Goal: Task Accomplishment & Management: Manage account settings

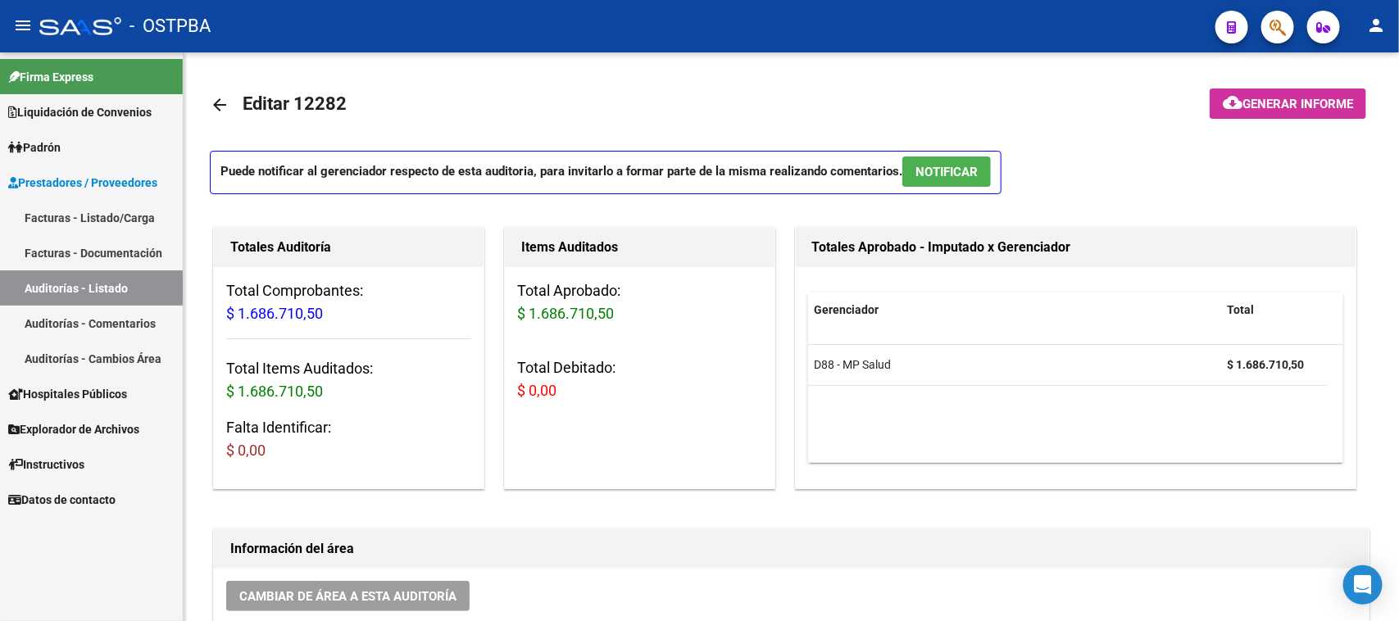
click at [120, 211] on link "Facturas - Listado/Carga" at bounding box center [91, 217] width 183 height 35
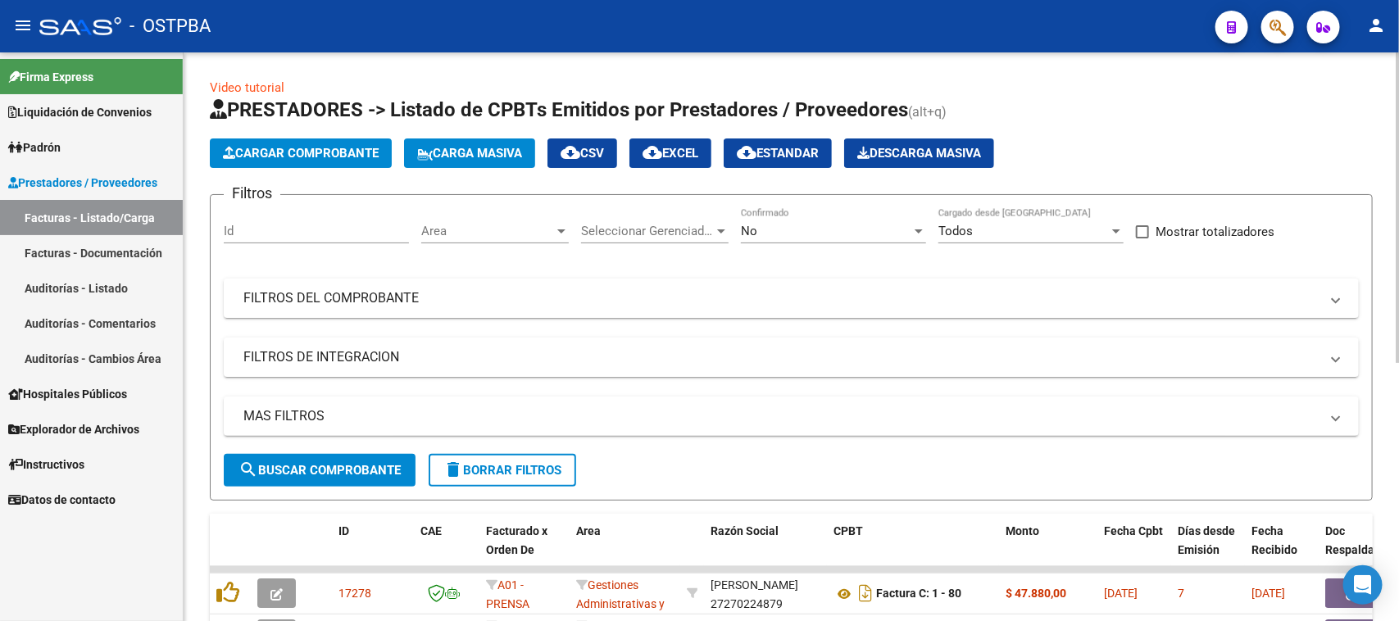
click at [377, 156] on span "Cargar Comprobante" at bounding box center [301, 153] width 156 height 15
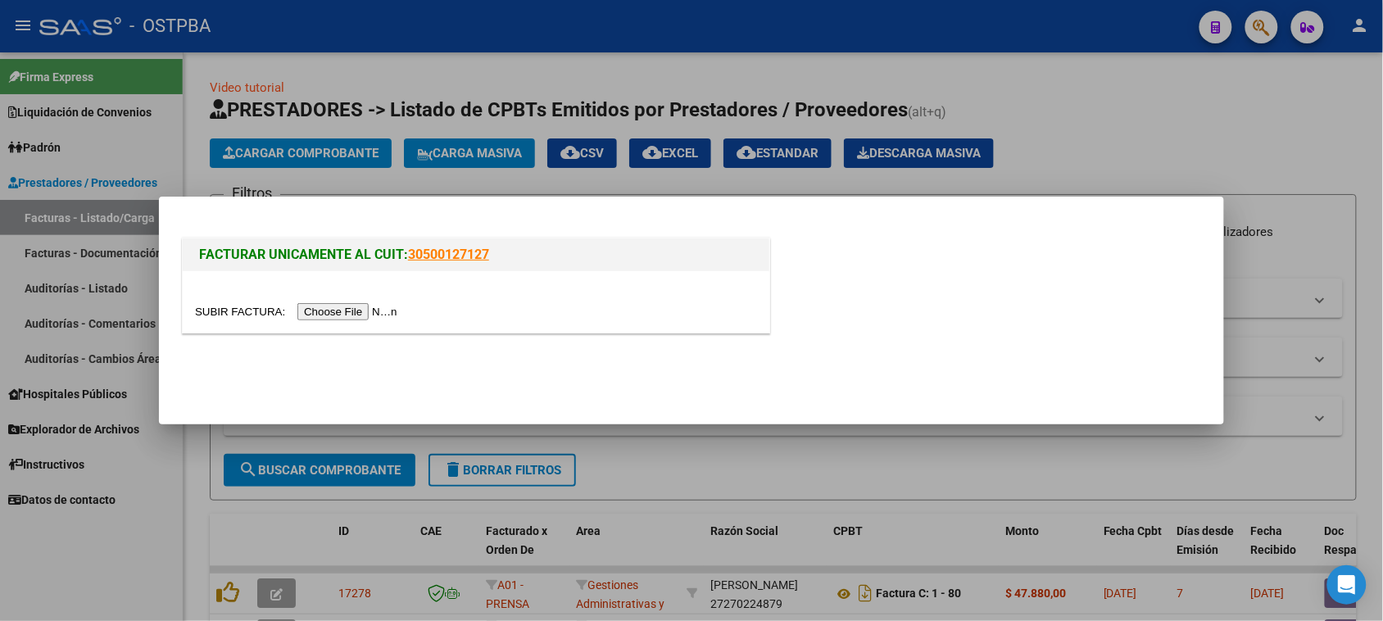
click at [393, 311] on input "file" at bounding box center [298, 311] width 207 height 17
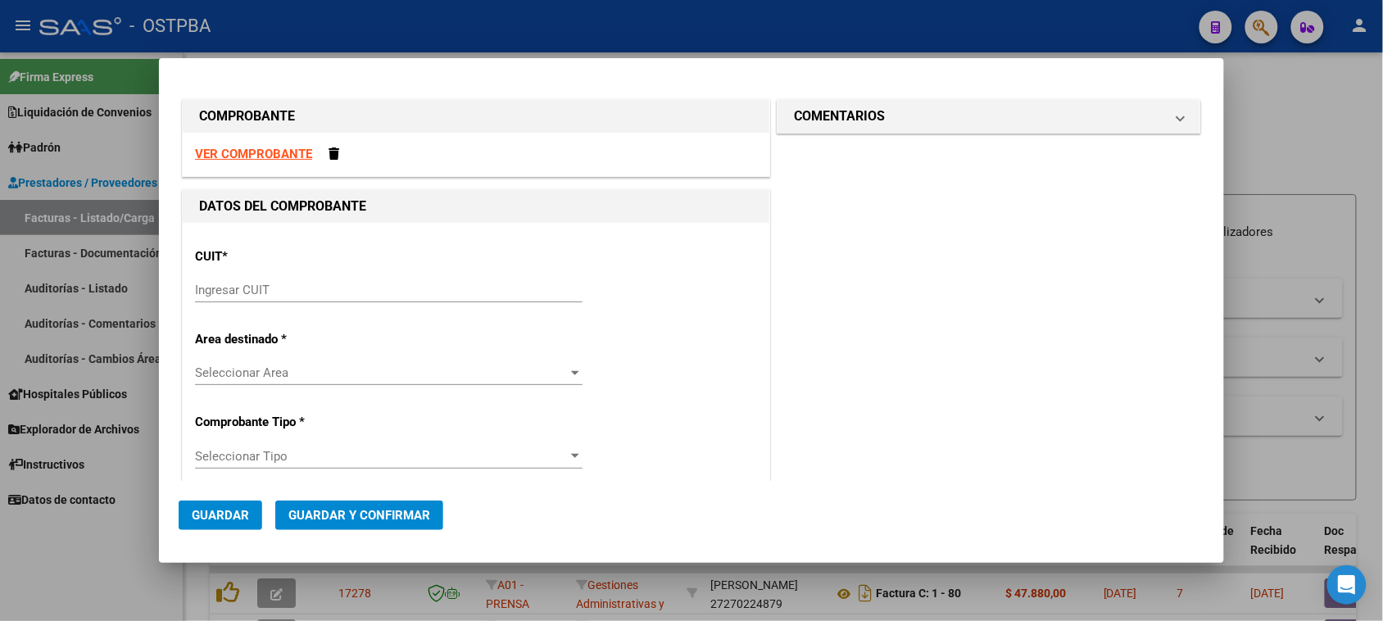
click at [252, 292] on input "Ingresar CUIT" at bounding box center [389, 290] width 388 height 15
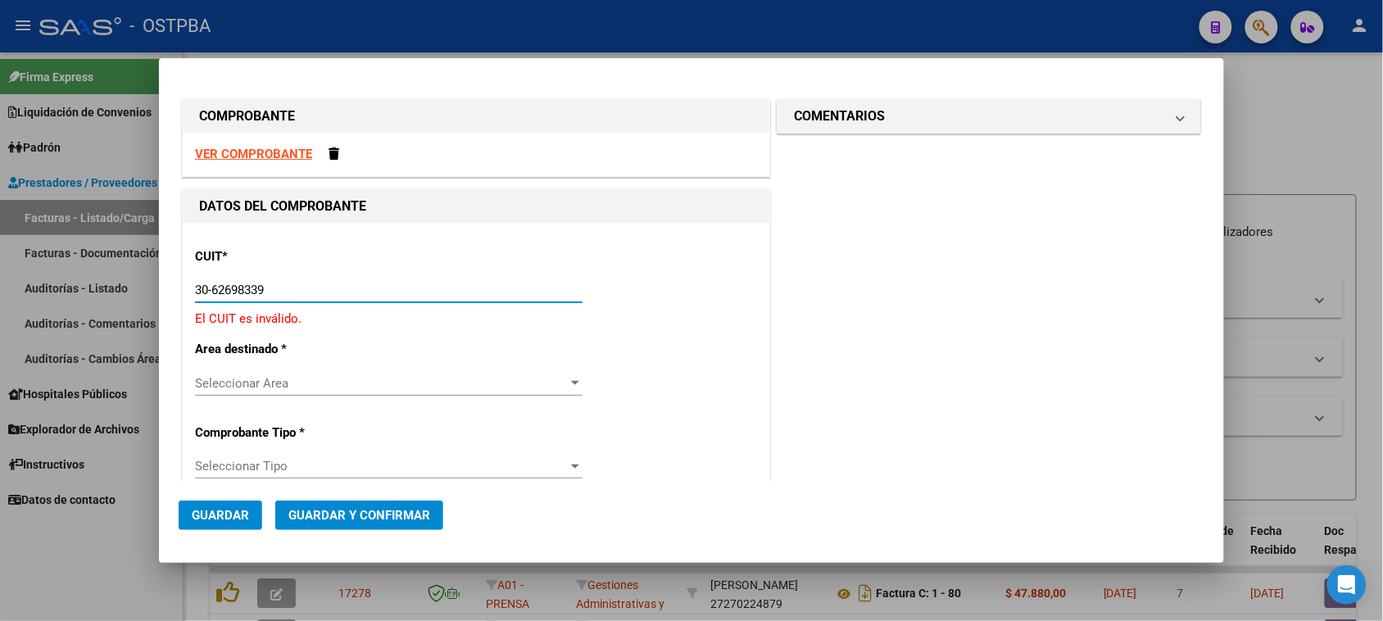
type input "30-62698339-8"
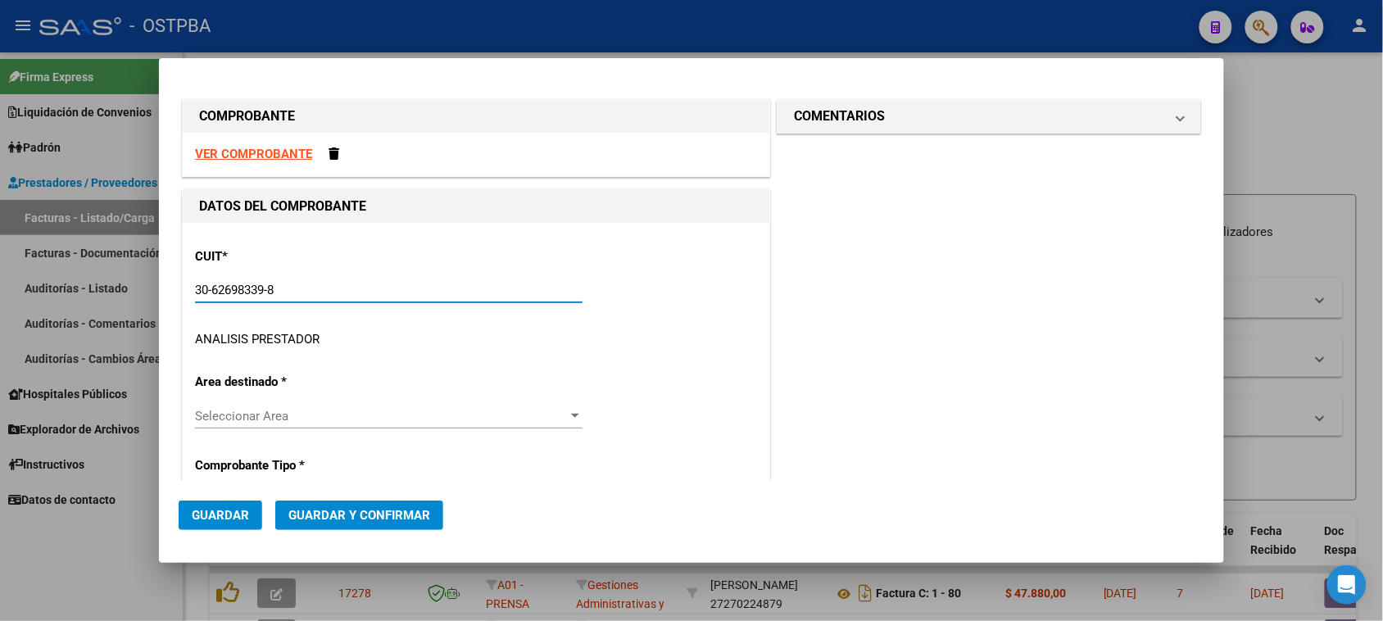
type input "102"
type input "30-62698339-8"
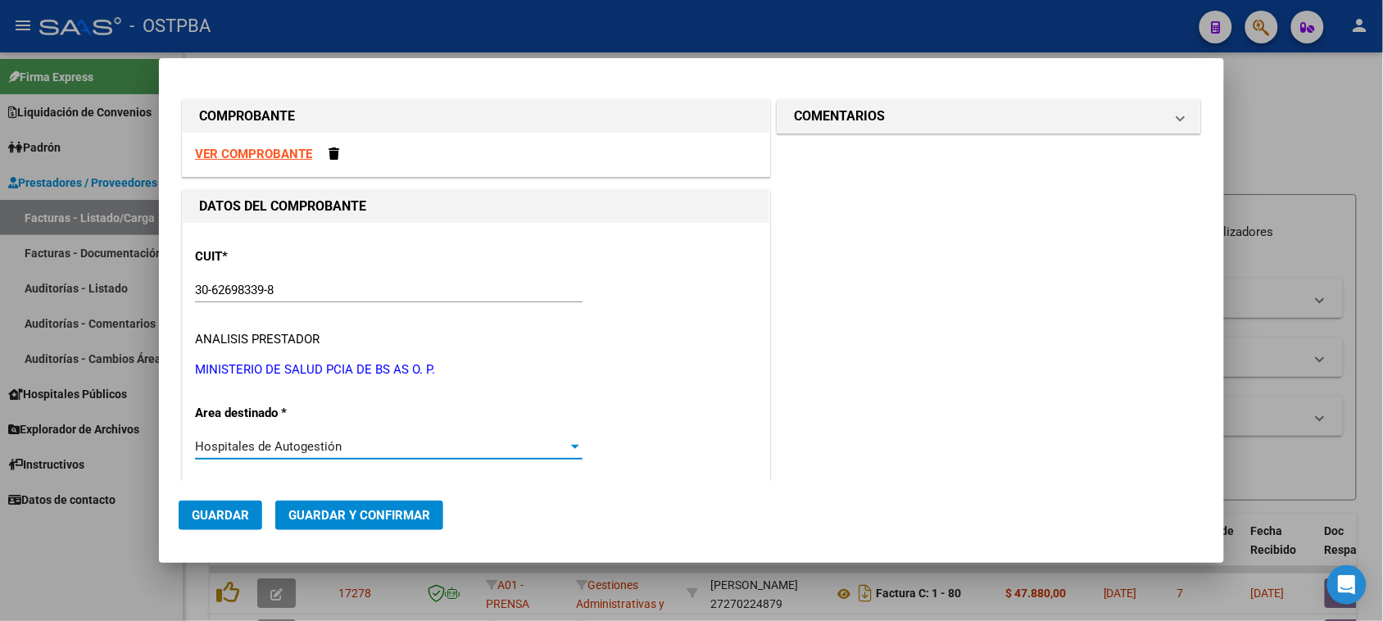
scroll to position [251, 0]
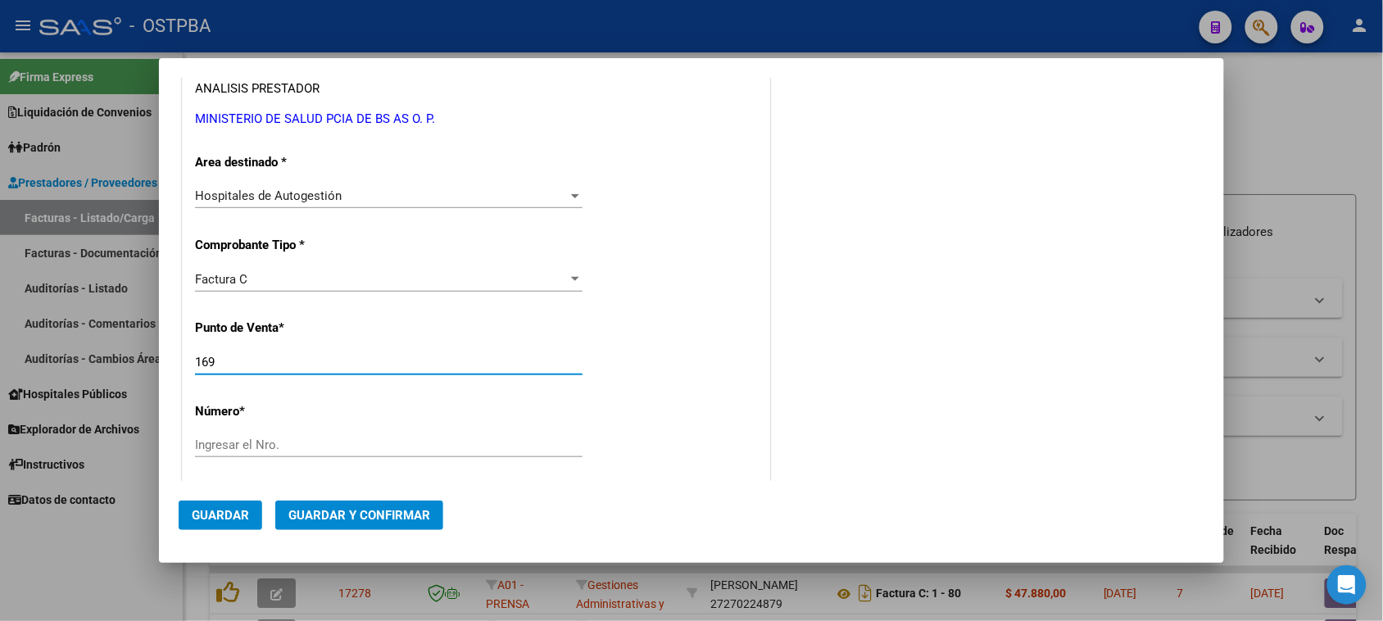
type input "169"
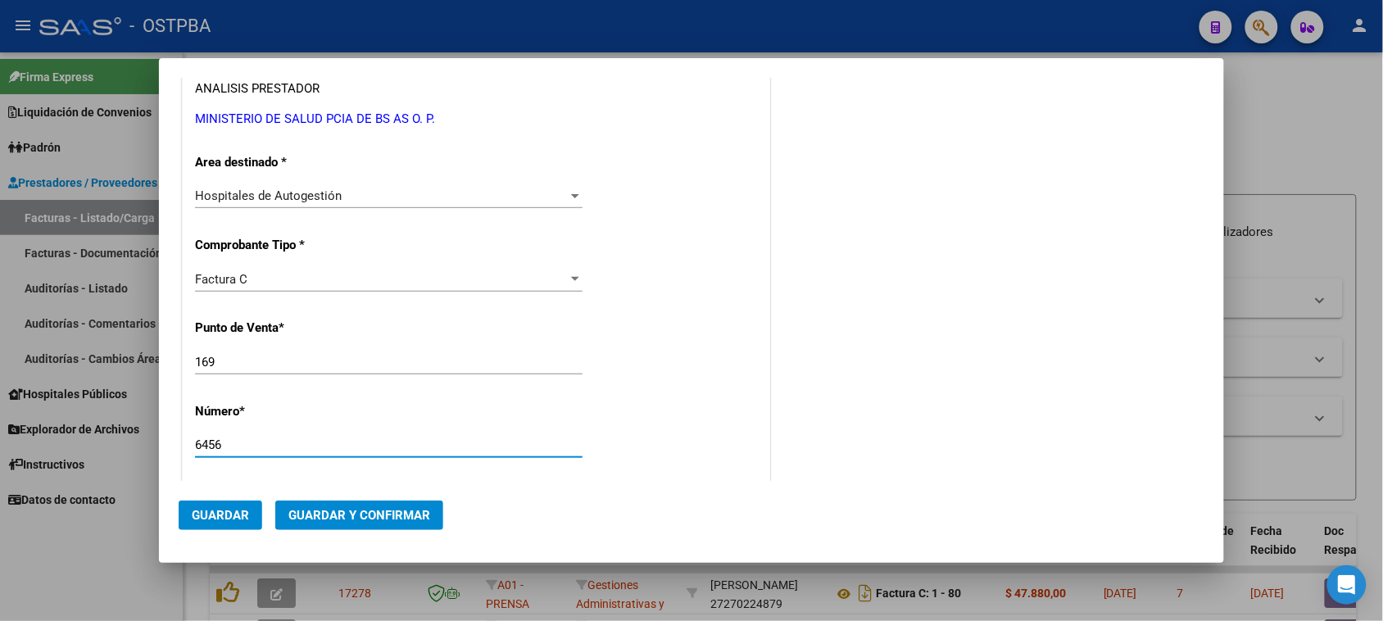
type input "6456"
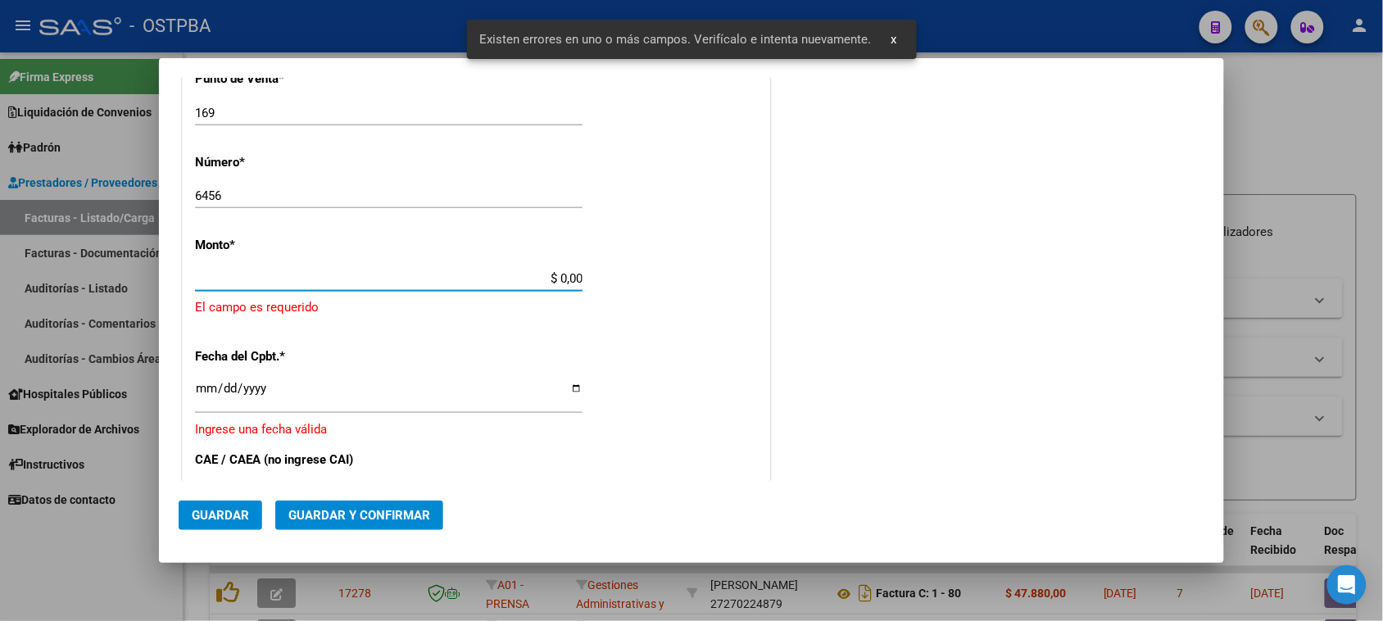
scroll to position [492, 0]
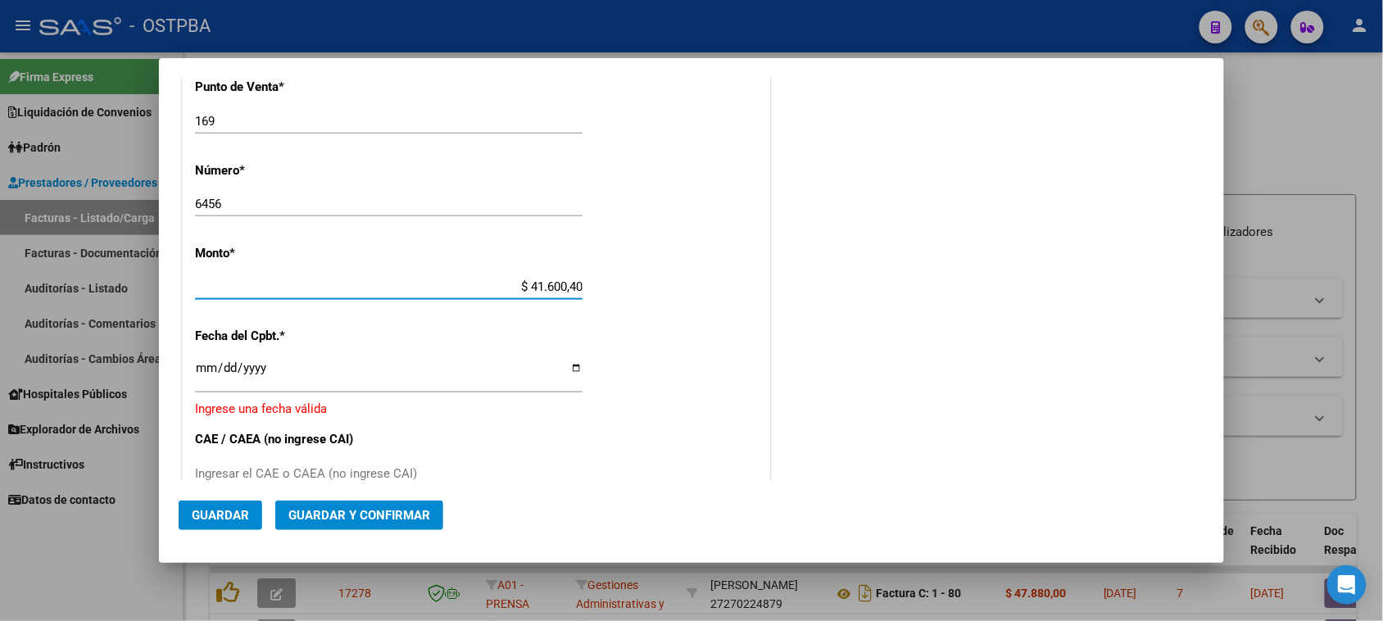
type input "$ 416.004,00"
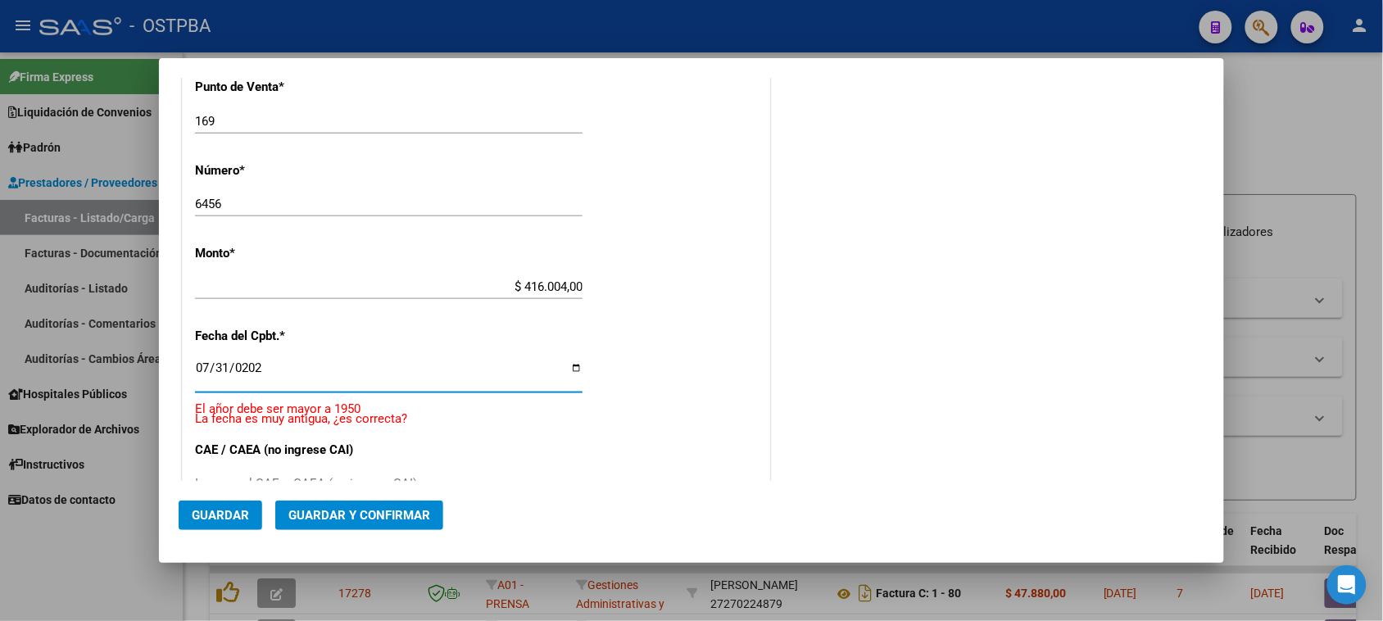
type input "[DATE]"
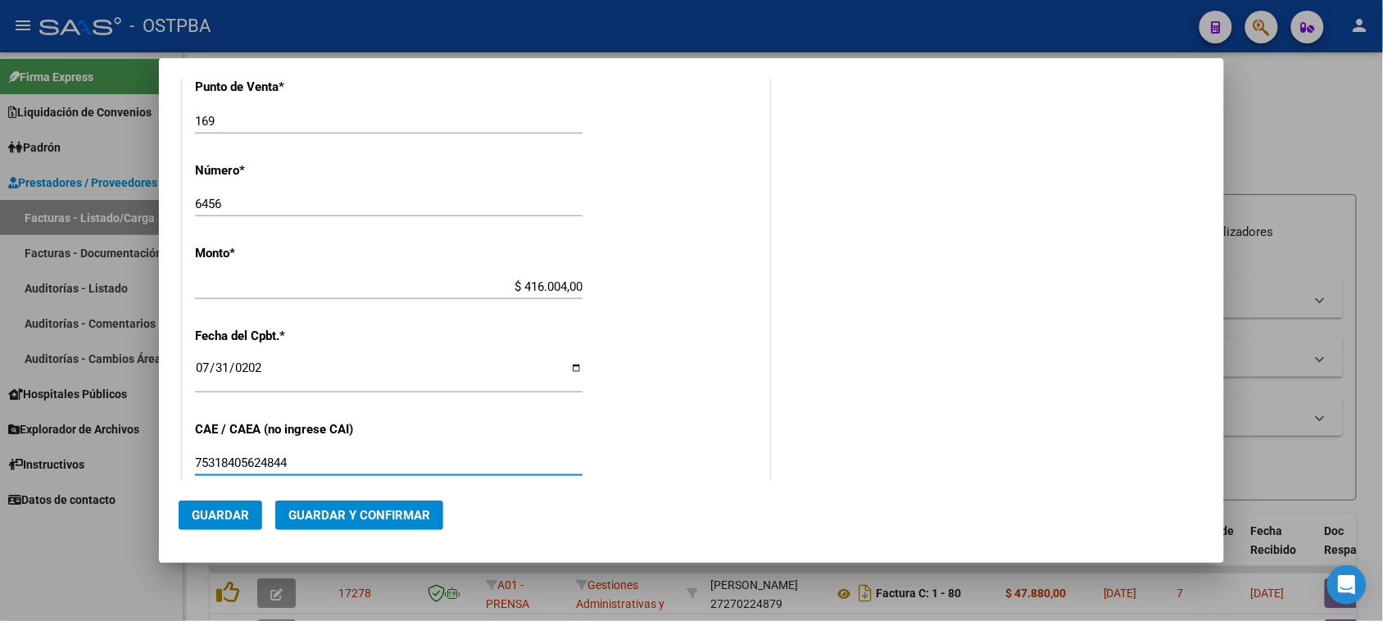
type input "75318405624844"
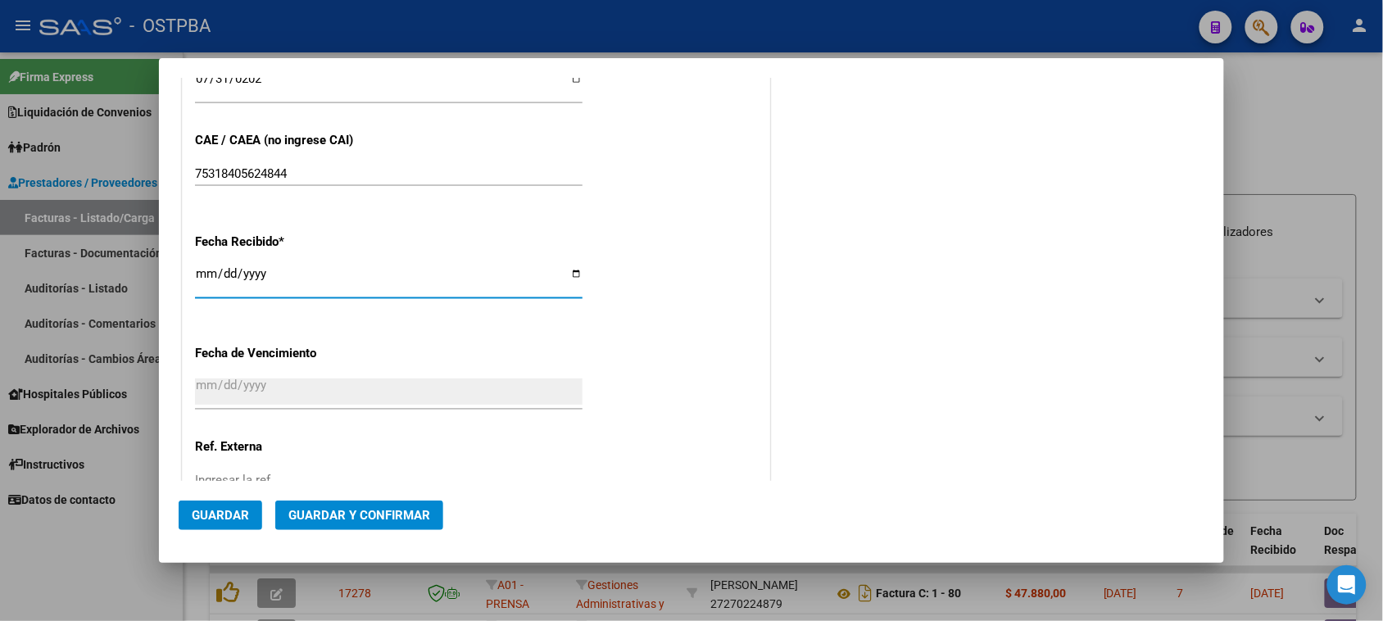
type input "[DATE]"
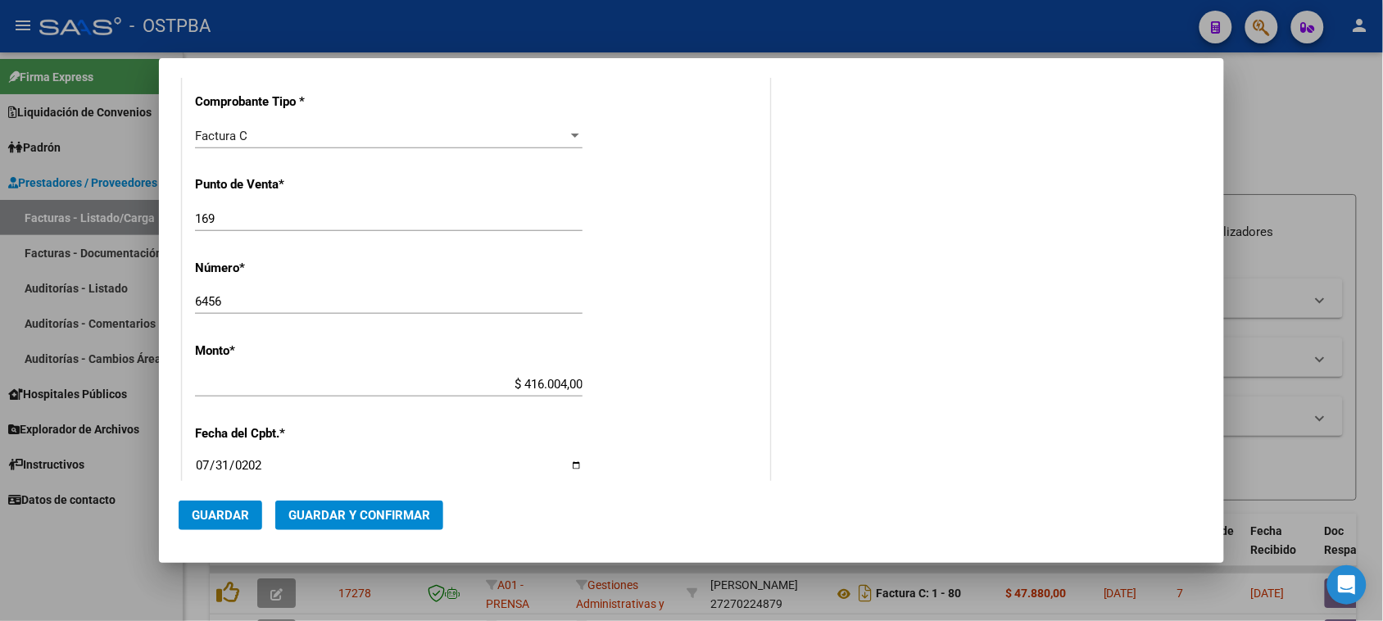
scroll to position [0, 0]
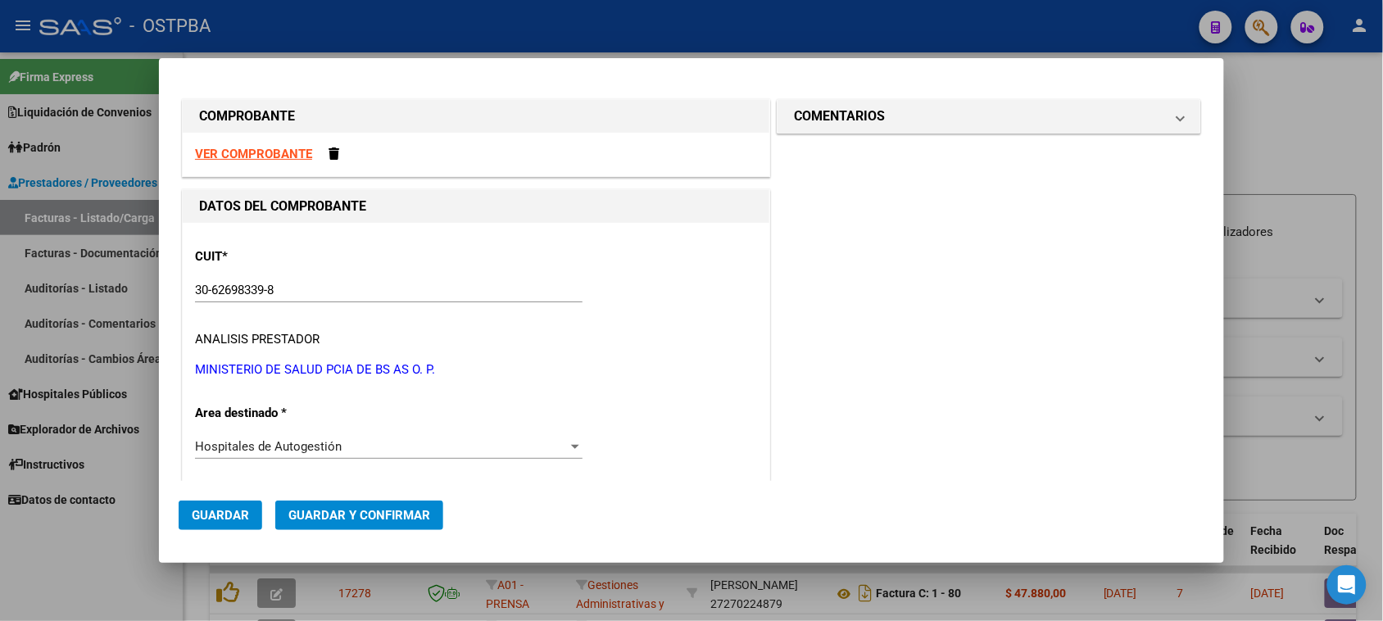
drag, startPoint x: 907, startPoint y: 116, endPoint x: 764, endPoint y: 229, distance: 182.0
click at [904, 117] on mat-panel-title "COMENTARIOS" at bounding box center [979, 117] width 370 height 20
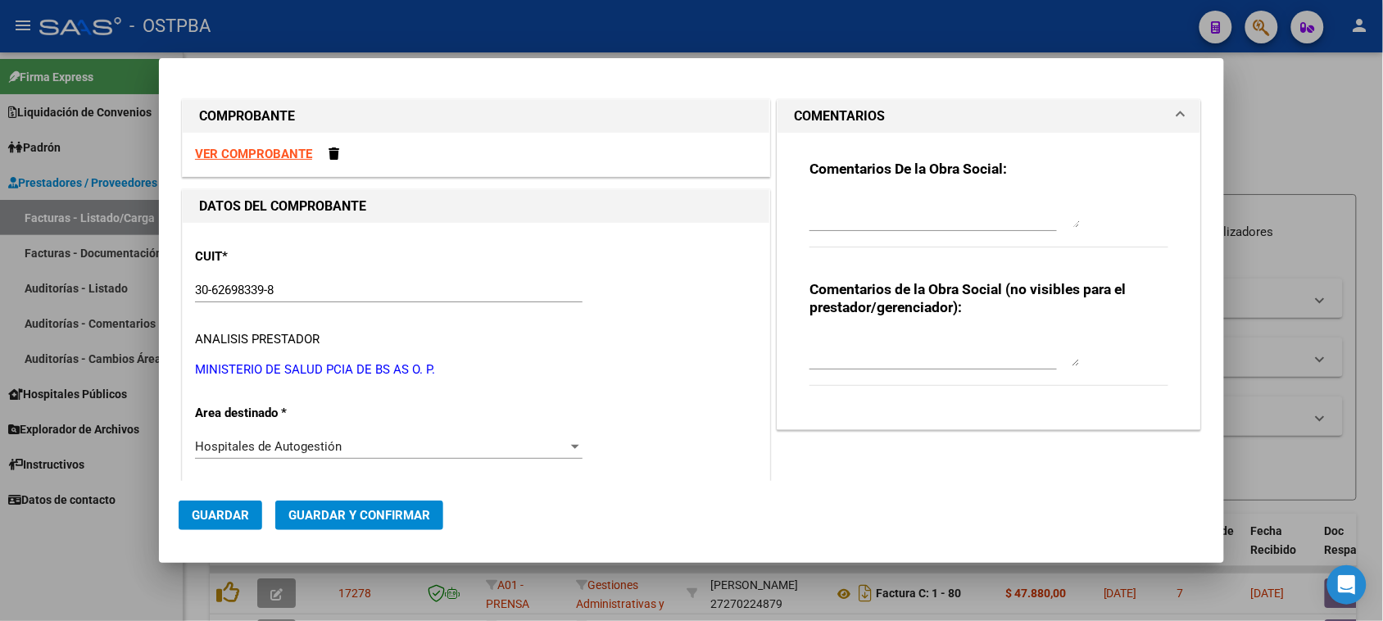
click at [823, 211] on textarea at bounding box center [945, 211] width 270 height 33
type textarea "HR 6456"
click at [207, 516] on span "Guardar" at bounding box center [220, 515] width 57 height 15
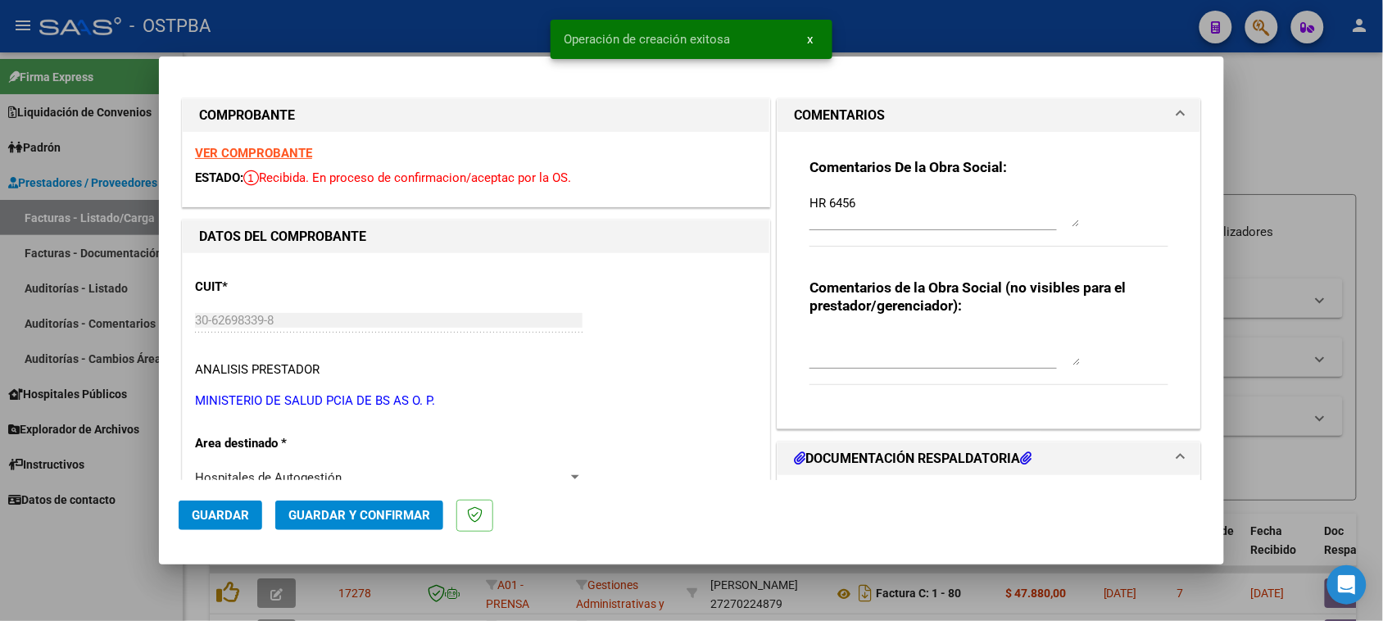
type input "[DATE]"
click at [873, 203] on textarea "HR 6456" at bounding box center [945, 210] width 270 height 33
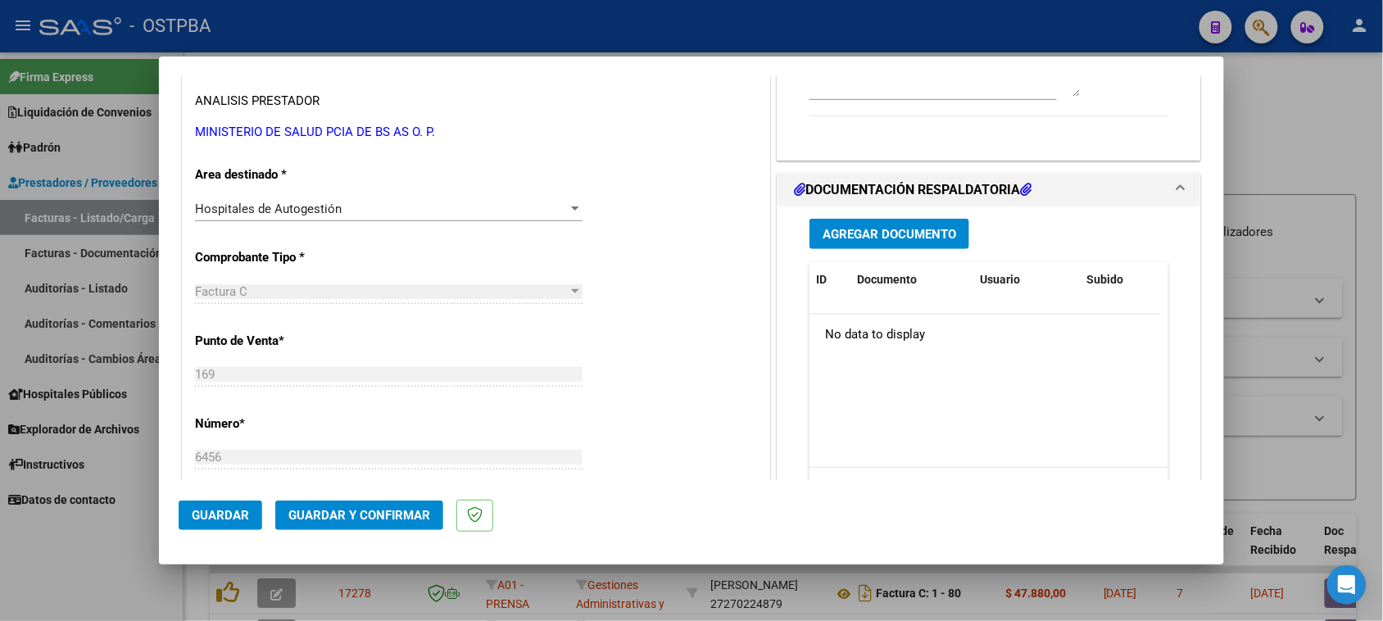
scroll to position [307, 0]
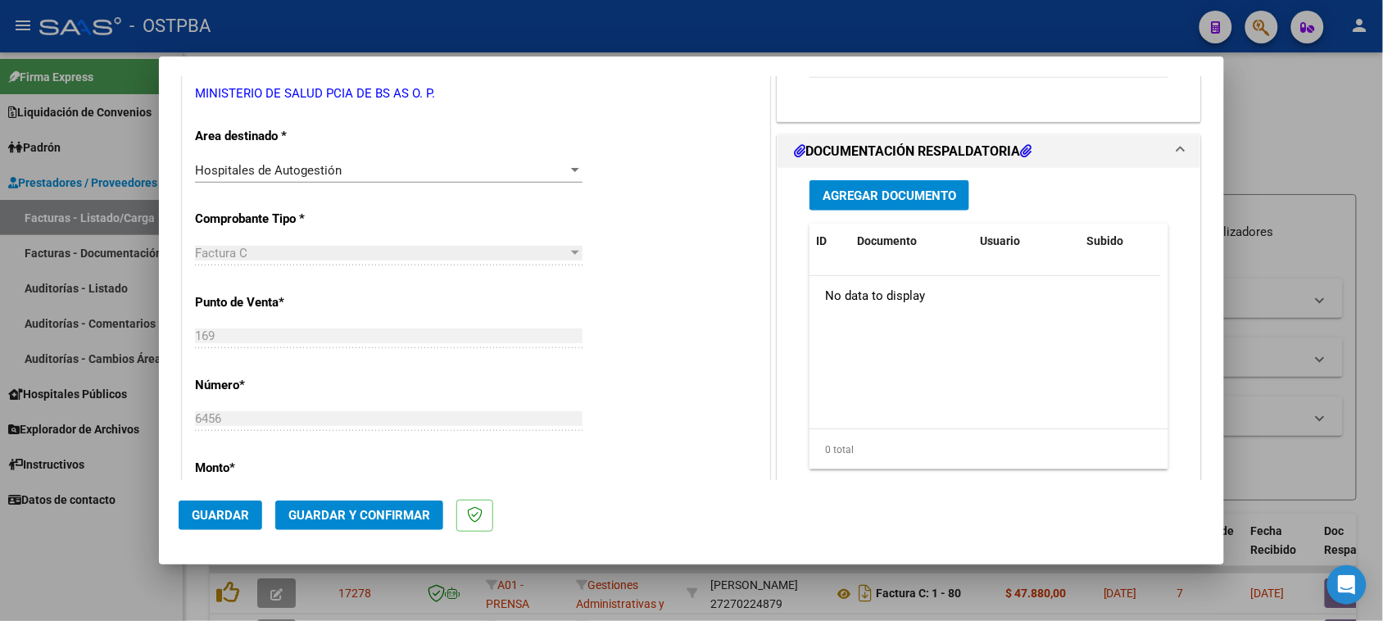
type textarea "HR 126397"
click at [895, 207] on button "Agregar Documento" at bounding box center [890, 195] width 160 height 30
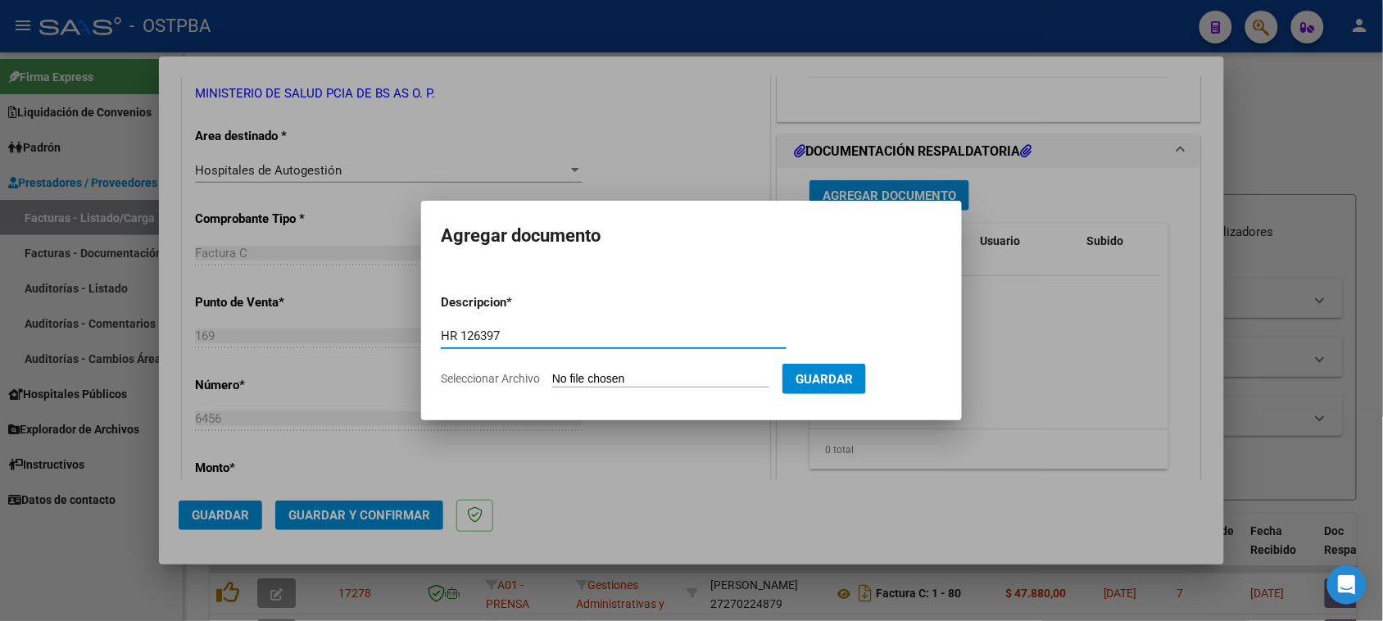
type input "HR 126397"
click at [552, 372] on input "Seleccionar Archivo" at bounding box center [660, 380] width 217 height 16
type input "C:\fakepath\HR 126397.pdf"
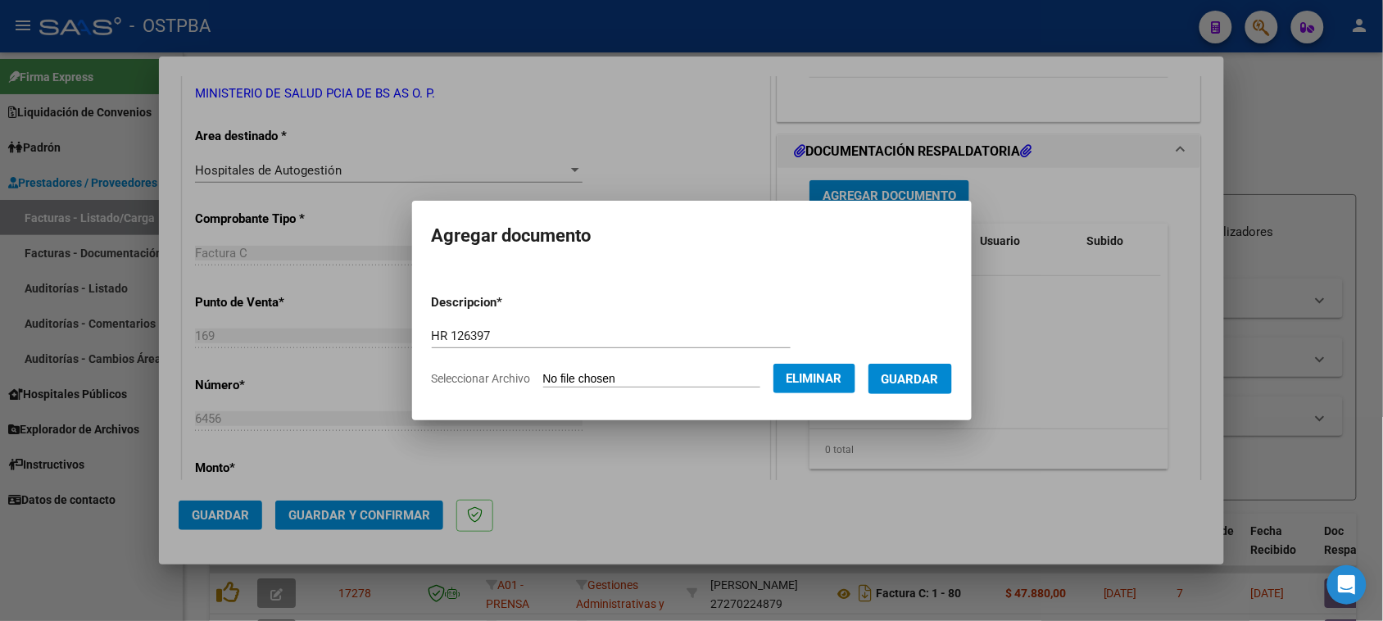
click at [904, 381] on span "Guardar" at bounding box center [910, 379] width 57 height 15
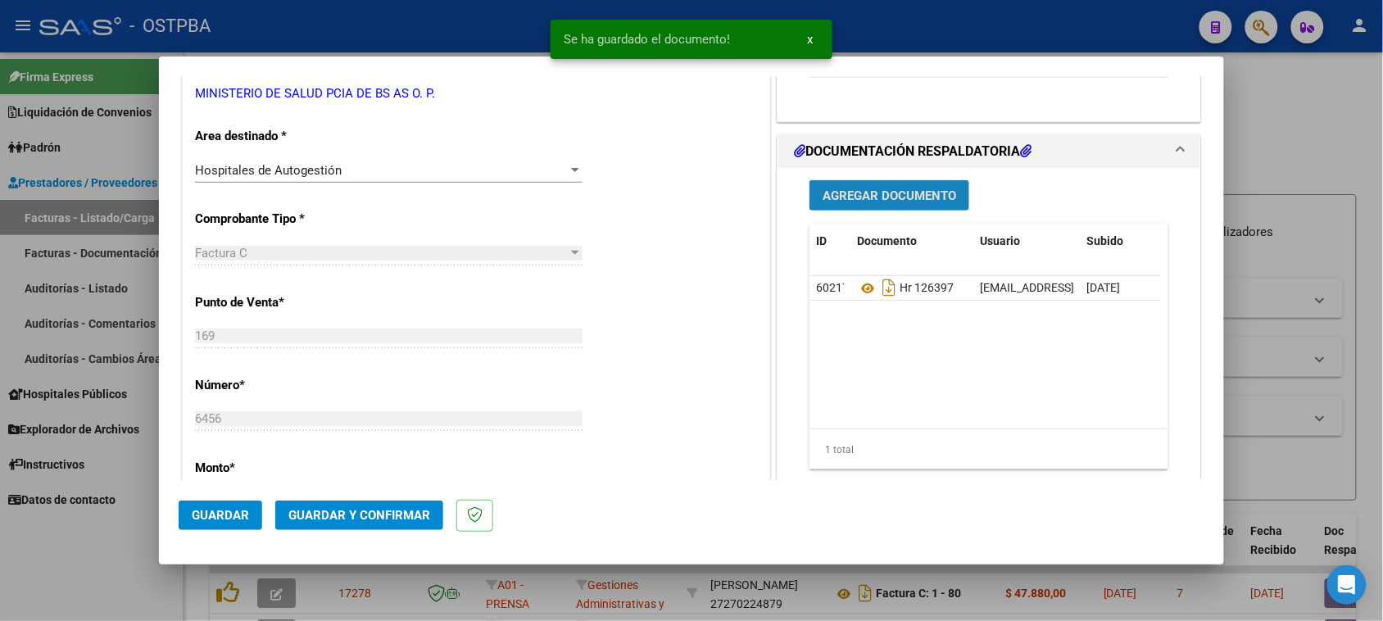
click at [924, 197] on span "Agregar Documento" at bounding box center [890, 195] width 134 height 15
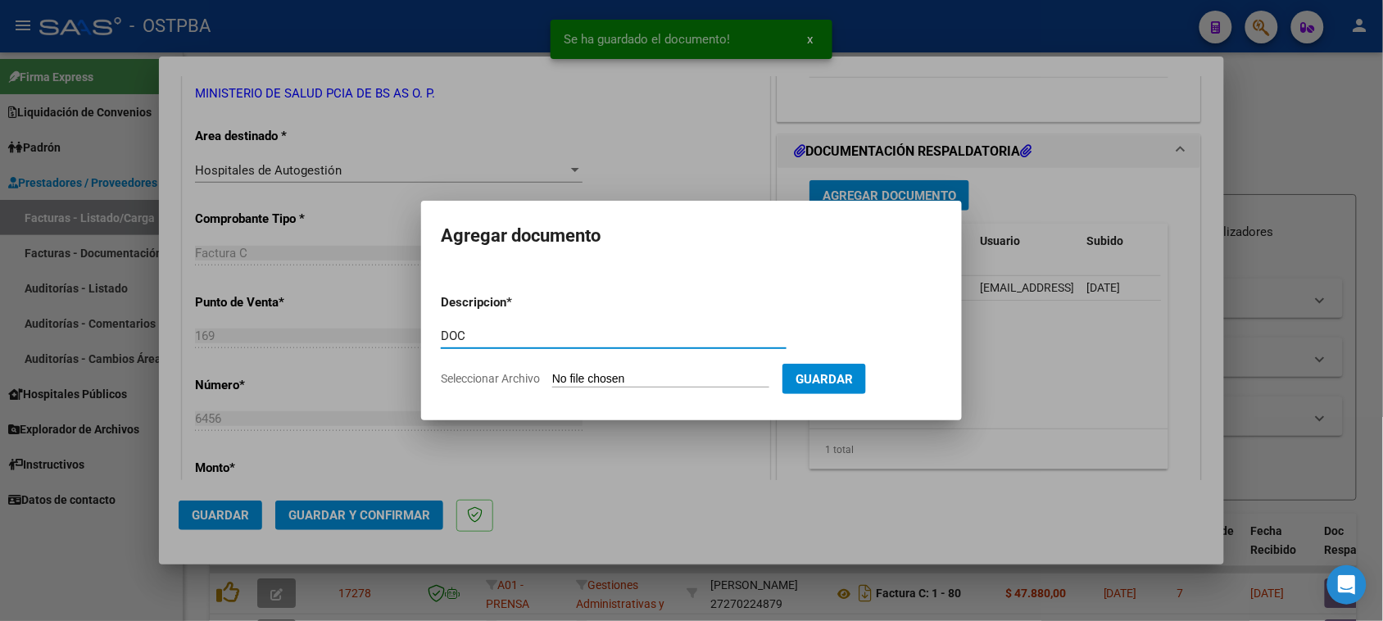
type input "DOC"
click at [552, 372] on input "Seleccionar Archivo" at bounding box center [660, 380] width 217 height 16
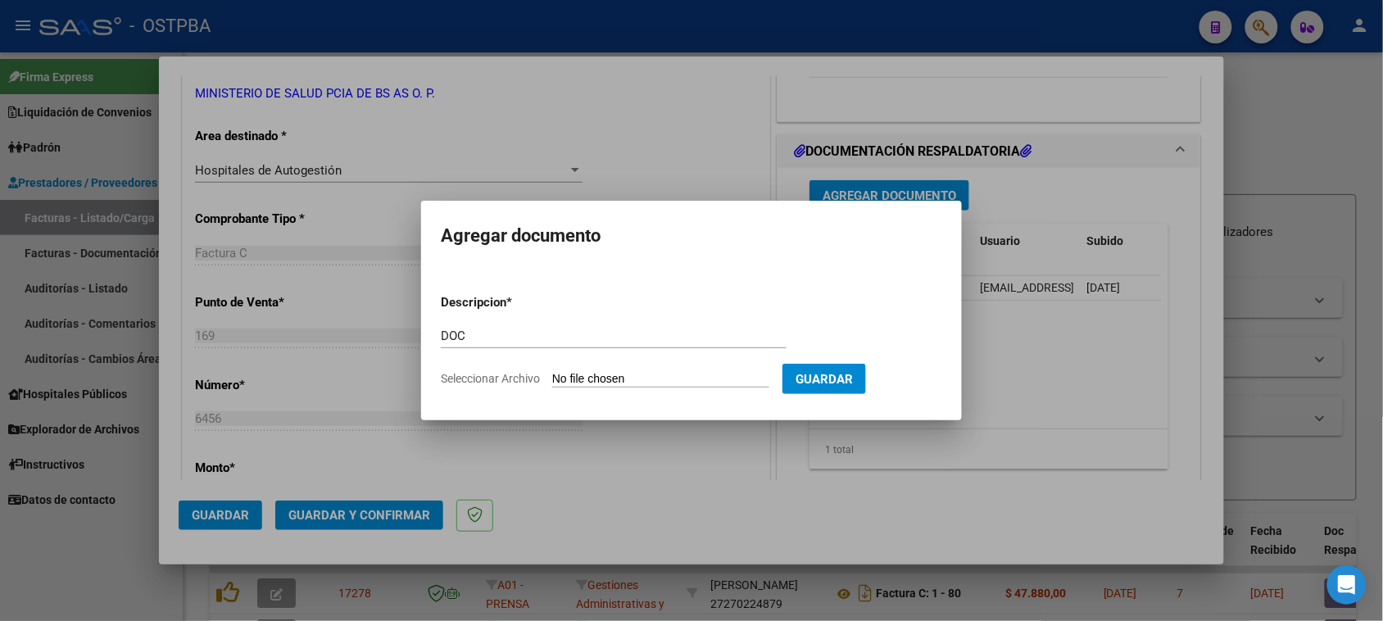
type input "C:\fakepath\DOC 6456.zip"
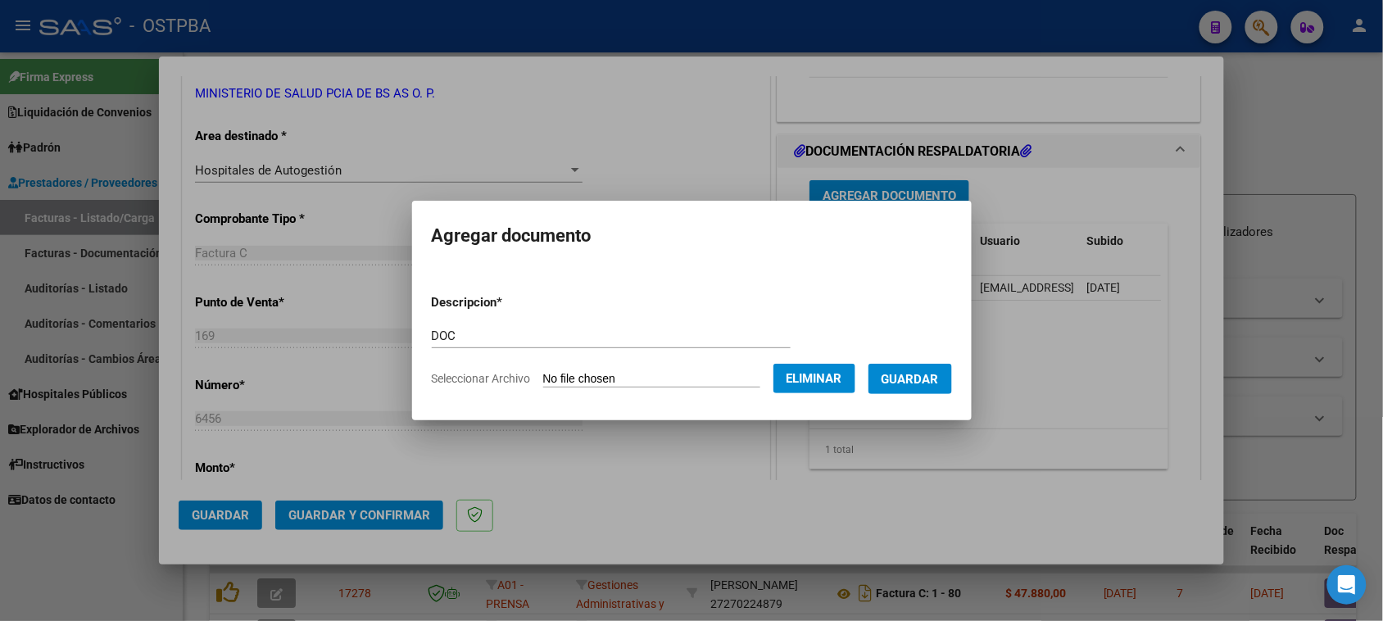
click at [914, 387] on button "Guardar" at bounding box center [911, 379] width 84 height 30
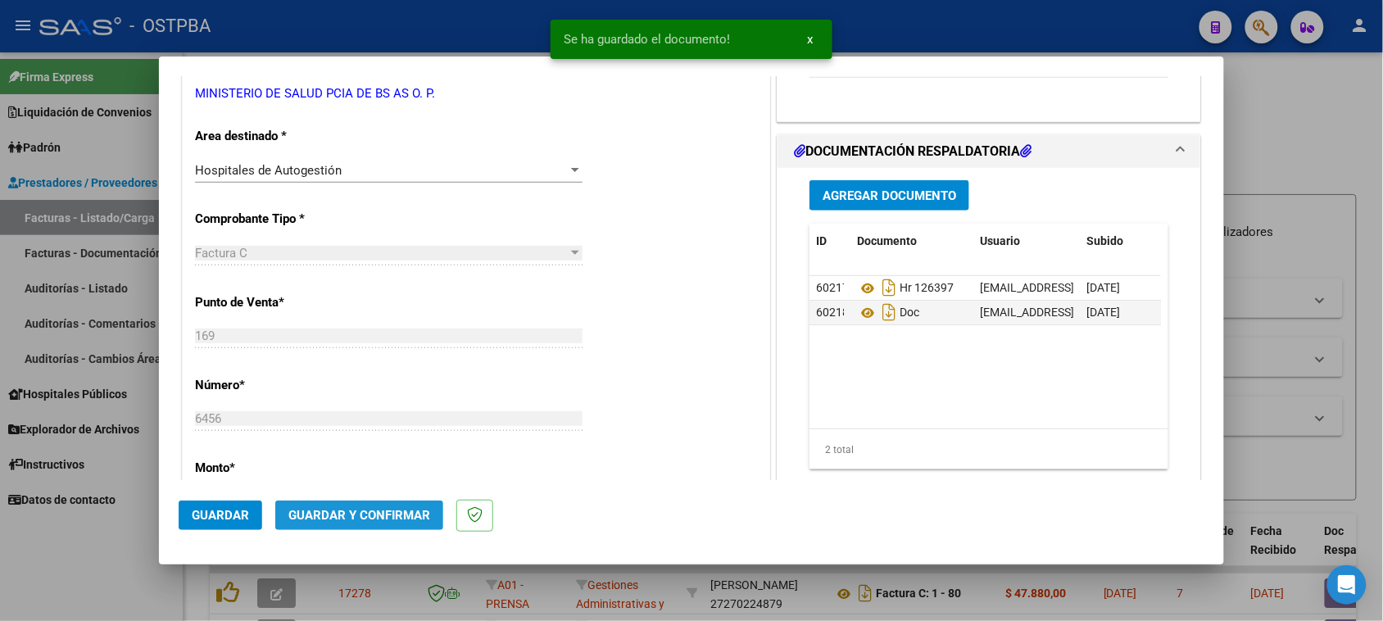
click at [370, 516] on span "Guardar y Confirmar" at bounding box center [359, 515] width 142 height 15
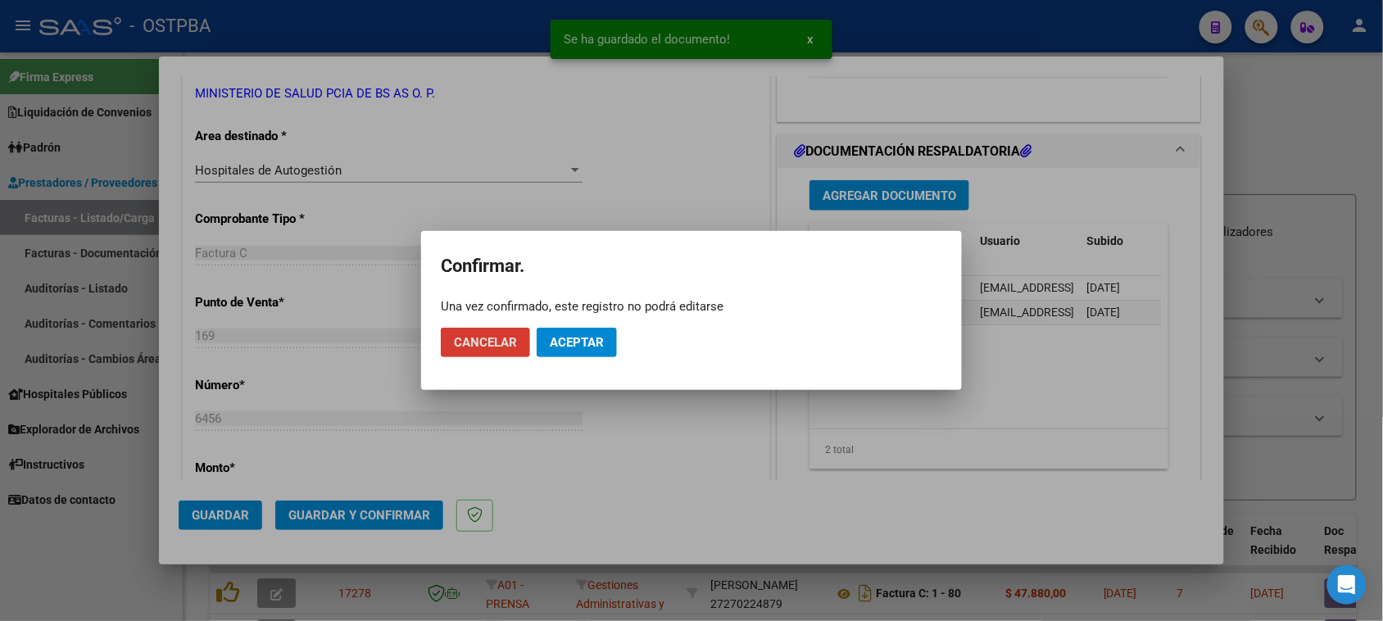
click at [575, 347] on span "Aceptar" at bounding box center [577, 342] width 54 height 15
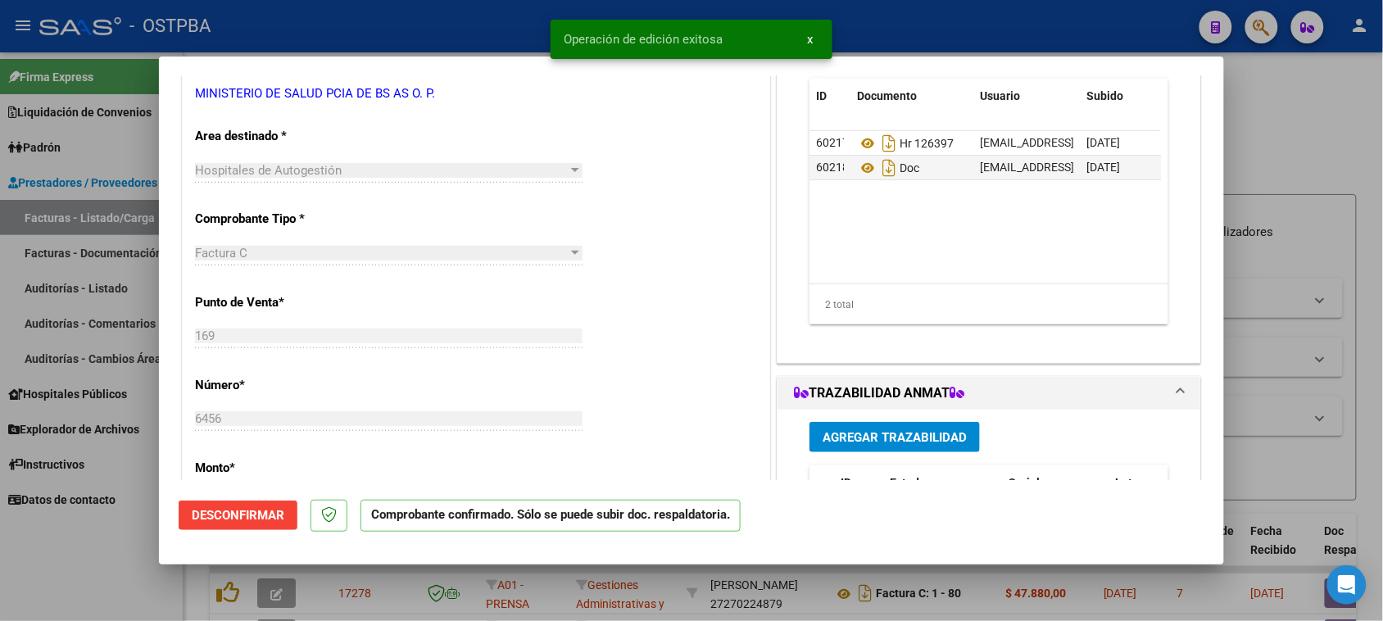
click at [70, 284] on div at bounding box center [691, 310] width 1383 height 621
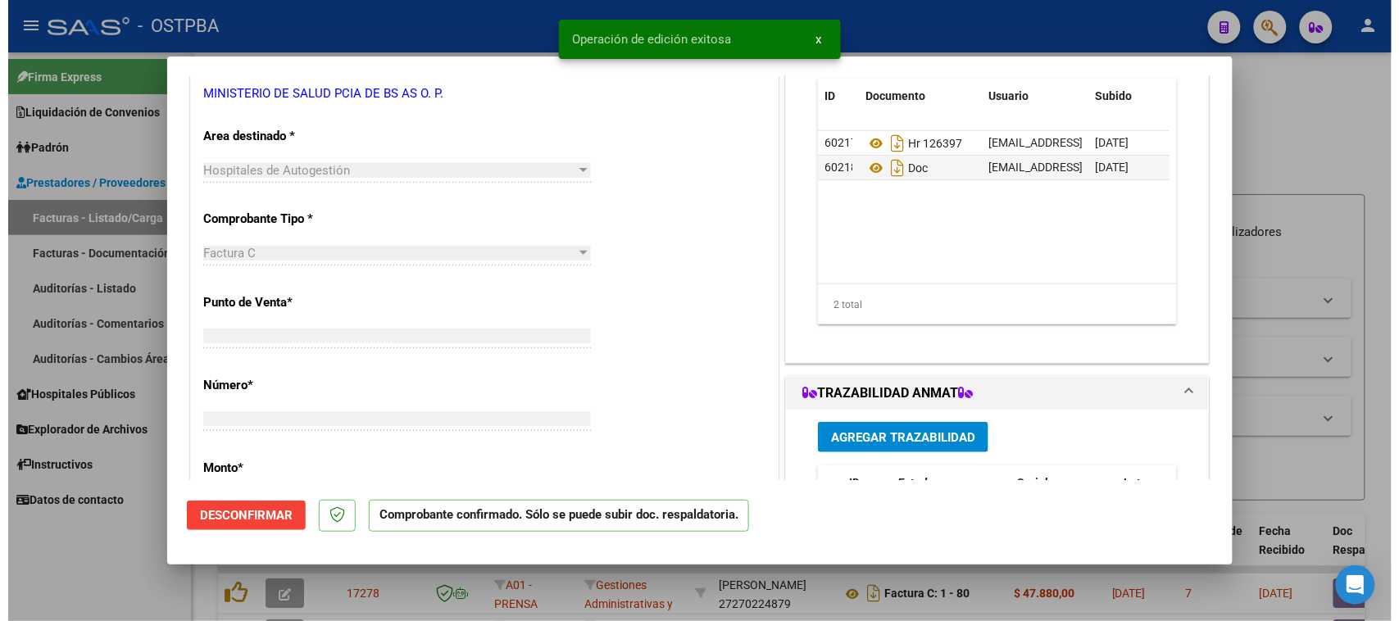
scroll to position [0, 0]
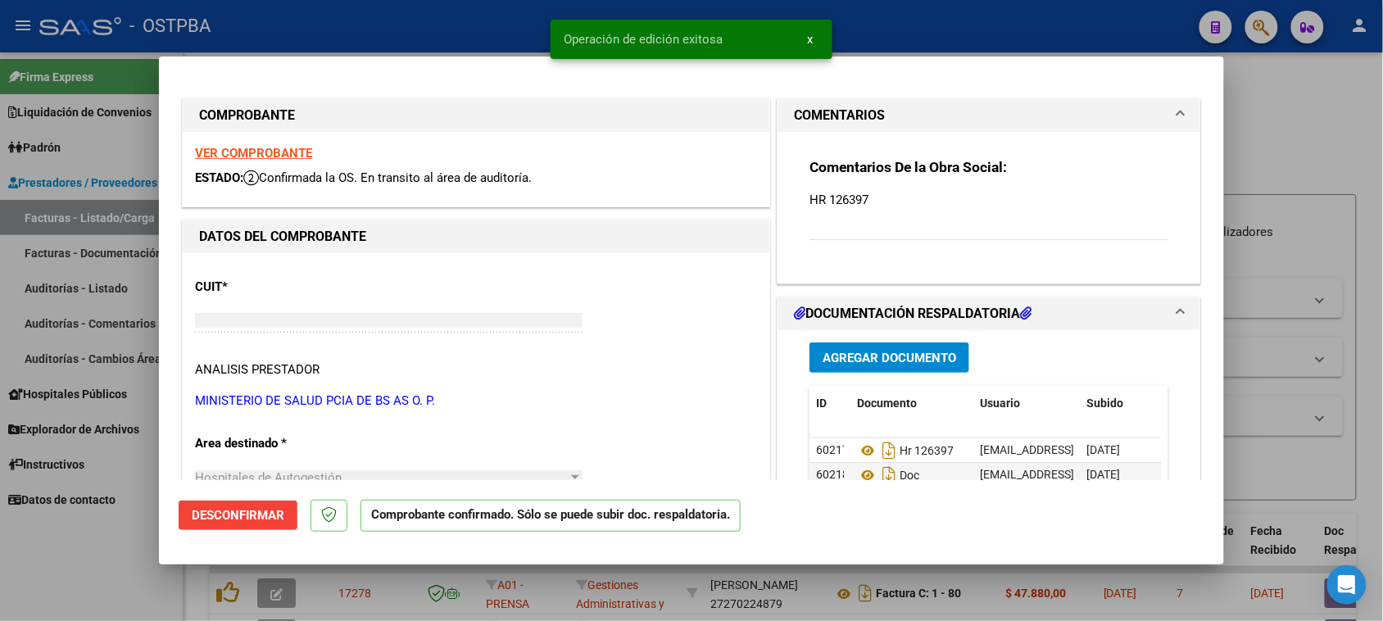
click at [70, 284] on link "Auditorías - Listado" at bounding box center [91, 287] width 183 height 35
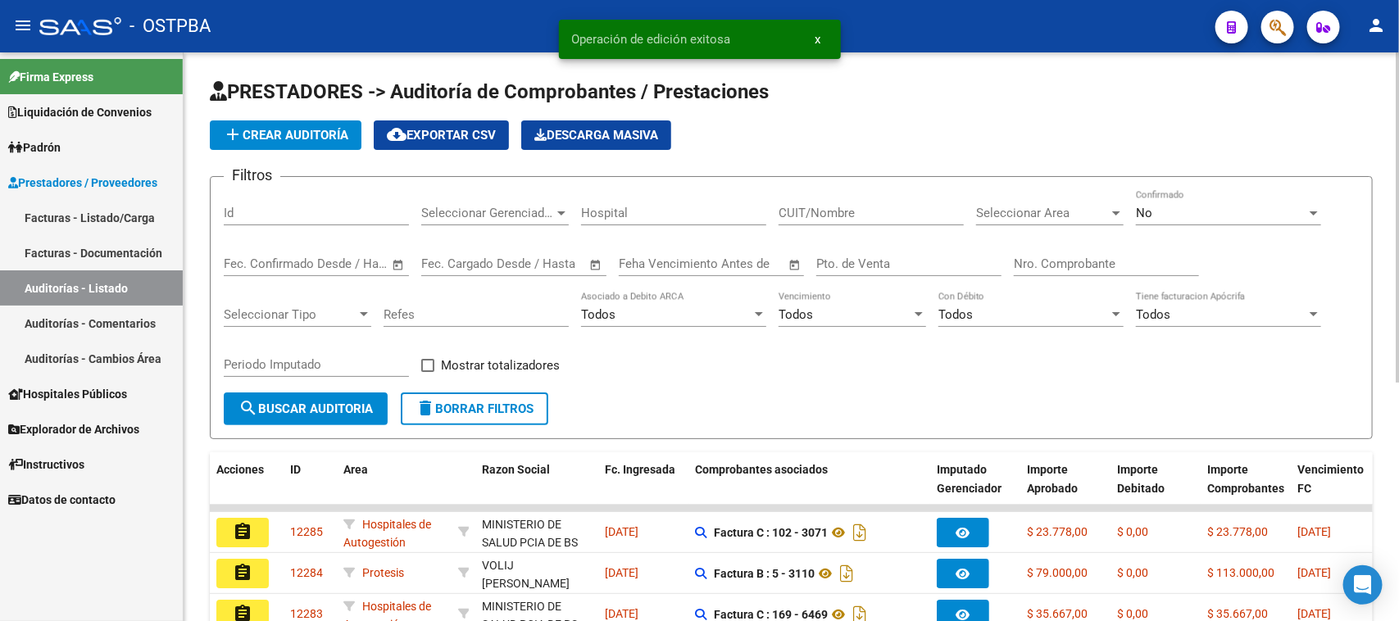
click at [238, 139] on mat-icon "add" at bounding box center [233, 135] width 20 height 20
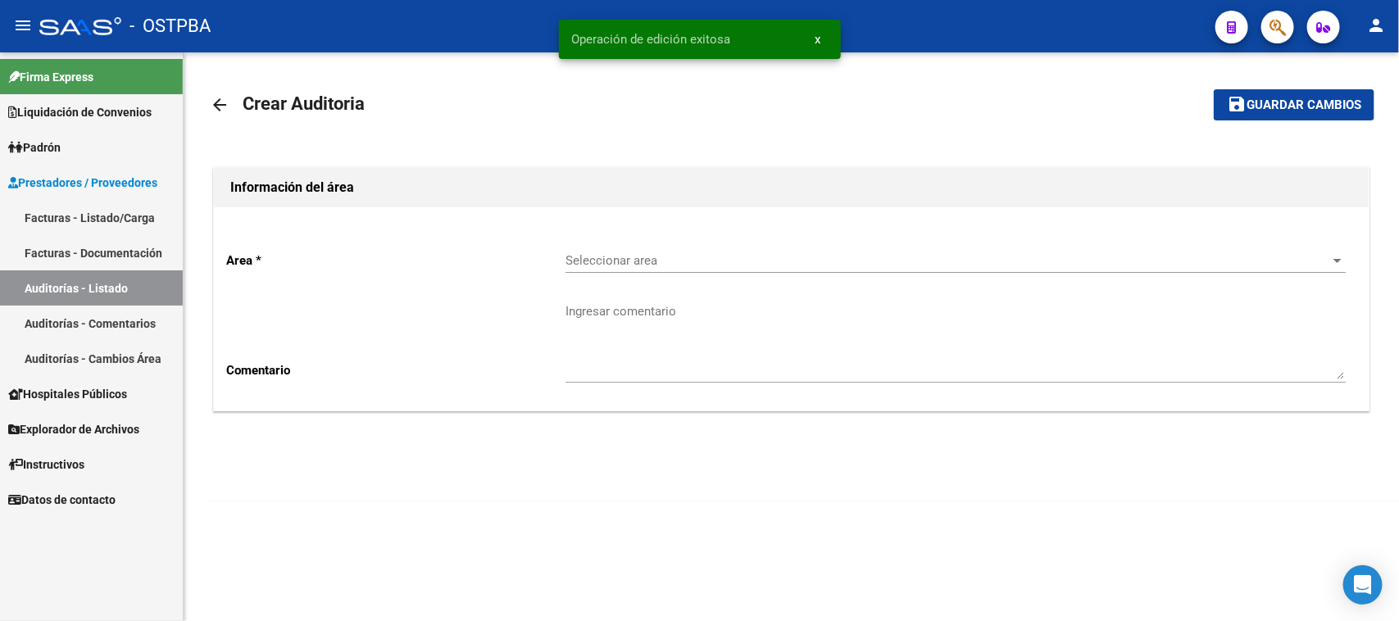
click at [665, 264] on span "Seleccionar area" at bounding box center [947, 260] width 765 height 15
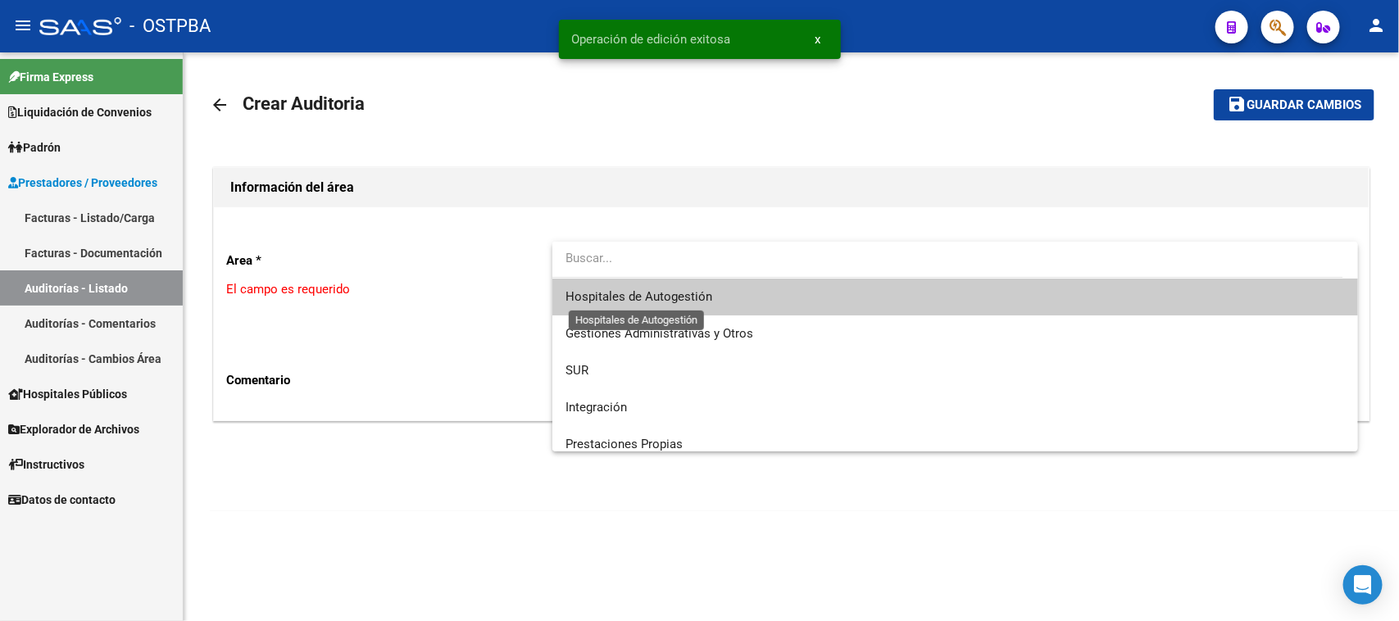
click at [644, 297] on span "Hospitales de Autogestión" at bounding box center [638, 296] width 147 height 15
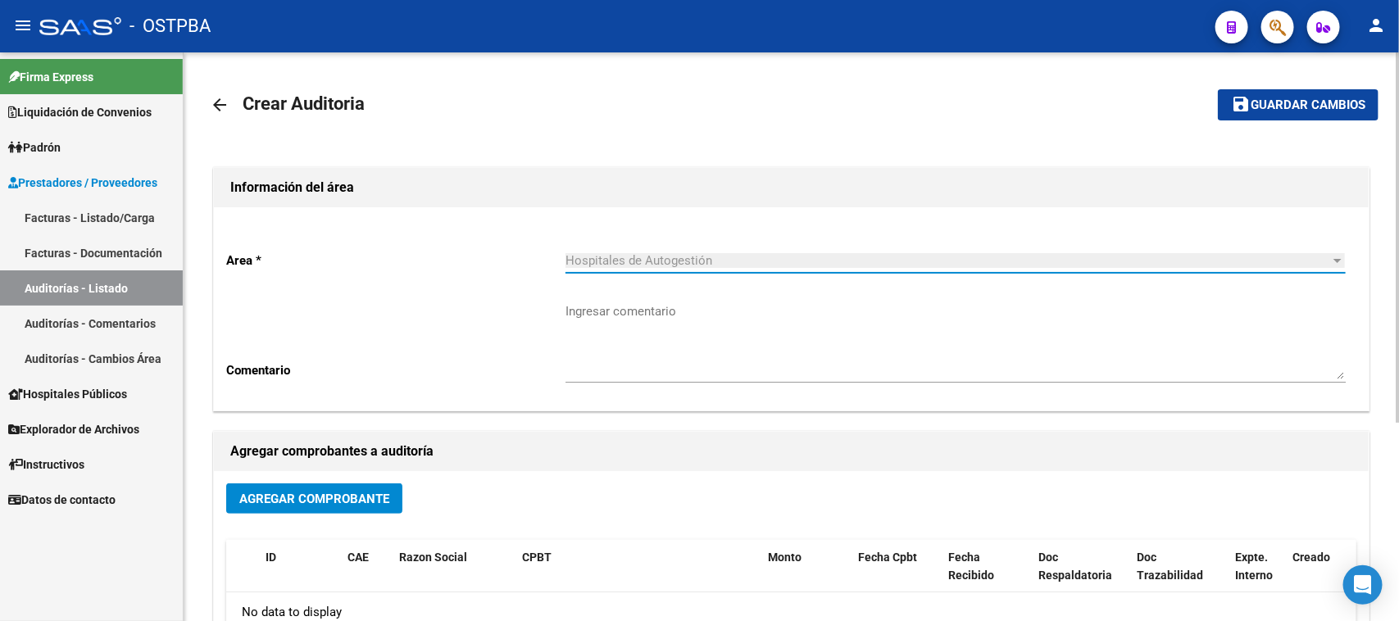
click at [361, 500] on span "Agregar Comprobante" at bounding box center [314, 499] width 150 height 15
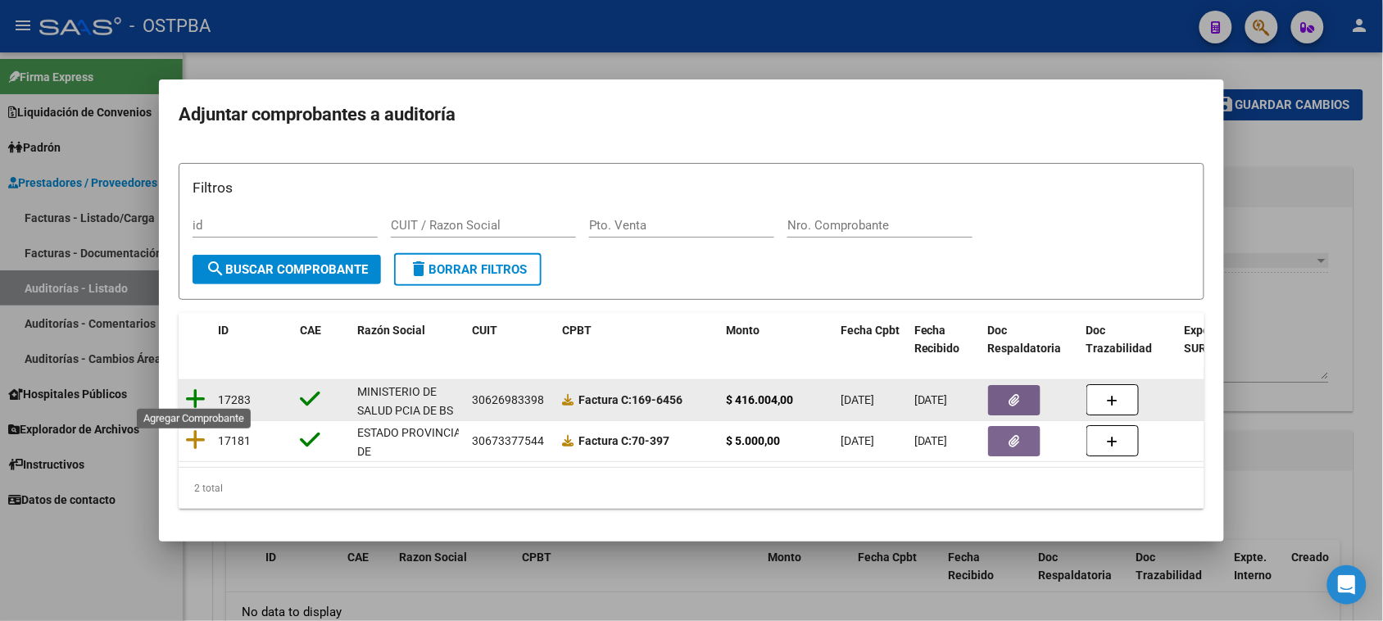
click at [197, 391] on icon at bounding box center [195, 399] width 20 height 23
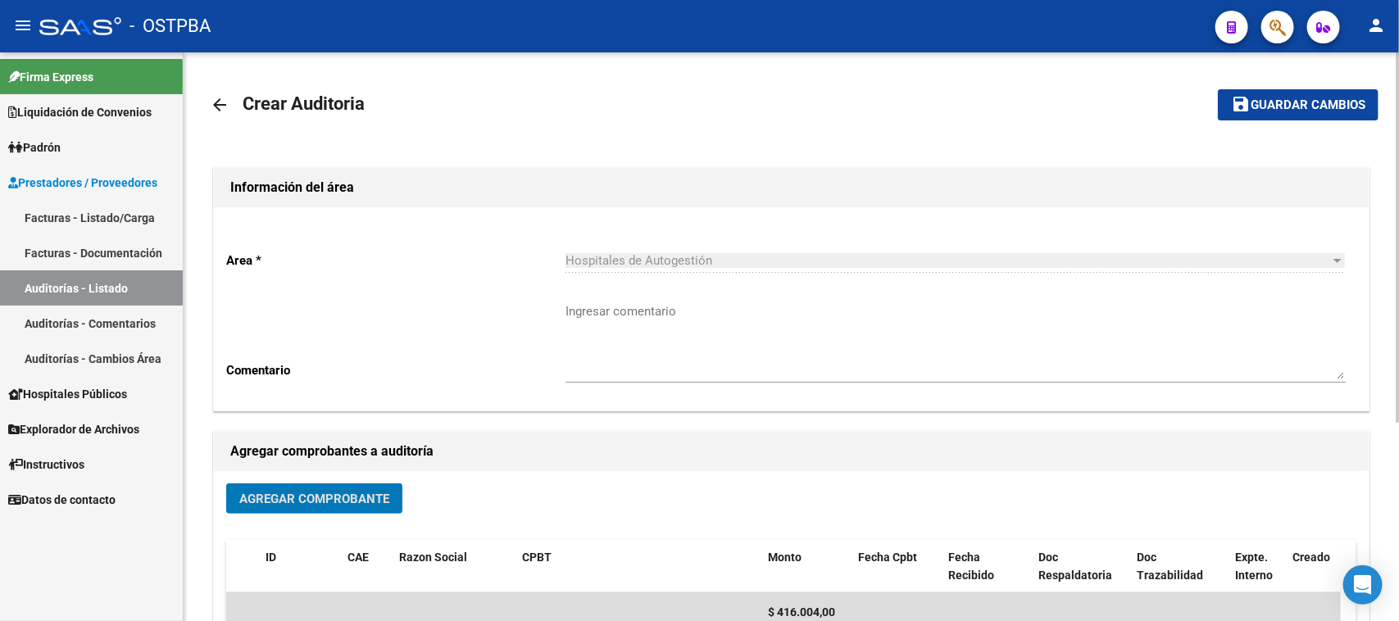
click at [1329, 107] on span "Guardar cambios" at bounding box center [1307, 105] width 115 height 15
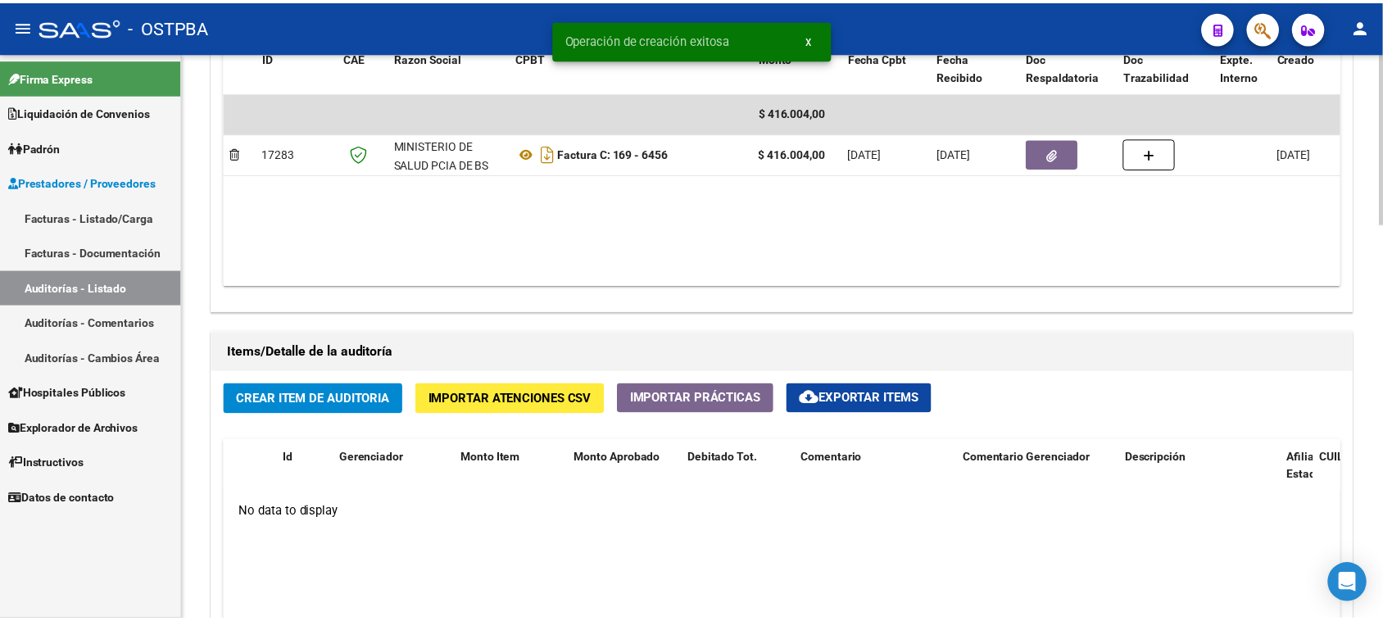
scroll to position [922, 0]
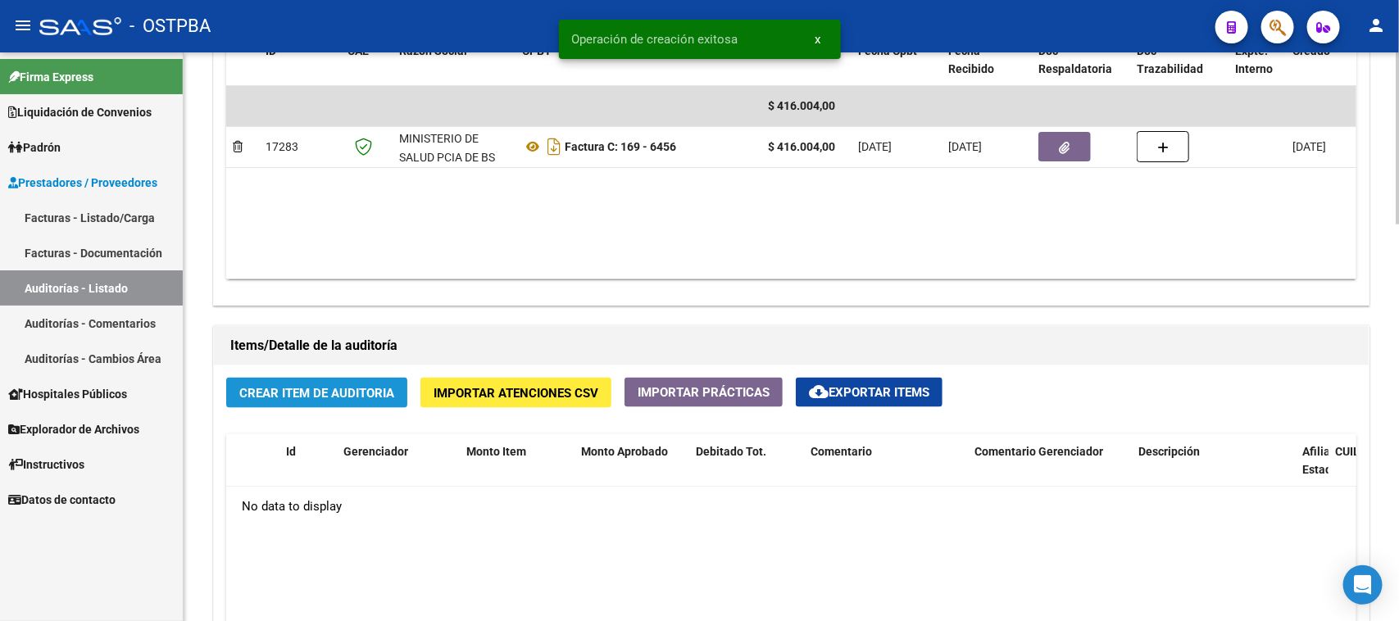
click at [338, 387] on span "Crear Item de Auditoria" at bounding box center [316, 393] width 155 height 15
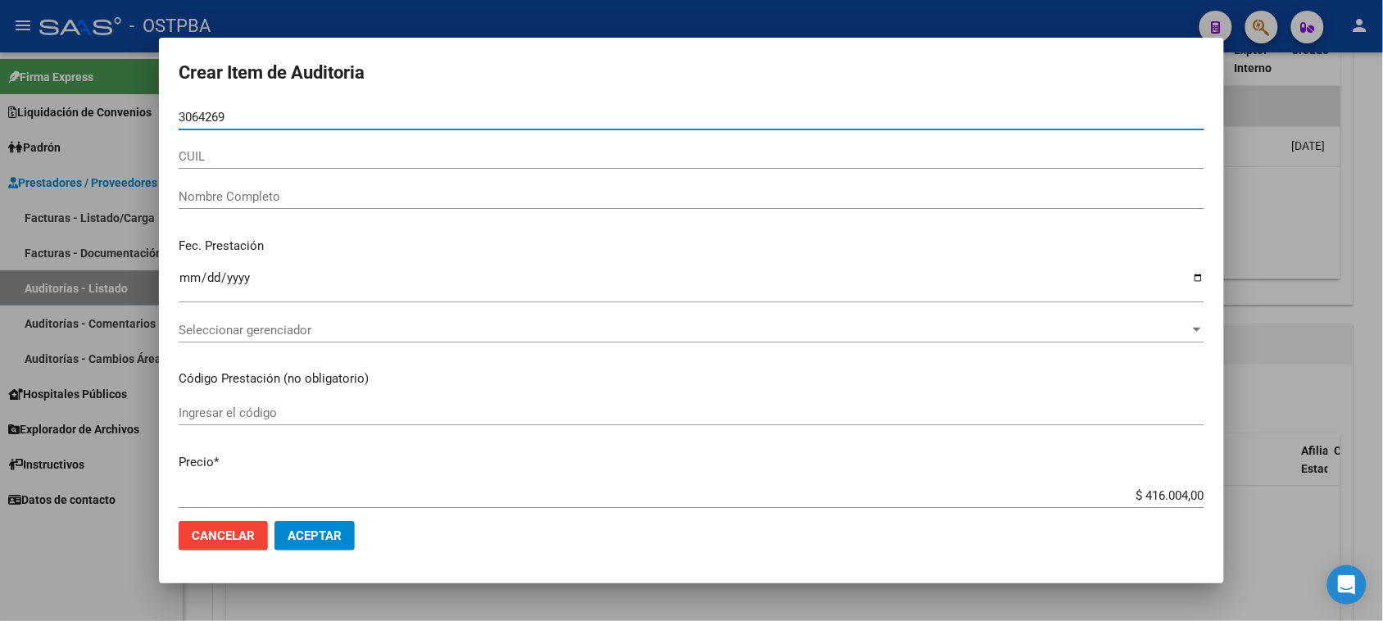
type input "30642692"
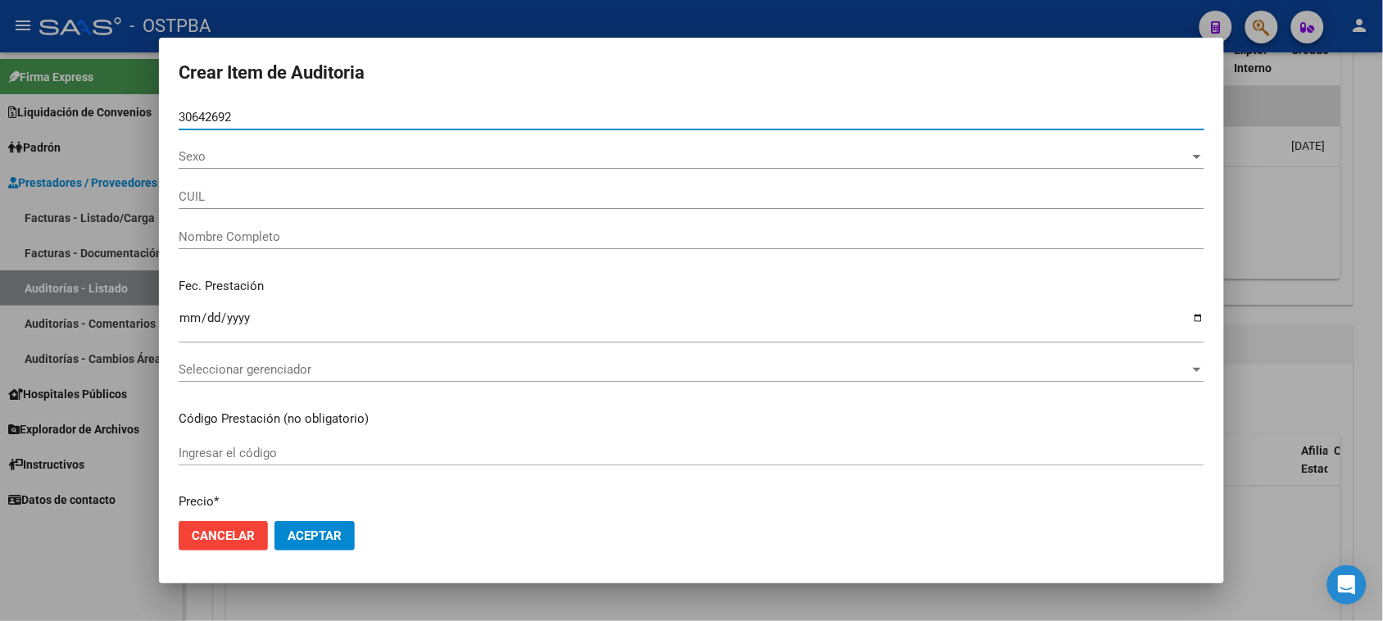
type input "20306426924"
type input "[PERSON_NAME]"
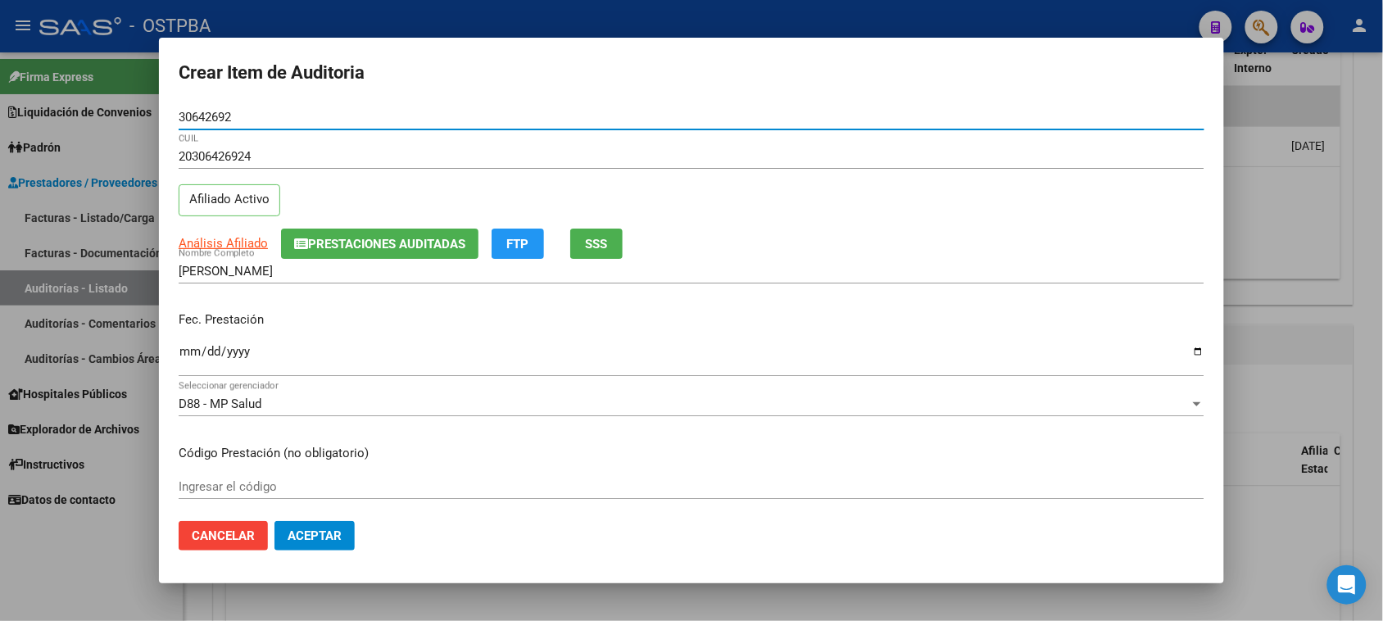
type input "30642692"
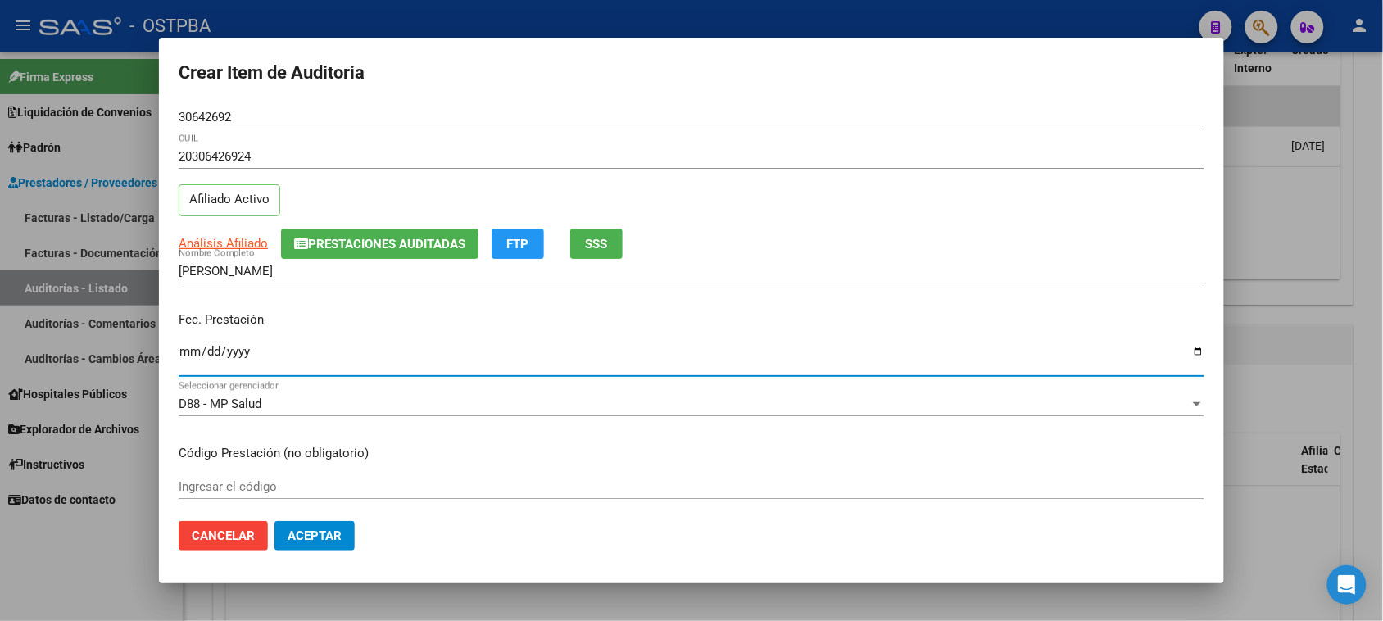
click at [187, 356] on input "Ingresar la fecha" at bounding box center [692, 358] width 1026 height 26
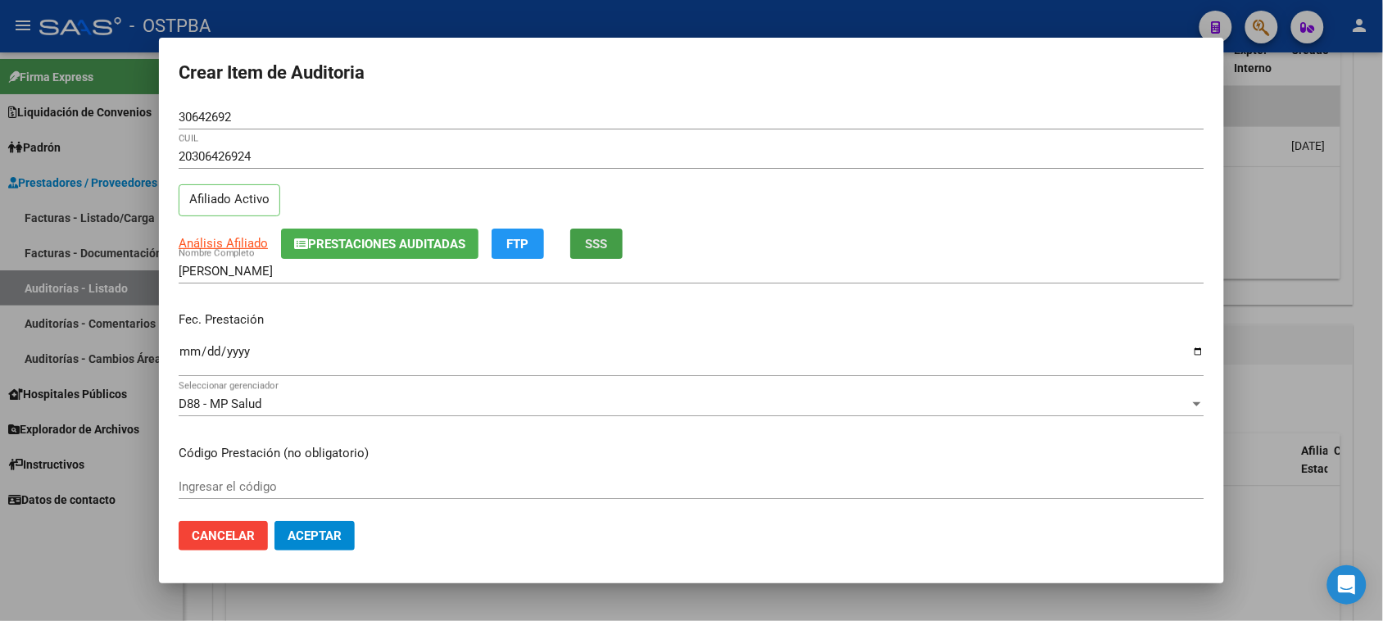
click at [600, 239] on span "SSS" at bounding box center [597, 244] width 22 height 15
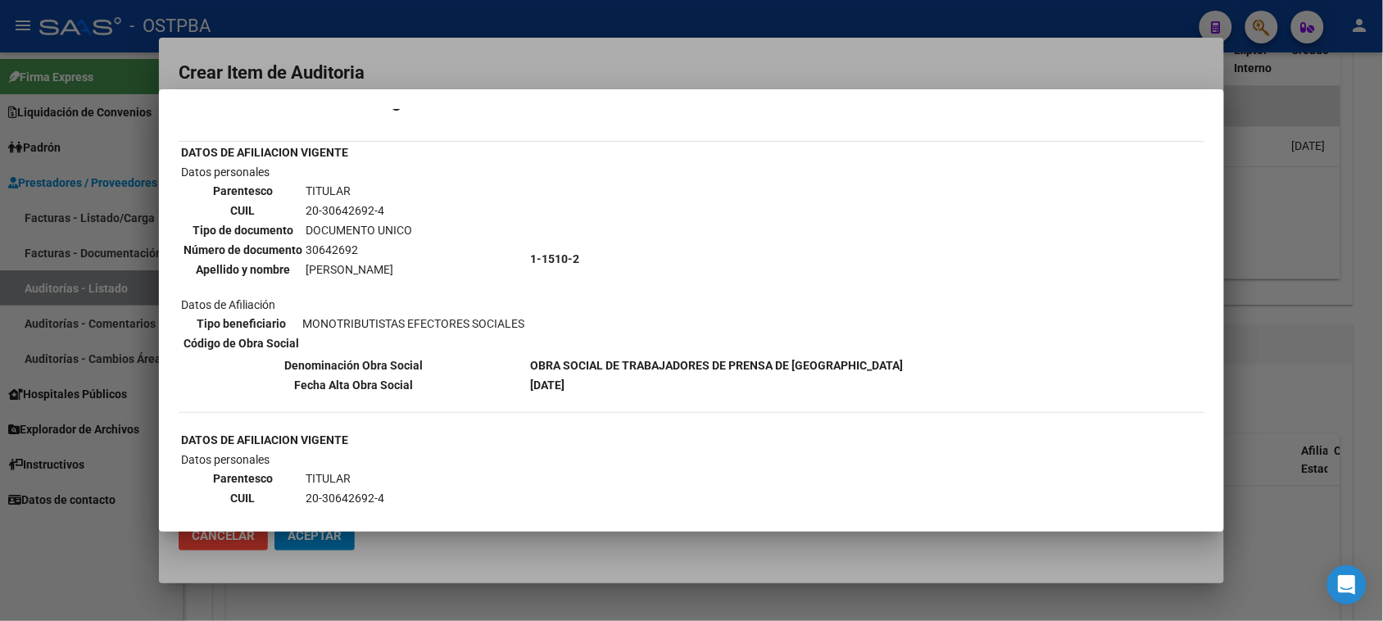
scroll to position [0, 0]
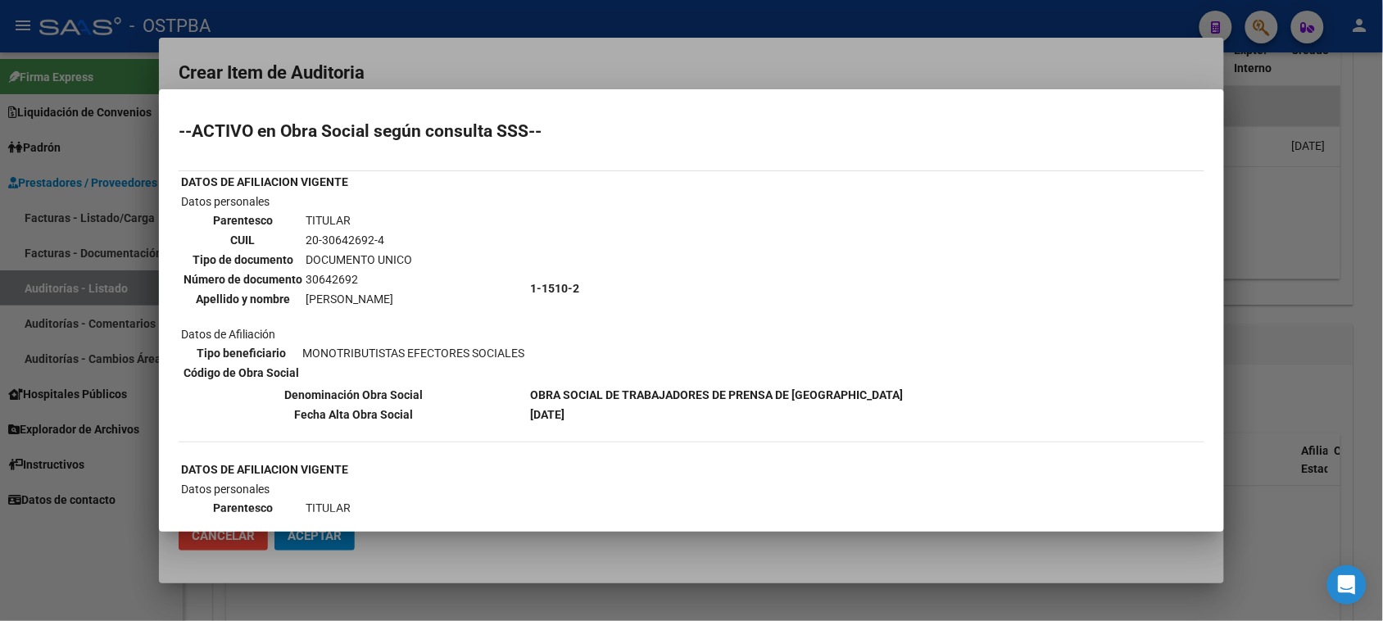
click at [111, 538] on div at bounding box center [691, 310] width 1383 height 621
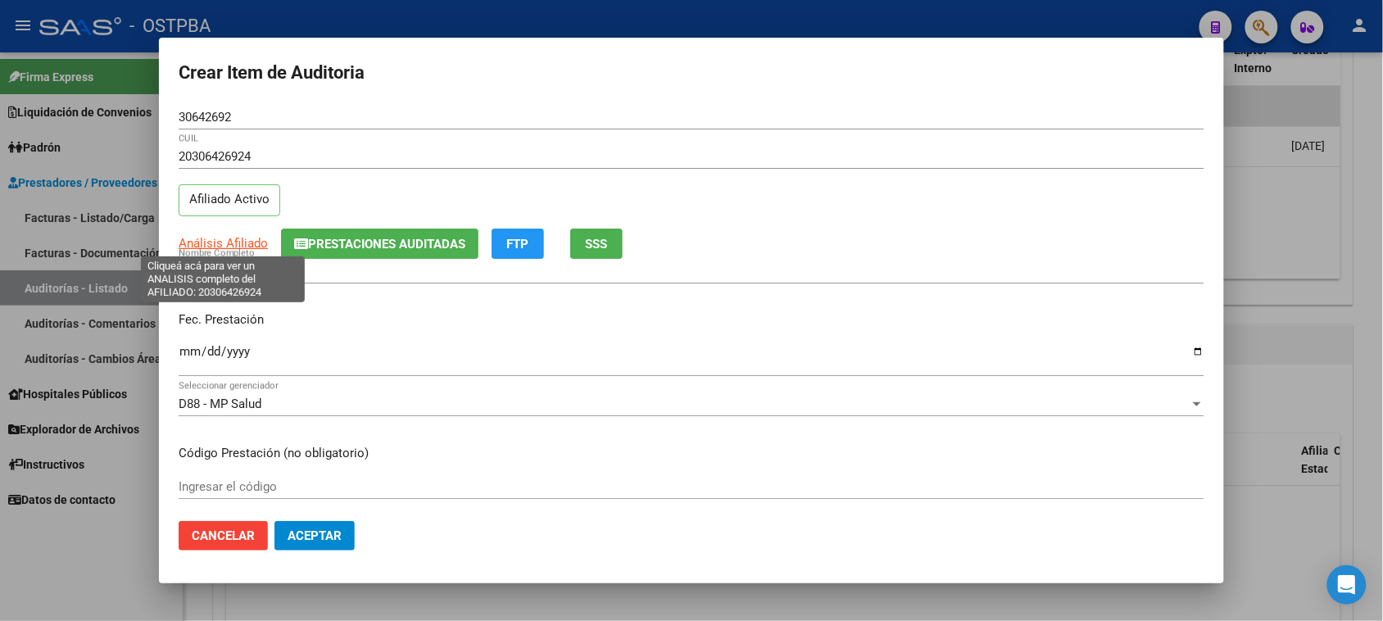
click at [206, 244] on span "Análisis Afiliado" at bounding box center [223, 243] width 89 height 15
type textarea "20306426924"
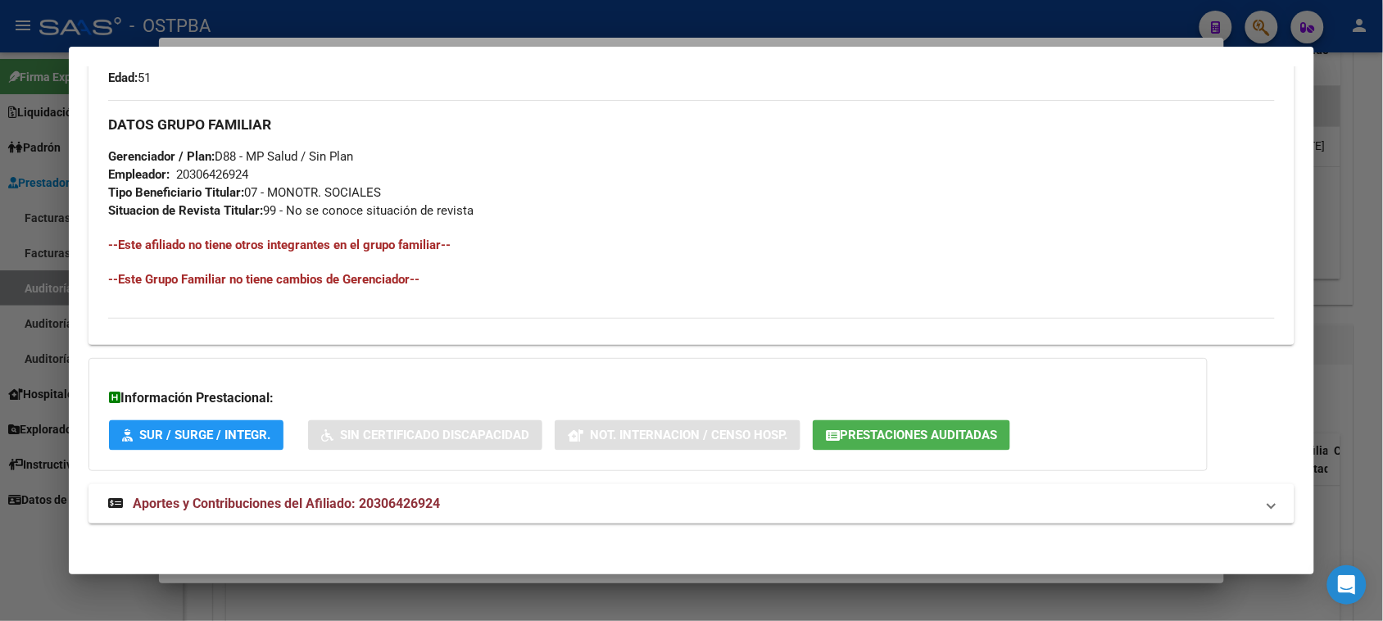
scroll to position [773, 0]
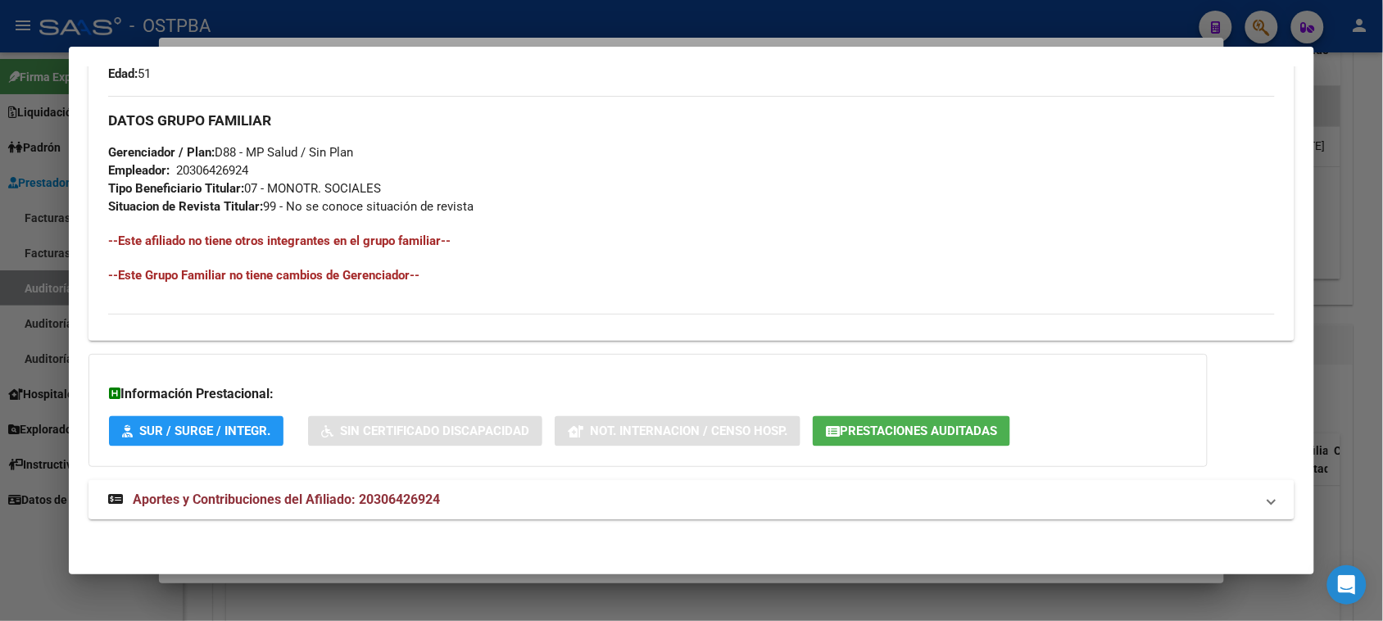
click at [353, 510] on mat-expansion-panel-header "Aportes y Contribuciones del Afiliado: 20306426924" at bounding box center [690, 499] width 1205 height 39
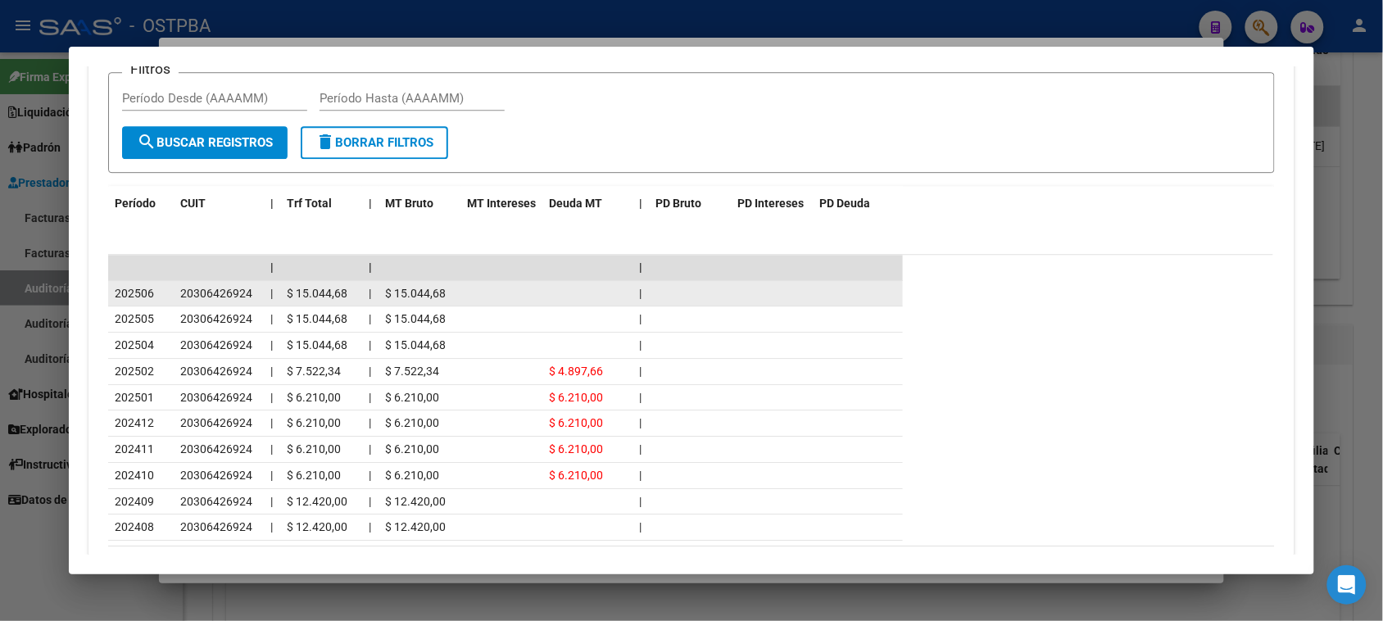
scroll to position [1504, 0]
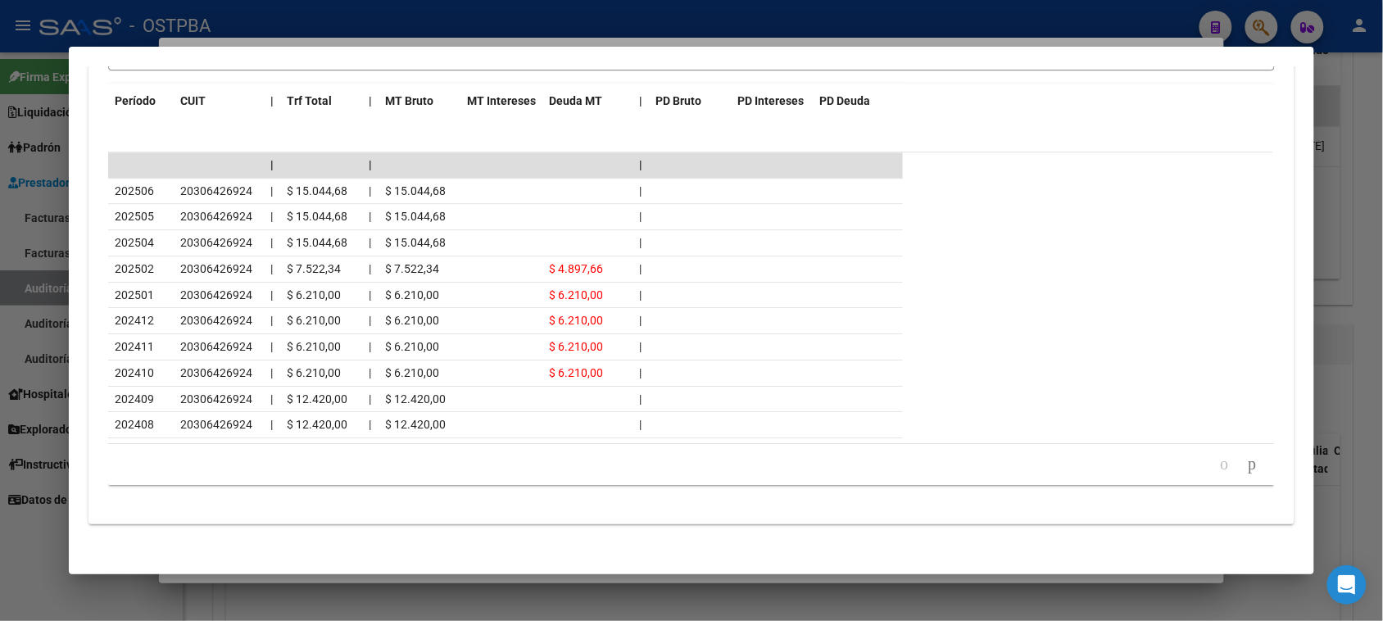
drag, startPoint x: 43, startPoint y: 579, endPoint x: 50, endPoint y: 551, distance: 28.6
click at [43, 578] on div at bounding box center [691, 310] width 1383 height 621
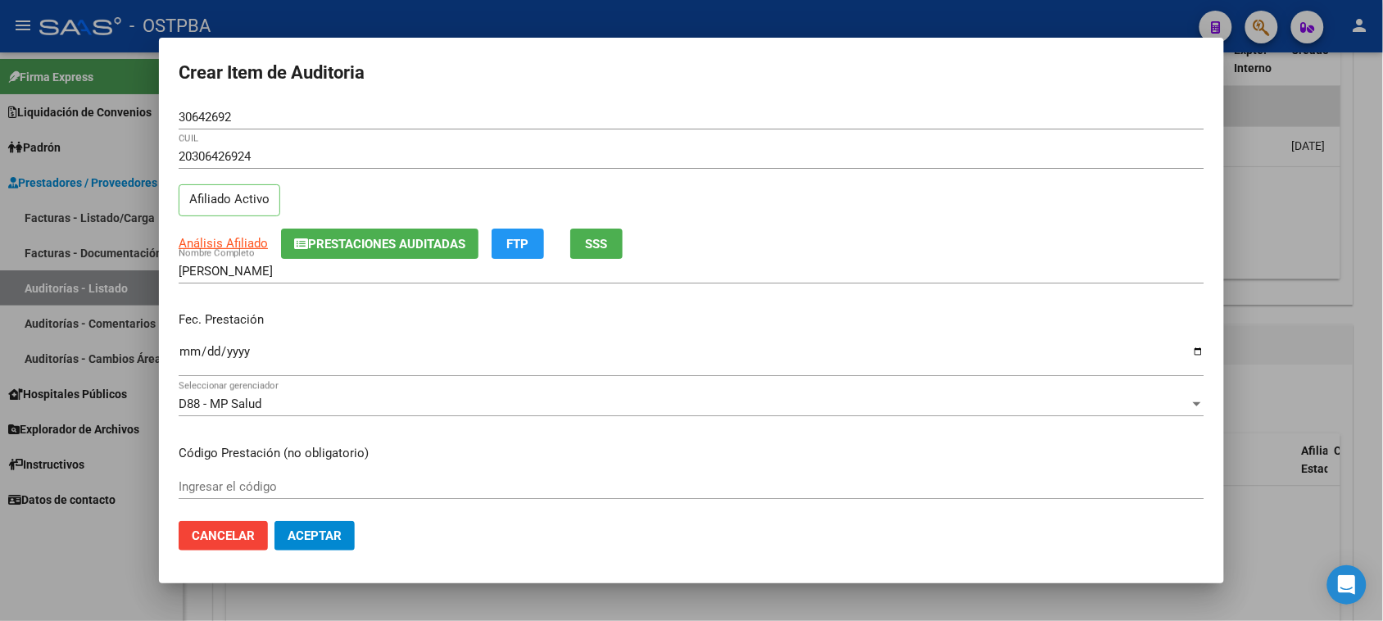
drag, startPoint x: 187, startPoint y: 352, endPoint x: 248, endPoint y: 369, distance: 63.6
click at [189, 352] on input "Ingresar la fecha" at bounding box center [692, 358] width 1026 height 26
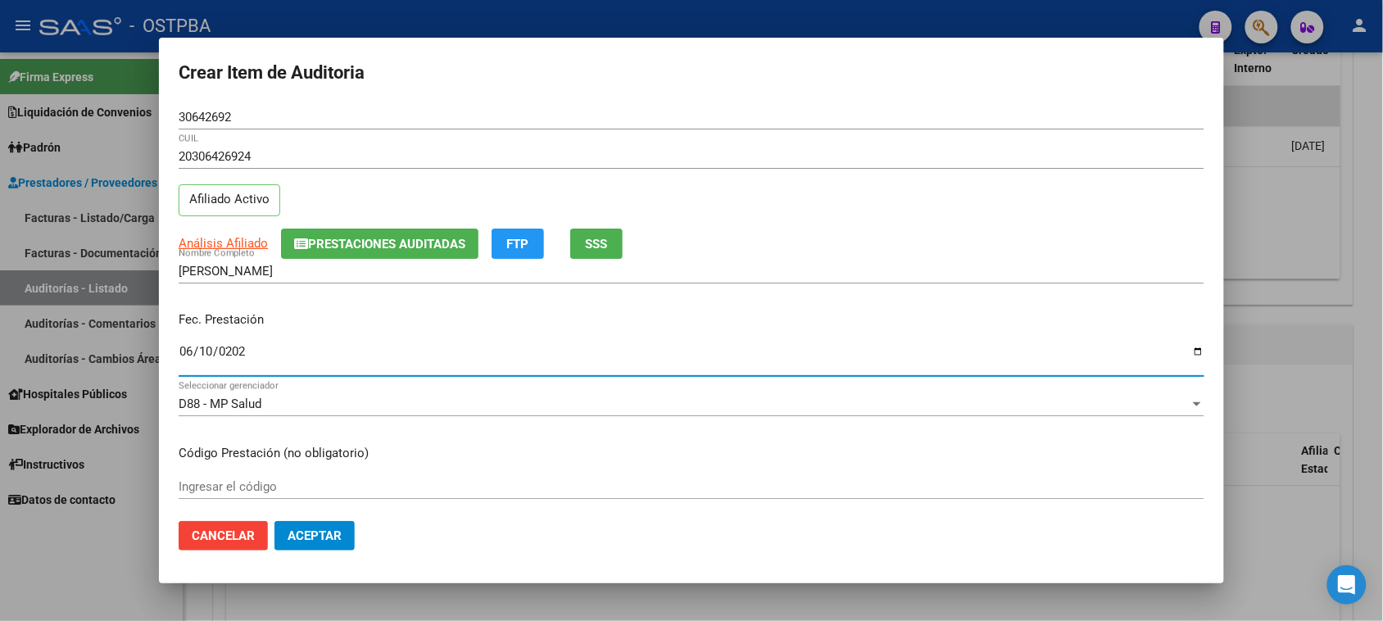
type input "[DATE]"
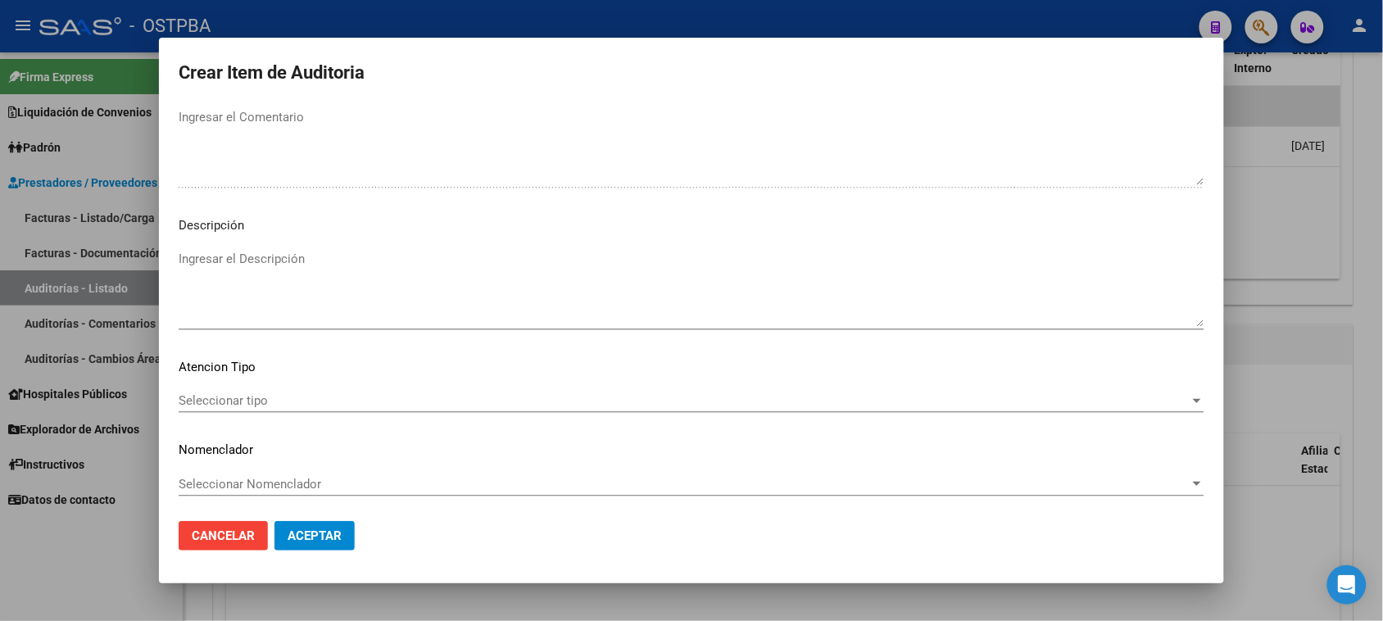
scroll to position [928, 0]
click at [248, 394] on span "Seleccionar tipo" at bounding box center [684, 399] width 1011 height 15
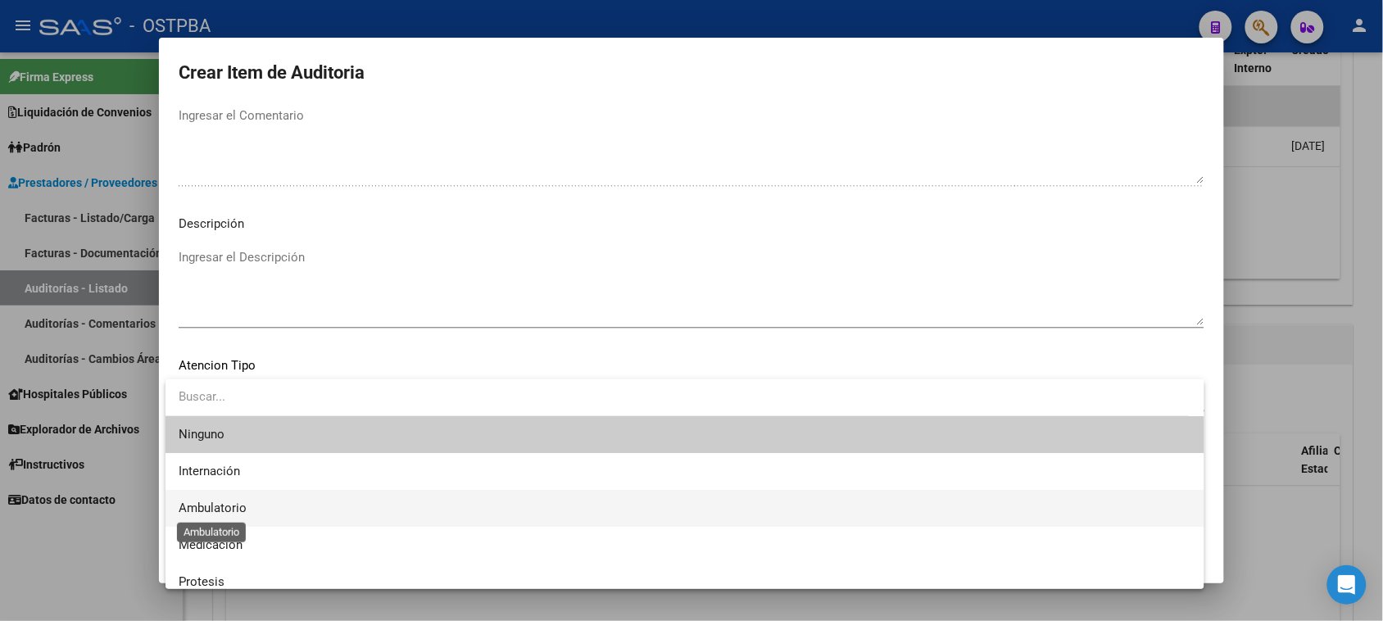
click at [244, 505] on span "Ambulatorio" at bounding box center [213, 508] width 68 height 15
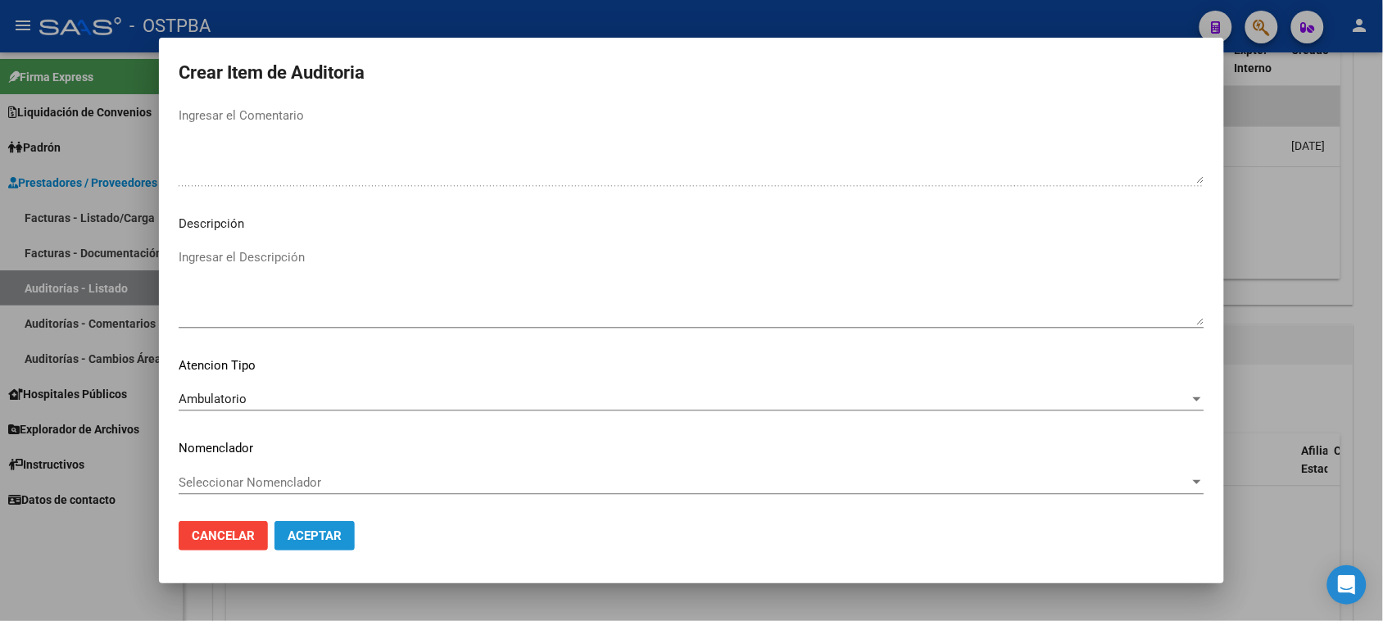
click at [297, 533] on span "Aceptar" at bounding box center [315, 535] width 54 height 15
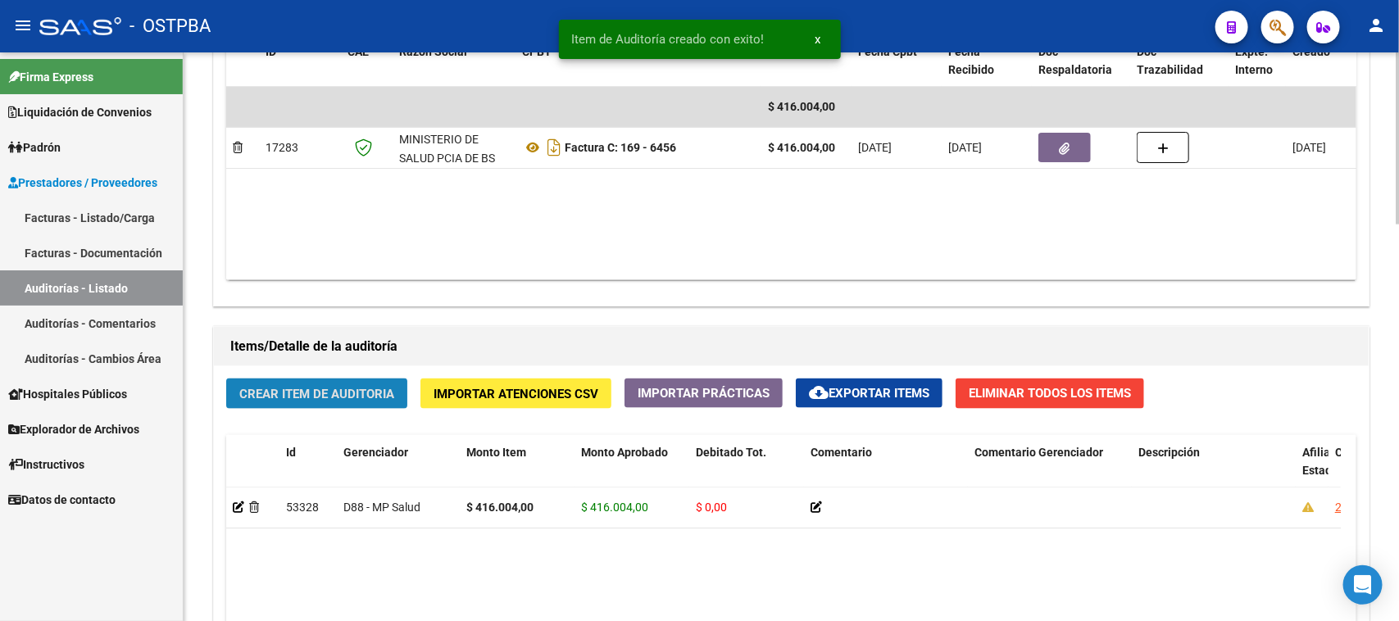
click at [258, 396] on span "Crear Item de Auditoria" at bounding box center [316, 394] width 155 height 15
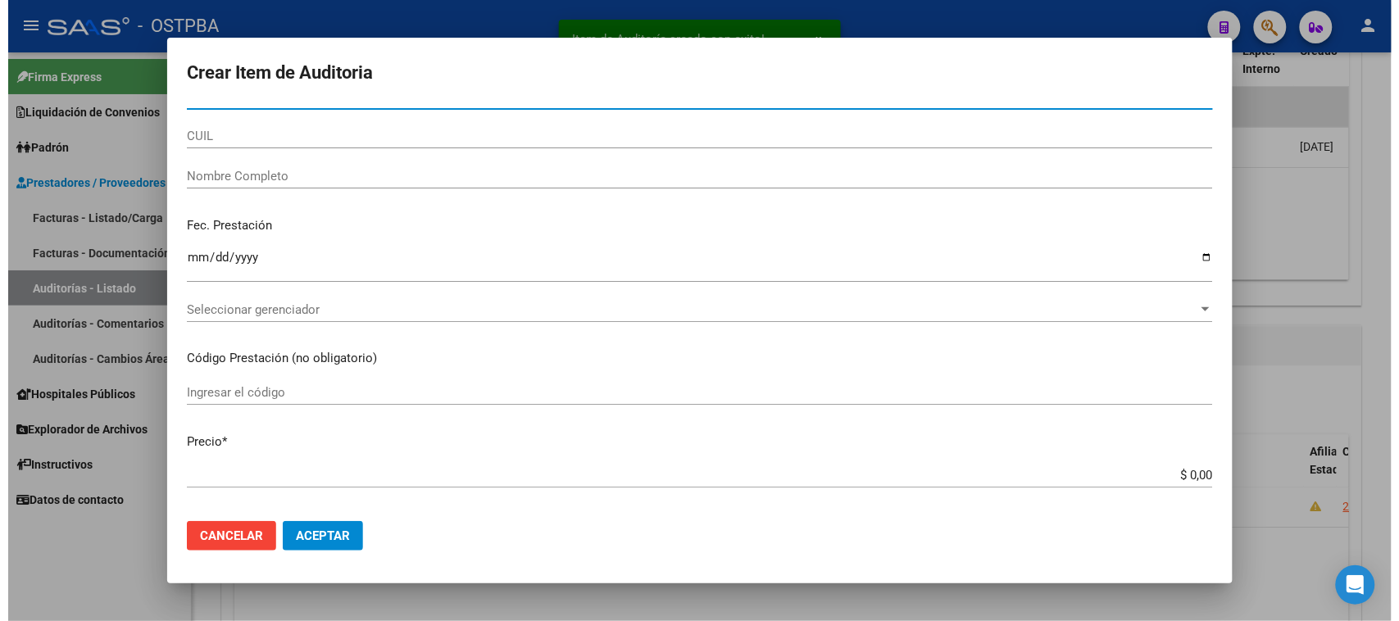
scroll to position [0, 0]
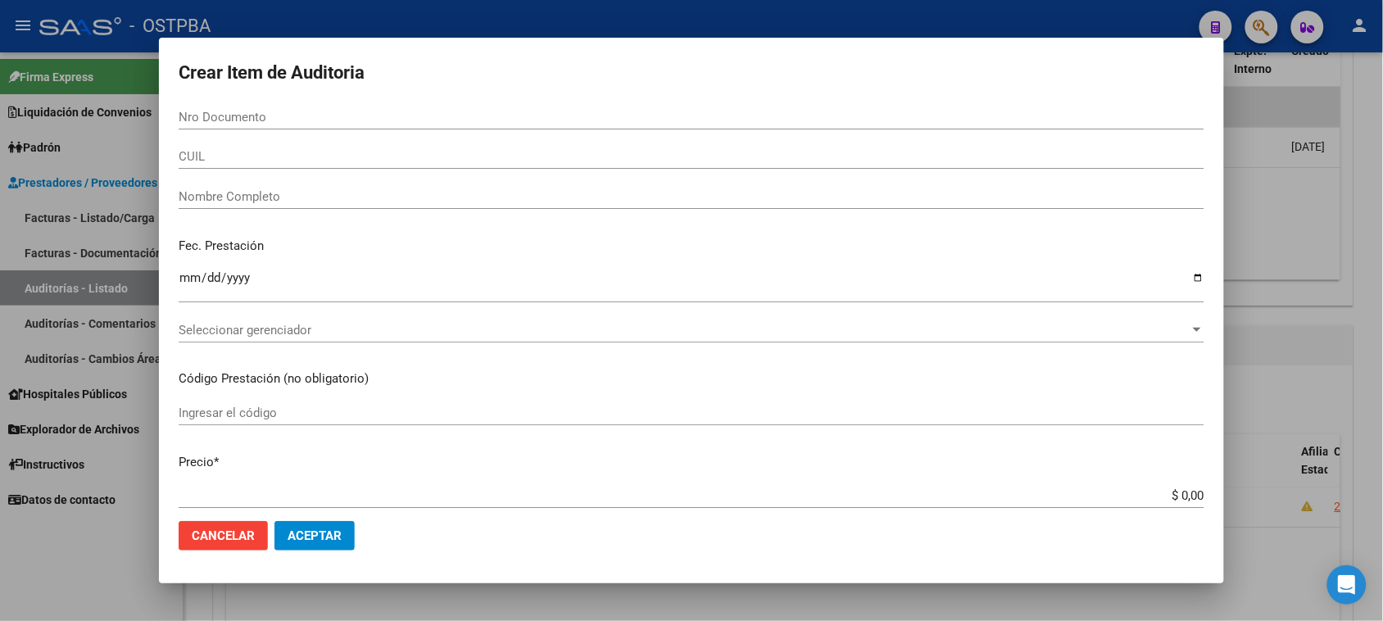
drag, startPoint x: 333, startPoint y: 608, endPoint x: 459, endPoint y: 594, distance: 126.1
click at [333, 607] on div at bounding box center [691, 310] width 1383 height 621
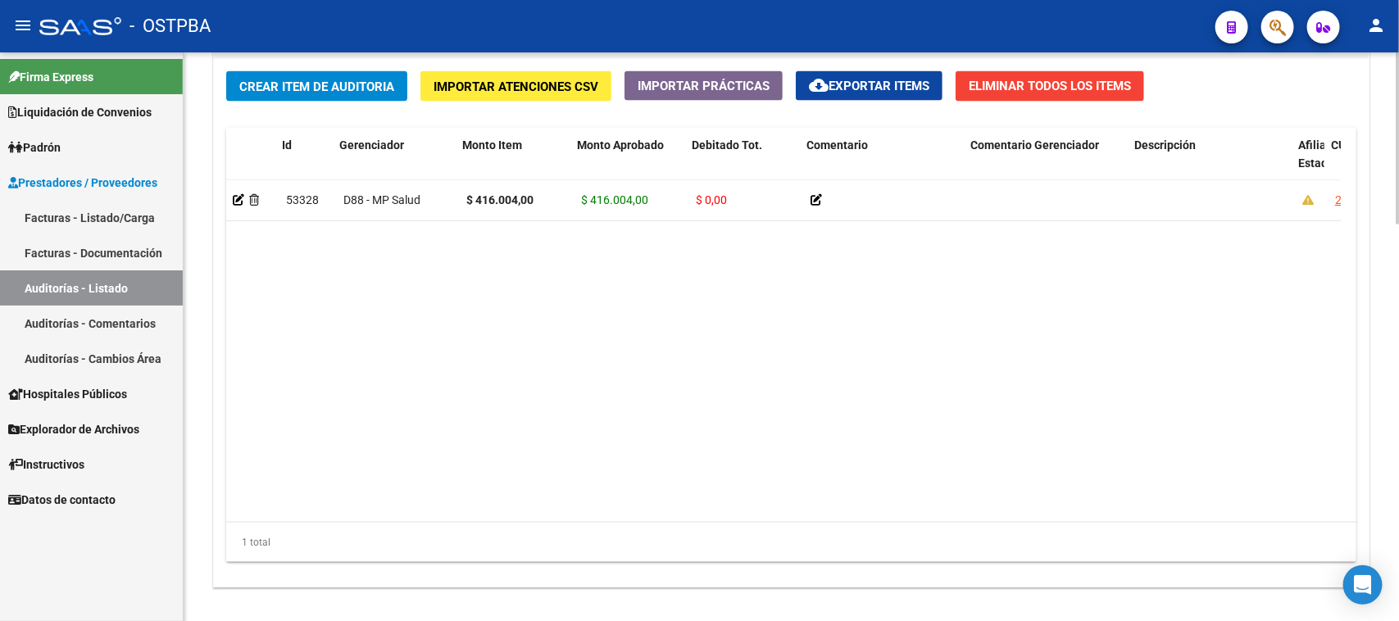
scroll to position [0, 412]
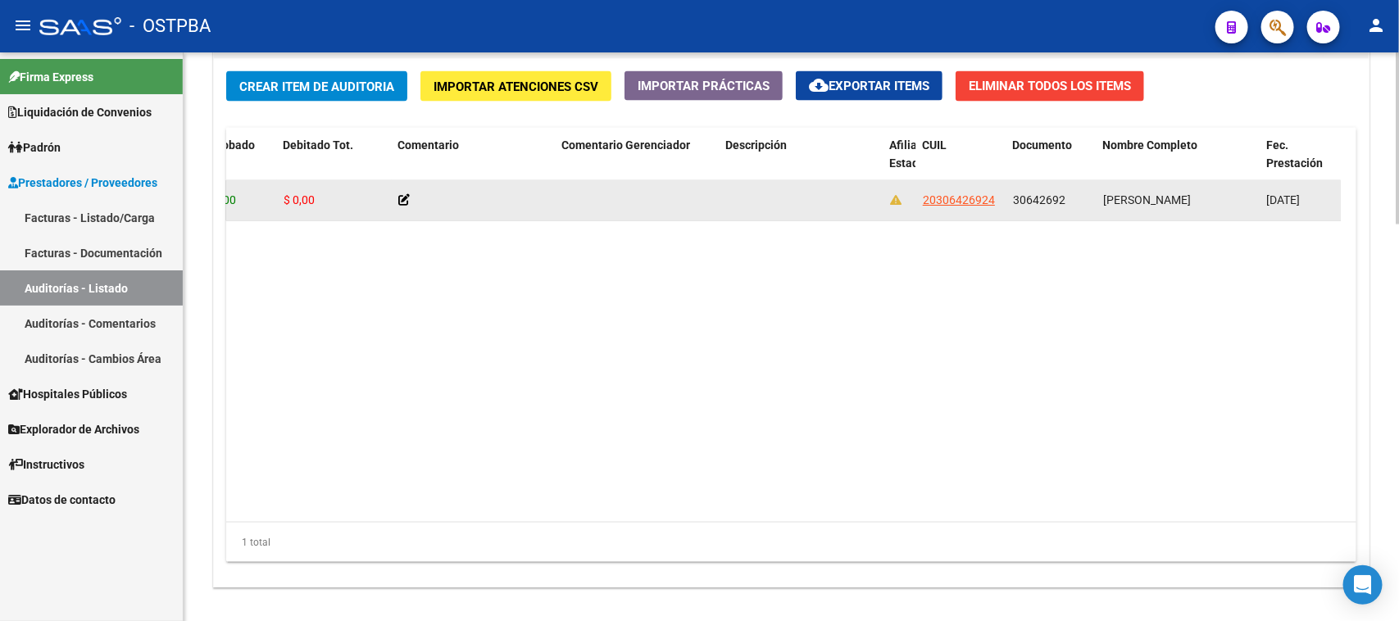
drag, startPoint x: 923, startPoint y: 193, endPoint x: 994, endPoint y: 201, distance: 71.8
click at [994, 201] on div "20306426924" at bounding box center [961, 200] width 77 height 19
copy span "20306426924"
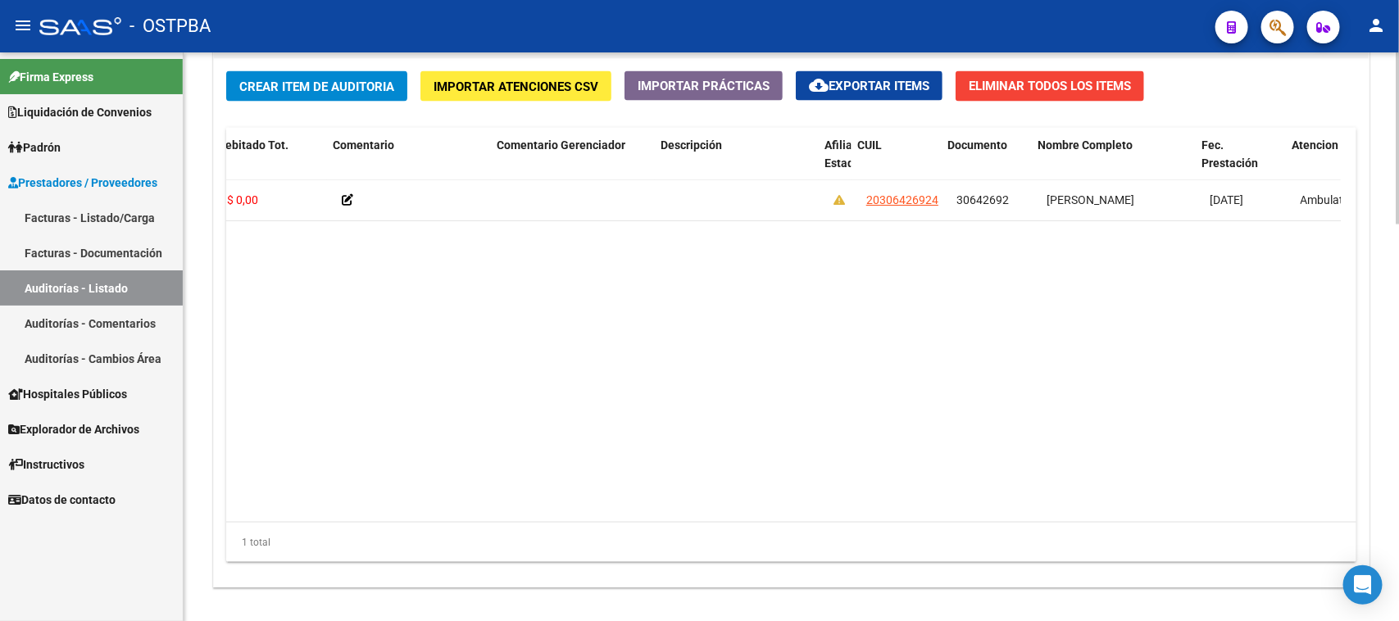
scroll to position [0, 477]
click at [727, 497] on datatable-body "53328 D88 - MP Salud $ 416.004,00 $ 416.004,00 $ 0,00 20306426924 30642692 [PER…" at bounding box center [783, 351] width 1114 height 342
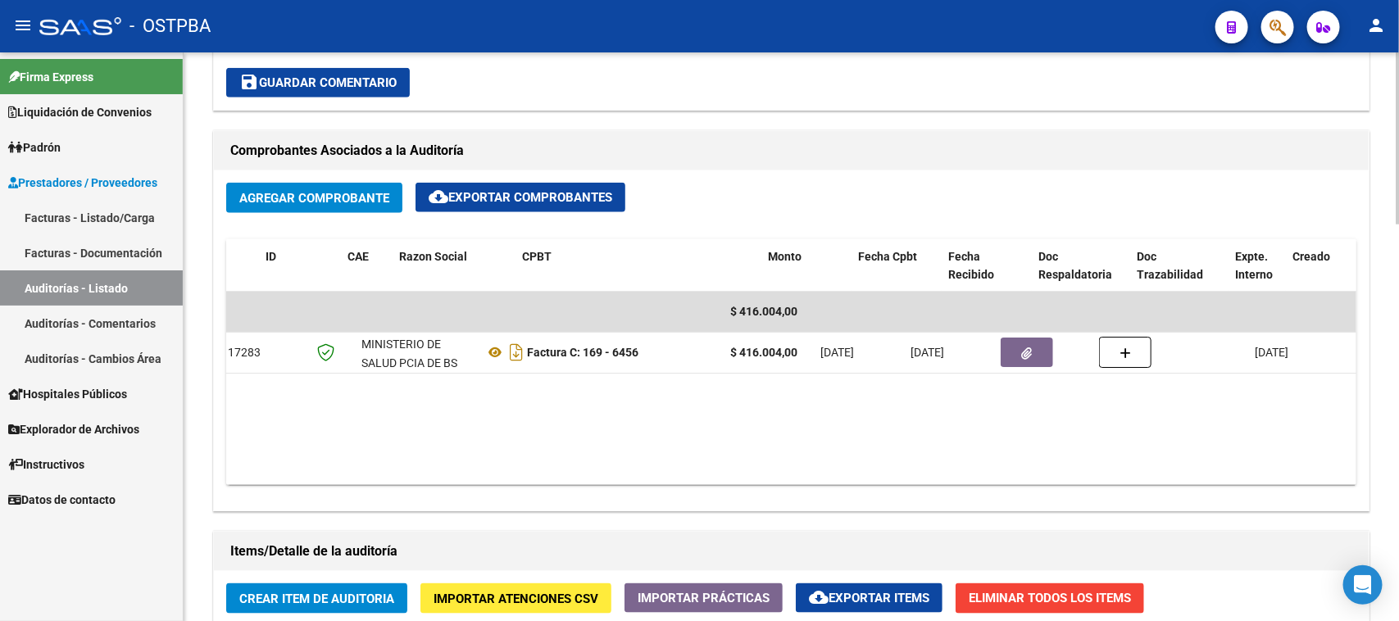
scroll to position [0, 0]
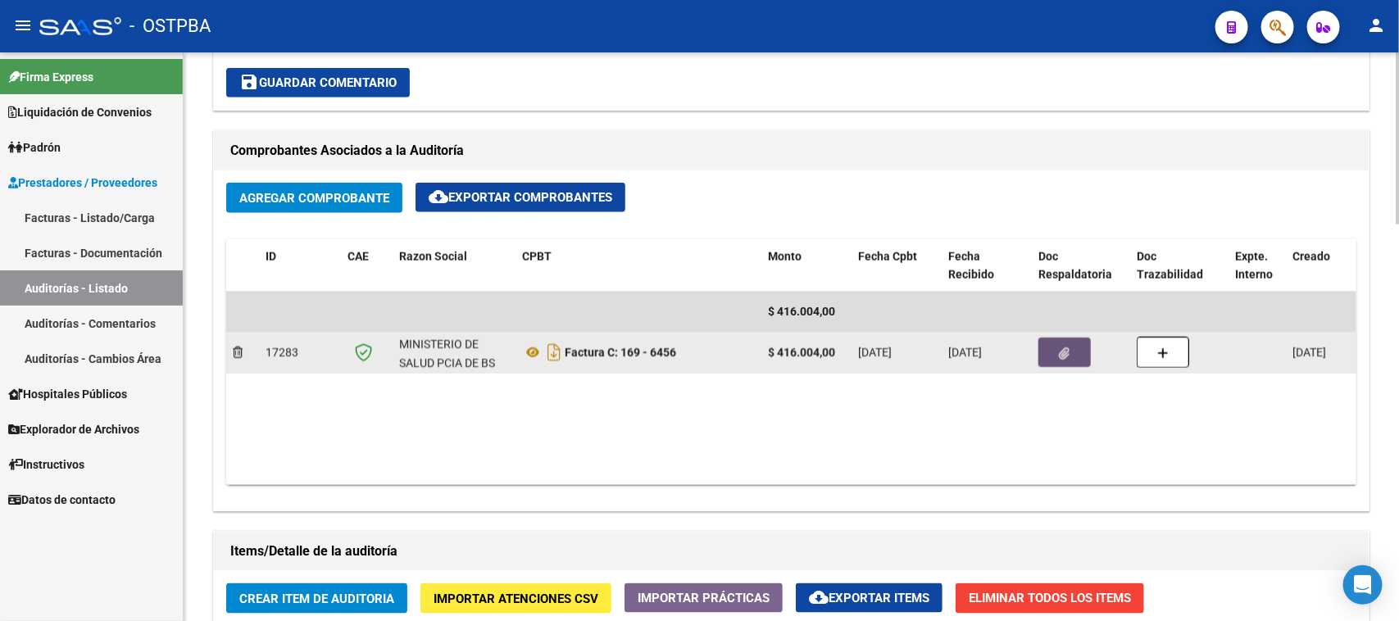
click at [1070, 349] on button "button" at bounding box center [1064, 352] width 52 height 29
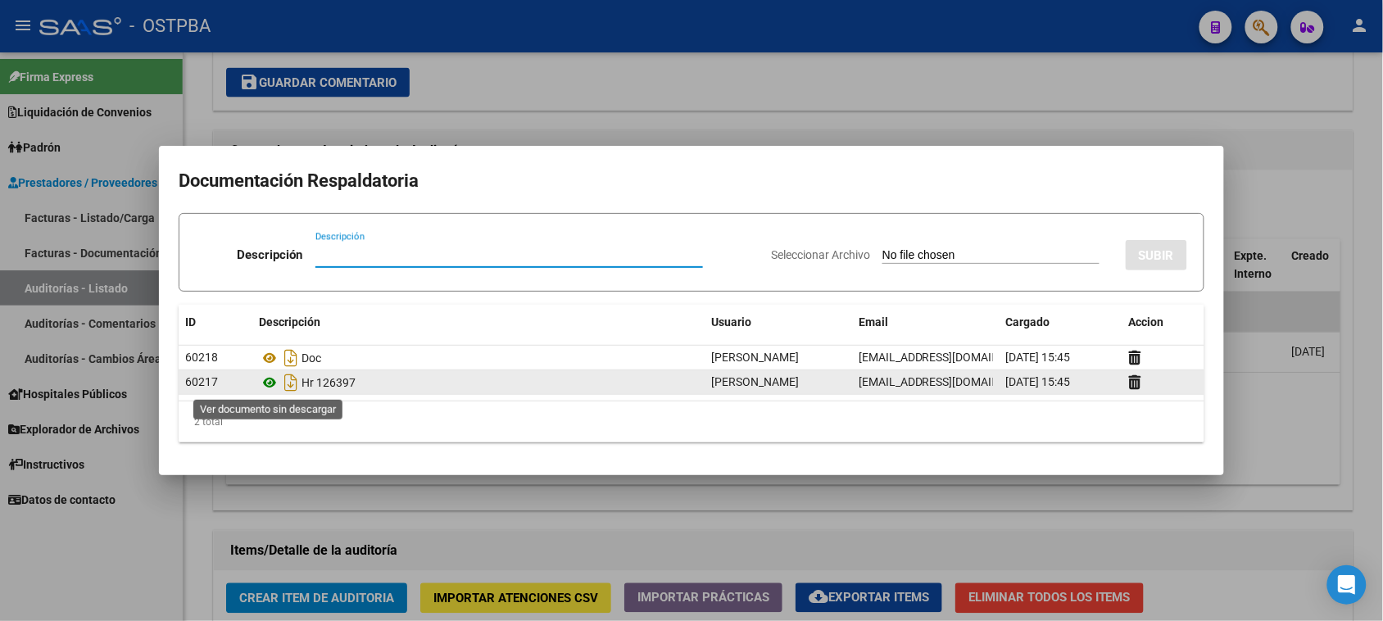
click at [269, 379] on icon at bounding box center [269, 383] width 21 height 20
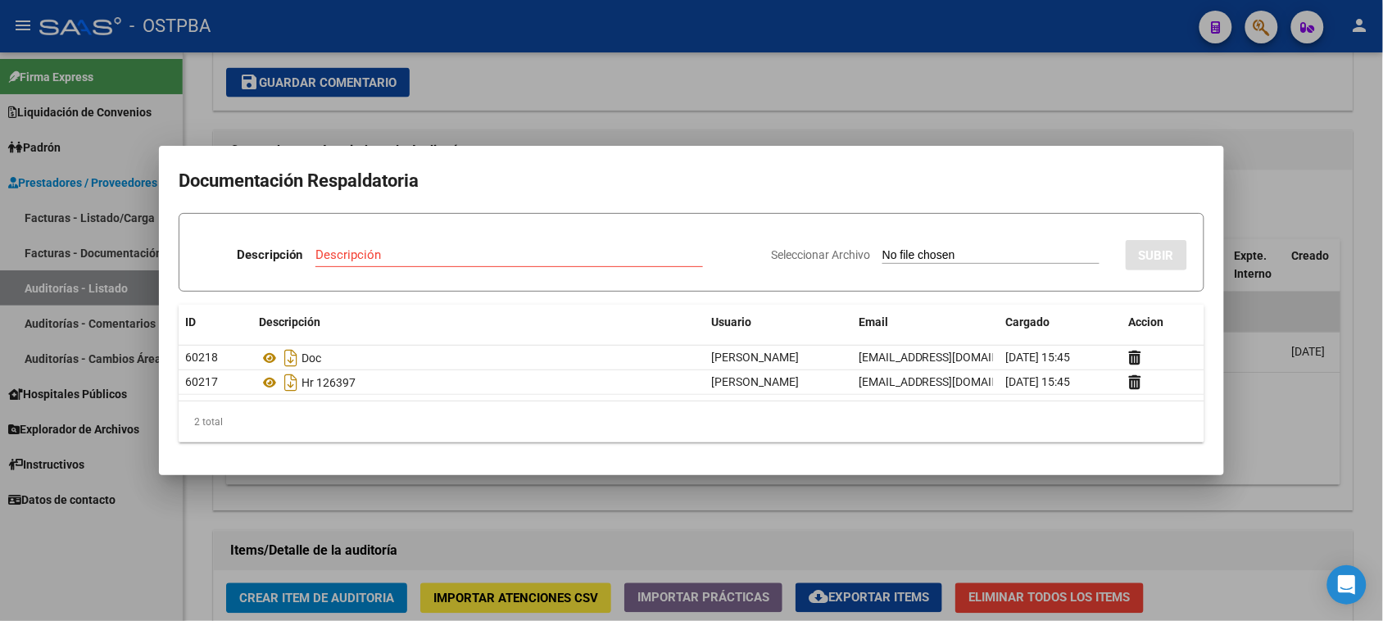
drag, startPoint x: 121, startPoint y: 551, endPoint x: 181, endPoint y: 518, distance: 68.6
click at [129, 542] on div at bounding box center [691, 310] width 1383 height 621
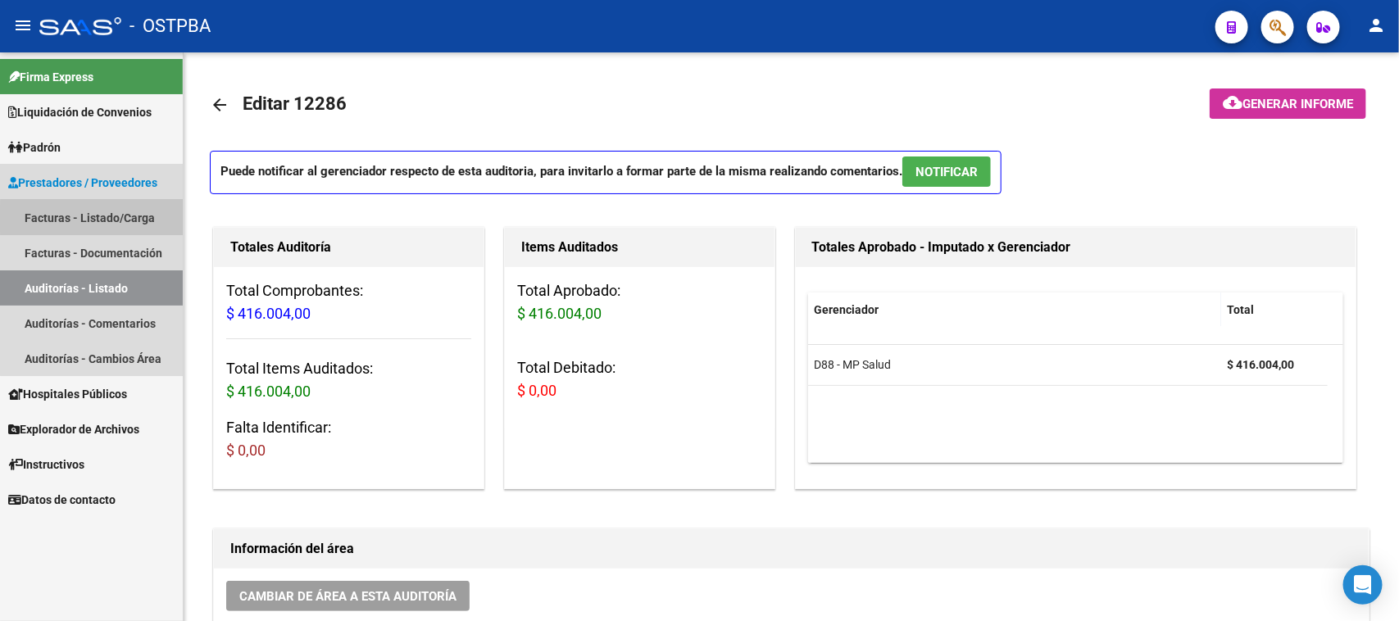
click at [127, 218] on link "Facturas - Listado/Carga" at bounding box center [91, 217] width 183 height 35
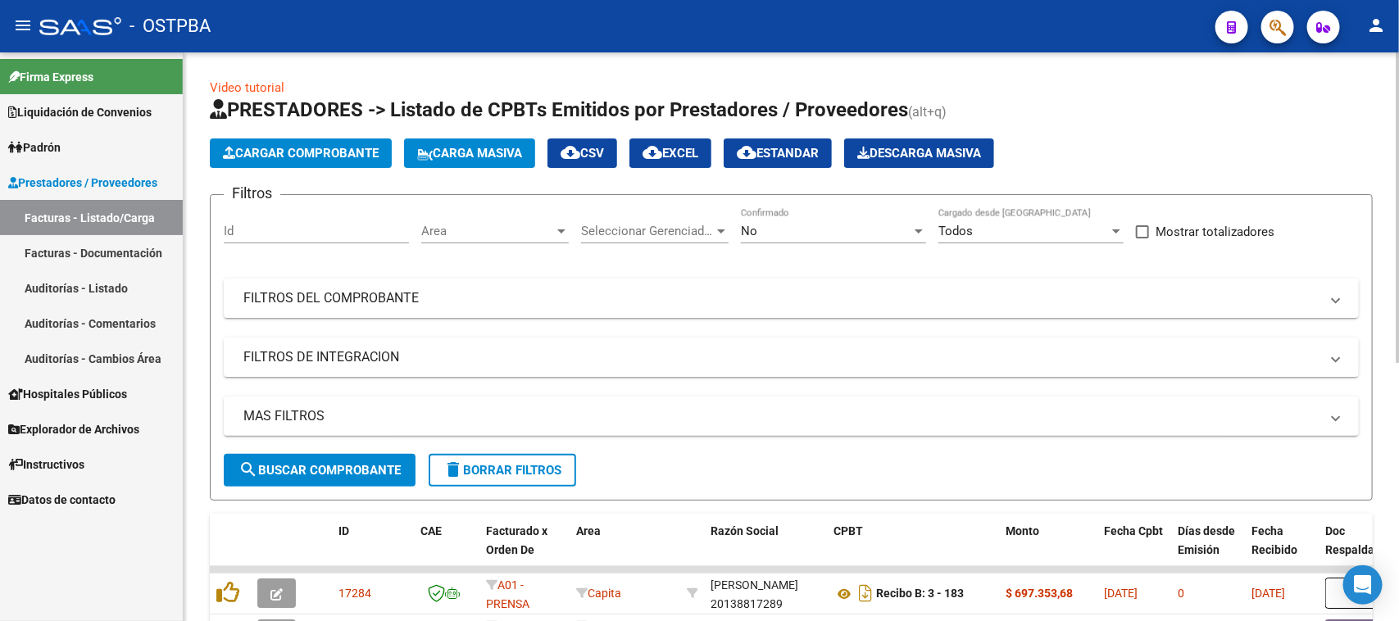
click at [302, 156] on span "Cargar Comprobante" at bounding box center [301, 153] width 156 height 15
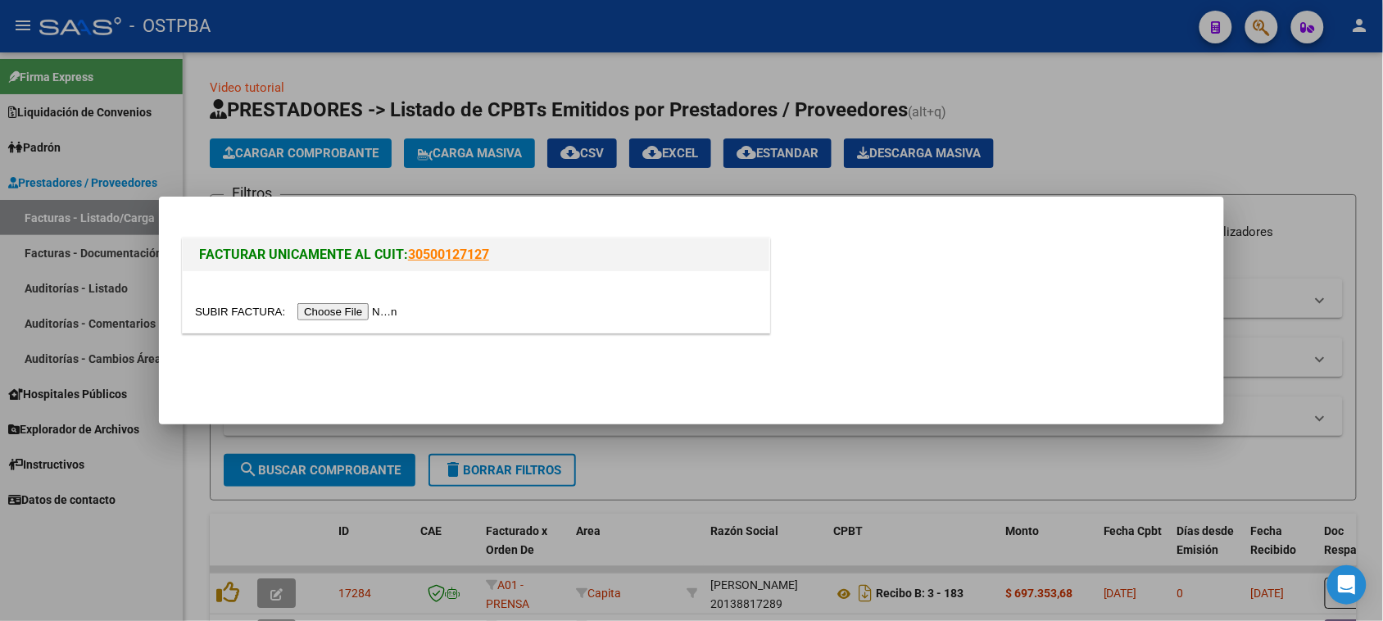
click at [370, 311] on input "file" at bounding box center [298, 311] width 207 height 17
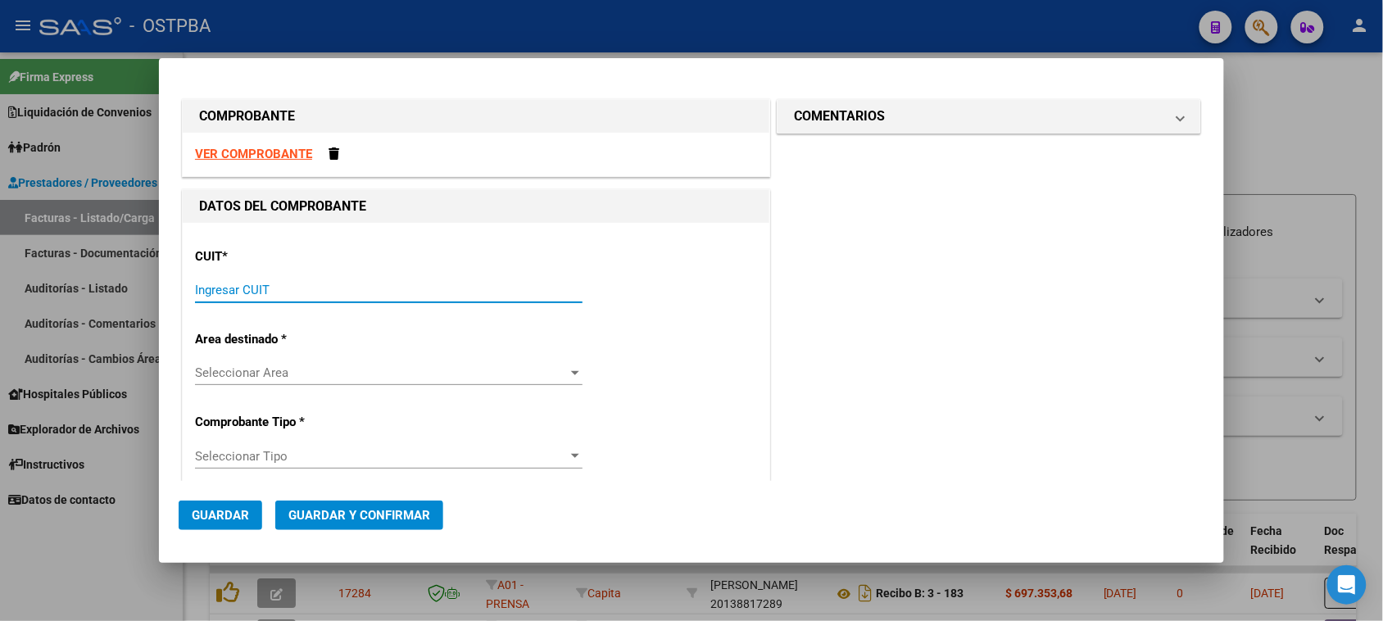
click at [287, 283] on input "Ingresar CUIT" at bounding box center [389, 290] width 388 height 15
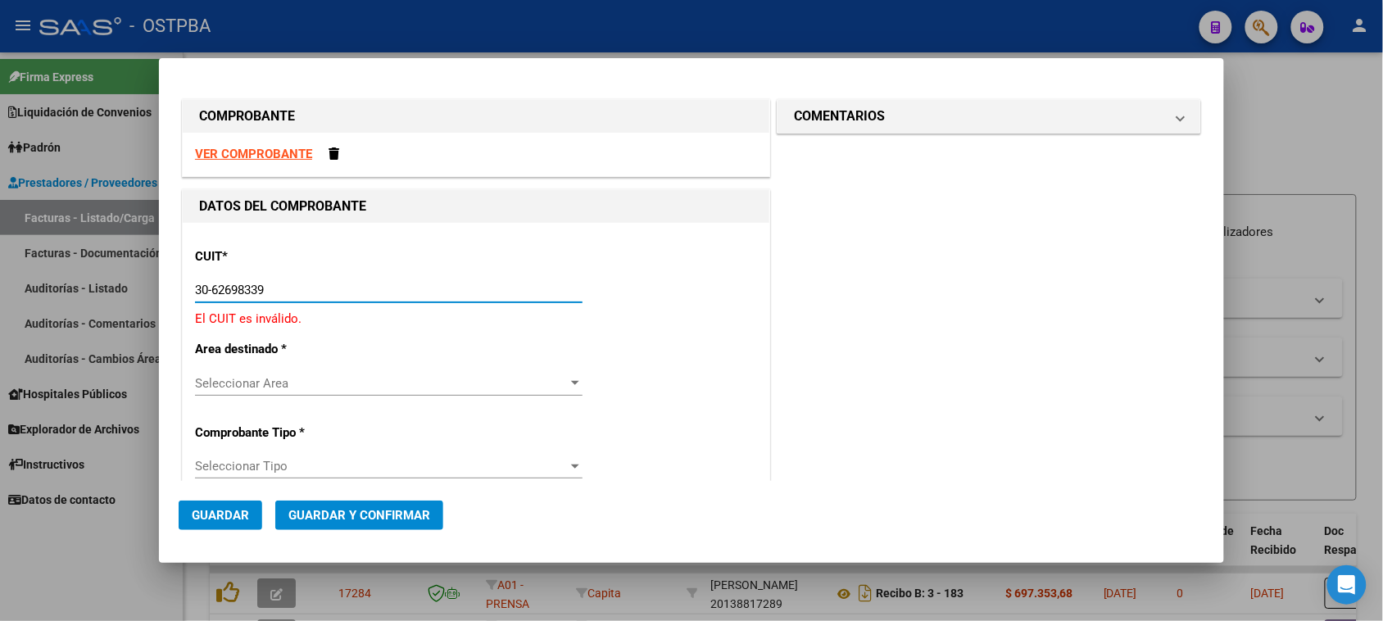
type input "30-62698339-8"
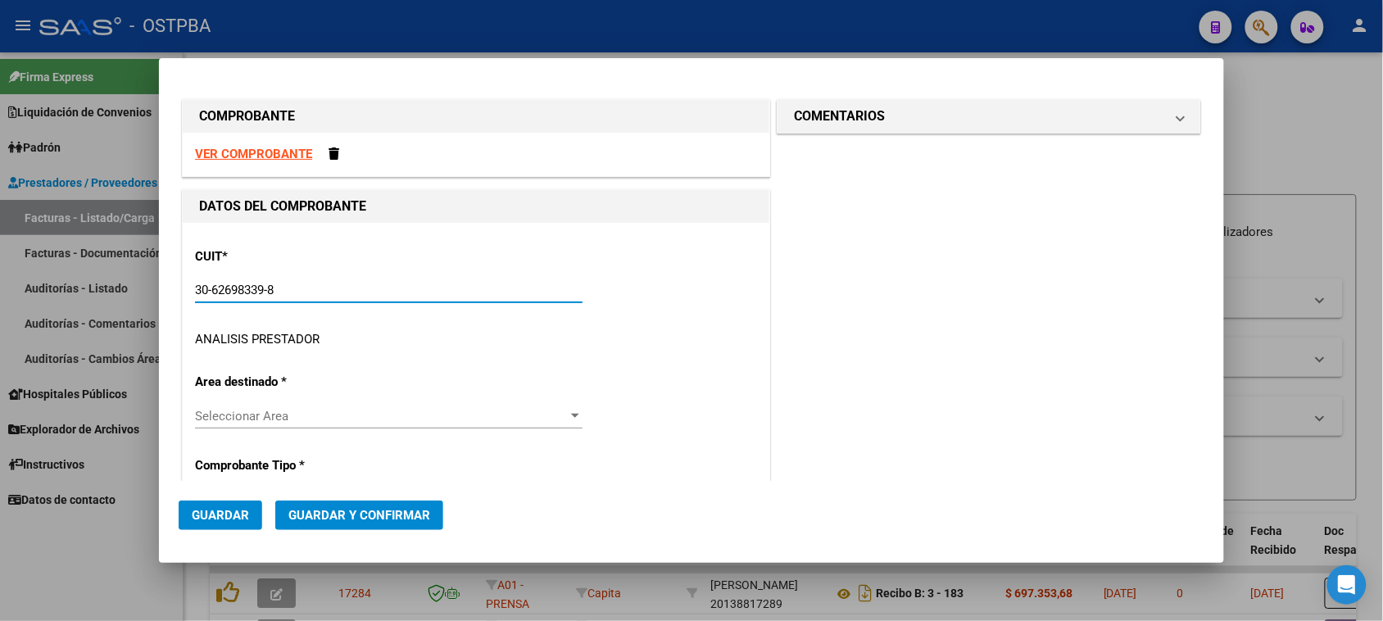
type input "169"
type input "30-62698339-8"
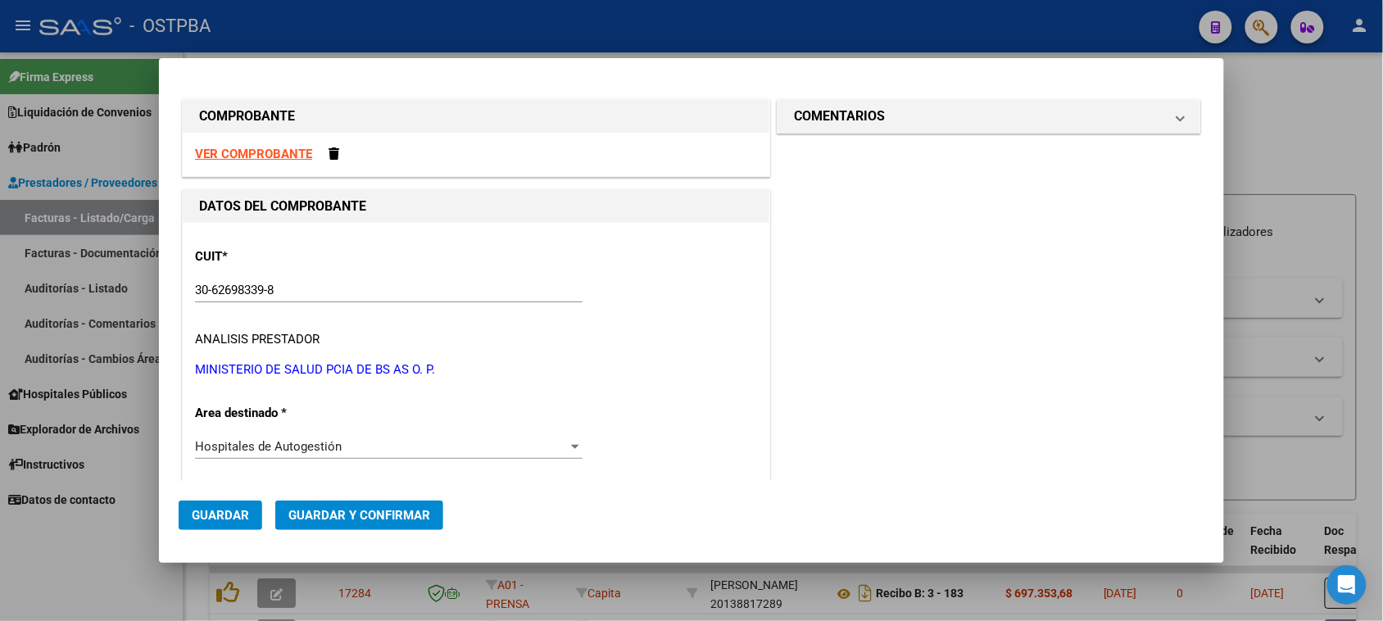
scroll to position [251, 0]
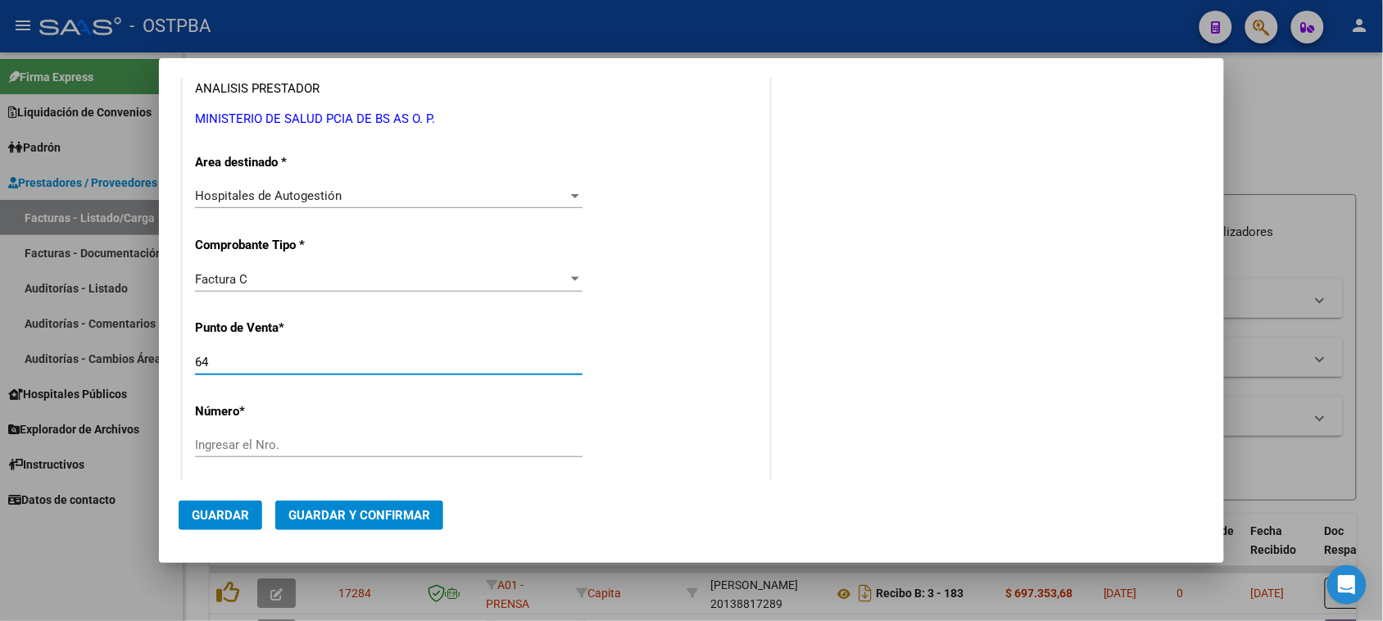
type input "6"
type input "169"
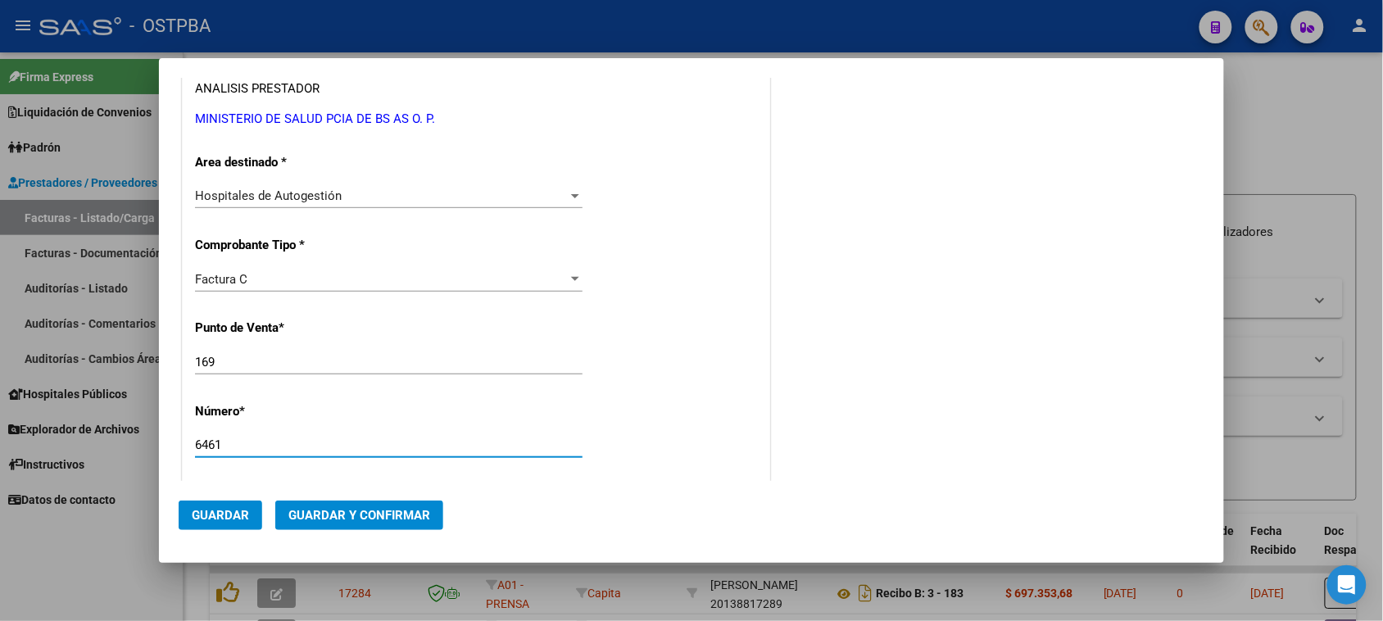
type input "6461"
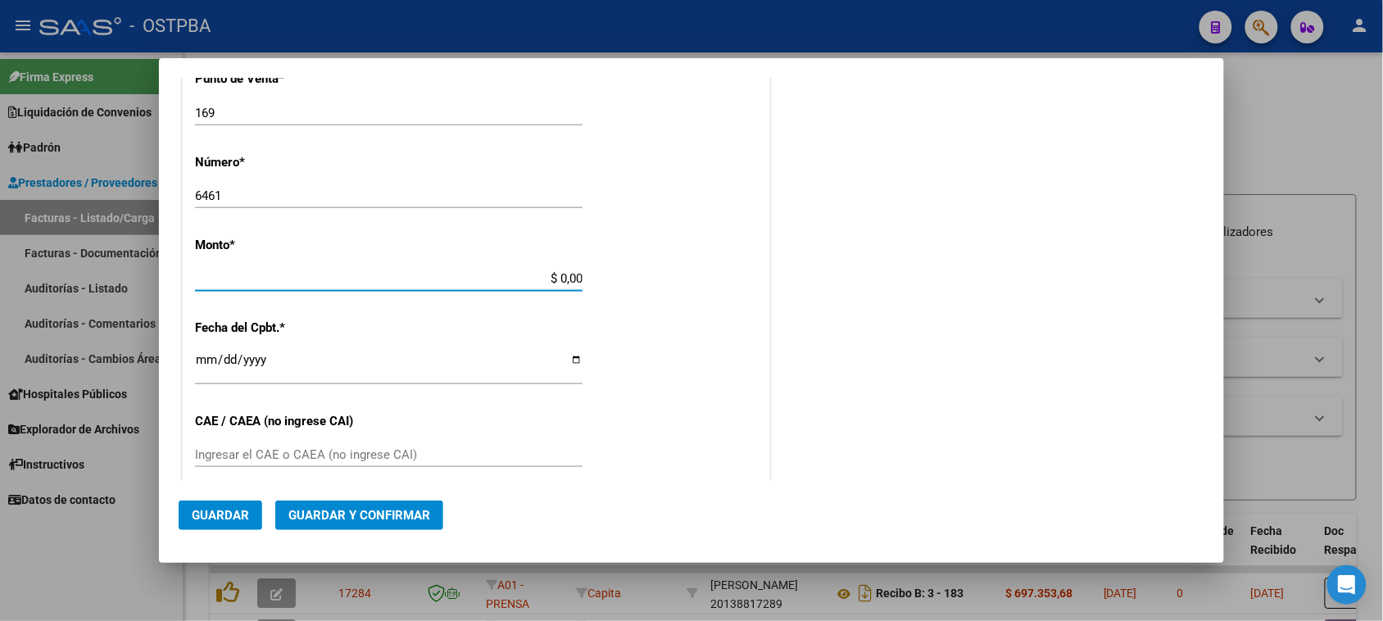
scroll to position [492, 0]
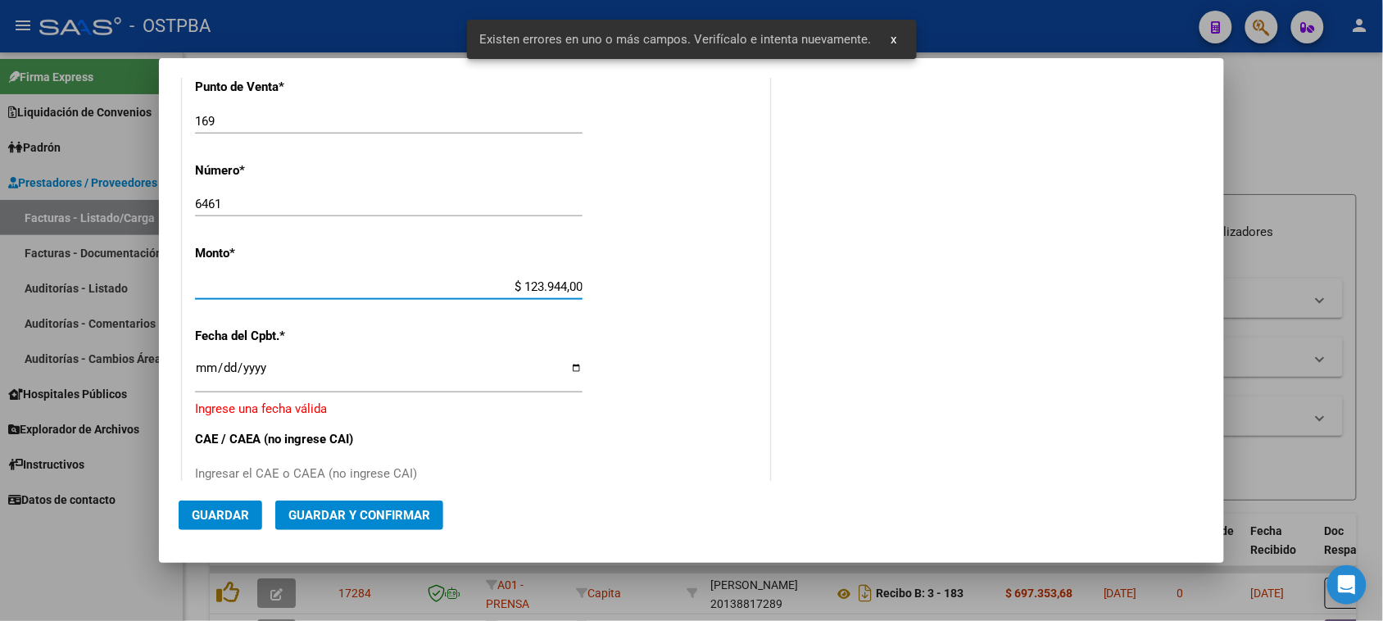
type input "$ 1.239.440,00"
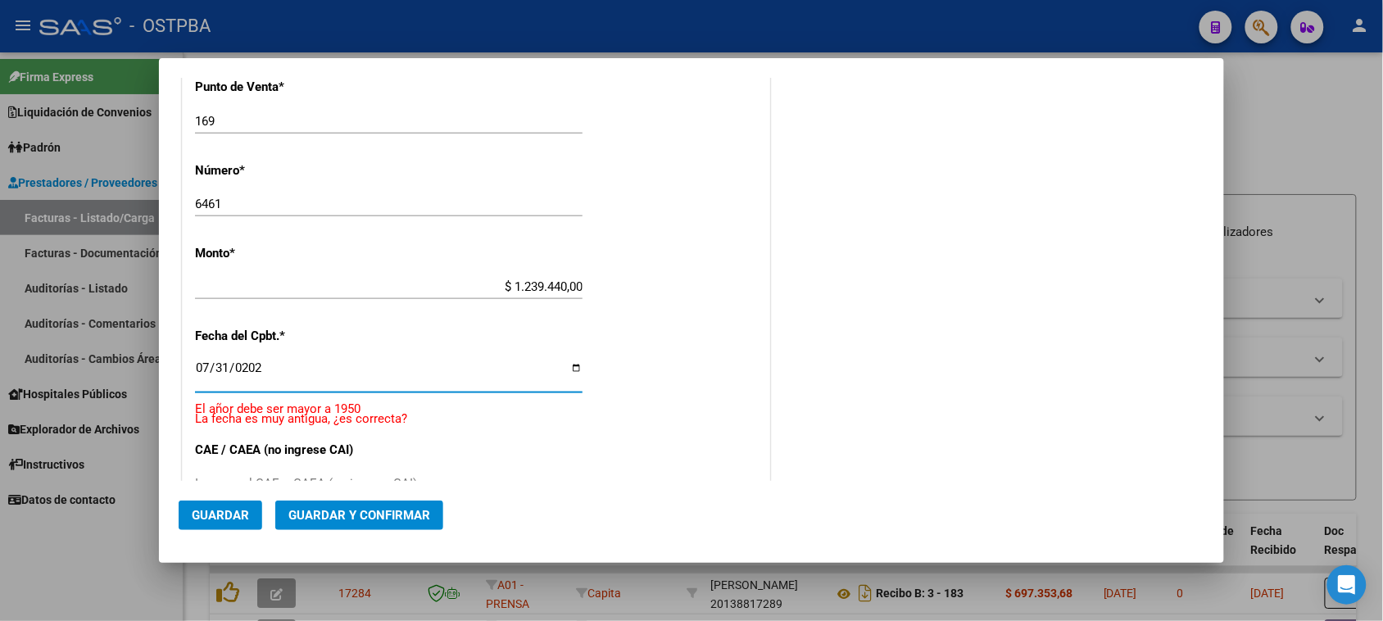
type input "[DATE]"
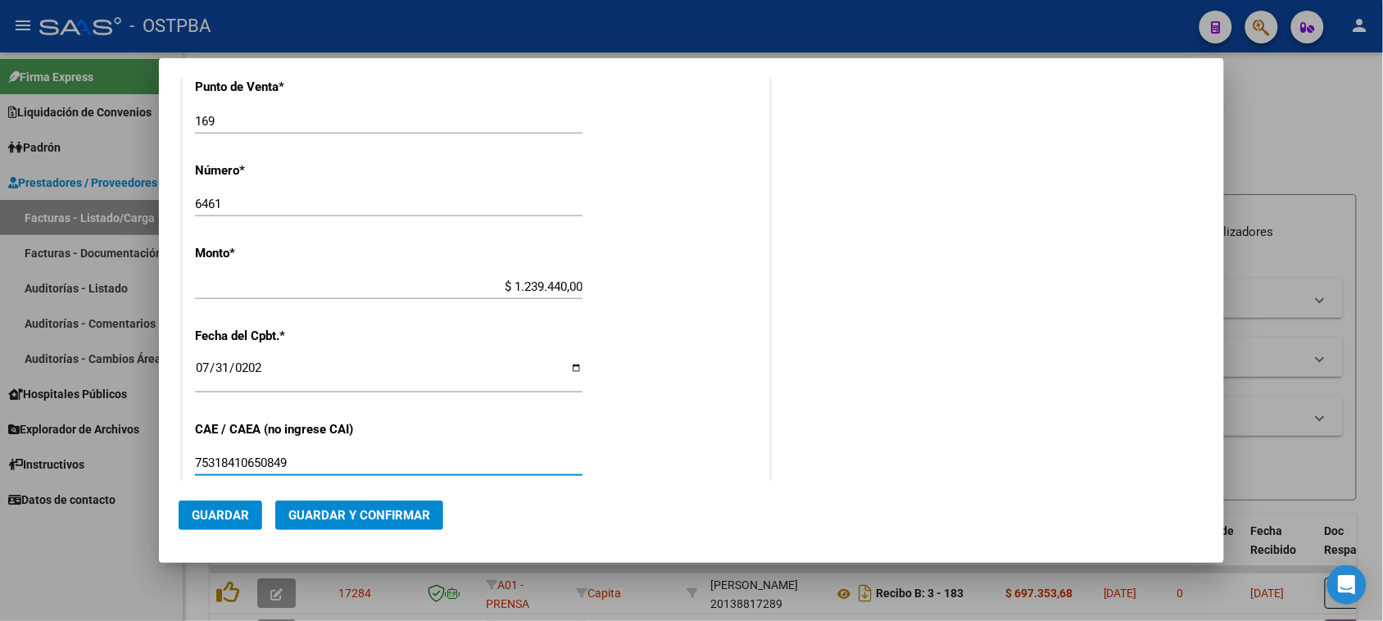
type input "75318410650849"
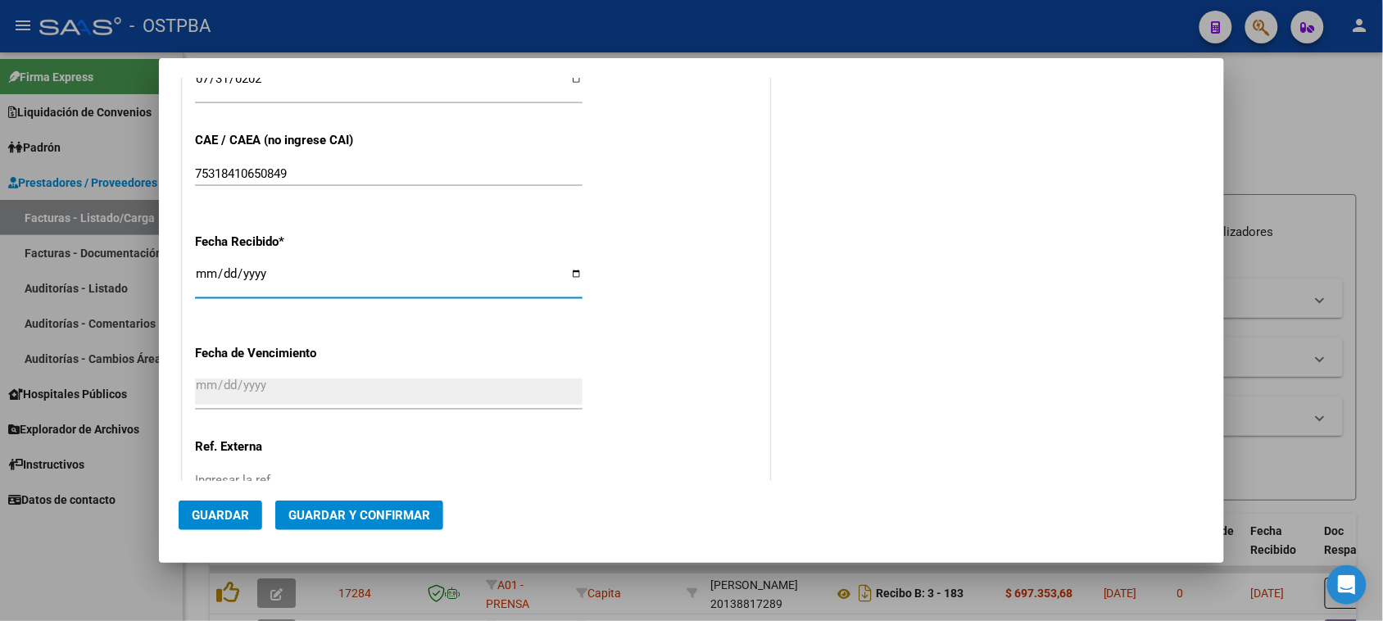
type input "[DATE]"
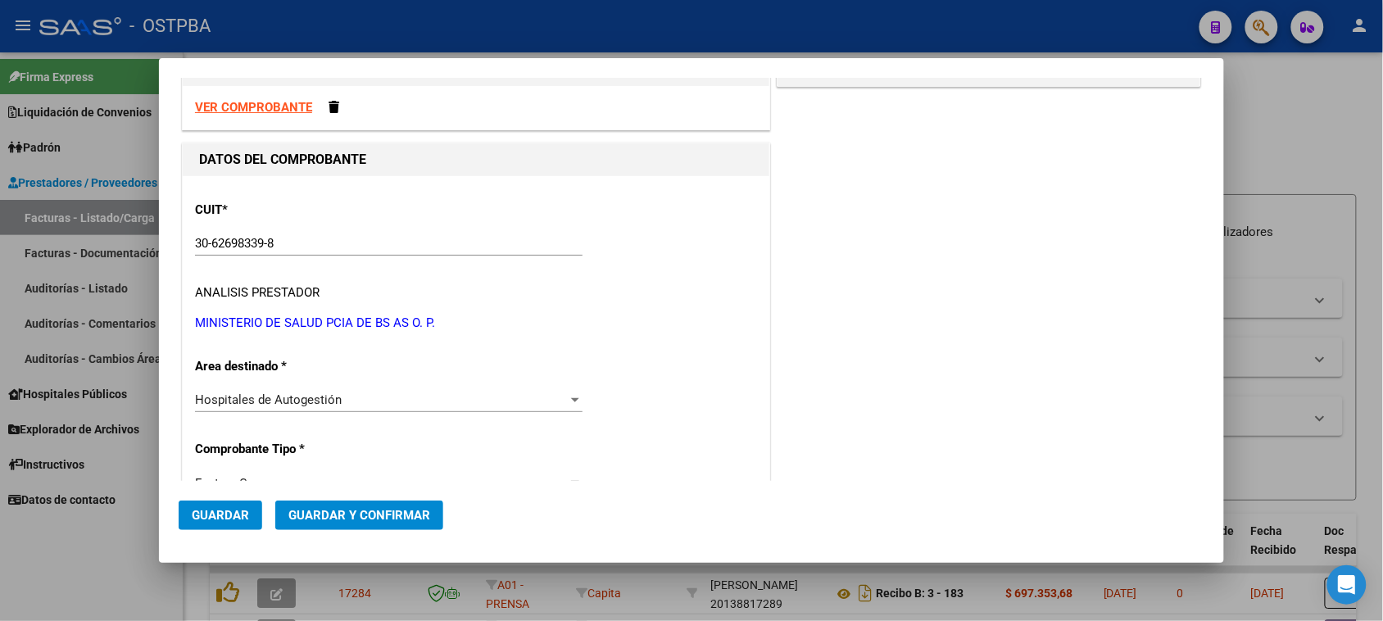
scroll to position [0, 0]
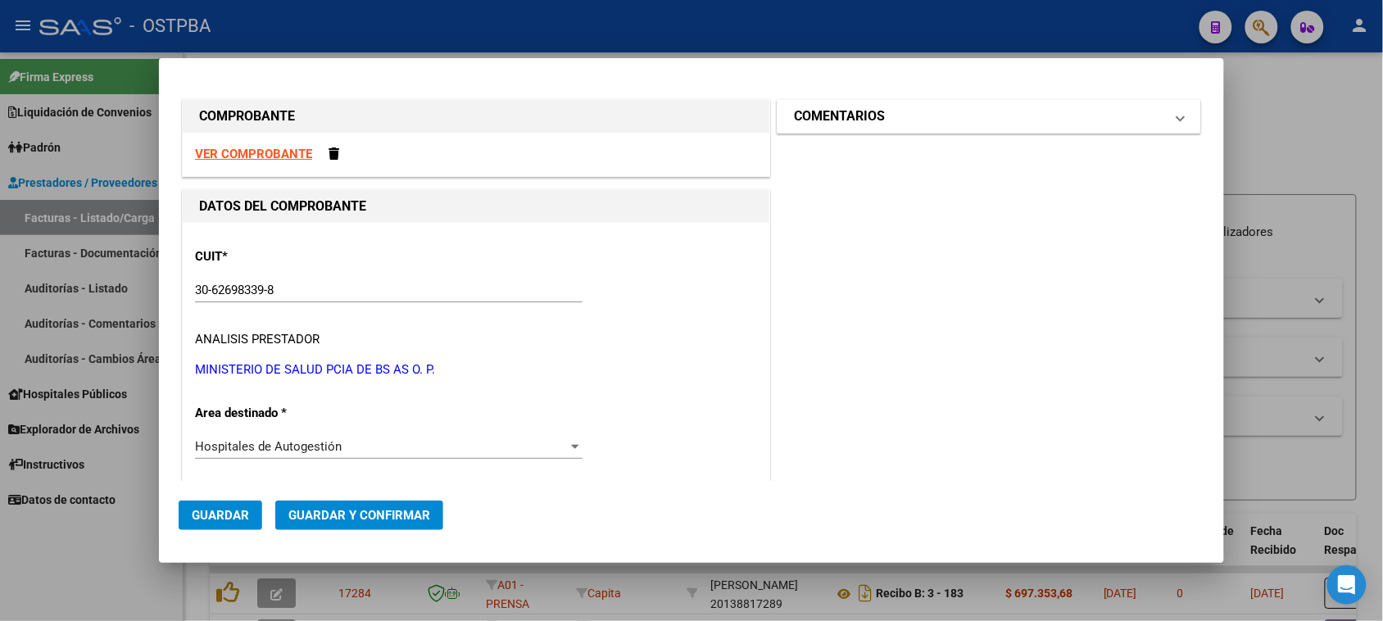
click at [844, 129] on mat-expansion-panel-header "COMENTARIOS" at bounding box center [989, 116] width 423 height 33
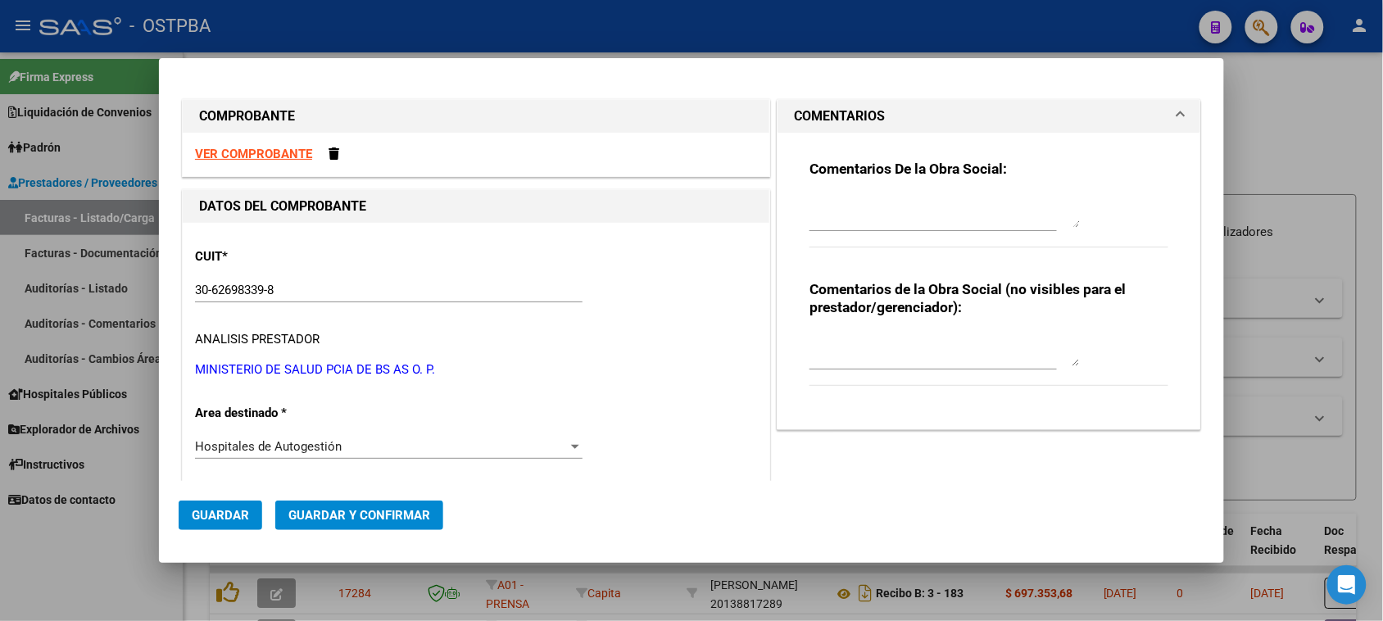
click at [837, 206] on textarea at bounding box center [945, 211] width 270 height 33
type textarea "HR 126398"
click at [185, 513] on button "Guardar" at bounding box center [221, 515] width 84 height 29
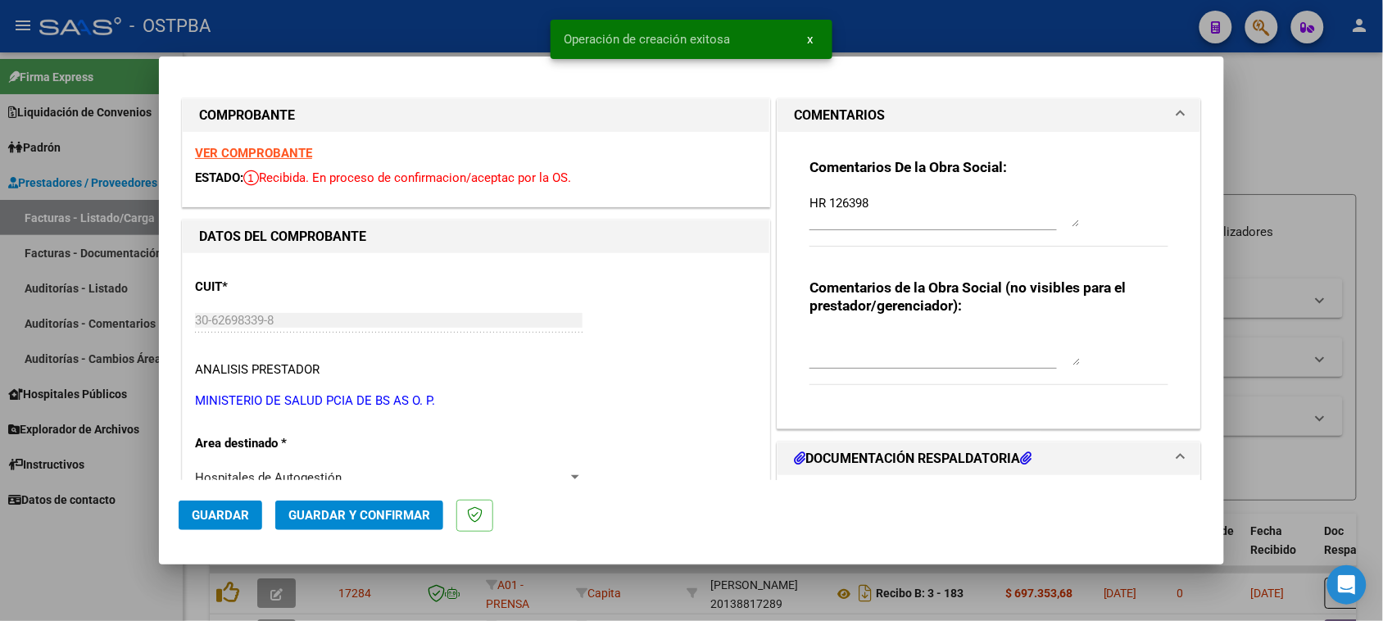
type input "[DATE]"
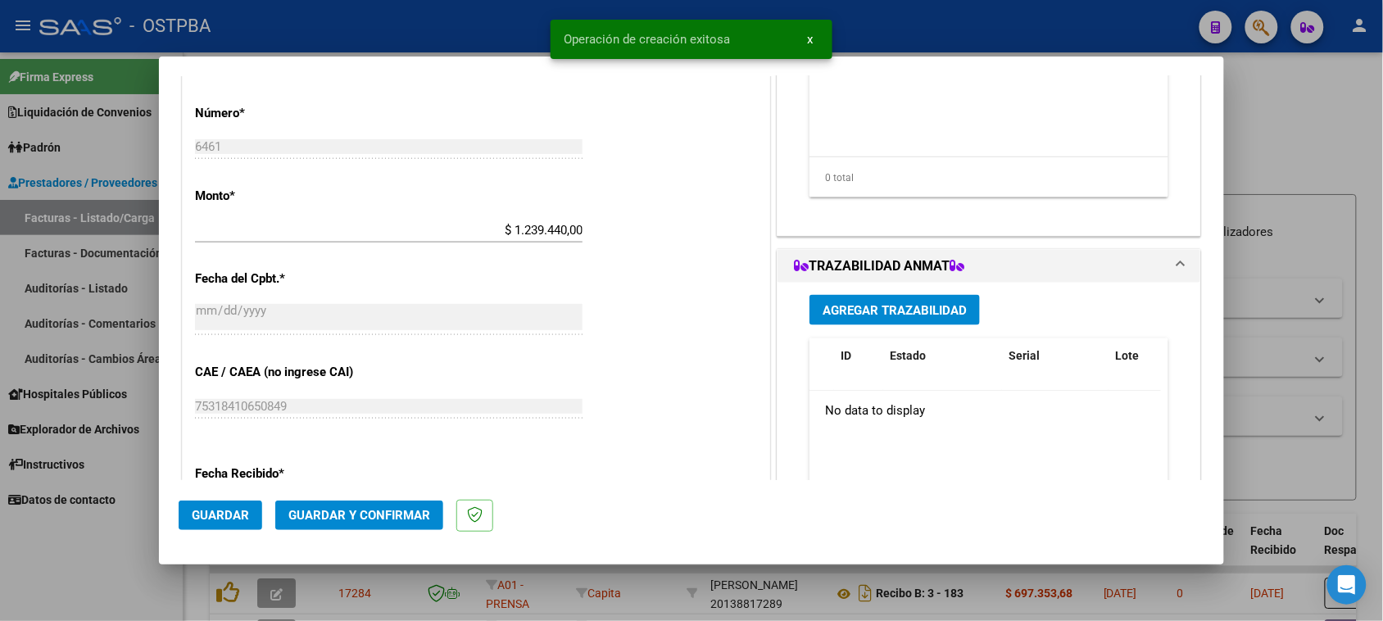
scroll to position [717, 0]
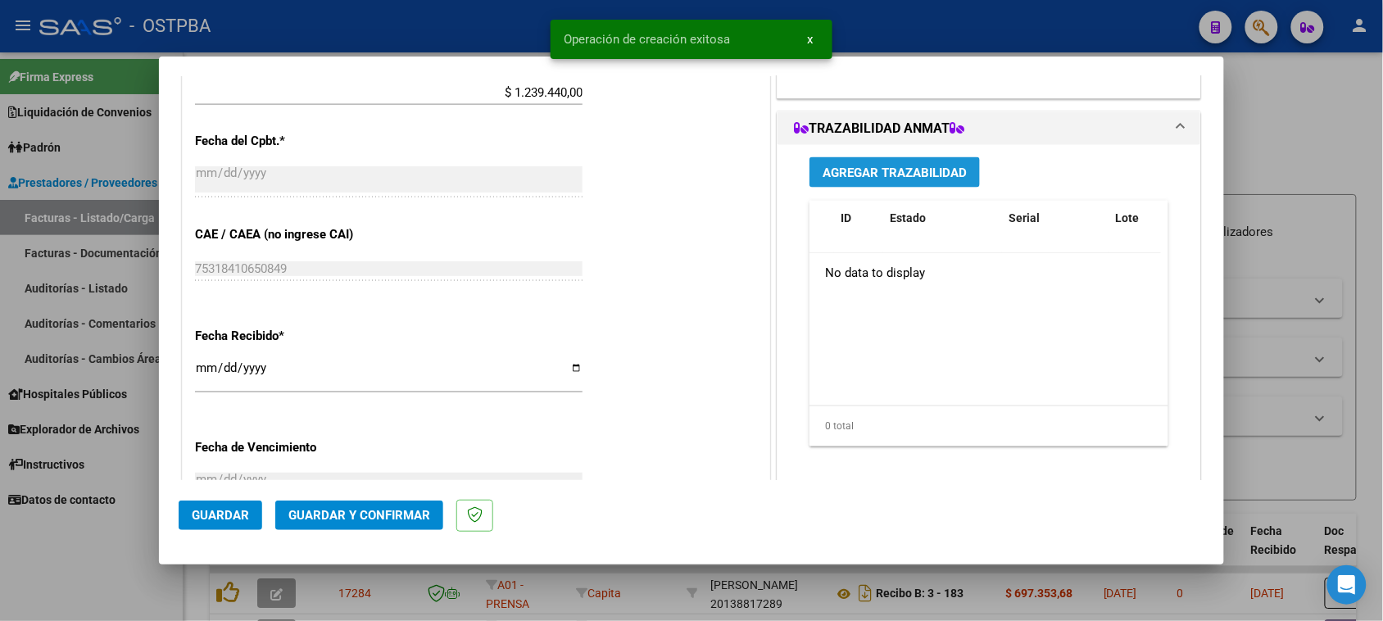
click at [926, 172] on span "Agregar Trazabilidad" at bounding box center [895, 173] width 144 height 15
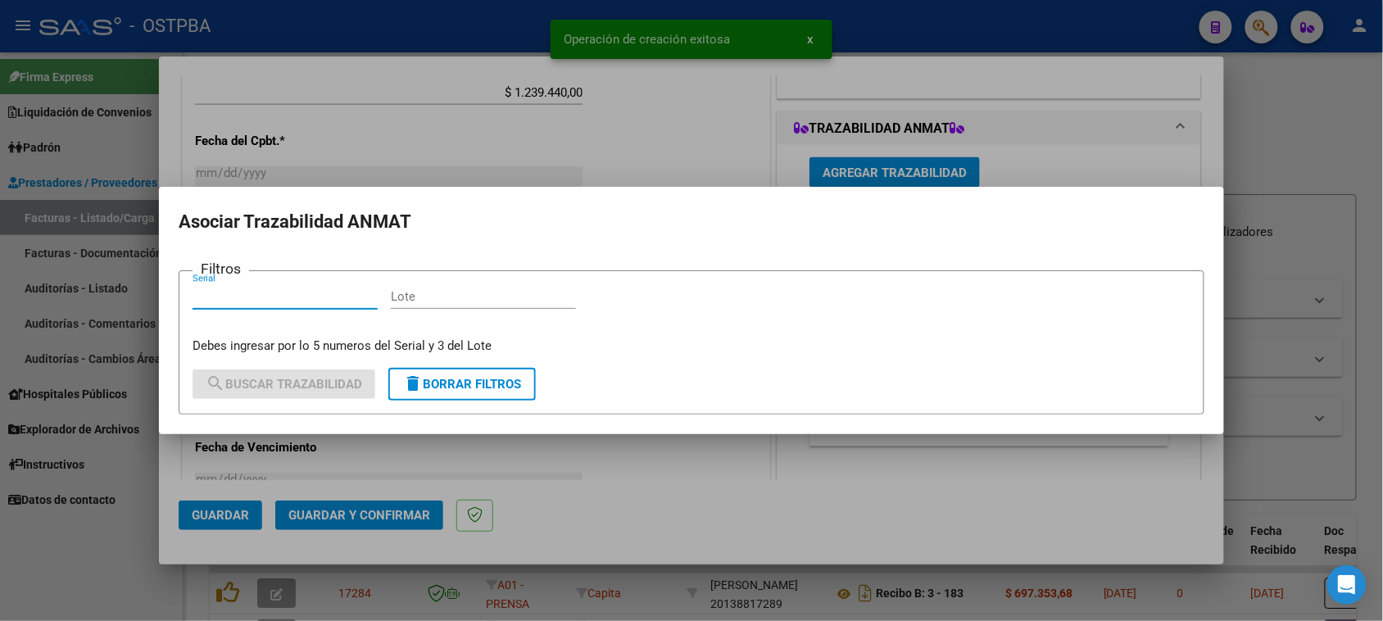
click at [1176, 150] on div at bounding box center [691, 310] width 1383 height 621
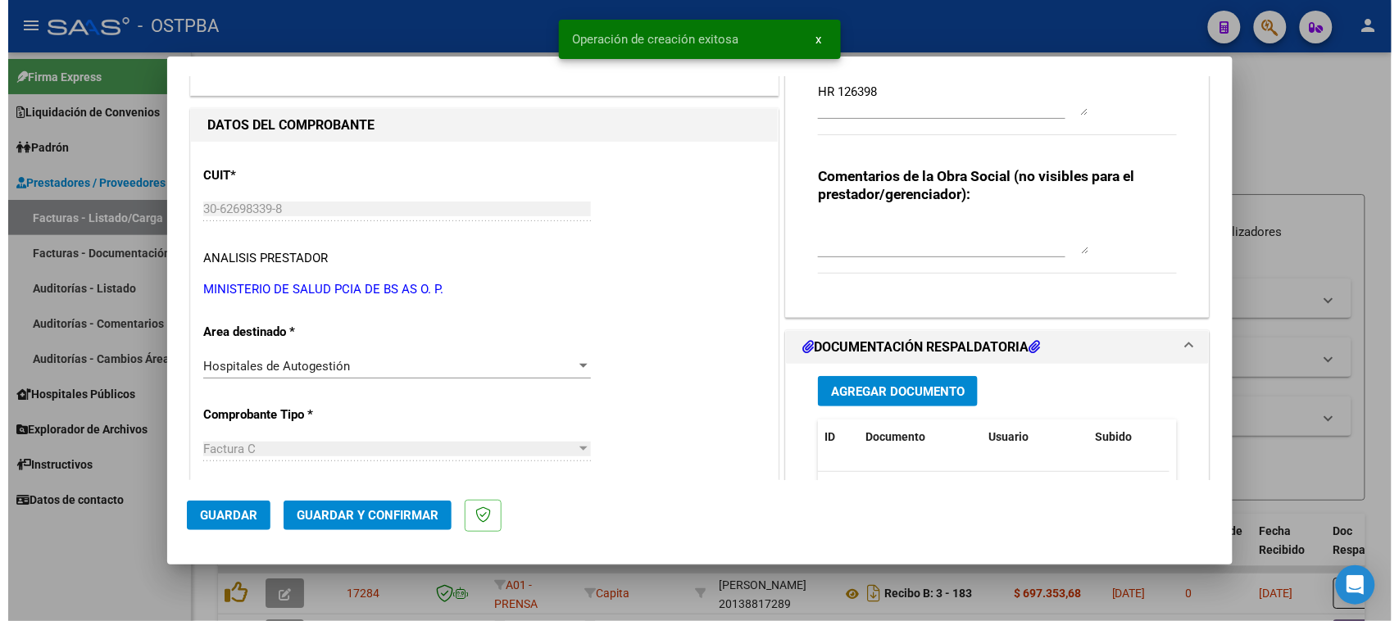
scroll to position [102, 0]
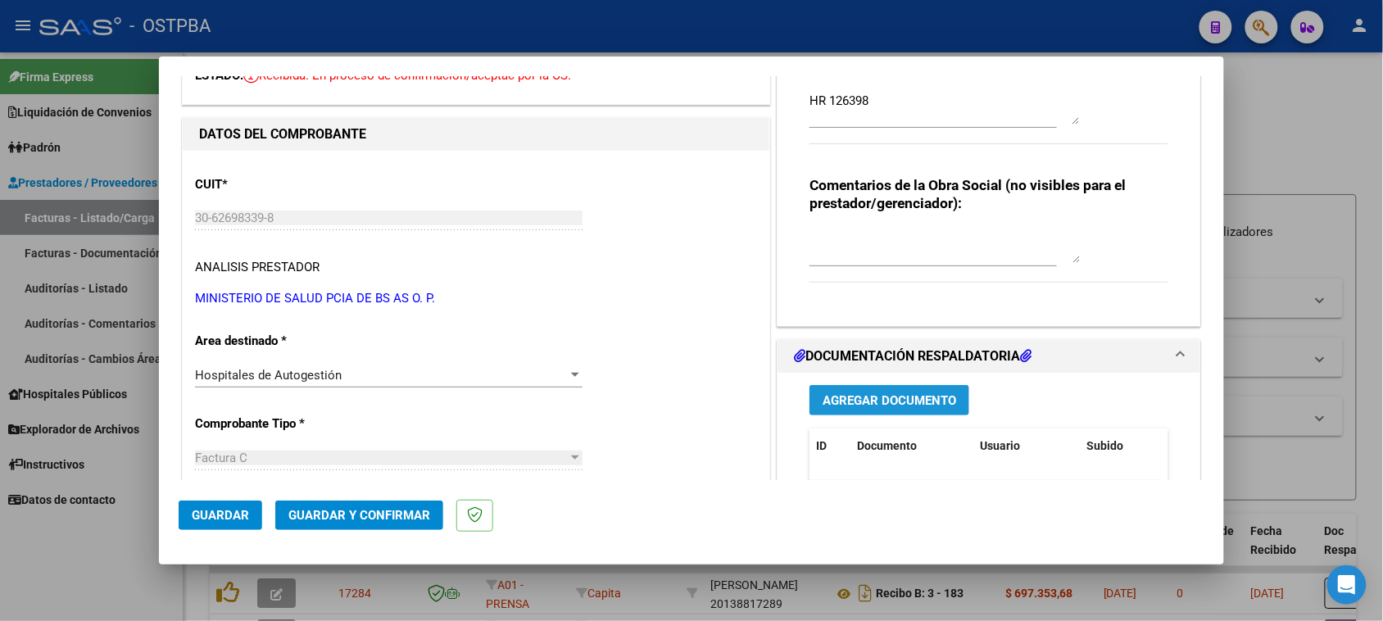
click at [897, 391] on button "Agregar Documento" at bounding box center [890, 400] width 160 height 30
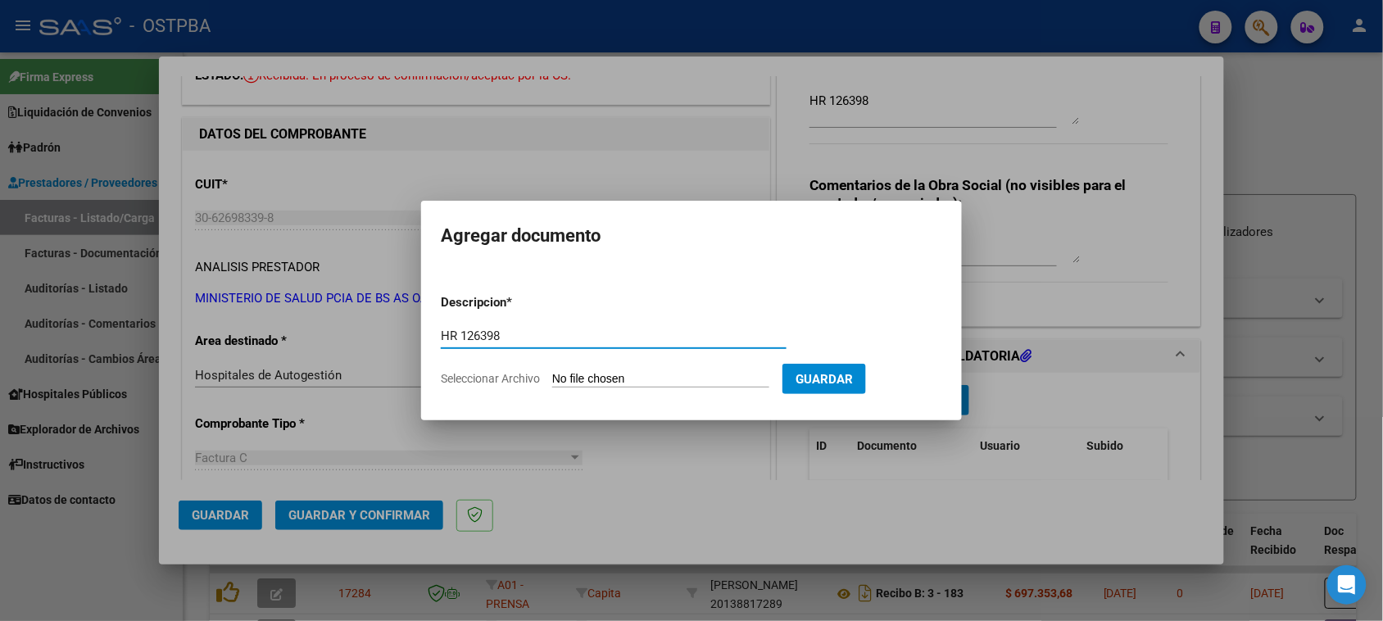
type input "HR 126398"
click at [552, 372] on input "Seleccionar Archivo" at bounding box center [660, 380] width 217 height 16
type input "C:\fakepath\HR 126398.pdf"
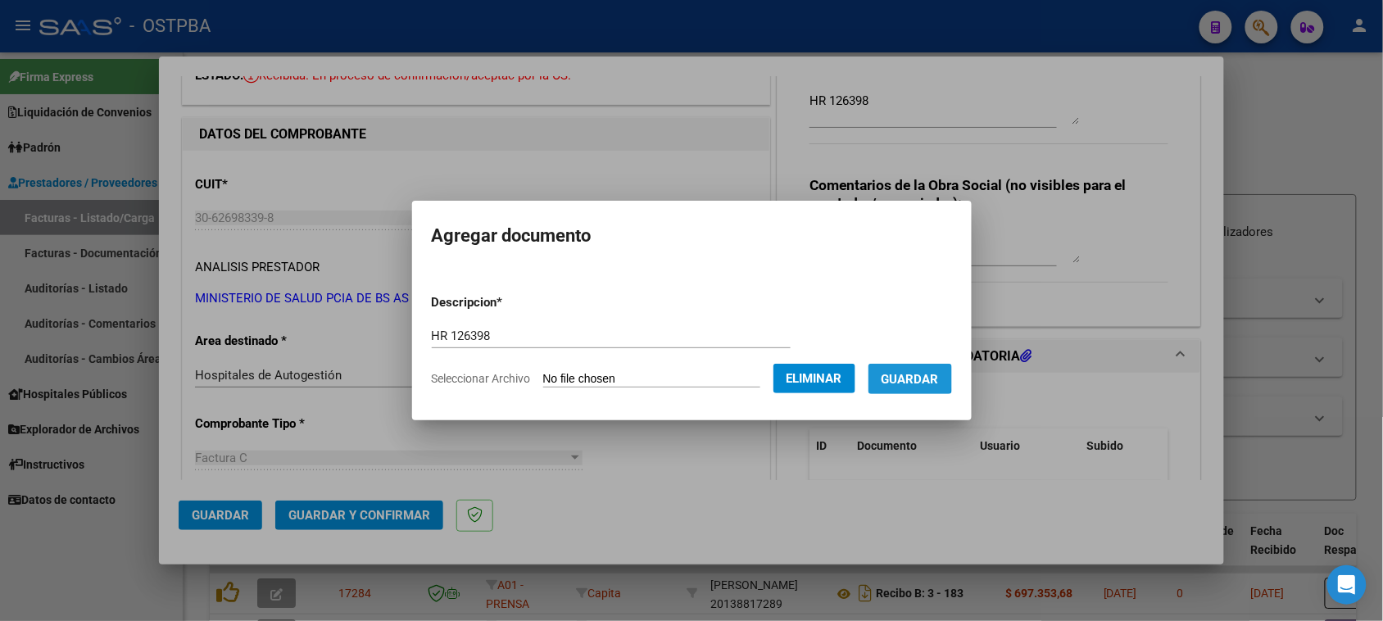
click at [900, 373] on span "Guardar" at bounding box center [910, 379] width 57 height 15
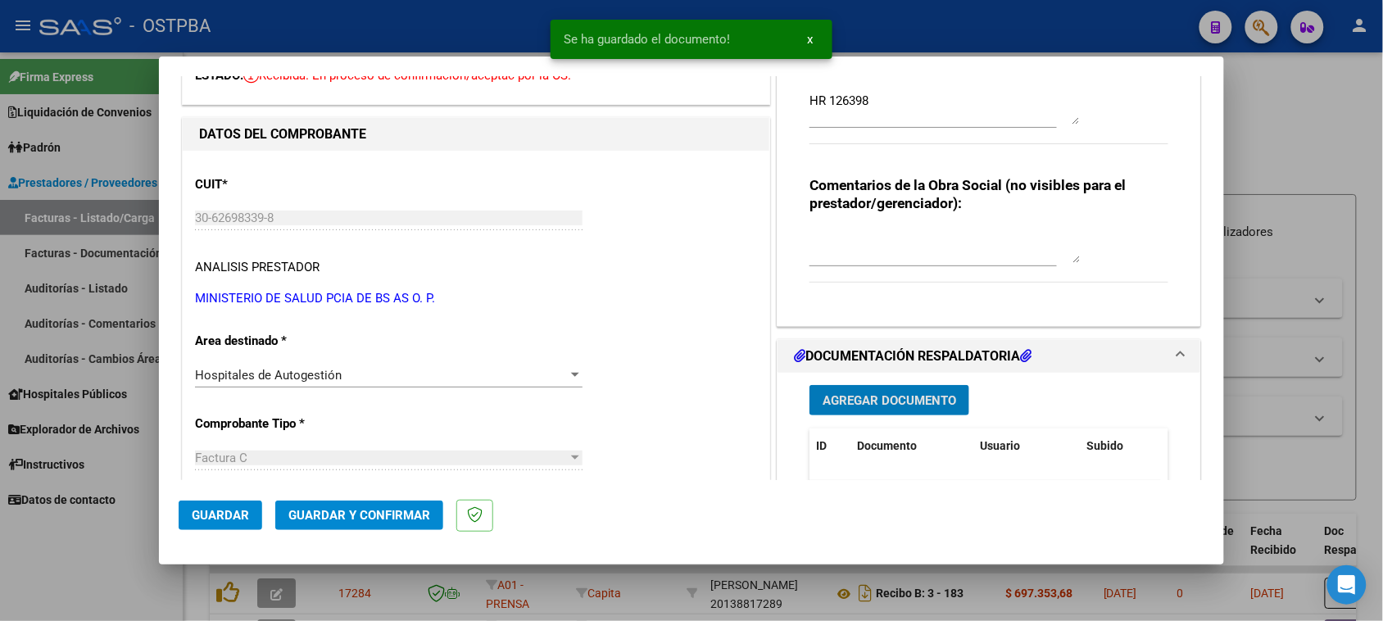
click at [873, 406] on span "Agregar Documento" at bounding box center [890, 400] width 134 height 15
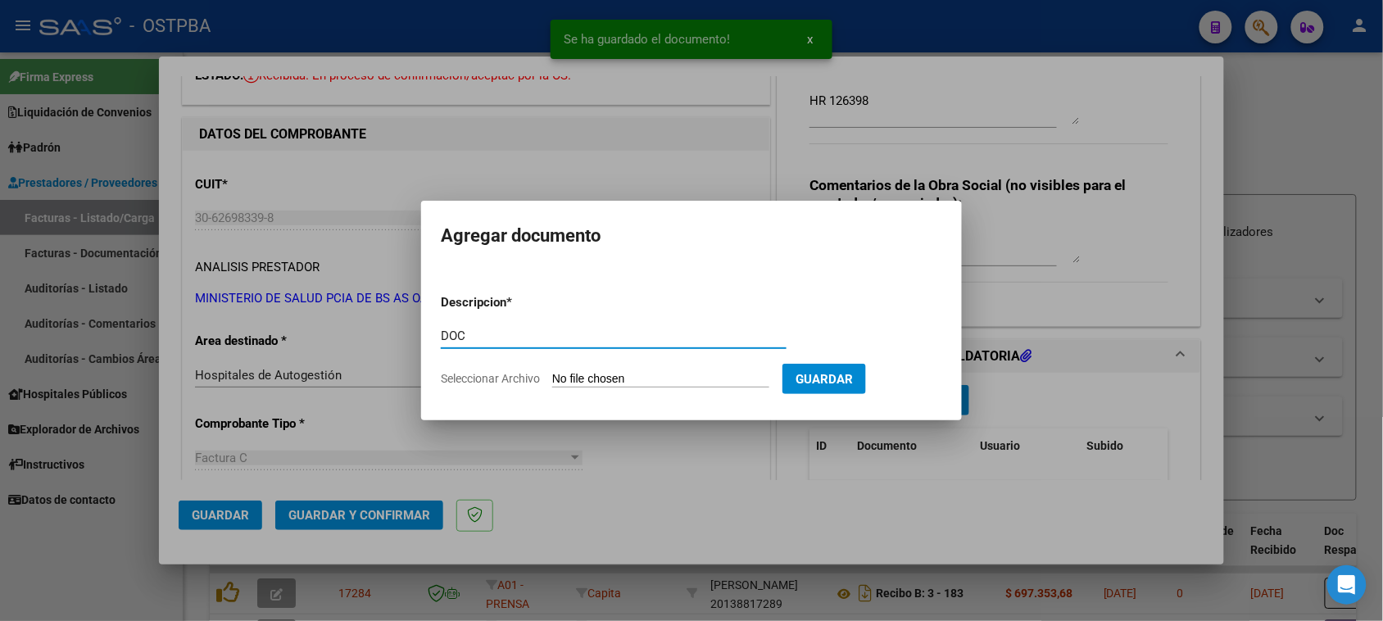
type input "DOC"
click at [552, 372] on input "Seleccionar Archivo" at bounding box center [660, 380] width 217 height 16
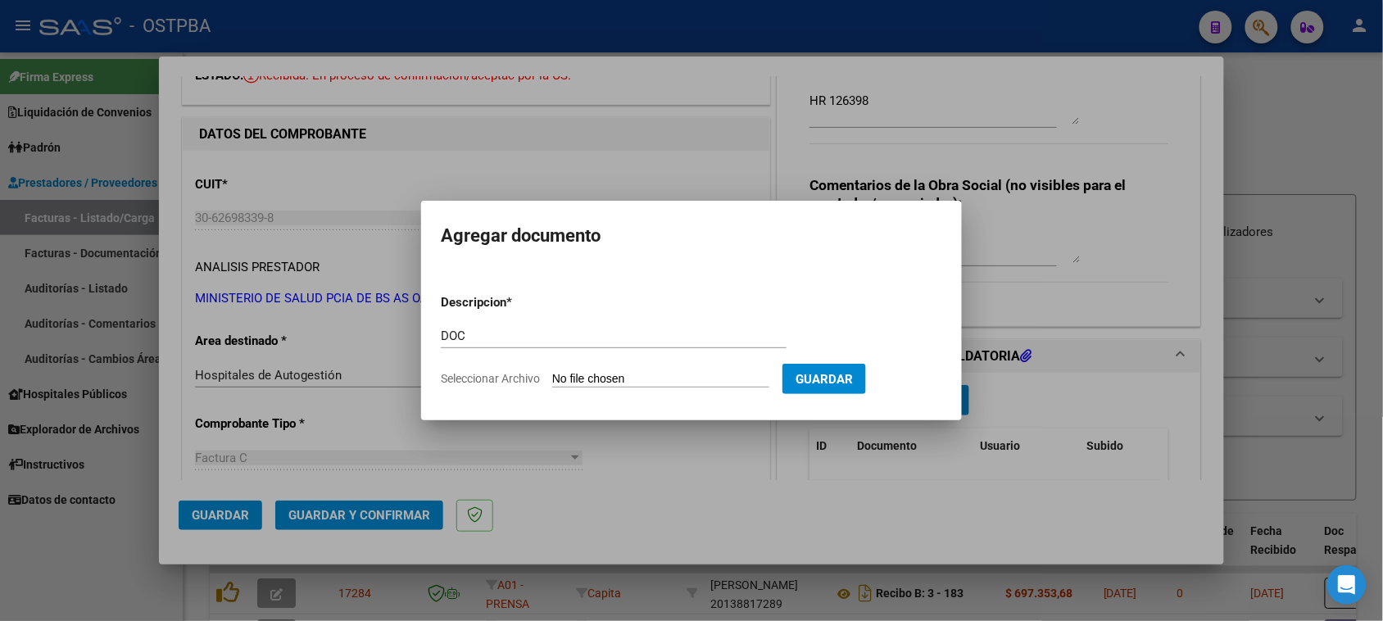
type input "C:\fakepath\DOC 6461.zip"
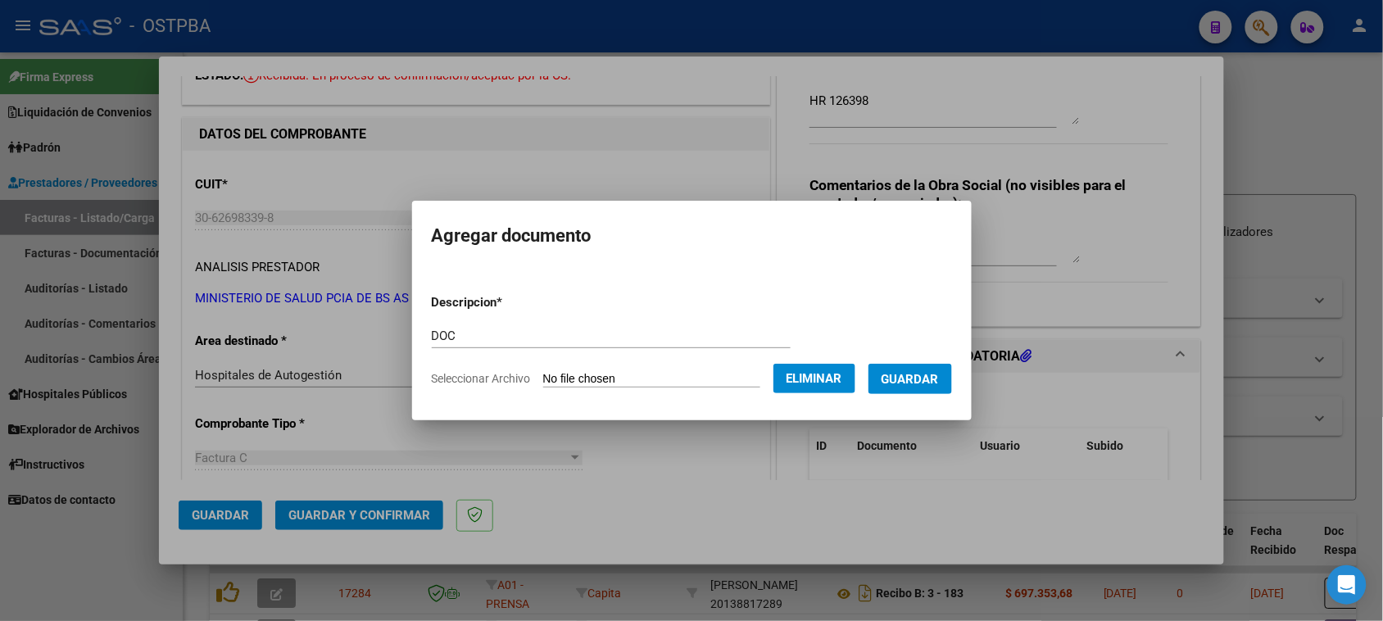
click at [919, 383] on span "Guardar" at bounding box center [910, 379] width 57 height 15
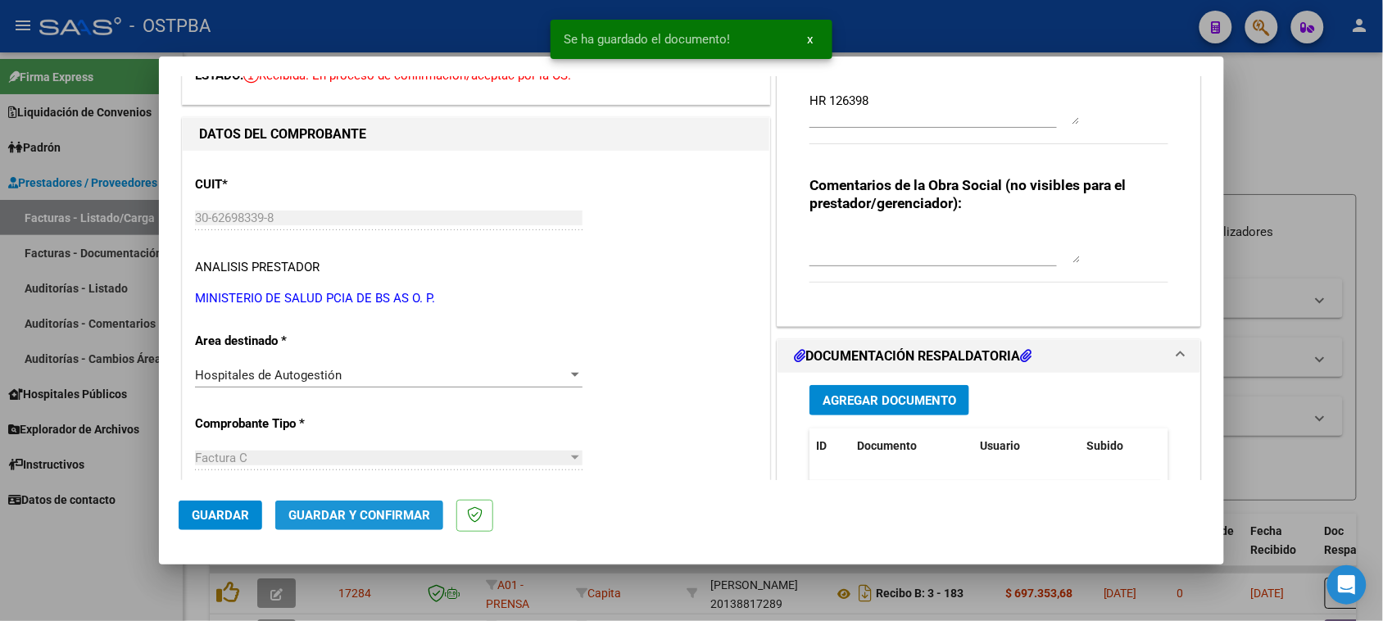
click at [342, 506] on button "Guardar y Confirmar" at bounding box center [359, 515] width 168 height 29
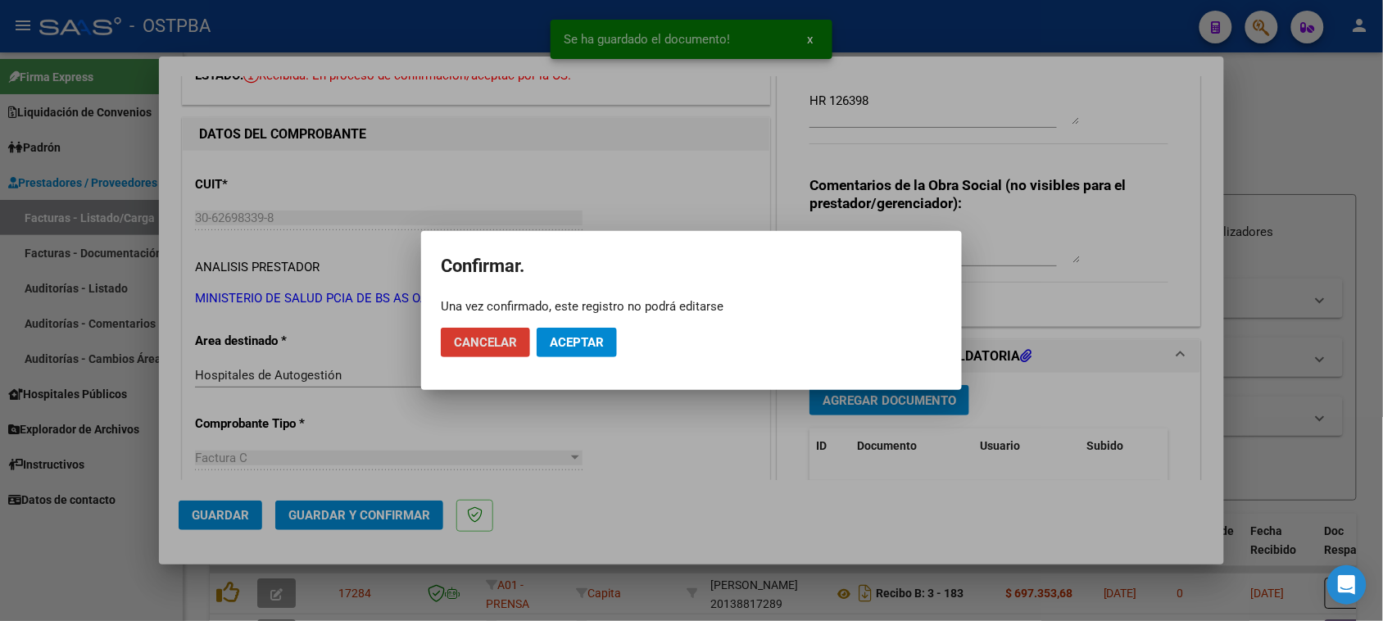
click at [566, 341] on span "Aceptar" at bounding box center [577, 342] width 54 height 15
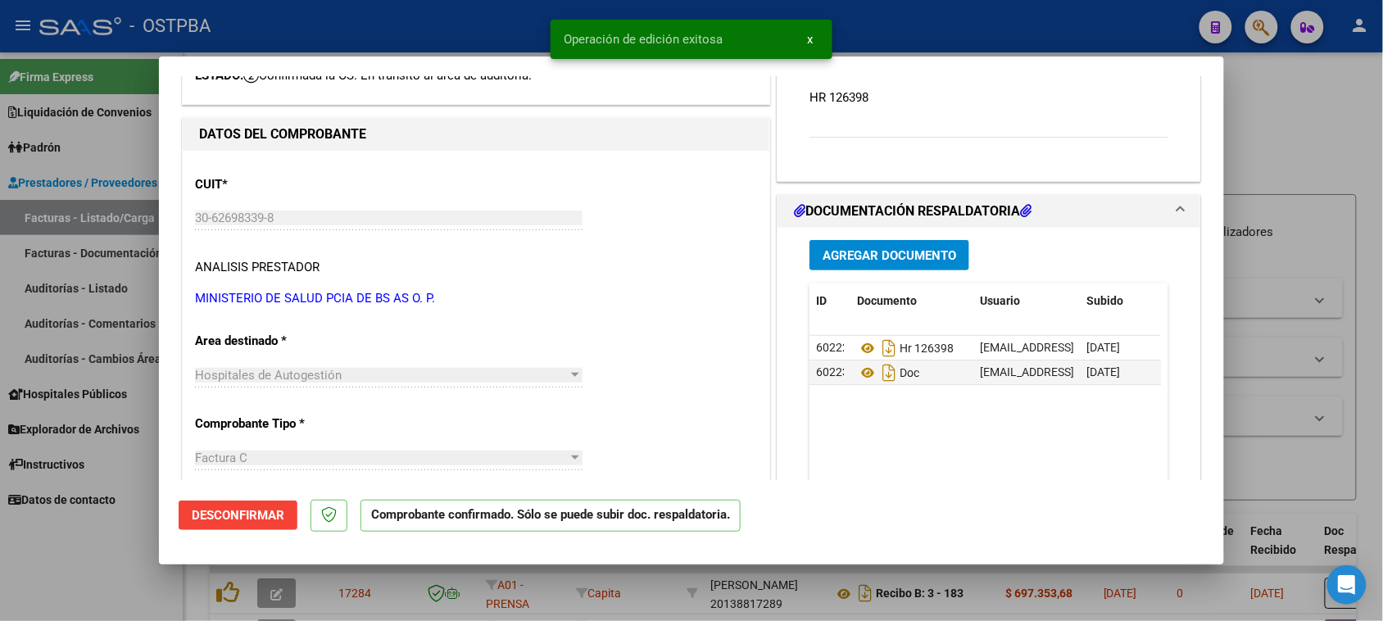
click at [75, 285] on div at bounding box center [691, 310] width 1383 height 621
type input "$ 0,00"
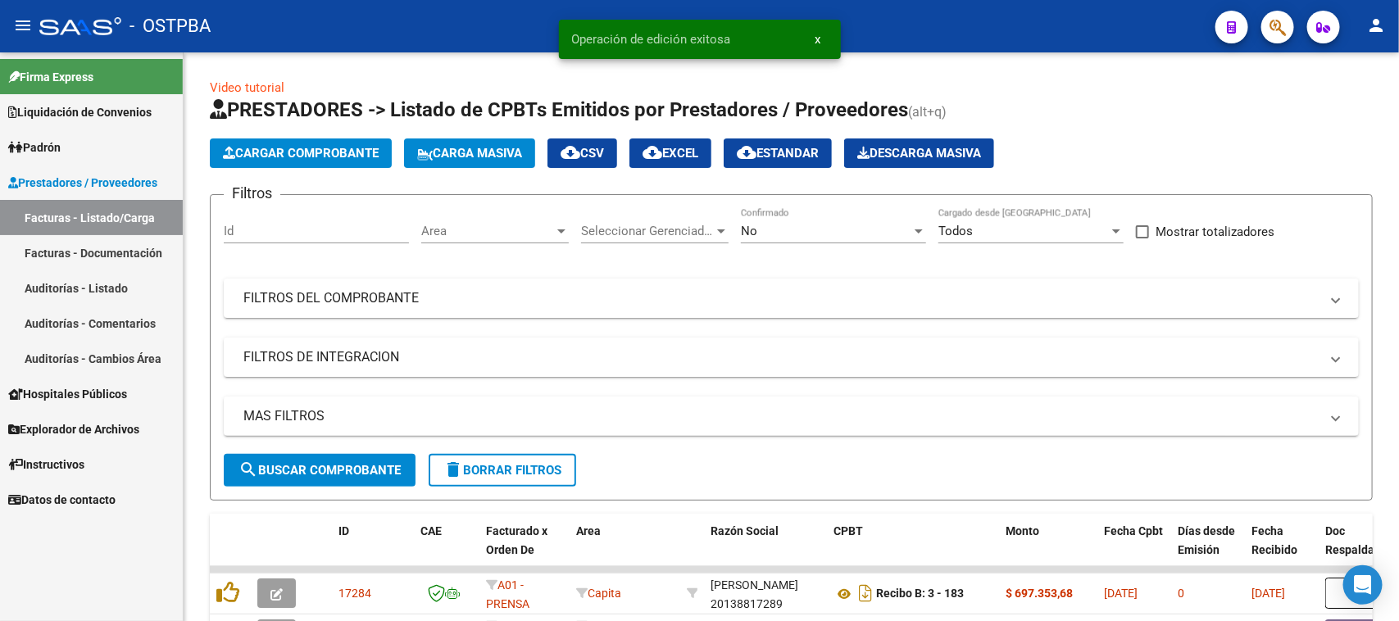
click at [107, 284] on link "Auditorías - Listado" at bounding box center [91, 287] width 183 height 35
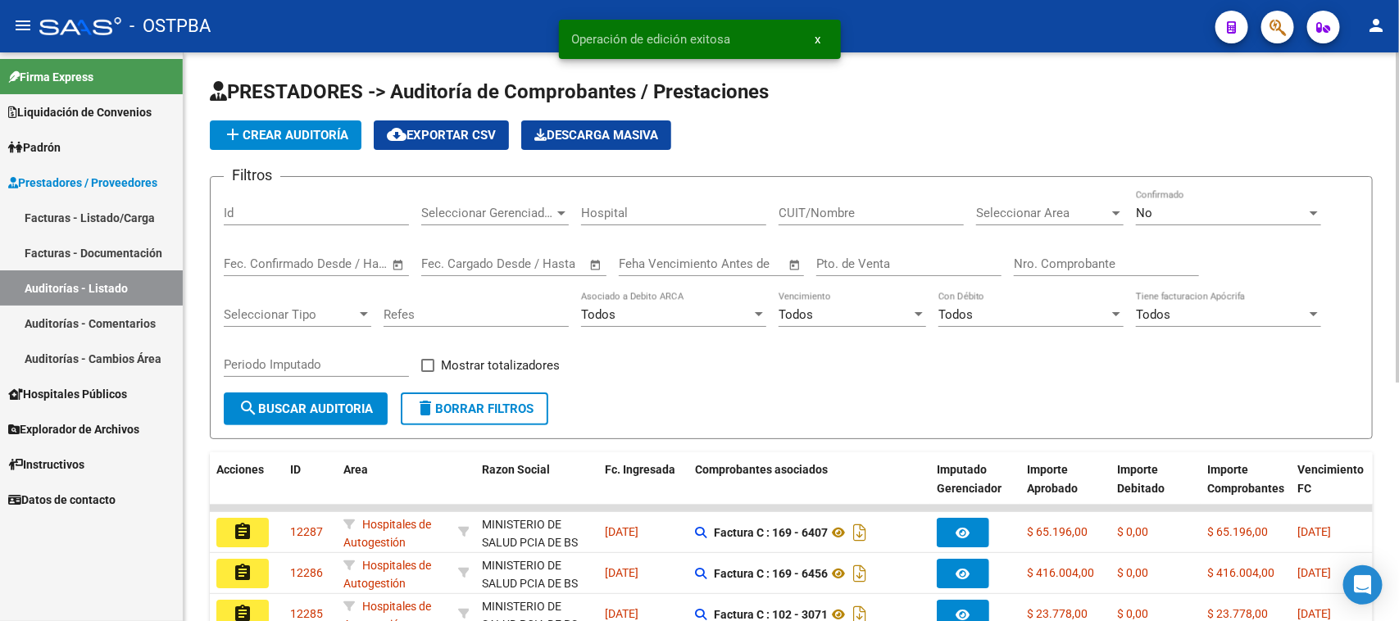
click at [320, 132] on span "add Crear Auditoría" at bounding box center [285, 135] width 125 height 15
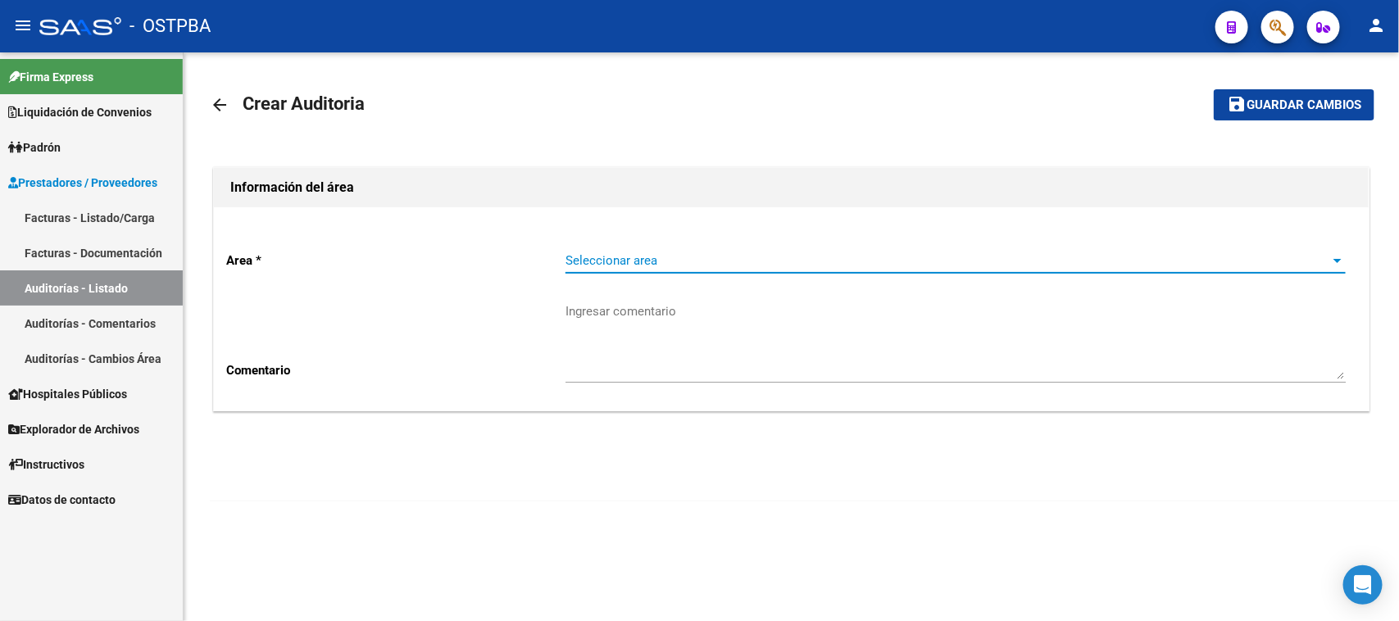
click at [780, 254] on span "Seleccionar area" at bounding box center [947, 260] width 765 height 15
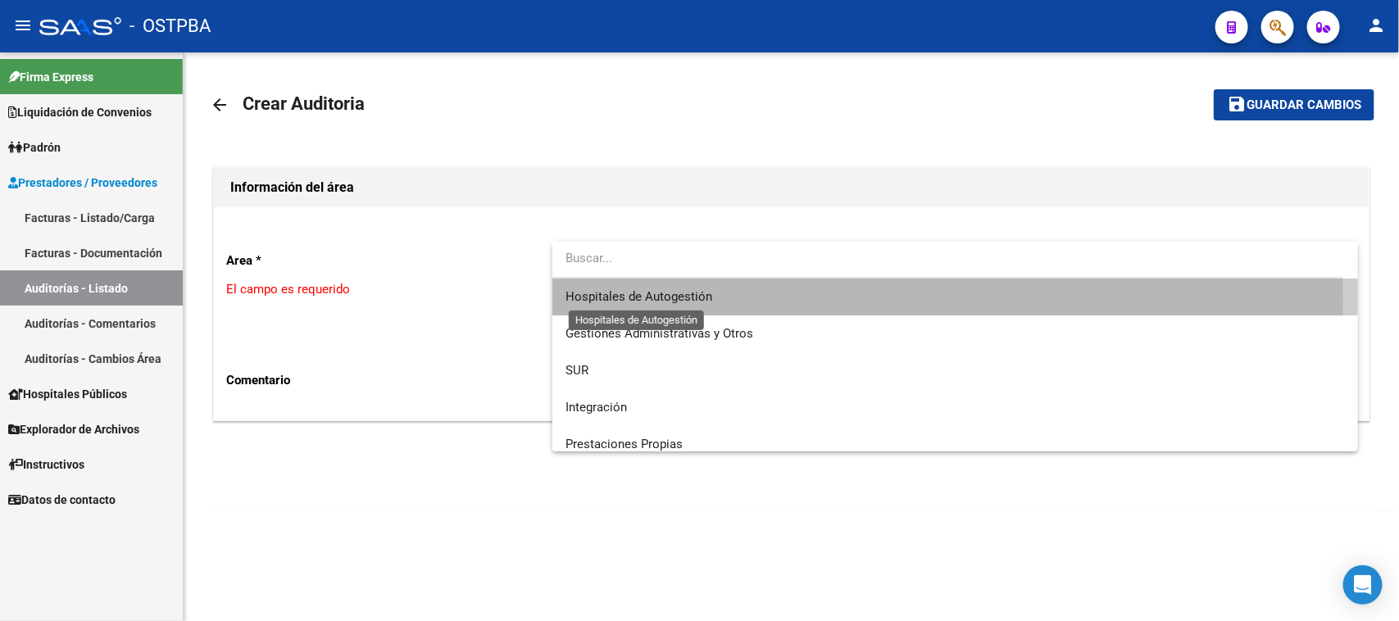
click at [649, 301] on span "Hospitales de Autogestión" at bounding box center [638, 296] width 147 height 15
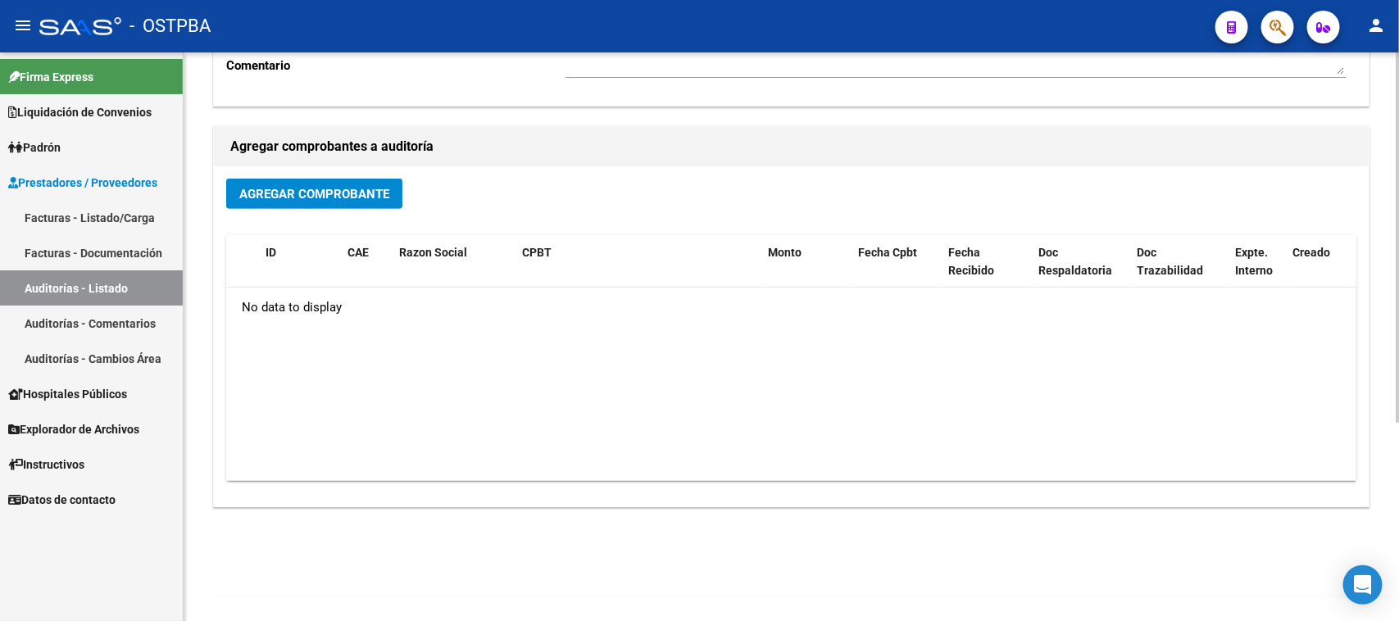
scroll to position [100, 0]
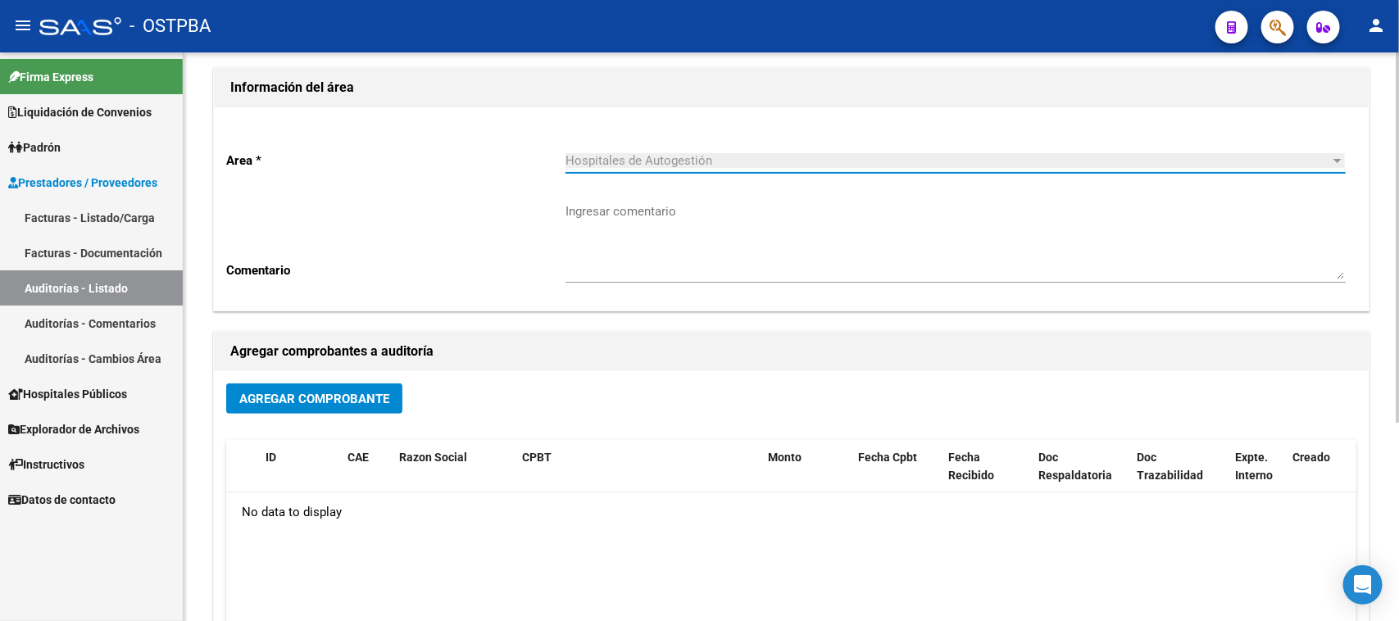
click at [288, 400] on span "Agregar Comprobante" at bounding box center [314, 399] width 150 height 15
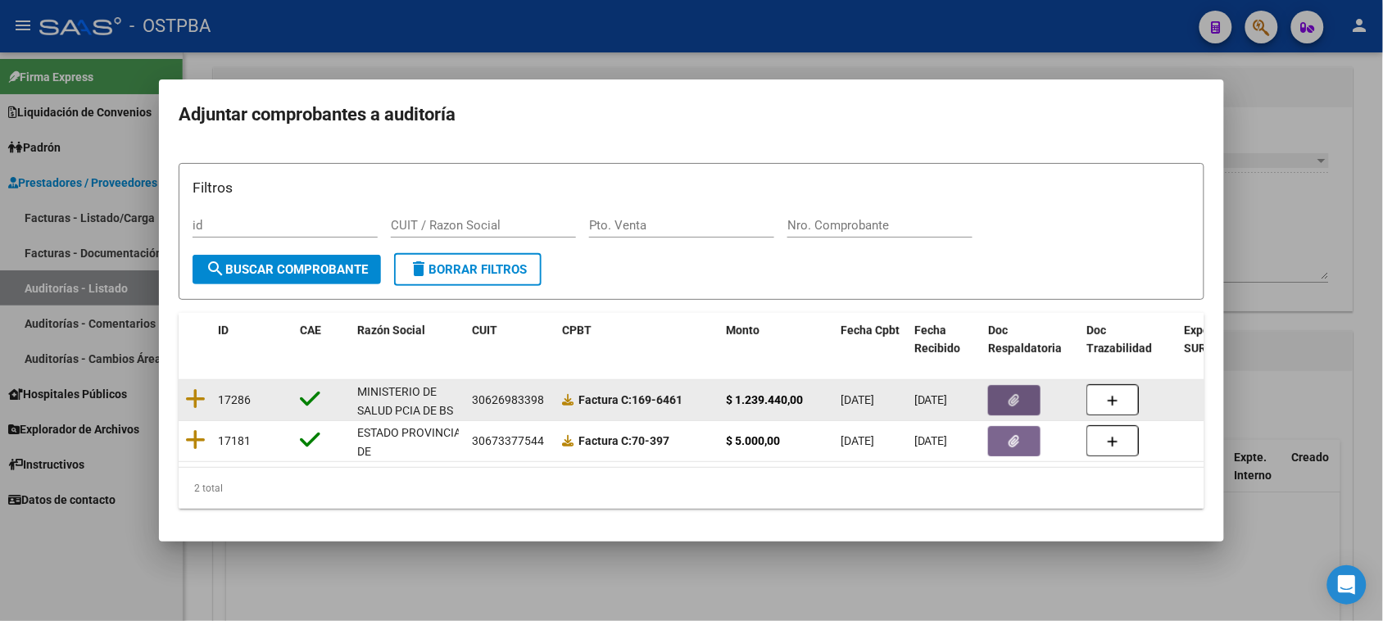
click at [1009, 394] on icon "button" at bounding box center [1014, 400] width 11 height 12
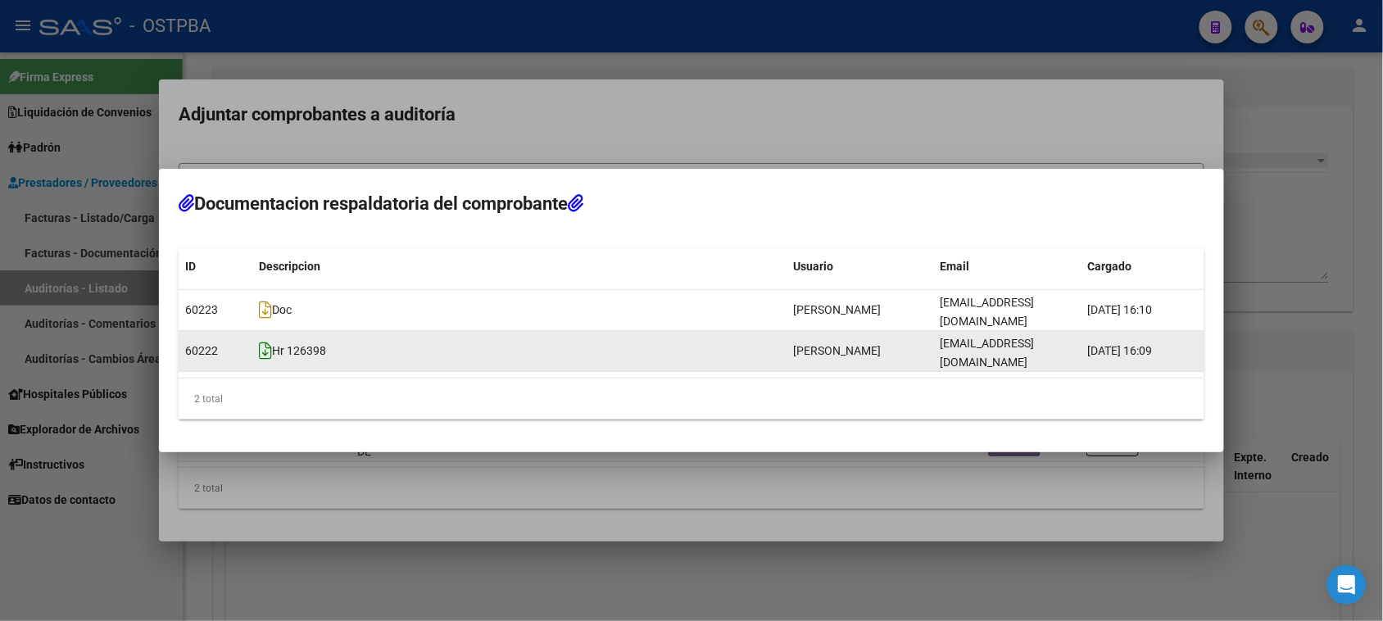
click at [263, 349] on icon at bounding box center [265, 351] width 13 height 18
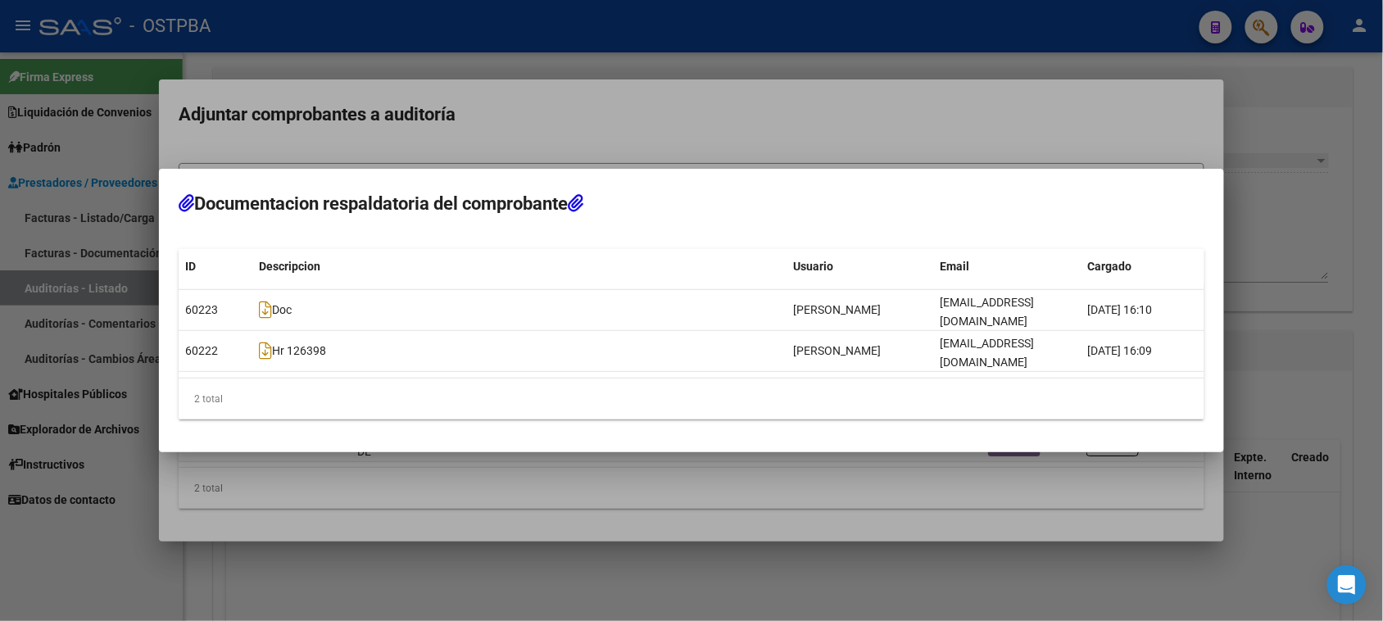
click at [93, 569] on div at bounding box center [691, 310] width 1383 height 621
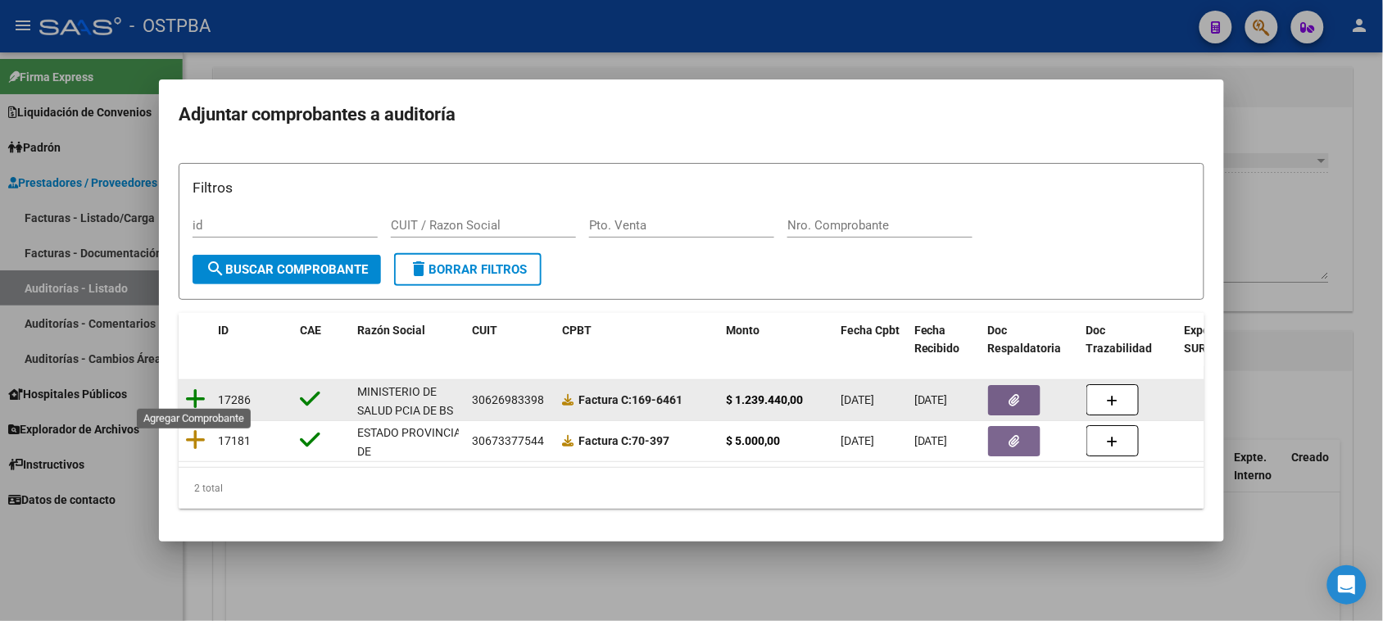
click at [193, 391] on icon at bounding box center [195, 399] width 20 height 23
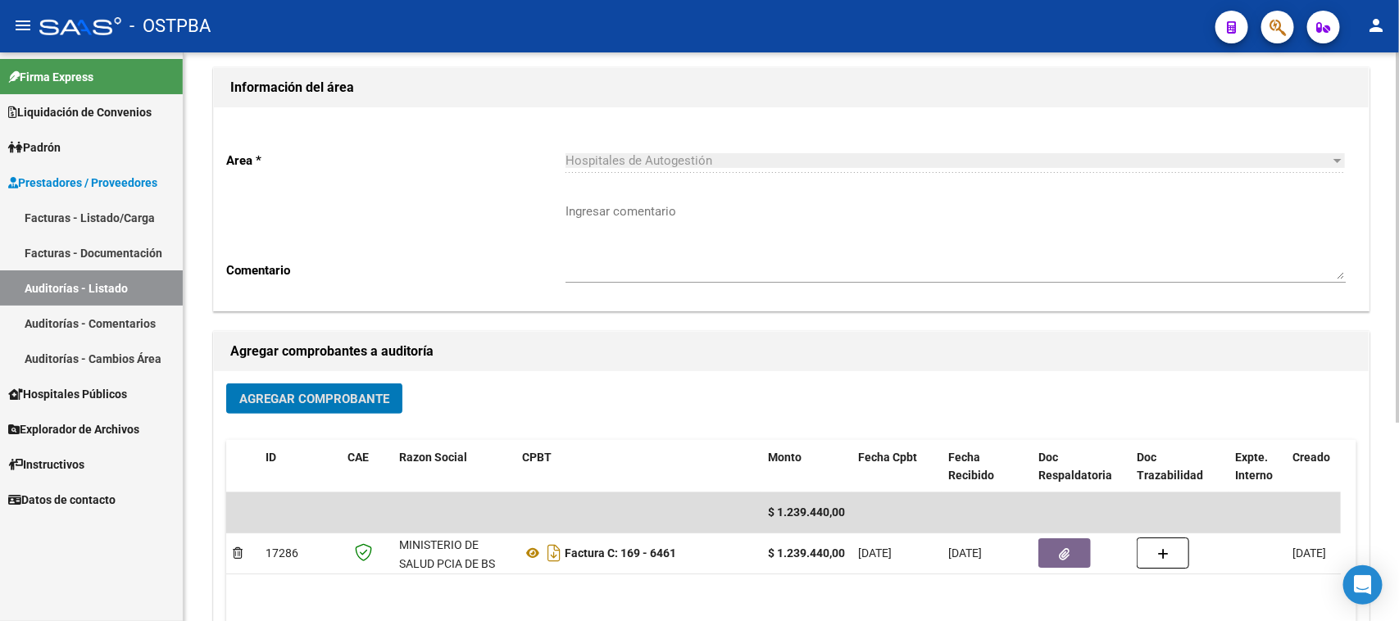
scroll to position [0, 0]
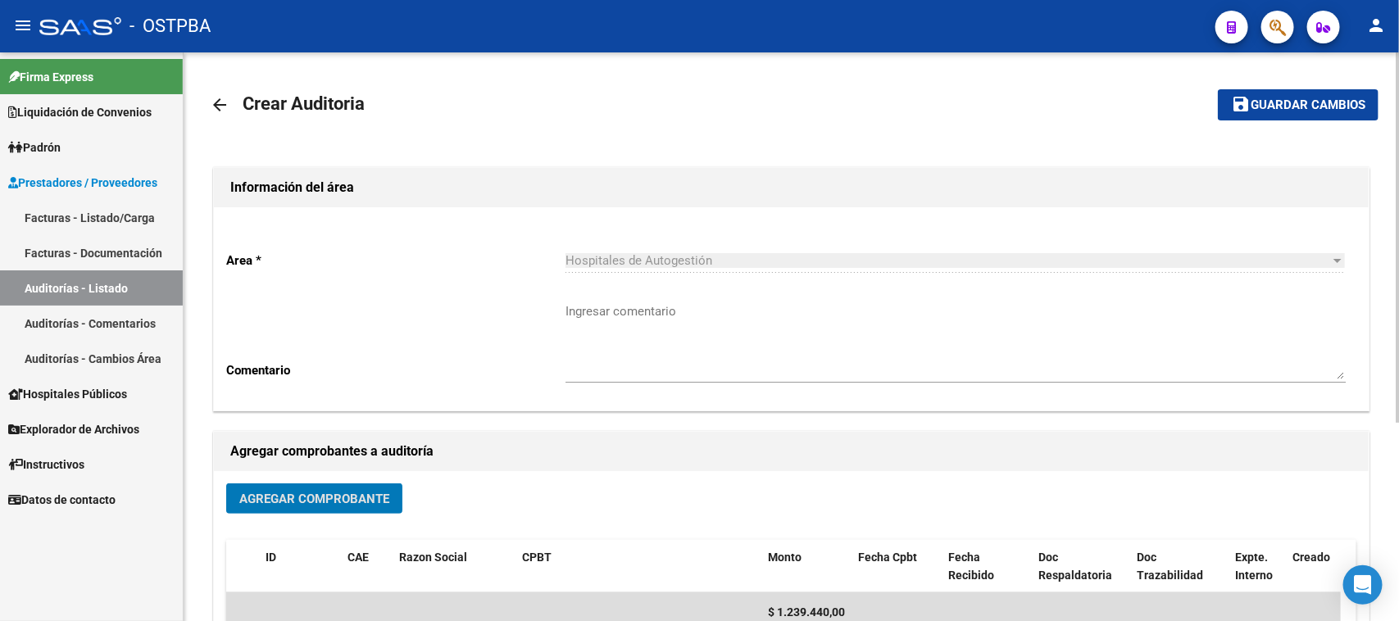
click at [1274, 101] on span "Guardar cambios" at bounding box center [1307, 105] width 115 height 15
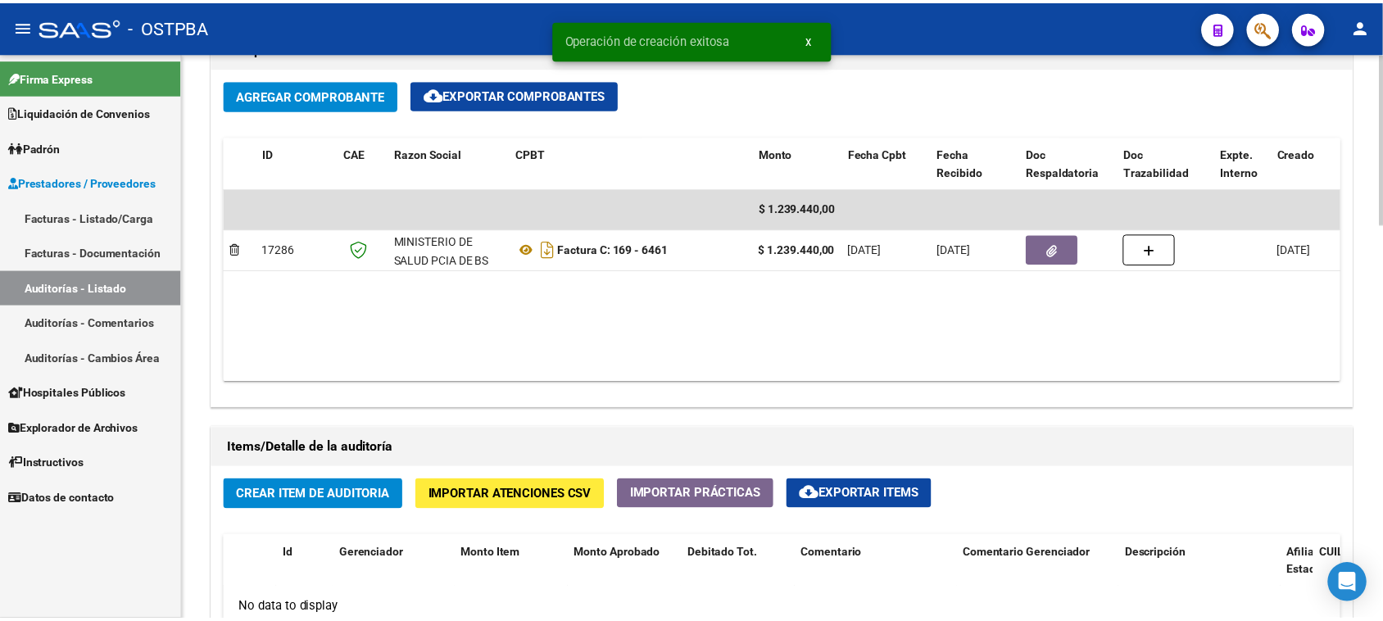
scroll to position [922, 0]
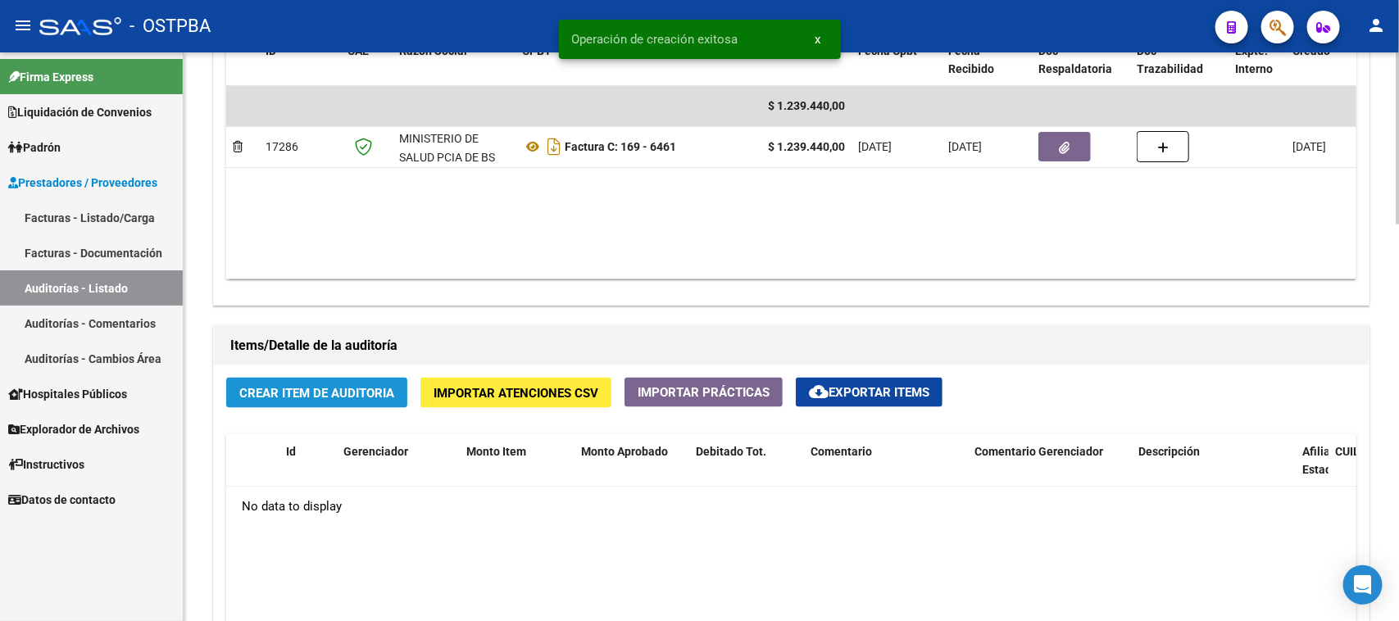
click at [354, 398] on span "Crear Item de Auditoria" at bounding box center [316, 393] width 155 height 15
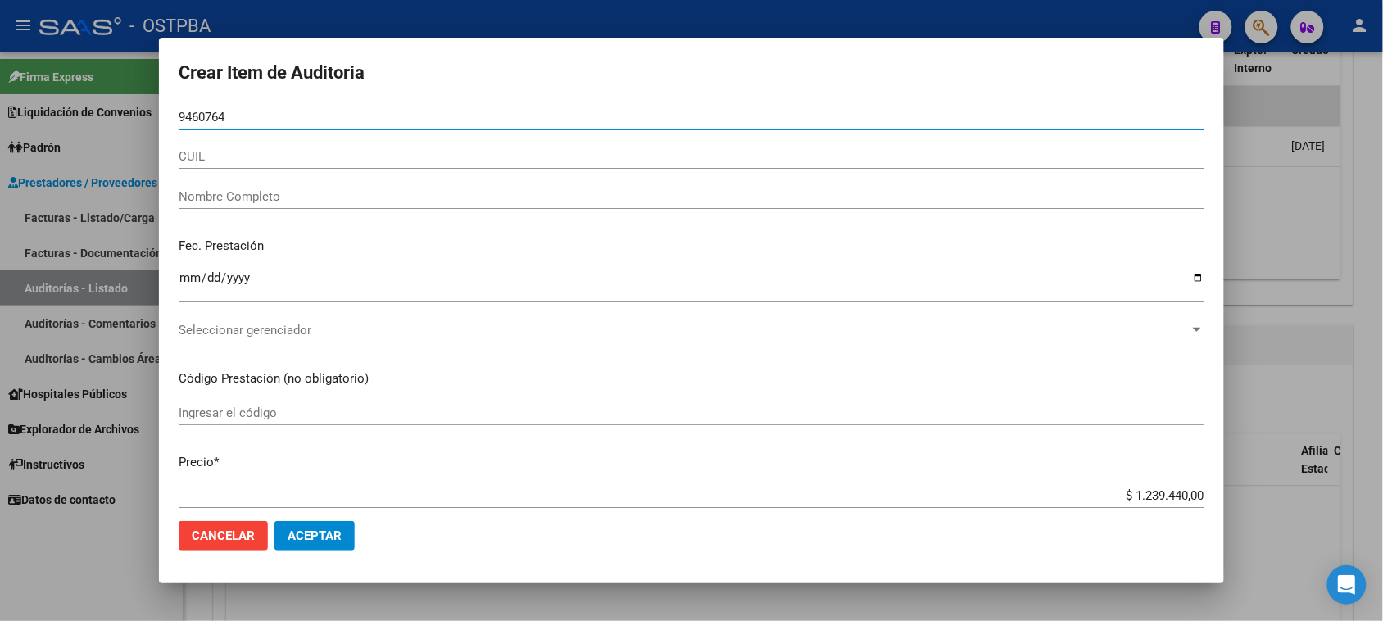
type input "94607642"
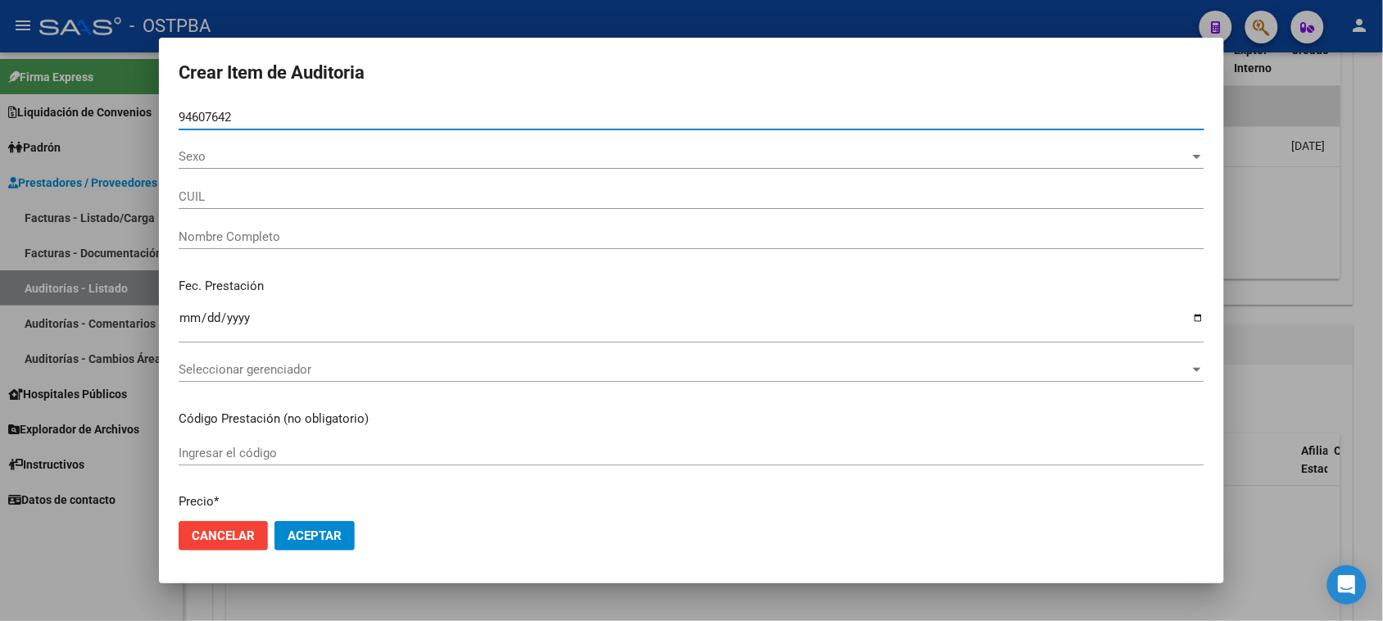
type input "27946076428"
type input "[PERSON_NAME]"
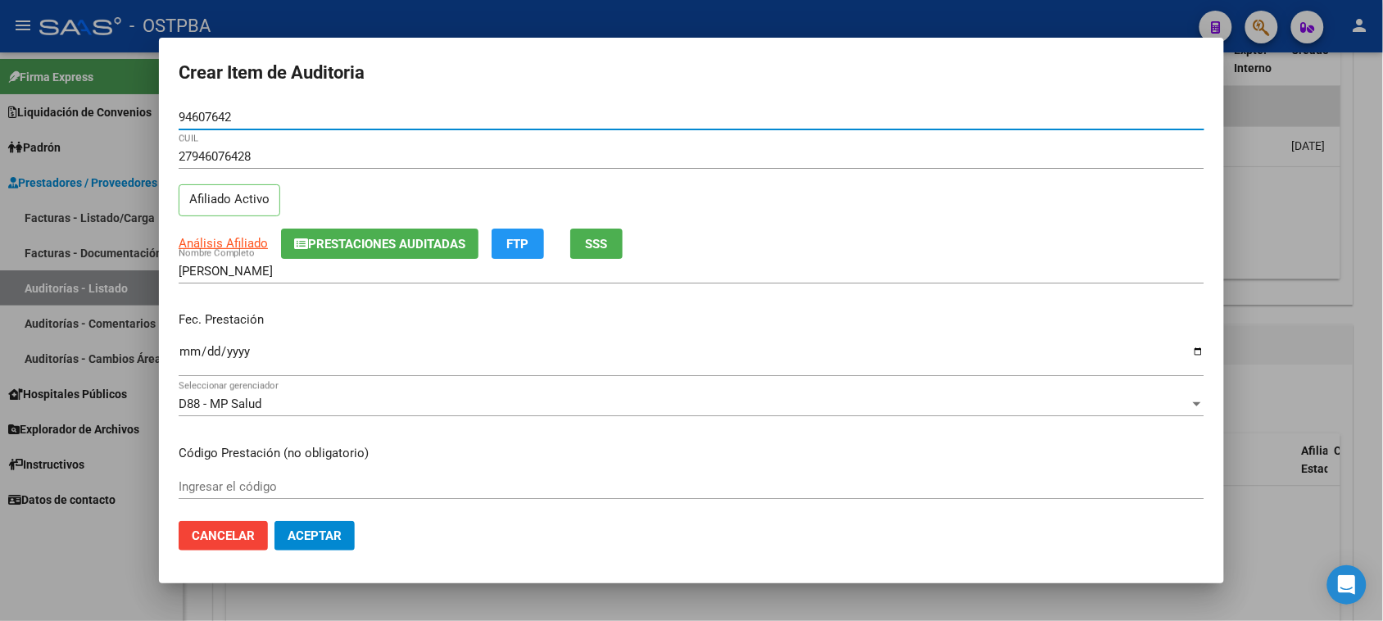
type input "94607642"
click at [591, 252] on button "SSS" at bounding box center [596, 244] width 52 height 30
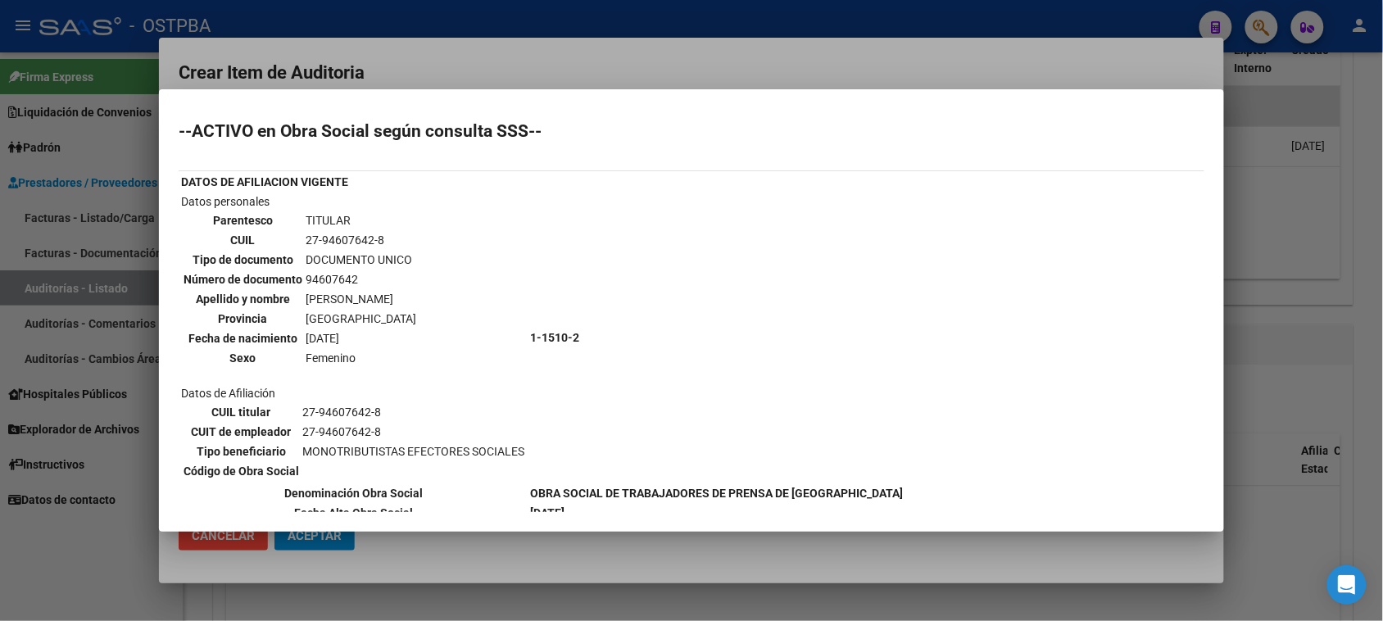
scroll to position [31, 0]
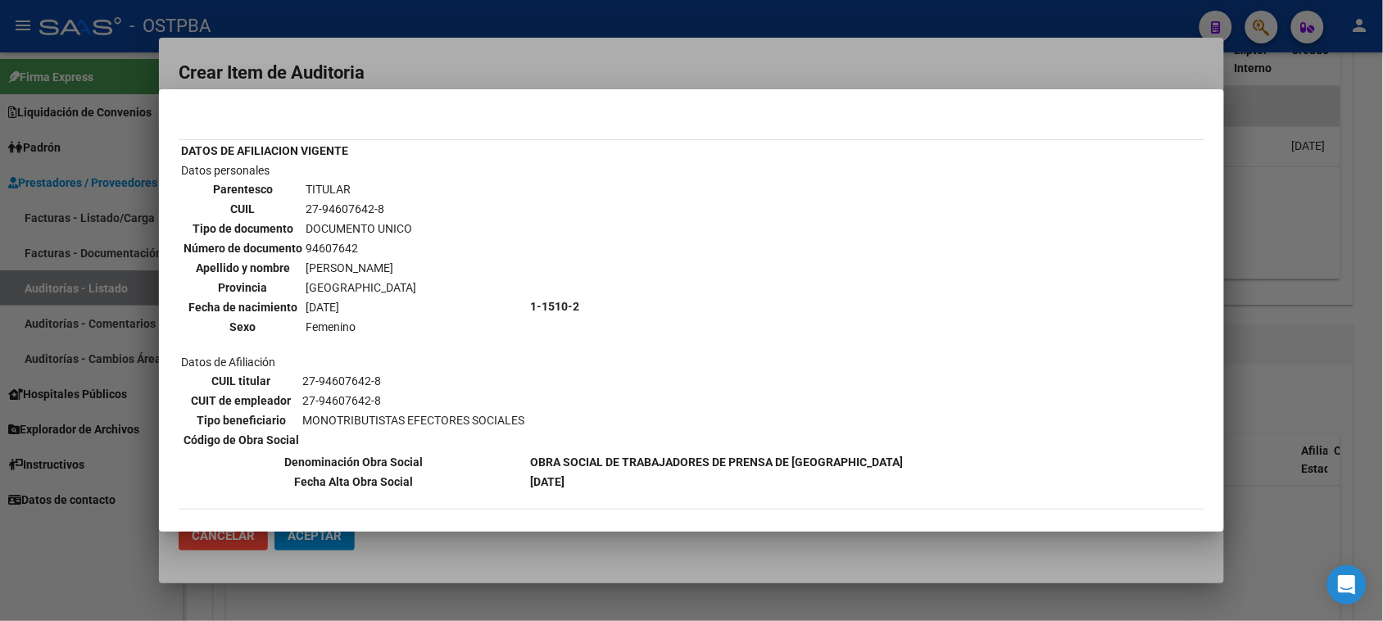
click at [141, 514] on div at bounding box center [691, 310] width 1383 height 621
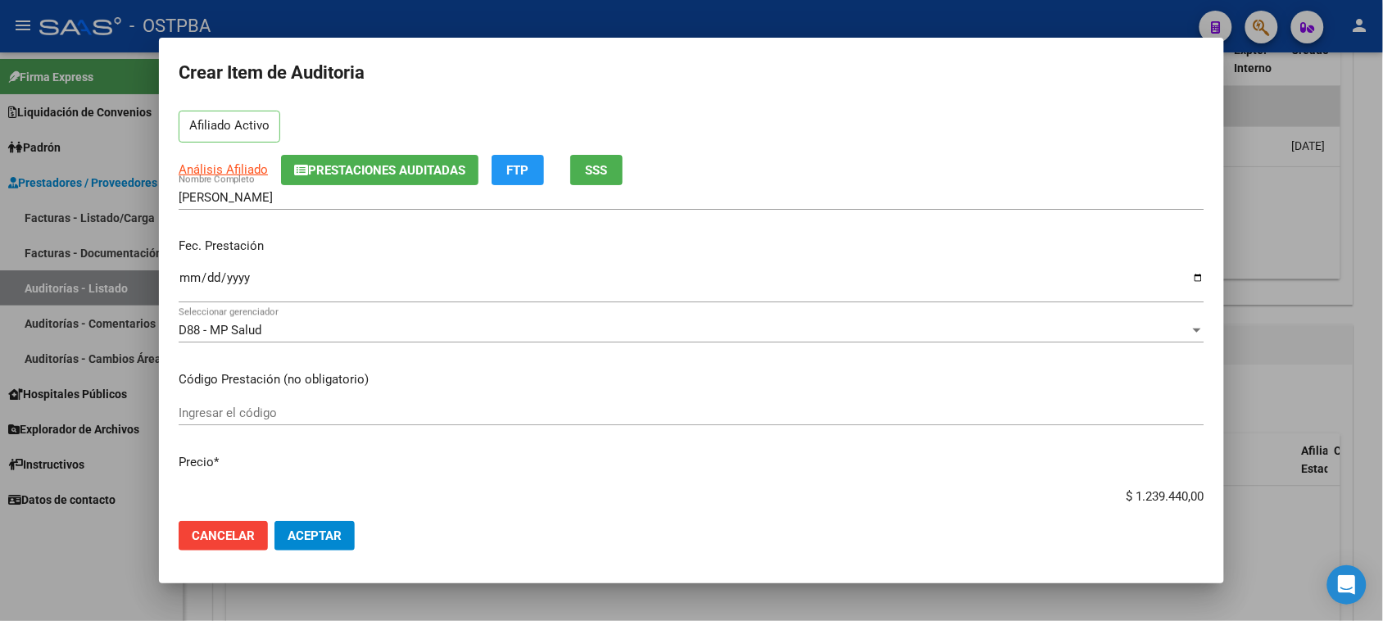
scroll to position [102, 0]
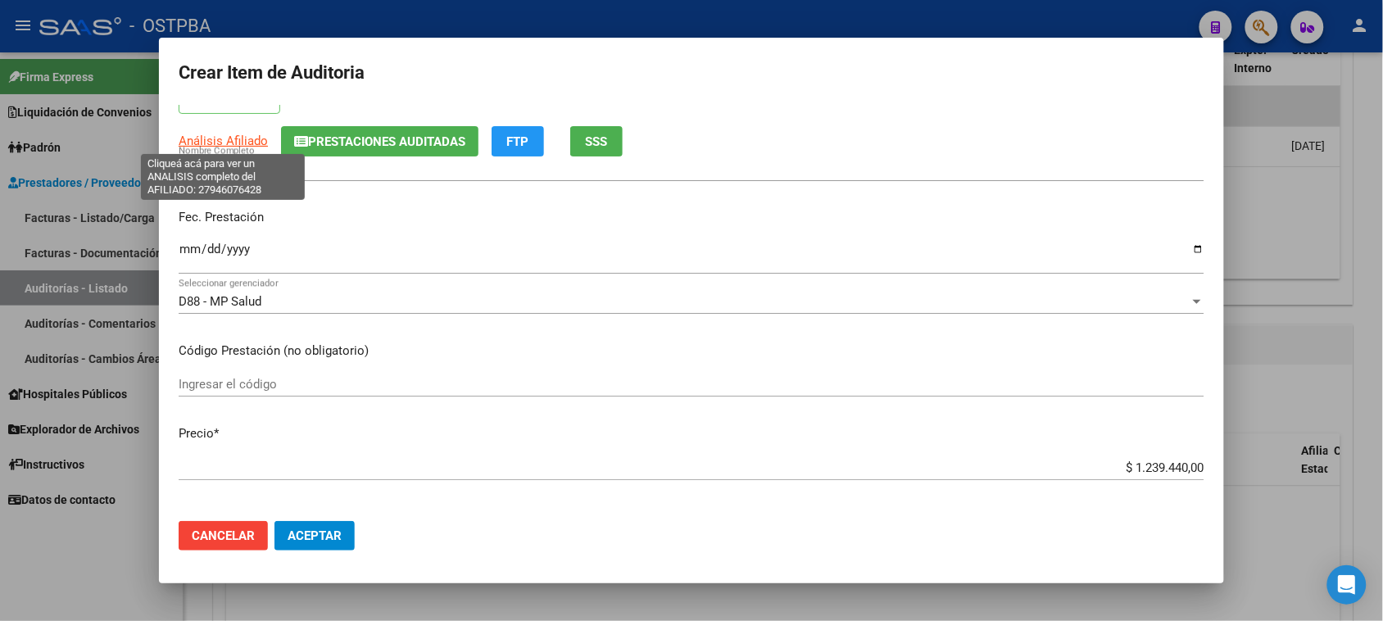
click at [206, 140] on span "Análisis Afiliado" at bounding box center [223, 141] width 89 height 15
type textarea "27946076428"
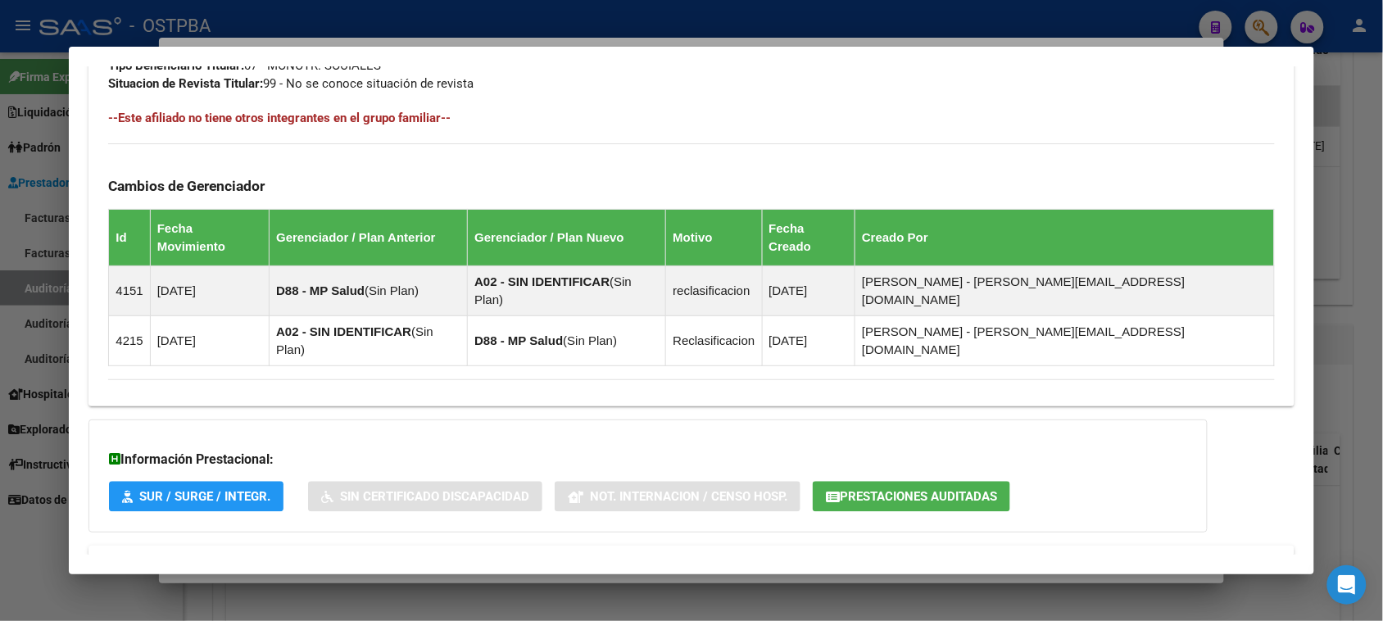
scroll to position [891, 0]
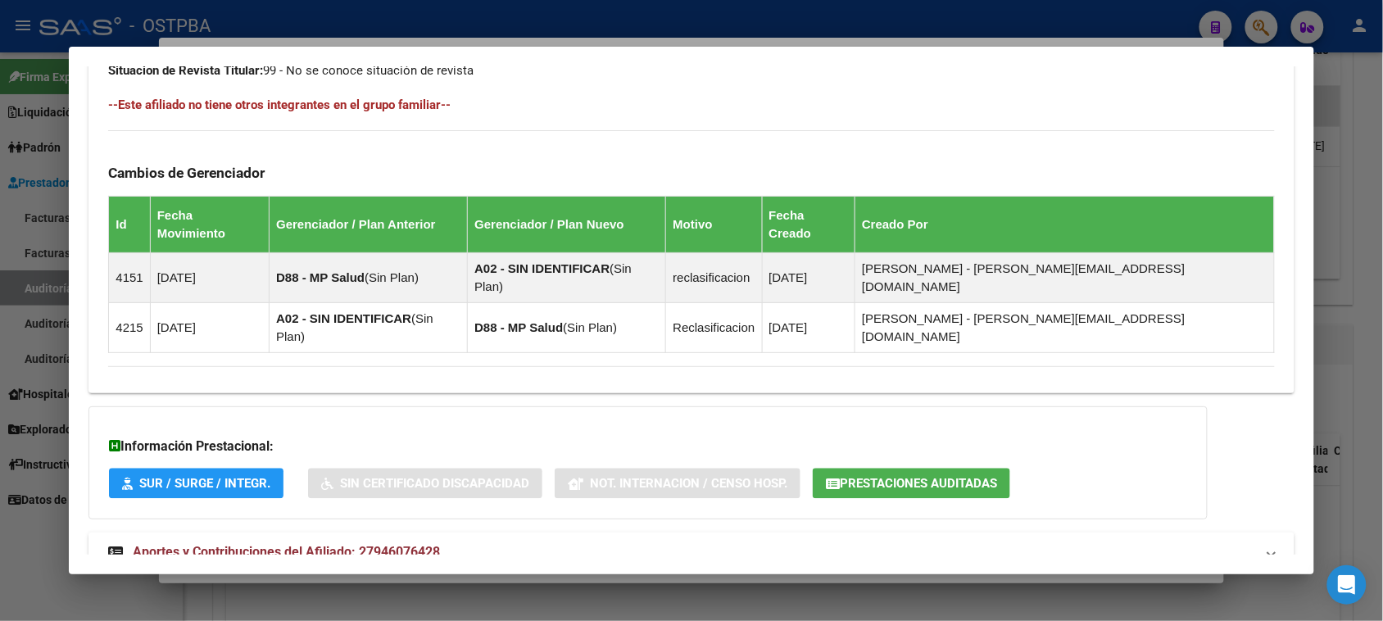
click at [352, 544] on span "Aportes y Contribuciones del Afiliado: 27946076428" at bounding box center [286, 552] width 307 height 16
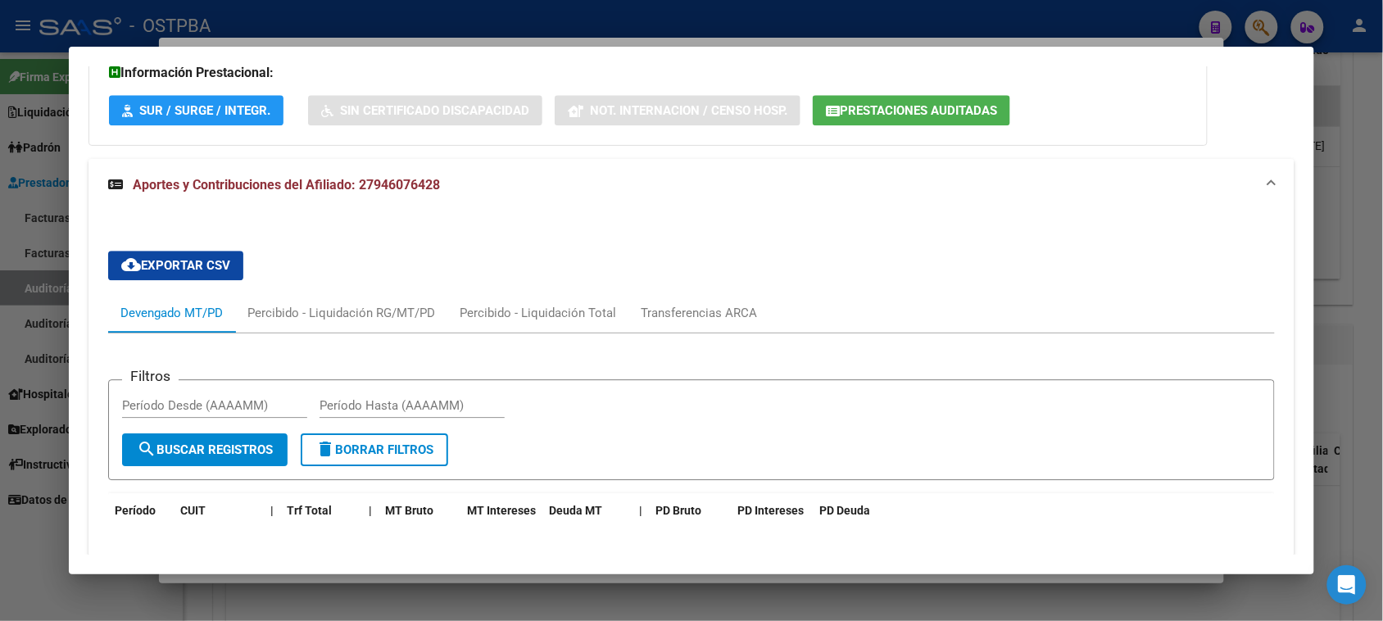
scroll to position [1397, 0]
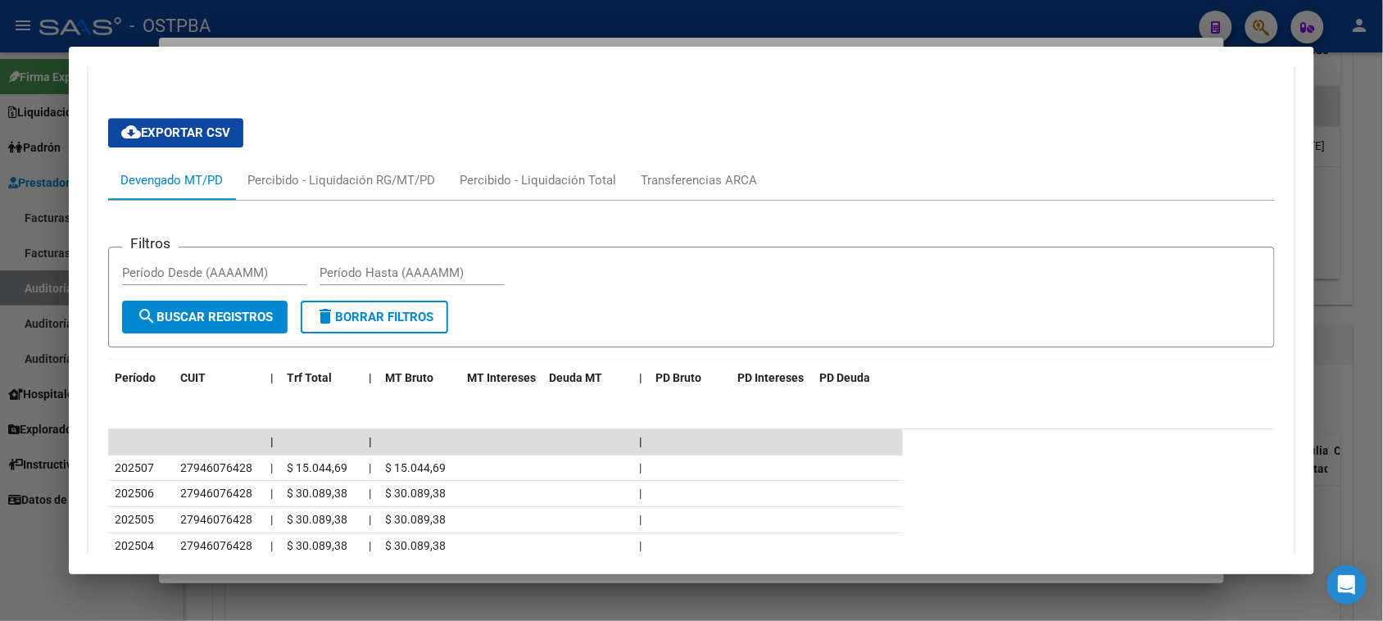
click at [2, 583] on div at bounding box center [691, 310] width 1383 height 621
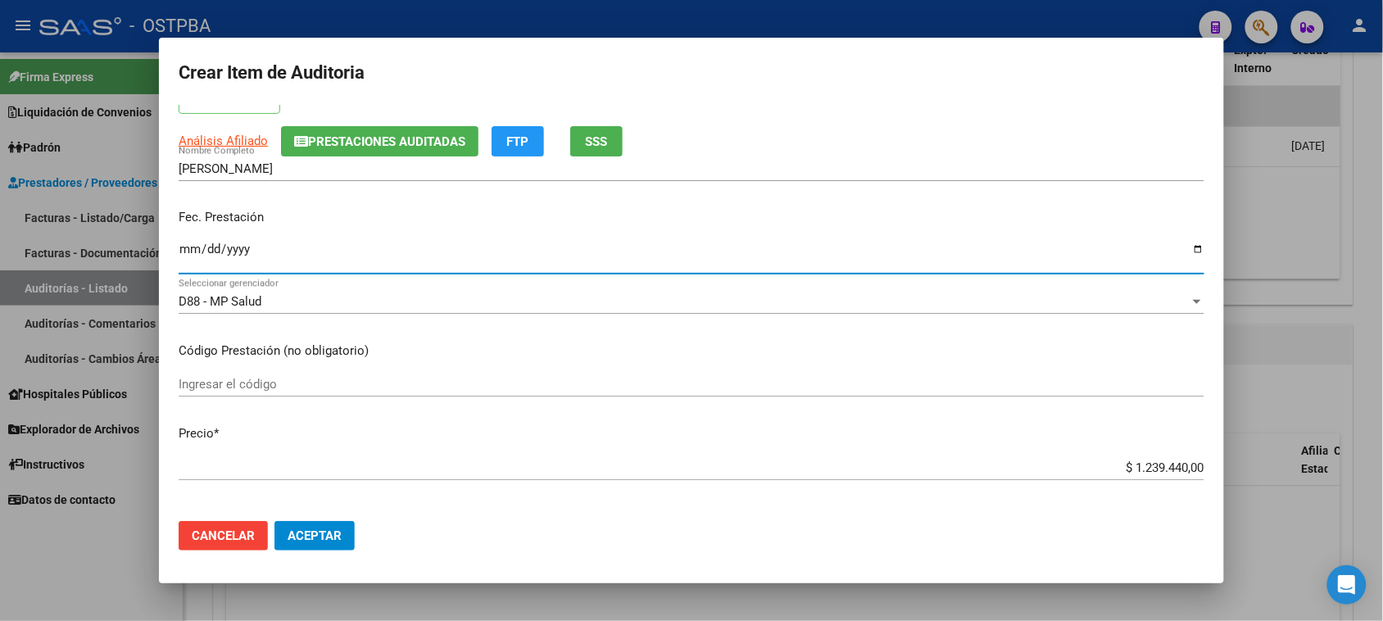
click at [188, 250] on input "Ingresar la fecha" at bounding box center [692, 256] width 1026 height 26
type input "[DATE]"
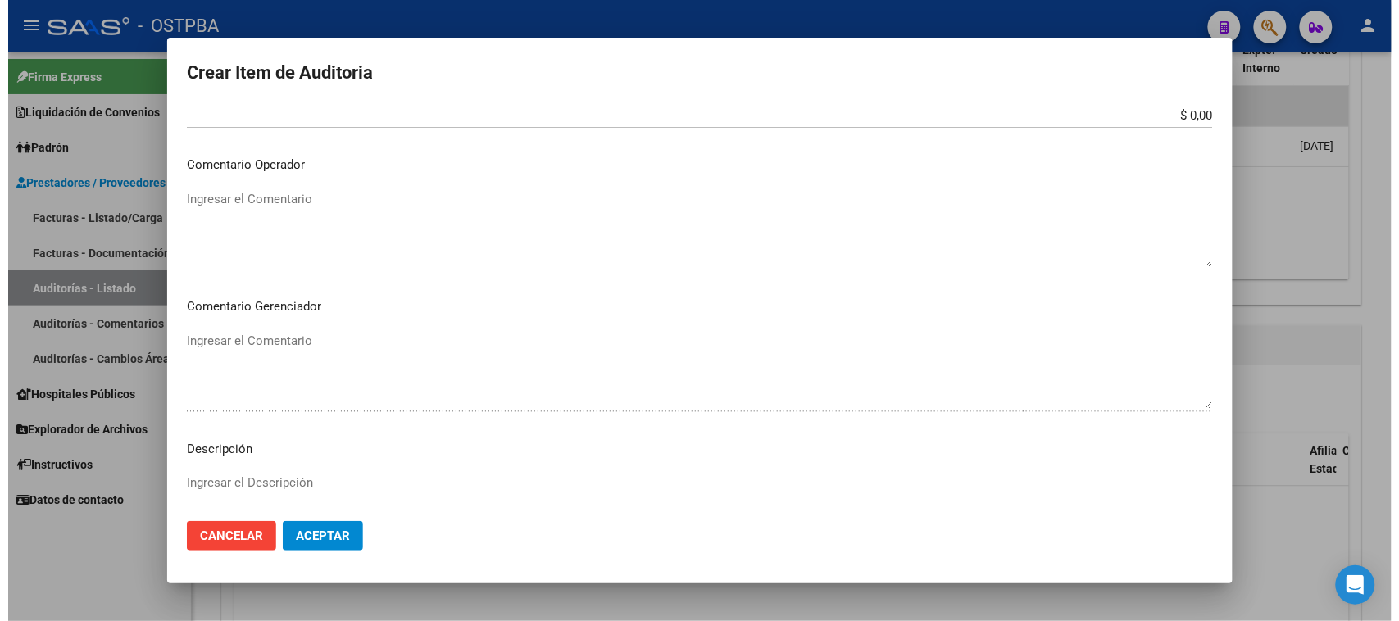
scroll to position [922, 0]
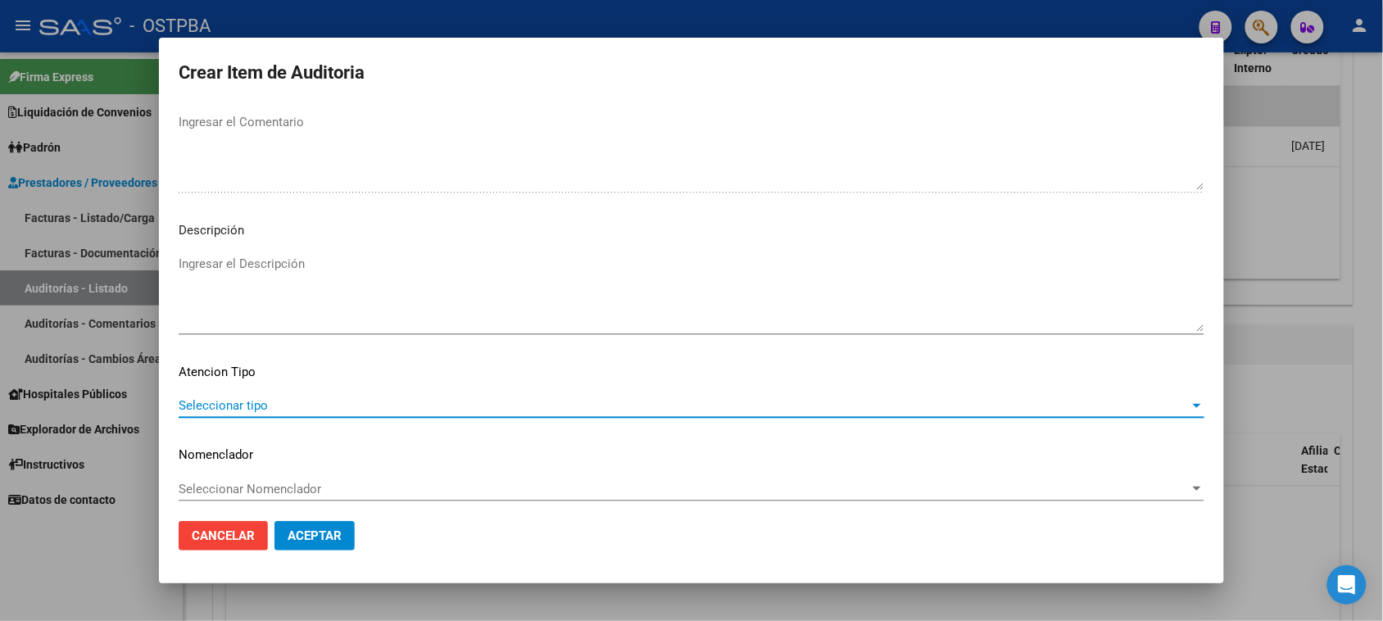
click at [211, 408] on span "Seleccionar tipo" at bounding box center [684, 405] width 1011 height 15
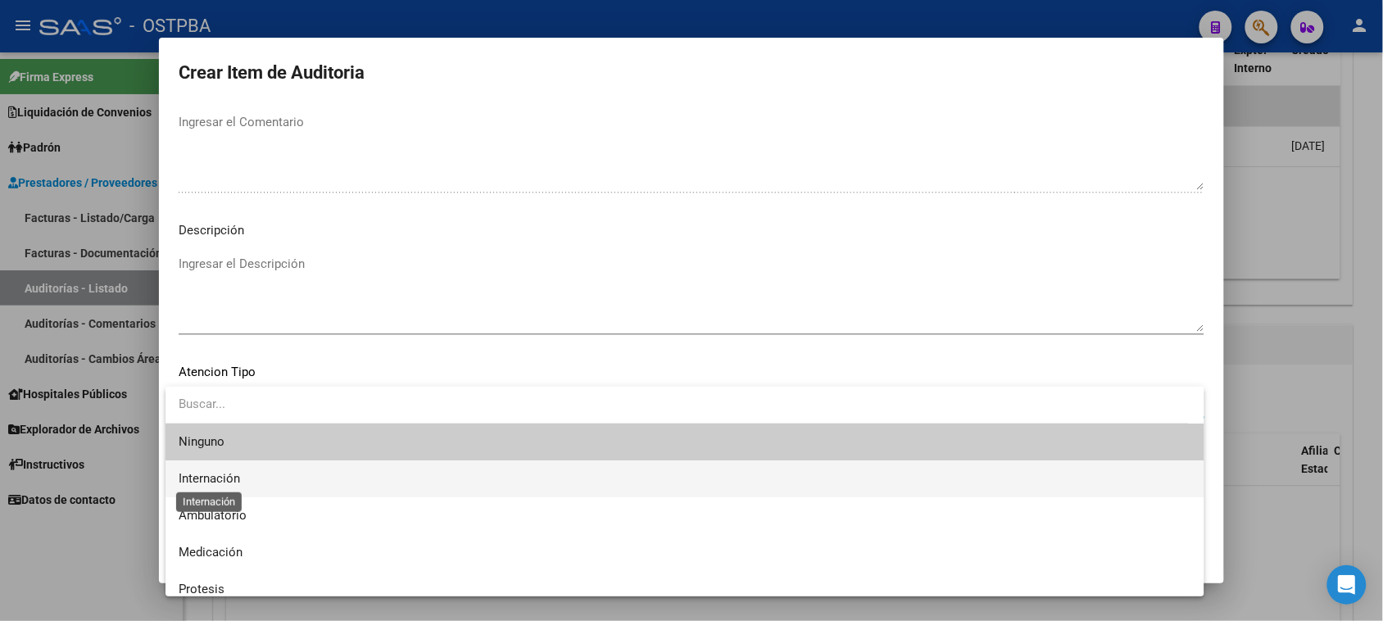
click at [215, 475] on span "Internación" at bounding box center [209, 478] width 61 height 15
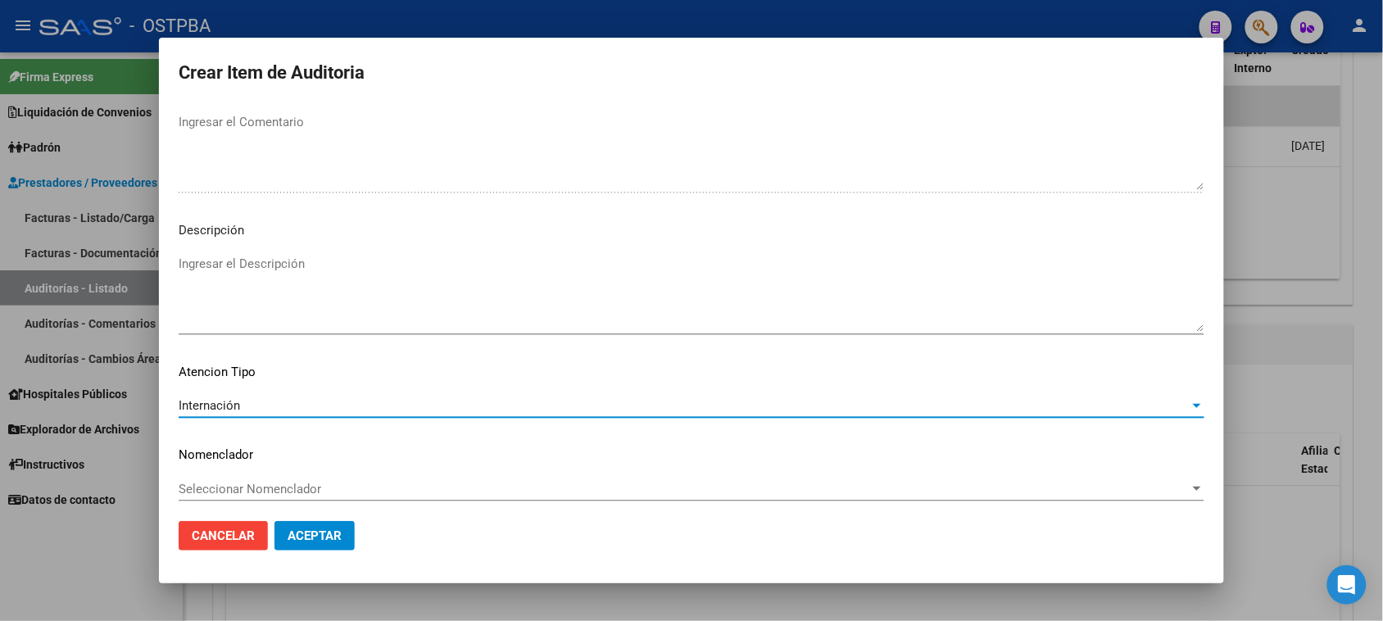
click at [317, 530] on span "Aceptar" at bounding box center [315, 535] width 54 height 15
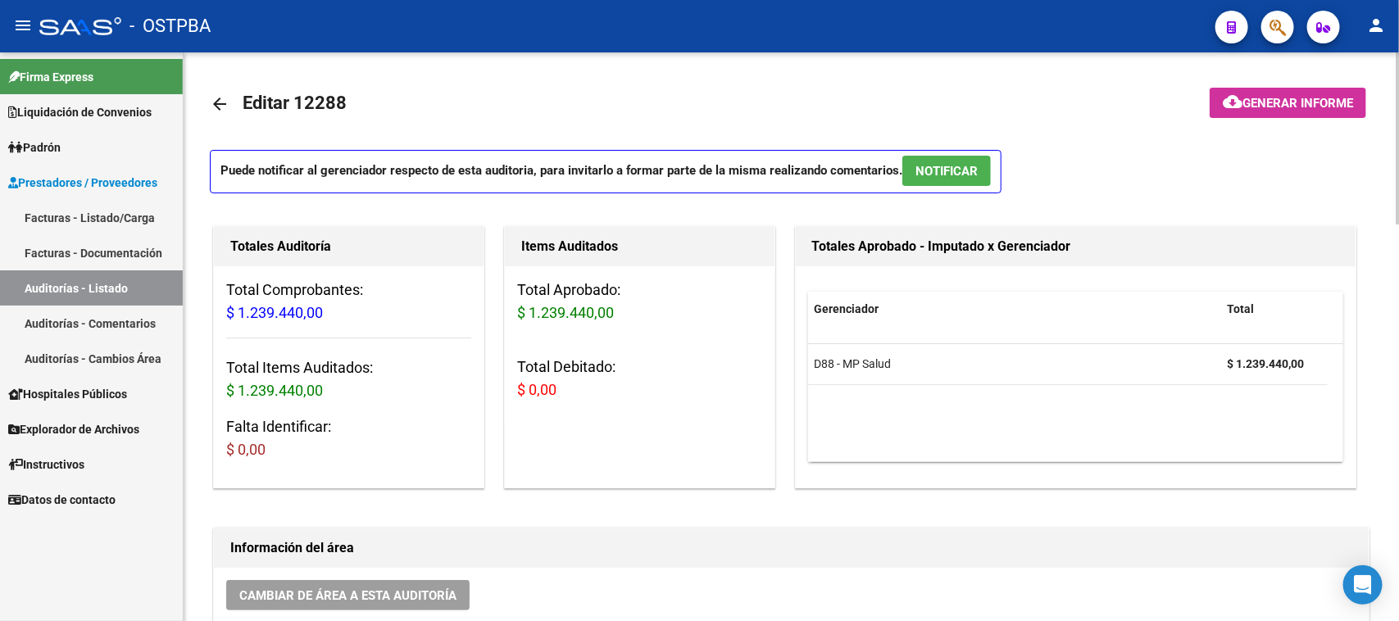
scroll to position [0, 0]
click at [148, 209] on link "Facturas - Listado/Carga" at bounding box center [91, 217] width 183 height 35
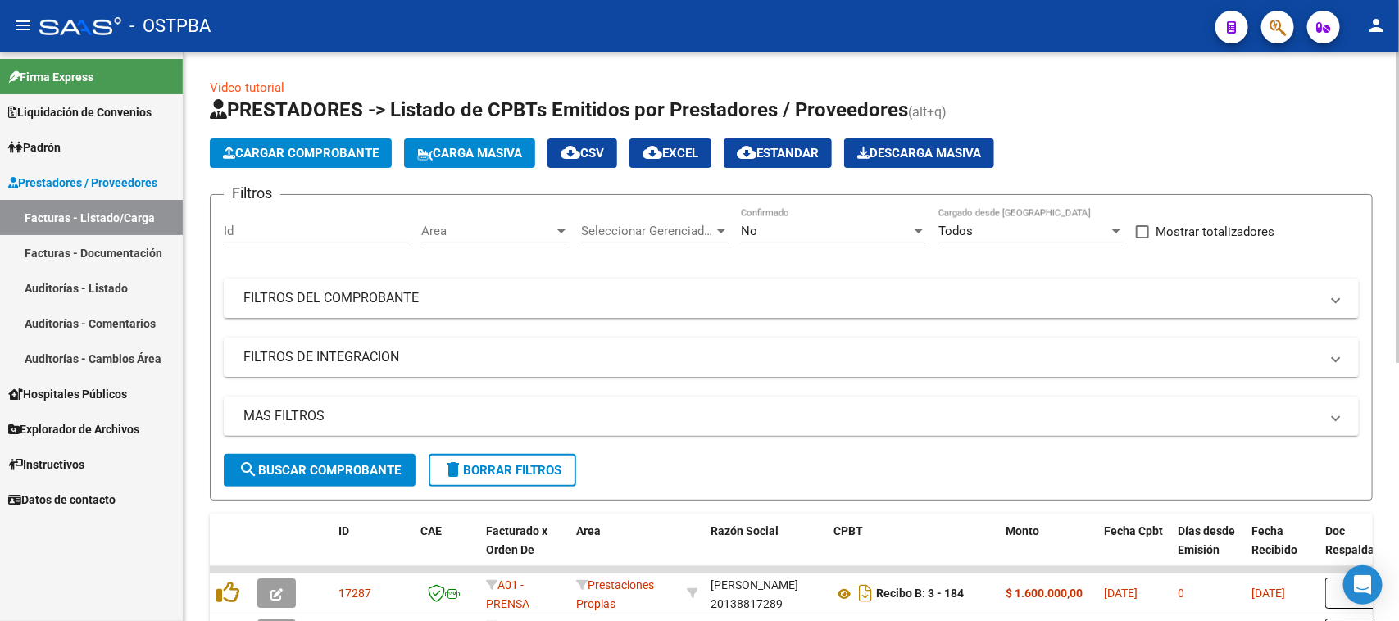
click at [538, 274] on div "Filtros Id Area Area Seleccionar Gerenciador Seleccionar Gerenciador No Confirm…" at bounding box center [791, 331] width 1135 height 246
click at [538, 309] on mat-expansion-panel-header "FILTROS DEL COMPROBANTE" at bounding box center [791, 298] width 1135 height 39
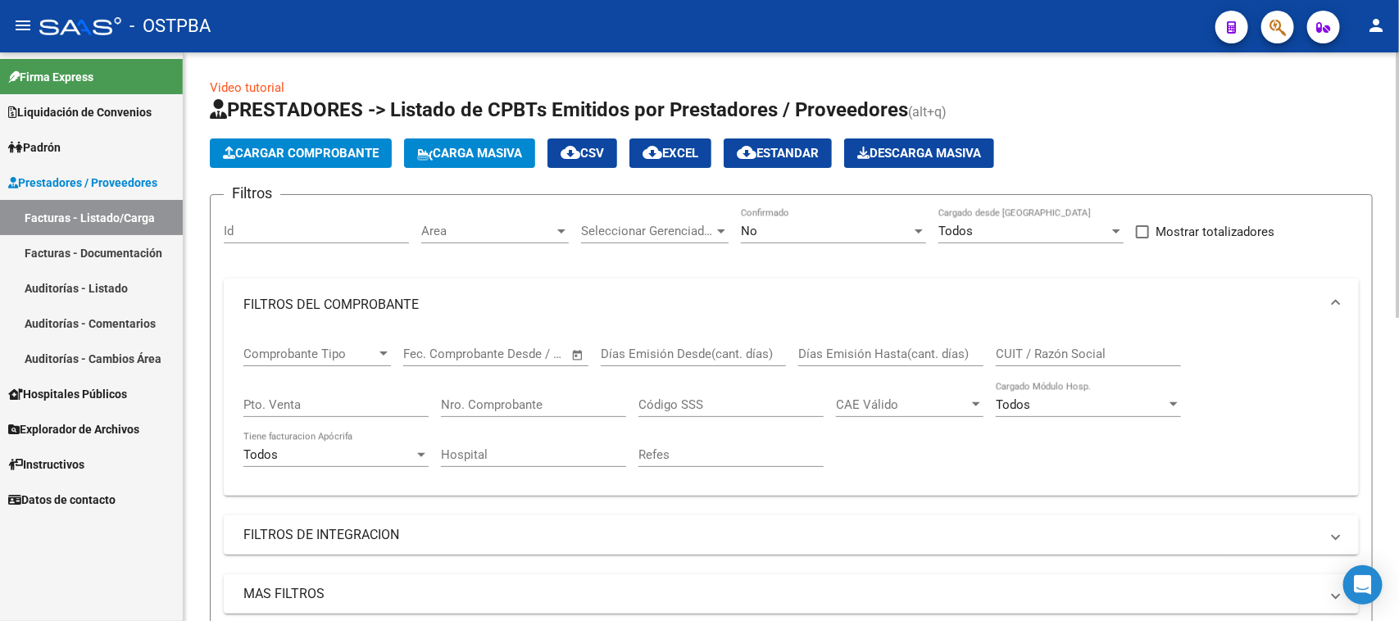
click at [546, 404] on input "Nro. Comprobante" at bounding box center [533, 404] width 185 height 15
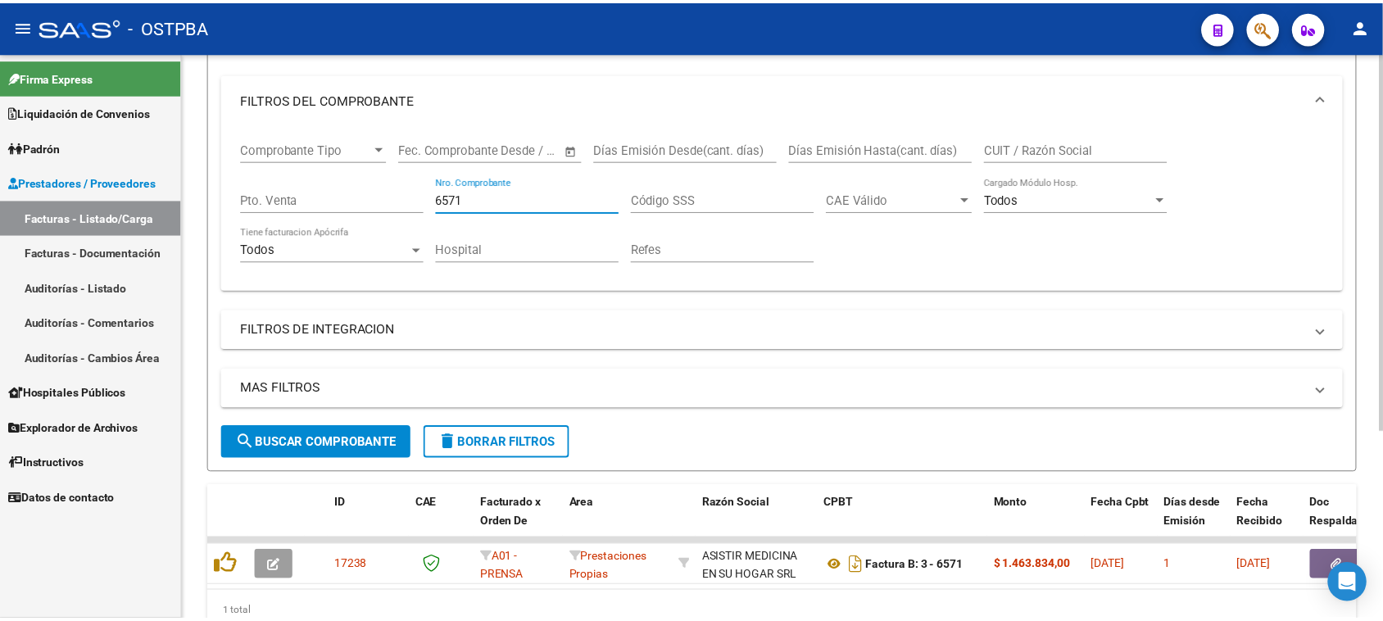
scroll to position [283, 0]
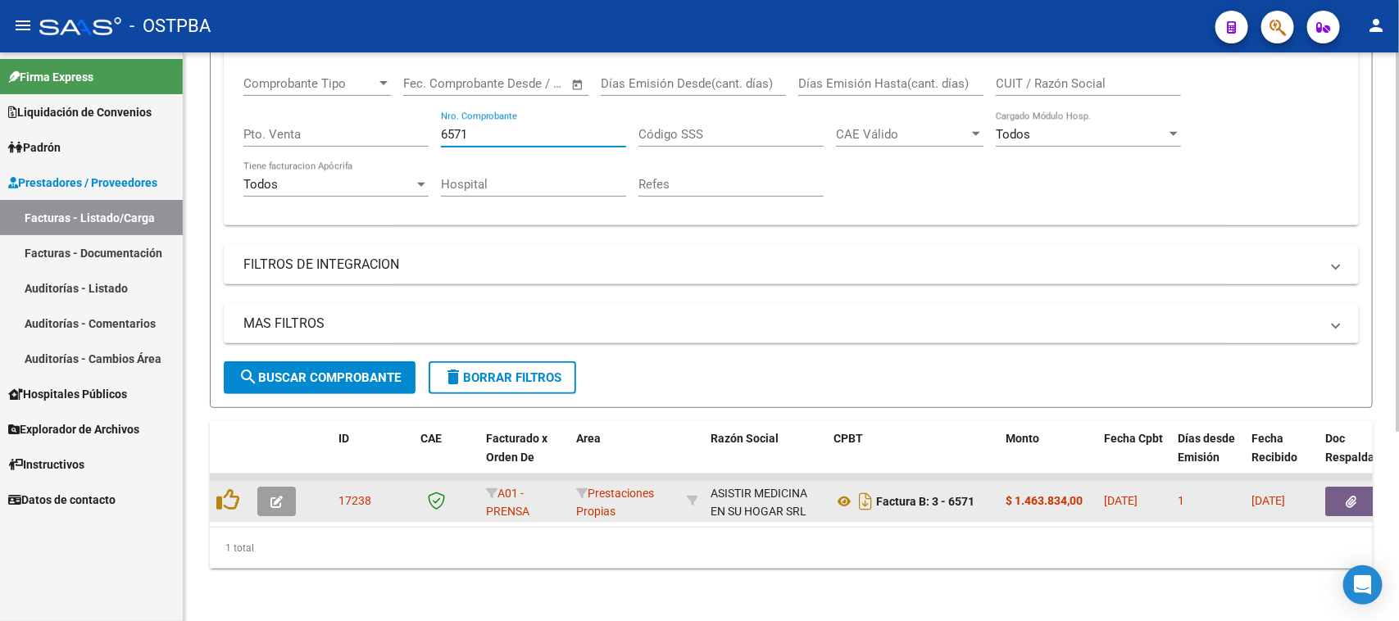
type input "6571"
click at [287, 487] on button "button" at bounding box center [276, 501] width 39 height 29
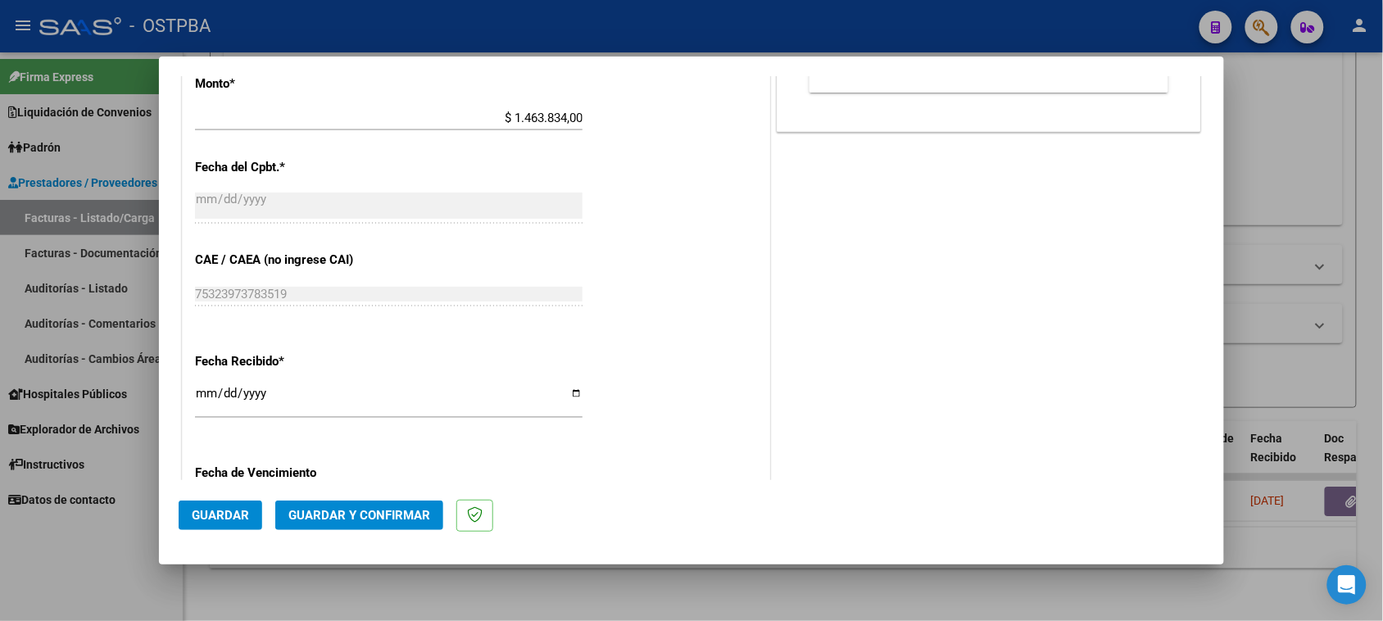
scroll to position [819, 0]
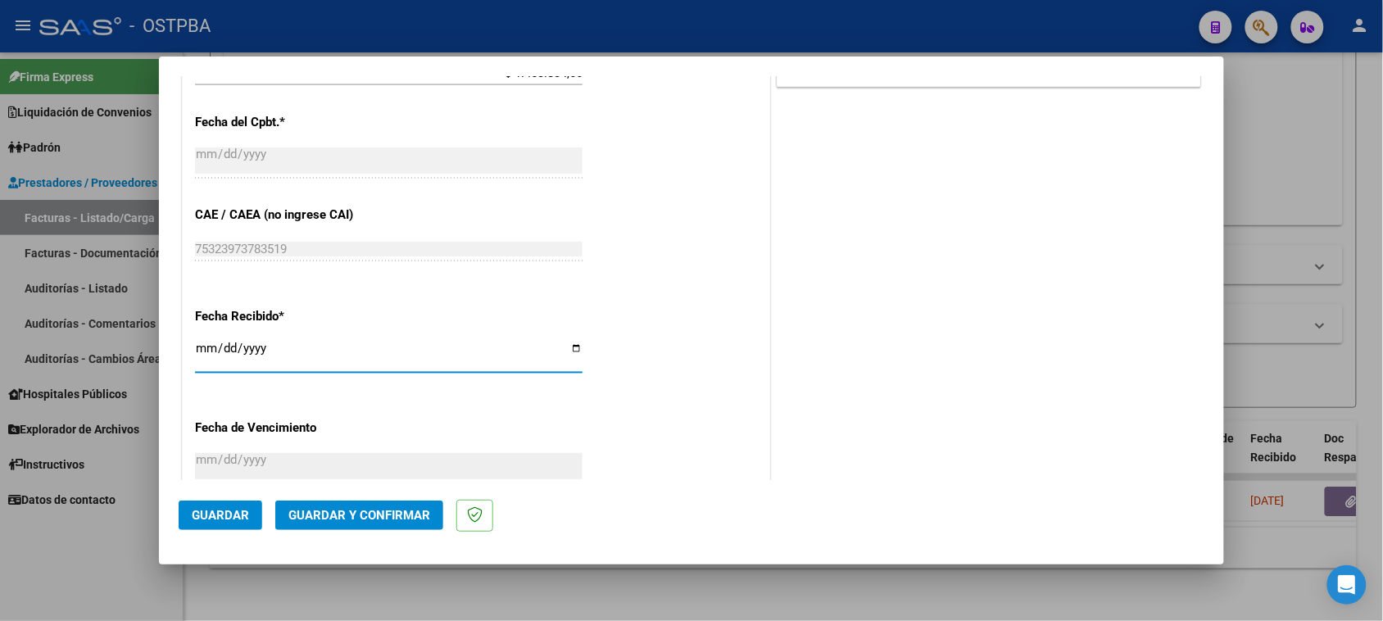
click at [206, 353] on input "[DATE]" at bounding box center [389, 355] width 388 height 26
type input "[DATE]"
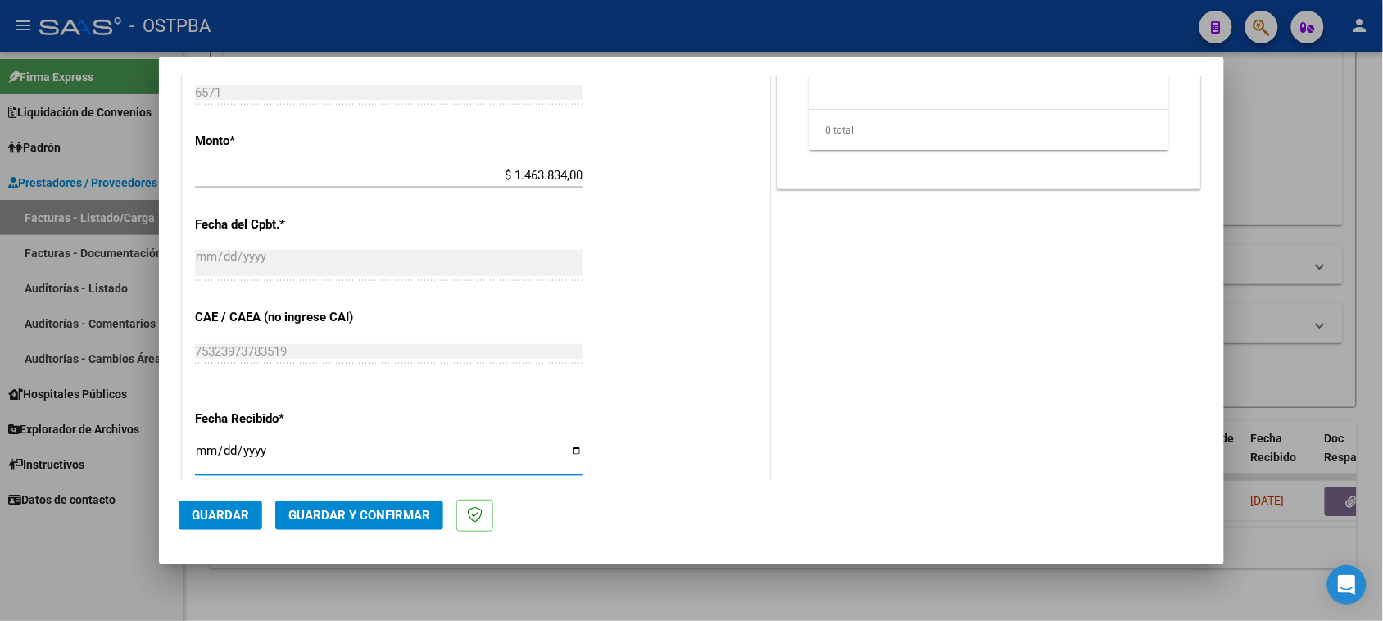
scroll to position [0, 0]
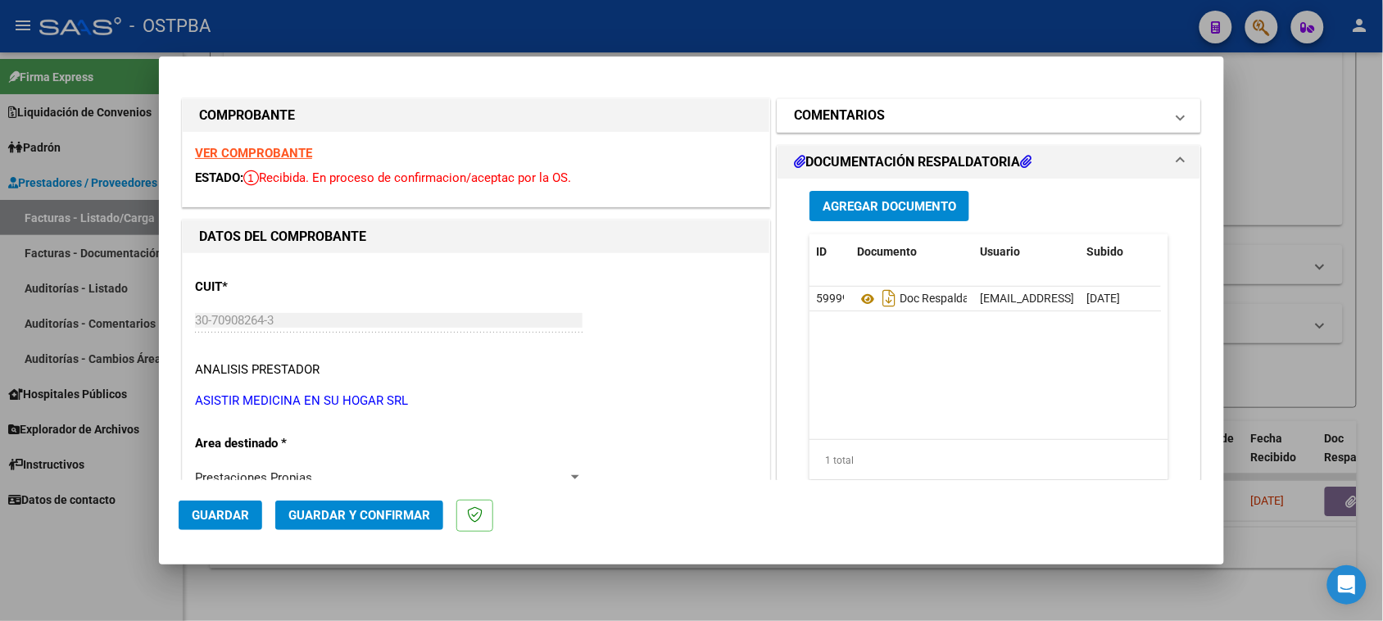
click at [938, 124] on mat-panel-title "COMENTARIOS" at bounding box center [979, 116] width 370 height 20
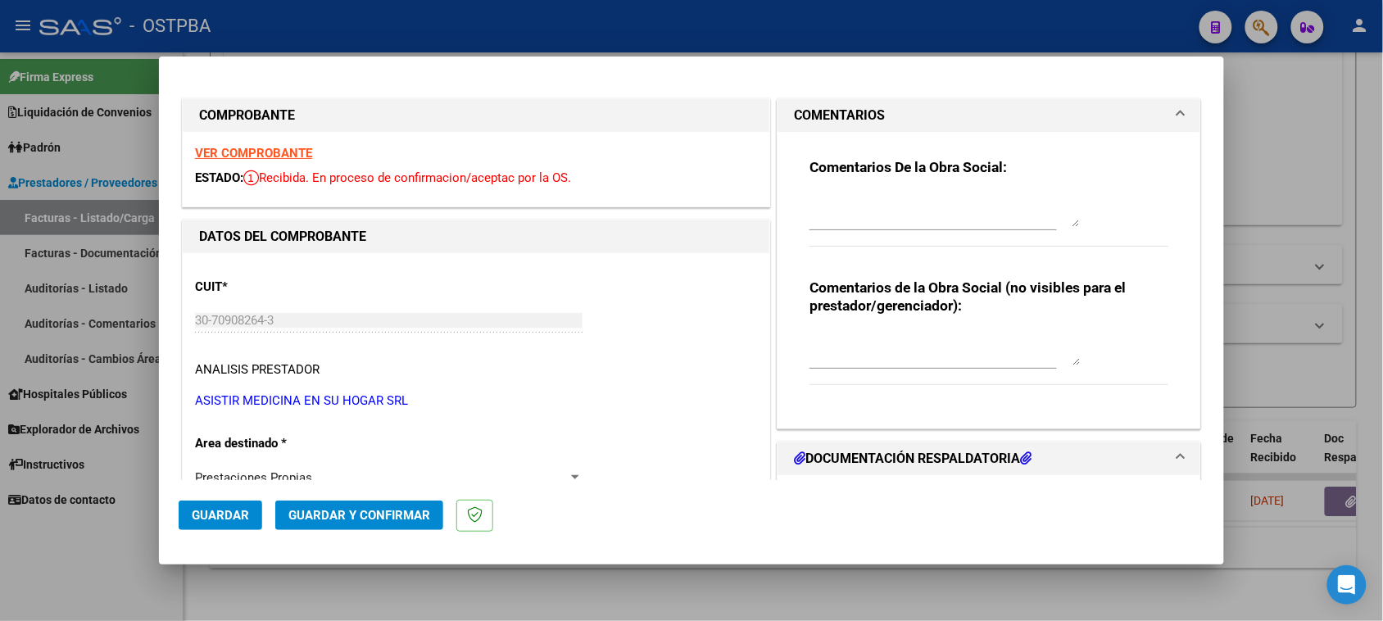
click at [939, 202] on textarea at bounding box center [945, 210] width 270 height 33
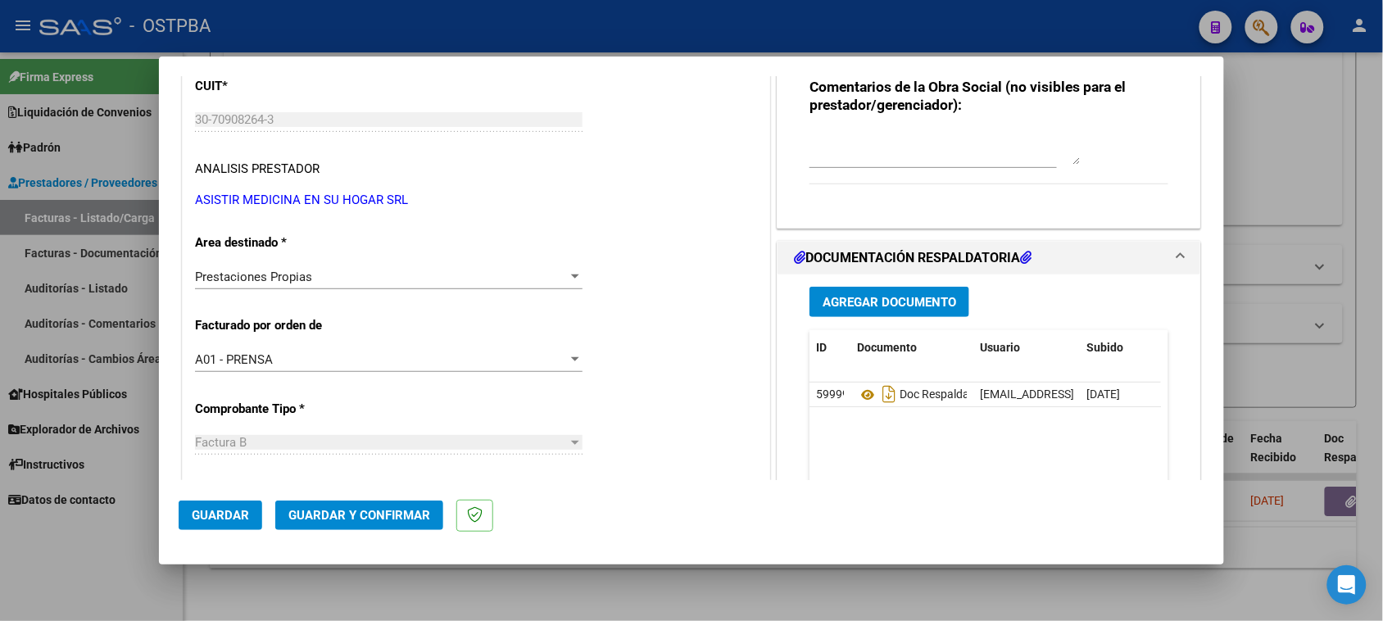
scroll to position [205, 0]
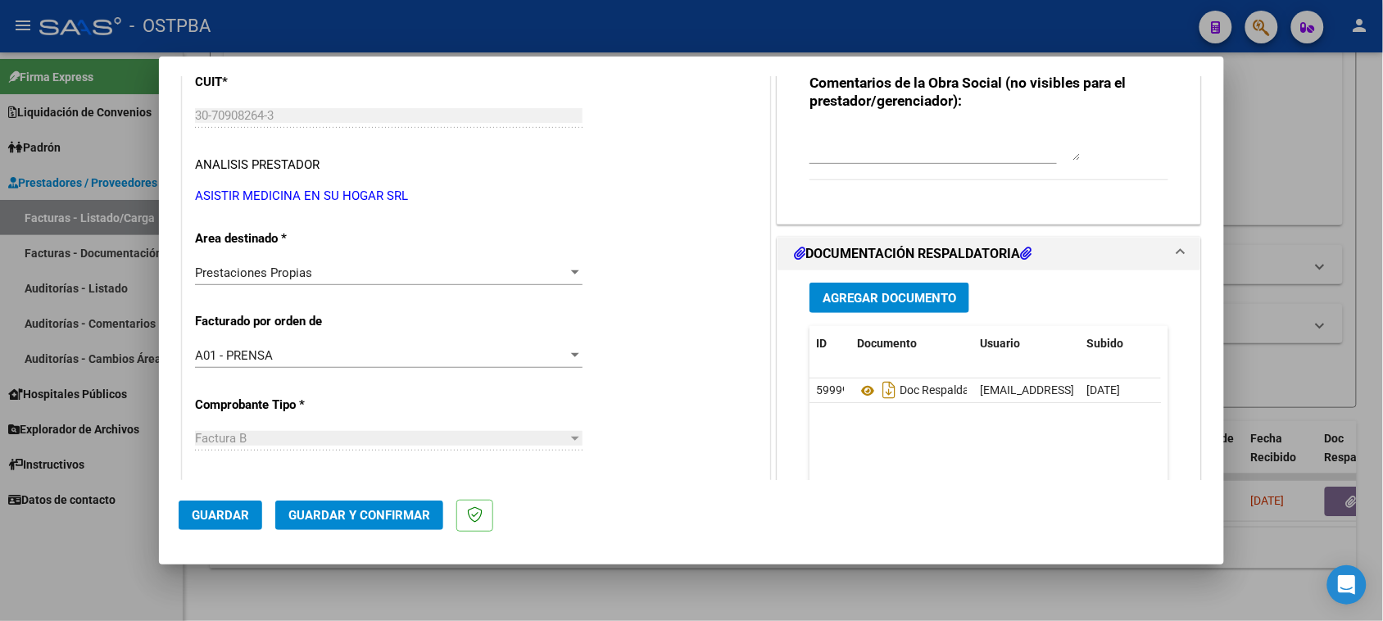
type textarea "HR 126418"
click at [849, 301] on span "Agregar Documento" at bounding box center [890, 298] width 134 height 15
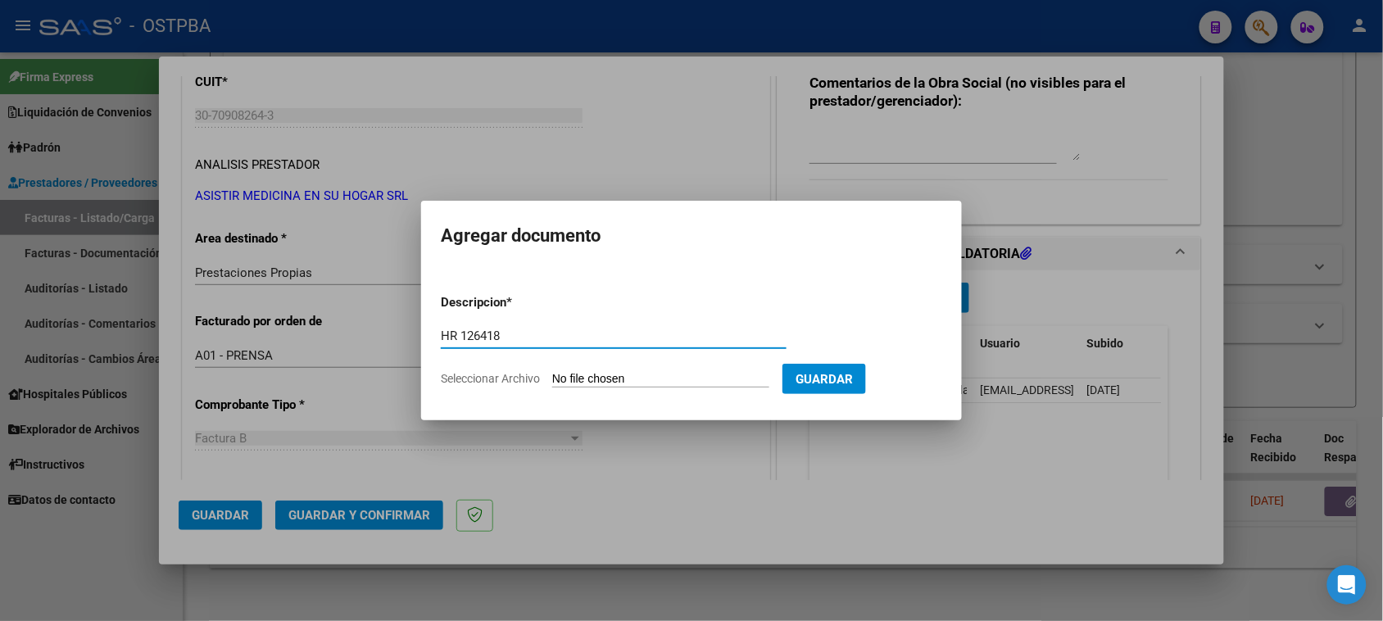
type input "HR 126418"
click at [552, 372] on input "Seleccionar Archivo" at bounding box center [660, 380] width 217 height 16
type input "C:\fakepath\HR 126418.pdf"
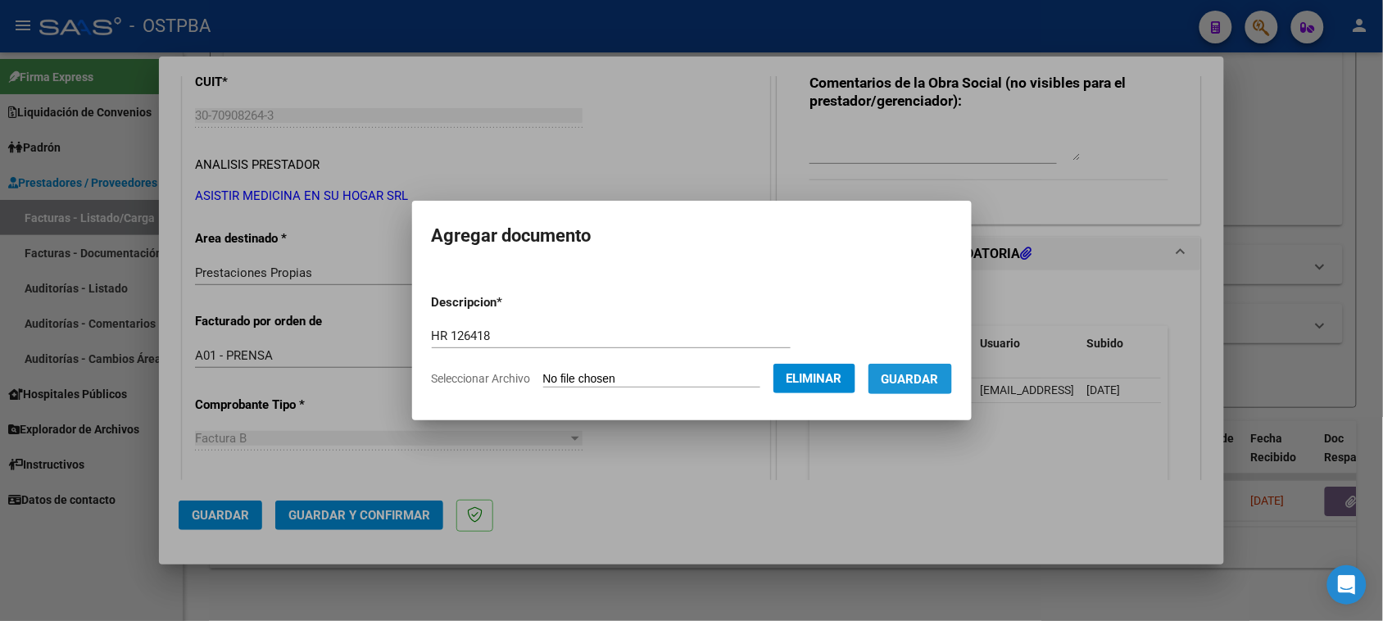
drag, startPoint x: 926, startPoint y: 374, endPoint x: 881, endPoint y: 401, distance: 53.0
click at [922, 374] on span "Guardar" at bounding box center [910, 379] width 57 height 15
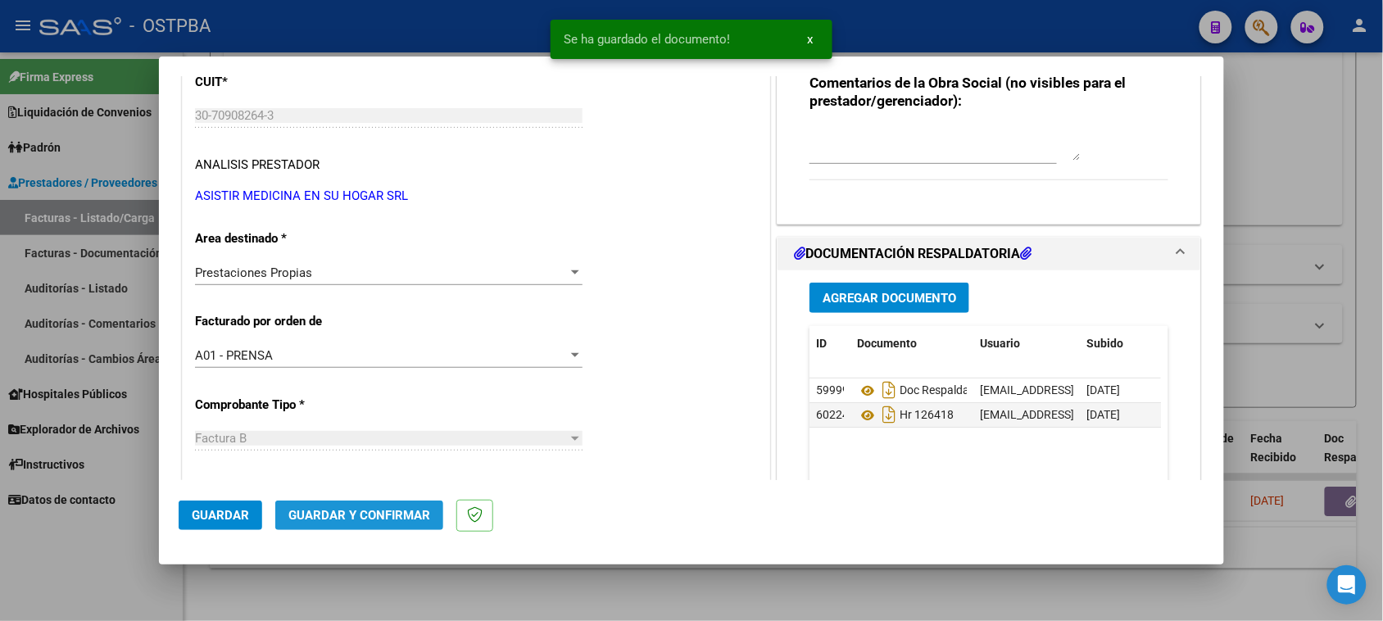
click at [395, 512] on span "Guardar y Confirmar" at bounding box center [359, 515] width 142 height 15
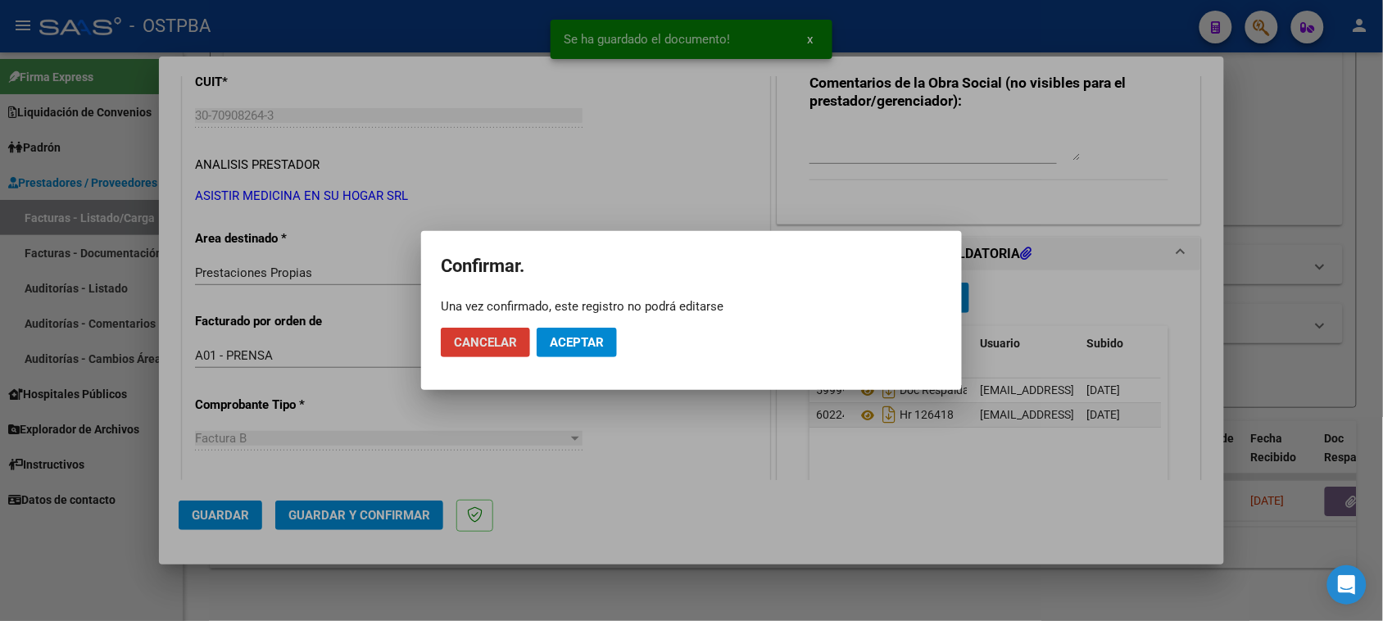
click at [555, 340] on span "Aceptar" at bounding box center [577, 342] width 54 height 15
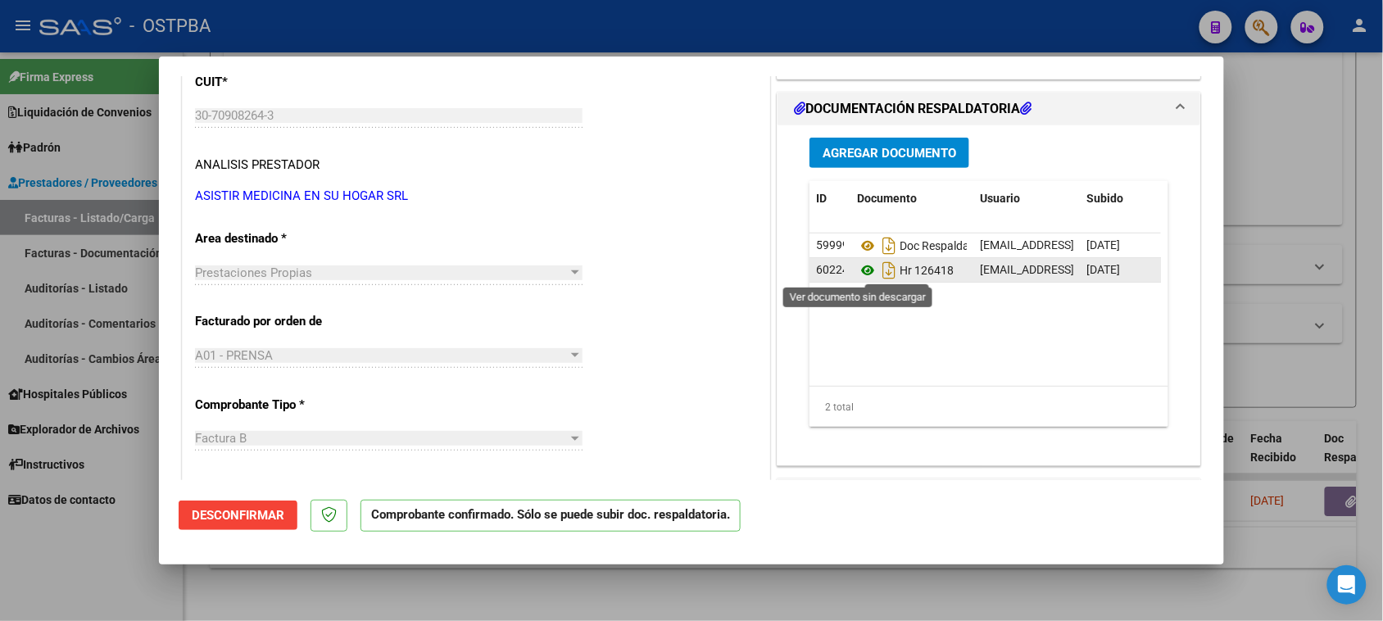
click at [858, 268] on icon at bounding box center [867, 271] width 21 height 20
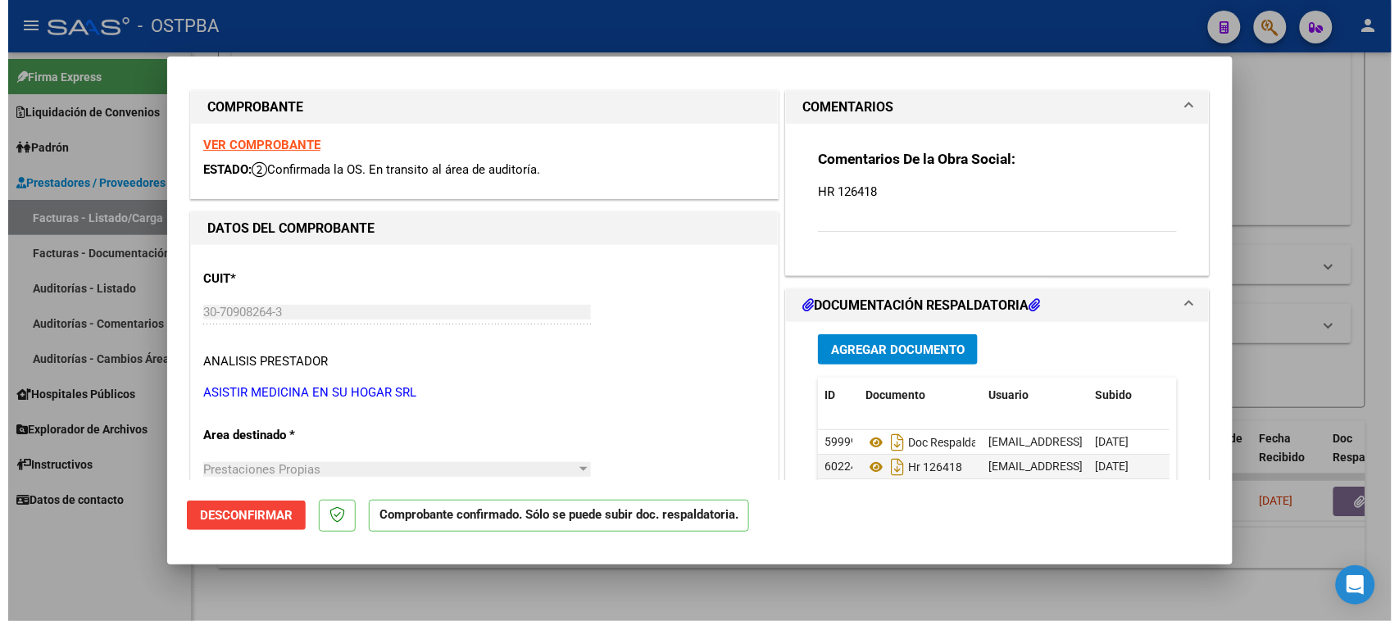
scroll to position [0, 0]
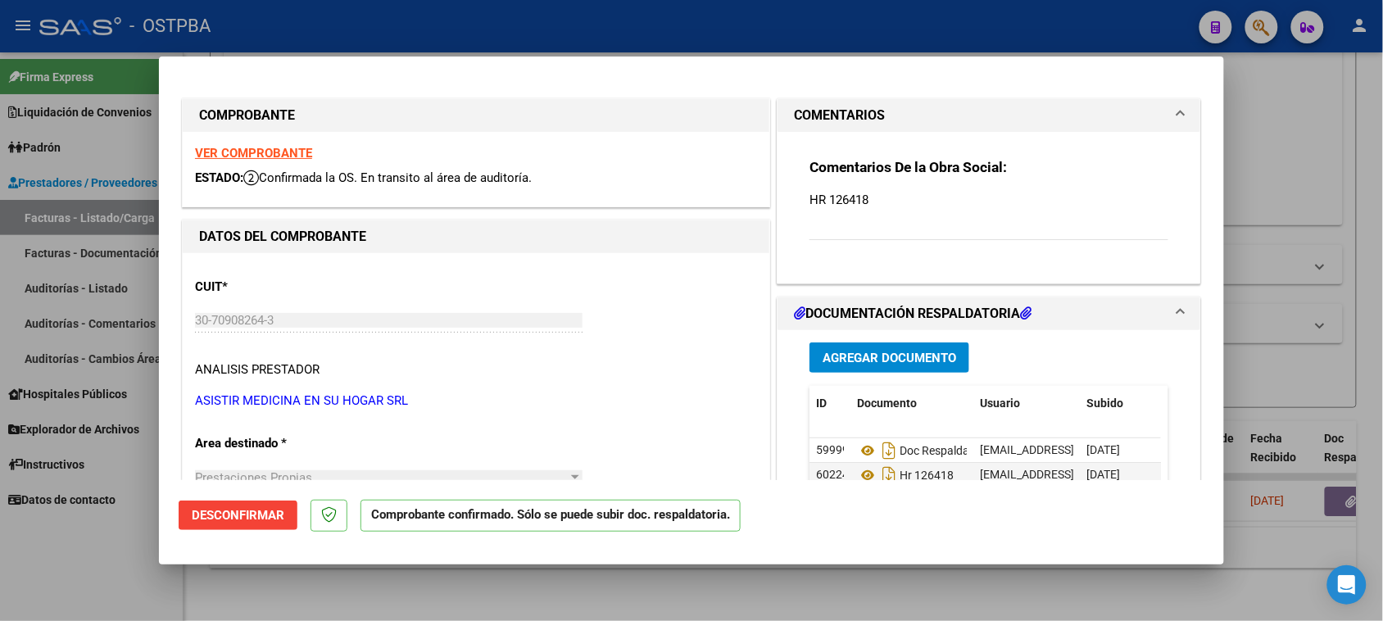
click at [268, 150] on strong "VER COMPROBANTE" at bounding box center [253, 153] width 117 height 15
click at [72, 291] on div at bounding box center [691, 310] width 1383 height 621
type input "$ 0,00"
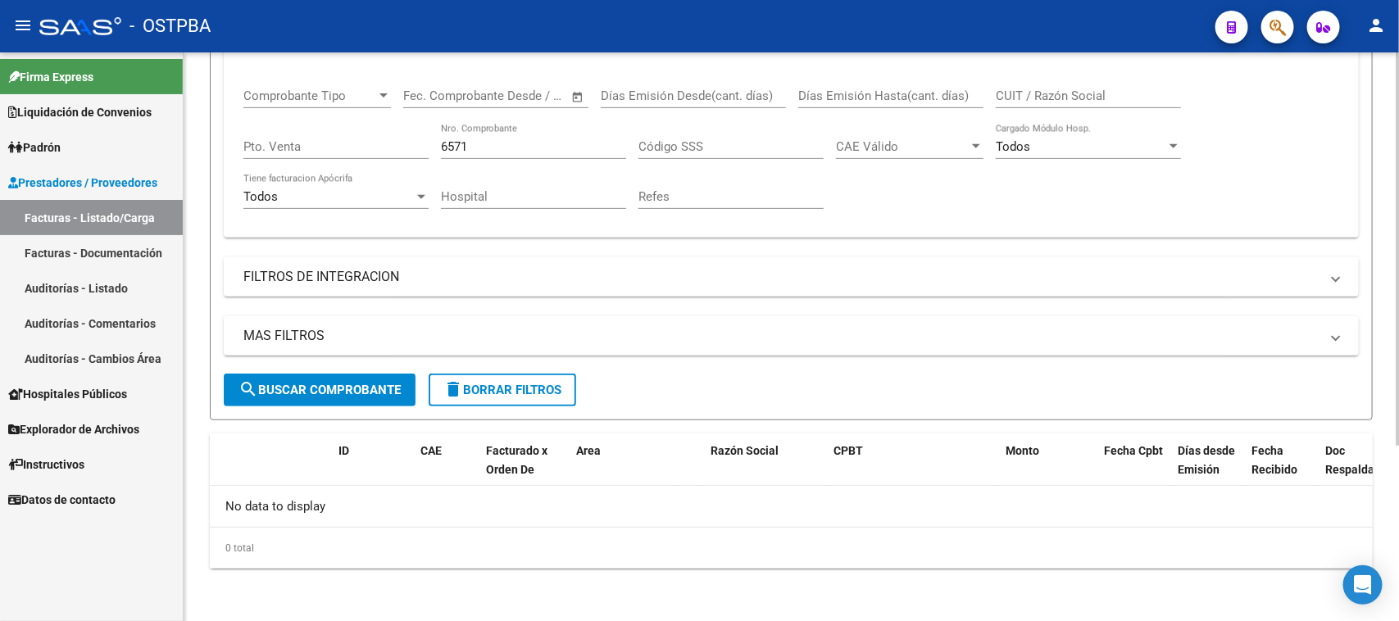
scroll to position [254, 0]
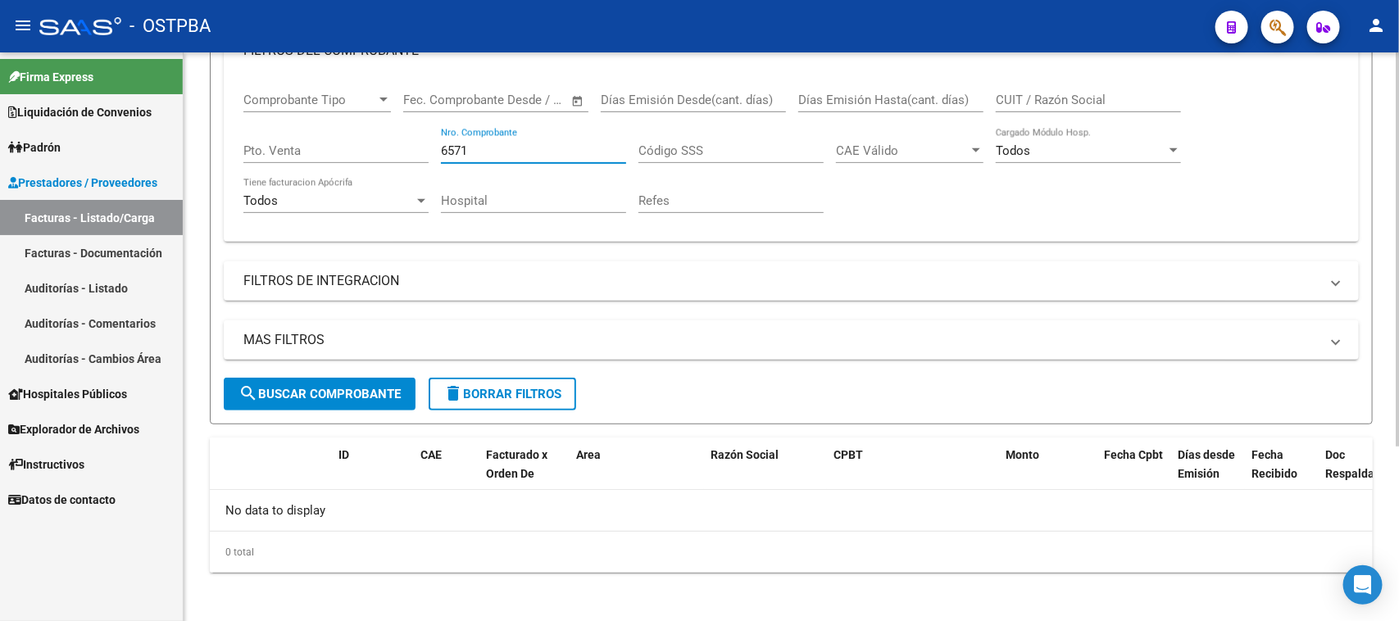
drag, startPoint x: 461, startPoint y: 148, endPoint x: 397, endPoint y: 144, distance: 64.0
click at [397, 144] on div "Comprobante Tipo Comprobante Tipo Start date – End date Fec. Comprobante Desde …" at bounding box center [790, 153] width 1095 height 152
click at [120, 283] on link "Auditorías - Listado" at bounding box center [91, 287] width 183 height 35
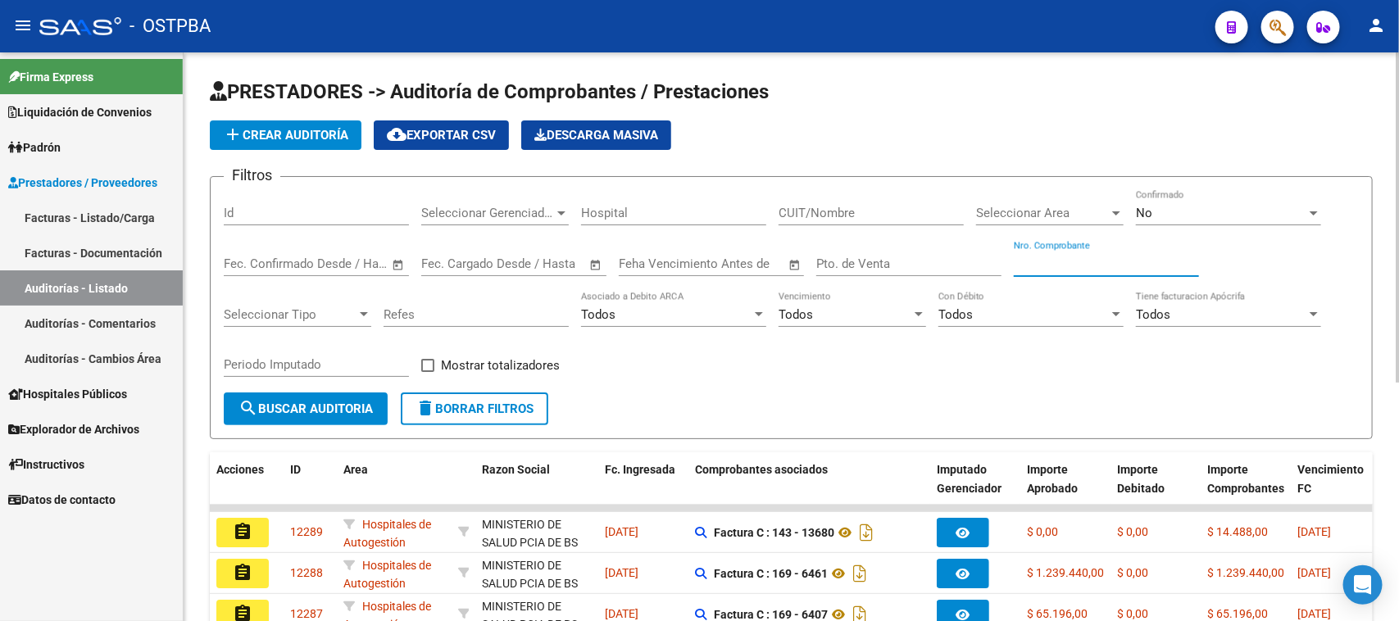
click at [1050, 259] on input "Nro. Comprobante" at bounding box center [1106, 263] width 185 height 15
type input "4"
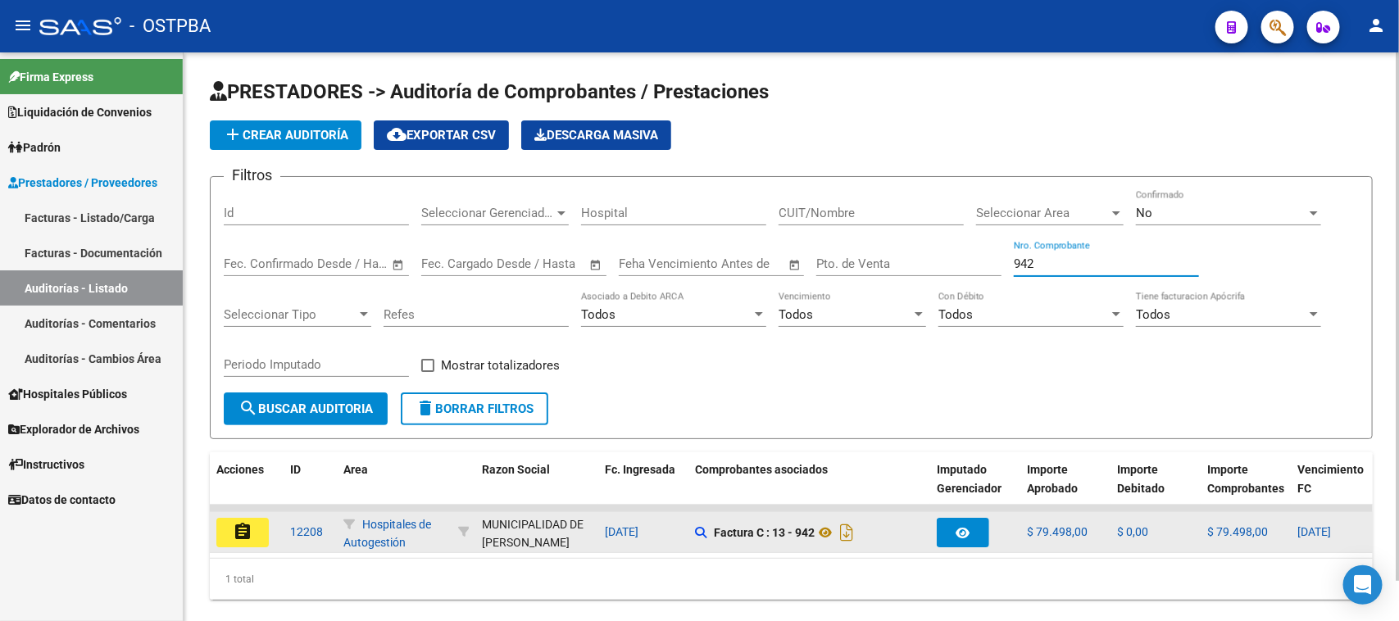
type input "942"
click at [252, 534] on button "assignment" at bounding box center [242, 532] width 52 height 29
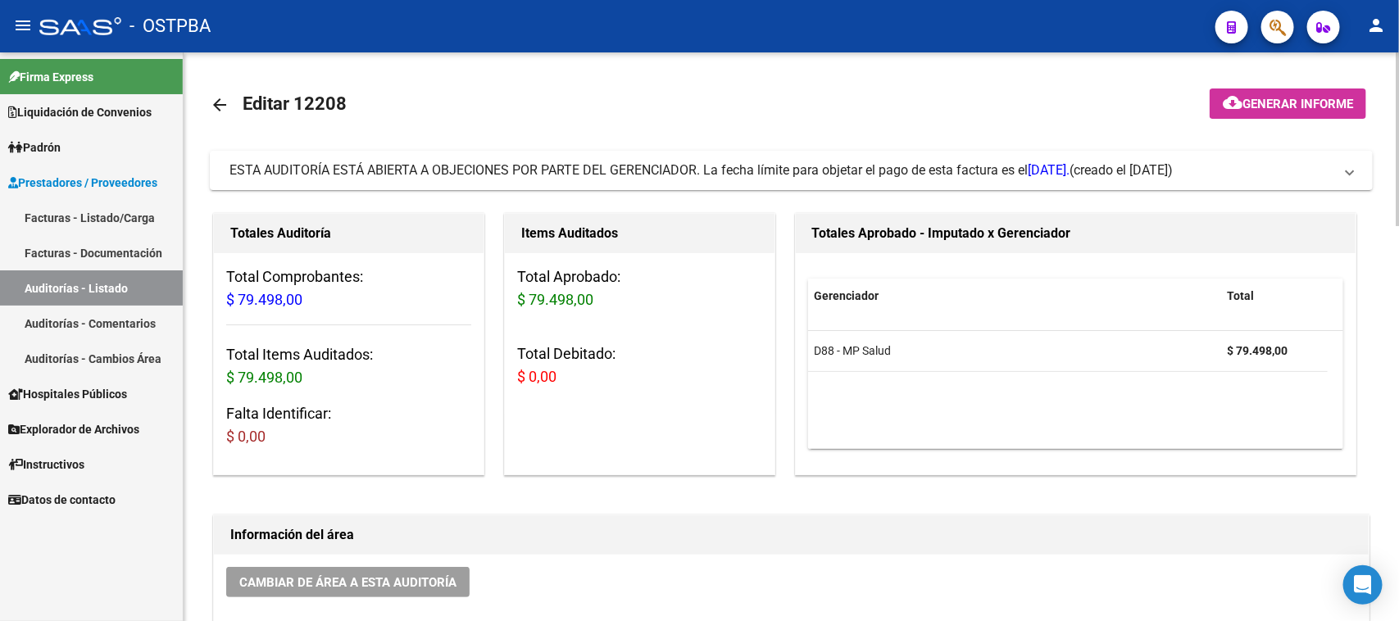
click at [86, 277] on link "Auditorías - Listado" at bounding box center [91, 287] width 183 height 35
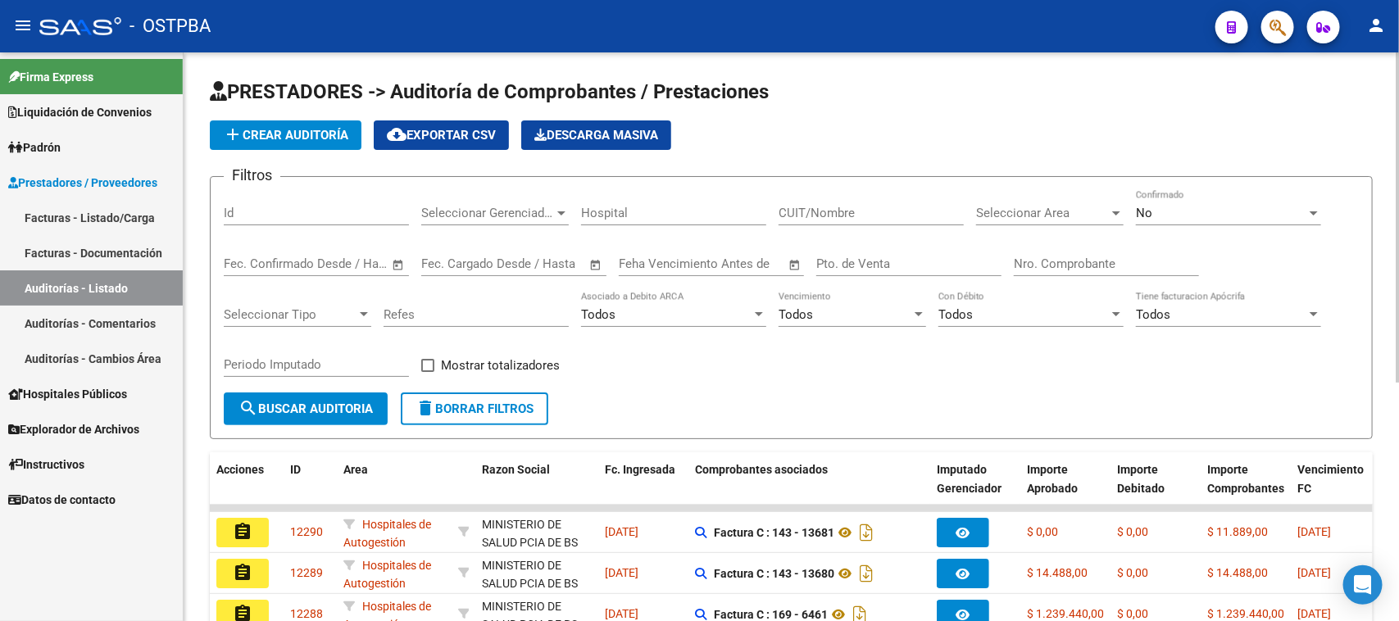
click at [1006, 260] on div "Filtros Id Seleccionar Gerenciador Seleccionar Gerenciador Hospital CUIT/Nombre…" at bounding box center [791, 291] width 1135 height 202
drag, startPoint x: 1017, startPoint y: 262, endPoint x: 1385, endPoint y: 352, distance: 378.8
click at [1018, 262] on input "Nro. Comprobante" at bounding box center [1106, 263] width 185 height 15
type input "4210"
click at [1158, 209] on div "No" at bounding box center [1221, 213] width 170 height 15
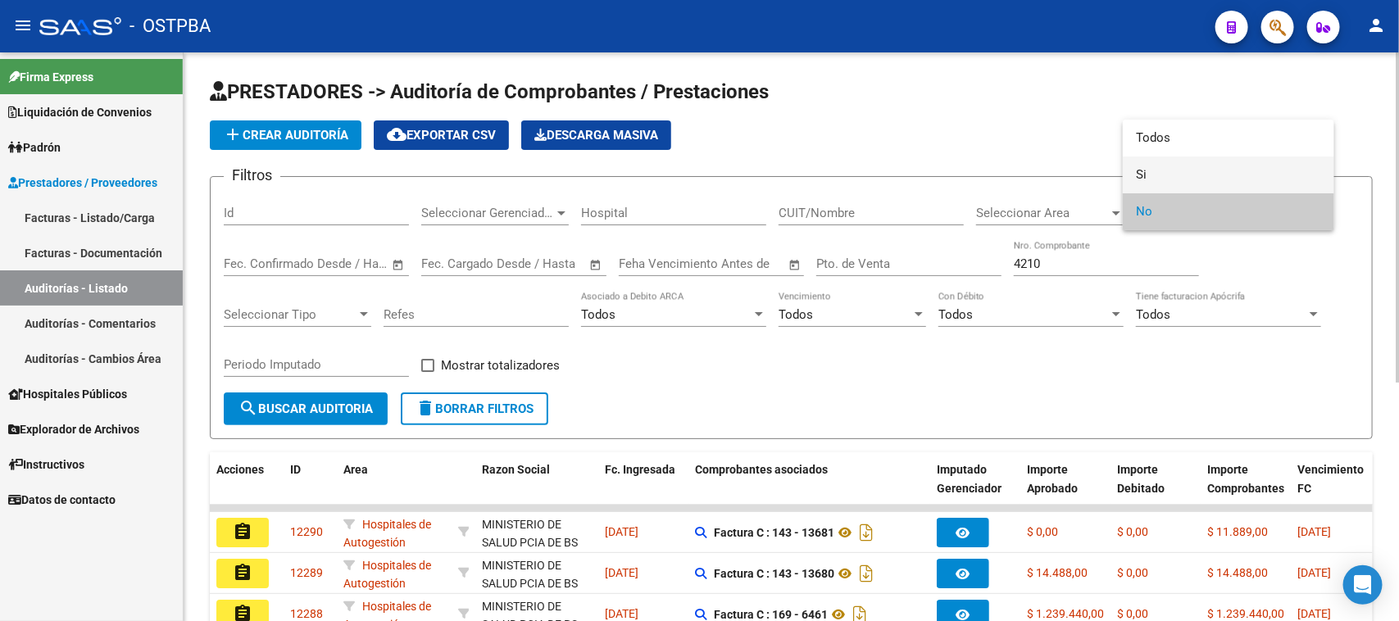
click at [1145, 169] on span "Si" at bounding box center [1228, 174] width 185 height 37
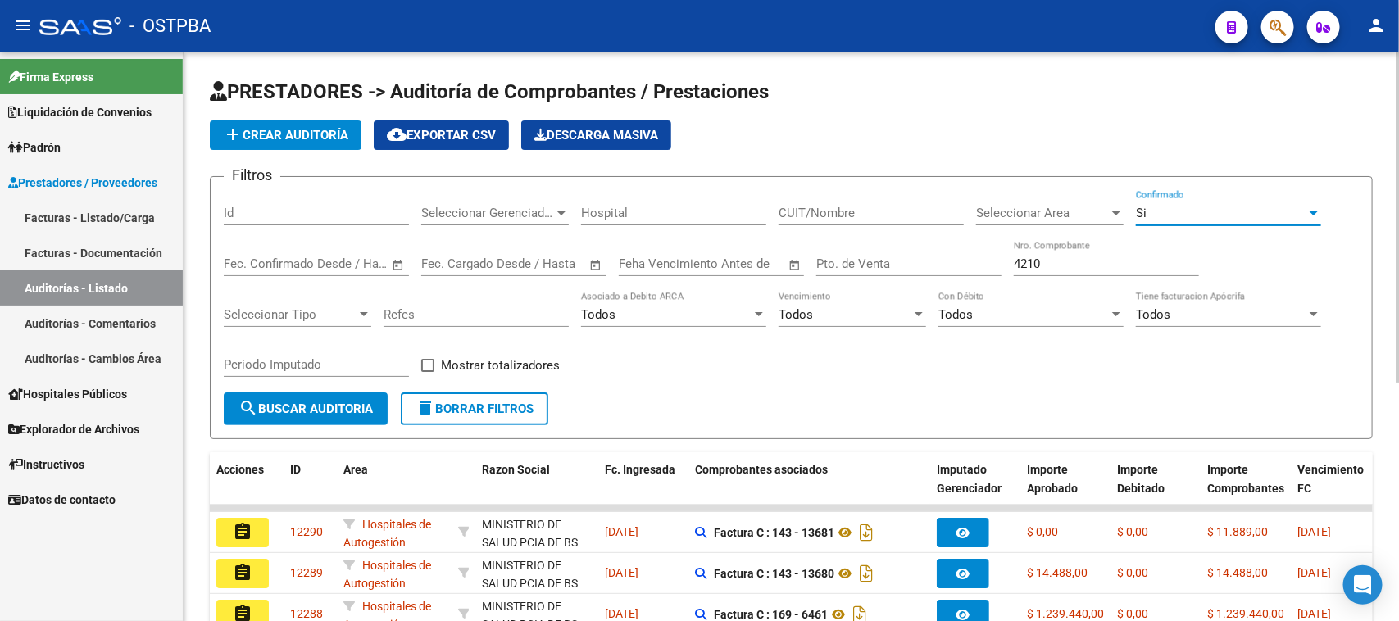
click at [309, 393] on button "search Buscar Auditoria" at bounding box center [306, 408] width 164 height 33
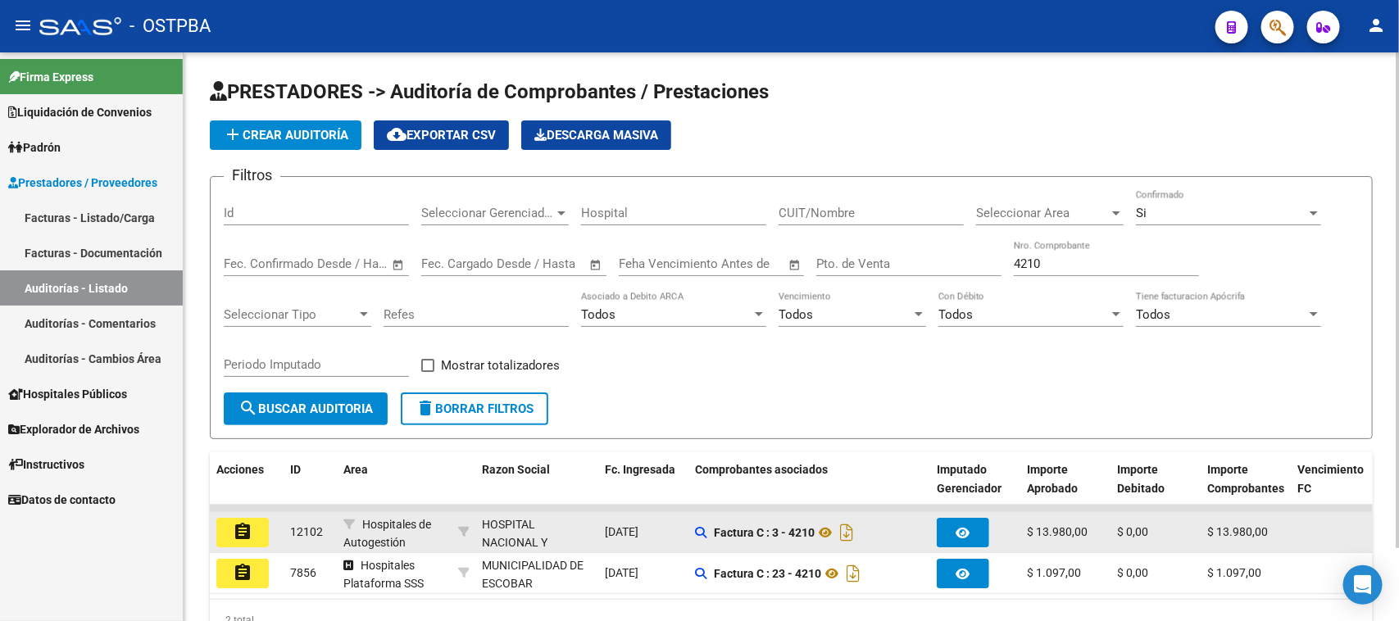
click at [234, 528] on mat-icon "assignment" at bounding box center [243, 532] width 20 height 20
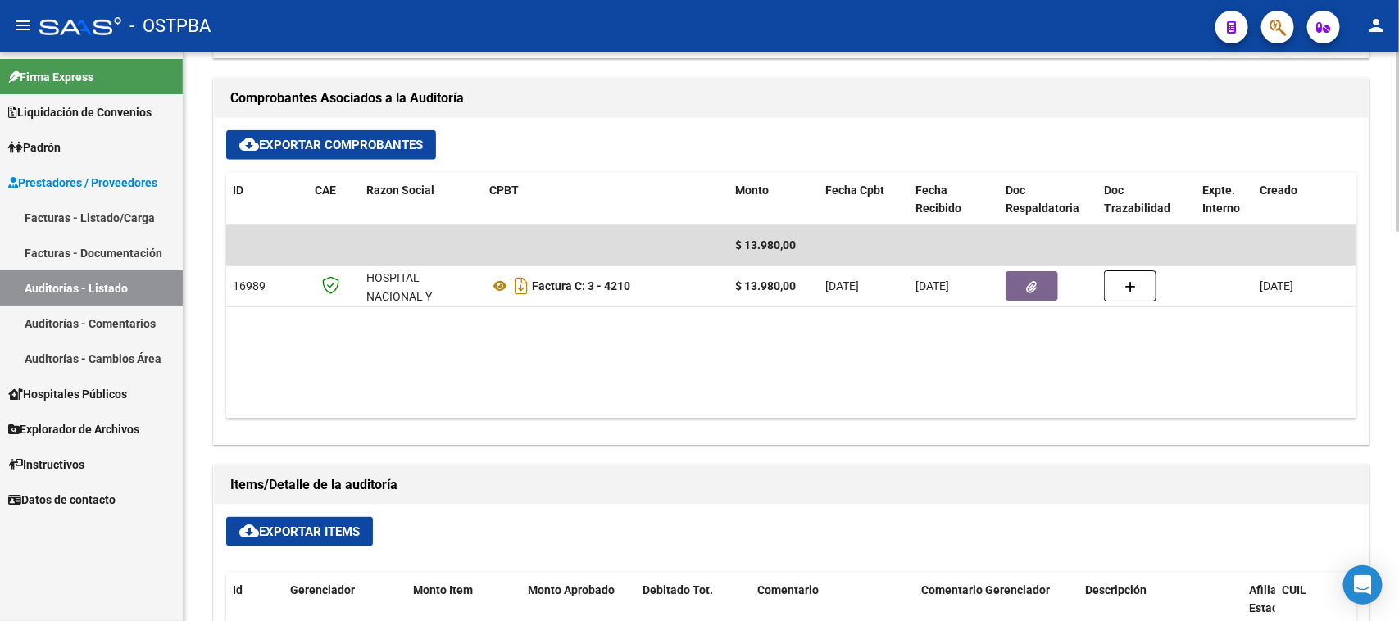
scroll to position [717, 0]
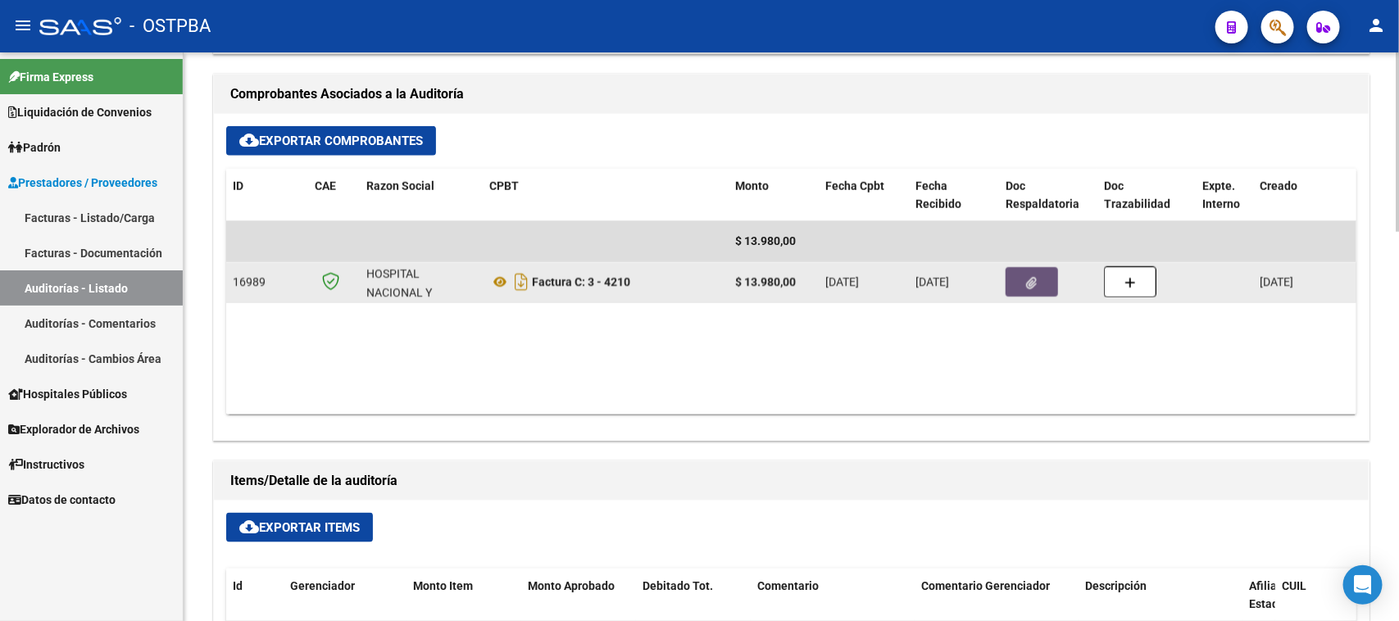
click at [1035, 274] on span "button" at bounding box center [1032, 281] width 11 height 15
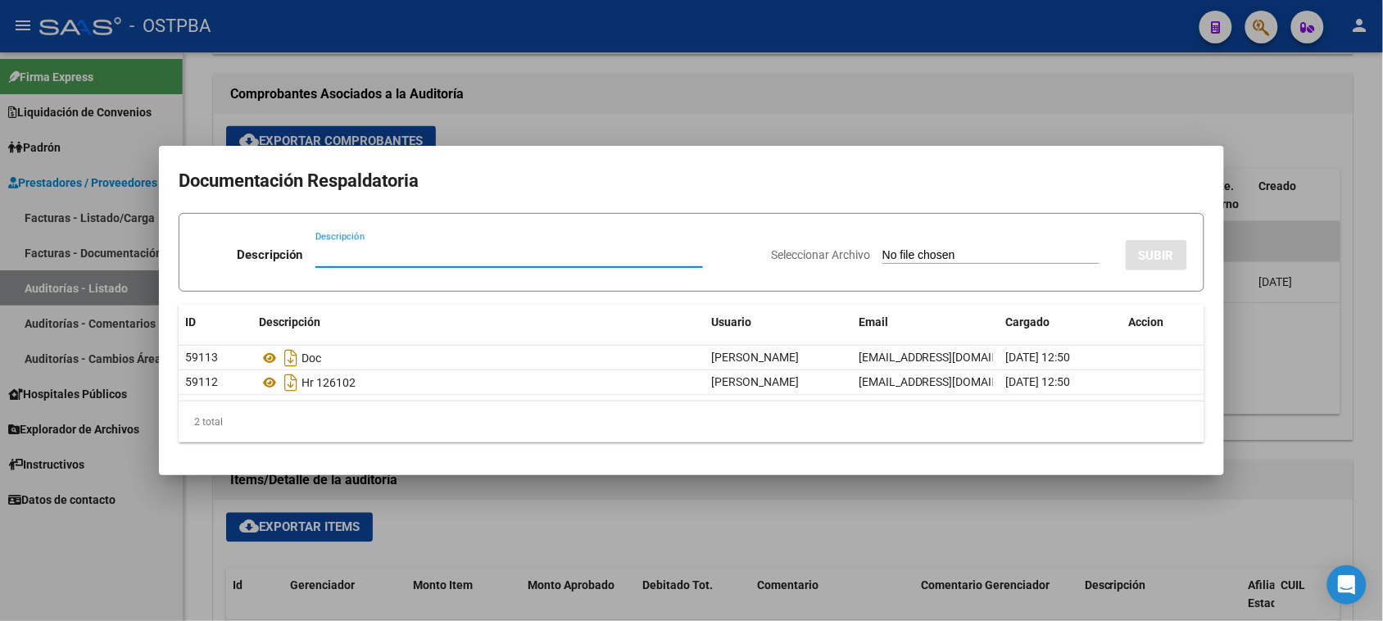
click at [1287, 420] on div at bounding box center [691, 310] width 1383 height 621
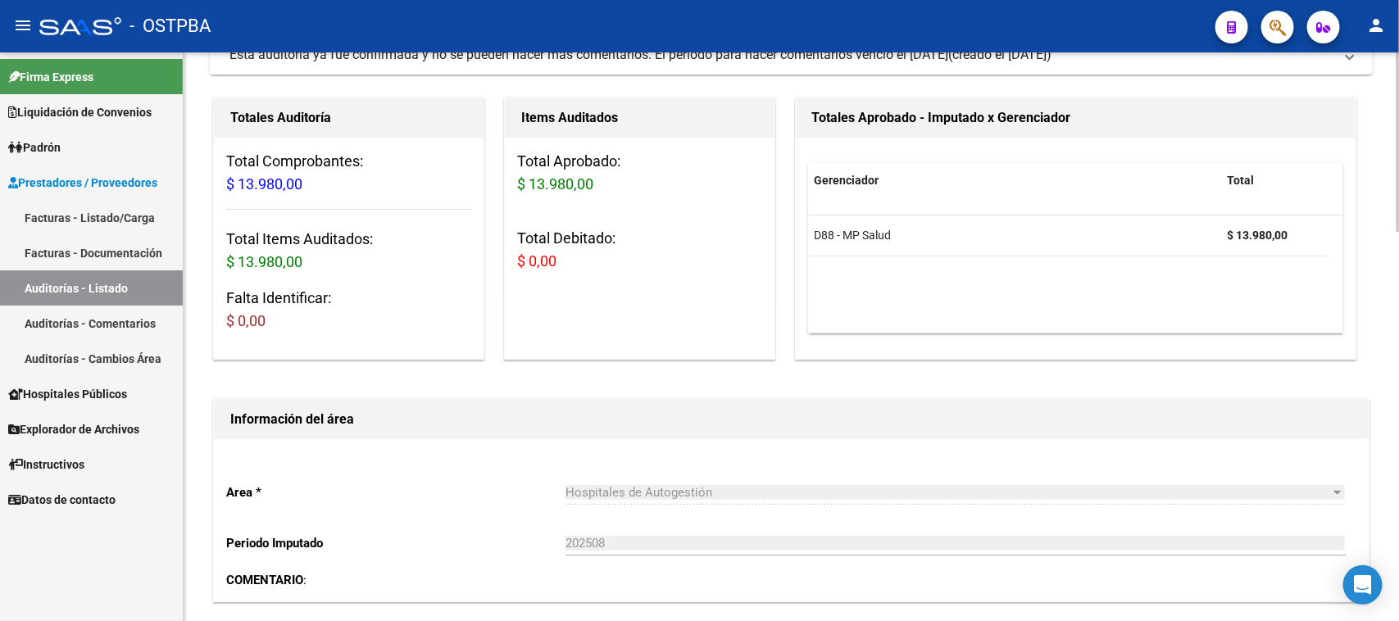
scroll to position [0, 0]
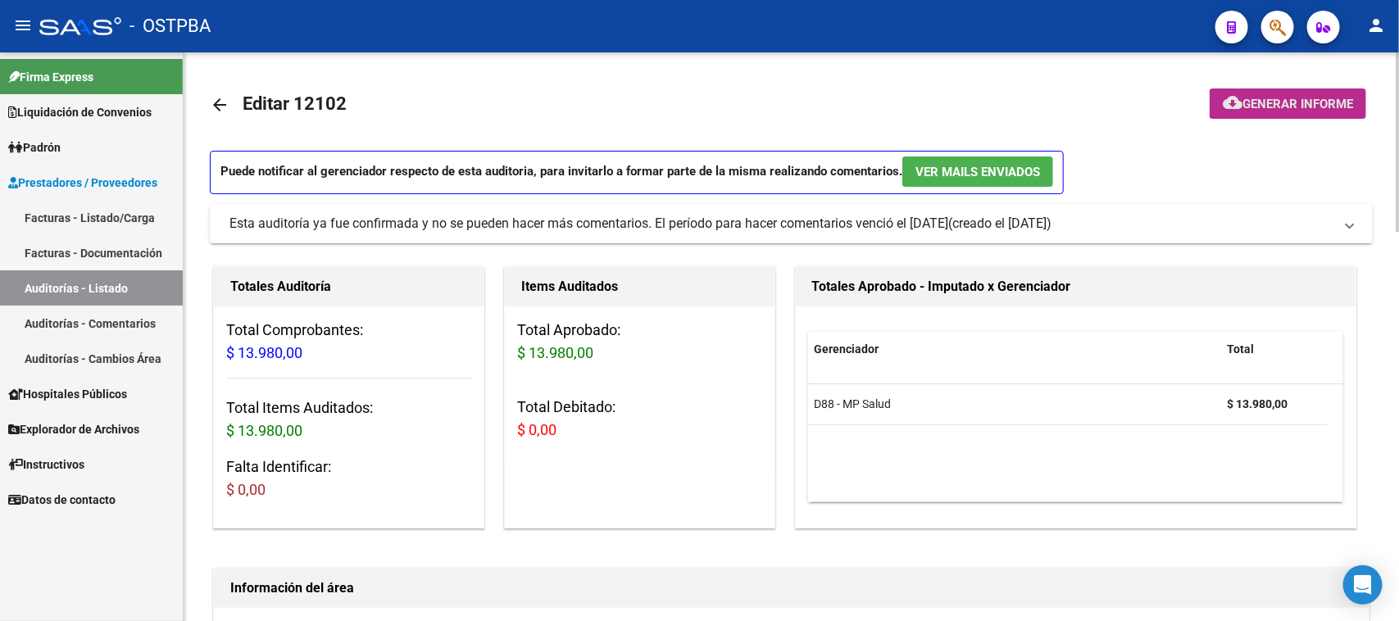
click at [1336, 105] on span "Generar informe" at bounding box center [1297, 104] width 111 height 15
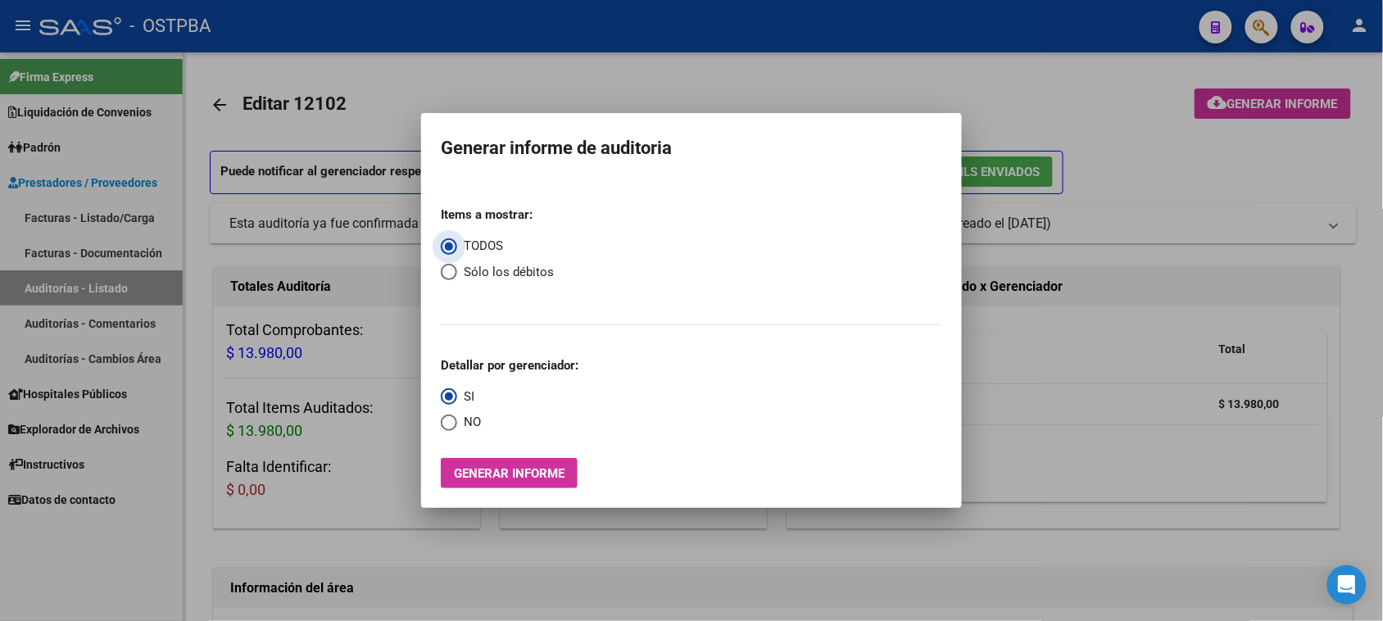
click at [537, 475] on span "Generar informe" at bounding box center [509, 473] width 111 height 15
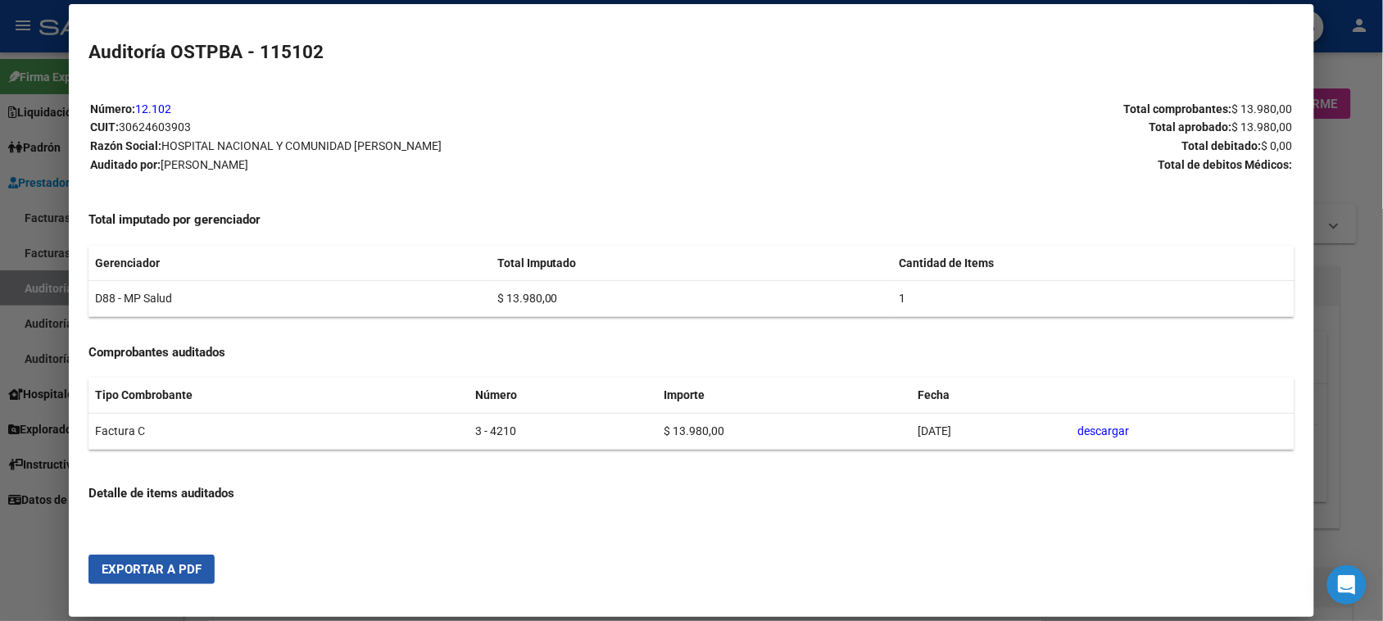
click at [188, 560] on button "Exportar a PDF" at bounding box center [151, 569] width 126 height 29
drag, startPoint x: 29, startPoint y: 565, endPoint x: 101, endPoint y: 533, distance: 78.1
click at [33, 563] on div at bounding box center [691, 310] width 1383 height 621
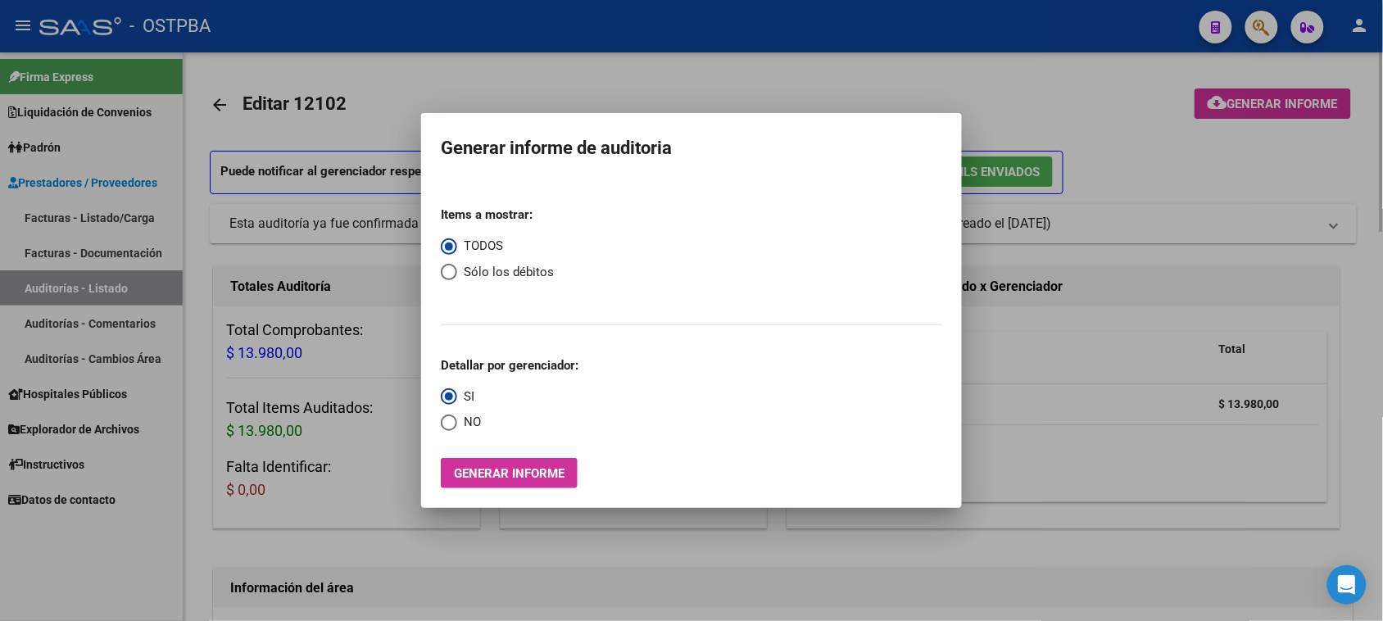
drag, startPoint x: 117, startPoint y: 591, endPoint x: 184, endPoint y: 509, distance: 106.0
click at [127, 578] on div at bounding box center [691, 310] width 1383 height 621
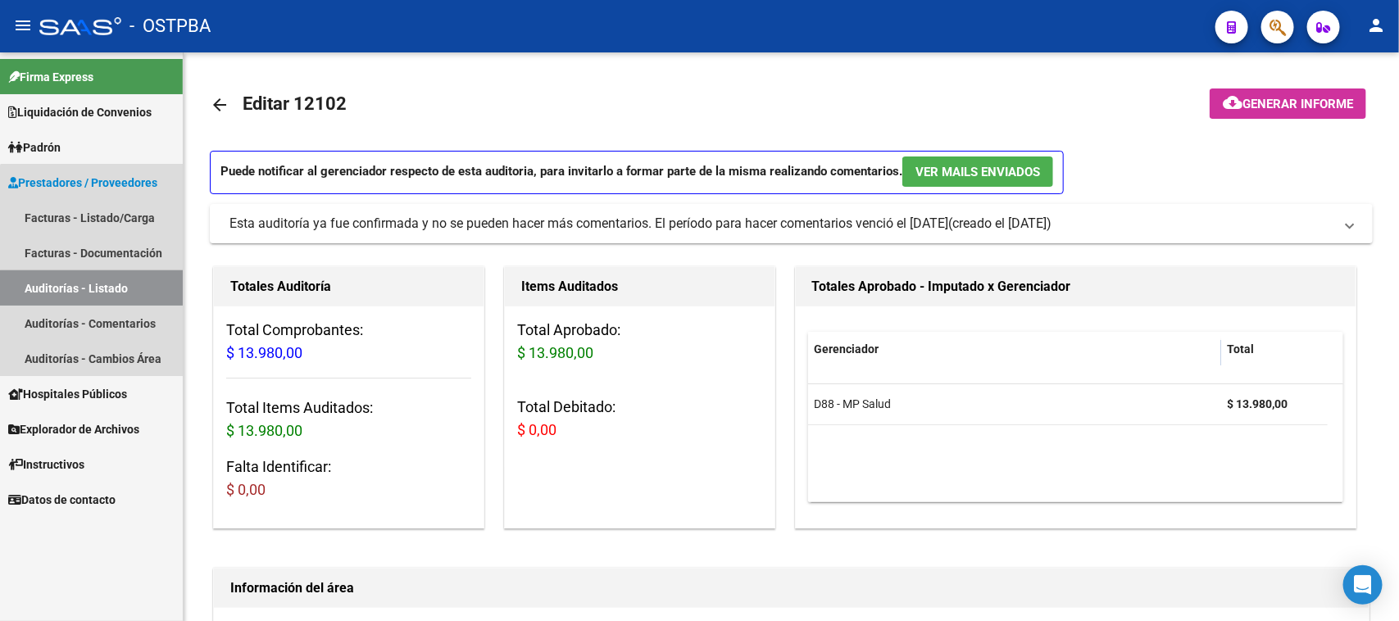
click at [154, 291] on link "Auditorías - Listado" at bounding box center [91, 287] width 183 height 35
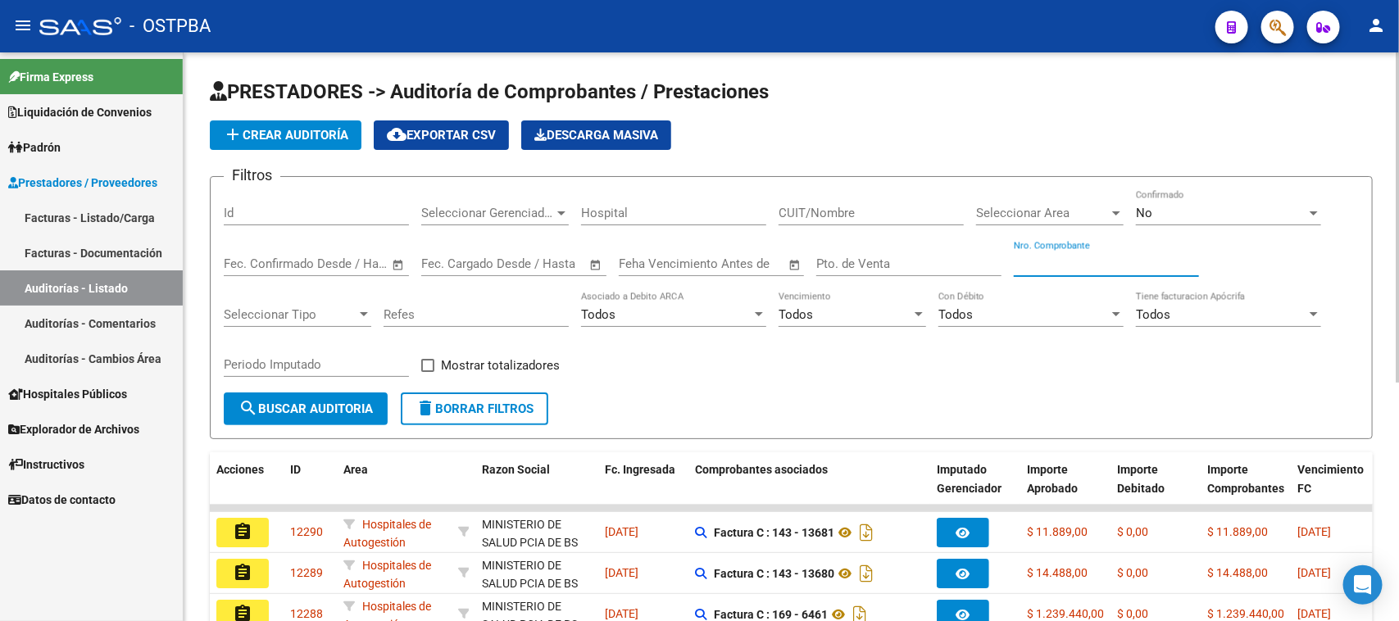
drag, startPoint x: 1043, startPoint y: 267, endPoint x: 1398, endPoint y: 388, distance: 374.7
click at [1046, 267] on input "Nro. Comprobante" at bounding box center [1106, 263] width 185 height 15
type input "42254"
click at [1211, 222] on div "No Confirmado" at bounding box center [1228, 207] width 185 height 35
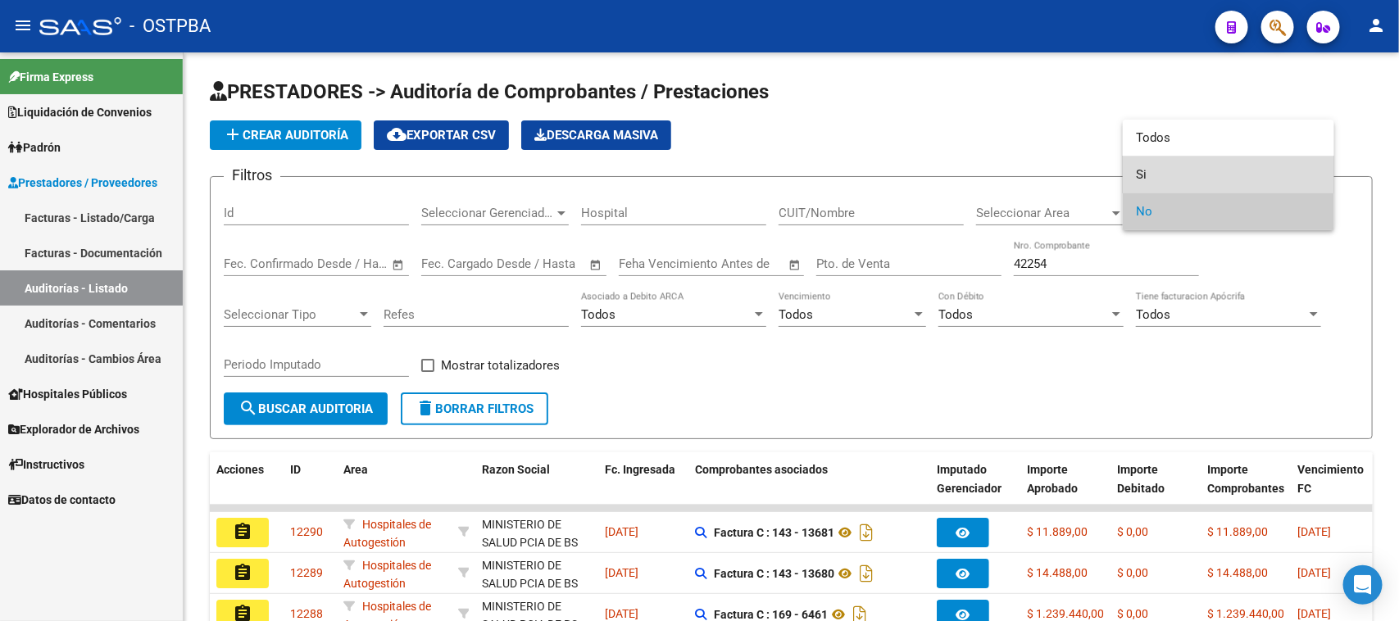
click at [1137, 178] on span "Si" at bounding box center [1228, 174] width 185 height 37
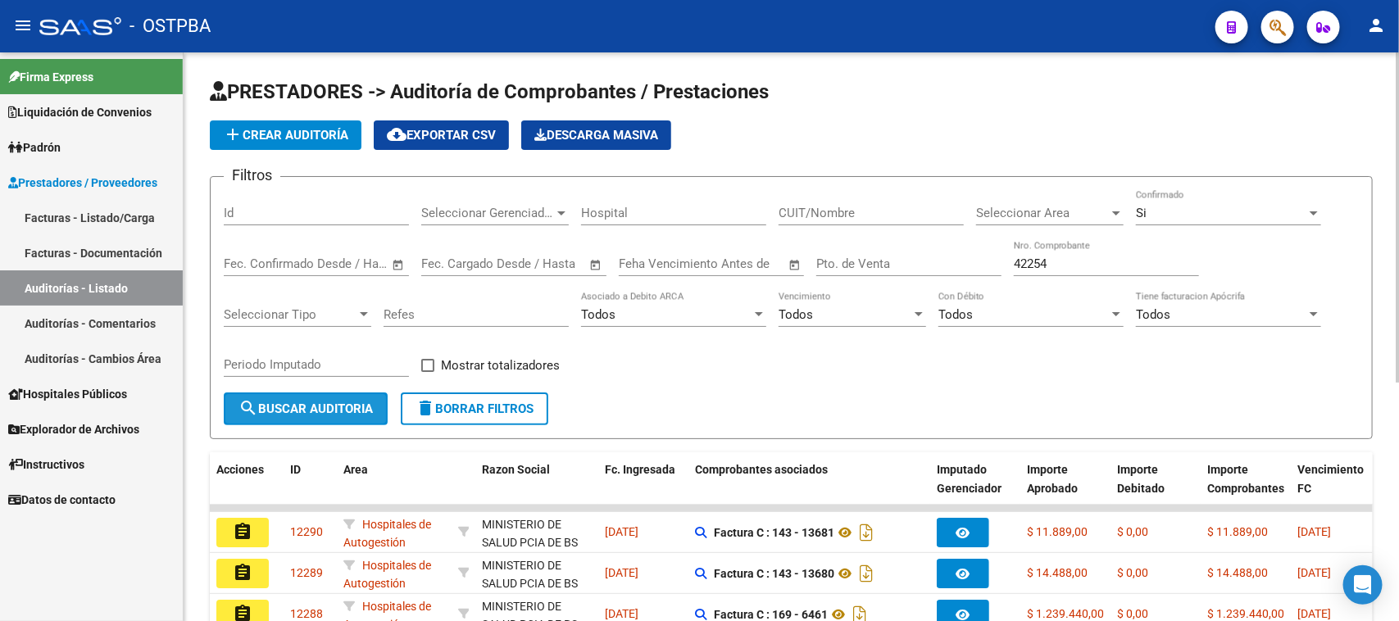
click at [320, 415] on button "search Buscar Auditoria" at bounding box center [306, 408] width 164 height 33
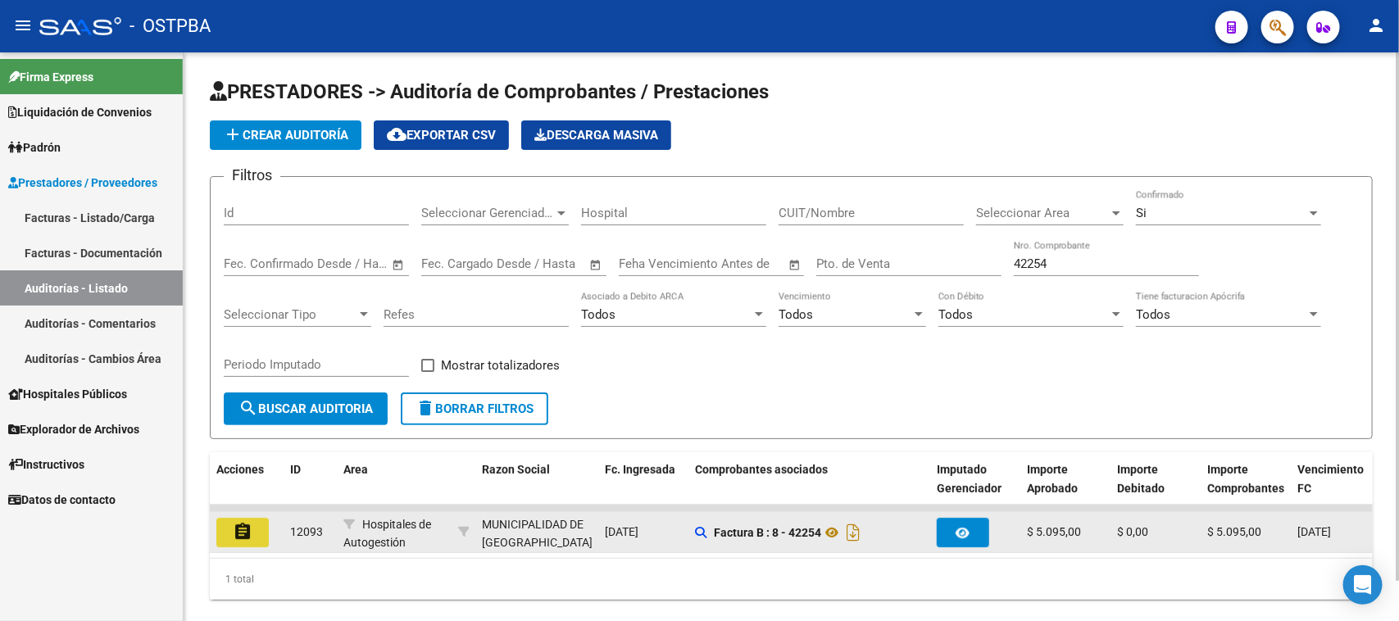
click at [238, 529] on mat-icon "assignment" at bounding box center [243, 532] width 20 height 20
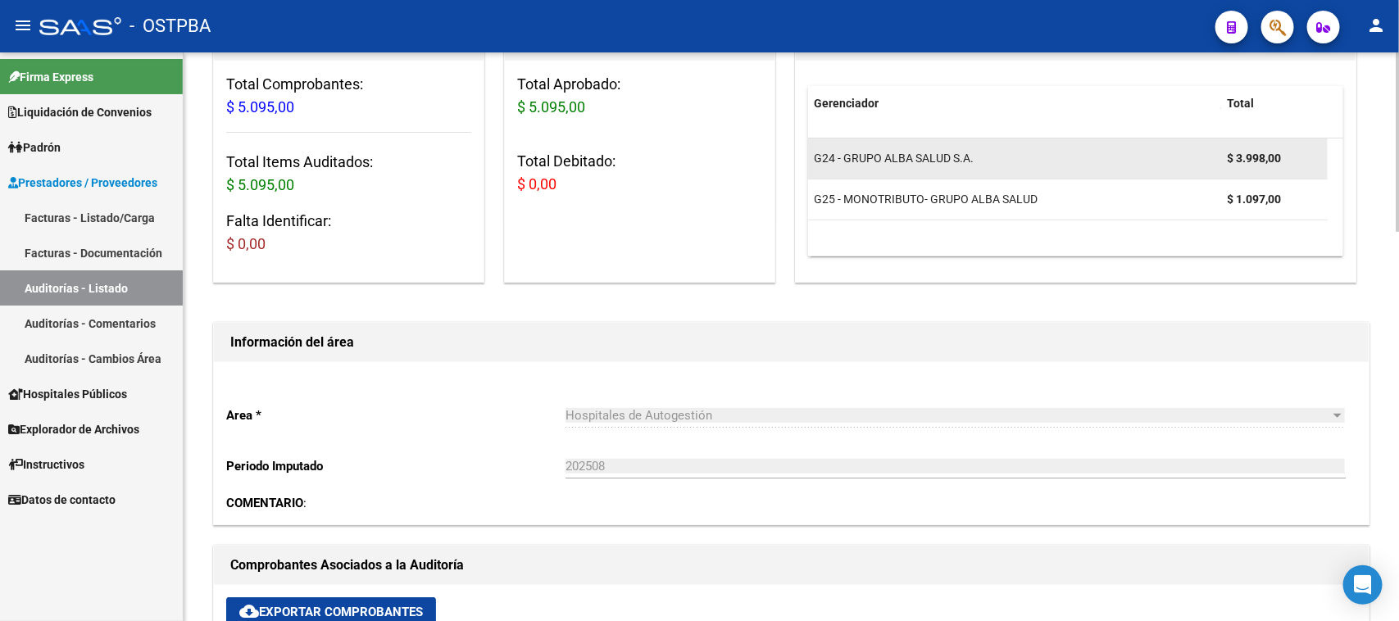
scroll to position [512, 0]
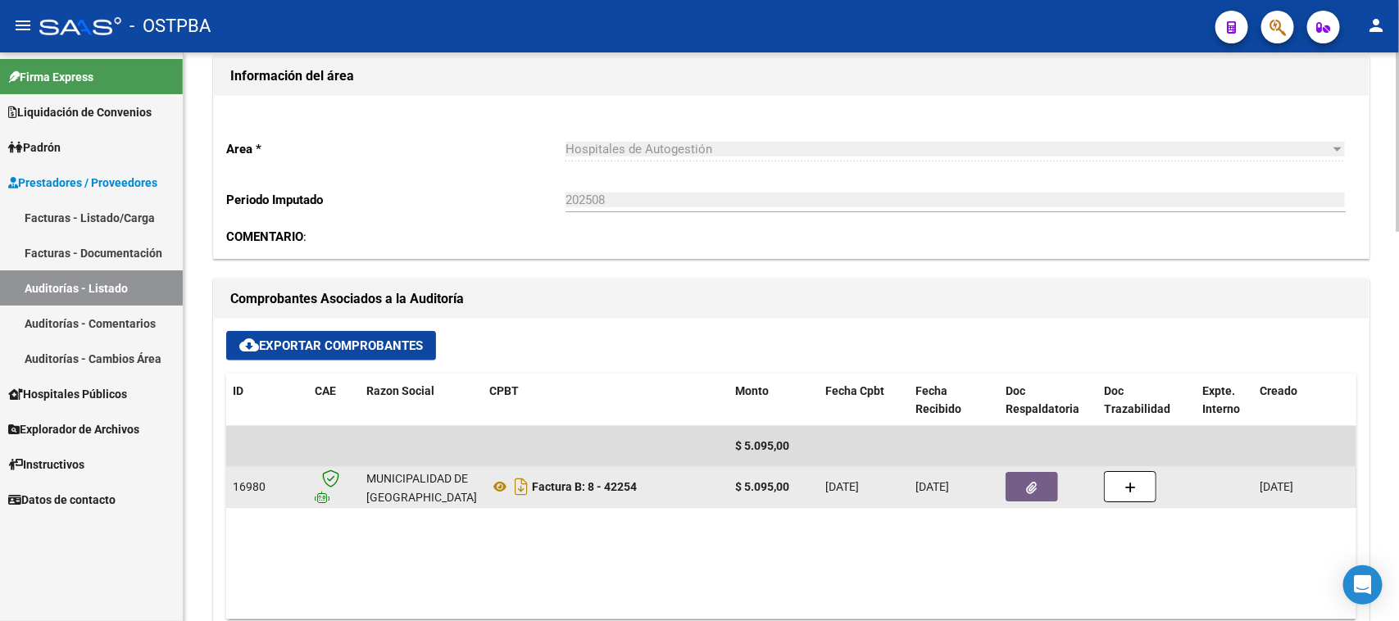
click at [1020, 489] on button "button" at bounding box center [1031, 486] width 52 height 29
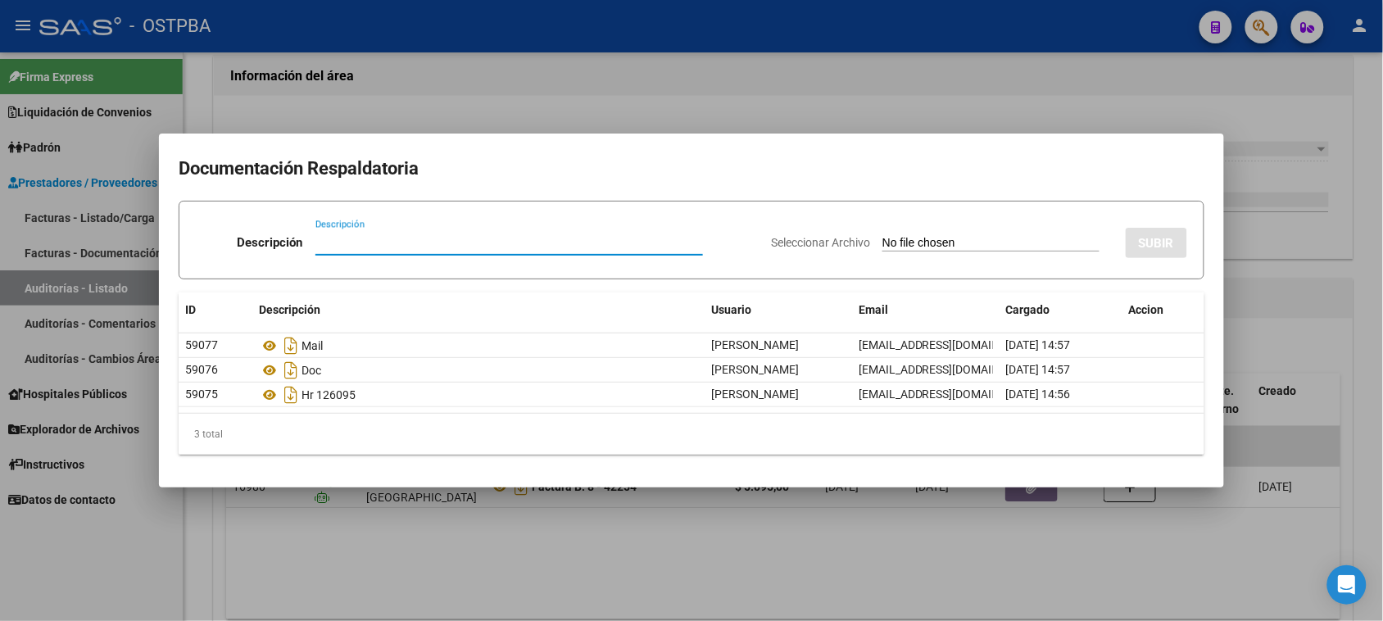
click at [1317, 369] on div at bounding box center [691, 310] width 1383 height 621
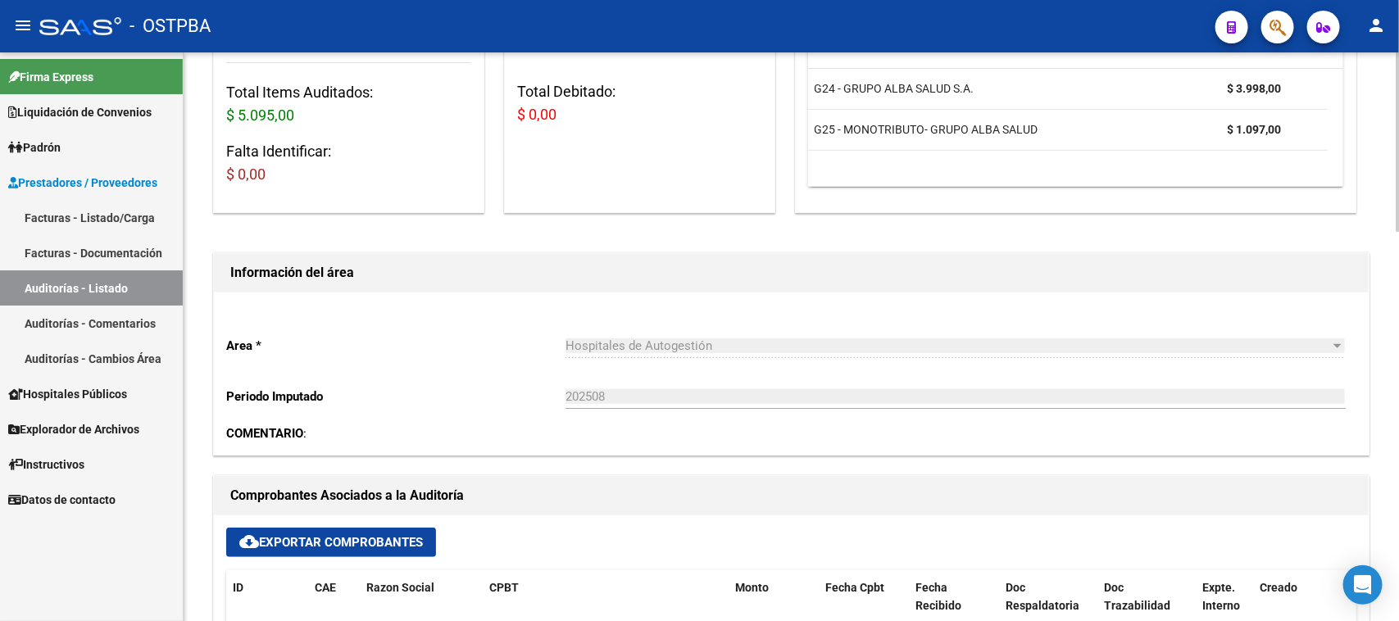
scroll to position [0, 0]
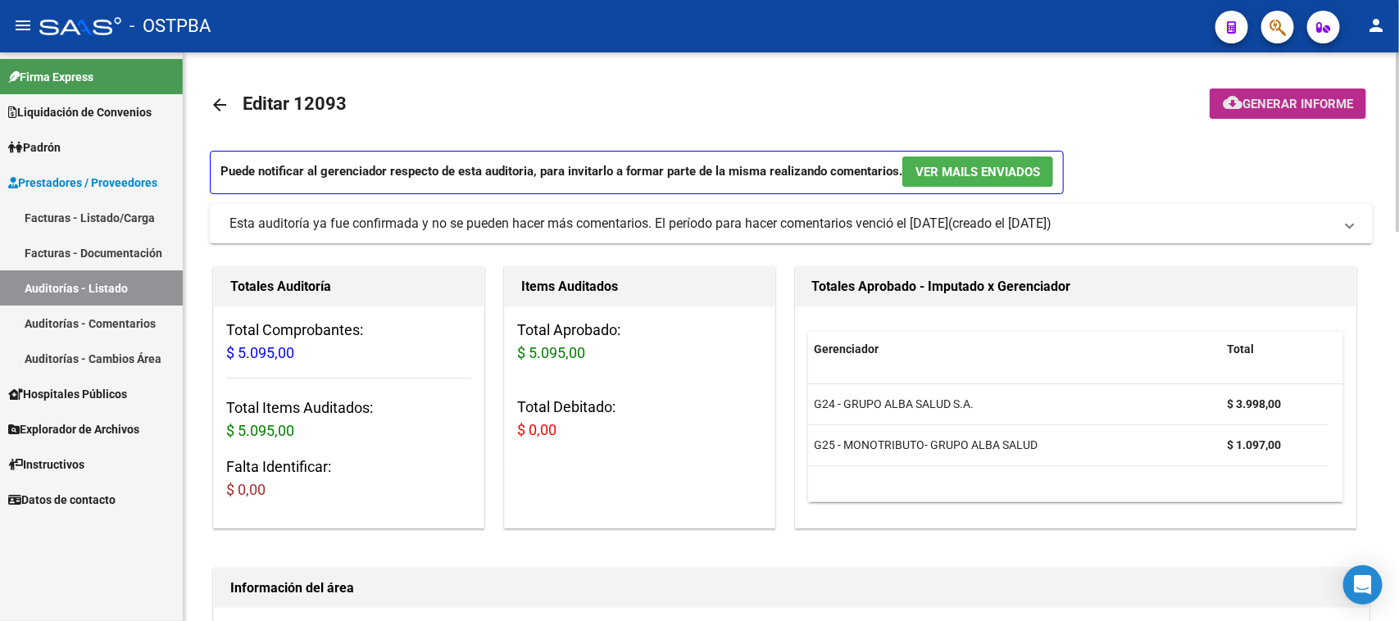
click at [1309, 104] on span "Generar informe" at bounding box center [1297, 104] width 111 height 15
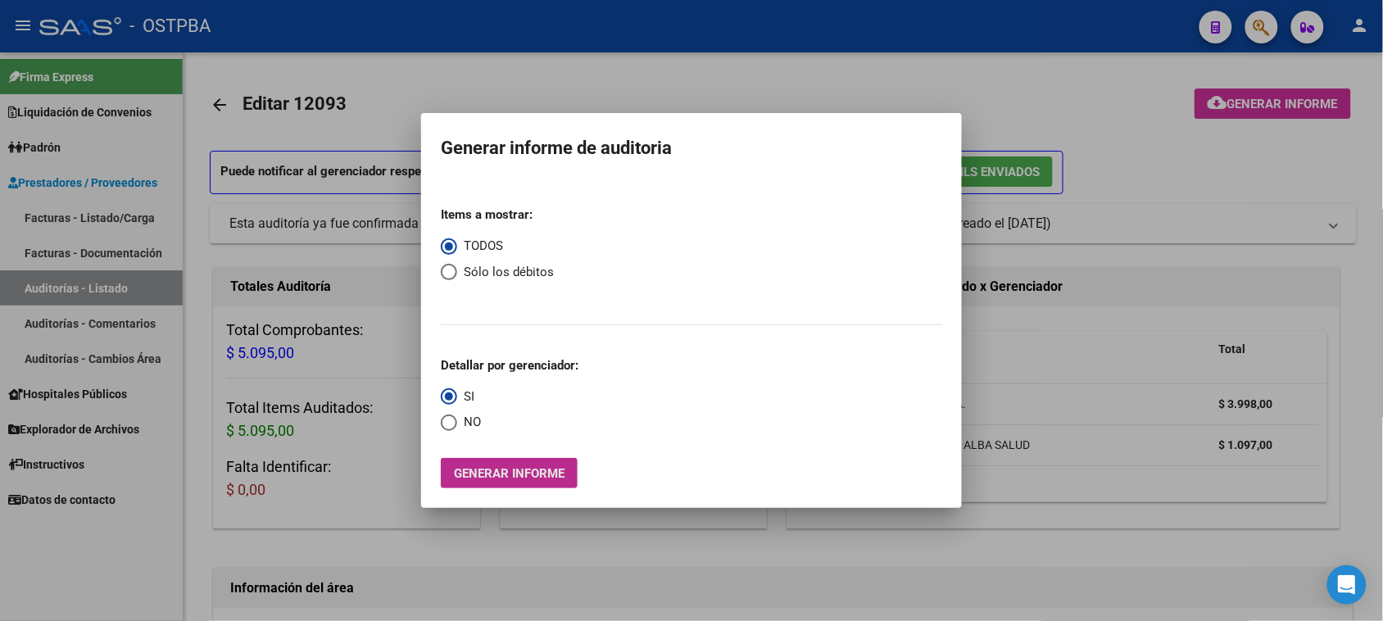
click at [562, 478] on span "Generar informe" at bounding box center [509, 473] width 111 height 15
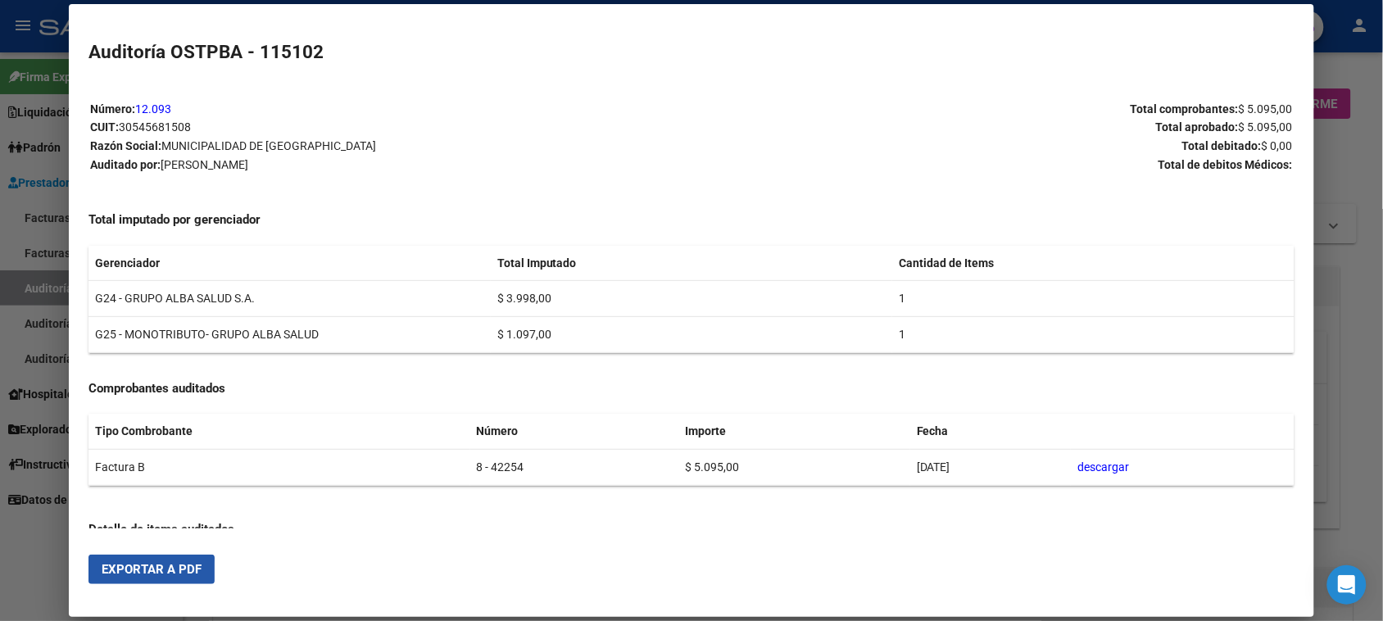
click at [131, 574] on span "Exportar a PDF" at bounding box center [152, 569] width 100 height 15
click at [27, 292] on div at bounding box center [691, 310] width 1383 height 621
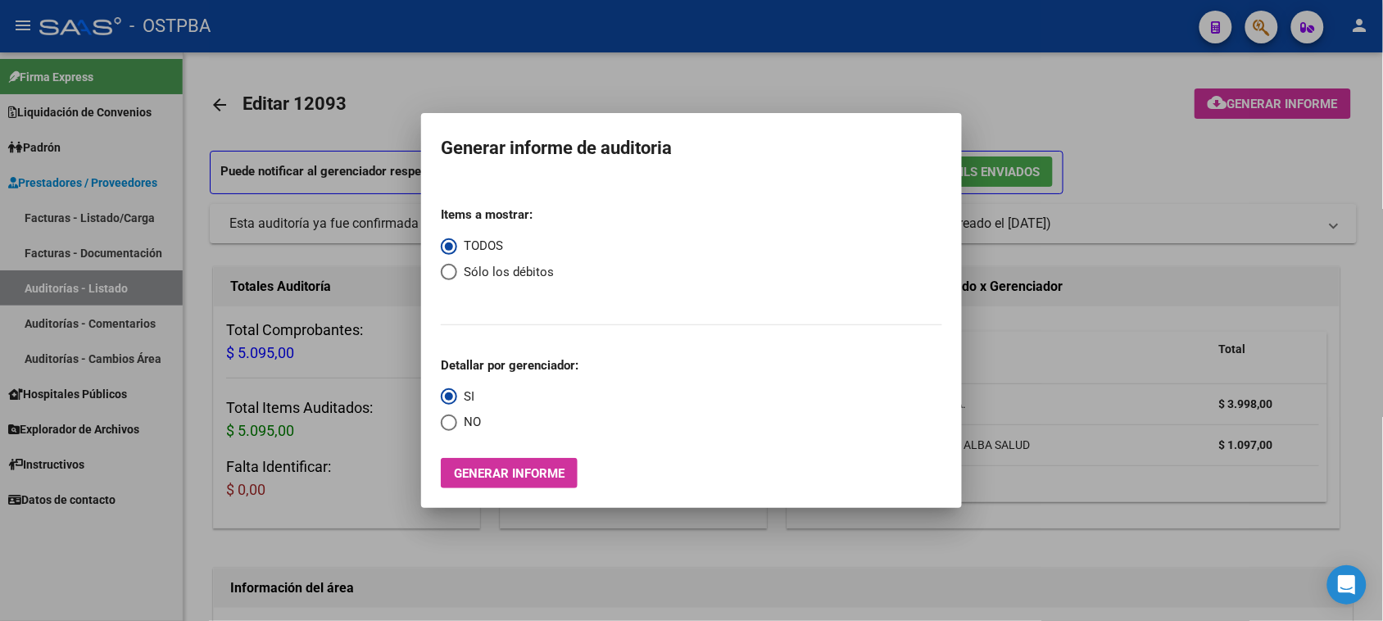
click at [29, 289] on div at bounding box center [691, 310] width 1383 height 621
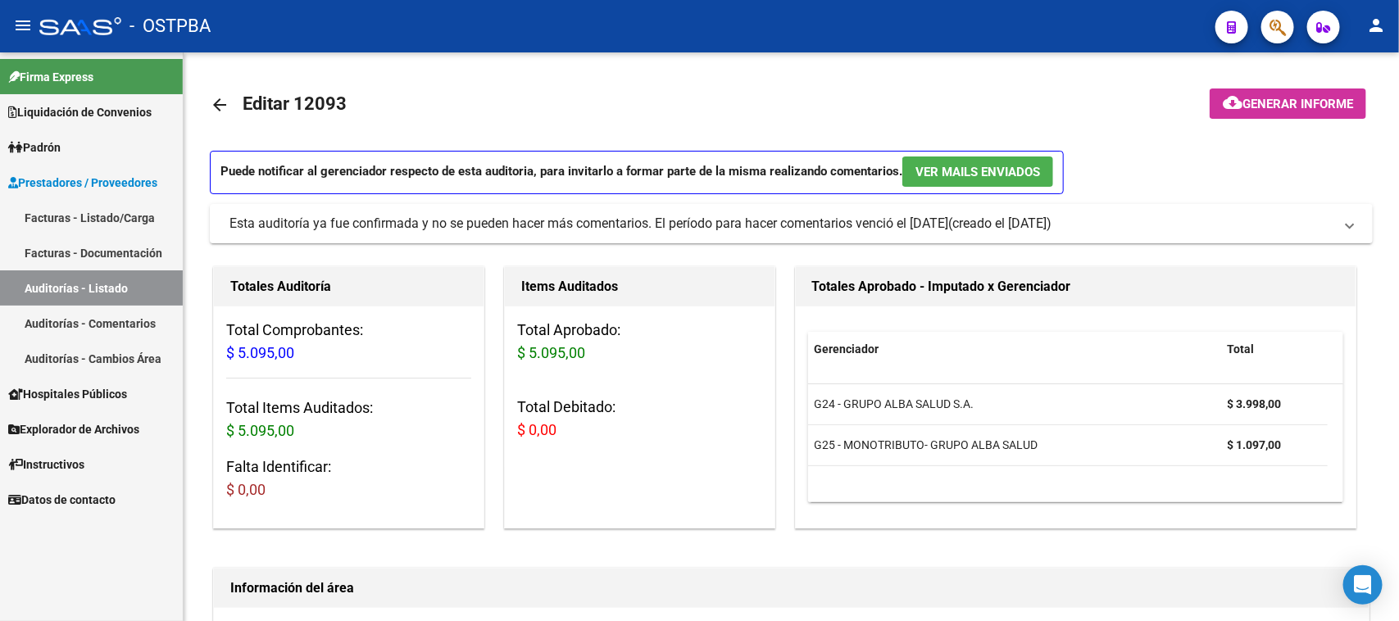
click at [29, 289] on link "Auditorías - Listado" at bounding box center [91, 287] width 183 height 35
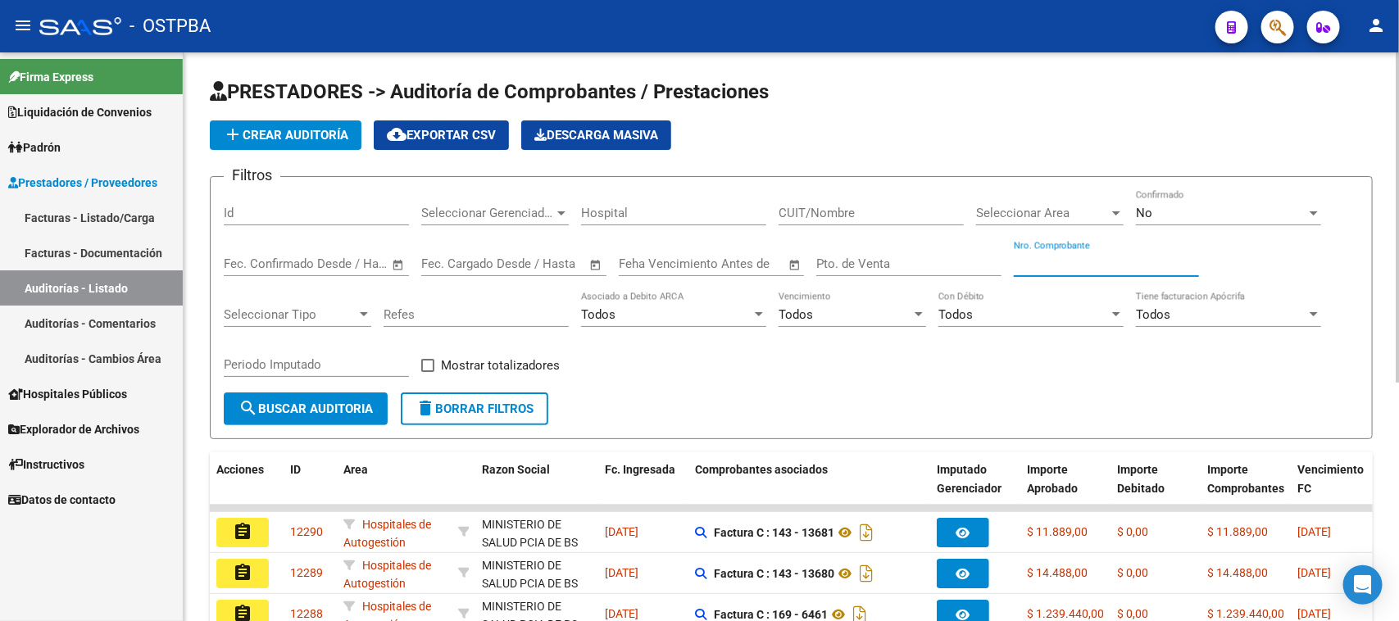
click at [1108, 264] on input "Nro. Comprobante" at bounding box center [1106, 263] width 185 height 15
type input "42255"
click at [1150, 206] on span "No" at bounding box center [1144, 213] width 16 height 15
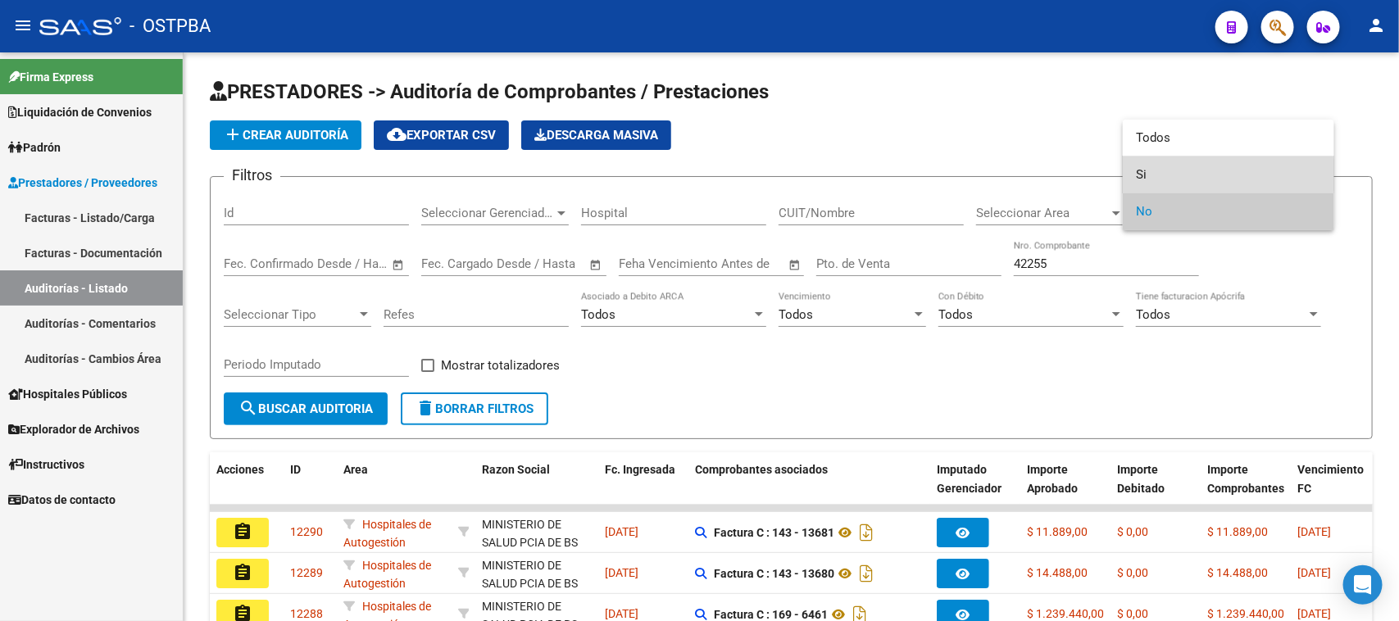
click at [1137, 175] on span "Si" at bounding box center [1228, 174] width 185 height 37
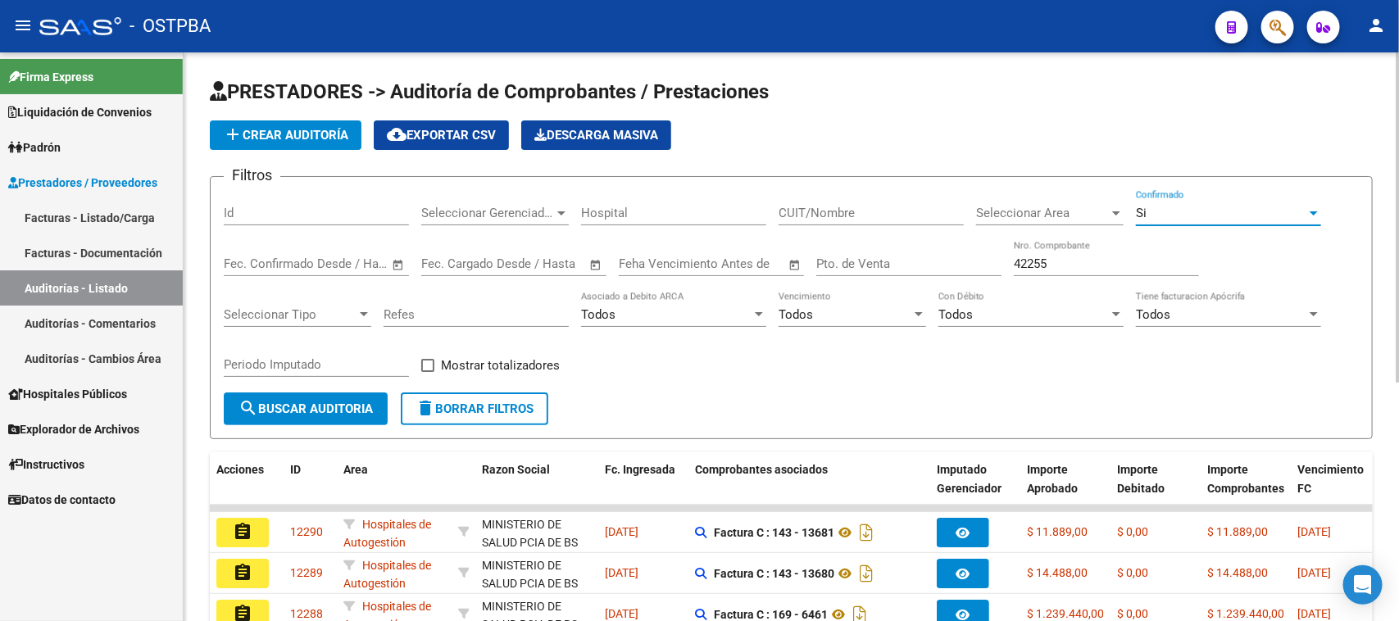
click at [322, 403] on span "search Buscar Auditoria" at bounding box center [305, 408] width 134 height 15
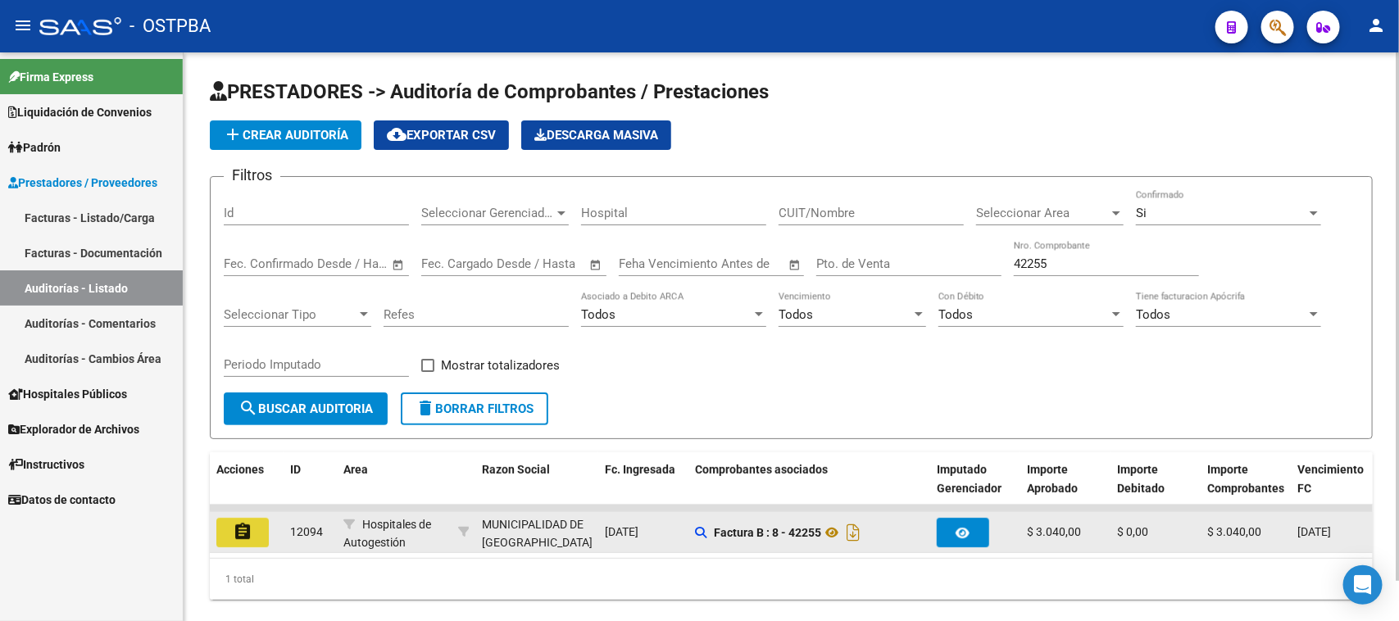
click at [236, 538] on button "assignment" at bounding box center [242, 532] width 52 height 29
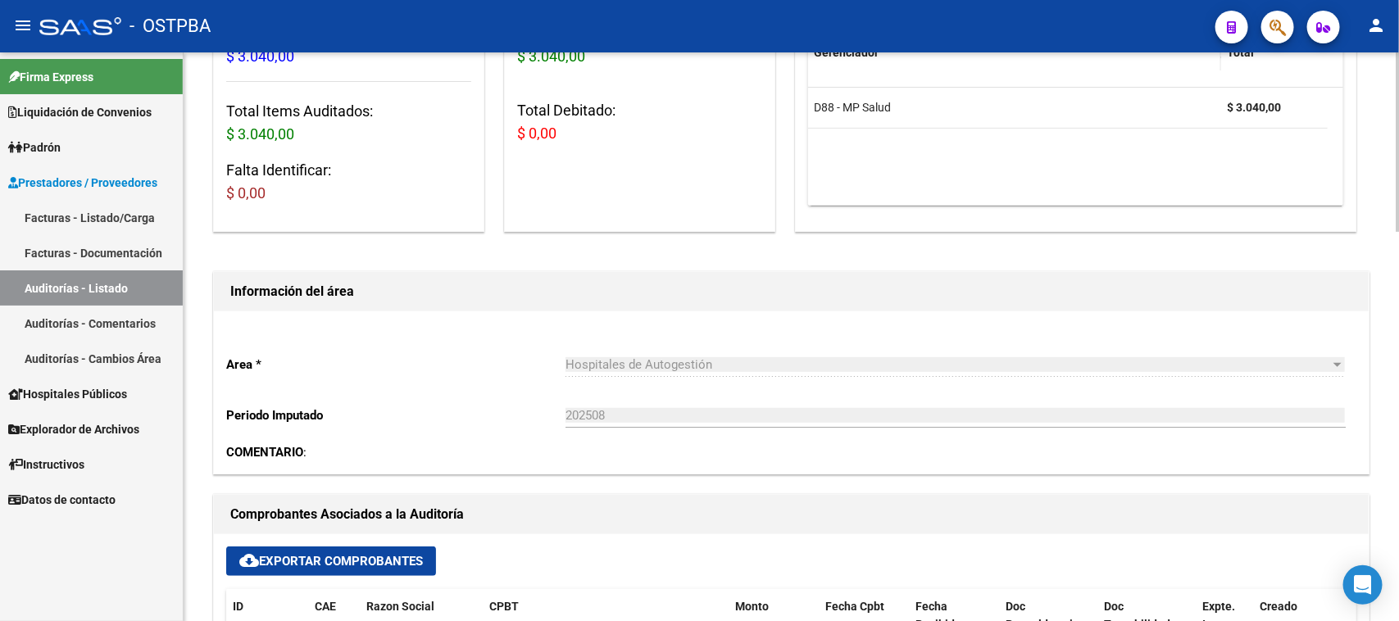
scroll to position [512, 0]
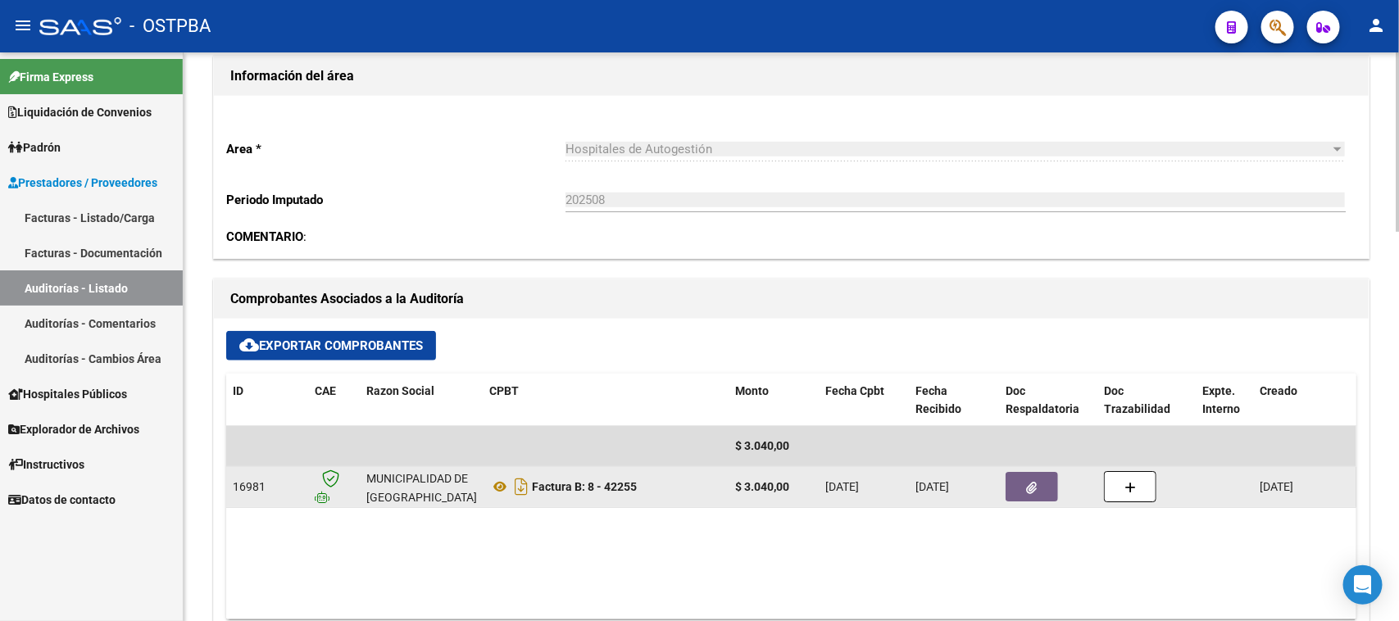
click at [1041, 477] on button "button" at bounding box center [1031, 486] width 52 height 29
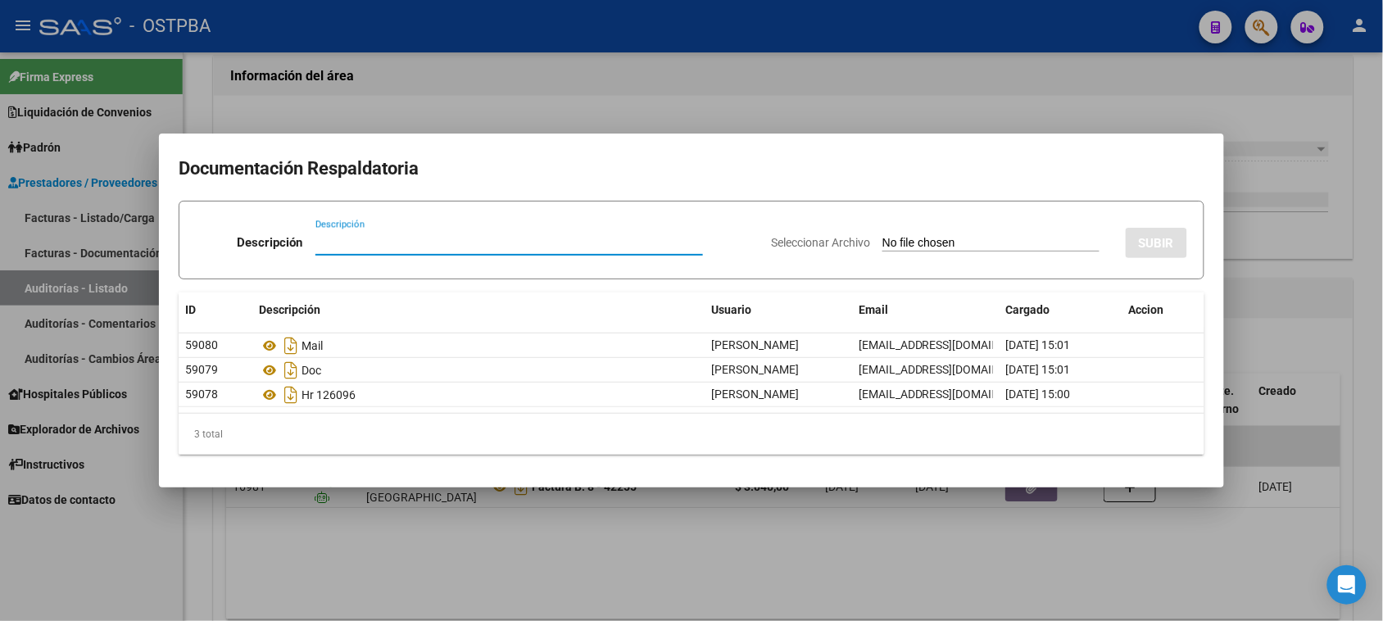
click at [1363, 506] on div at bounding box center [691, 310] width 1383 height 621
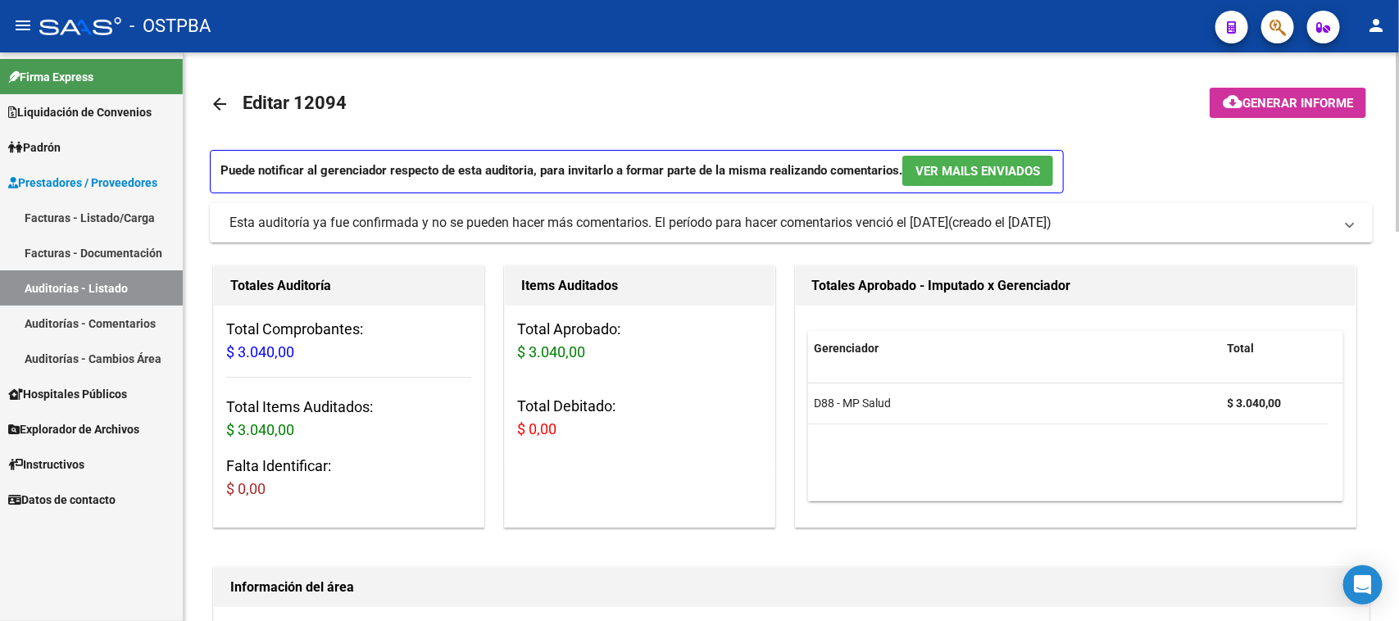
scroll to position [0, 0]
click at [1280, 97] on span "Generar informe" at bounding box center [1297, 104] width 111 height 15
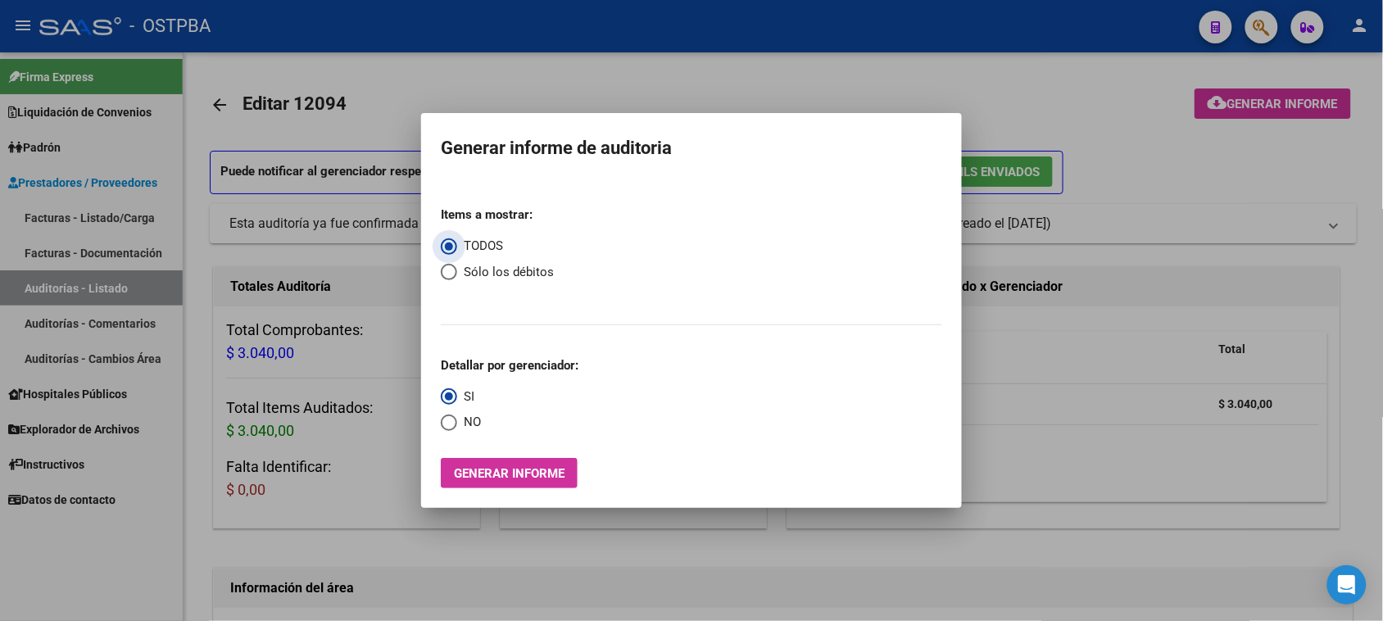
click at [515, 473] on span "Generar informe" at bounding box center [509, 473] width 111 height 15
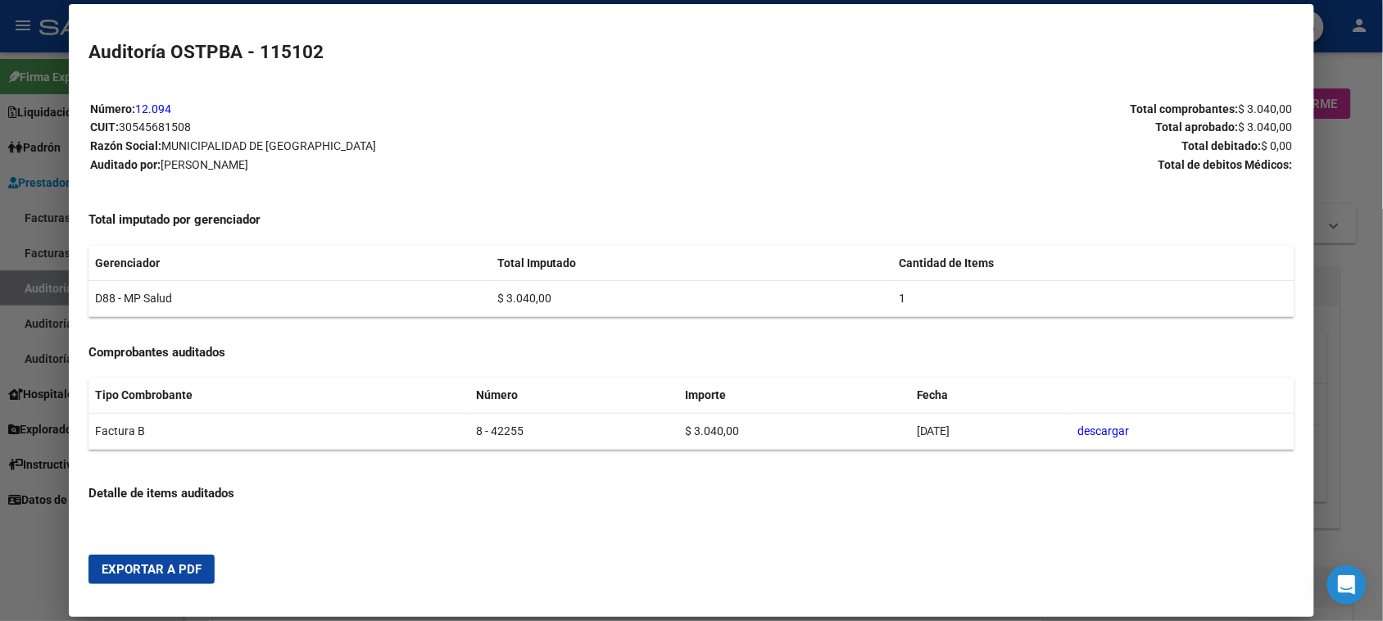
click at [161, 569] on span "Exportar a PDF" at bounding box center [152, 569] width 100 height 15
click at [37, 291] on div at bounding box center [691, 310] width 1383 height 621
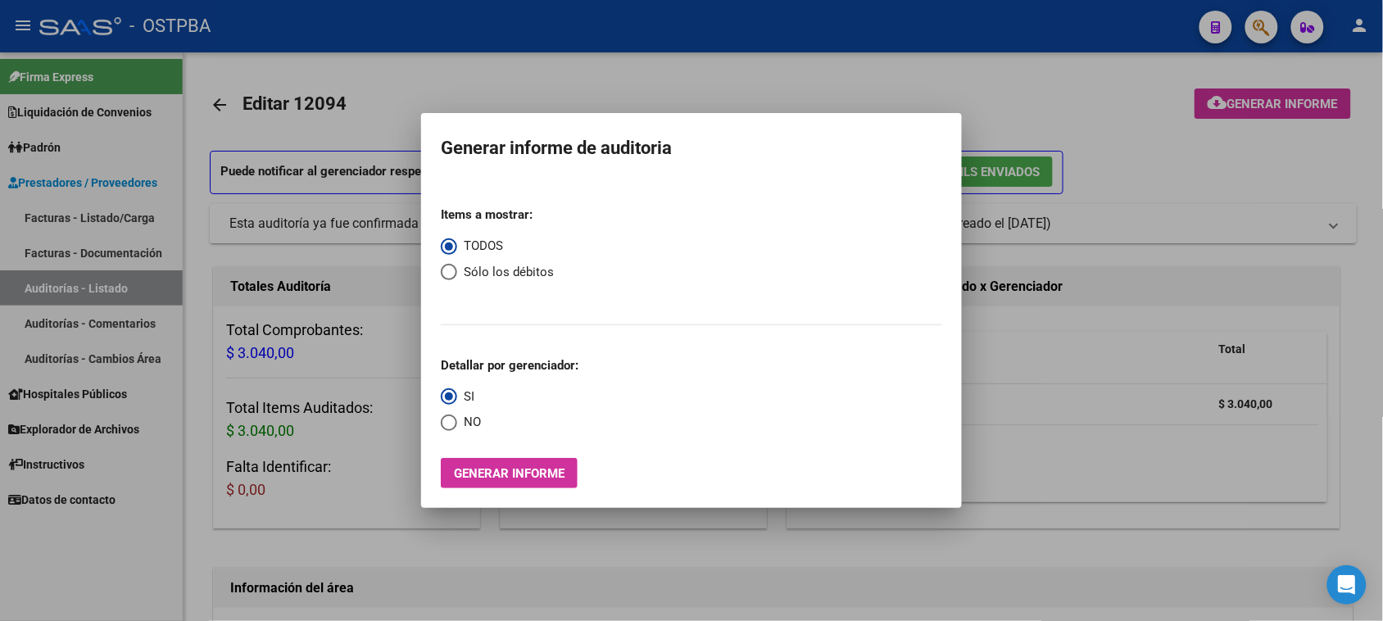
click at [37, 291] on div at bounding box center [691, 310] width 1383 height 621
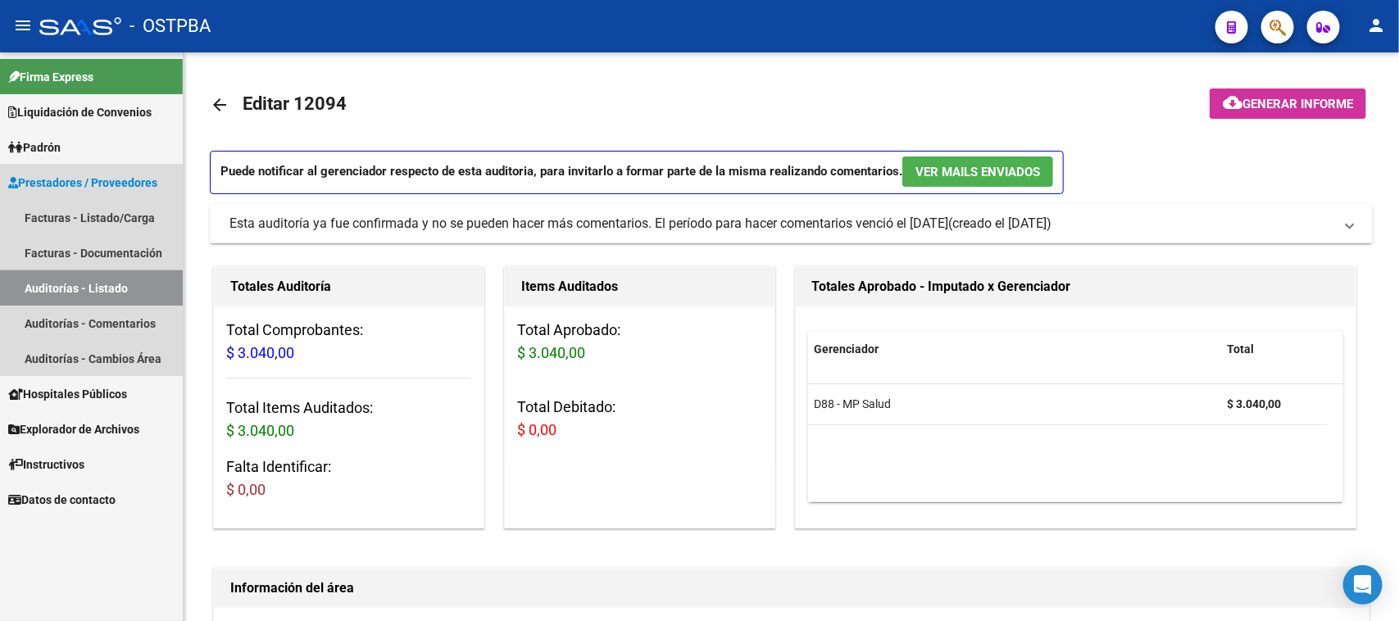
click at [57, 288] on link "Auditorías - Listado" at bounding box center [91, 287] width 183 height 35
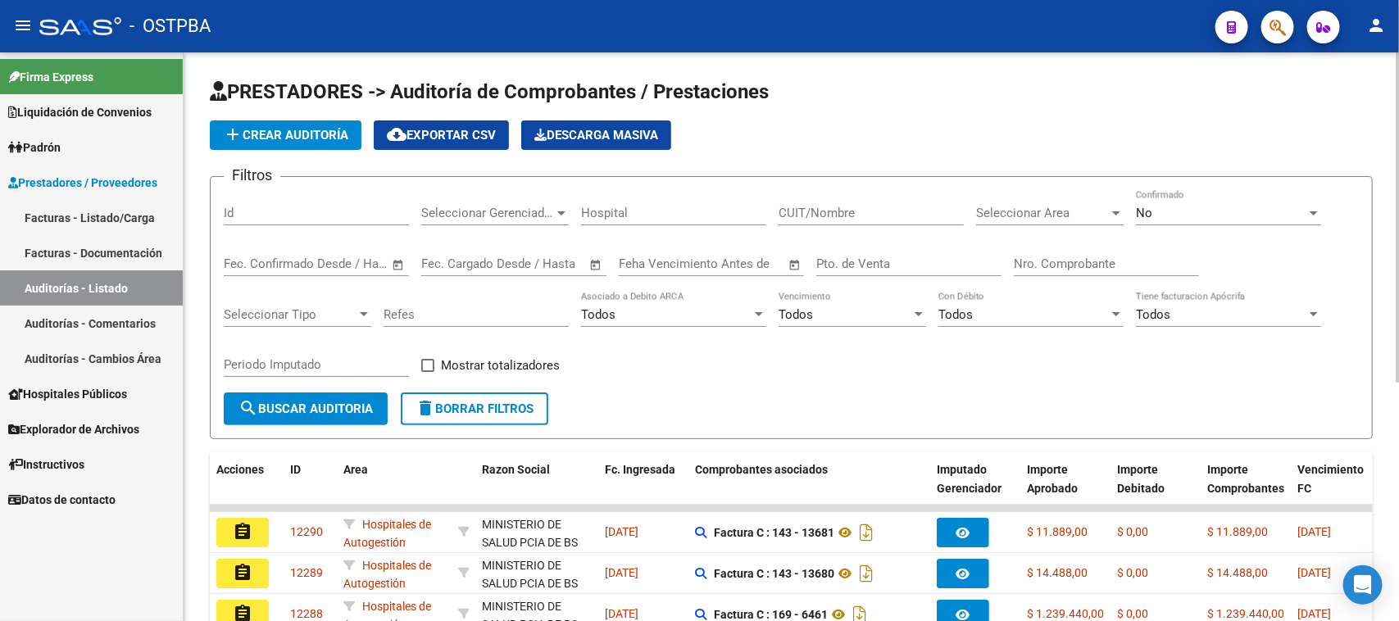
click at [1029, 256] on input "Nro. Comprobante" at bounding box center [1106, 263] width 185 height 15
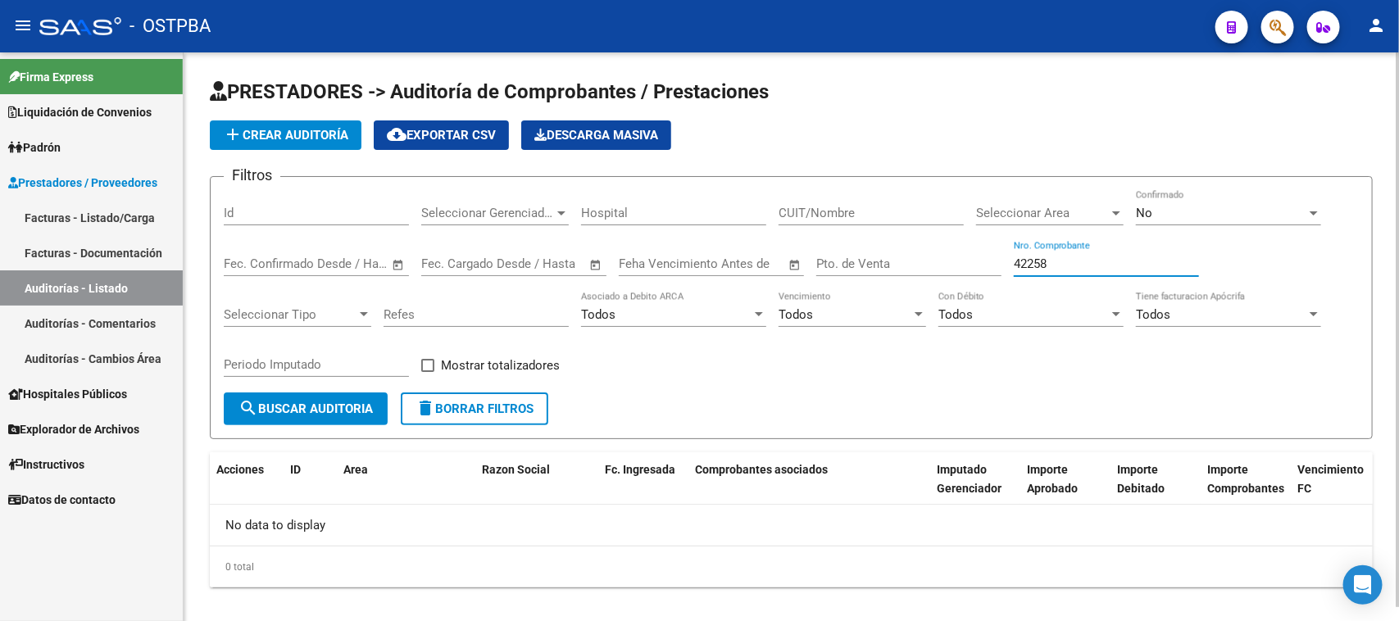
type input "42258"
click at [1158, 213] on div "No" at bounding box center [1221, 213] width 170 height 15
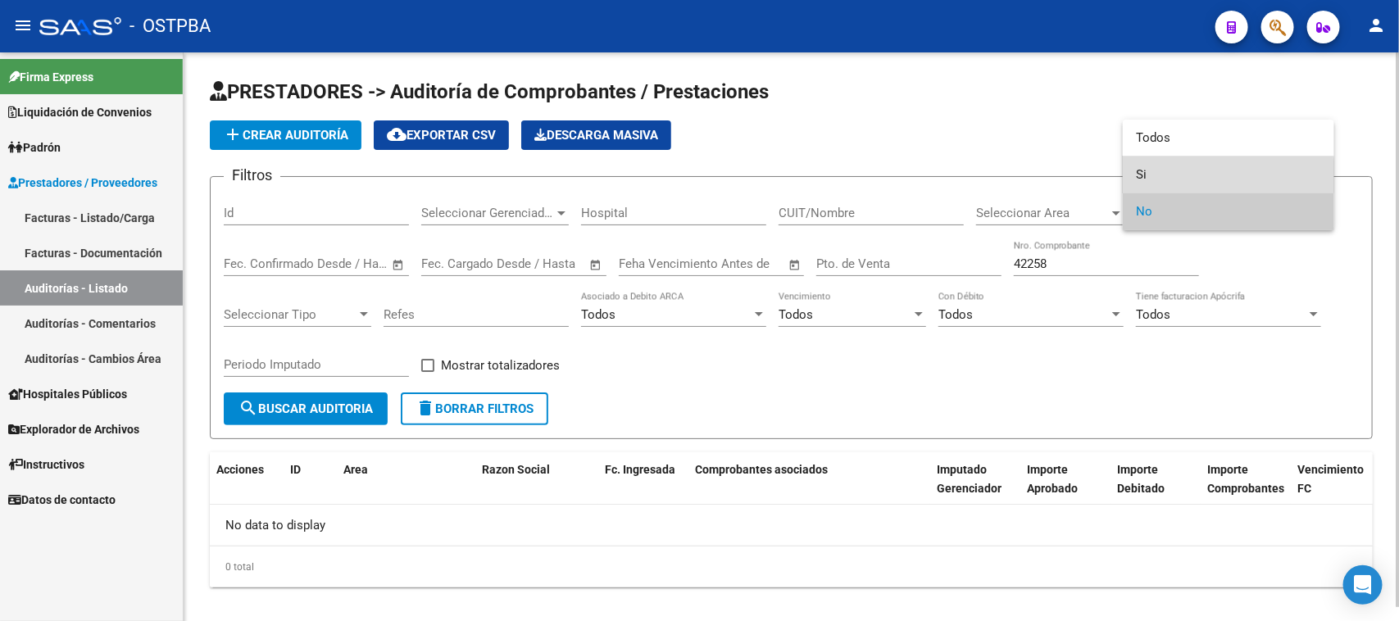
drag, startPoint x: 1140, startPoint y: 176, endPoint x: 980, endPoint y: 206, distance: 162.6
click at [1137, 176] on span "Si" at bounding box center [1228, 174] width 185 height 37
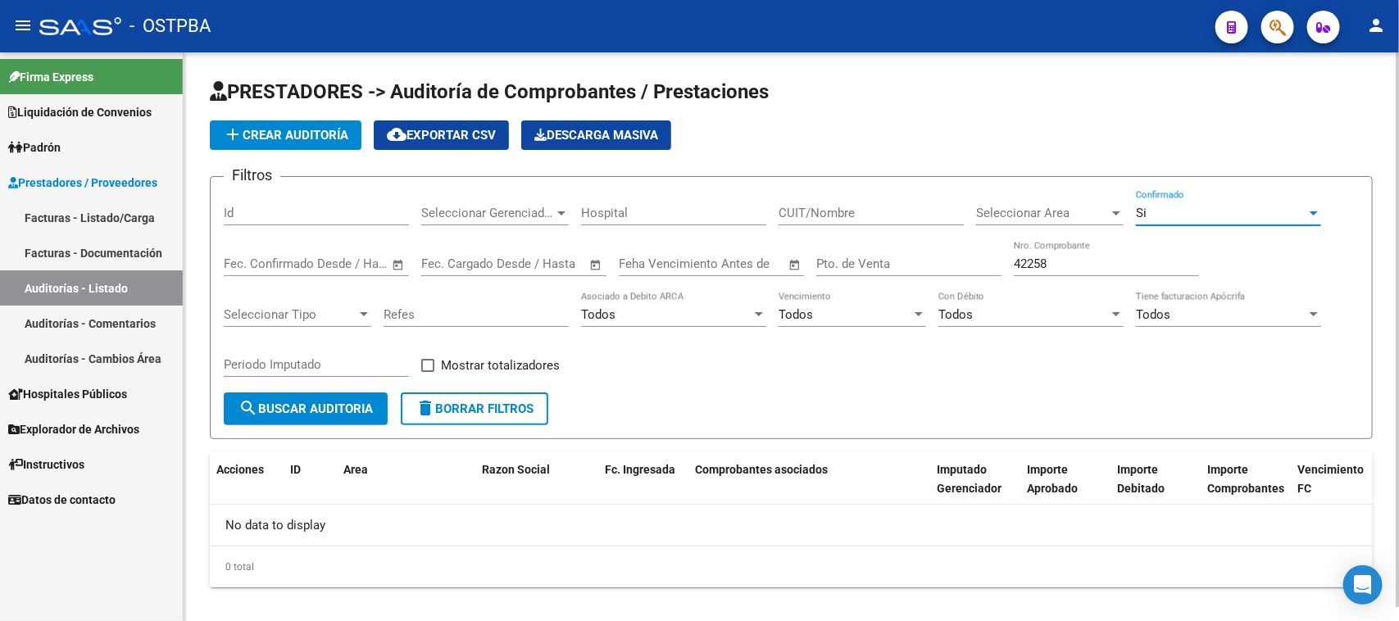
click at [341, 404] on span "search Buscar Auditoria" at bounding box center [305, 408] width 134 height 15
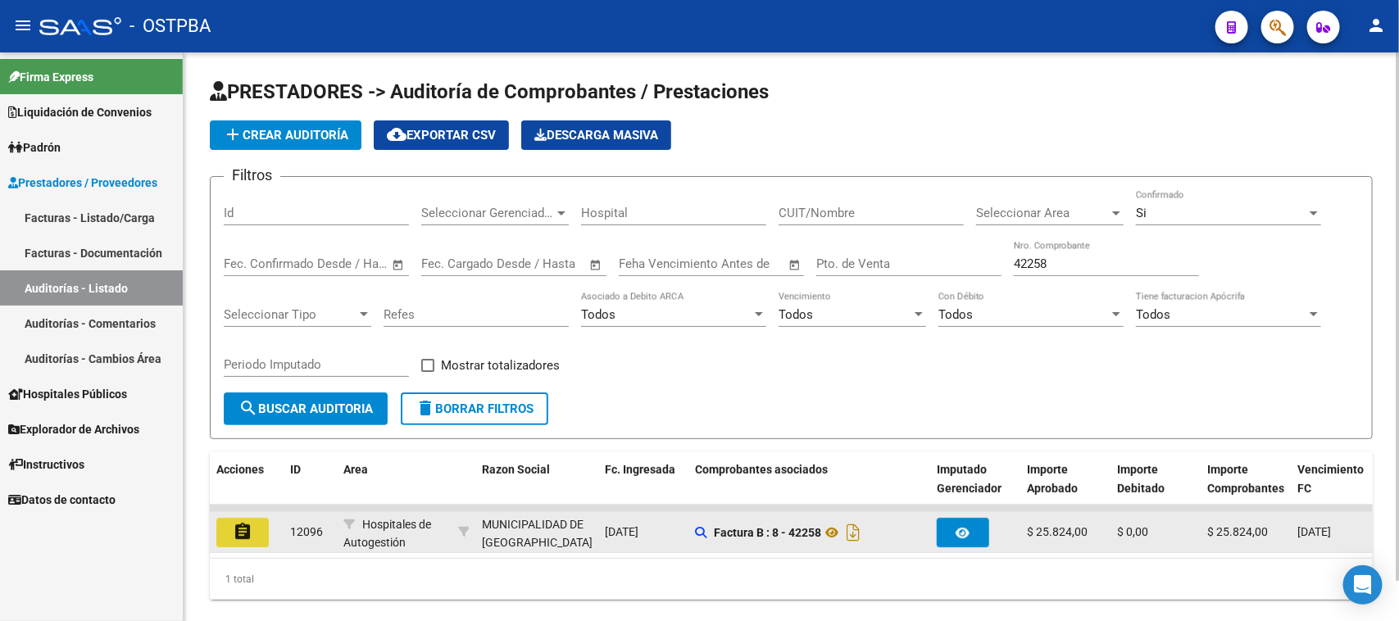
click at [247, 528] on mat-icon "assignment" at bounding box center [243, 532] width 20 height 20
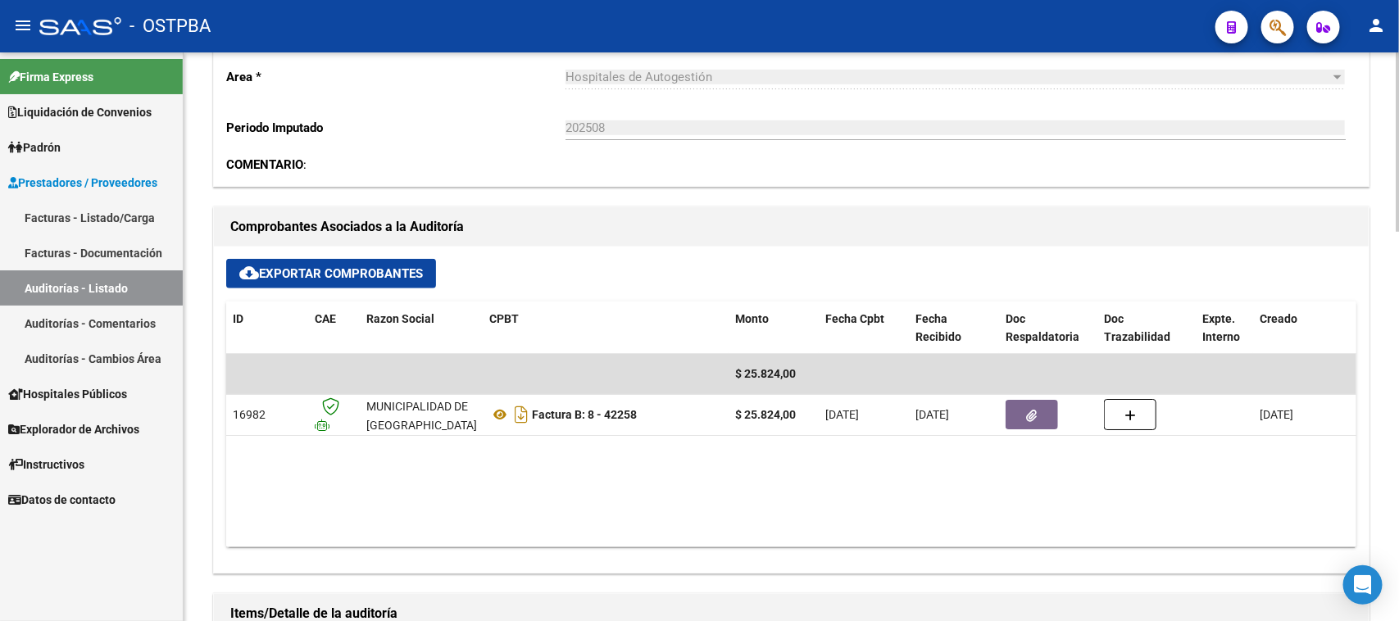
scroll to position [615, 0]
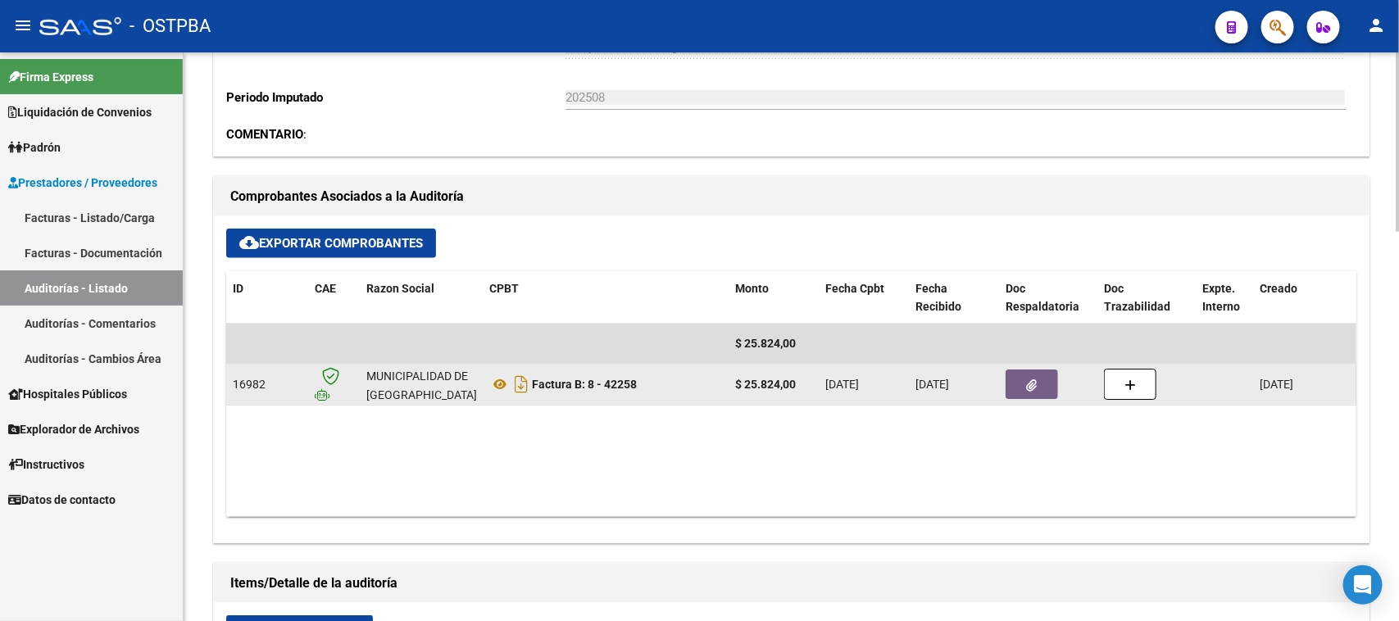
click at [1029, 397] on button "button" at bounding box center [1031, 384] width 52 height 29
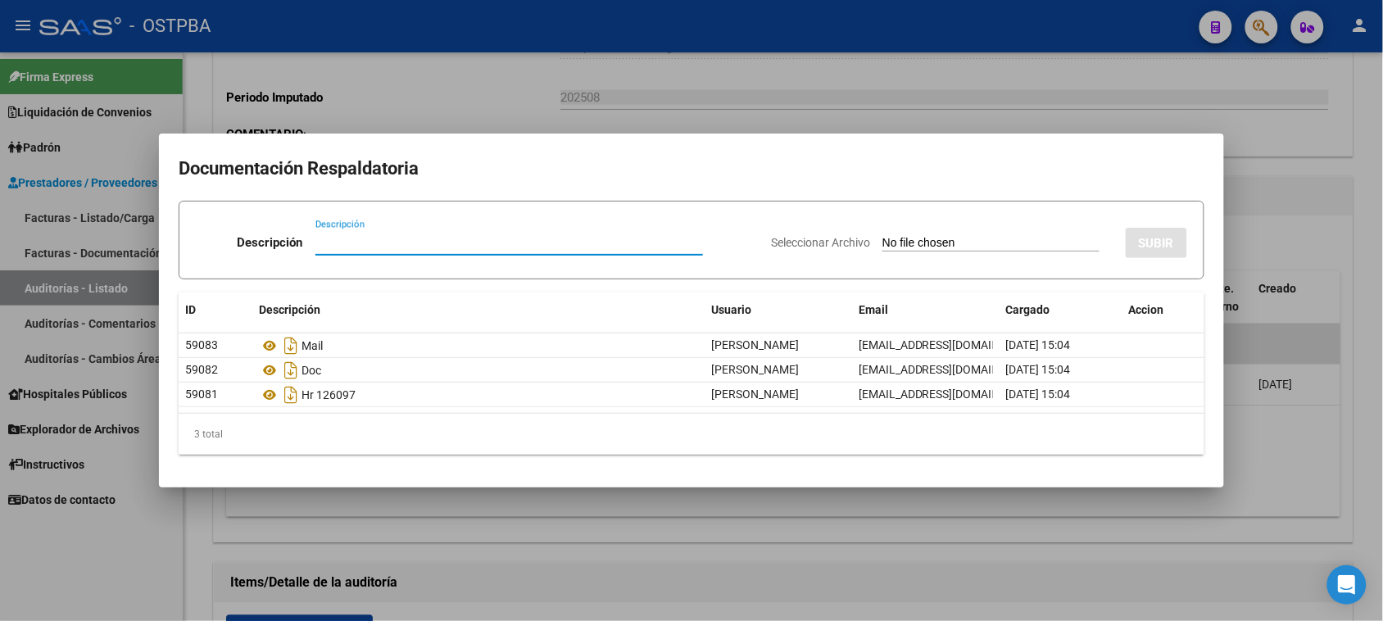
drag, startPoint x: 1288, startPoint y: 510, endPoint x: 1295, endPoint y: 506, distance: 8.4
click at [1289, 510] on div at bounding box center [691, 310] width 1383 height 621
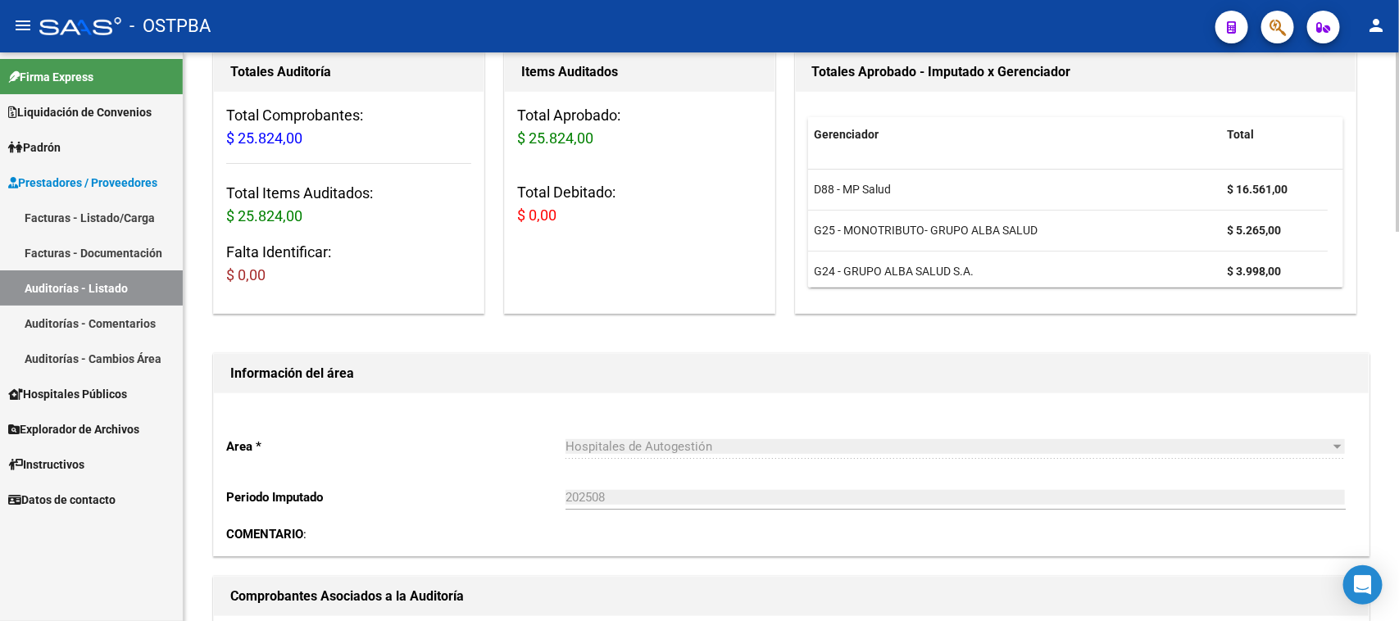
scroll to position [0, 0]
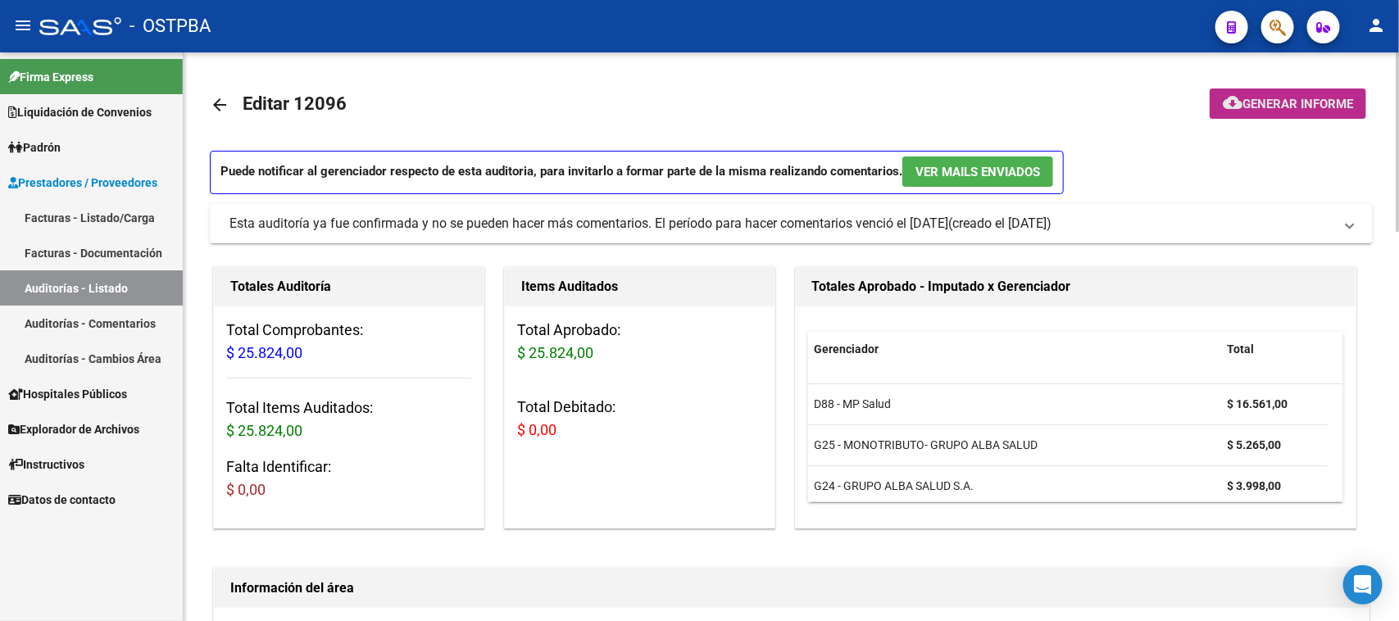
click at [1309, 104] on span "Generar informe" at bounding box center [1297, 104] width 111 height 15
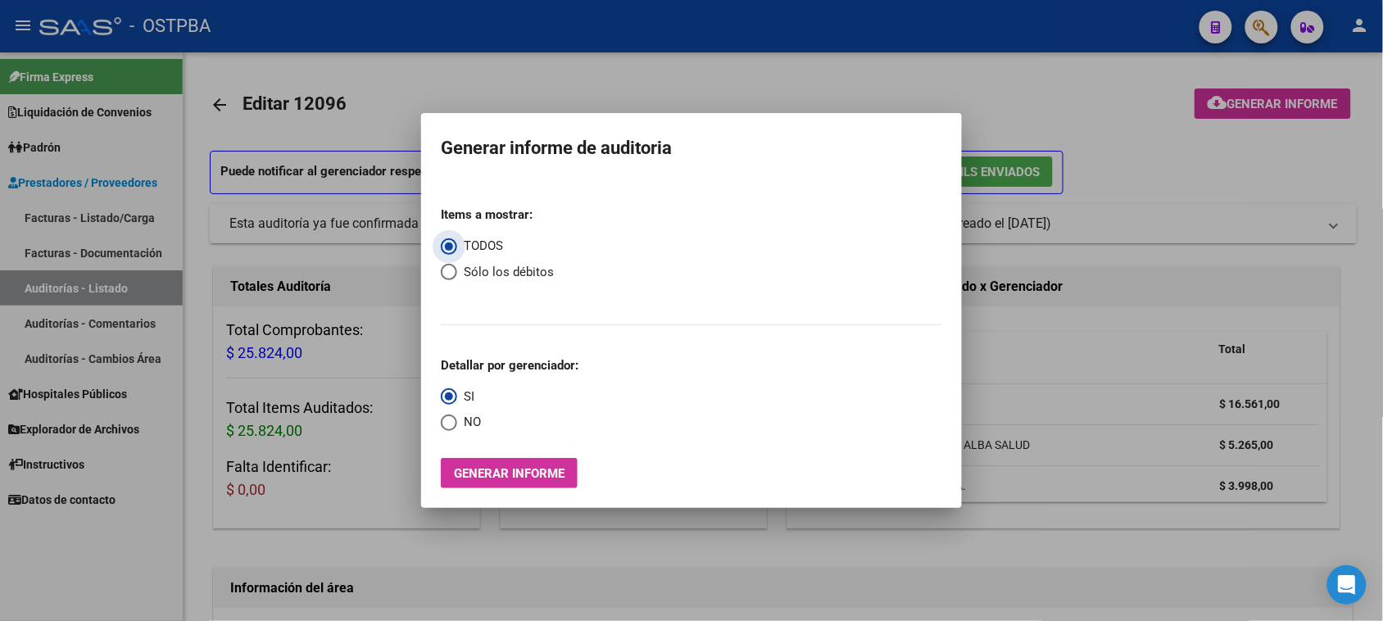
click at [564, 473] on span "Generar informe" at bounding box center [509, 473] width 111 height 15
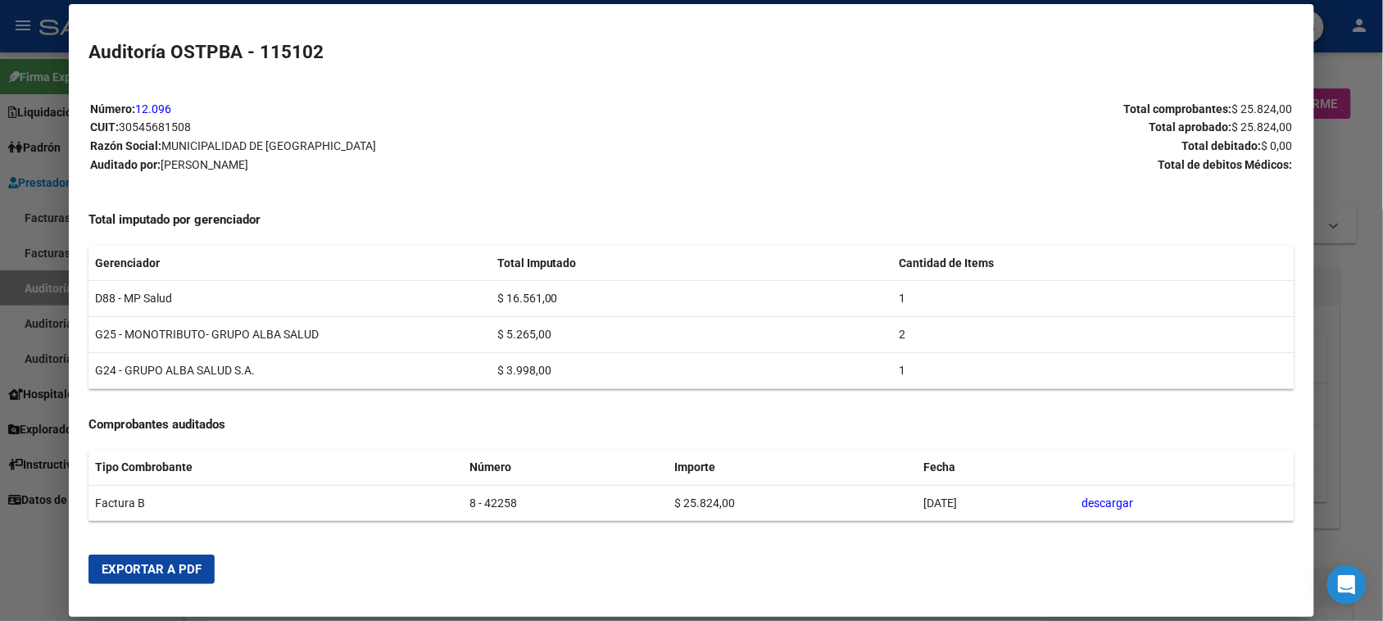
drag, startPoint x: 101, startPoint y: 565, endPoint x: 137, endPoint y: 565, distance: 36.1
click at [102, 565] on span "Exportar a PDF" at bounding box center [152, 569] width 100 height 15
click at [34, 288] on div at bounding box center [691, 310] width 1383 height 621
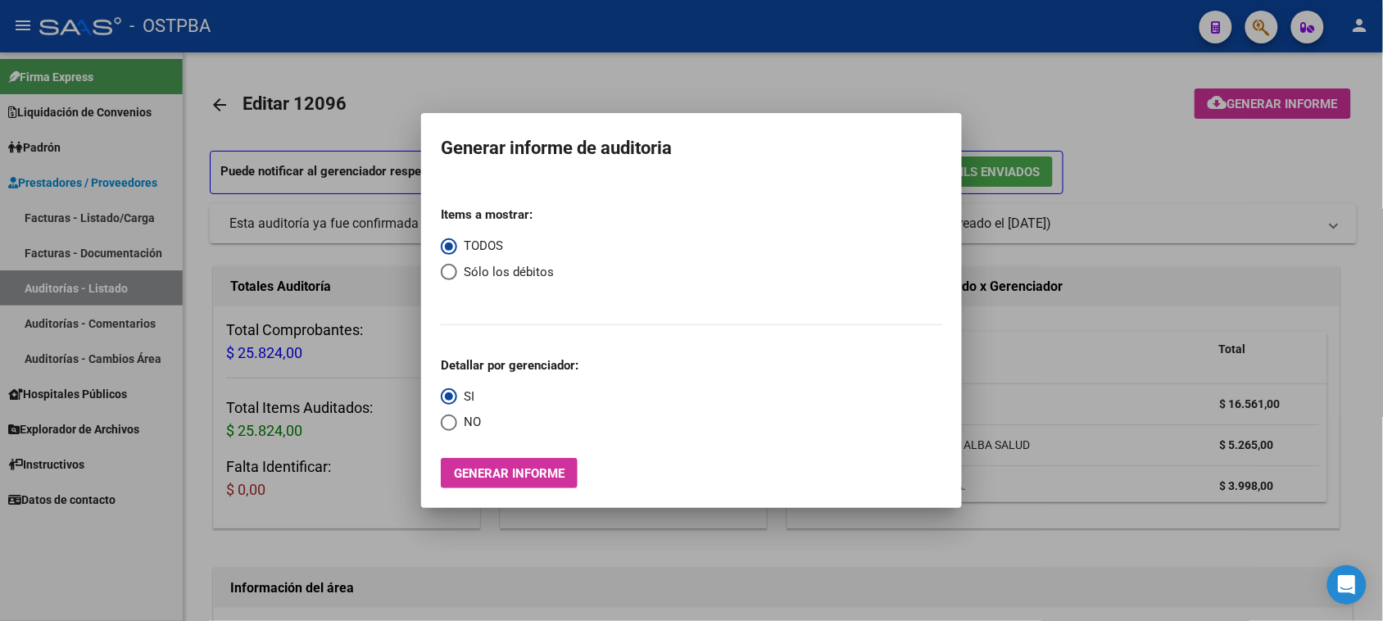
click at [34, 288] on div at bounding box center [691, 310] width 1383 height 621
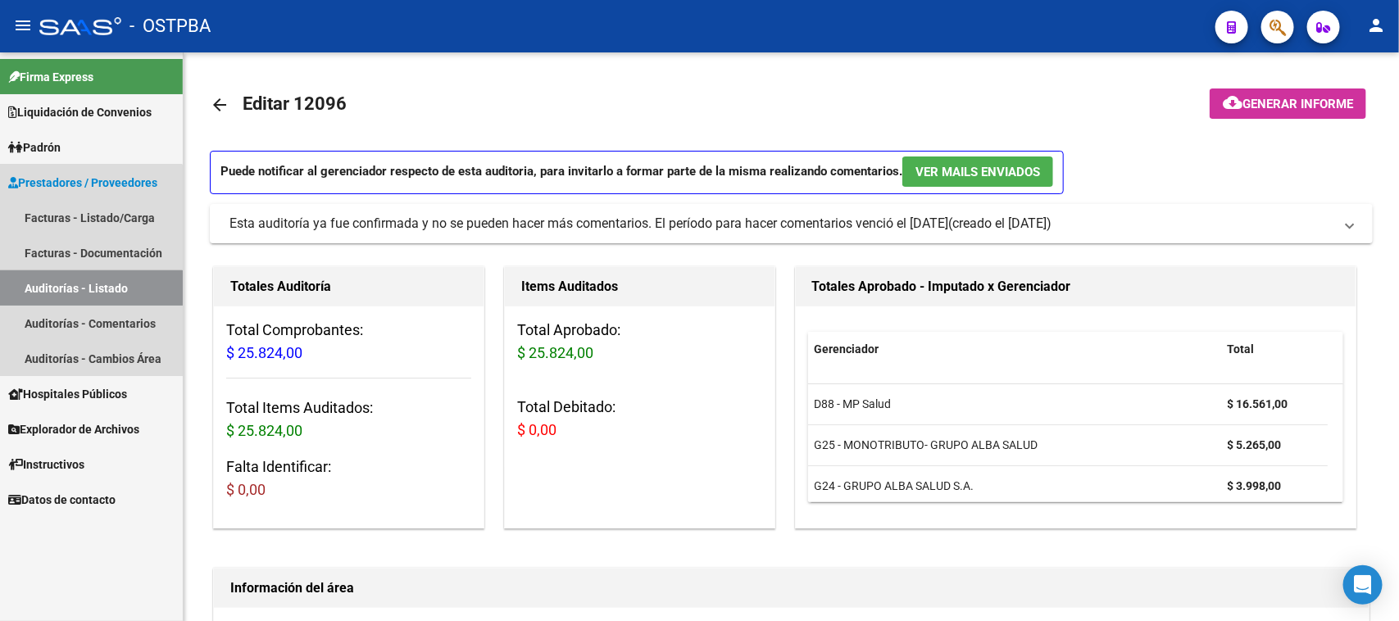
click at [34, 288] on link "Auditorías - Listado" at bounding box center [91, 287] width 183 height 35
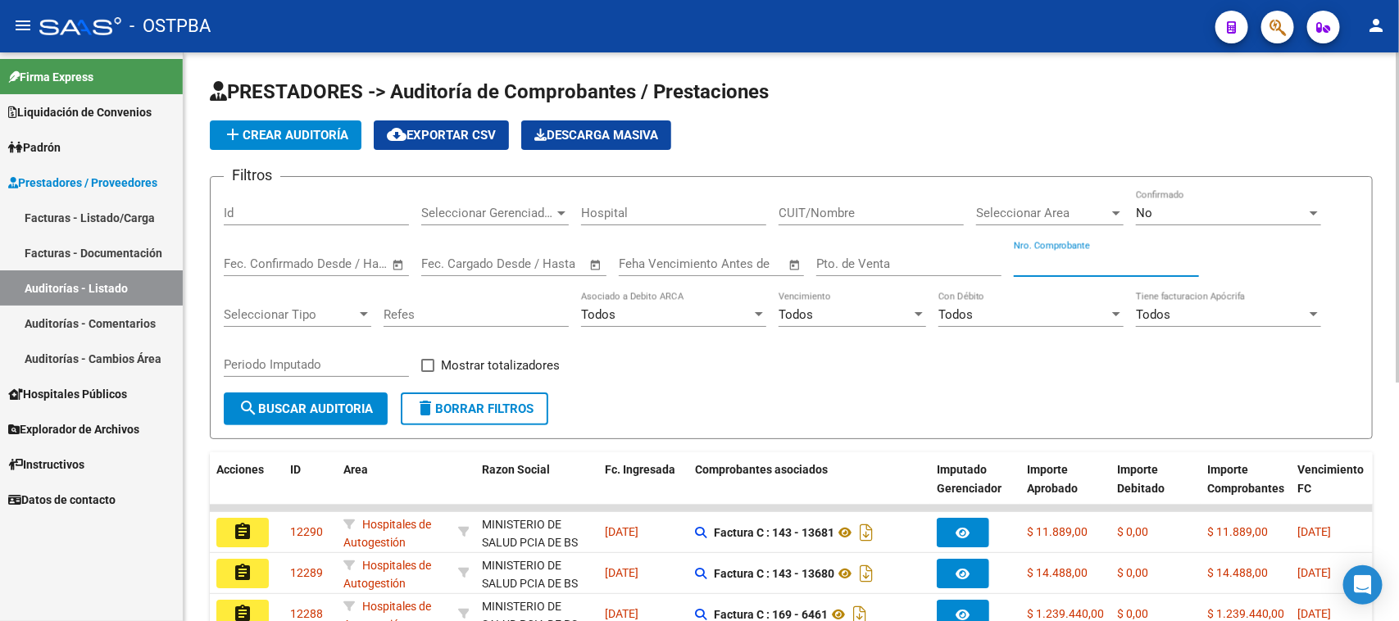
click at [1050, 258] on input "Nro. Comprobante" at bounding box center [1106, 263] width 185 height 15
type input "42259"
click at [1186, 206] on div "No" at bounding box center [1221, 213] width 170 height 15
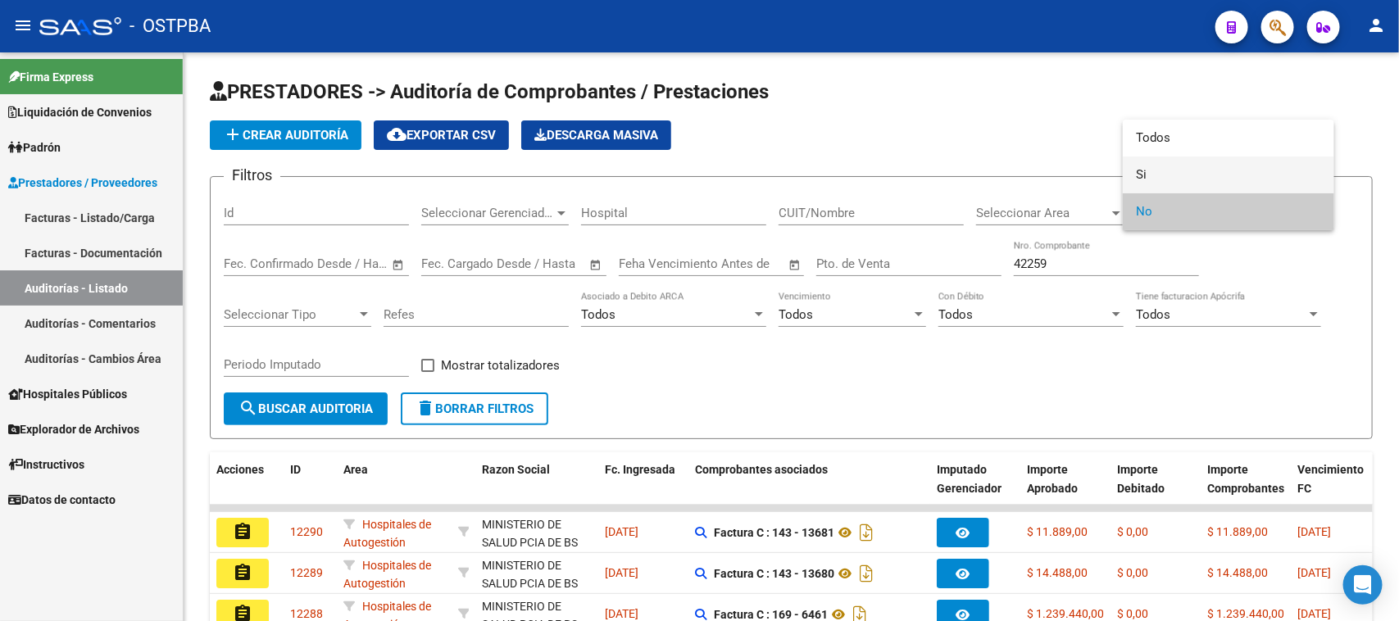
click at [1145, 176] on span "Si" at bounding box center [1228, 174] width 185 height 37
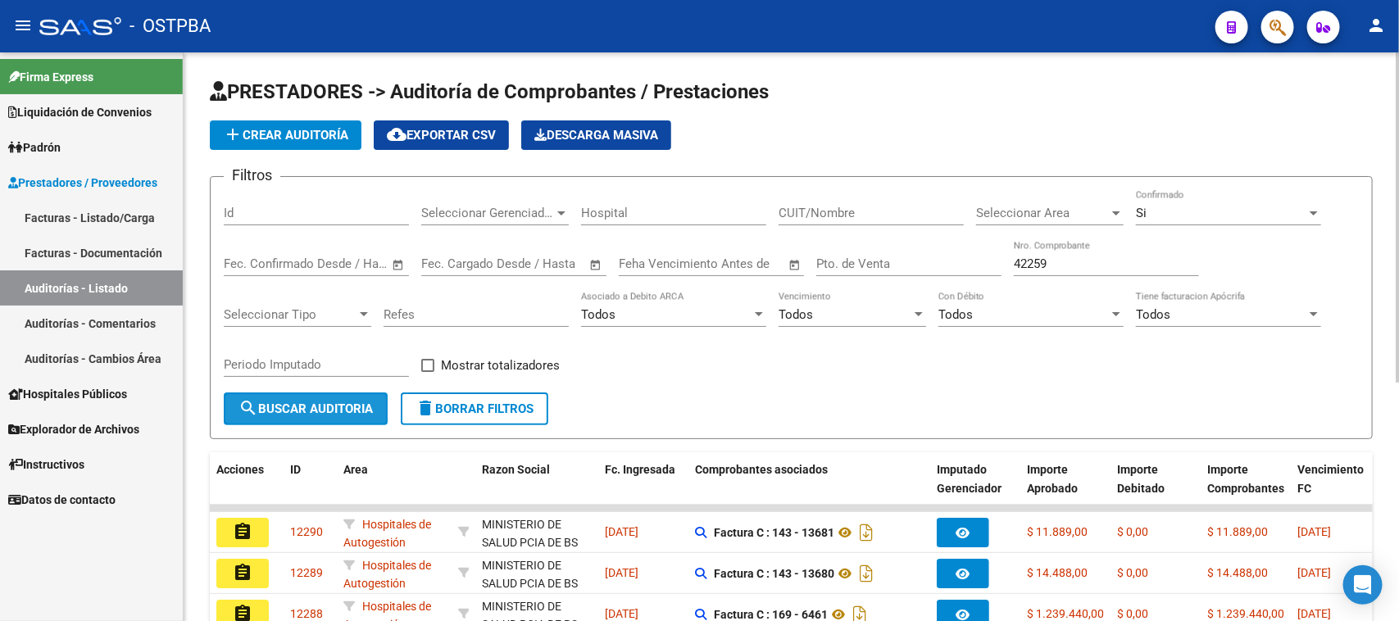
click at [379, 400] on button "search Buscar Auditoria" at bounding box center [306, 408] width 164 height 33
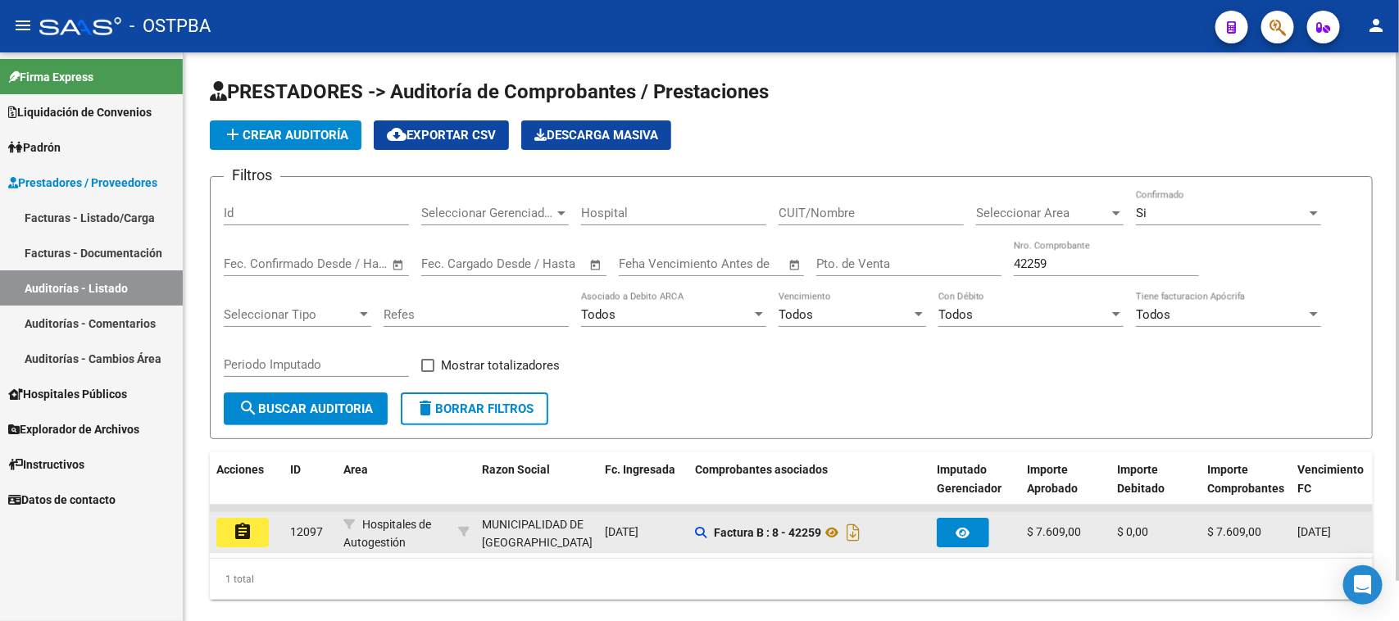
click at [263, 533] on button "assignment" at bounding box center [242, 532] width 52 height 29
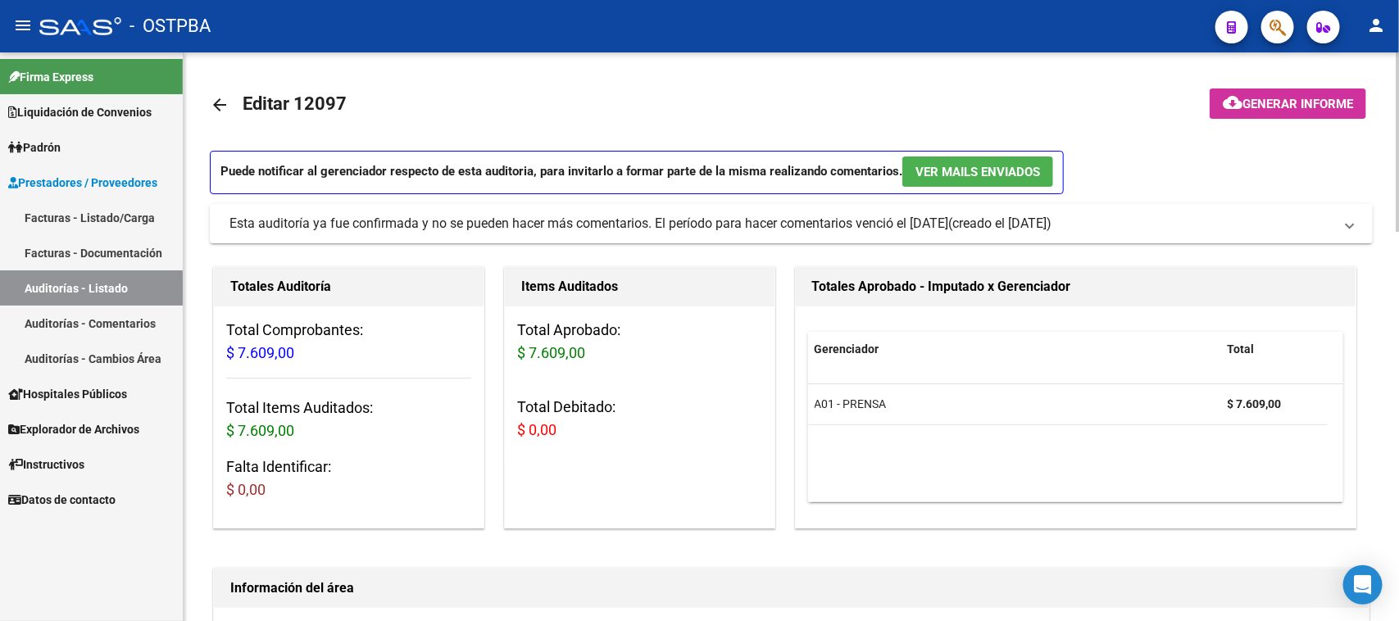
click at [1341, 105] on span "Generar informe" at bounding box center [1297, 104] width 111 height 15
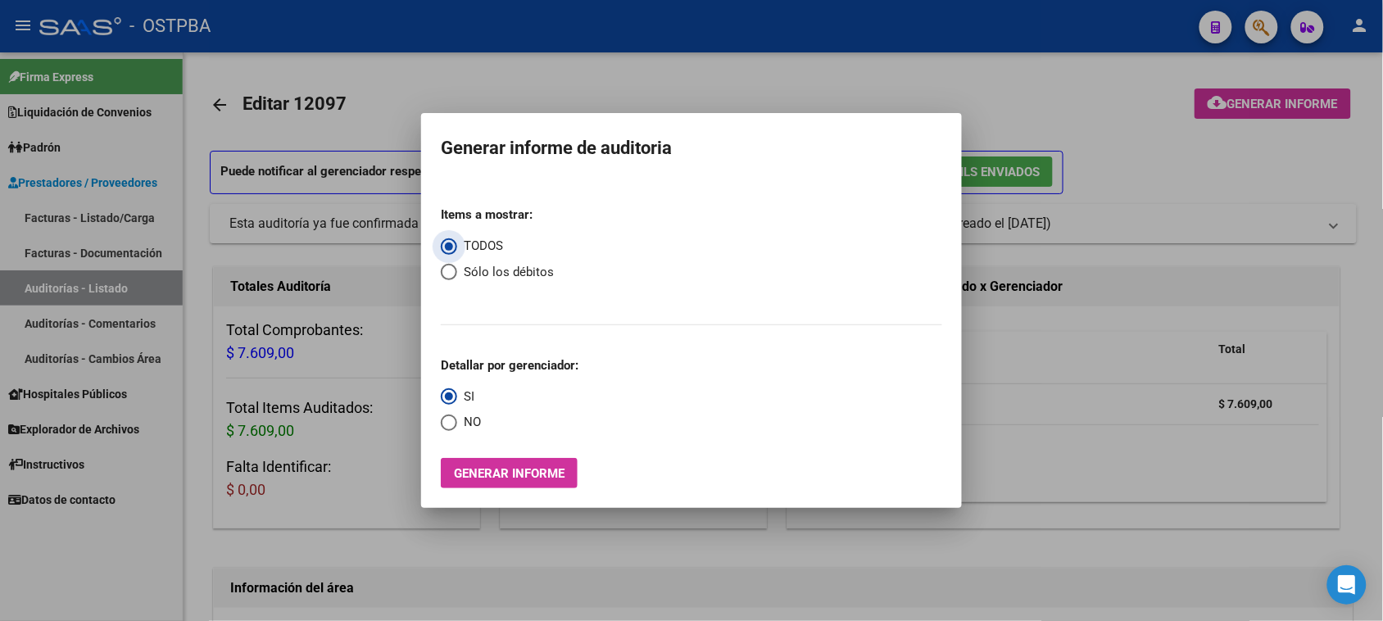
click at [1195, 183] on div at bounding box center [691, 310] width 1383 height 621
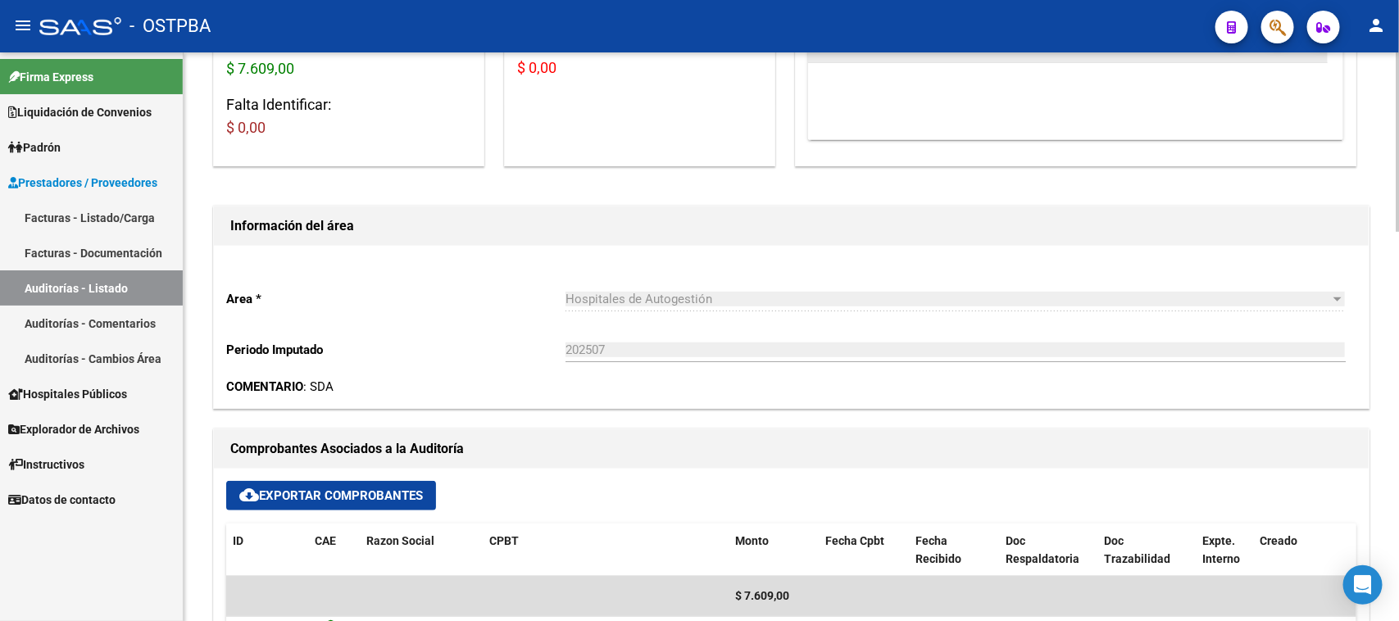
scroll to position [410, 0]
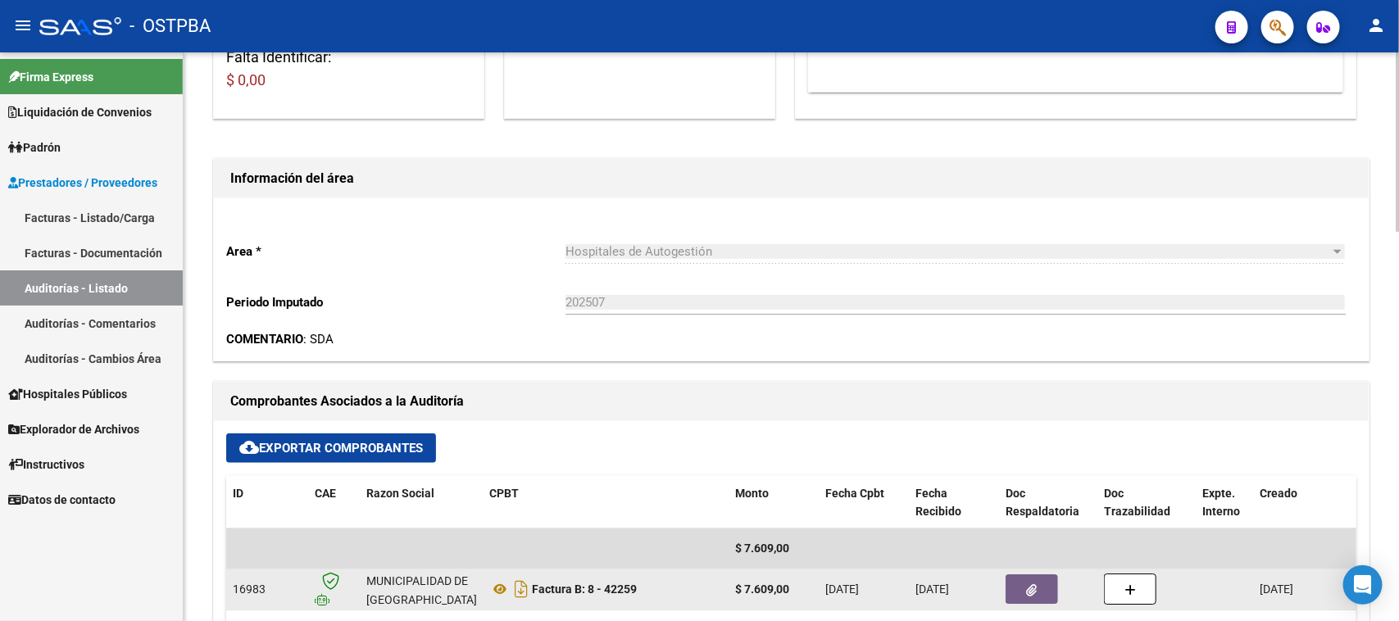
click at [1027, 584] on icon "button" at bounding box center [1032, 590] width 11 height 12
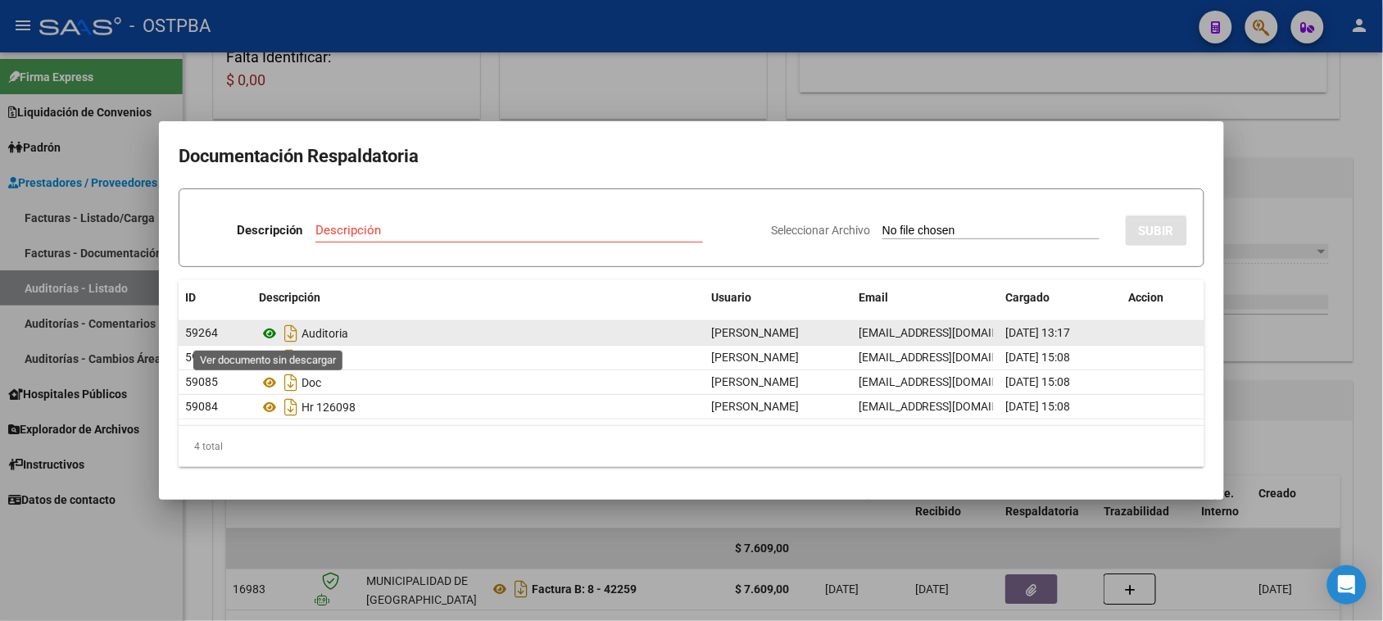
click at [270, 333] on icon at bounding box center [269, 334] width 21 height 20
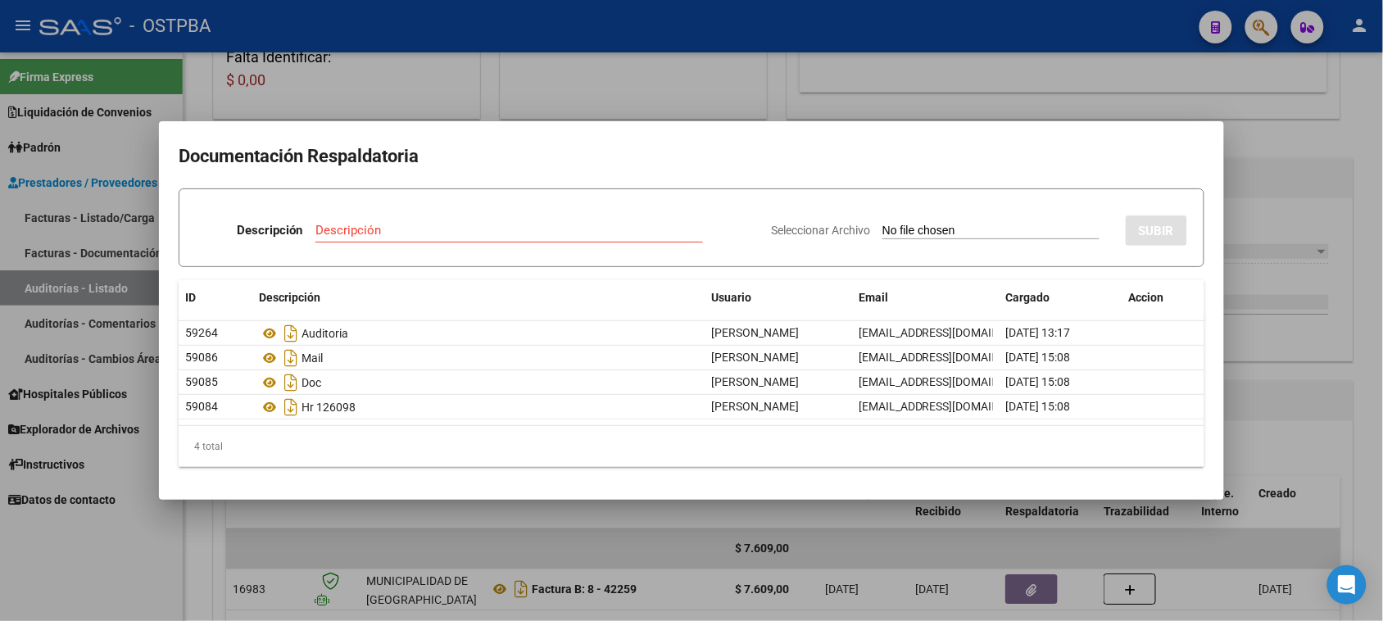
click at [87, 285] on div at bounding box center [691, 310] width 1383 height 621
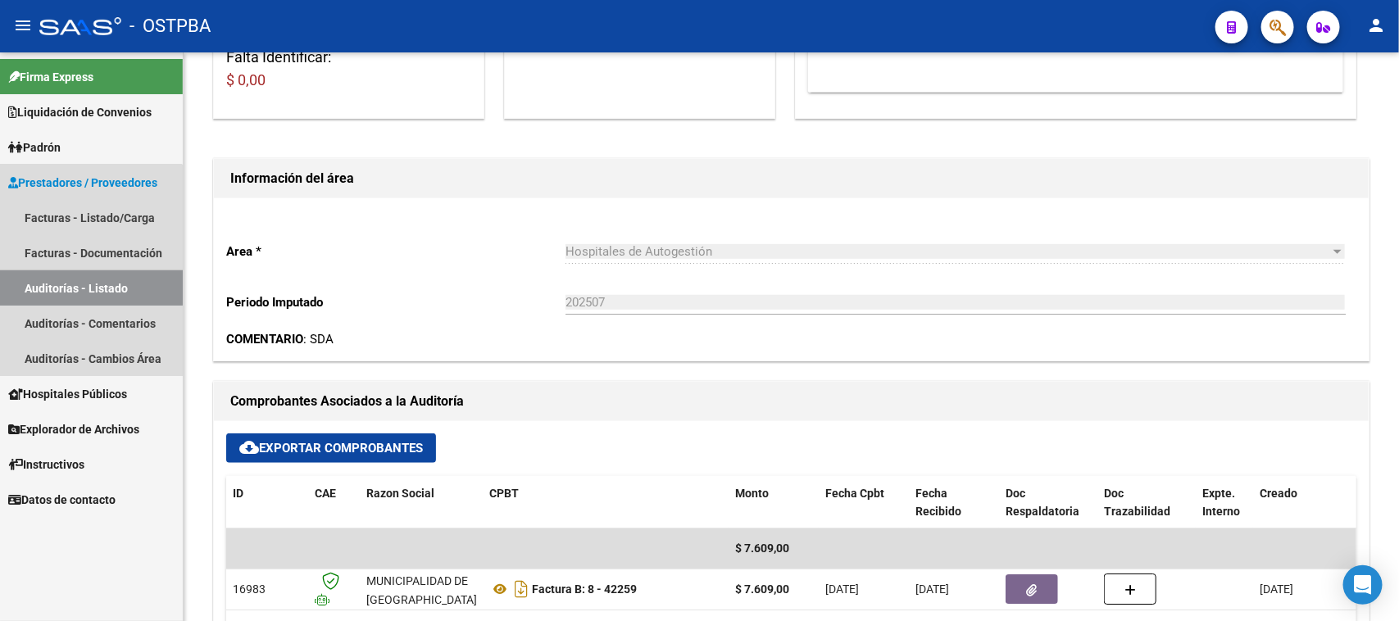
click at [87, 285] on link "Auditorías - Listado" at bounding box center [91, 287] width 183 height 35
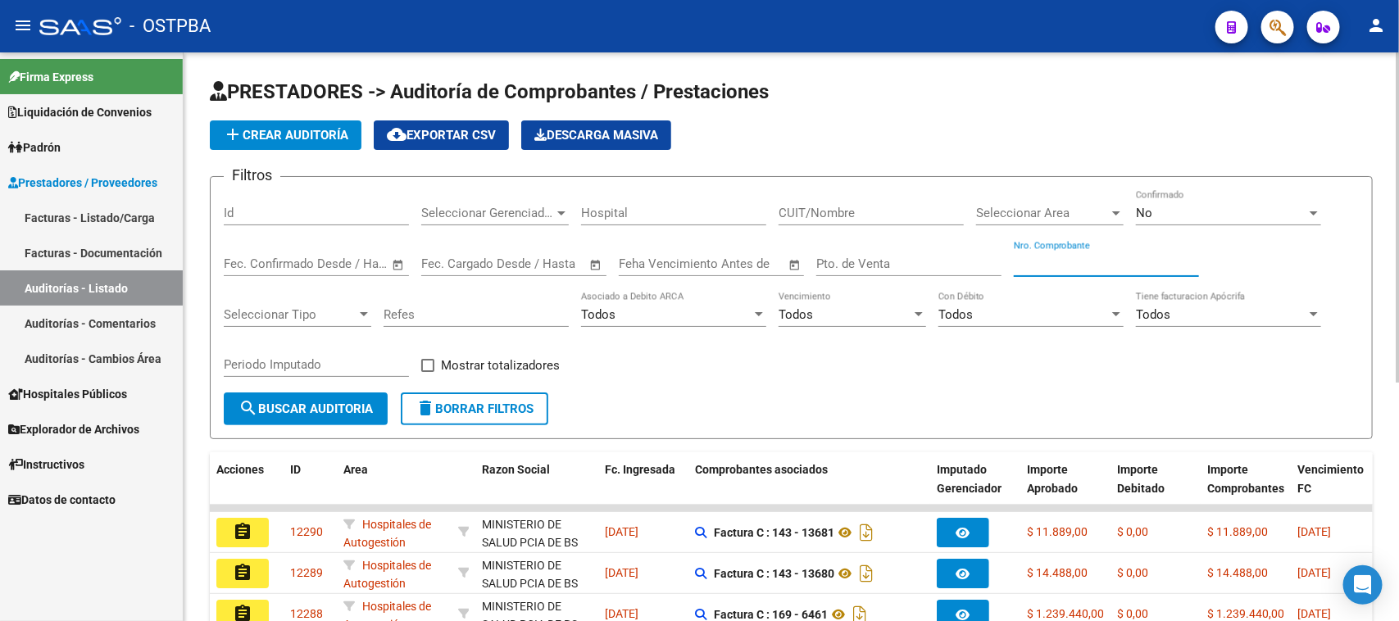
click at [1025, 262] on input "Nro. Comprobante" at bounding box center [1106, 263] width 185 height 15
type input "42256"
click at [1165, 209] on div "No" at bounding box center [1221, 213] width 170 height 15
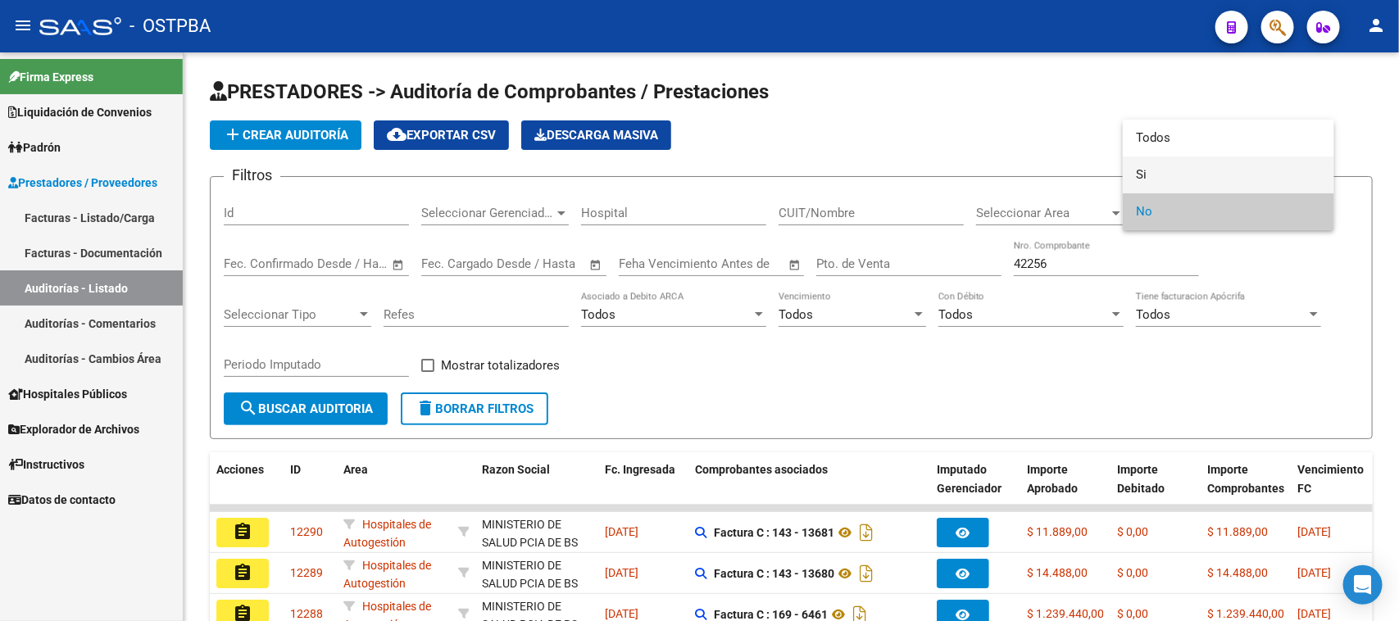
click at [1147, 166] on span "Si" at bounding box center [1228, 174] width 185 height 37
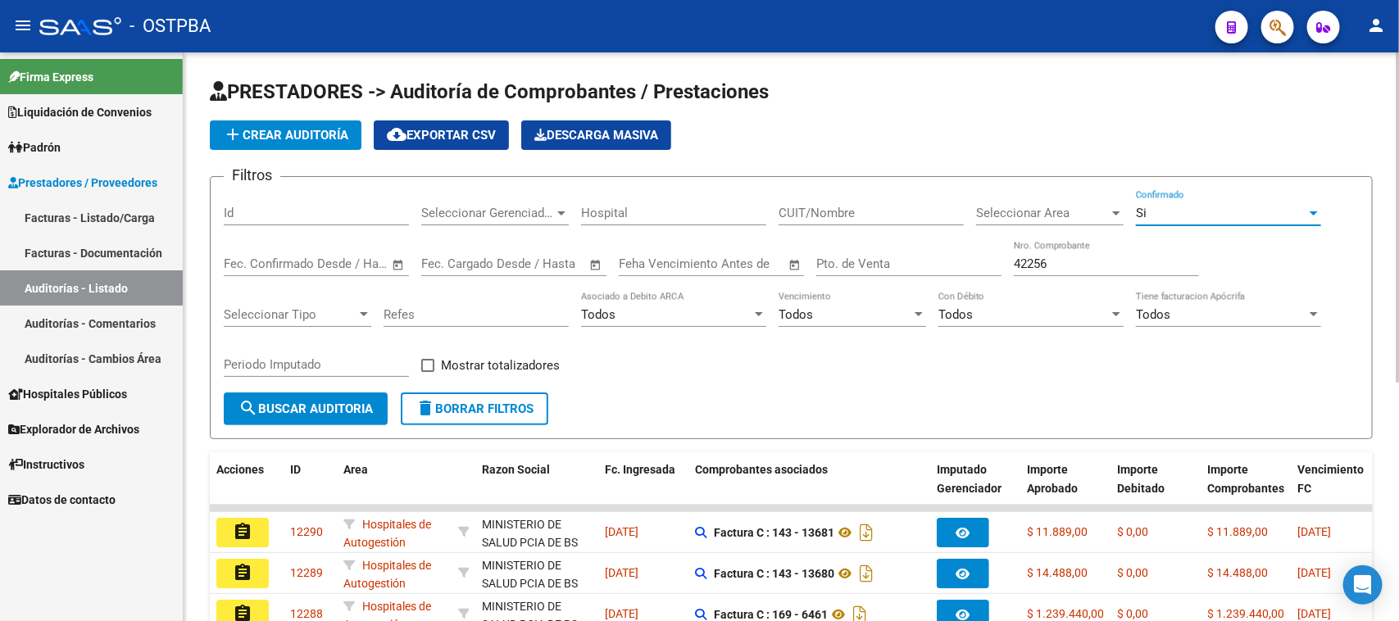
click at [340, 397] on button "search Buscar Auditoria" at bounding box center [306, 408] width 164 height 33
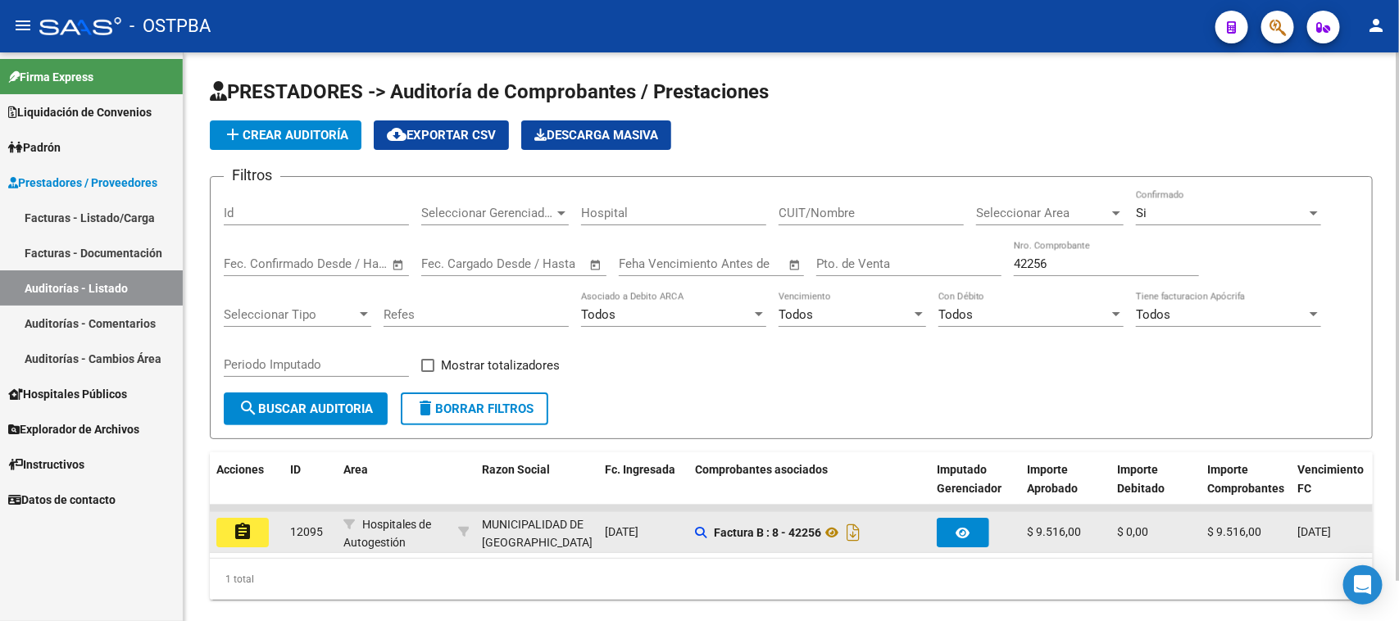
click at [226, 533] on button "assignment" at bounding box center [242, 532] width 52 height 29
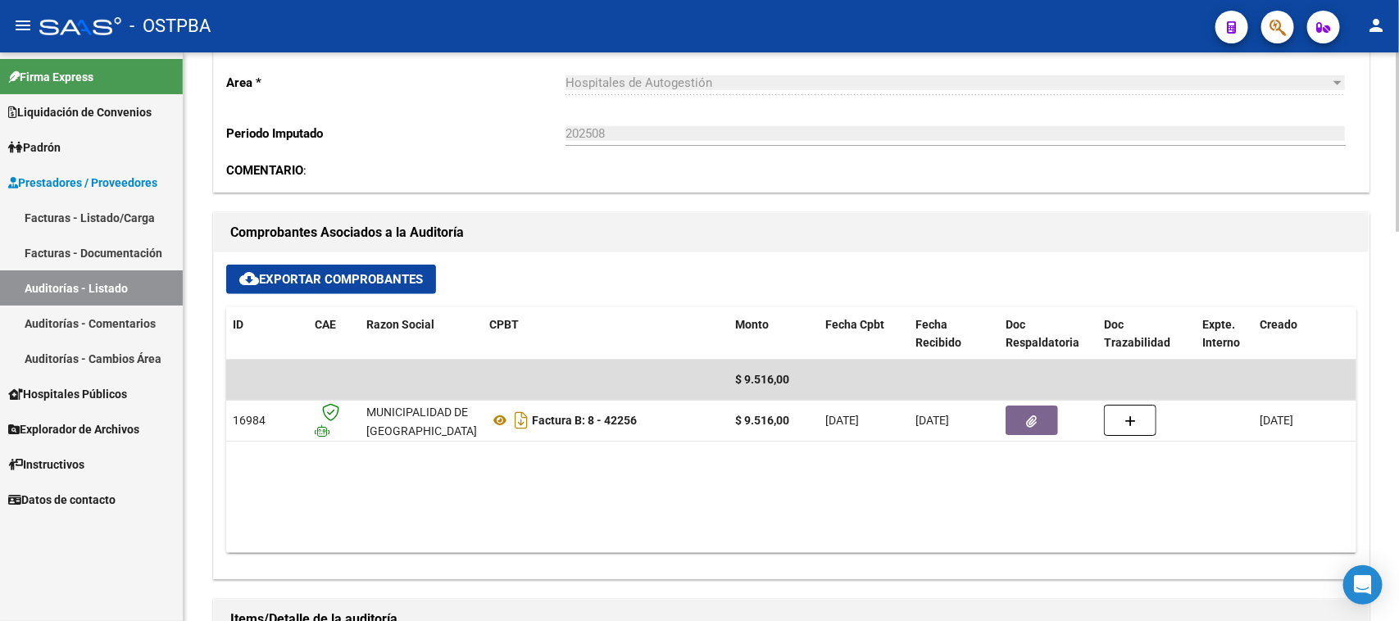
scroll to position [615, 0]
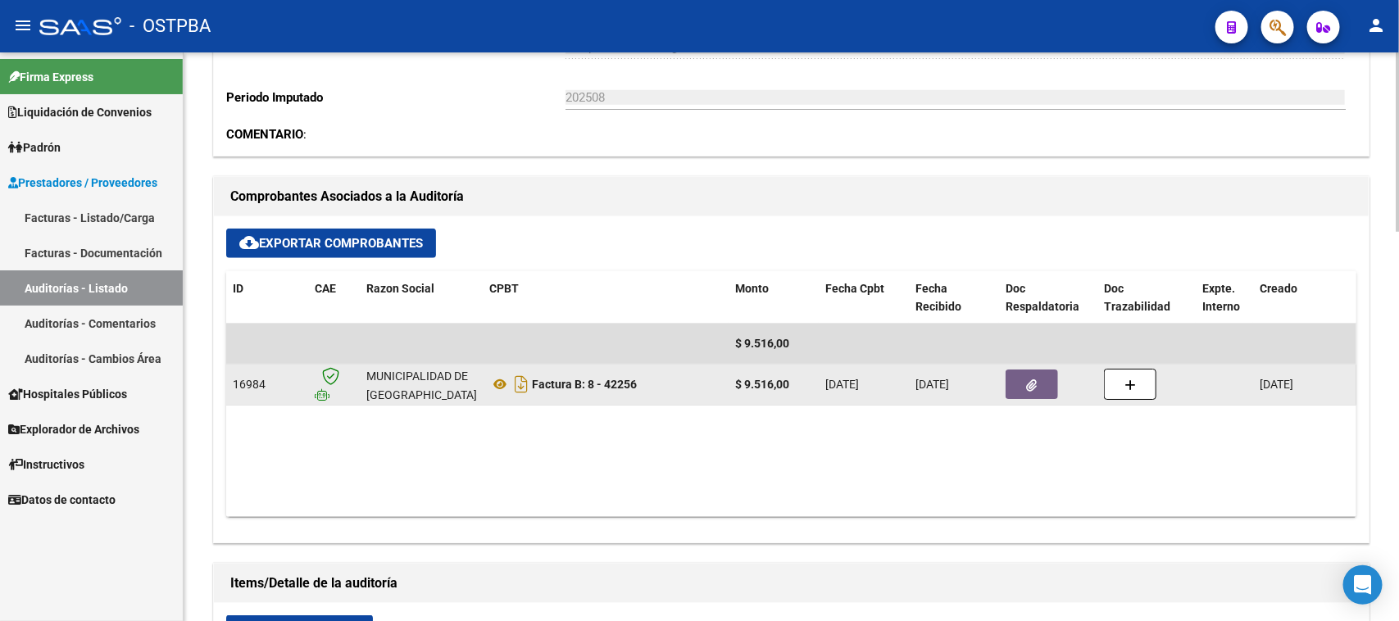
click at [1035, 379] on icon "button" at bounding box center [1032, 385] width 11 height 12
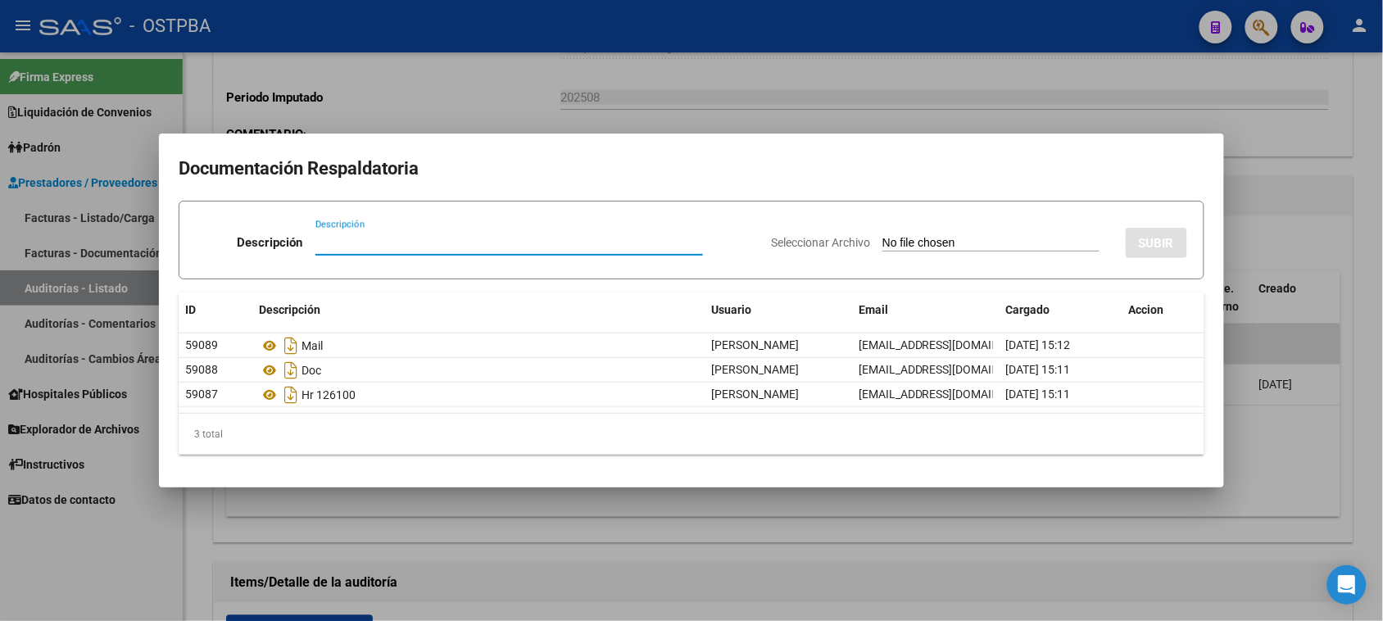
click at [1348, 274] on div at bounding box center [691, 310] width 1383 height 621
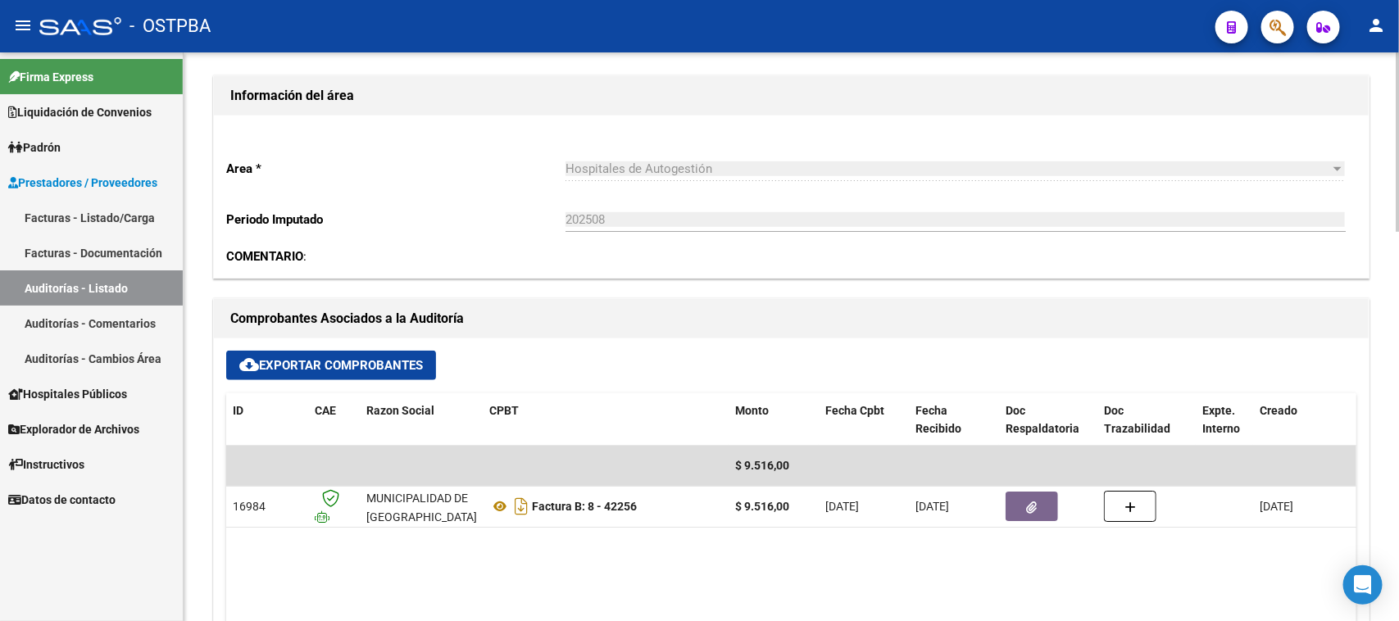
scroll to position [0, 0]
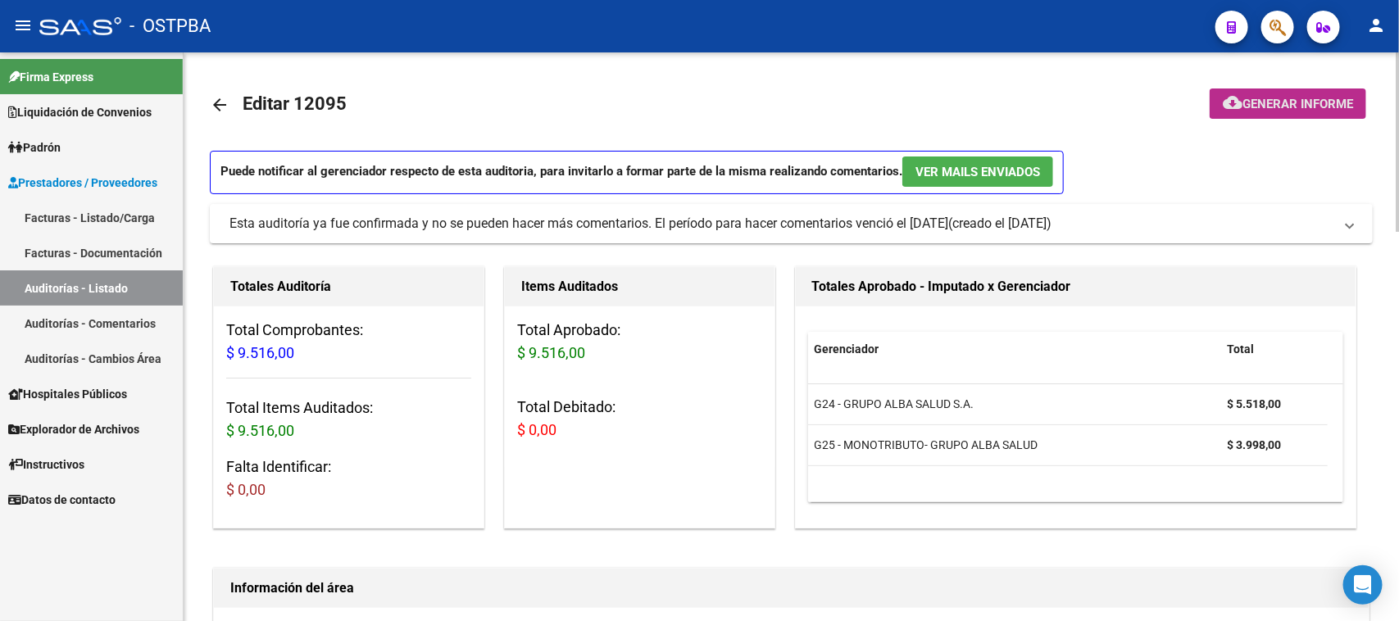
click at [1304, 107] on span "Generar informe" at bounding box center [1297, 104] width 111 height 15
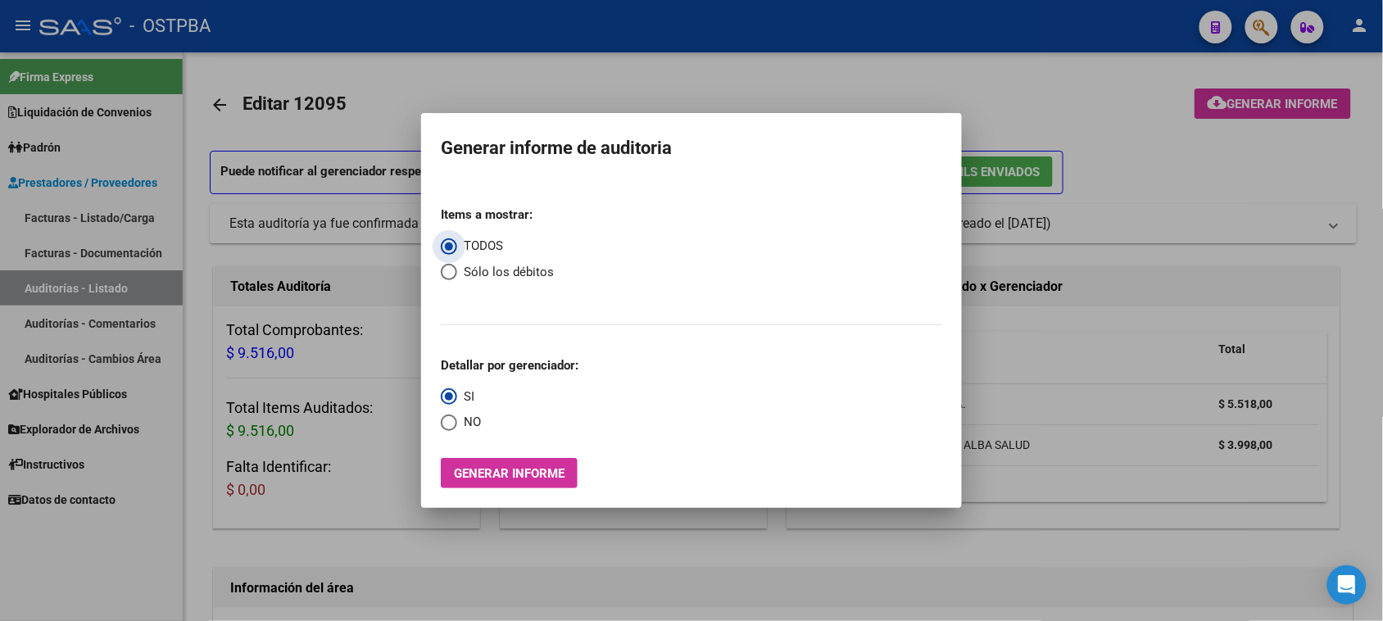
click at [524, 475] on span "Generar informe" at bounding box center [509, 473] width 111 height 15
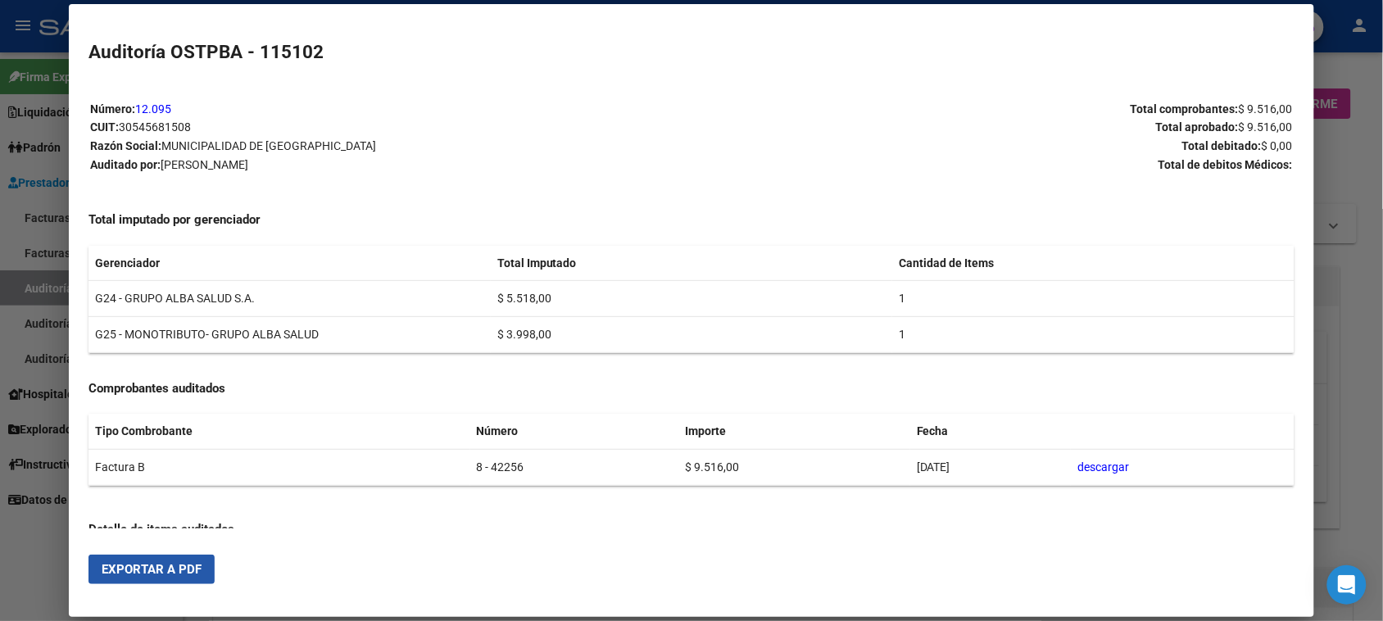
click at [166, 575] on span "Exportar a PDF" at bounding box center [152, 569] width 100 height 15
click at [31, 590] on div at bounding box center [691, 310] width 1383 height 621
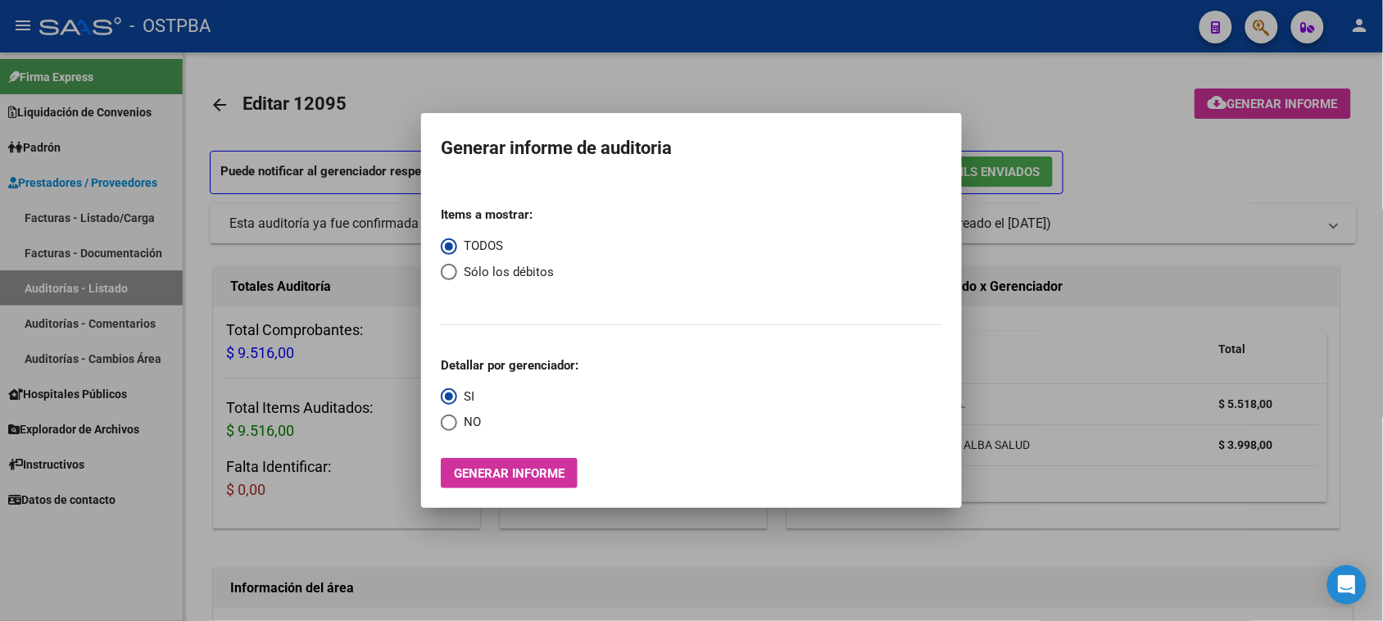
click at [144, 288] on div at bounding box center [691, 310] width 1383 height 621
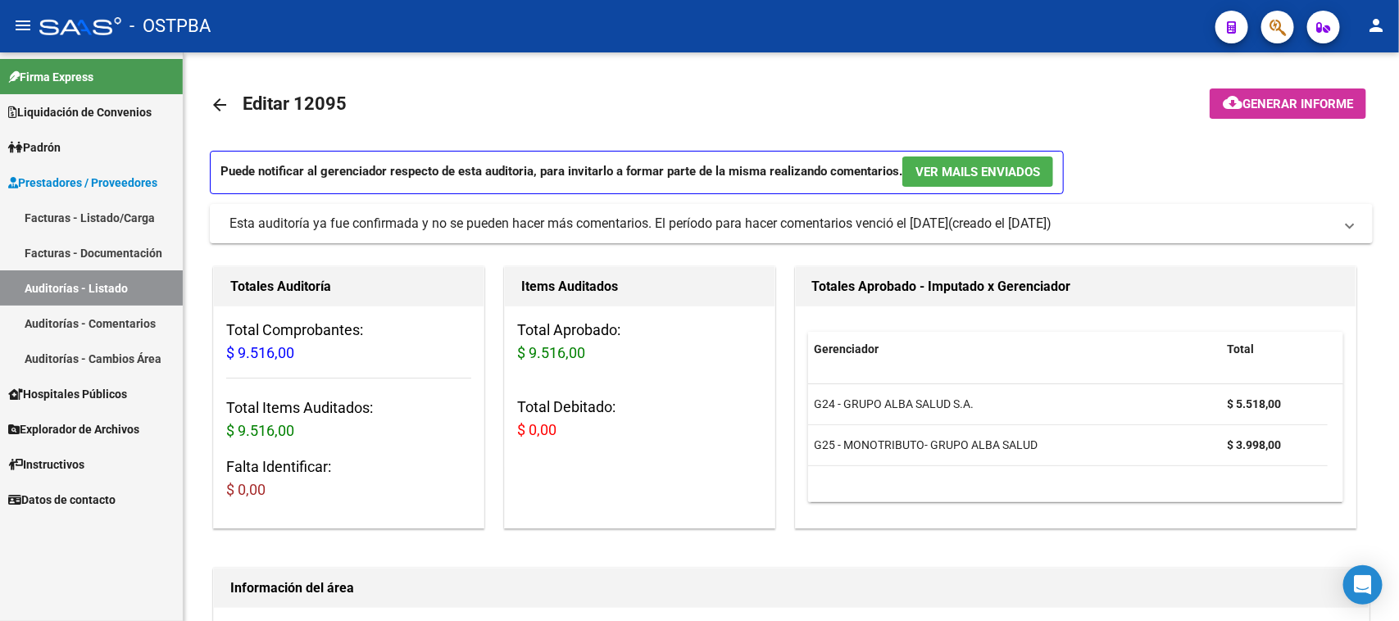
click at [128, 279] on link "Auditorías - Listado" at bounding box center [91, 287] width 183 height 35
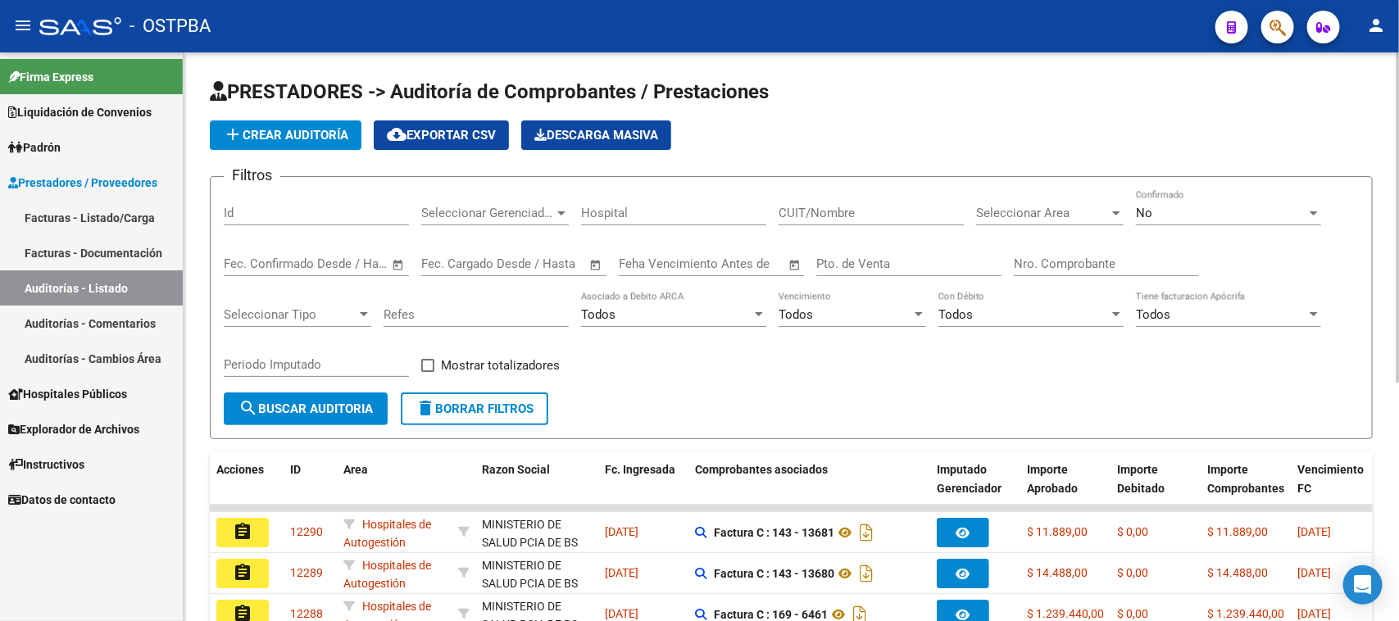
click at [1046, 267] on input "Nro. Comprobante" at bounding box center [1106, 263] width 185 height 15
type input "17303"
click at [1140, 210] on span "No" at bounding box center [1144, 213] width 16 height 15
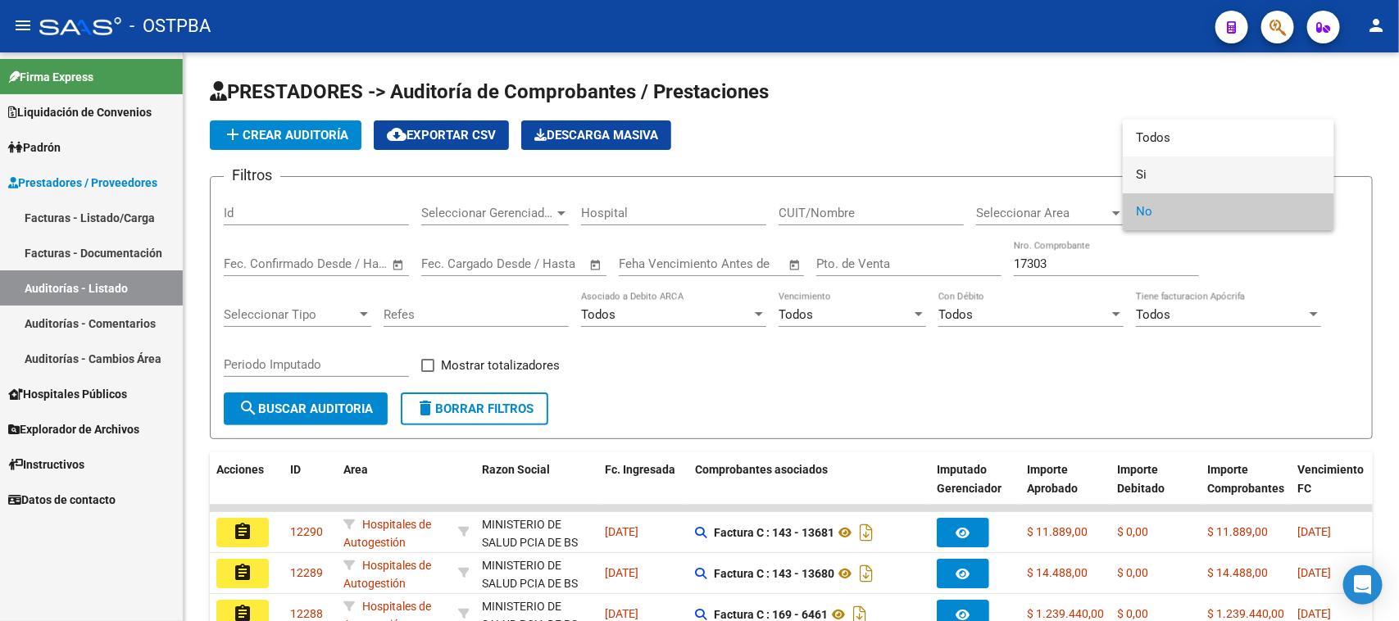
click at [1143, 177] on span "Si" at bounding box center [1228, 174] width 185 height 37
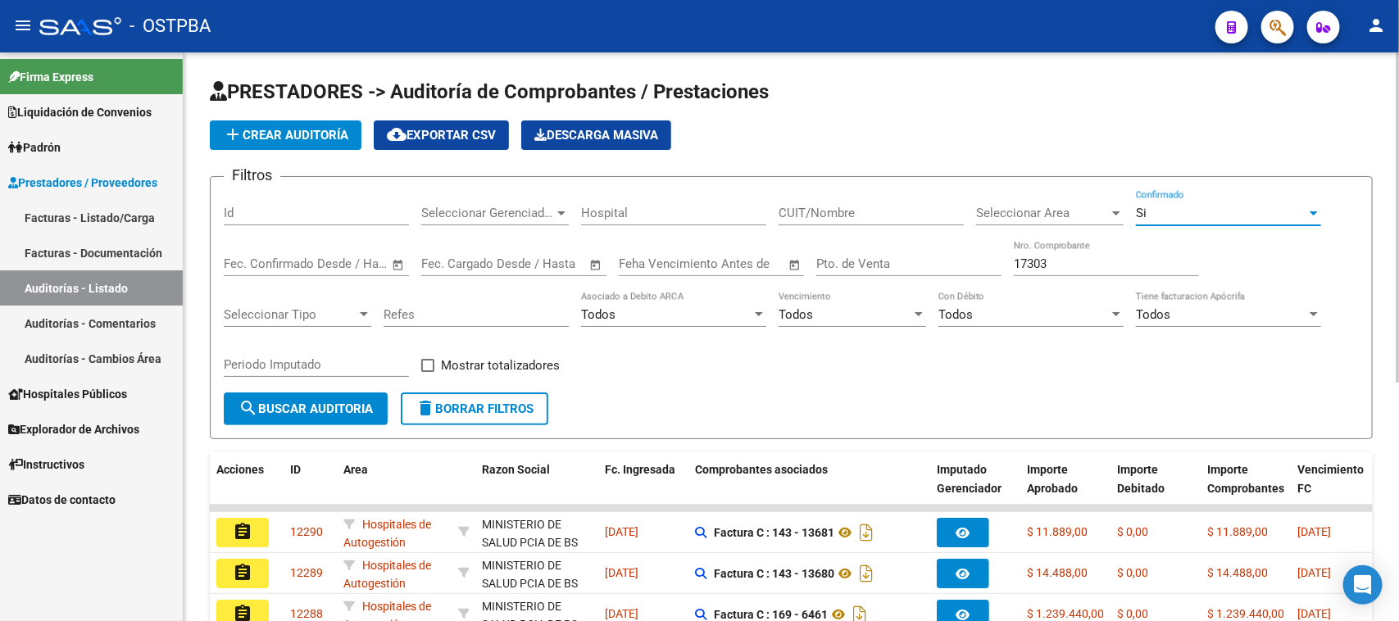
click at [320, 407] on span "search Buscar Auditoria" at bounding box center [305, 408] width 134 height 15
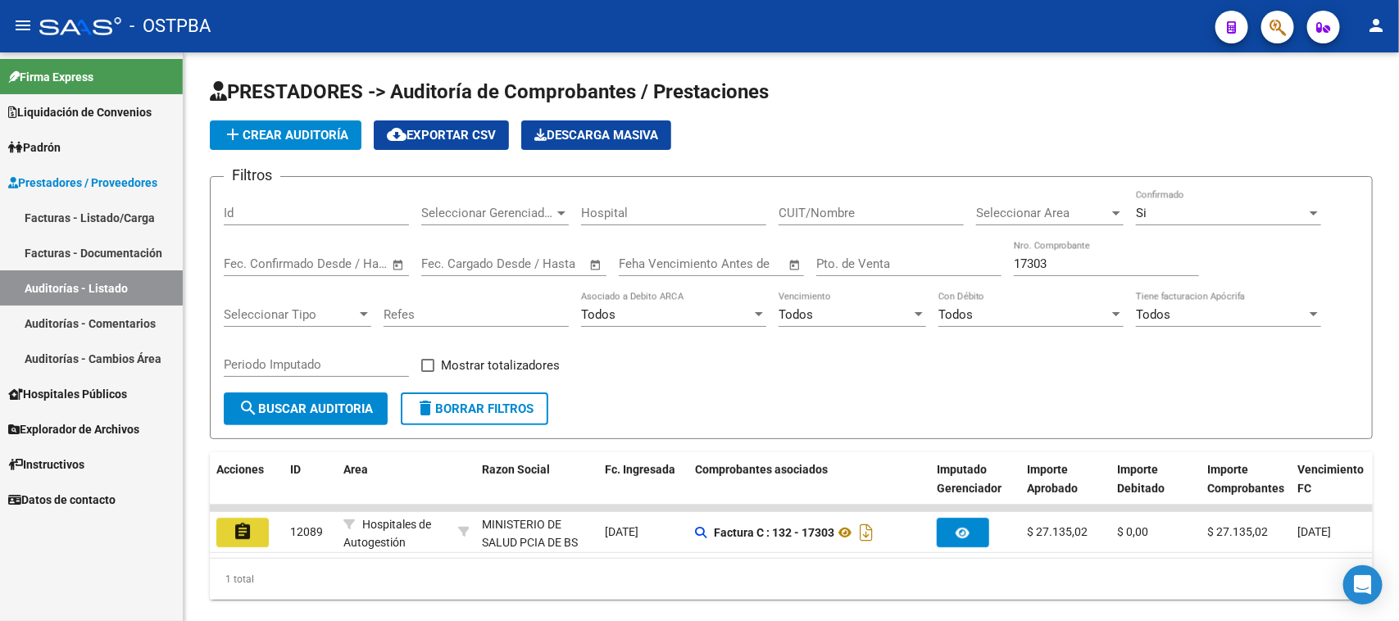
drag, startPoint x: 252, startPoint y: 528, endPoint x: 423, endPoint y: 492, distance: 175.2
click at [254, 528] on button "assignment" at bounding box center [242, 532] width 52 height 29
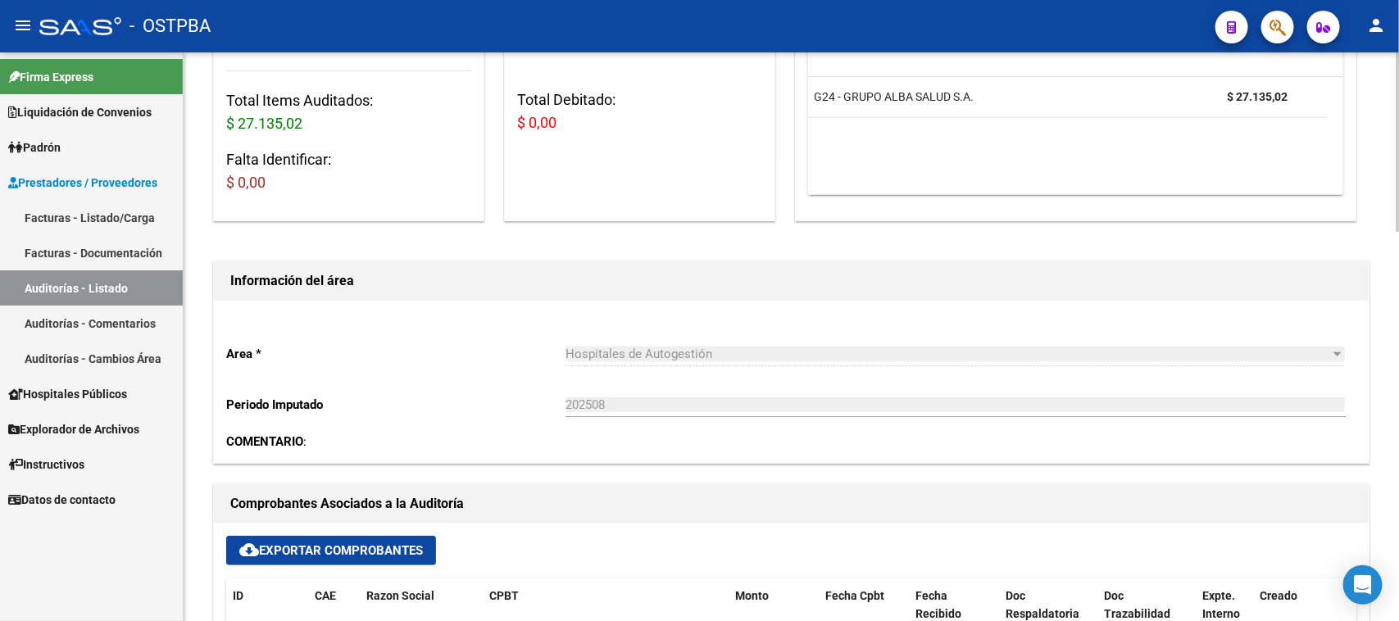
scroll to position [615, 0]
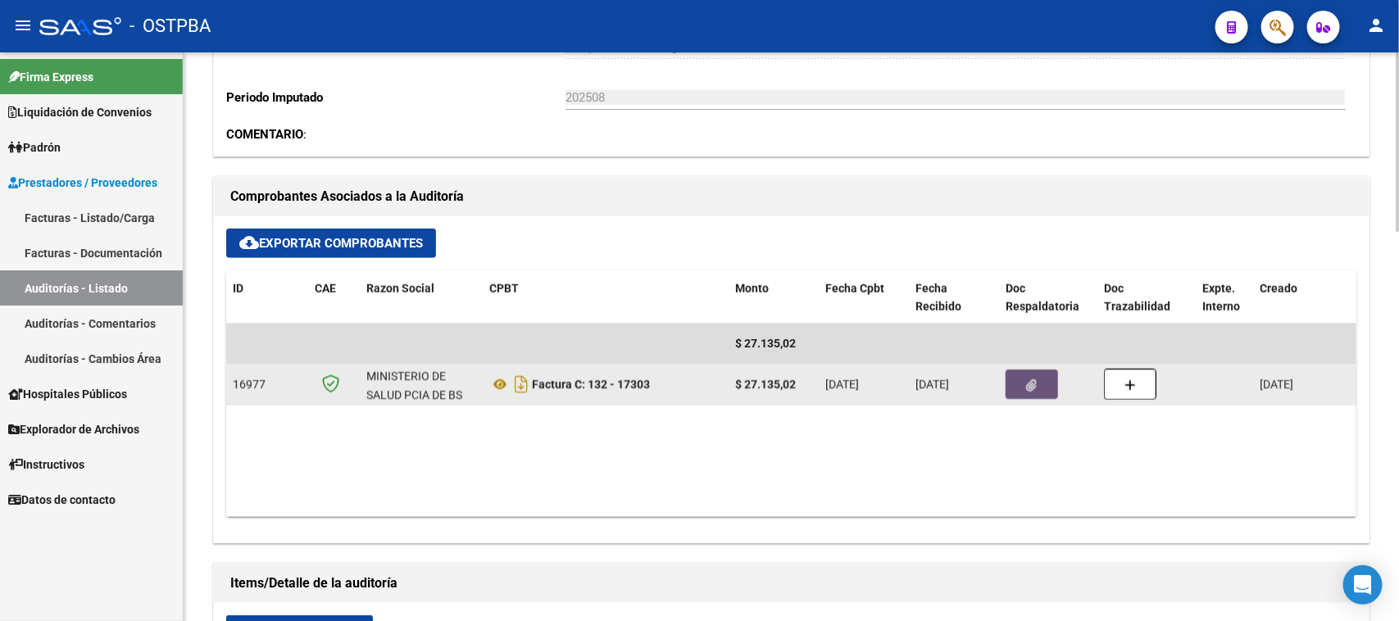
click at [1029, 379] on icon "button" at bounding box center [1032, 385] width 11 height 12
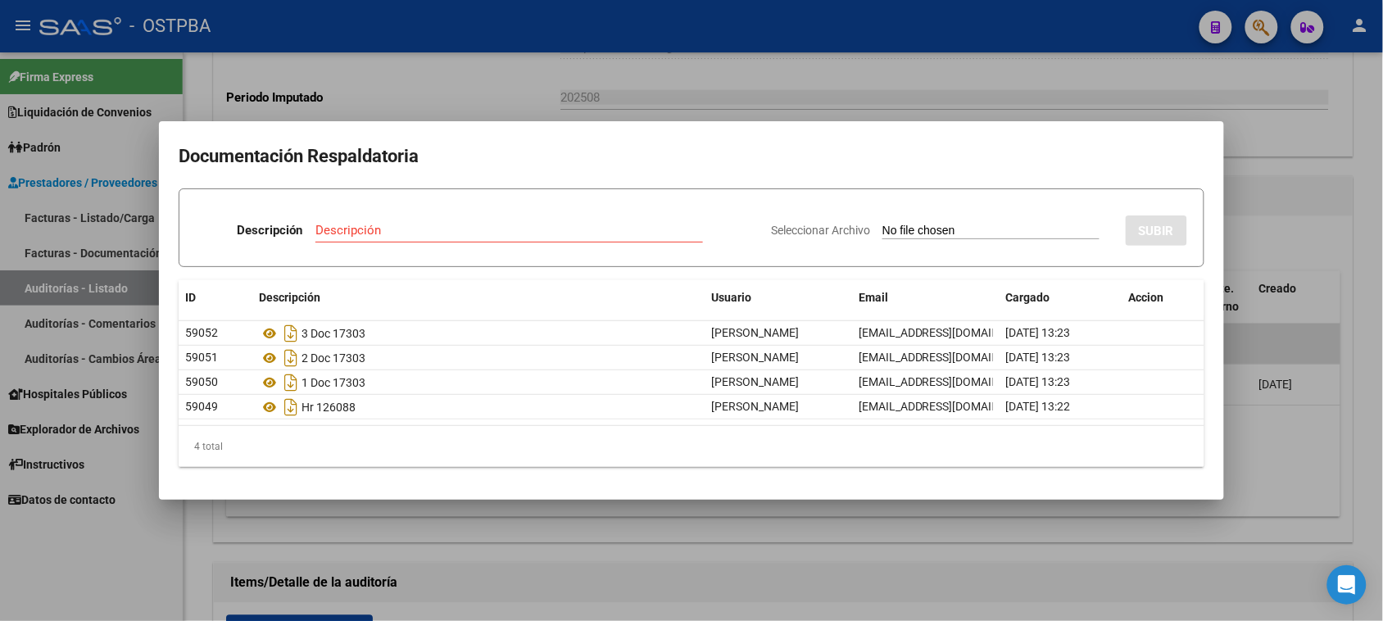
click at [1371, 221] on div at bounding box center [691, 310] width 1383 height 621
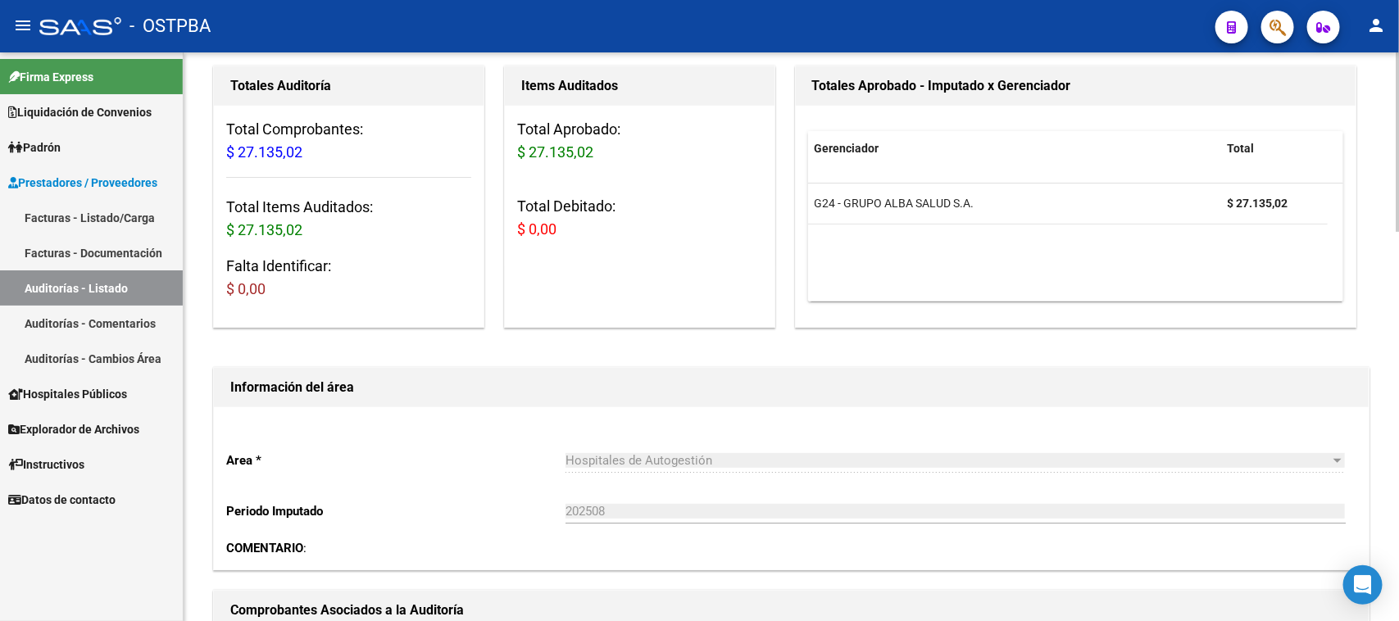
scroll to position [0, 0]
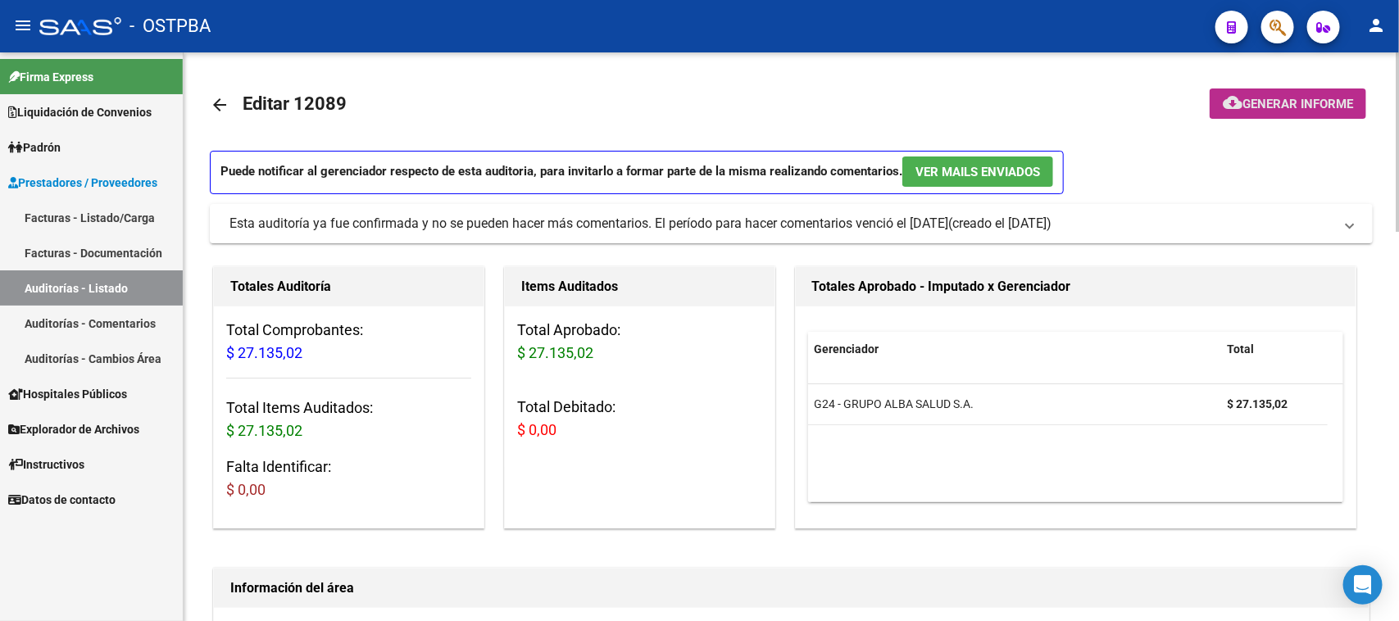
click at [1276, 111] on button "cloud_download Generar informe" at bounding box center [1287, 103] width 156 height 30
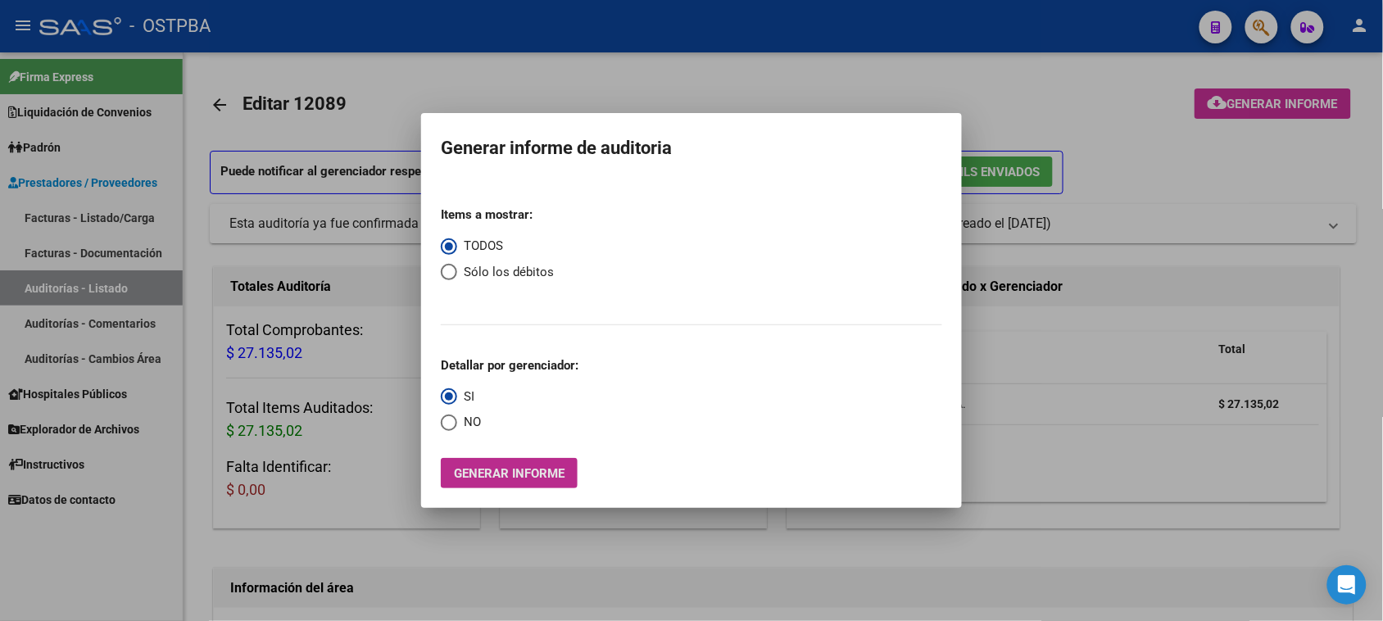
click at [546, 472] on span "Generar informe" at bounding box center [509, 473] width 111 height 15
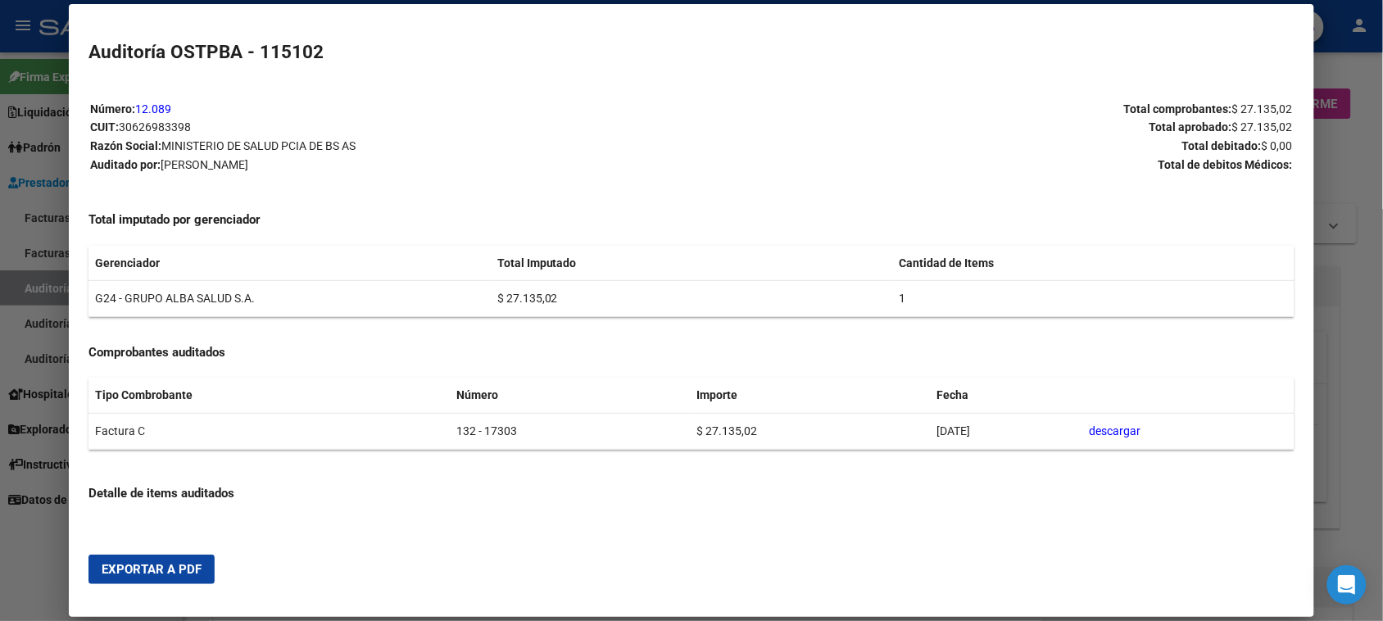
click at [161, 565] on span "Exportar a PDF" at bounding box center [152, 569] width 100 height 15
click at [37, 279] on div at bounding box center [691, 310] width 1383 height 621
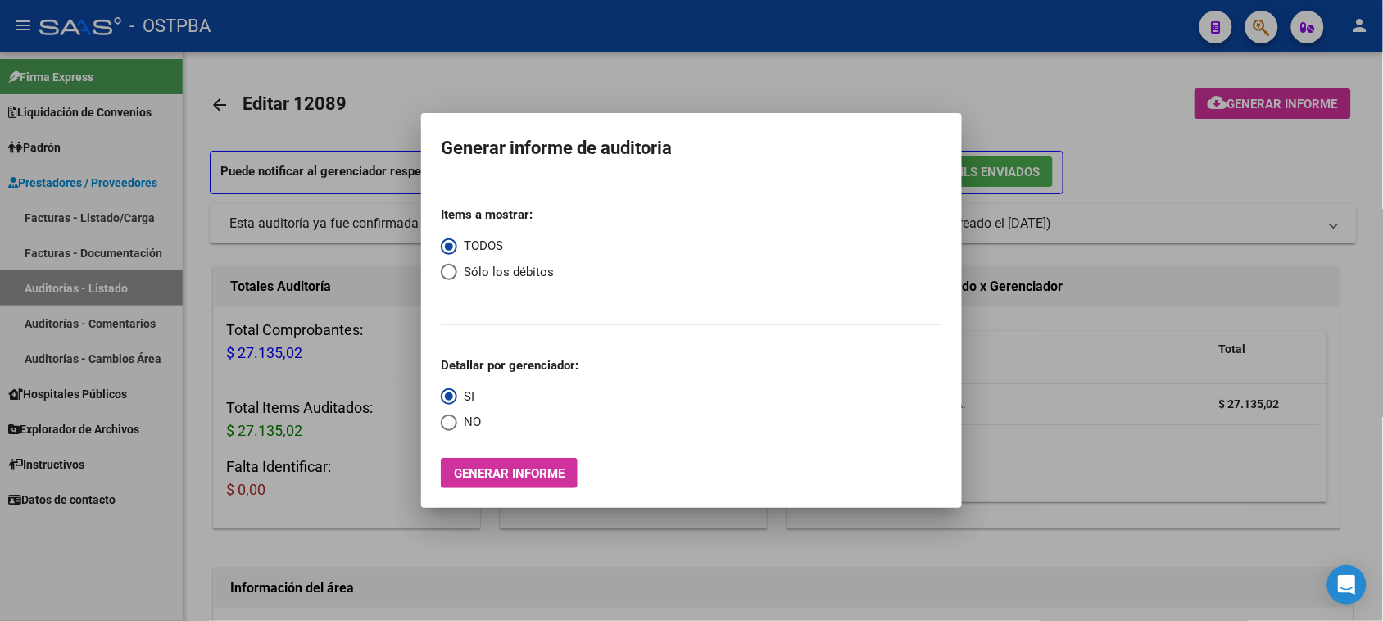
drag, startPoint x: 37, startPoint y: 279, endPoint x: 49, endPoint y: 277, distance: 12.5
click at [38, 279] on div at bounding box center [691, 310] width 1383 height 621
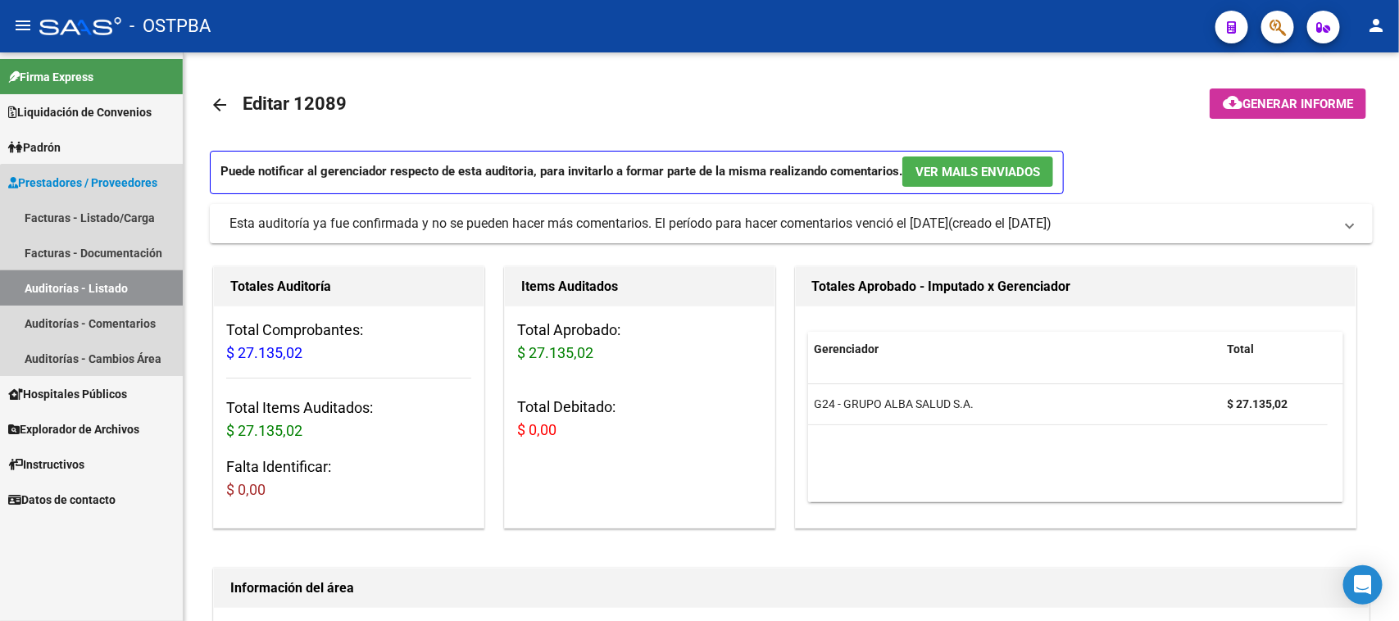
click at [105, 285] on link "Auditorías - Listado" at bounding box center [91, 287] width 183 height 35
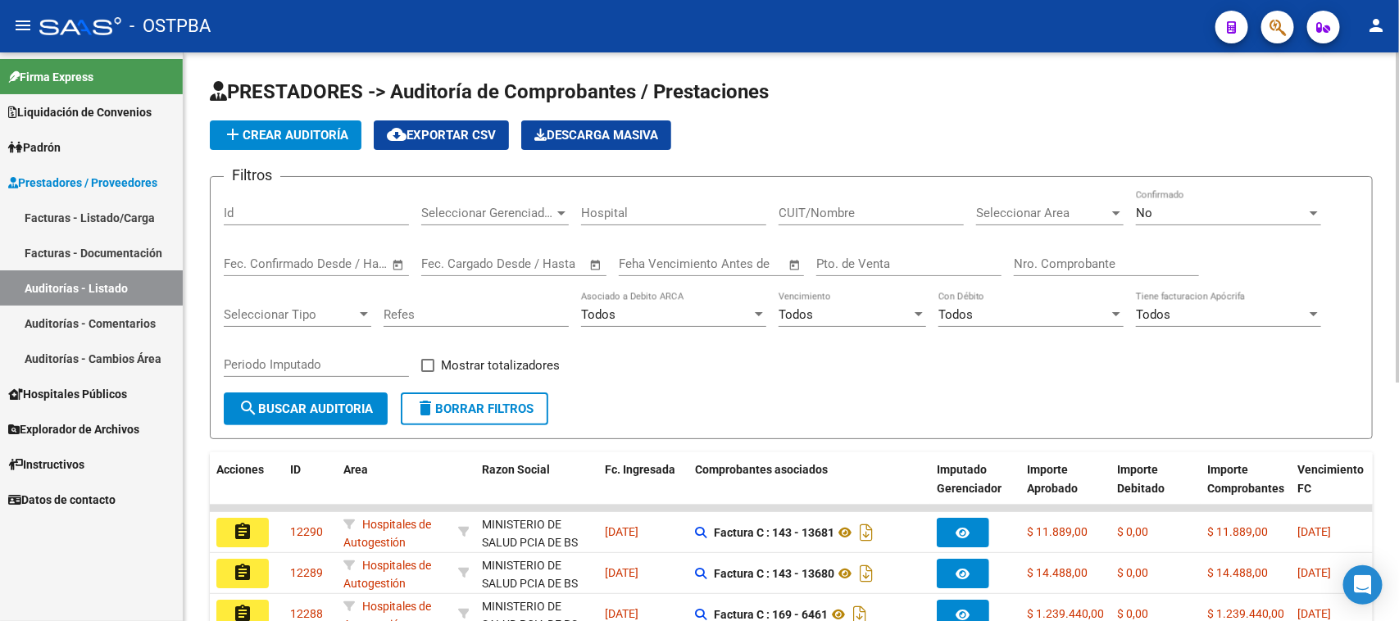
click at [1049, 260] on input "Nro. Comprobante" at bounding box center [1106, 263] width 185 height 15
type input "17314"
click at [1245, 215] on div "No" at bounding box center [1221, 213] width 170 height 15
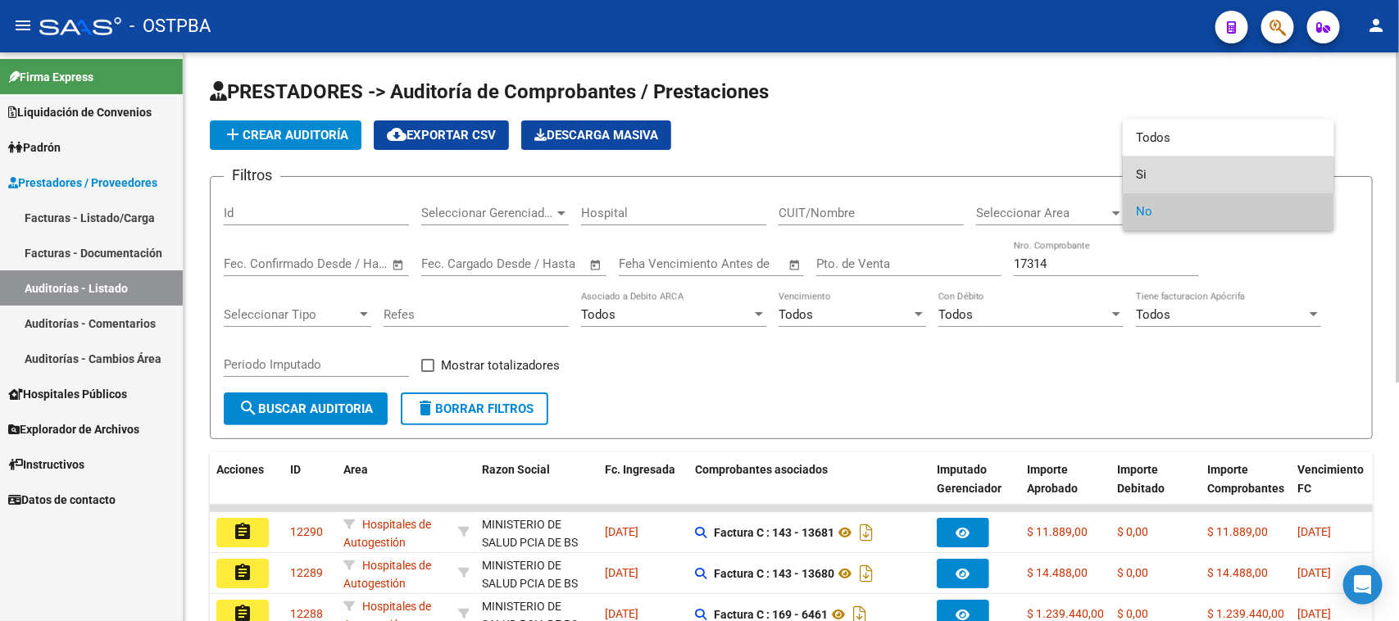
drag, startPoint x: 1141, startPoint y: 176, endPoint x: 596, endPoint y: 379, distance: 581.2
click at [1139, 176] on span "Si" at bounding box center [1228, 174] width 185 height 37
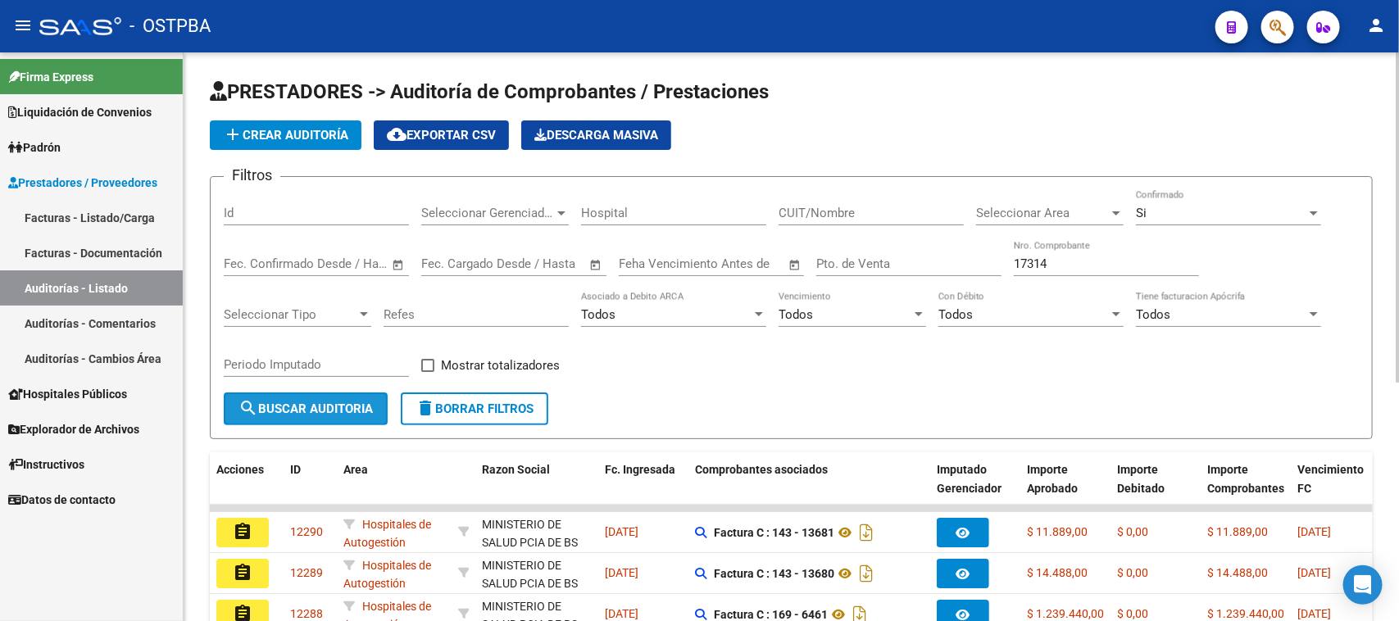
click at [313, 420] on button "search Buscar Auditoria" at bounding box center [306, 408] width 164 height 33
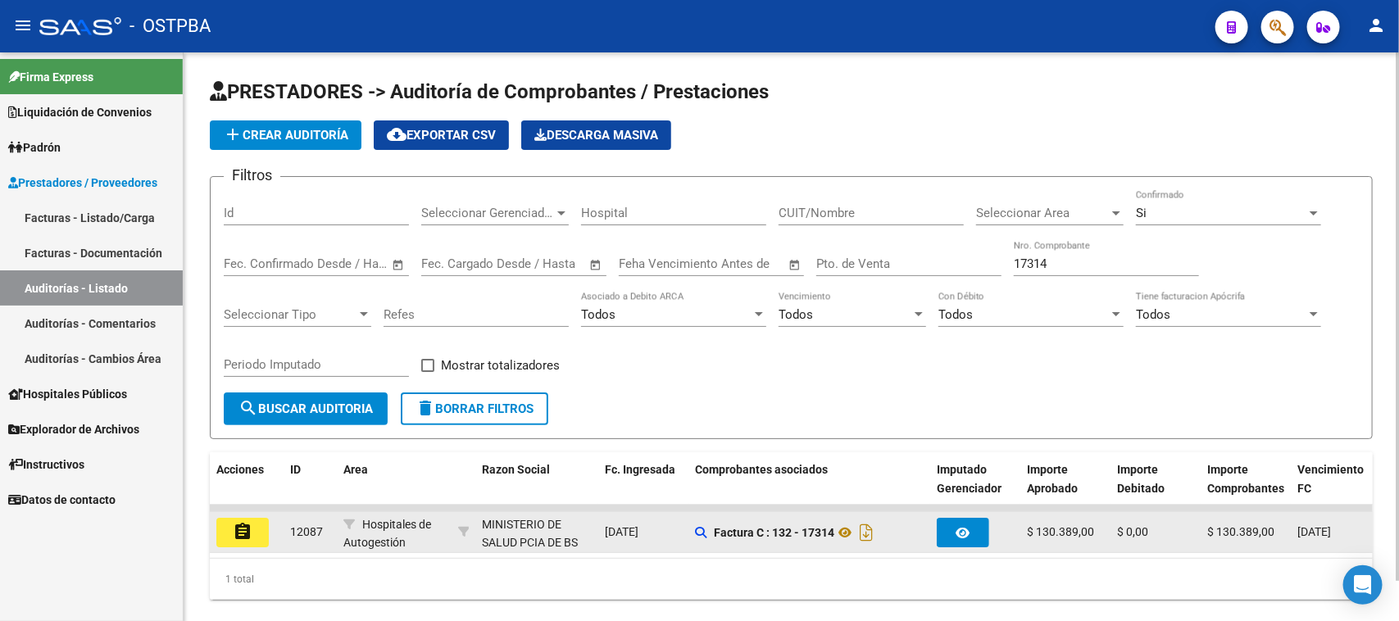
click at [225, 538] on button "assignment" at bounding box center [242, 532] width 52 height 29
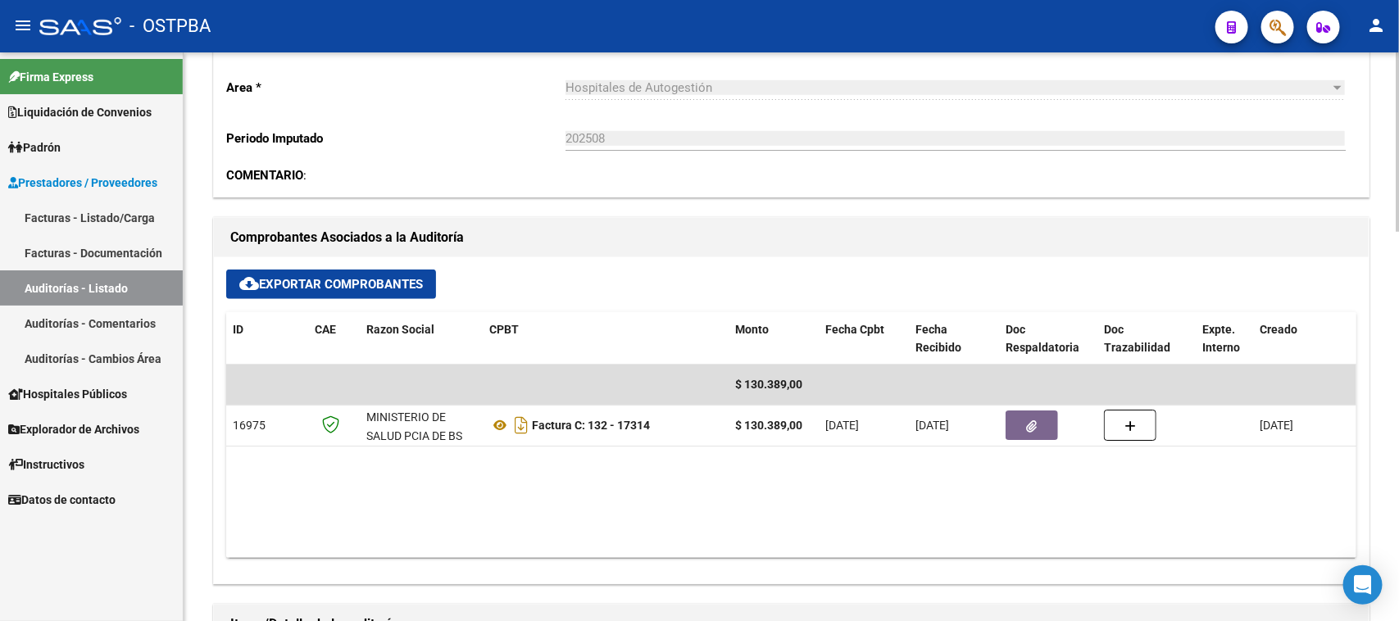
scroll to position [717, 0]
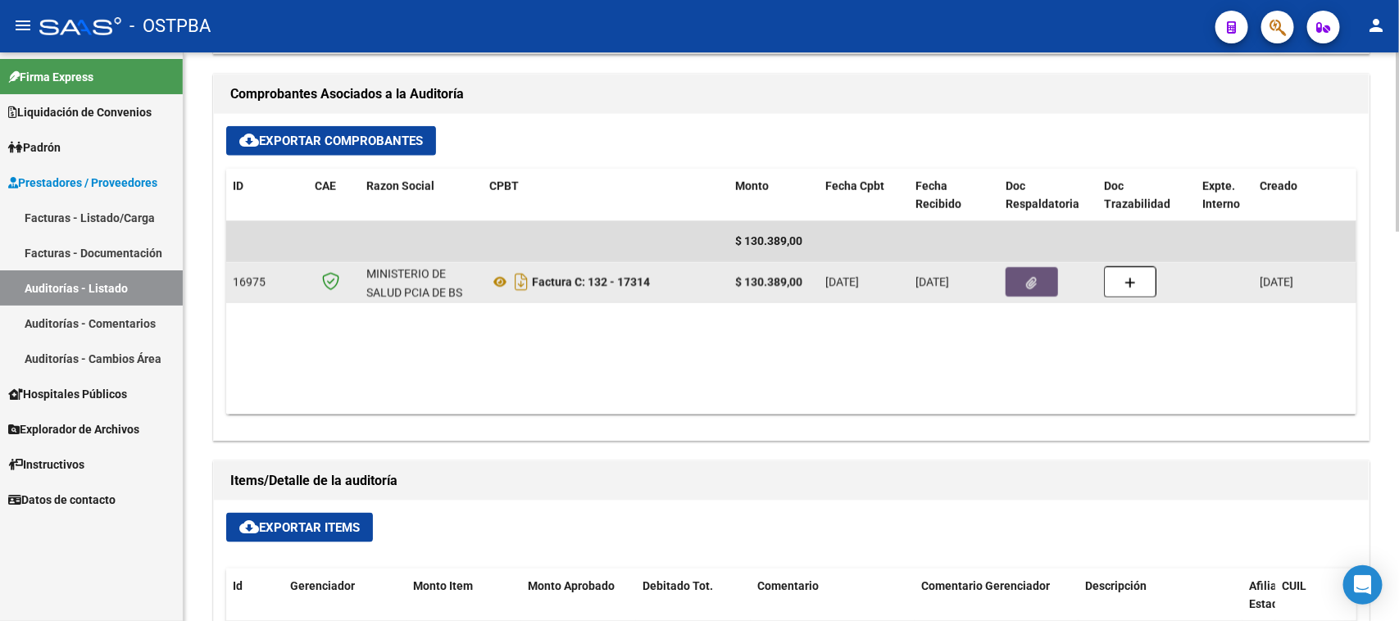
click at [1046, 279] on button "button" at bounding box center [1031, 281] width 52 height 29
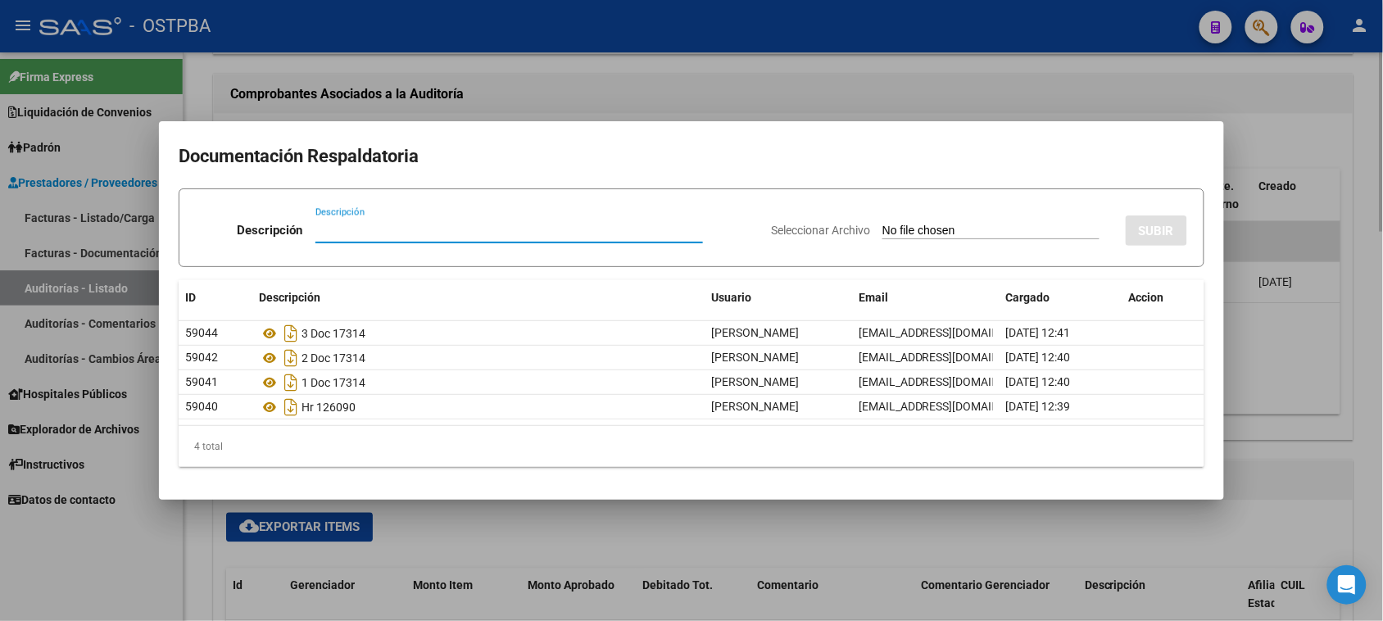
drag, startPoint x: 1360, startPoint y: 434, endPoint x: 1354, endPoint y: 400, distance: 34.9
click at [1359, 430] on div at bounding box center [691, 310] width 1383 height 621
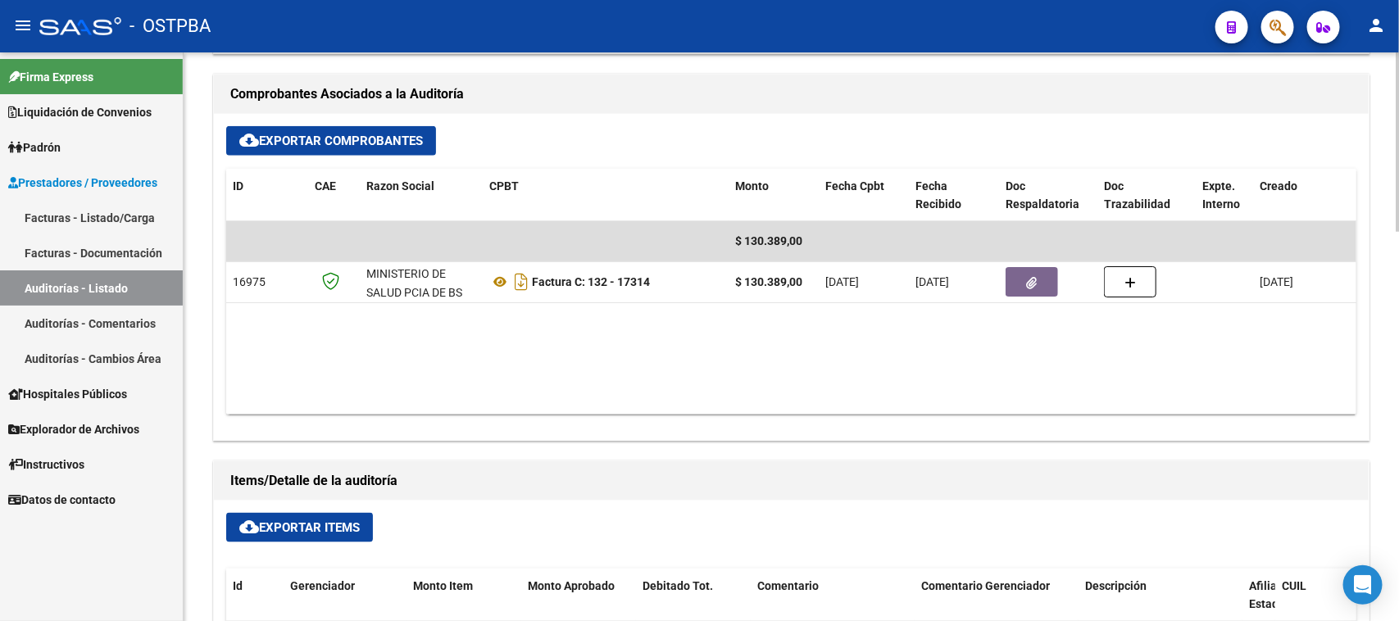
scroll to position [0, 0]
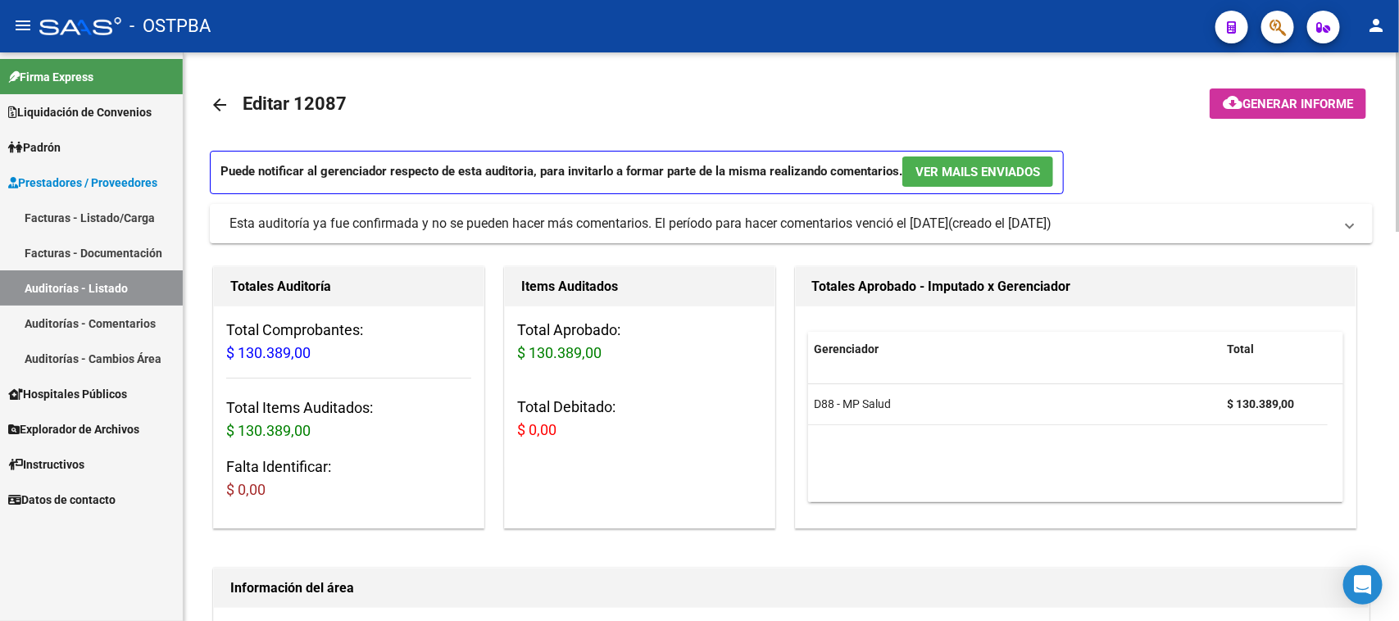
drag, startPoint x: 1324, startPoint y: 97, endPoint x: 1315, endPoint y: 100, distance: 9.6
click at [1315, 100] on span "Generar informe" at bounding box center [1297, 104] width 111 height 15
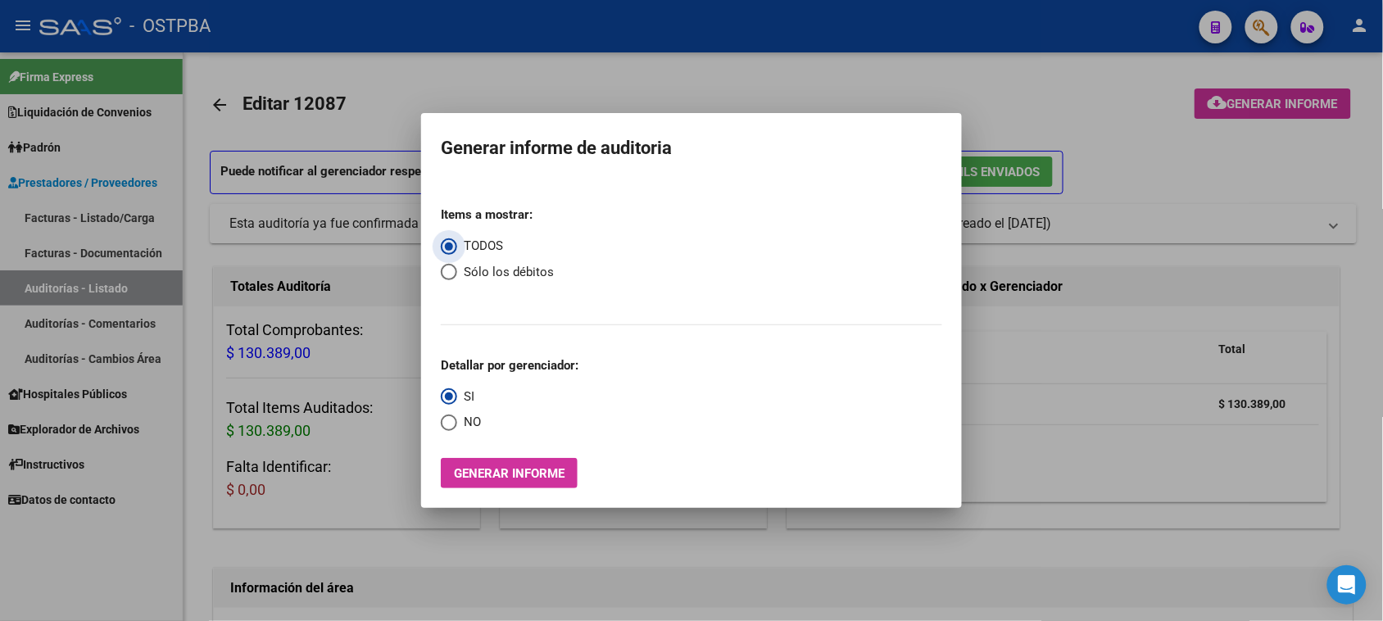
click at [545, 466] on span "Generar informe" at bounding box center [509, 473] width 111 height 15
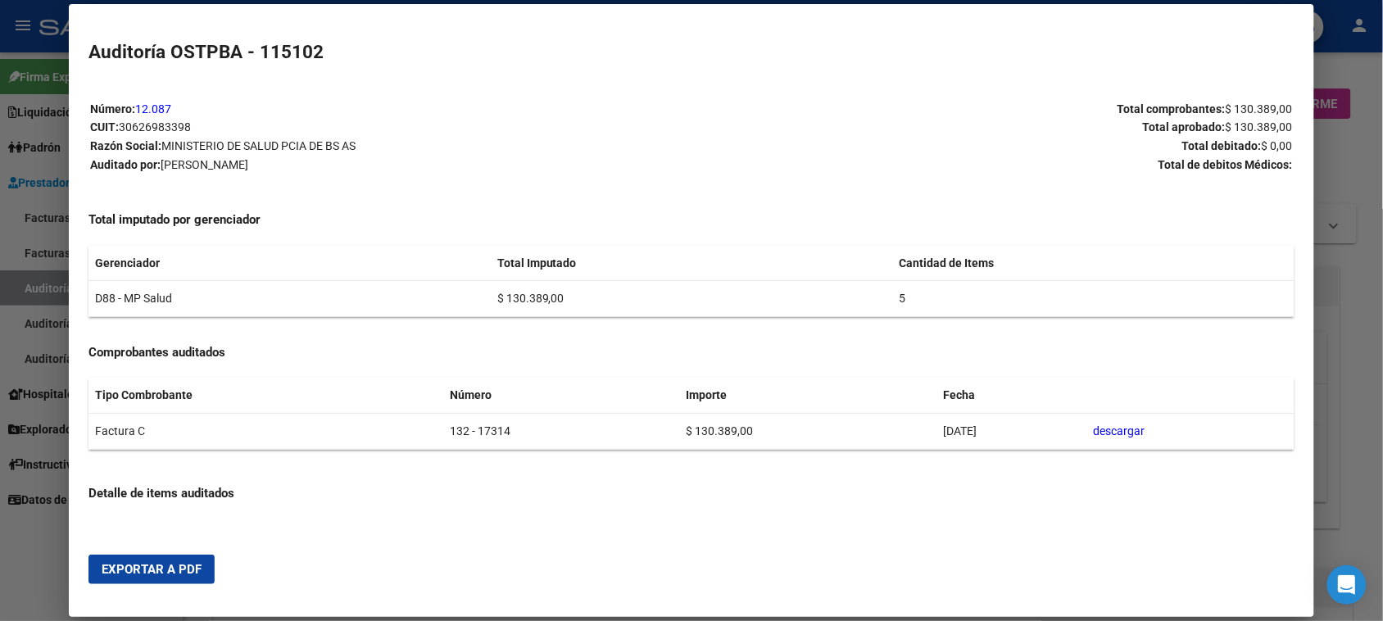
click at [195, 564] on button "Exportar a PDF" at bounding box center [151, 569] width 126 height 29
click at [26, 293] on div at bounding box center [691, 310] width 1383 height 621
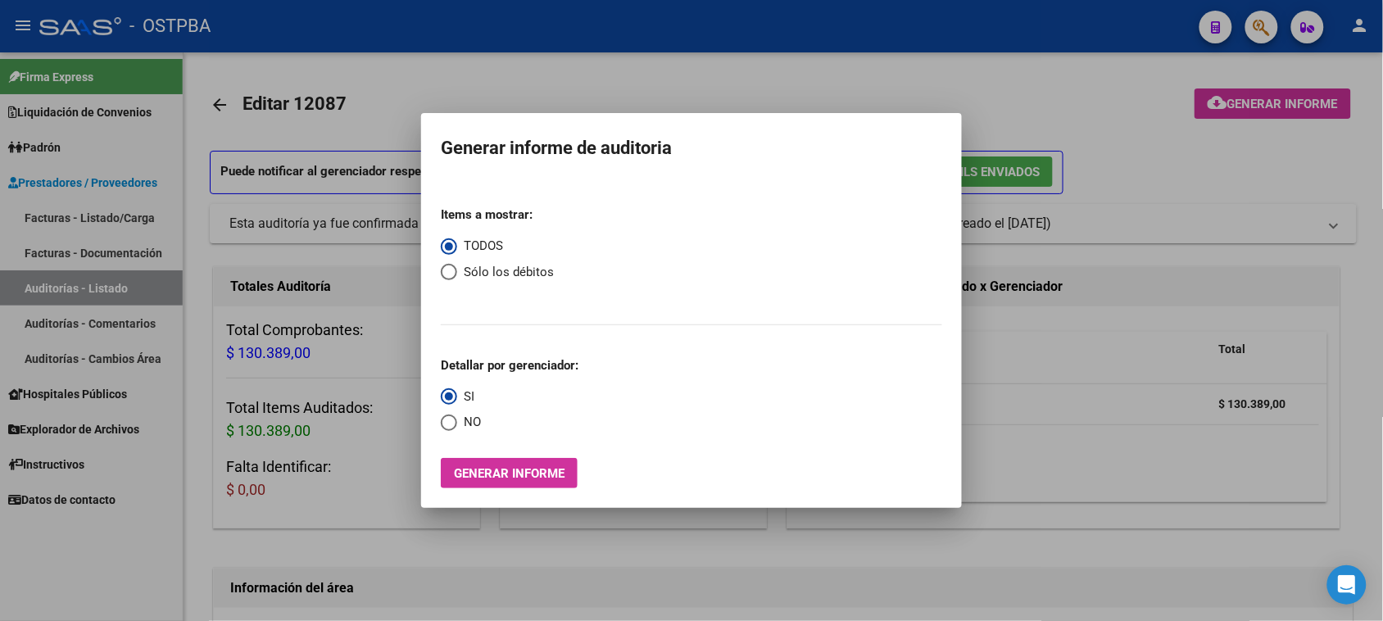
click at [26, 293] on div at bounding box center [691, 310] width 1383 height 621
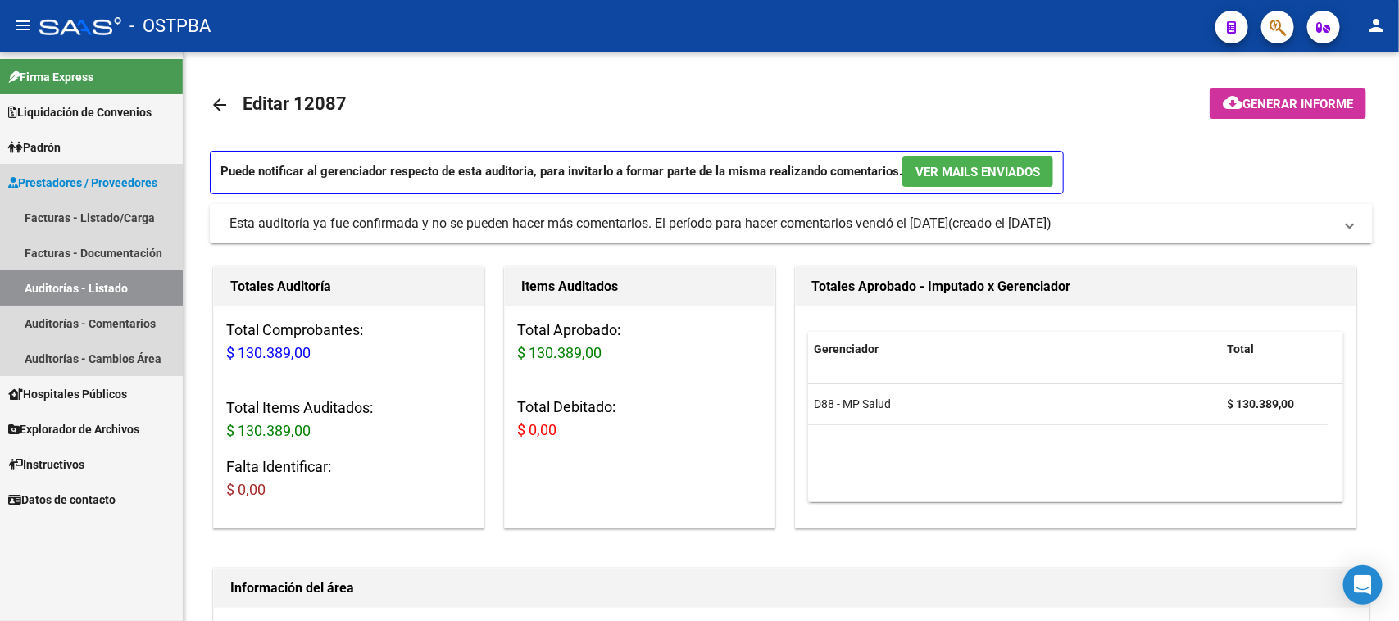
click at [27, 293] on link "Auditorías - Listado" at bounding box center [91, 287] width 183 height 35
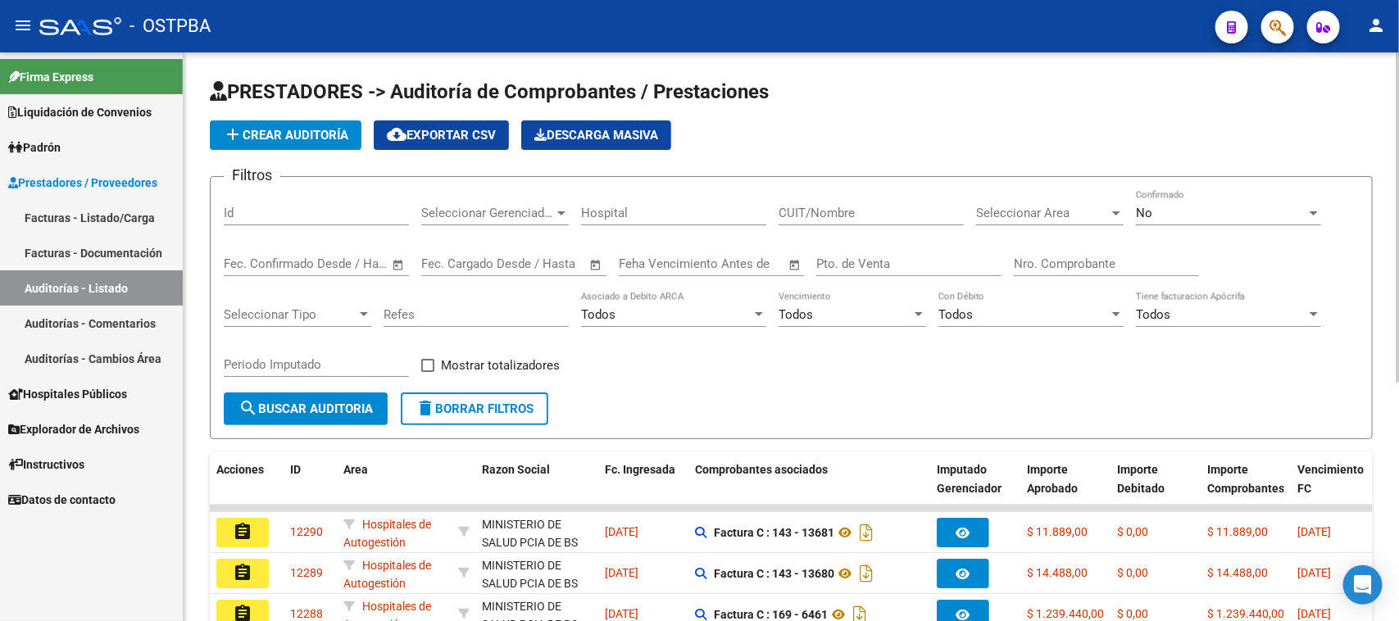
drag, startPoint x: 1076, startPoint y: 256, endPoint x: 1114, endPoint y: 275, distance: 42.9
click at [1082, 256] on input "Nro. Comprobante" at bounding box center [1106, 263] width 185 height 15
type input "17310"
click at [1174, 218] on div "No" at bounding box center [1221, 213] width 170 height 15
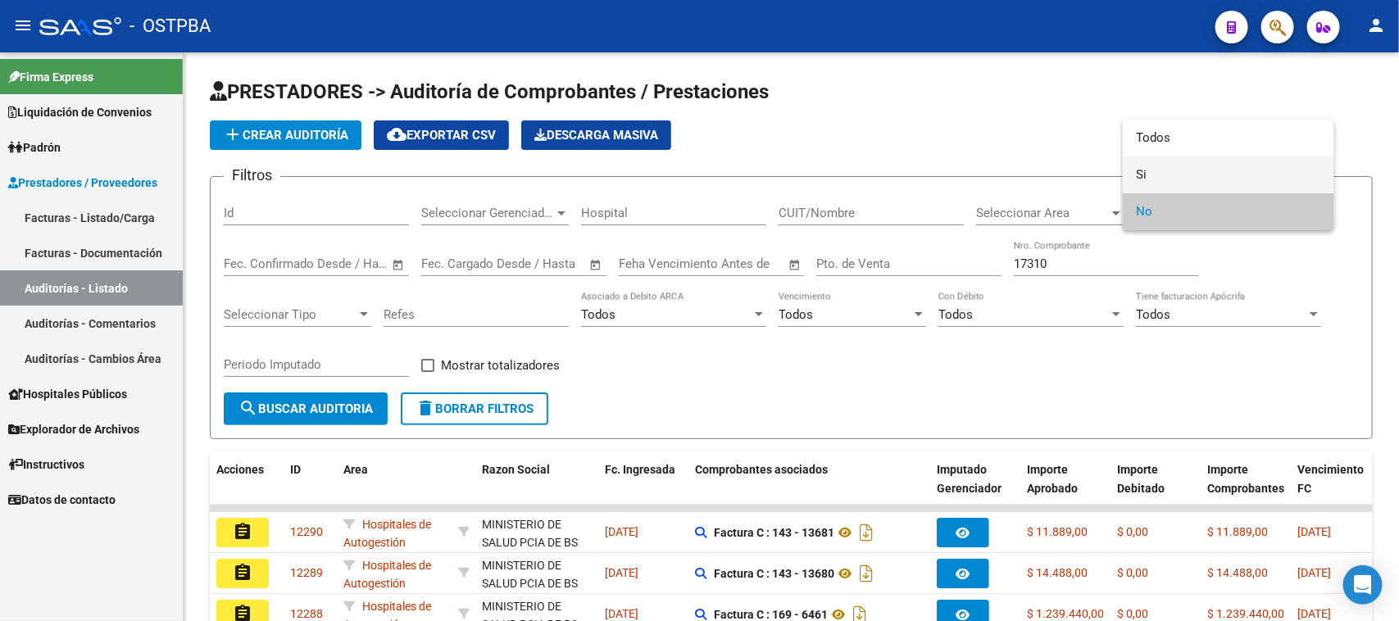
click at [1144, 169] on span "Si" at bounding box center [1228, 174] width 185 height 37
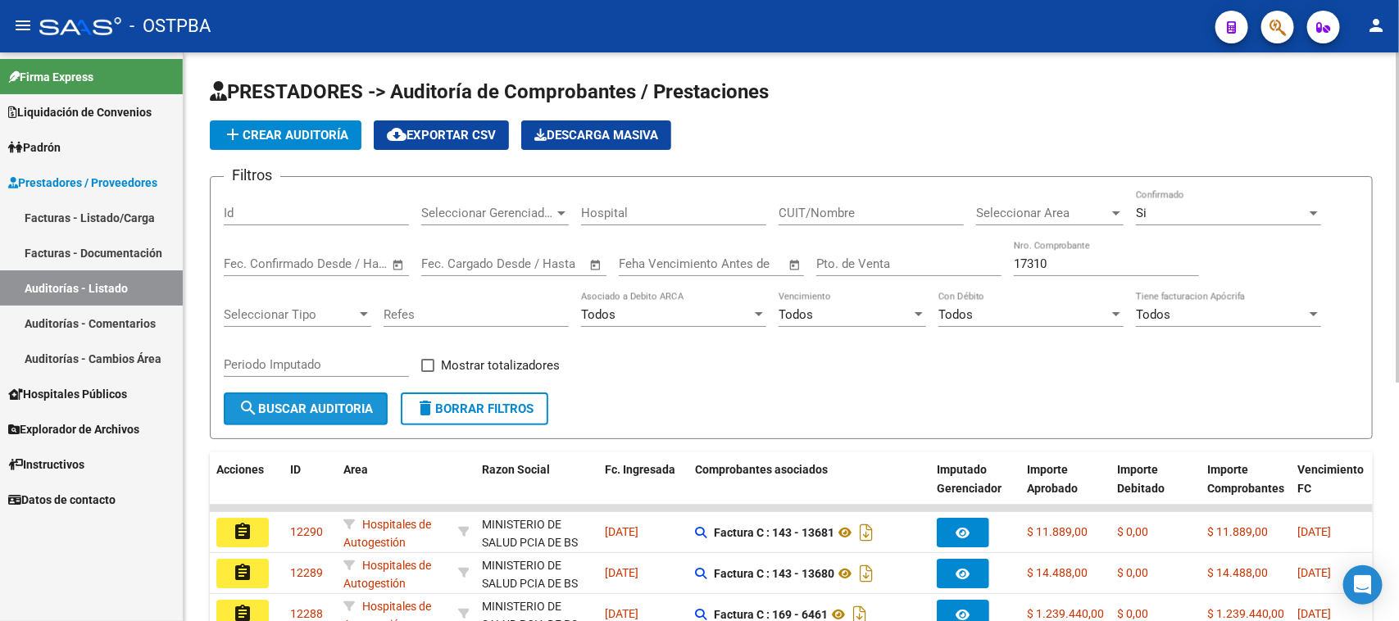
click at [333, 404] on span "search Buscar Auditoria" at bounding box center [305, 408] width 134 height 15
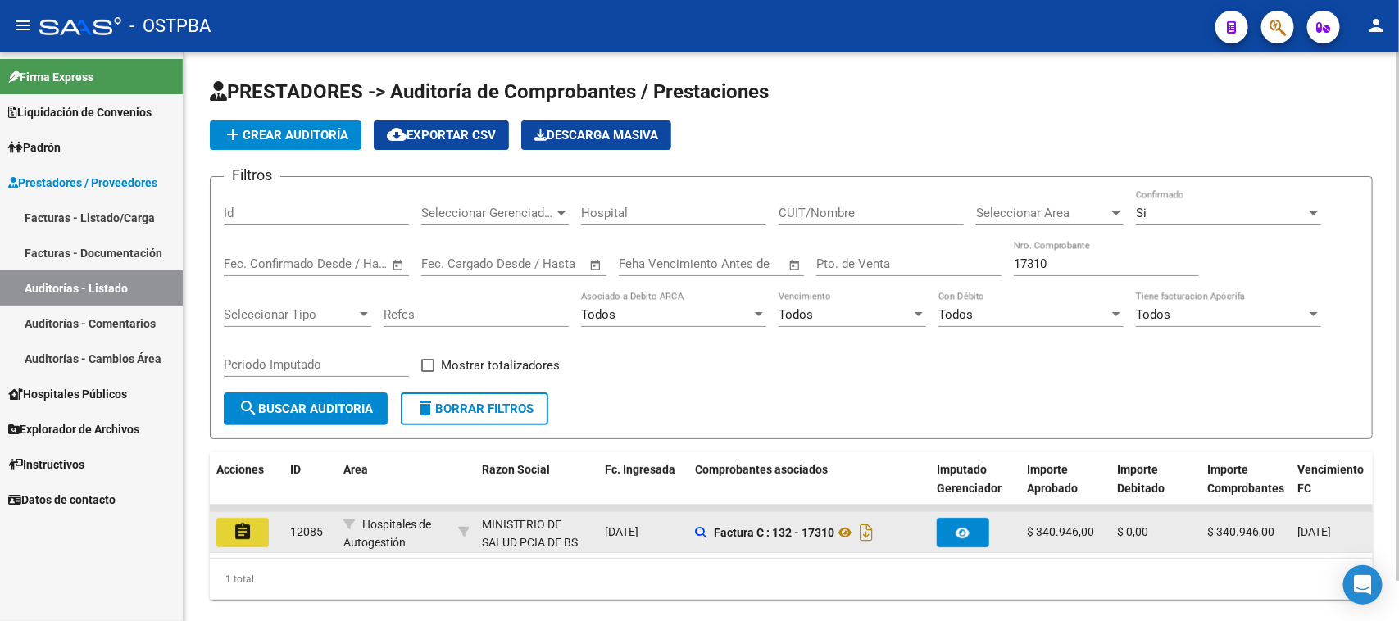
click at [238, 526] on mat-icon "assignment" at bounding box center [243, 532] width 20 height 20
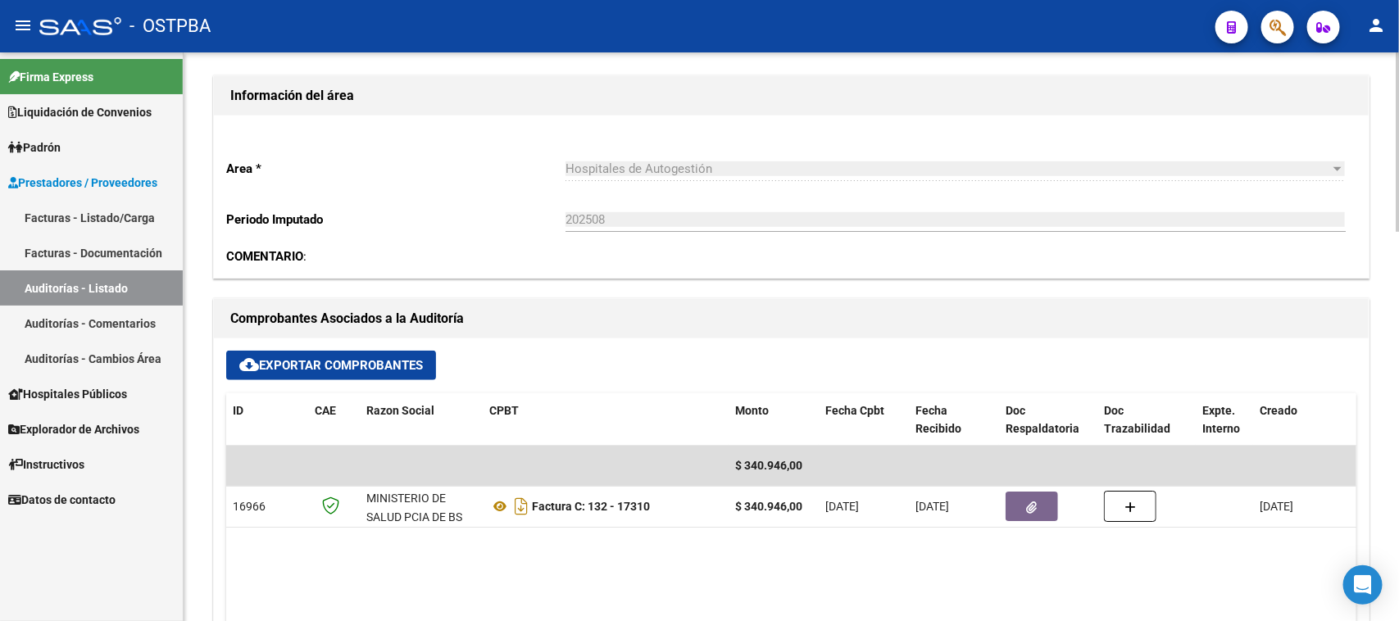
scroll to position [512, 0]
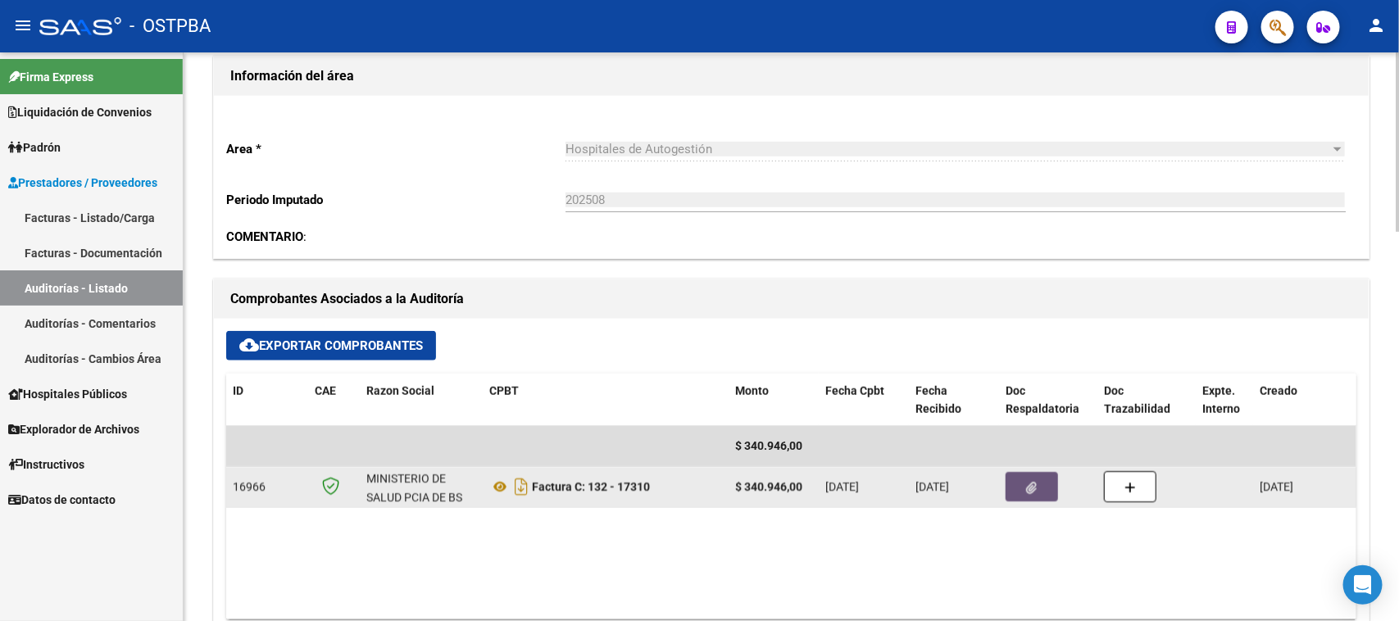
click at [1030, 488] on icon "button" at bounding box center [1032, 488] width 11 height 12
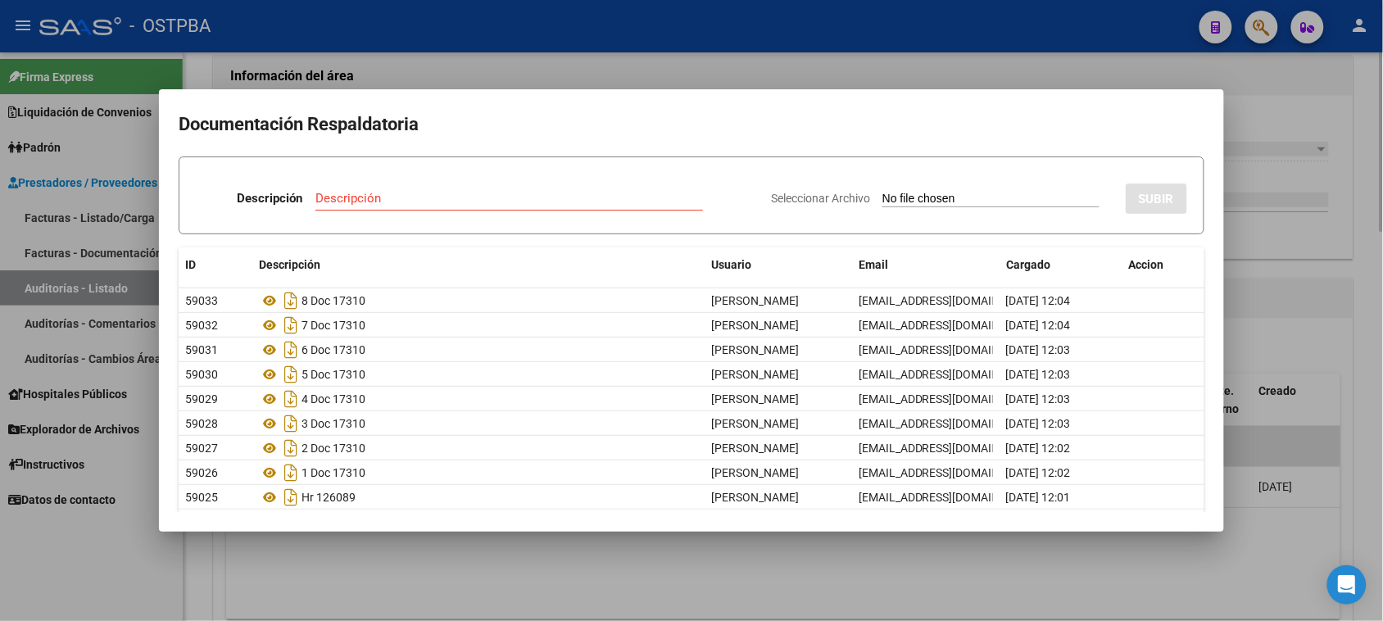
drag, startPoint x: 1360, startPoint y: 506, endPoint x: 1359, endPoint y: 496, distance: 10.8
click at [1360, 501] on div at bounding box center [691, 310] width 1383 height 621
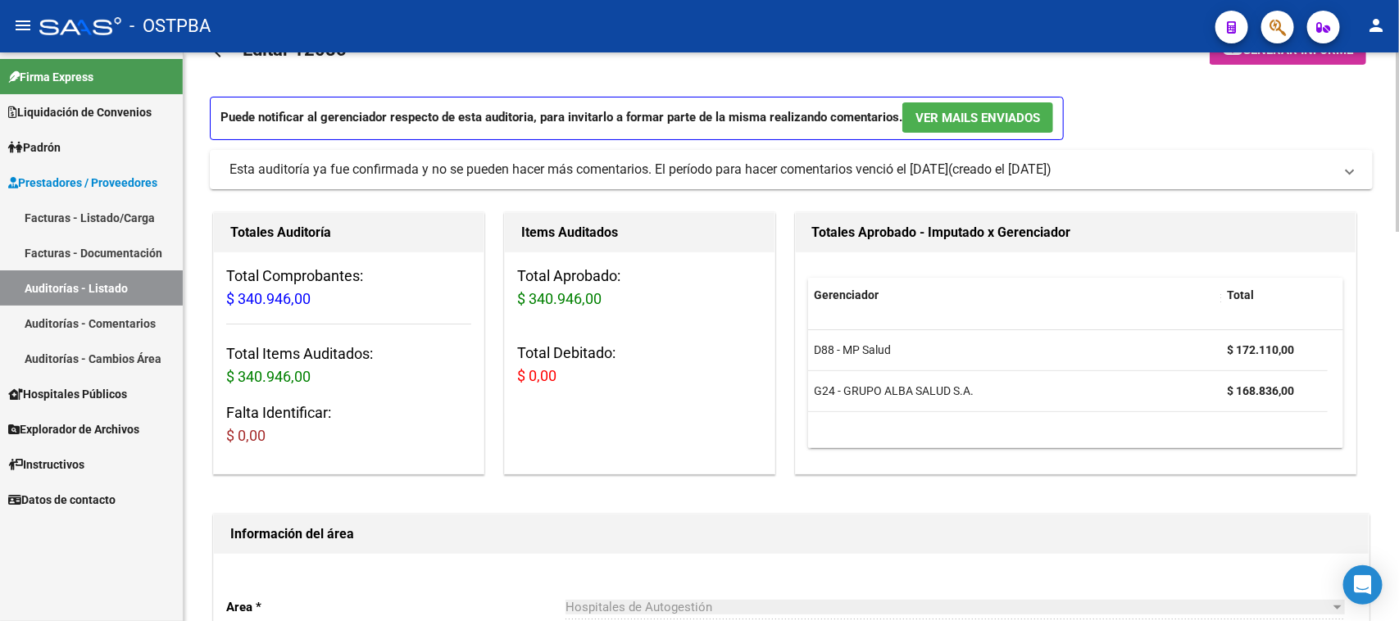
scroll to position [0, 0]
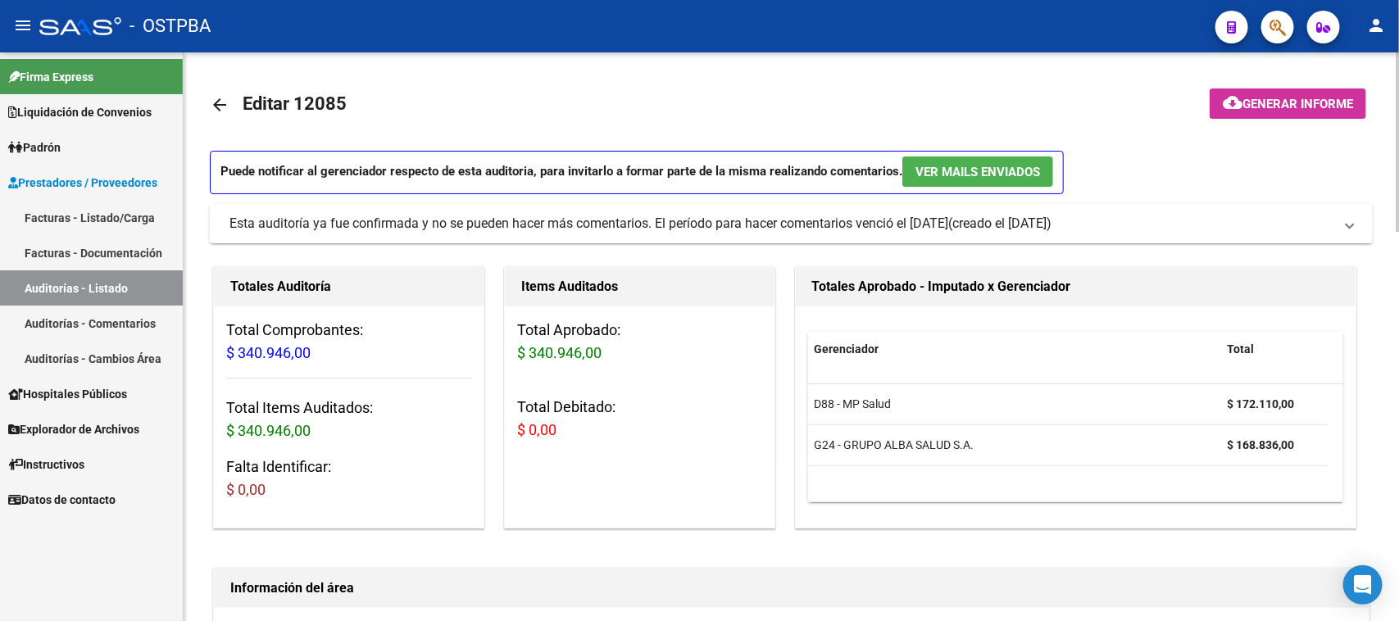
click at [1307, 101] on span "Generar informe" at bounding box center [1297, 104] width 111 height 15
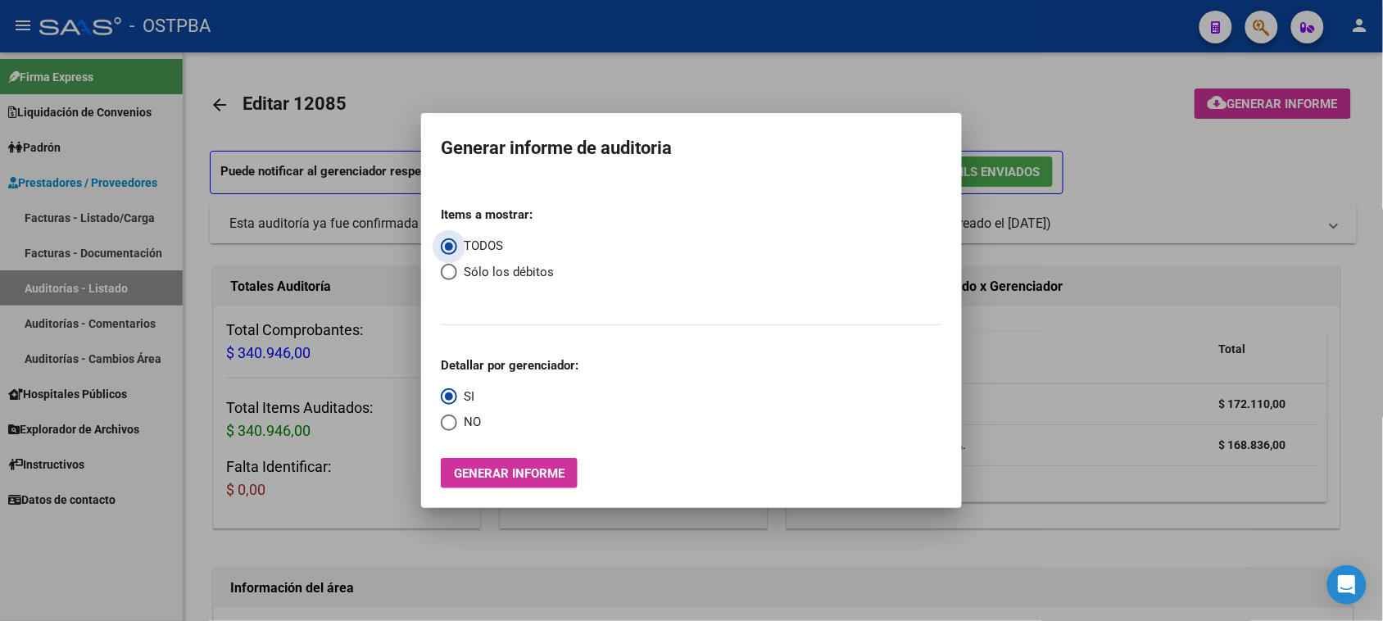
click at [547, 465] on button "Generar informe" at bounding box center [509, 473] width 137 height 30
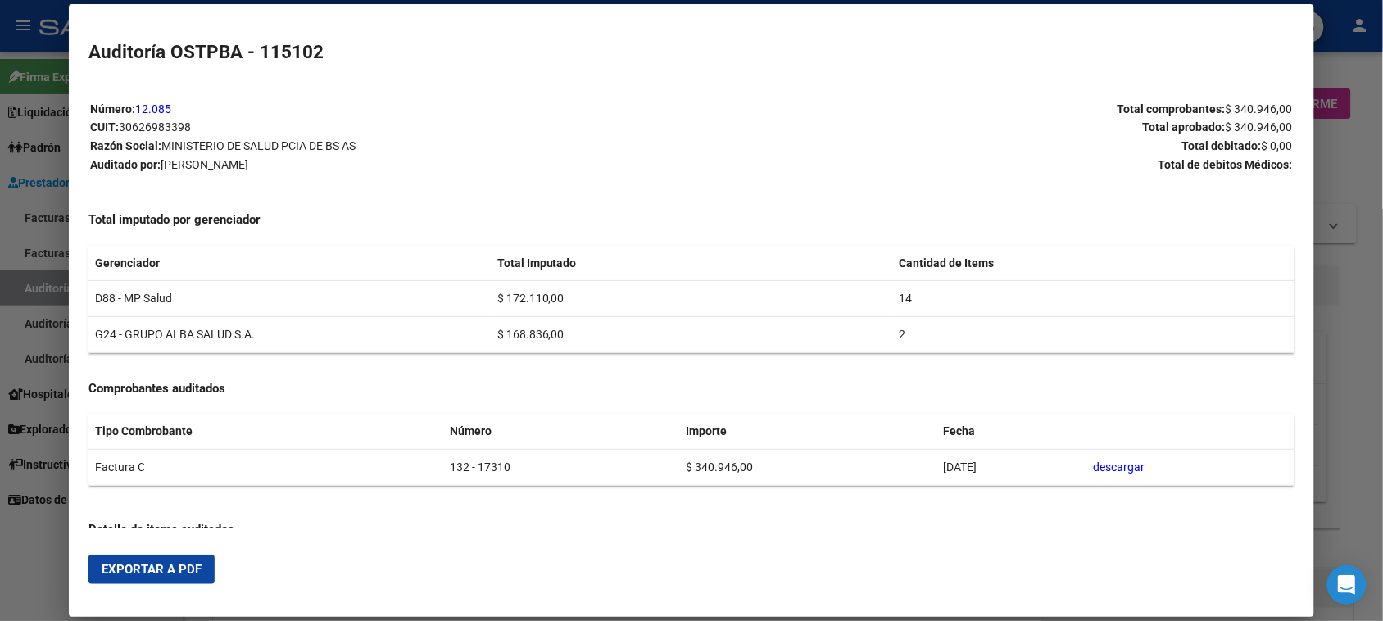
click at [146, 561] on button "Exportar a PDF" at bounding box center [151, 569] width 126 height 29
click at [38, 291] on div at bounding box center [691, 310] width 1383 height 621
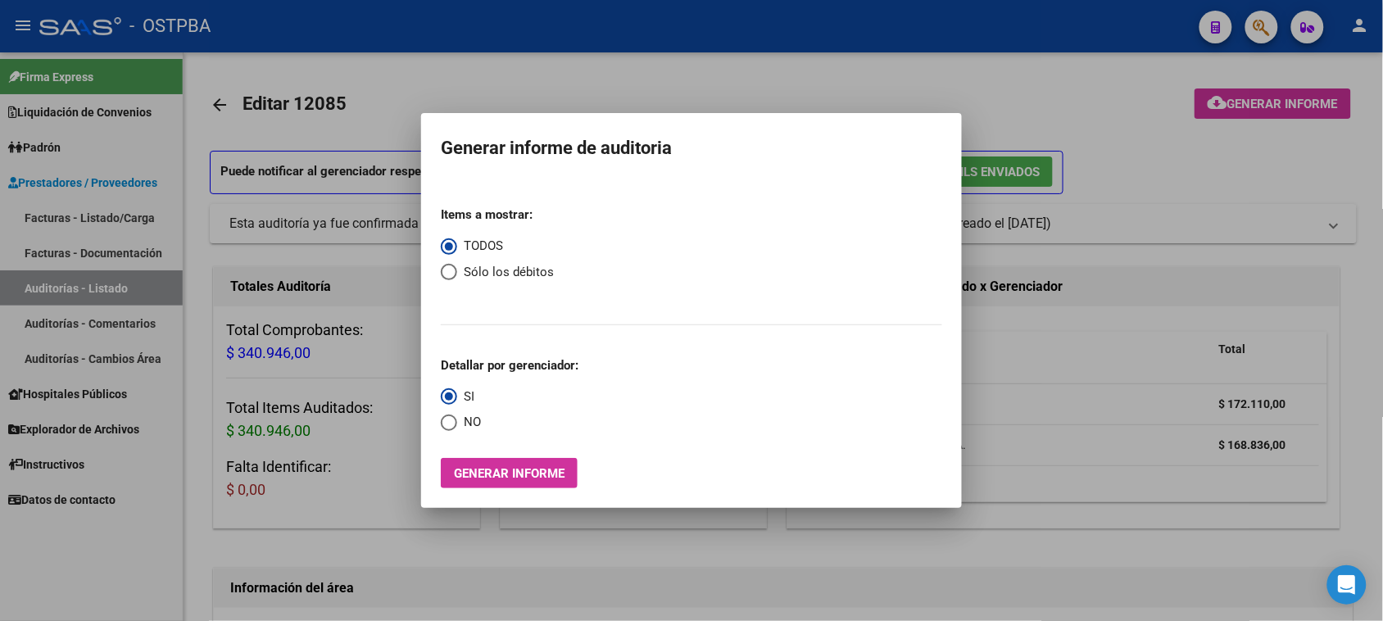
click at [38, 291] on div at bounding box center [691, 310] width 1383 height 621
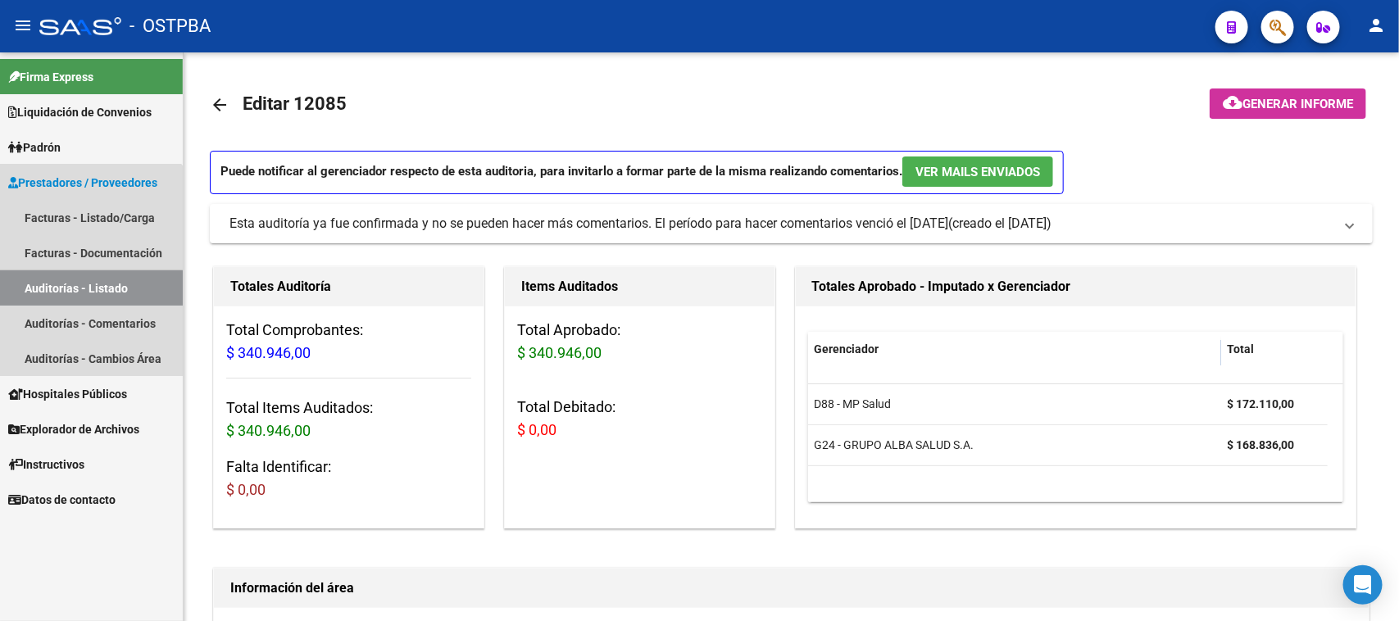
click at [38, 291] on link "Auditorías - Listado" at bounding box center [91, 287] width 183 height 35
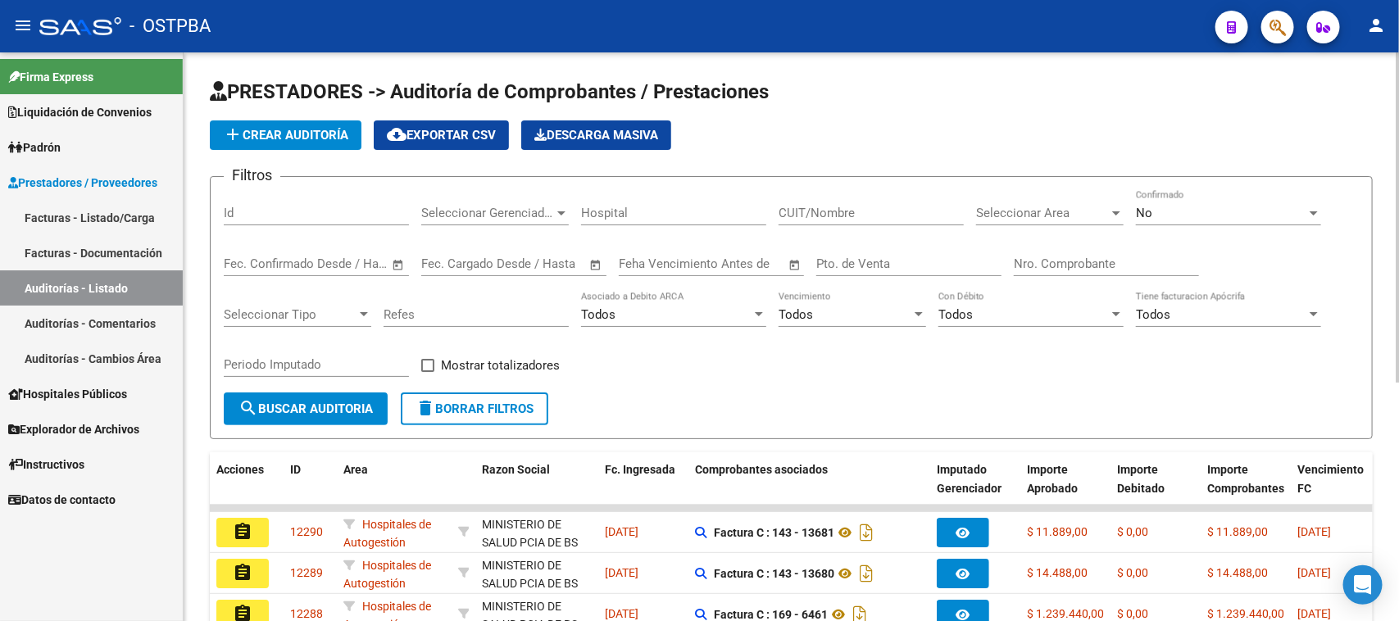
click at [1051, 258] on input "Nro. Comprobante" at bounding box center [1106, 263] width 185 height 15
type input "17353"
click at [1168, 197] on div "No Confirmado" at bounding box center [1228, 207] width 185 height 35
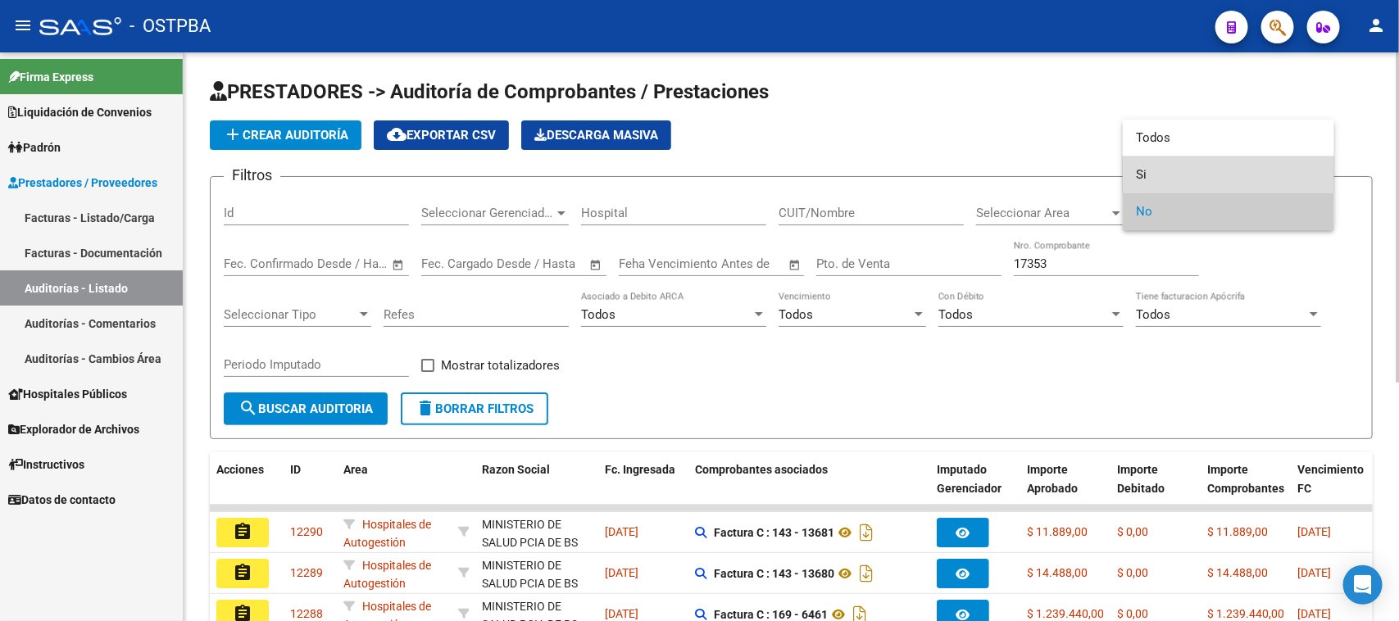
drag, startPoint x: 1141, startPoint y: 172, endPoint x: 1029, endPoint y: 234, distance: 128.0
click at [1136, 174] on span "Si" at bounding box center [1228, 174] width 185 height 37
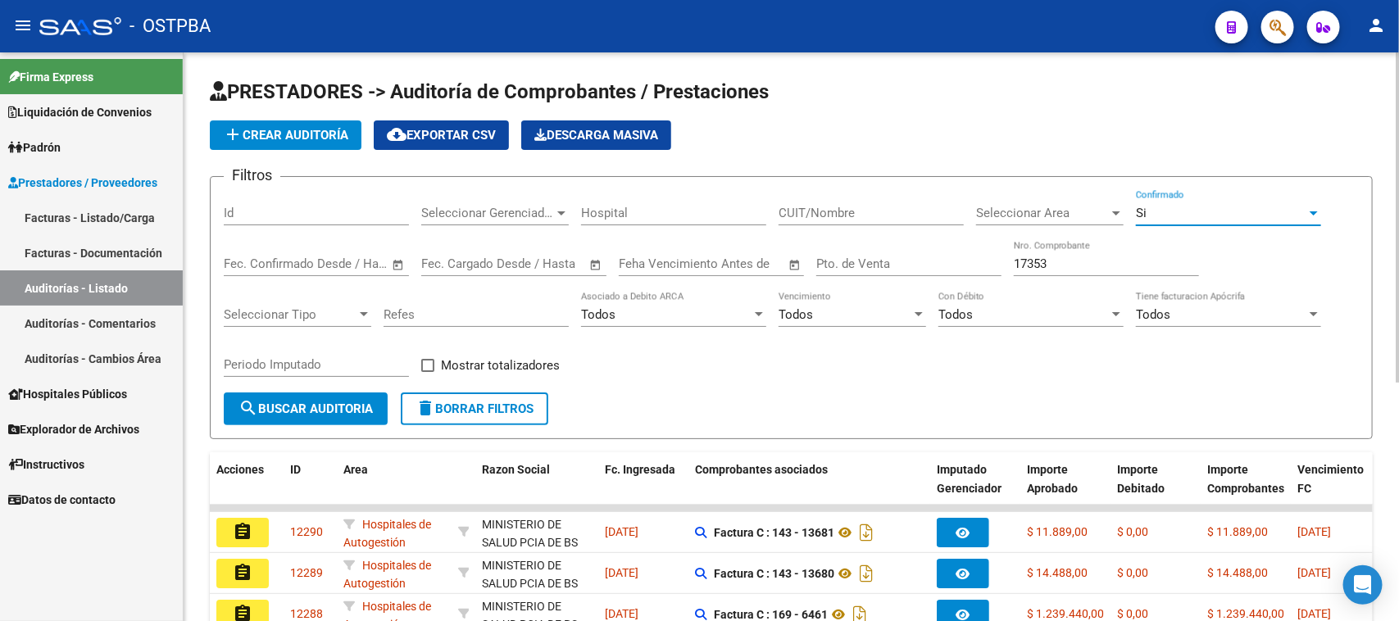
click at [355, 406] on span "search Buscar Auditoria" at bounding box center [305, 408] width 134 height 15
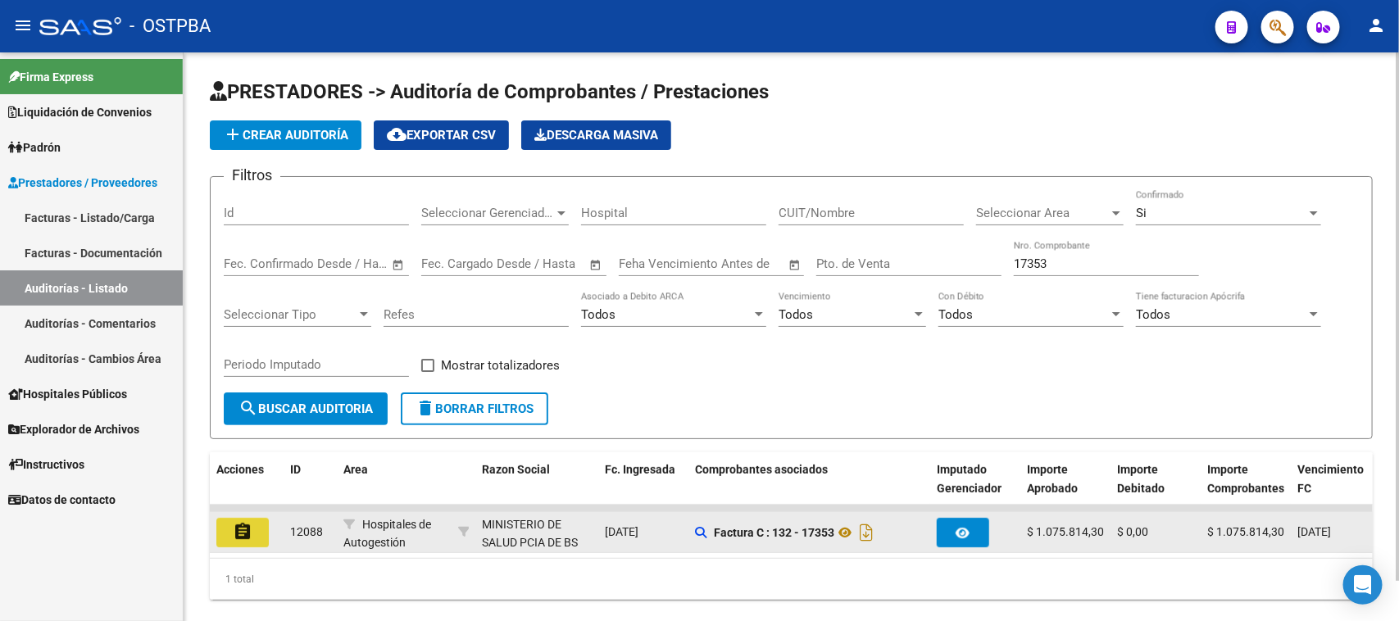
click at [239, 533] on mat-icon "assignment" at bounding box center [243, 532] width 20 height 20
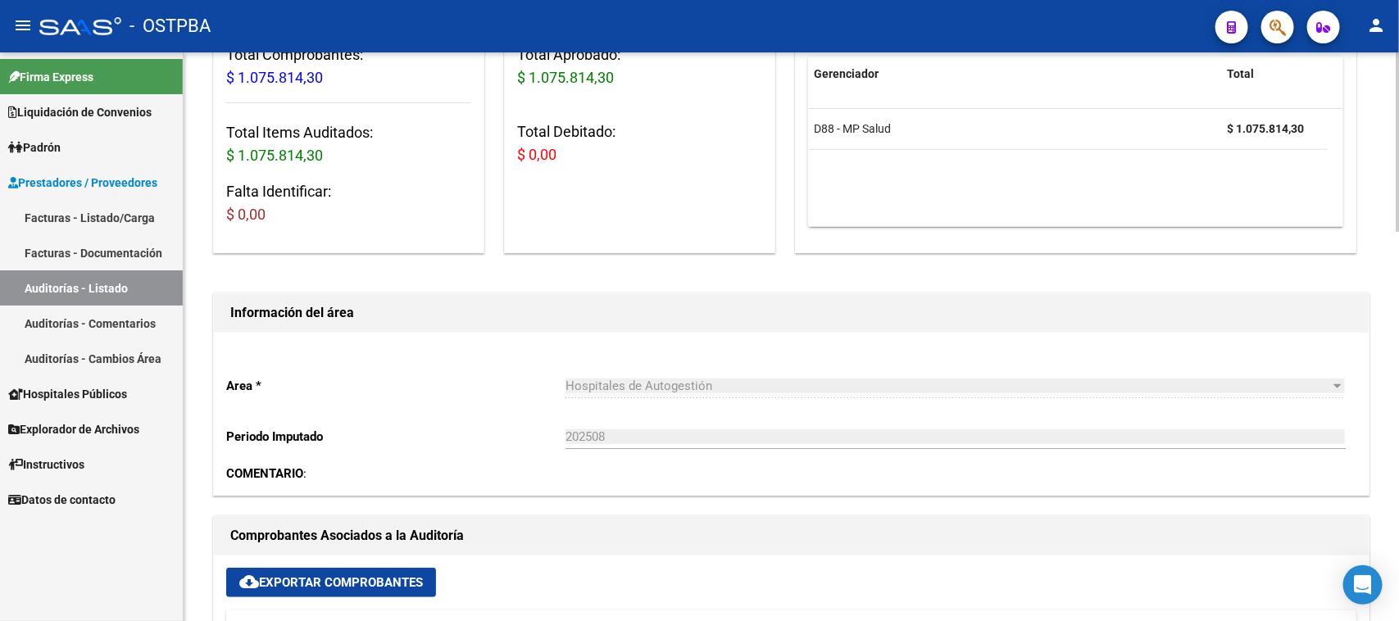
scroll to position [410, 0]
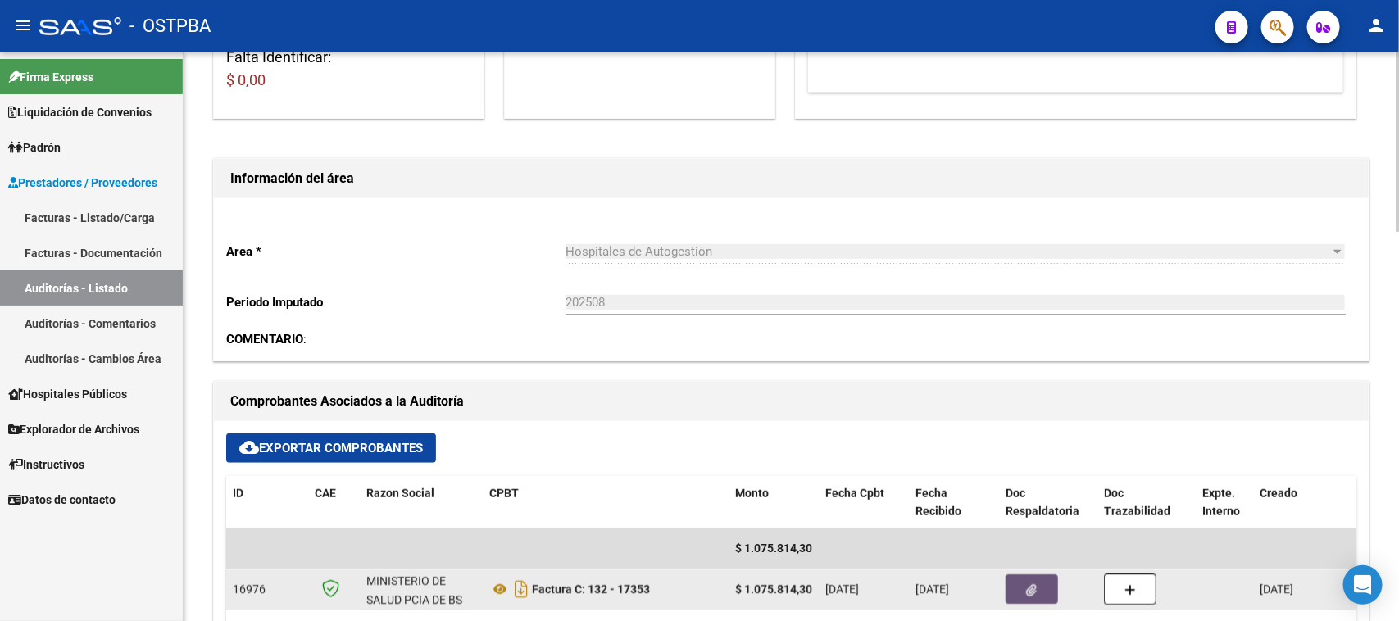
click at [1027, 578] on button "button" at bounding box center [1031, 588] width 52 height 29
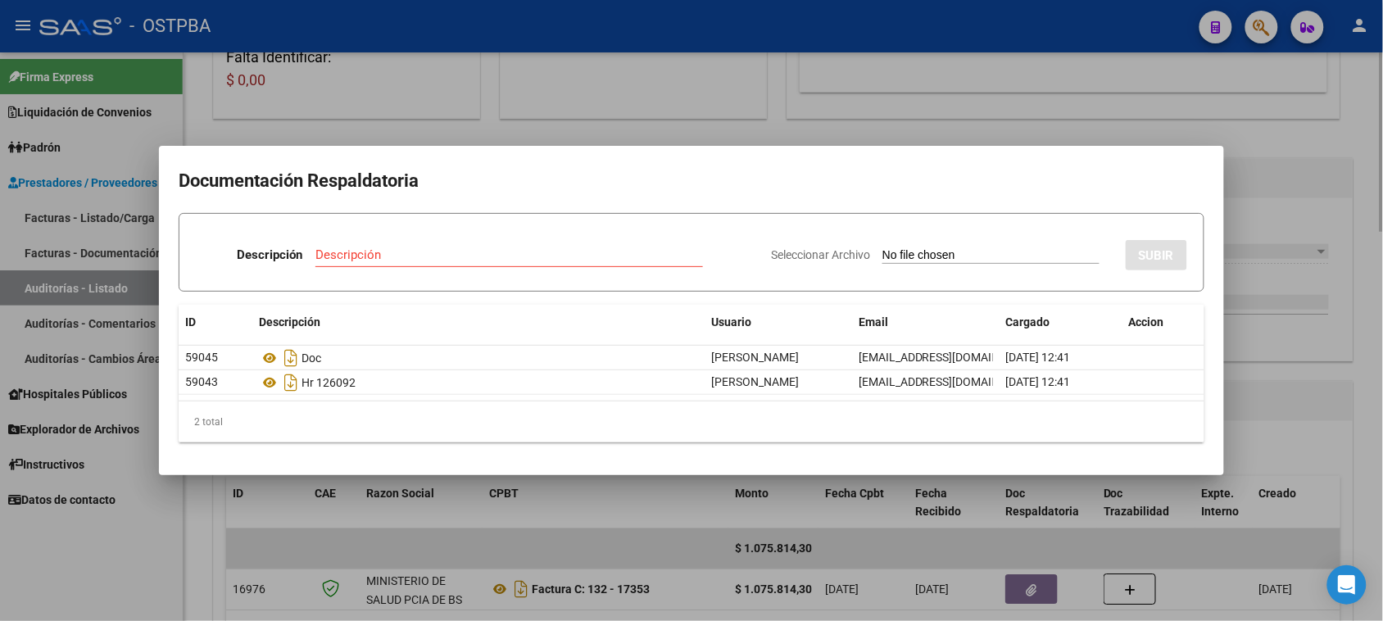
drag, startPoint x: 1342, startPoint y: 383, endPoint x: 1345, endPoint y: 341, distance: 41.9
click at [1337, 379] on div at bounding box center [691, 310] width 1383 height 621
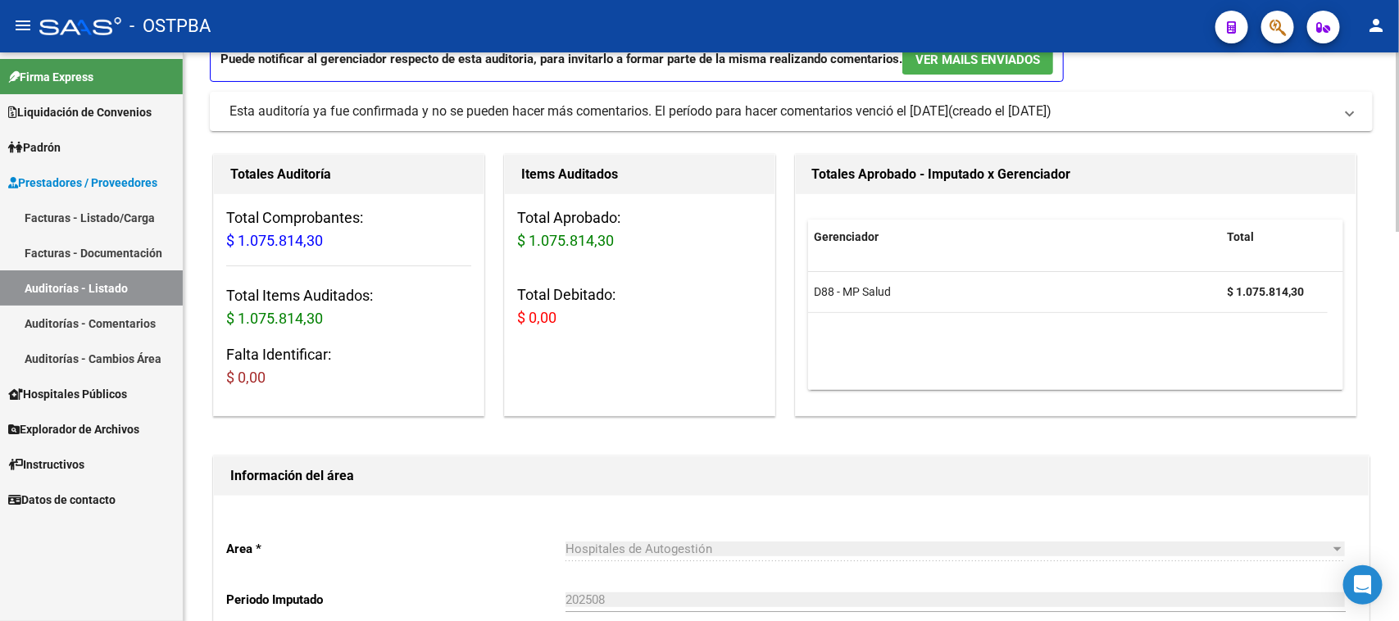
scroll to position [0, 0]
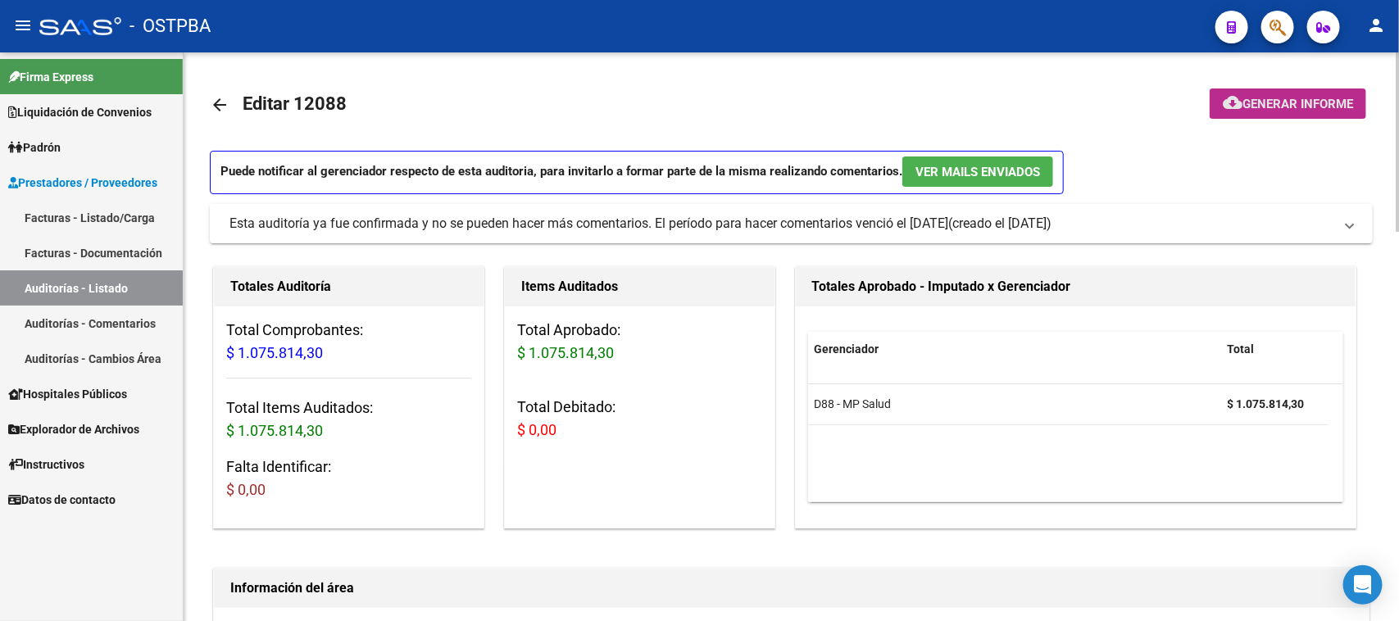
click at [1295, 111] on button "cloud_download Generar informe" at bounding box center [1287, 103] width 156 height 30
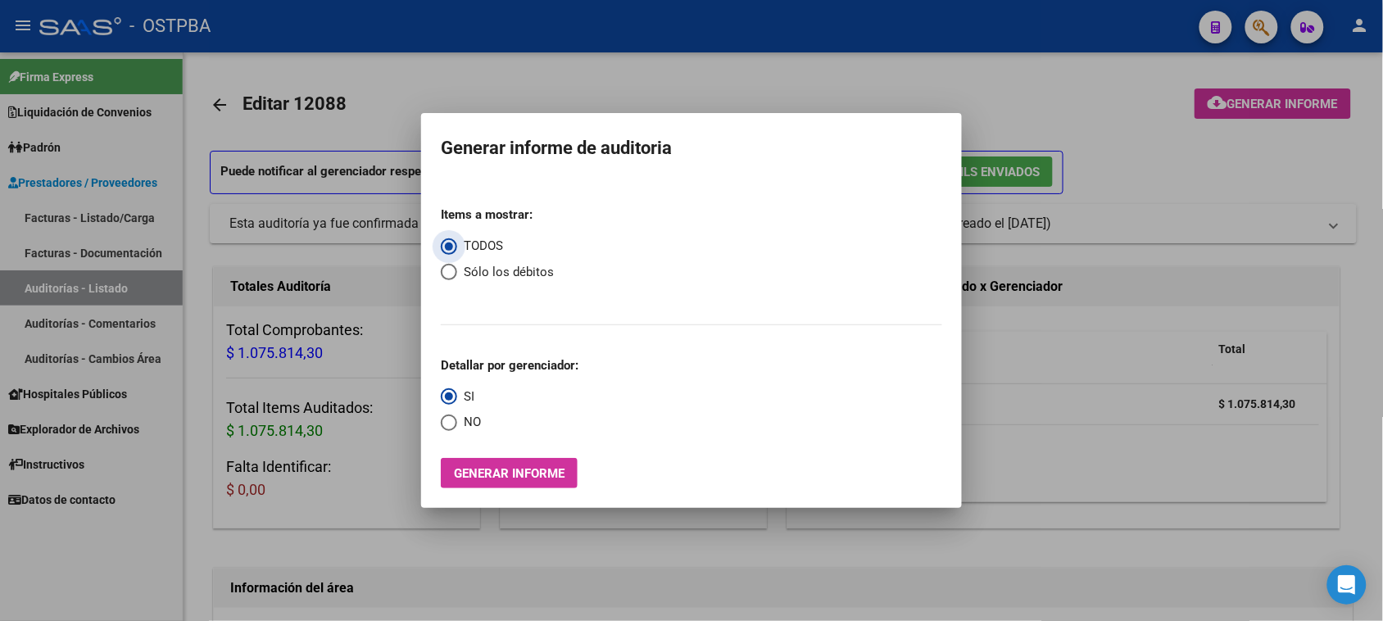
click at [563, 473] on span "Generar informe" at bounding box center [509, 473] width 111 height 15
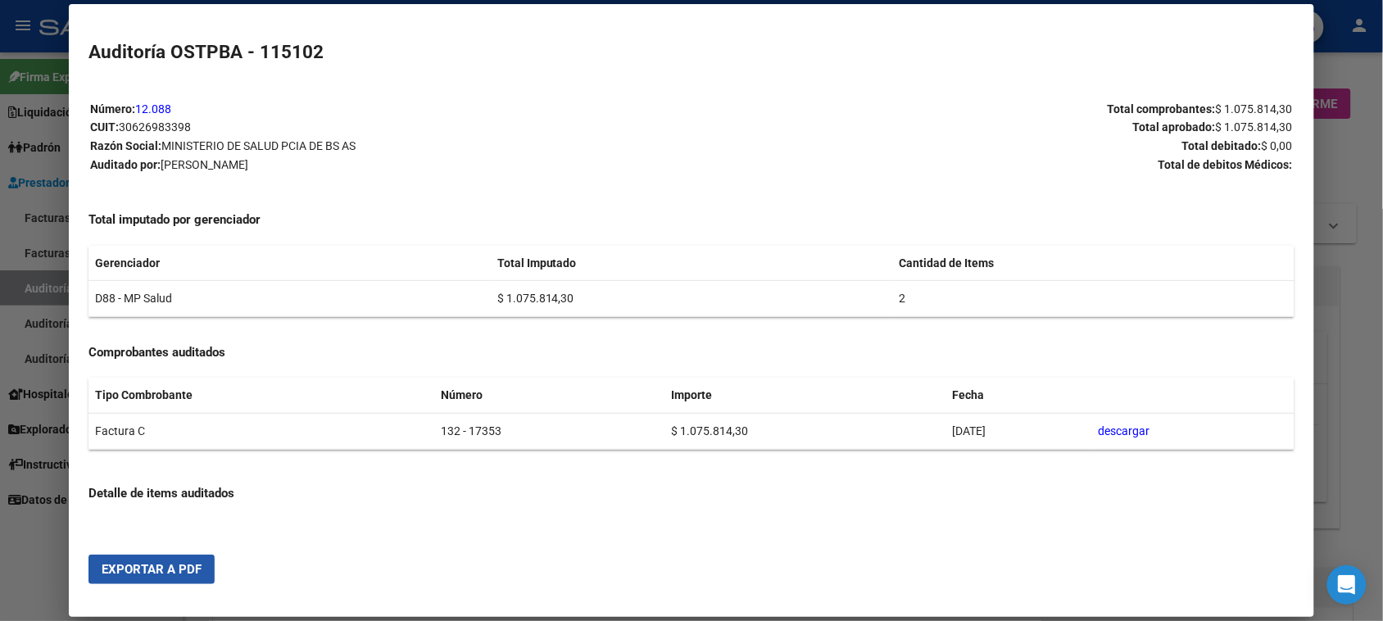
click at [183, 563] on span "Exportar a PDF" at bounding box center [152, 569] width 100 height 15
click at [17, 287] on div at bounding box center [691, 310] width 1383 height 621
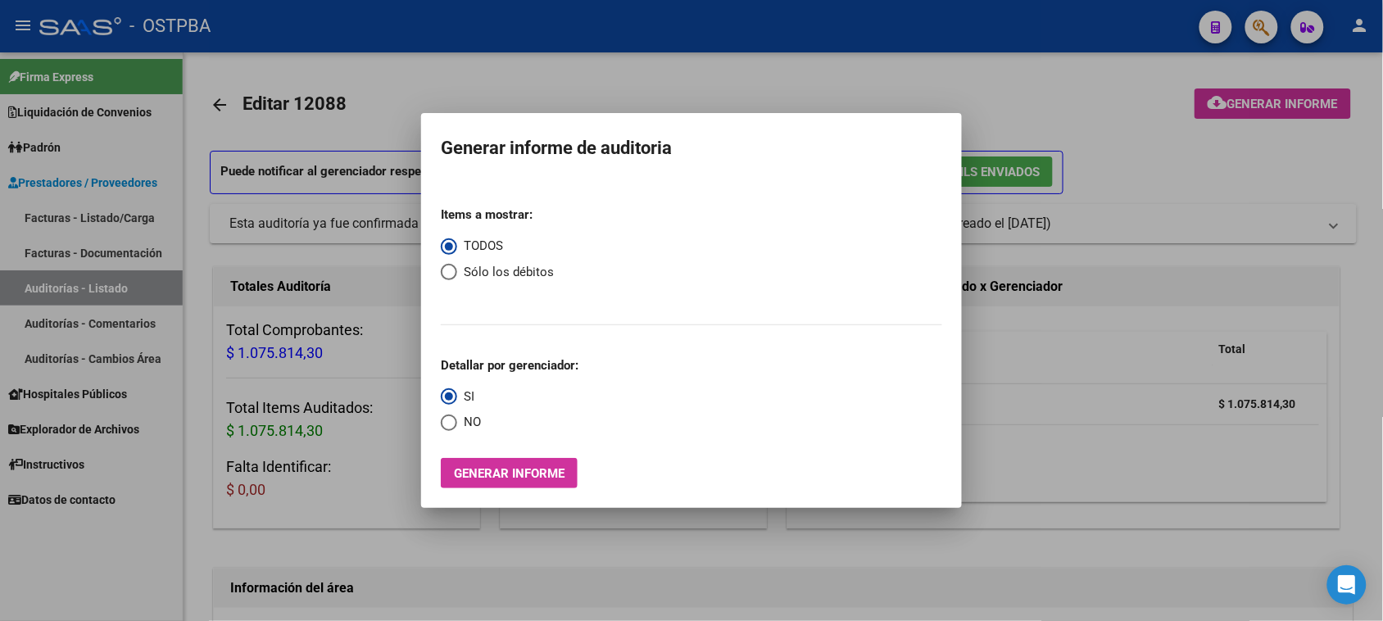
click at [17, 287] on div at bounding box center [691, 310] width 1383 height 621
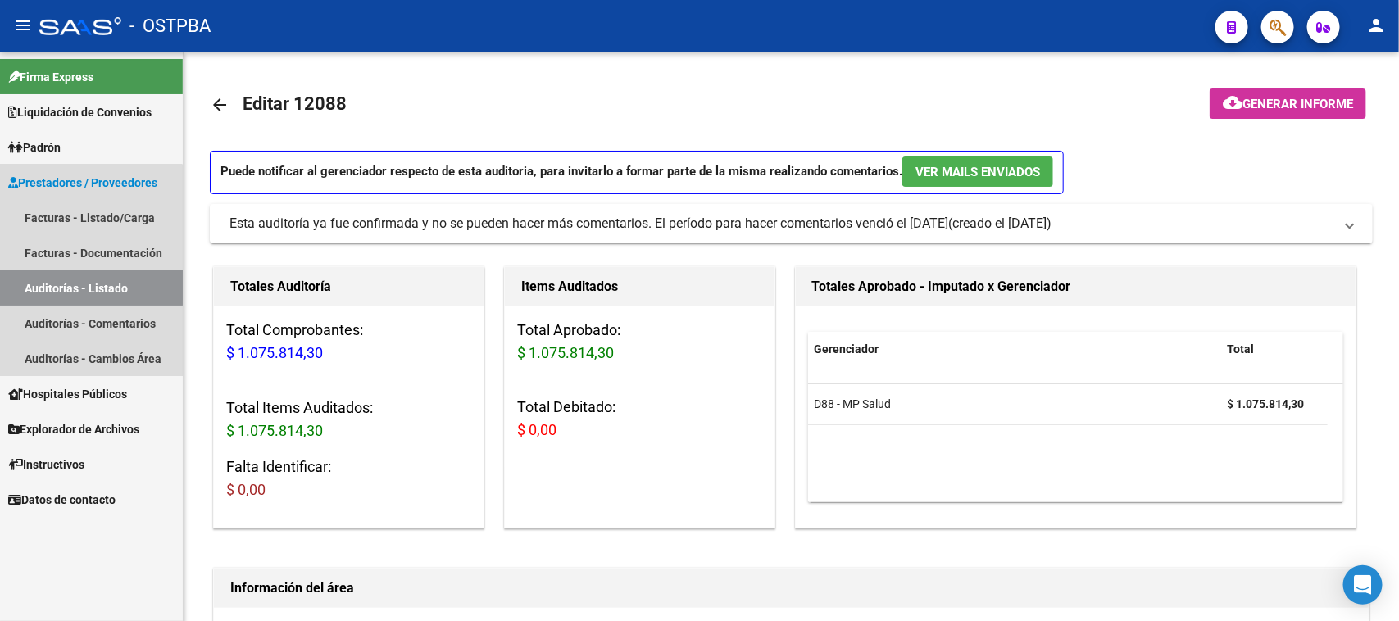
click at [79, 281] on link "Auditorías - Listado" at bounding box center [91, 287] width 183 height 35
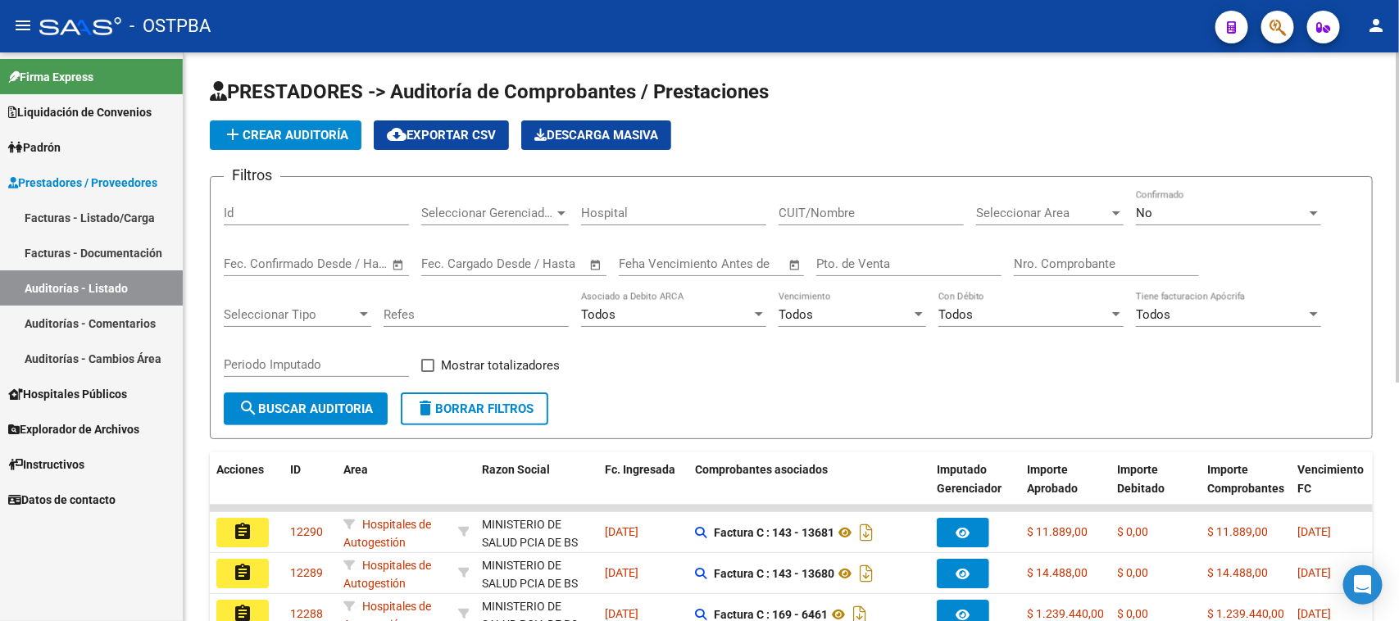
click at [1033, 260] on input "Nro. Comprobante" at bounding box center [1106, 263] width 185 height 15
type input "17352"
click at [1177, 206] on div "No" at bounding box center [1221, 213] width 170 height 15
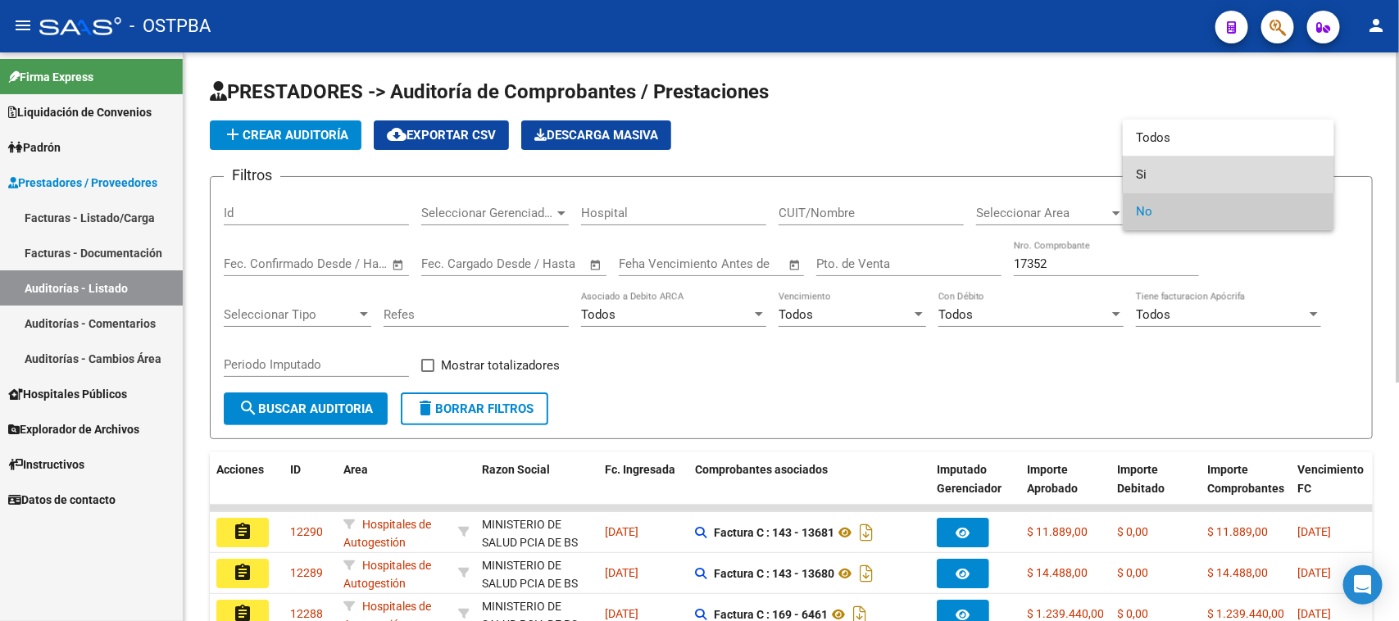
drag, startPoint x: 1140, startPoint y: 173, endPoint x: 600, endPoint y: 300, distance: 554.7
click at [1137, 174] on span "Si" at bounding box center [1228, 174] width 185 height 37
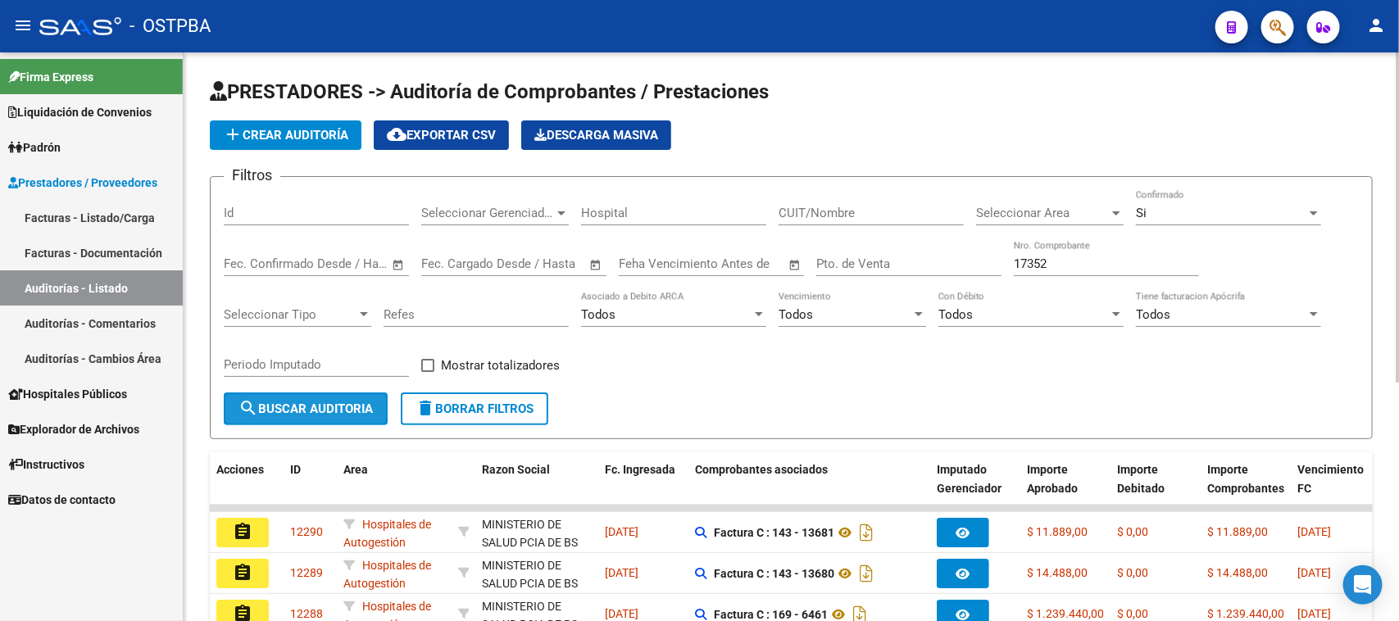
click at [272, 406] on span "search Buscar Auditoria" at bounding box center [305, 408] width 134 height 15
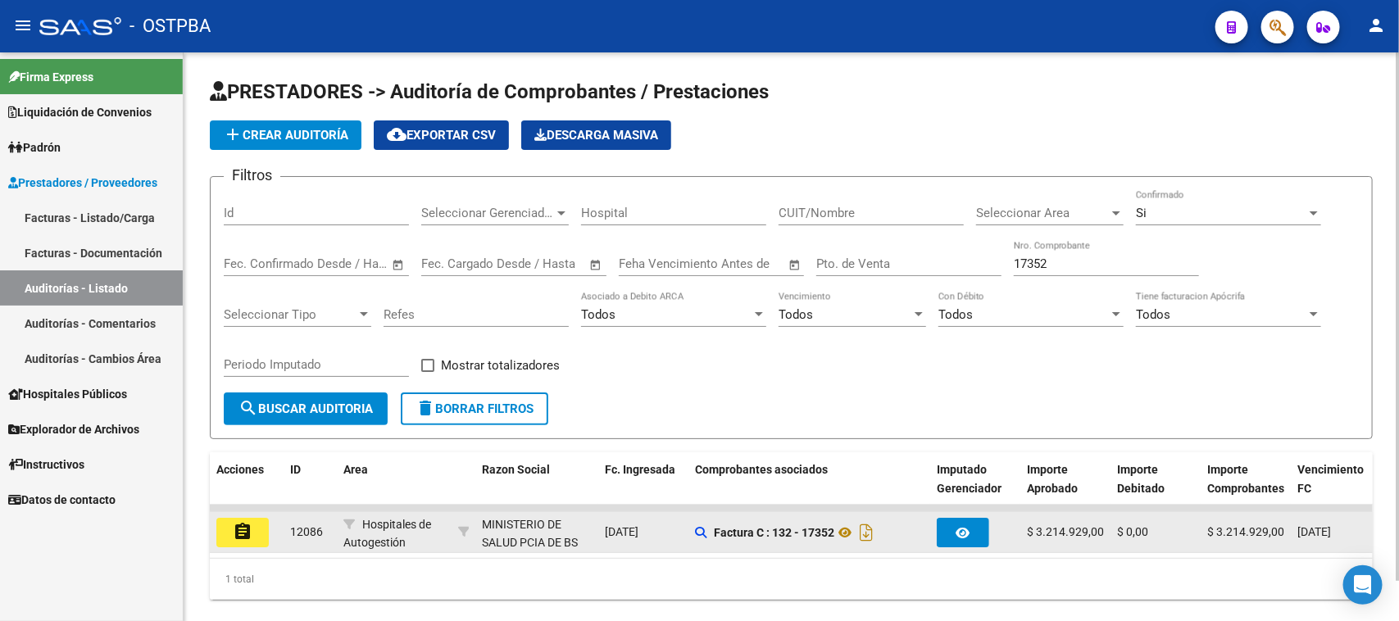
click at [256, 530] on button "assignment" at bounding box center [242, 532] width 52 height 29
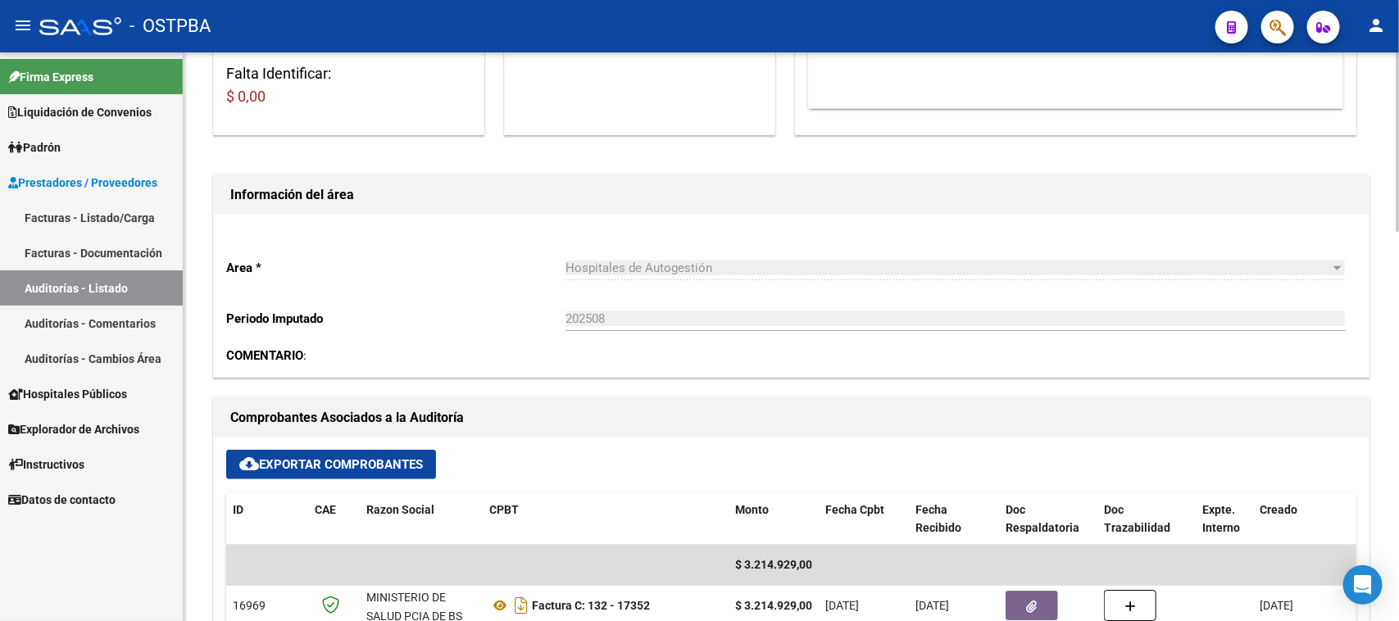
scroll to position [410, 0]
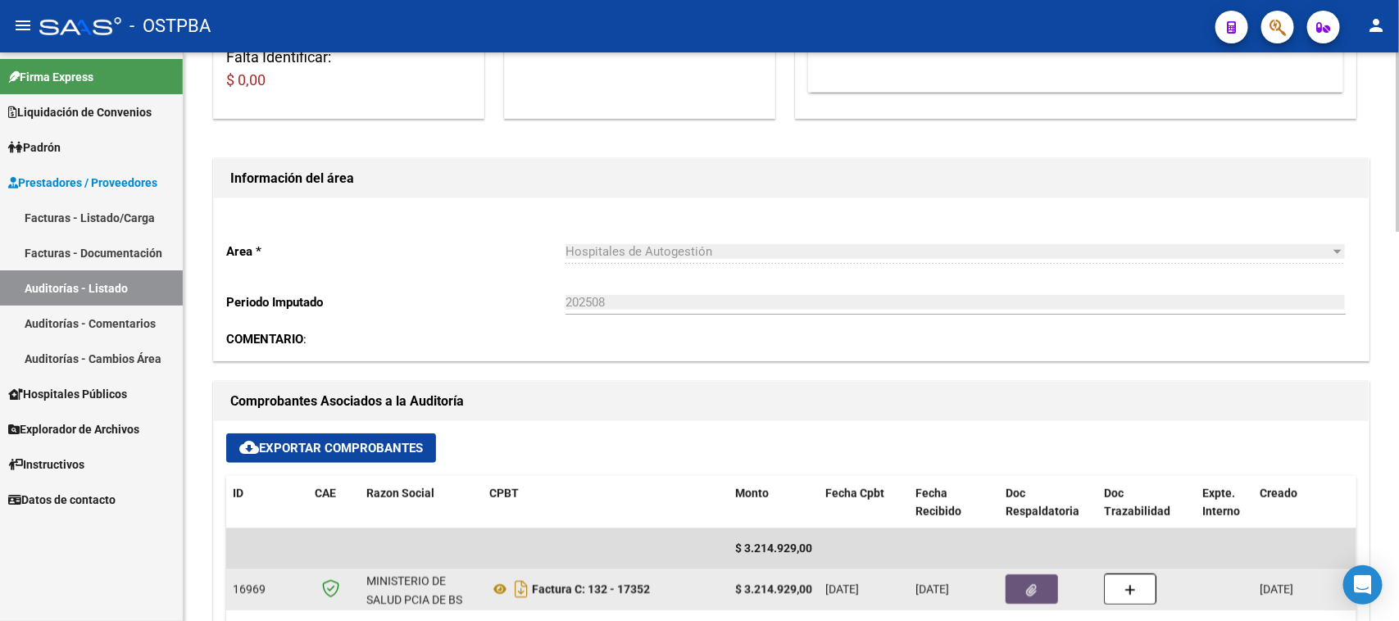
click at [1036, 586] on icon "button" at bounding box center [1032, 590] width 11 height 12
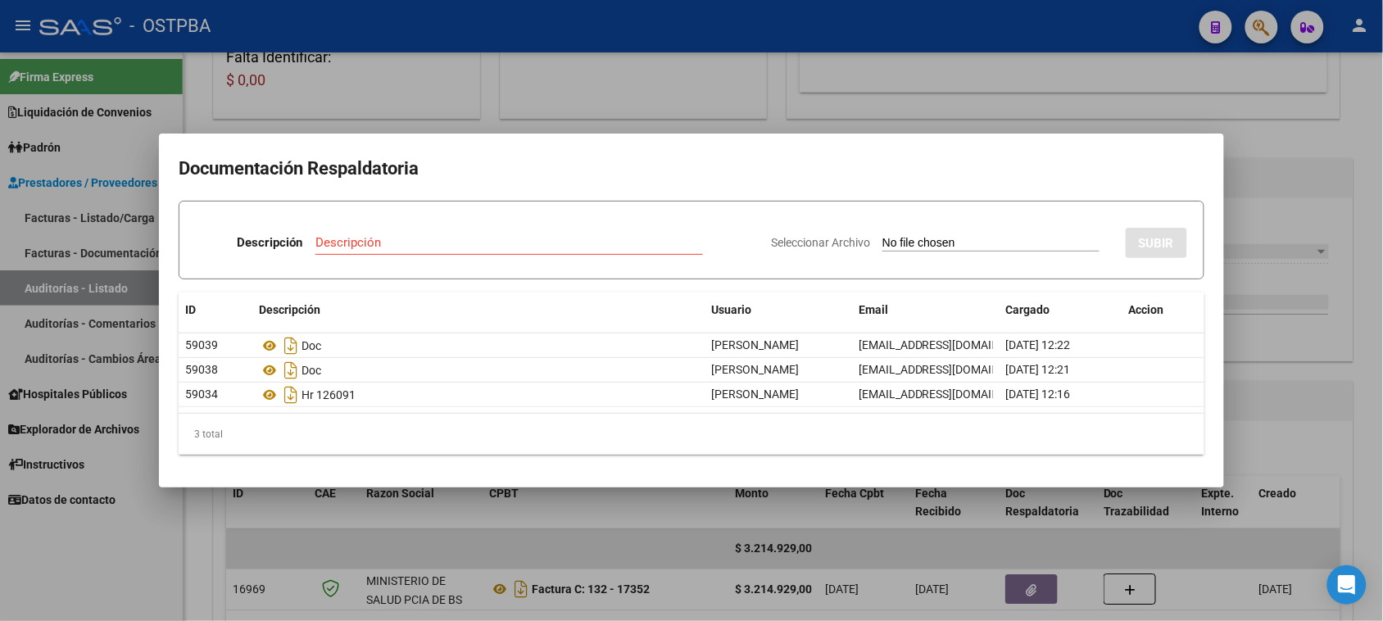
click at [1041, 582] on div at bounding box center [691, 310] width 1383 height 621
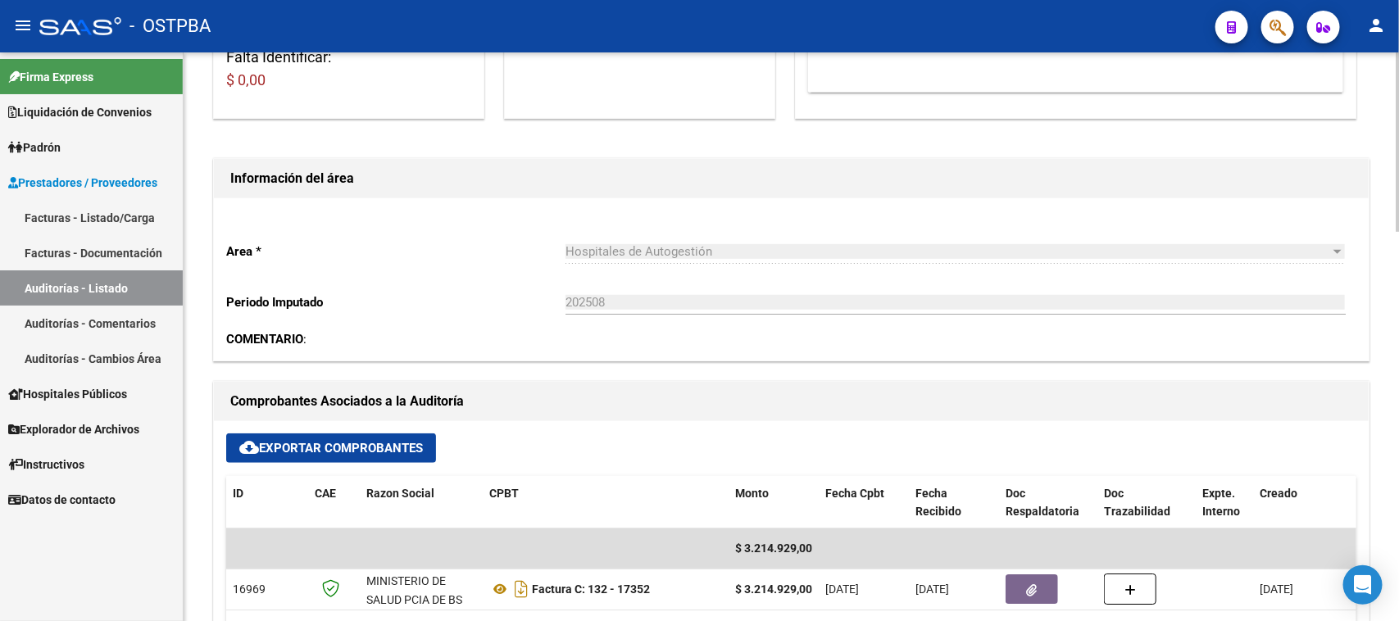
scroll to position [0, 0]
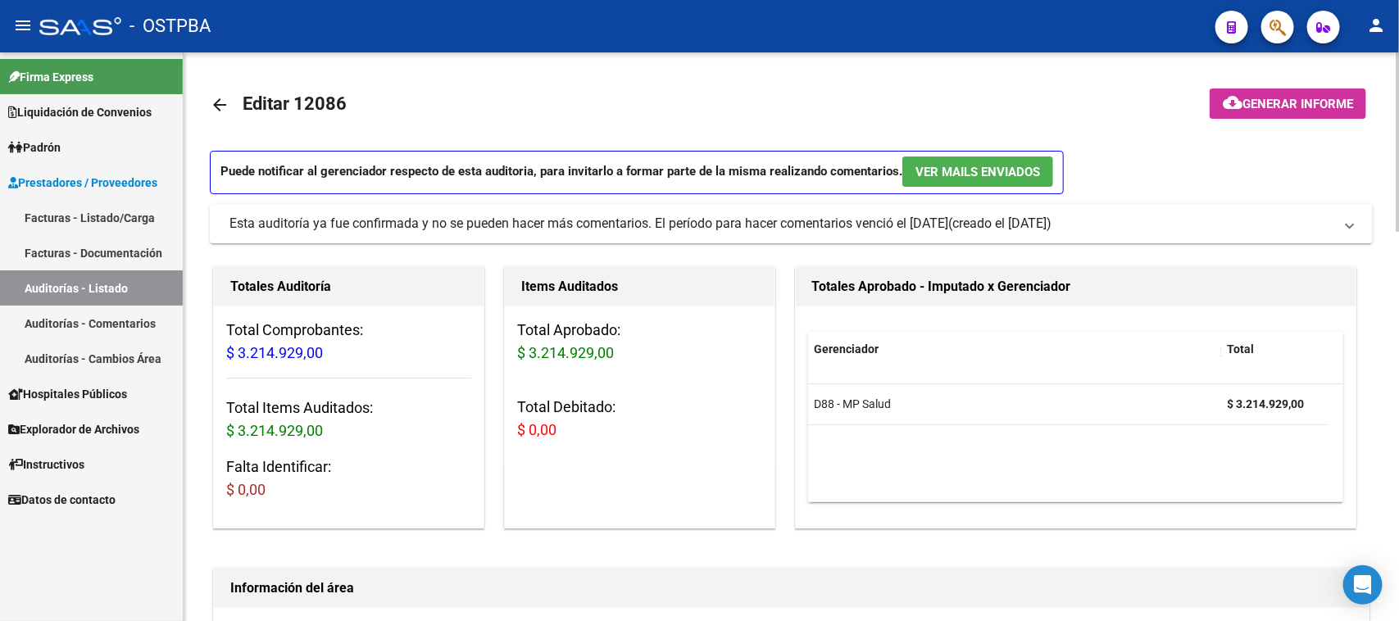
click at [1268, 90] on button "cloud_download Generar informe" at bounding box center [1287, 103] width 156 height 30
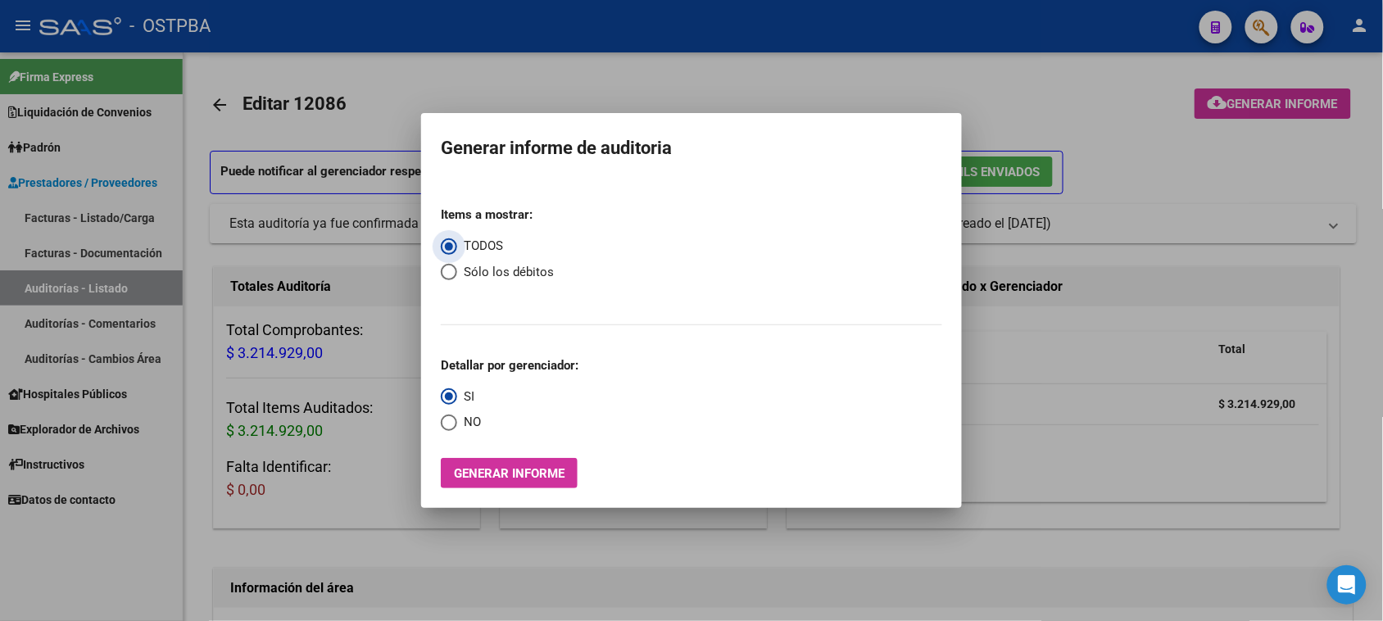
click at [566, 477] on button "Generar informe" at bounding box center [509, 473] width 137 height 30
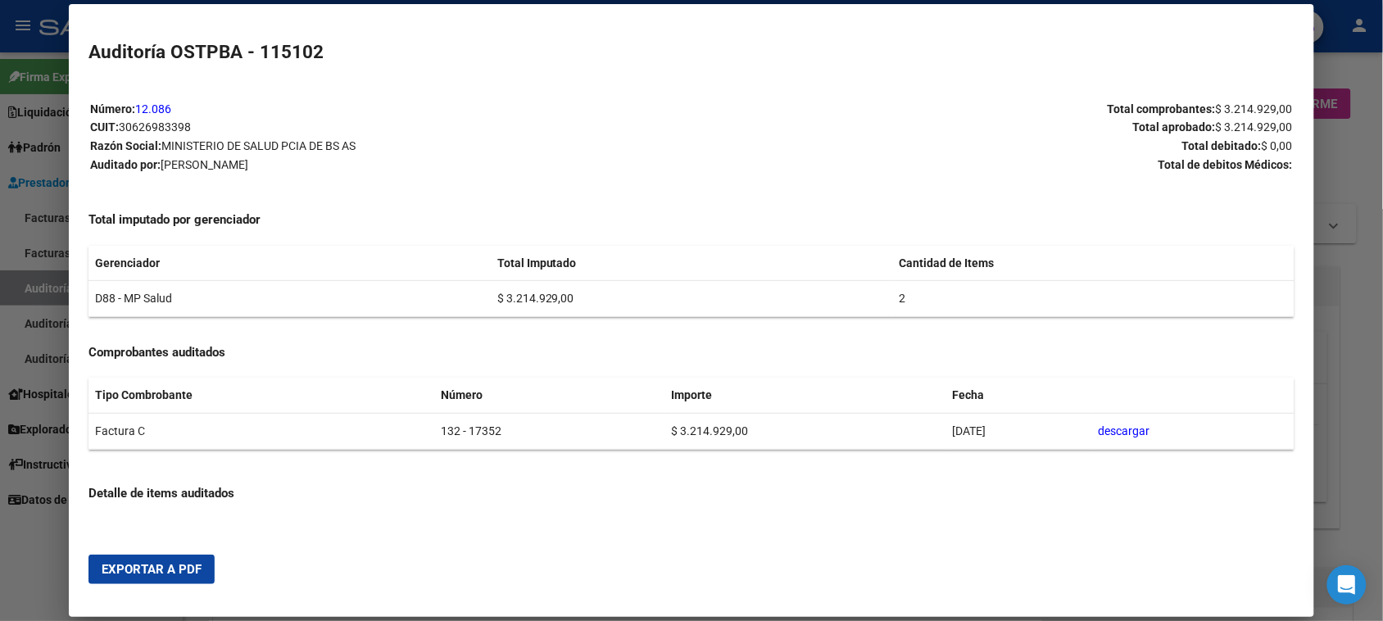
click at [123, 567] on span "Exportar a PDF" at bounding box center [152, 569] width 100 height 15
click at [45, 279] on div at bounding box center [691, 310] width 1383 height 621
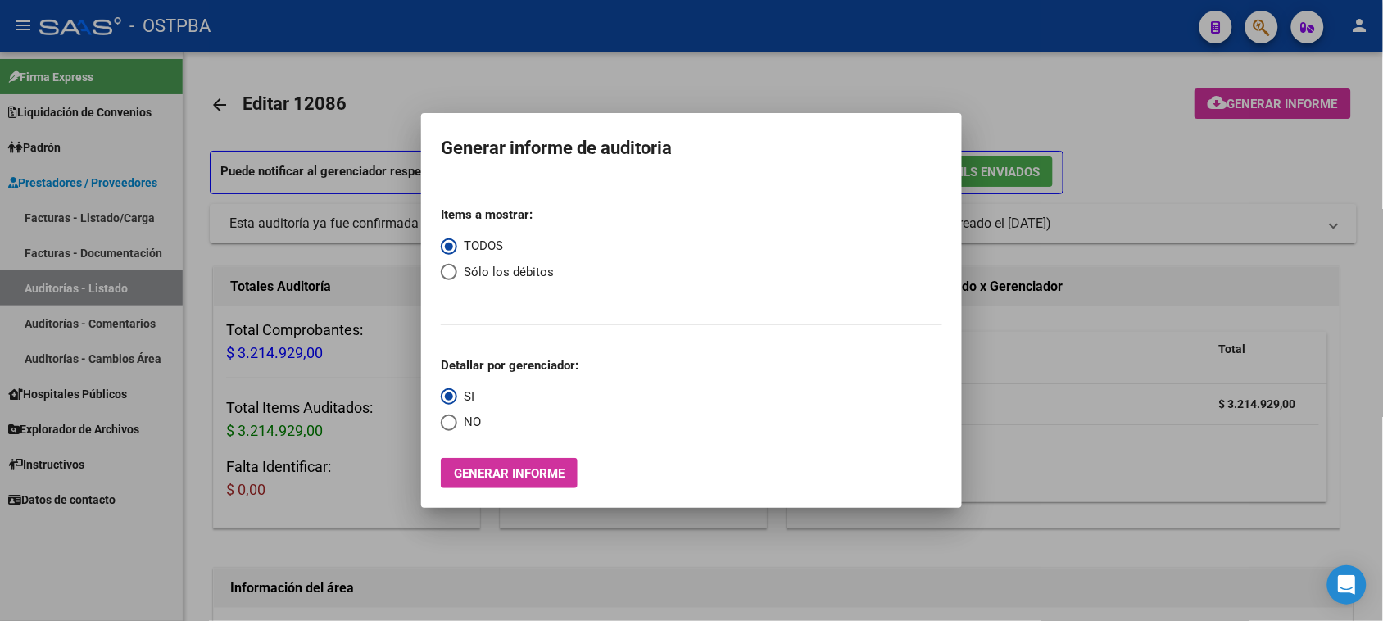
click at [45, 283] on div at bounding box center [691, 310] width 1383 height 621
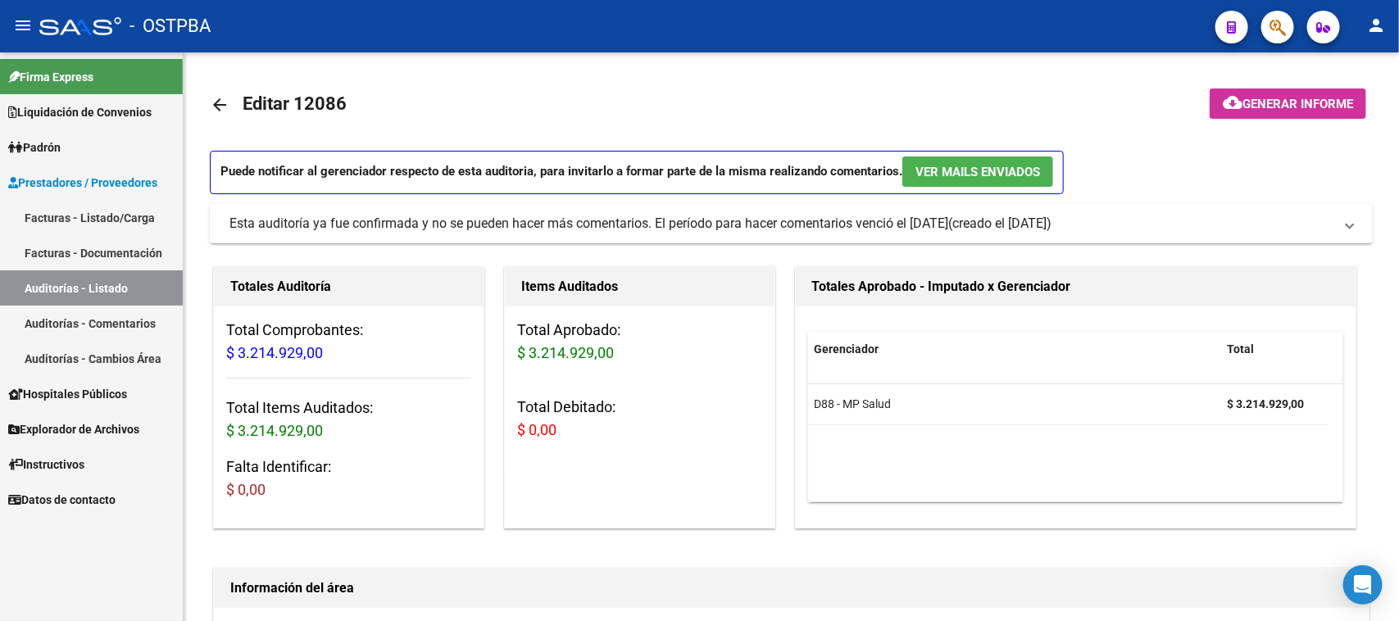
click at [45, 283] on link "Auditorías - Listado" at bounding box center [91, 287] width 183 height 35
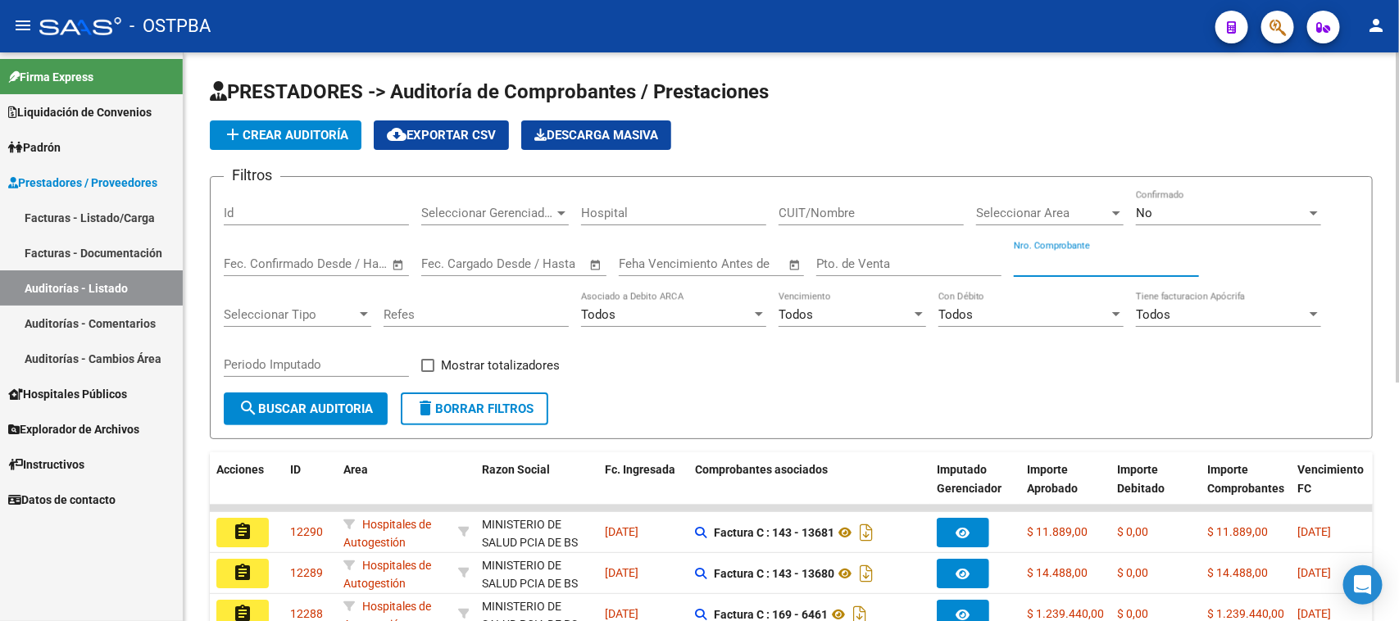
click at [1088, 259] on input "Nro. Comprobante" at bounding box center [1106, 263] width 185 height 15
type input "1287"
click at [1241, 206] on div "No" at bounding box center [1221, 213] width 170 height 15
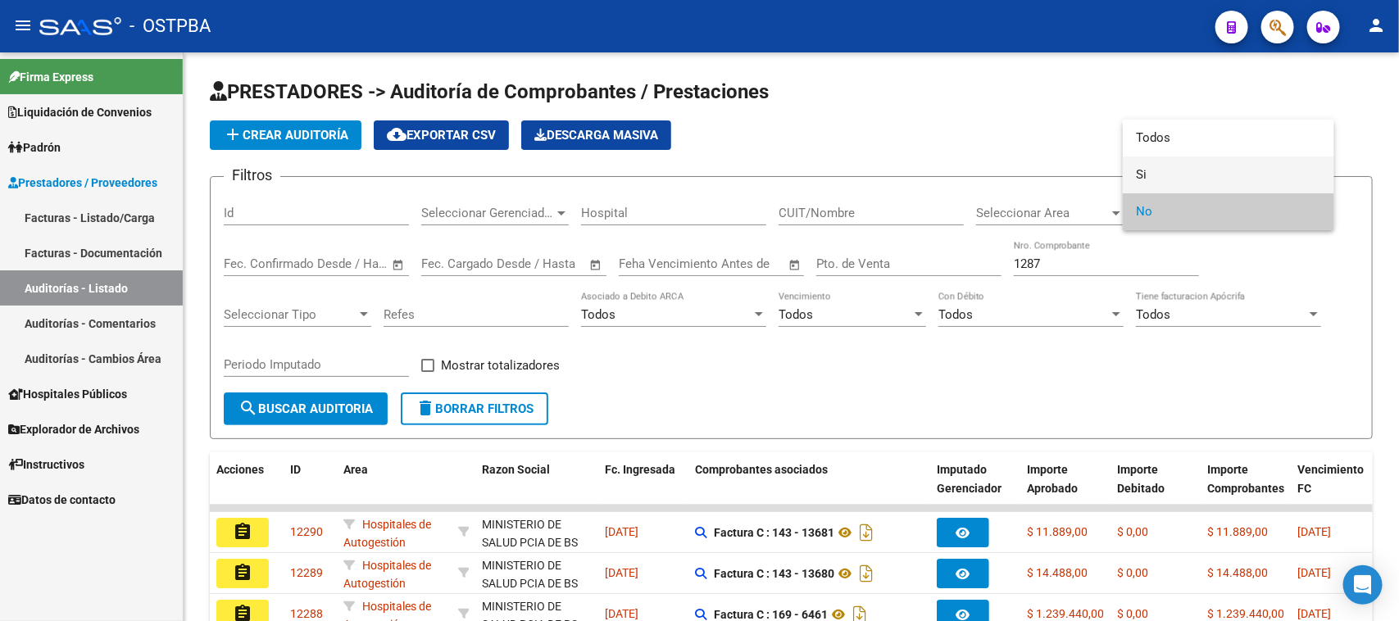
click at [1141, 172] on span "Si" at bounding box center [1228, 174] width 185 height 37
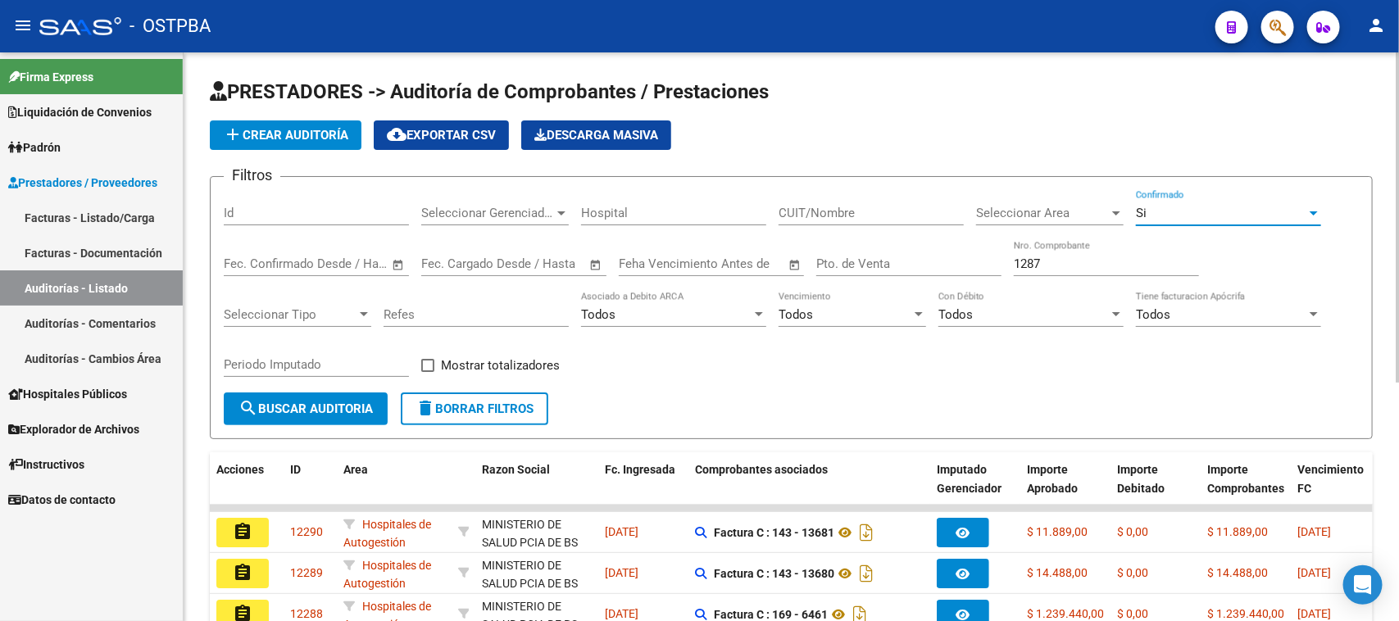
click at [370, 402] on span "search Buscar Auditoria" at bounding box center [305, 408] width 134 height 15
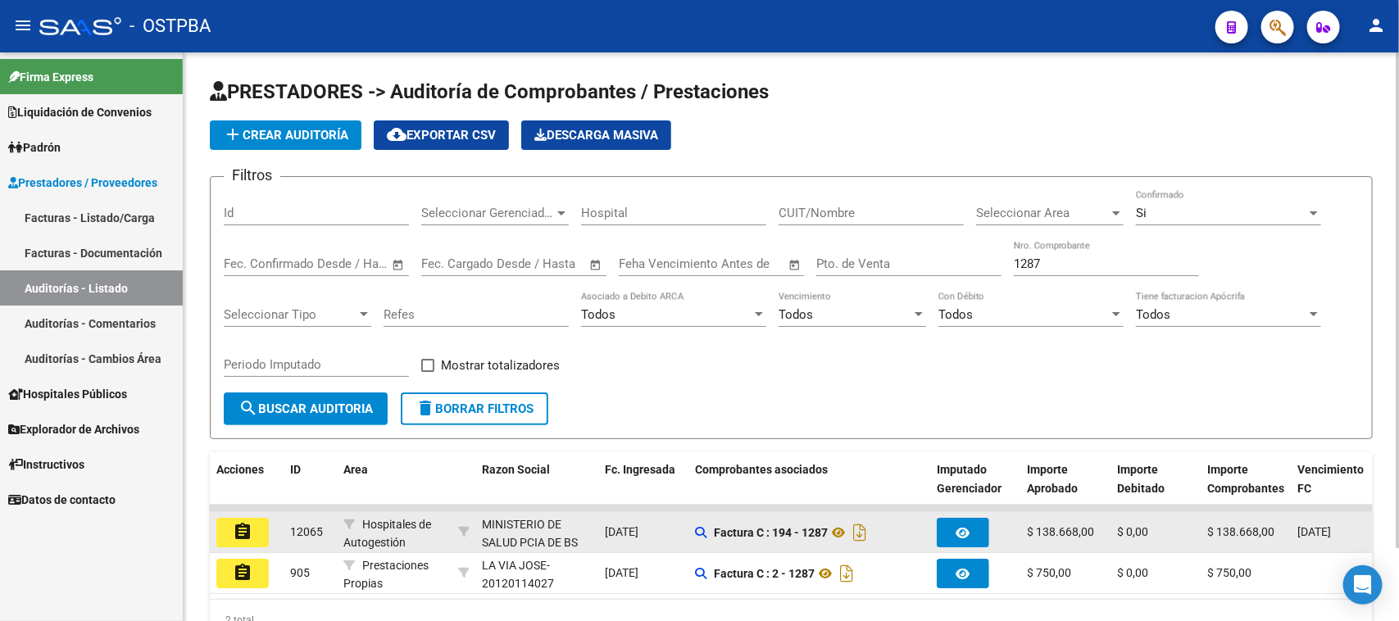
click at [255, 525] on button "assignment" at bounding box center [242, 532] width 52 height 29
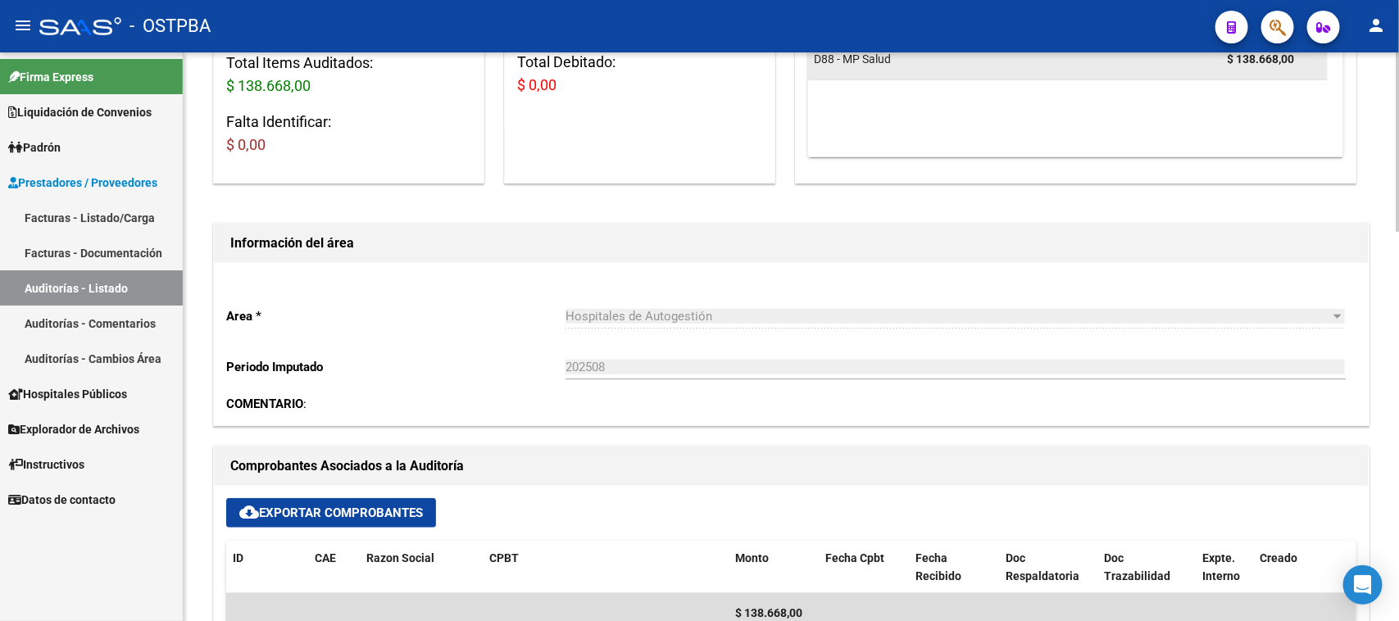
scroll to position [717, 0]
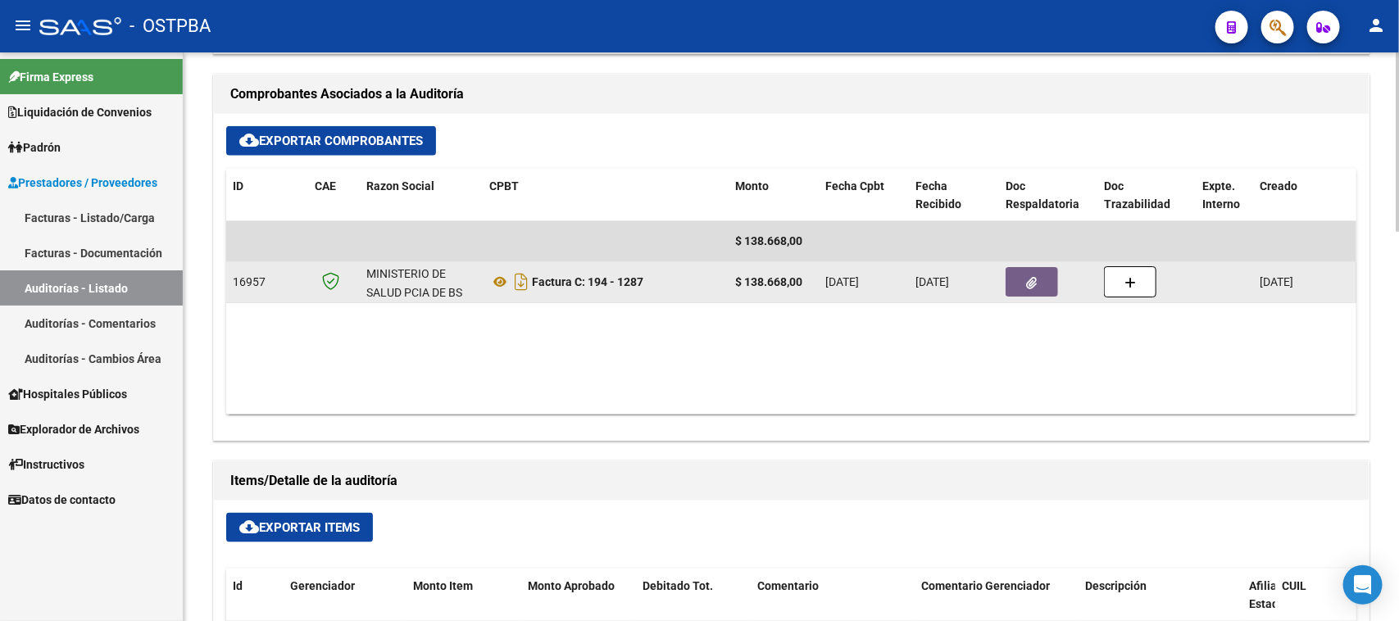
click at [1049, 284] on button "button" at bounding box center [1031, 281] width 52 height 29
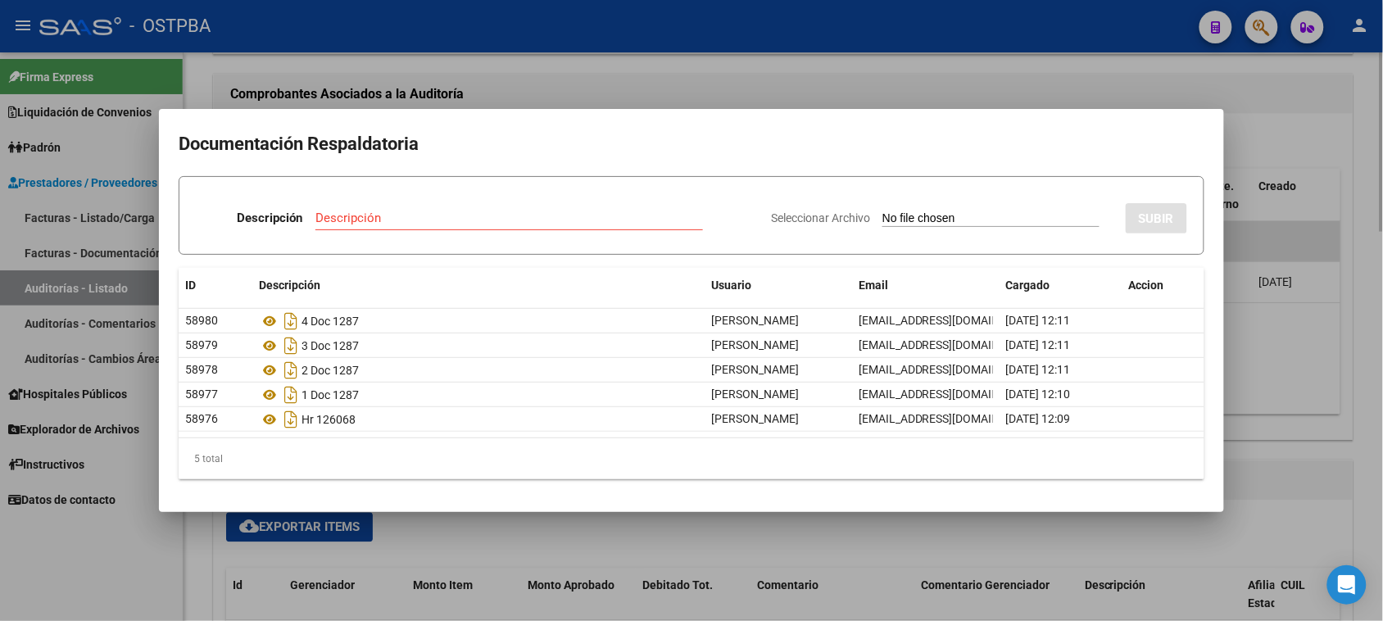
drag, startPoint x: 1370, startPoint y: 440, endPoint x: 1333, endPoint y: 386, distance: 65.5
click at [1370, 439] on div at bounding box center [691, 310] width 1383 height 621
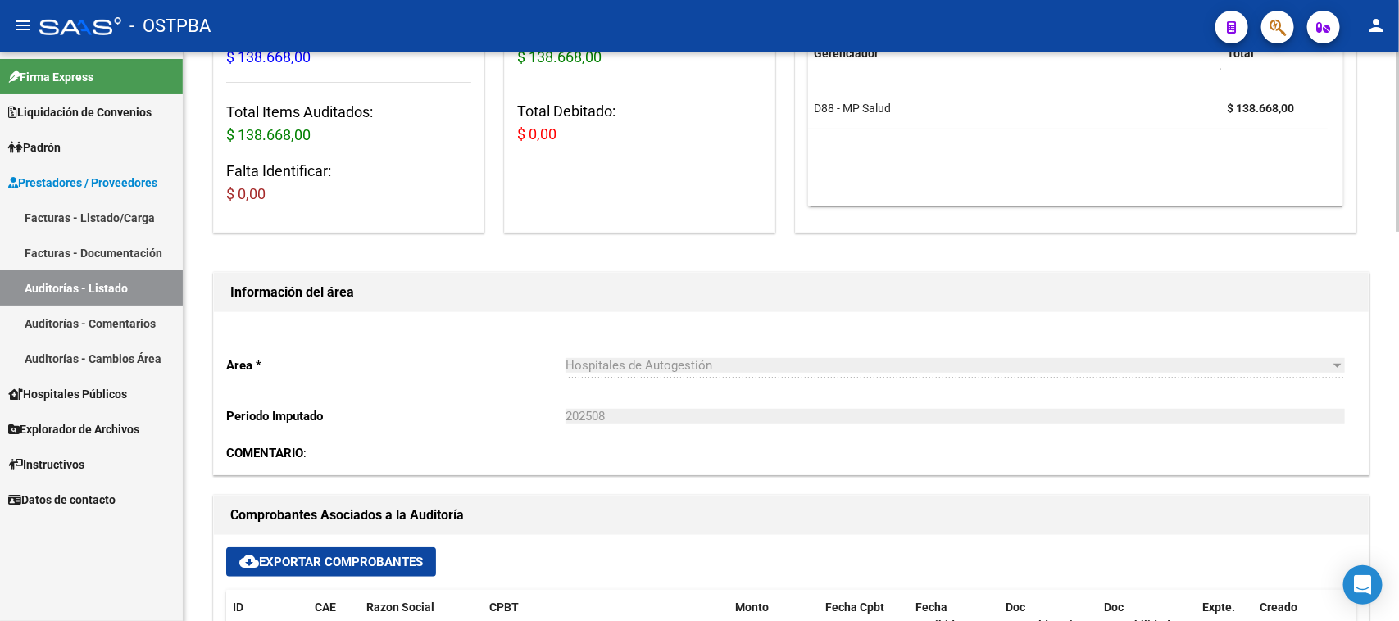
scroll to position [0, 0]
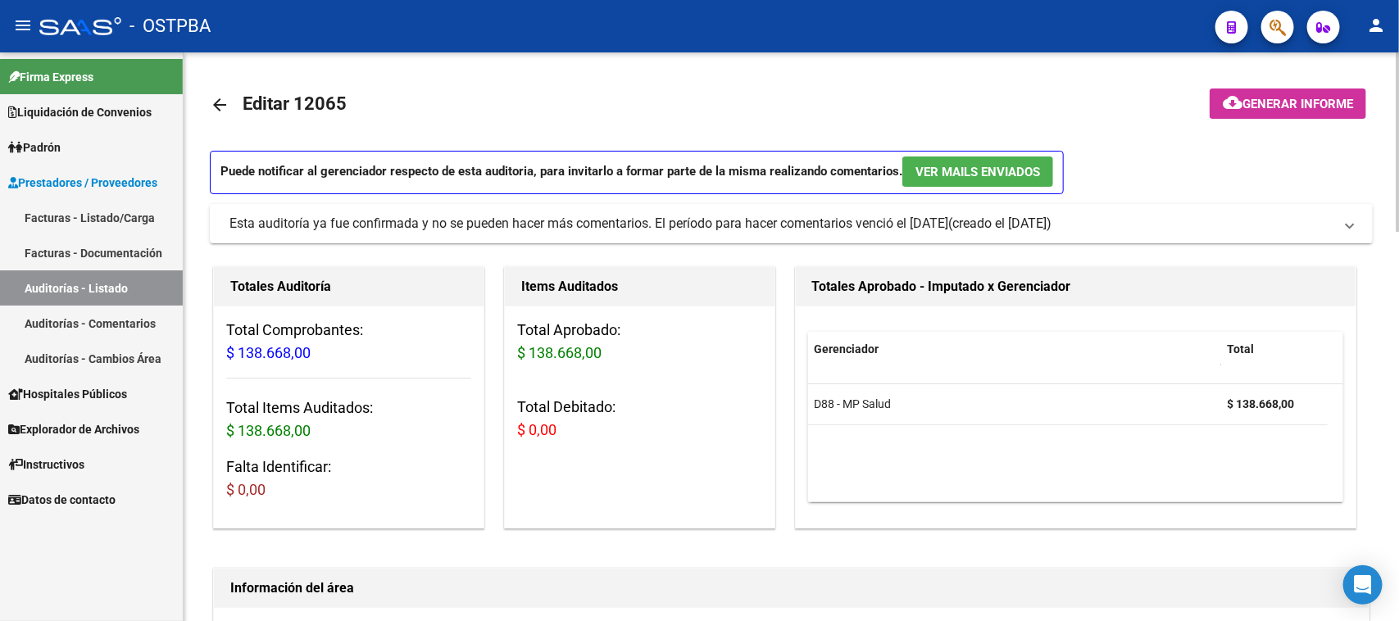
click at [1242, 98] on span "Generar informe" at bounding box center [1297, 104] width 111 height 15
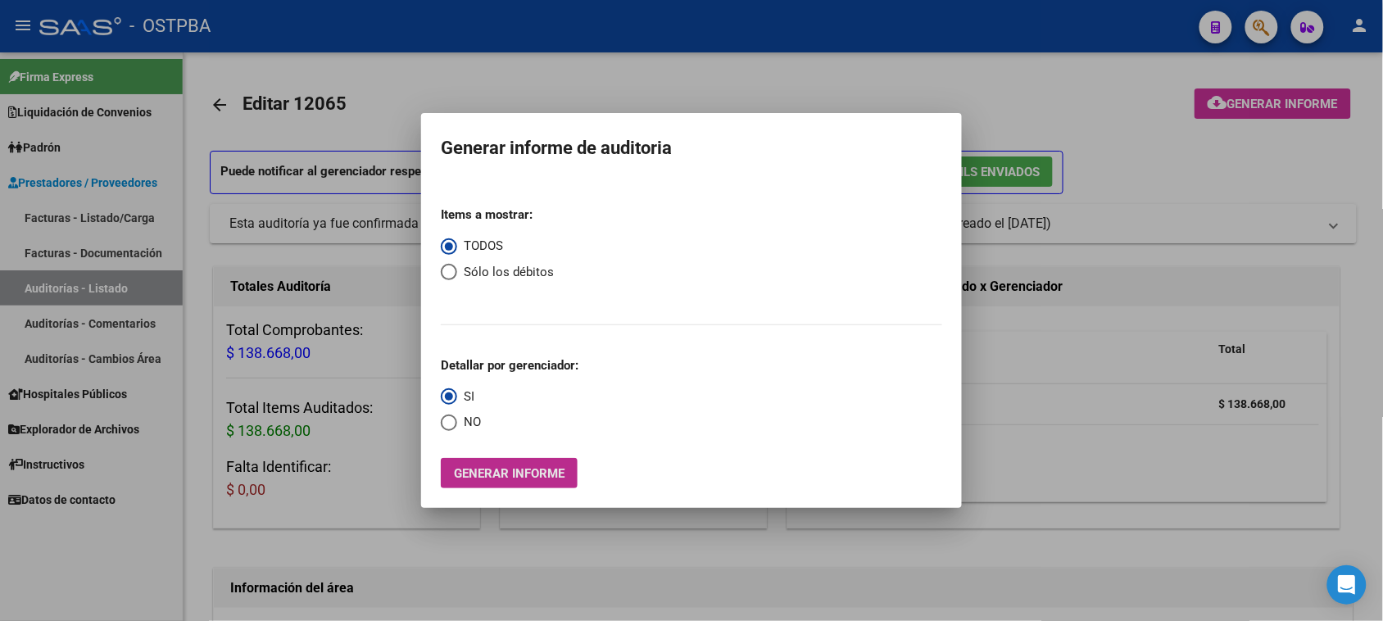
click at [549, 467] on span "Generar informe" at bounding box center [509, 473] width 111 height 15
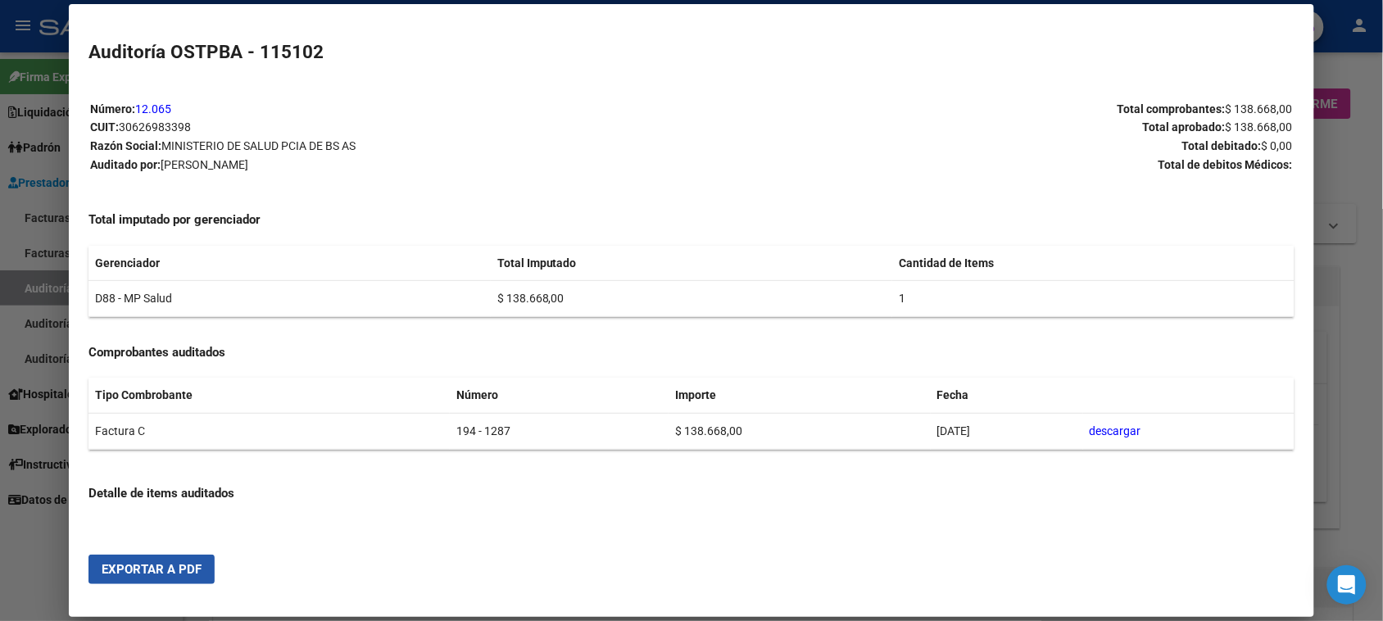
click at [170, 569] on span "Exportar a PDF" at bounding box center [152, 569] width 100 height 15
click at [35, 288] on div at bounding box center [691, 310] width 1383 height 621
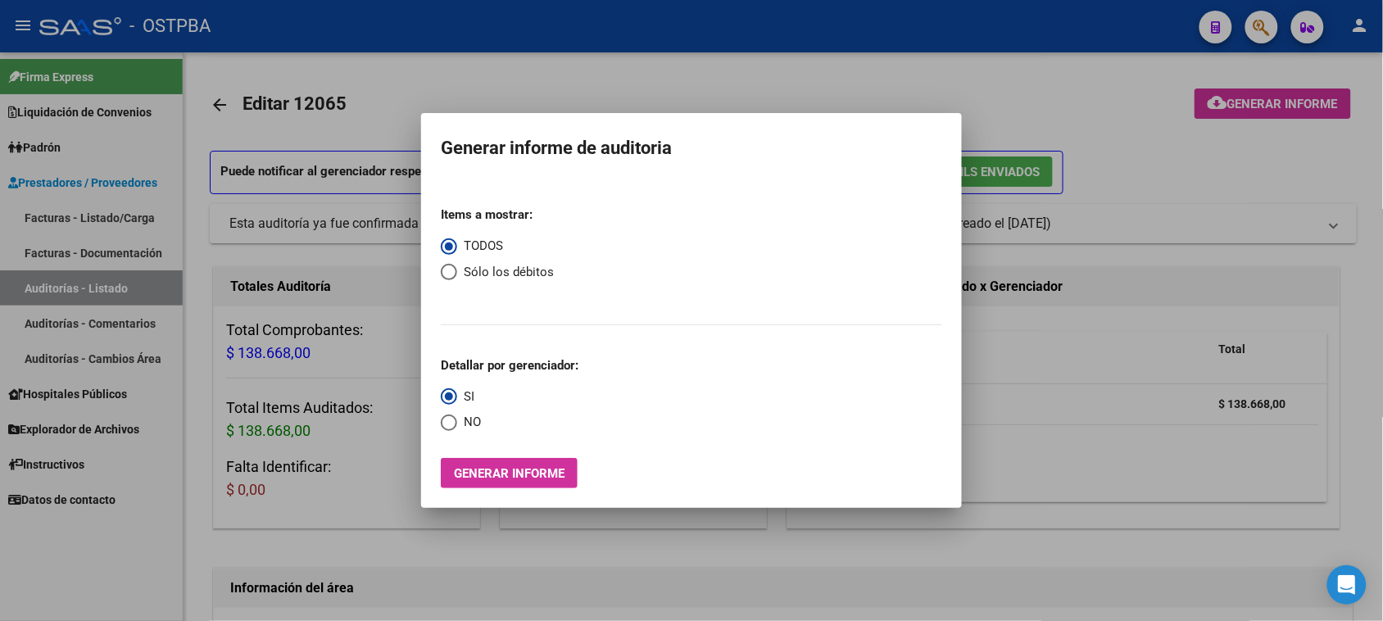
click at [35, 288] on div at bounding box center [691, 310] width 1383 height 621
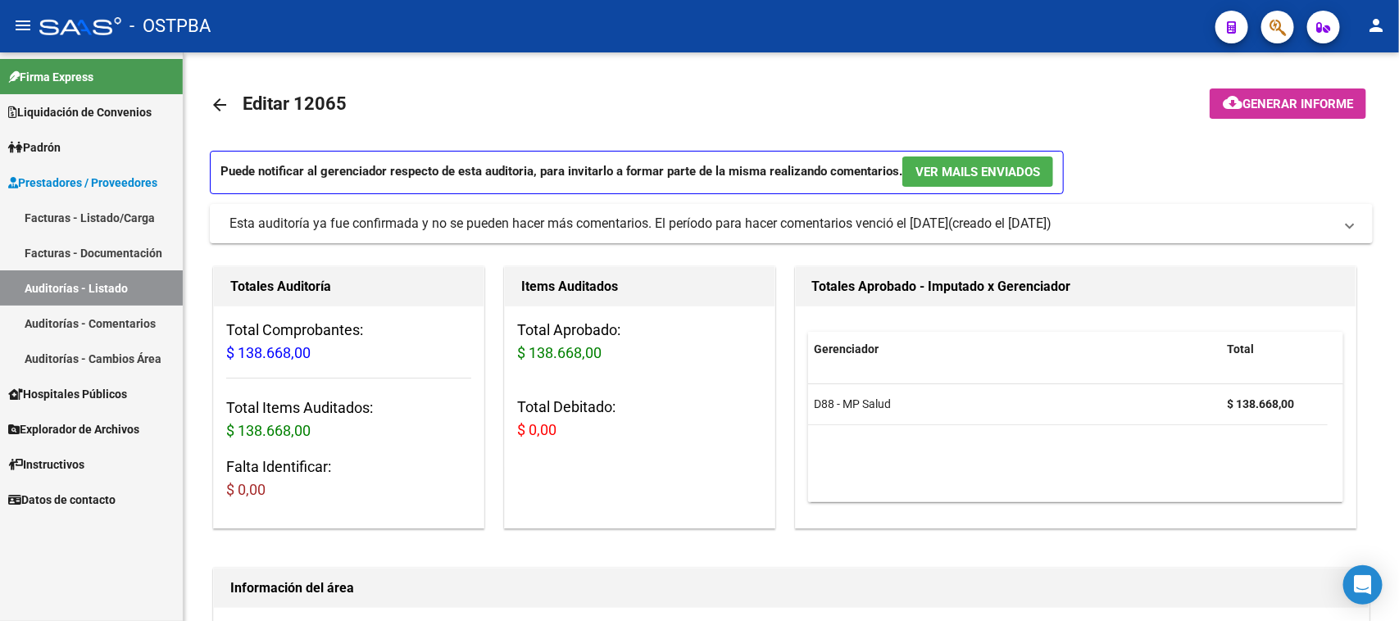
click at [90, 280] on link "Auditorías - Listado" at bounding box center [91, 287] width 183 height 35
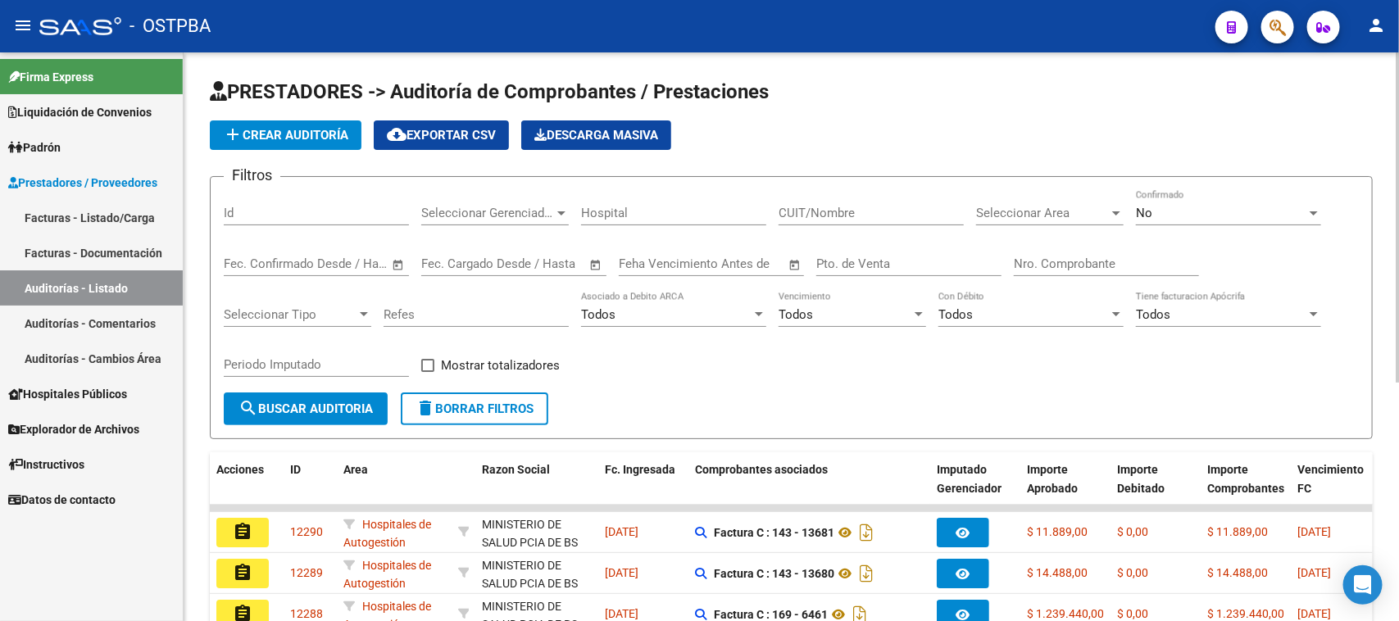
click at [1034, 260] on input "Nro. Comprobante" at bounding box center [1106, 263] width 185 height 15
type input "1286"
click at [1157, 206] on div "No" at bounding box center [1221, 213] width 170 height 15
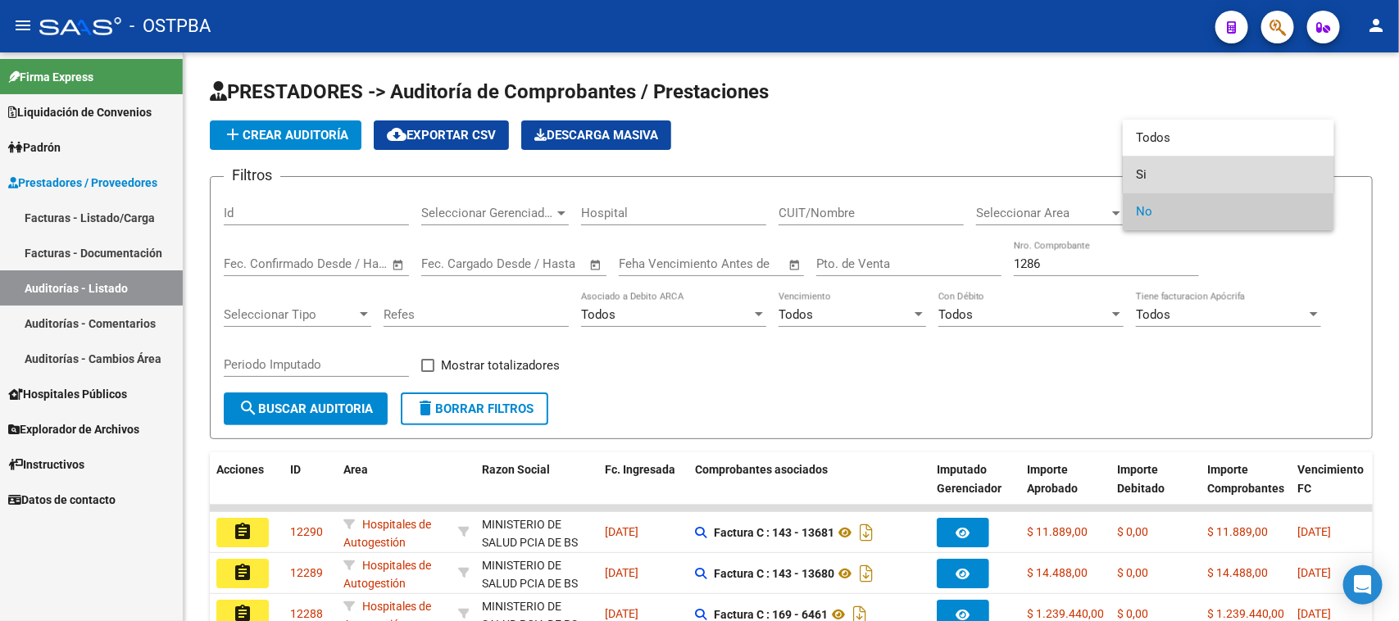
click at [1139, 173] on span "Si" at bounding box center [1228, 174] width 185 height 37
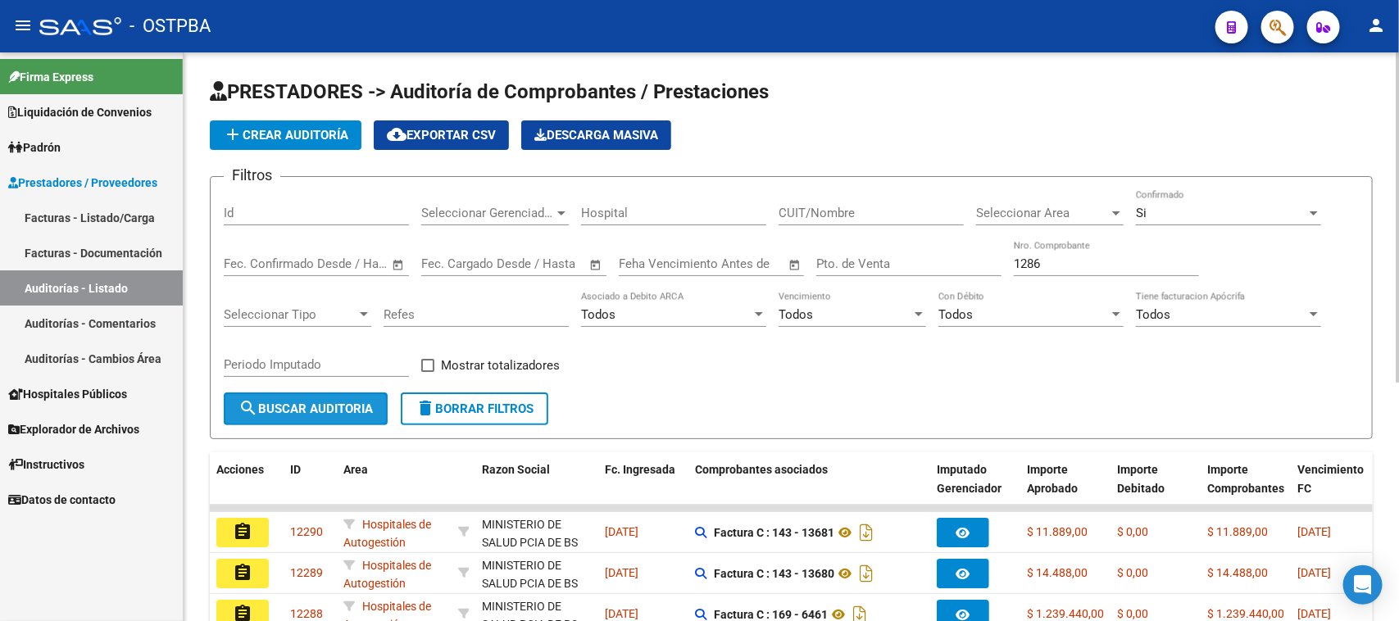
click at [295, 406] on span "search Buscar Auditoria" at bounding box center [305, 408] width 134 height 15
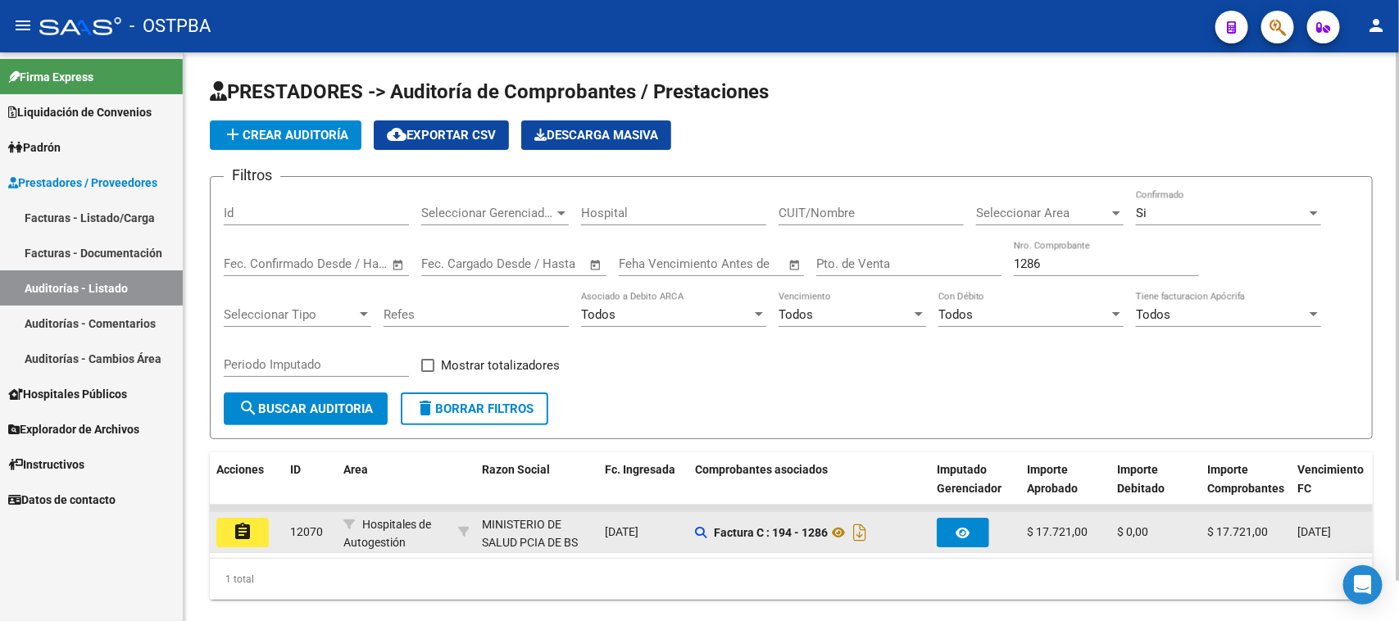
click at [230, 527] on button "assignment" at bounding box center [242, 532] width 52 height 29
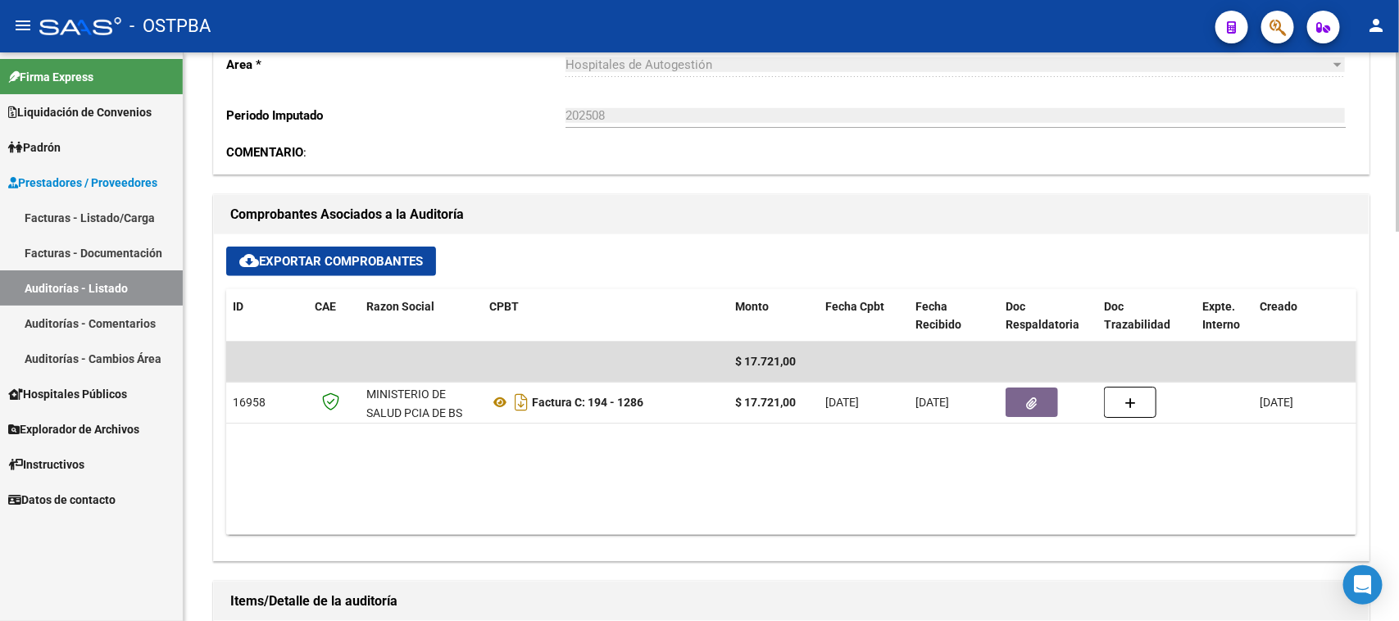
scroll to position [615, 0]
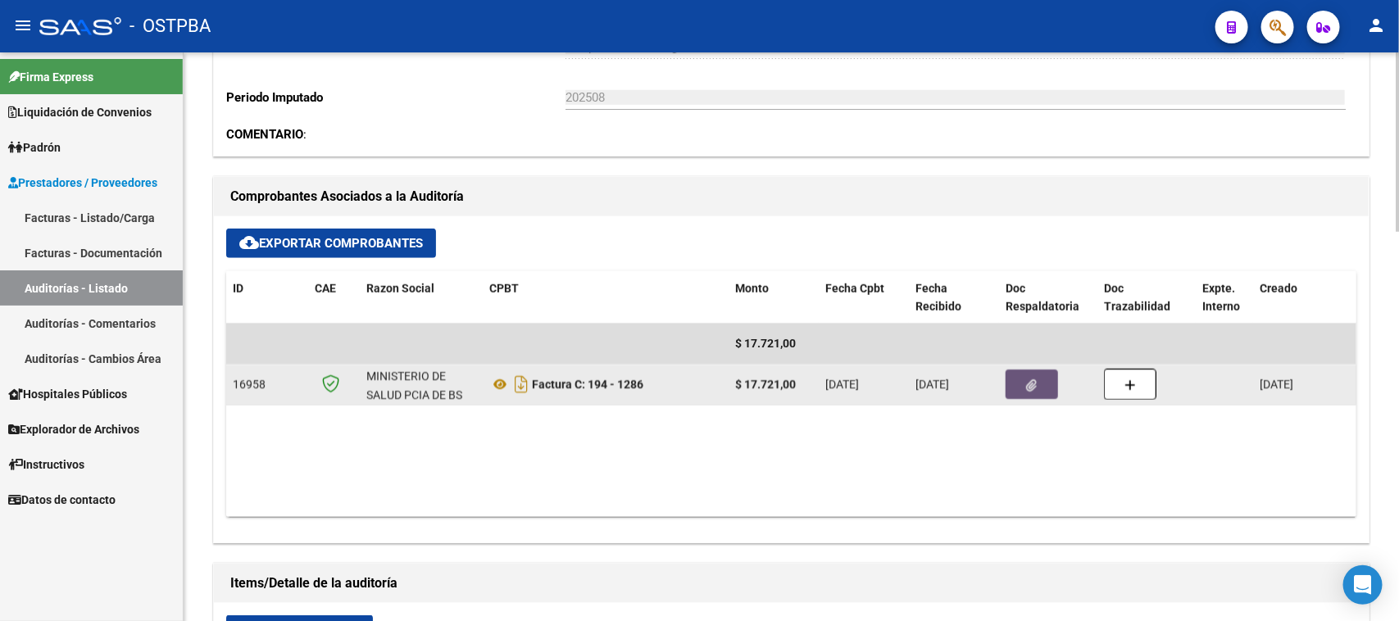
click at [1028, 383] on icon "button" at bounding box center [1032, 385] width 11 height 12
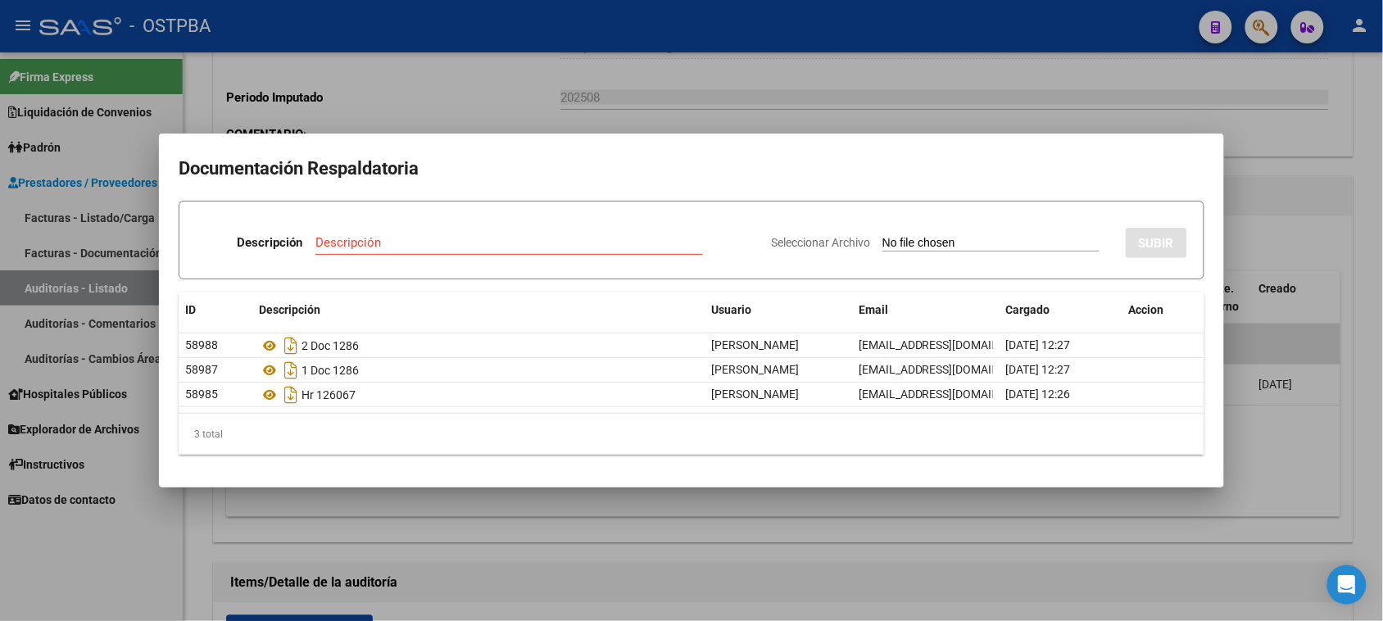
click at [1356, 374] on div at bounding box center [691, 310] width 1383 height 621
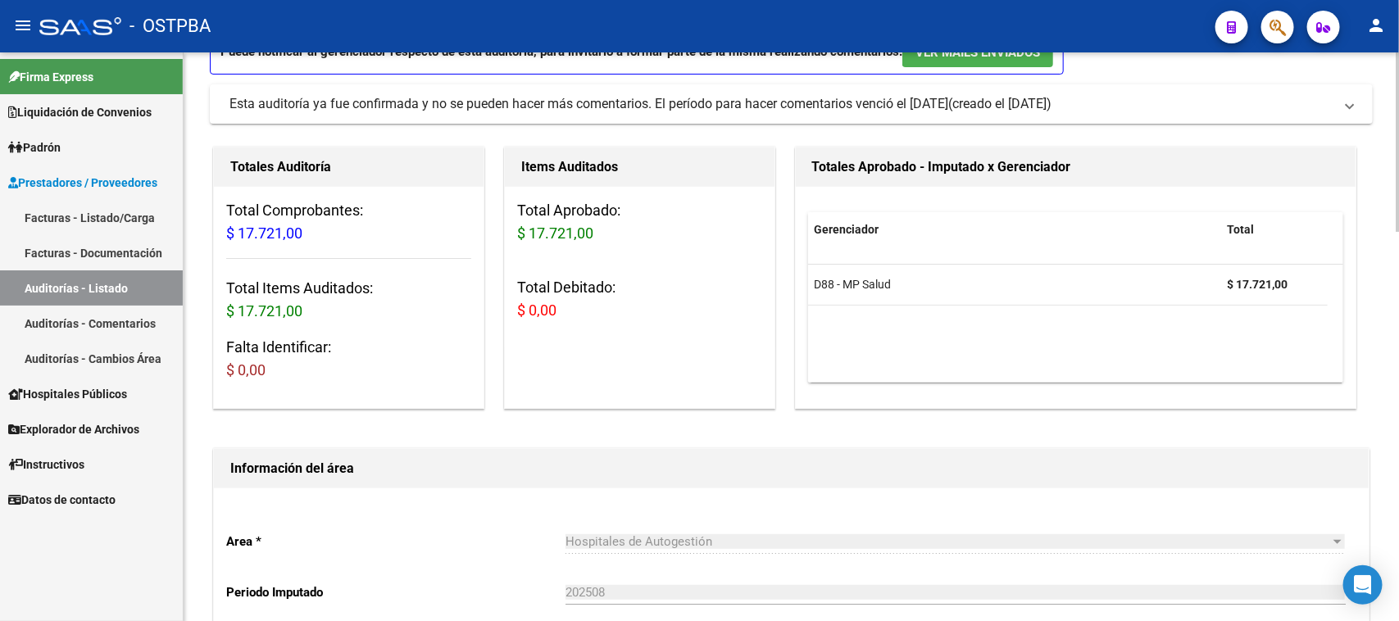
scroll to position [0, 0]
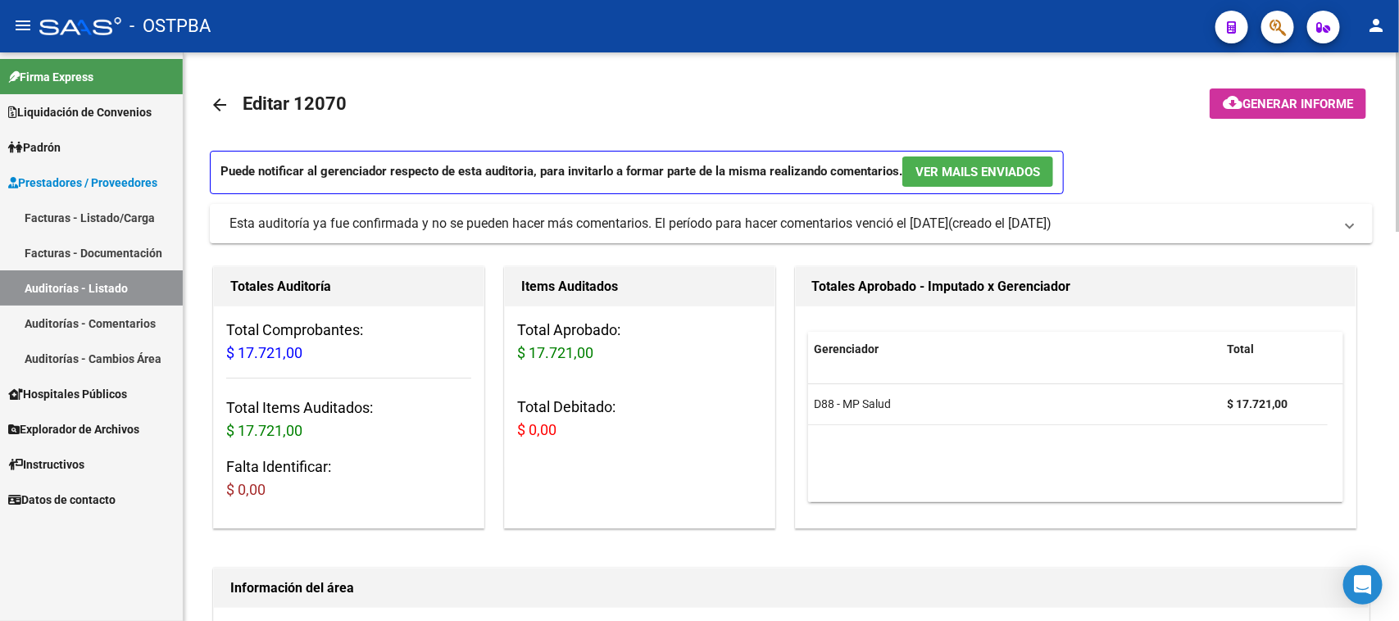
click at [1293, 100] on span "Generar informe" at bounding box center [1297, 104] width 111 height 15
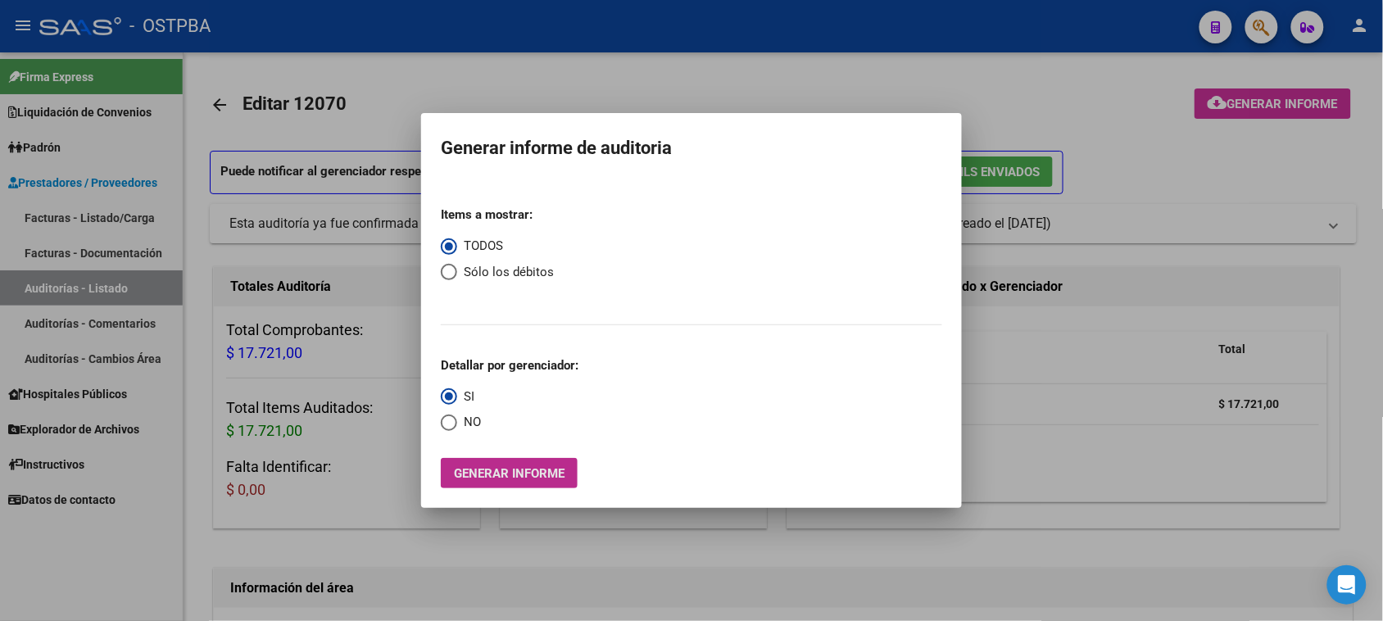
click at [542, 475] on span "Generar informe" at bounding box center [509, 473] width 111 height 15
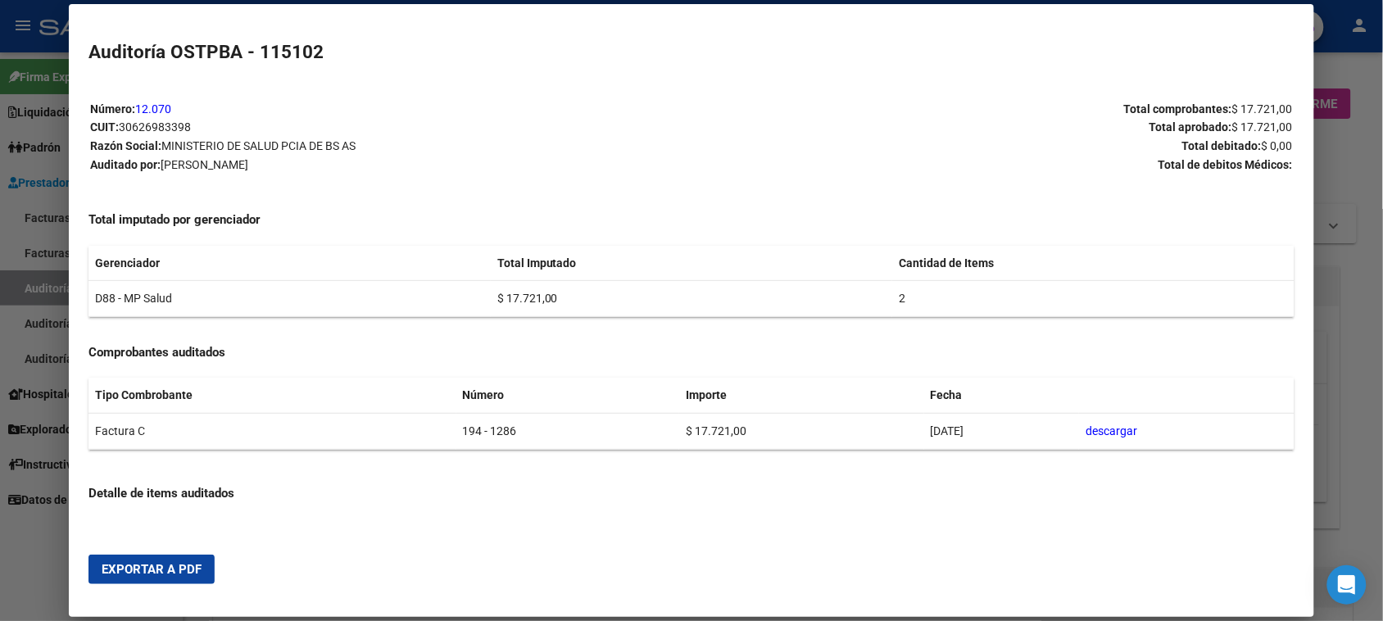
click at [135, 572] on span "Exportar a PDF" at bounding box center [152, 569] width 100 height 15
drag, startPoint x: 19, startPoint y: 542, endPoint x: 5, endPoint y: 529, distance: 18.6
click at [18, 541] on div at bounding box center [691, 310] width 1383 height 621
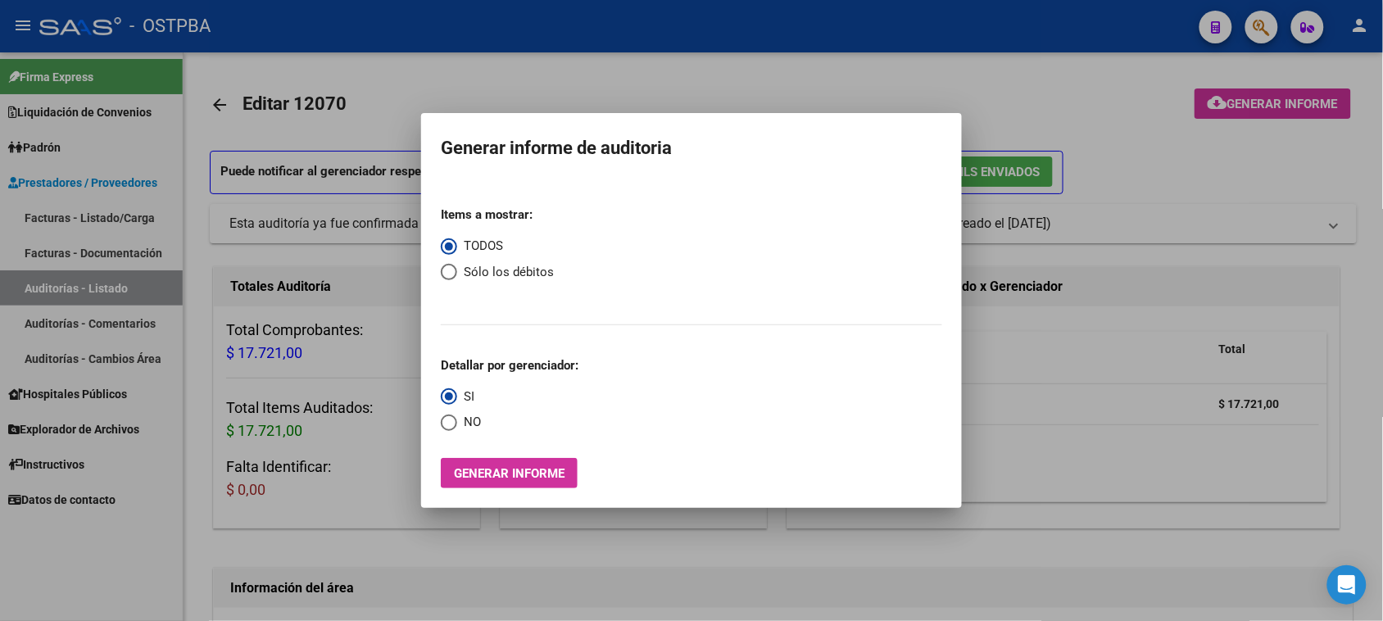
click at [39, 281] on div at bounding box center [691, 310] width 1383 height 621
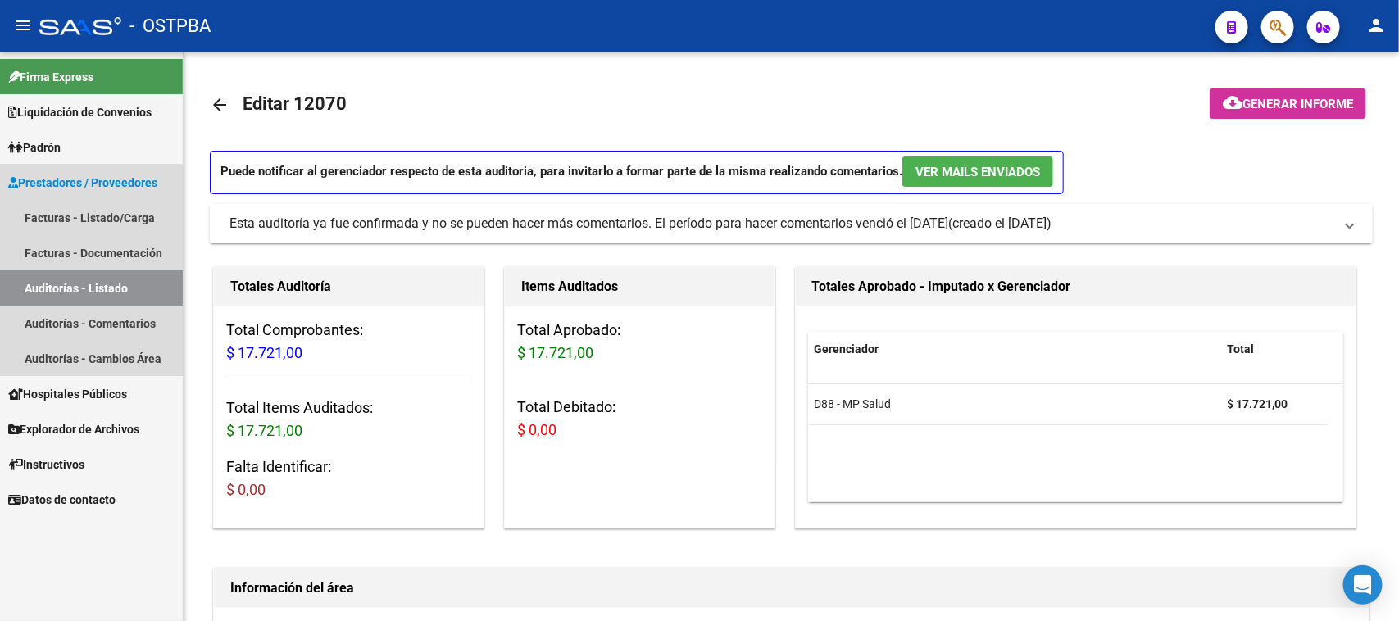
click at [39, 281] on link "Auditorías - Listado" at bounding box center [91, 287] width 183 height 35
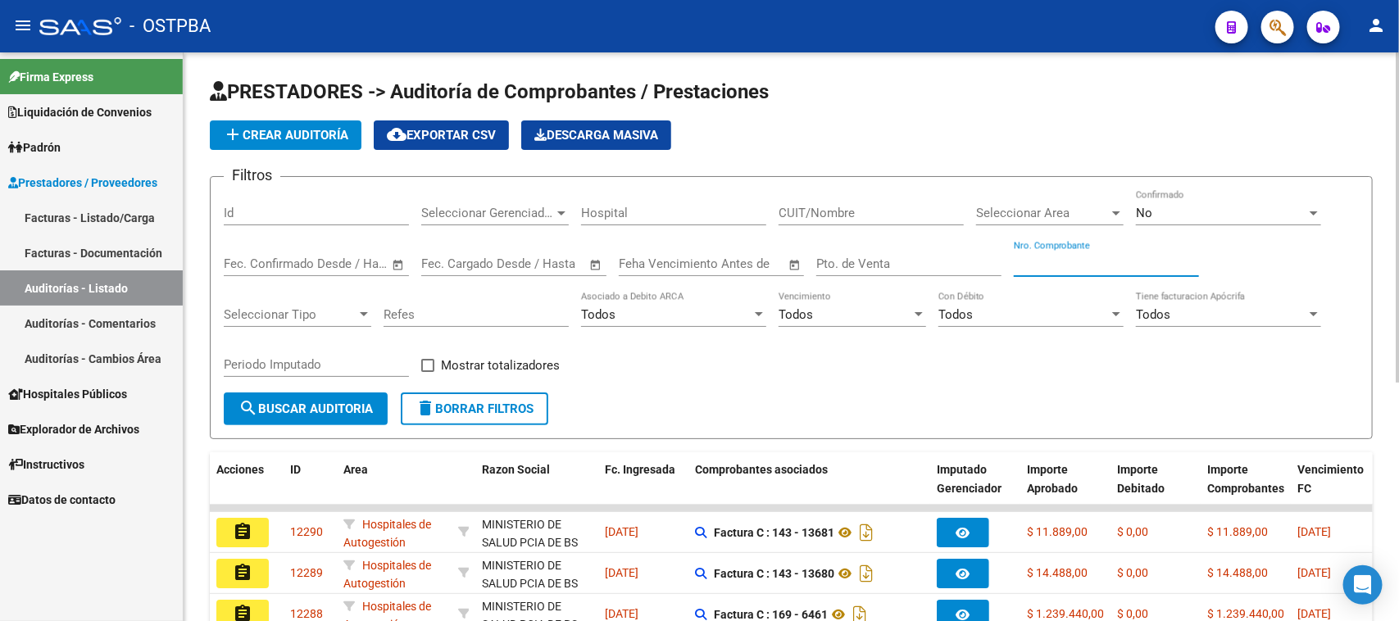
click at [1104, 260] on input "Nro. Comprobante" at bounding box center [1106, 263] width 185 height 15
type input "1285"
click at [1173, 213] on div "No" at bounding box center [1221, 213] width 170 height 15
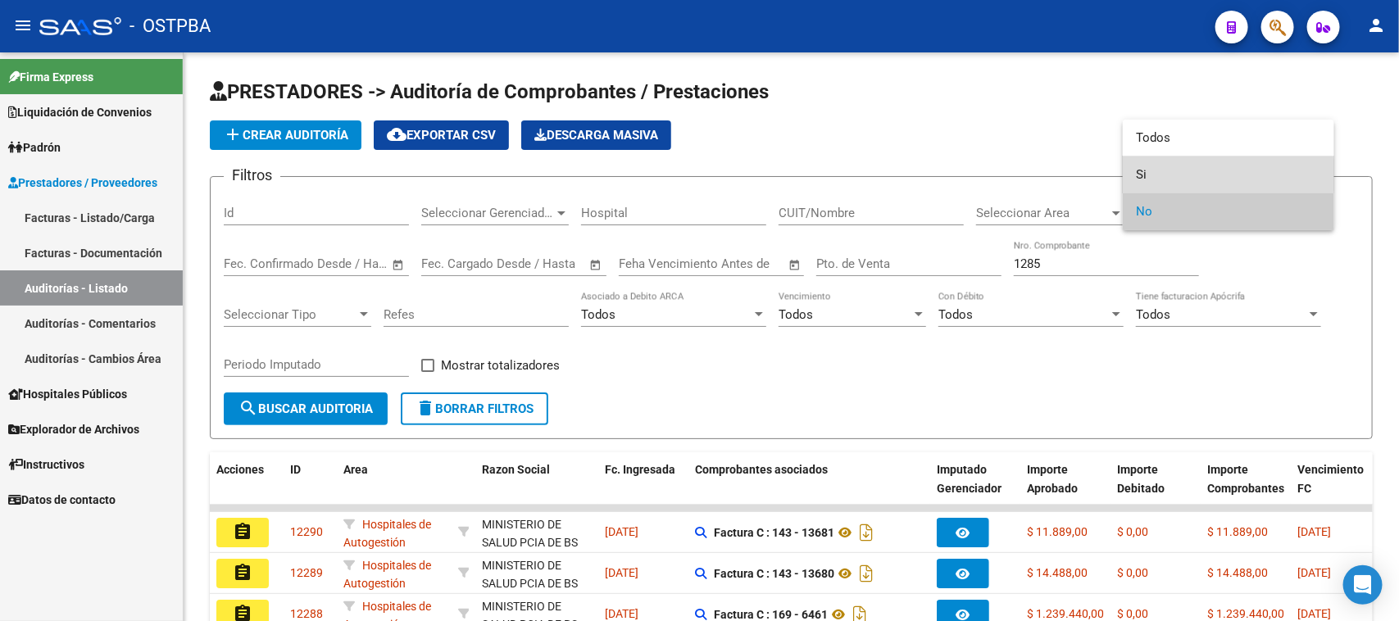
click at [1143, 175] on span "Si" at bounding box center [1228, 174] width 185 height 37
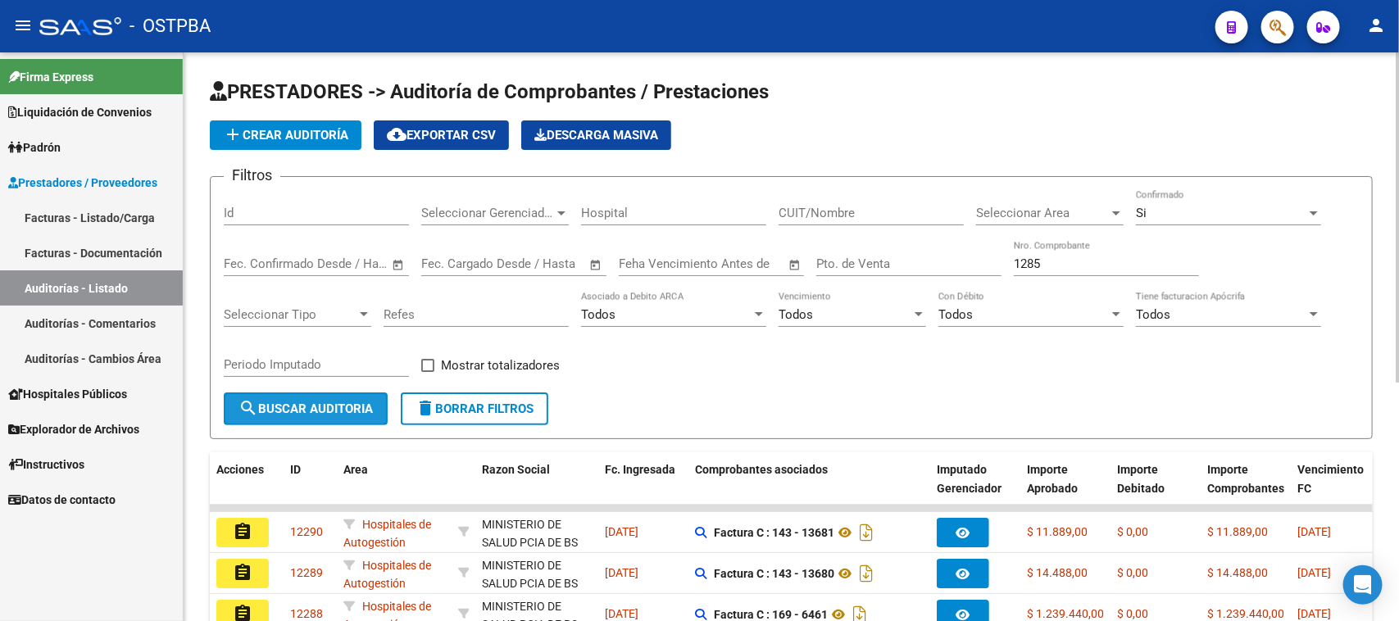
click at [355, 415] on button "search Buscar Auditoria" at bounding box center [306, 408] width 164 height 33
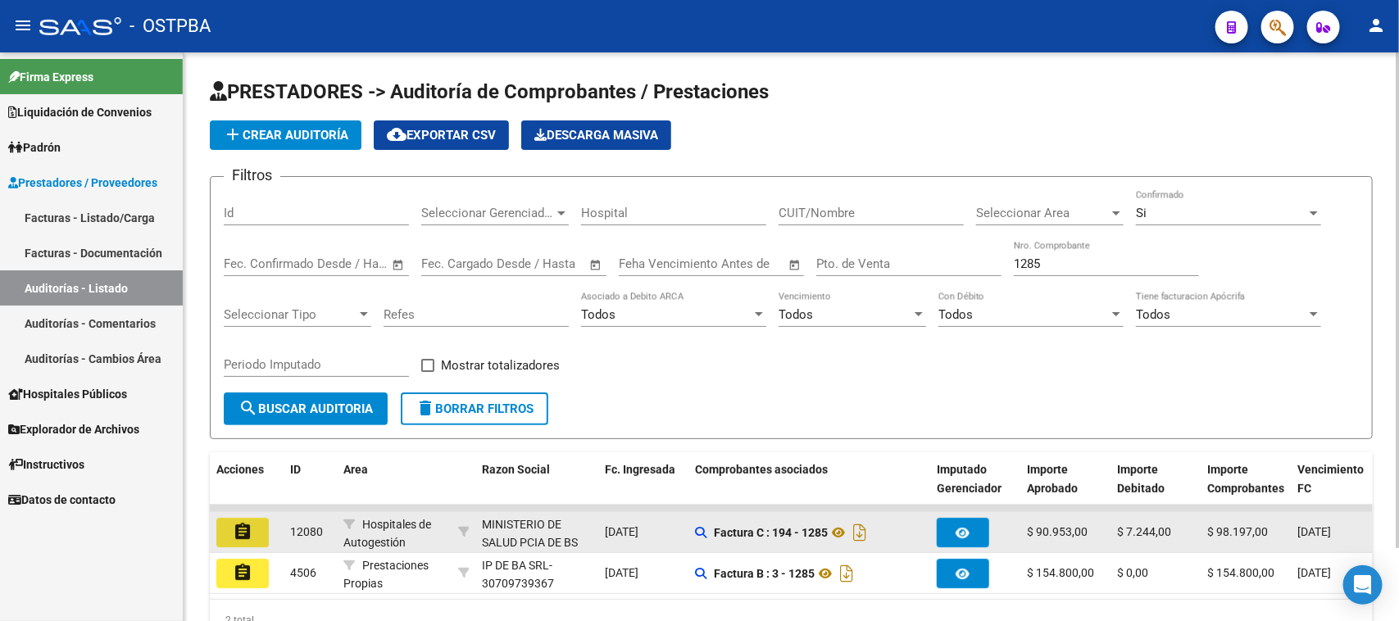
click at [233, 529] on mat-icon "assignment" at bounding box center [243, 532] width 20 height 20
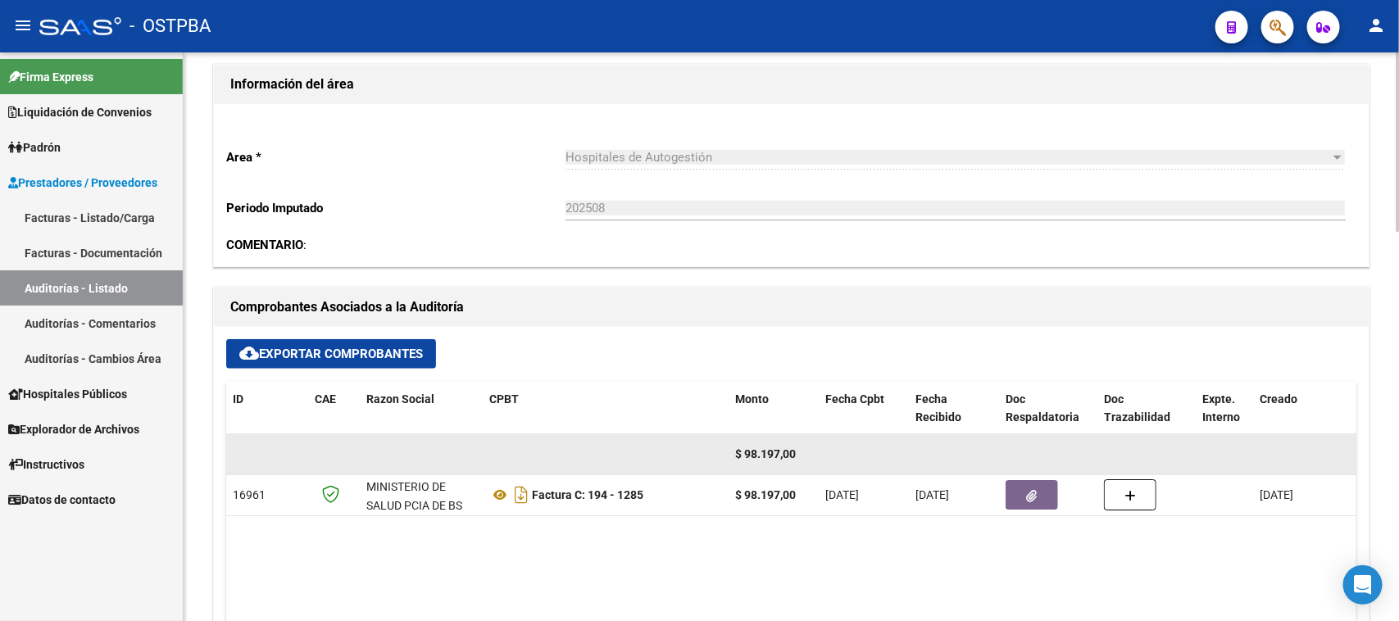
scroll to position [512, 0]
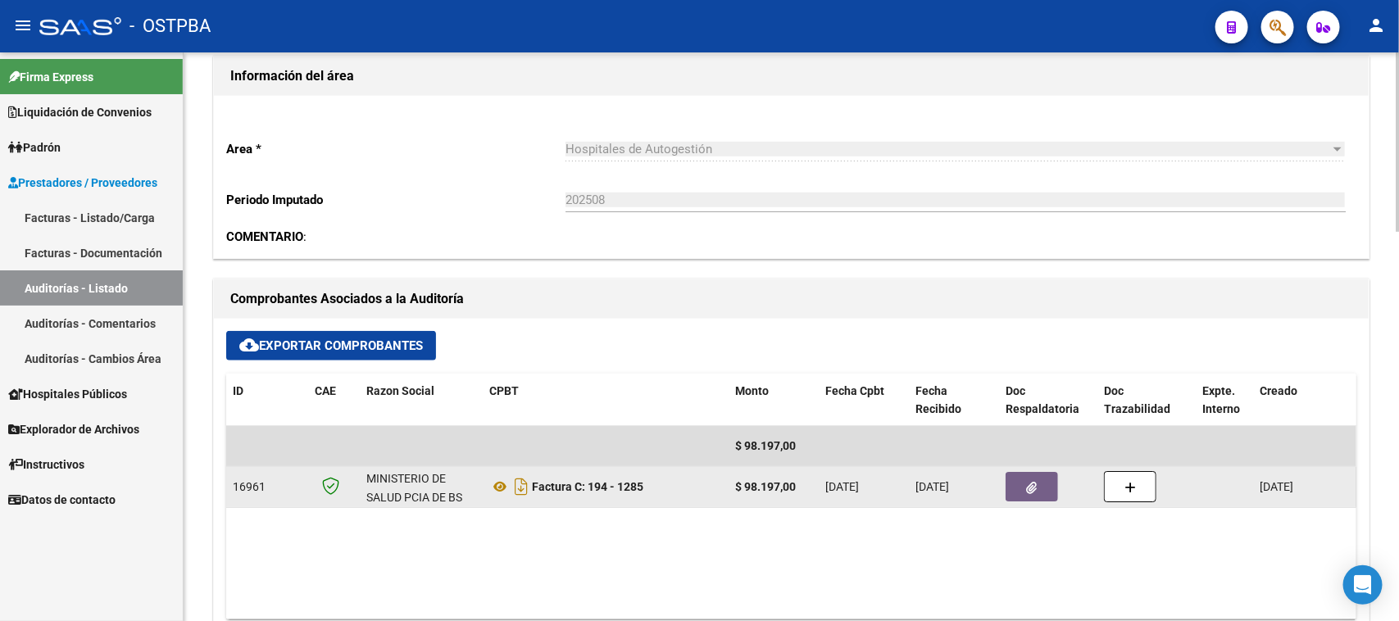
click at [1032, 482] on icon "button" at bounding box center [1032, 488] width 11 height 12
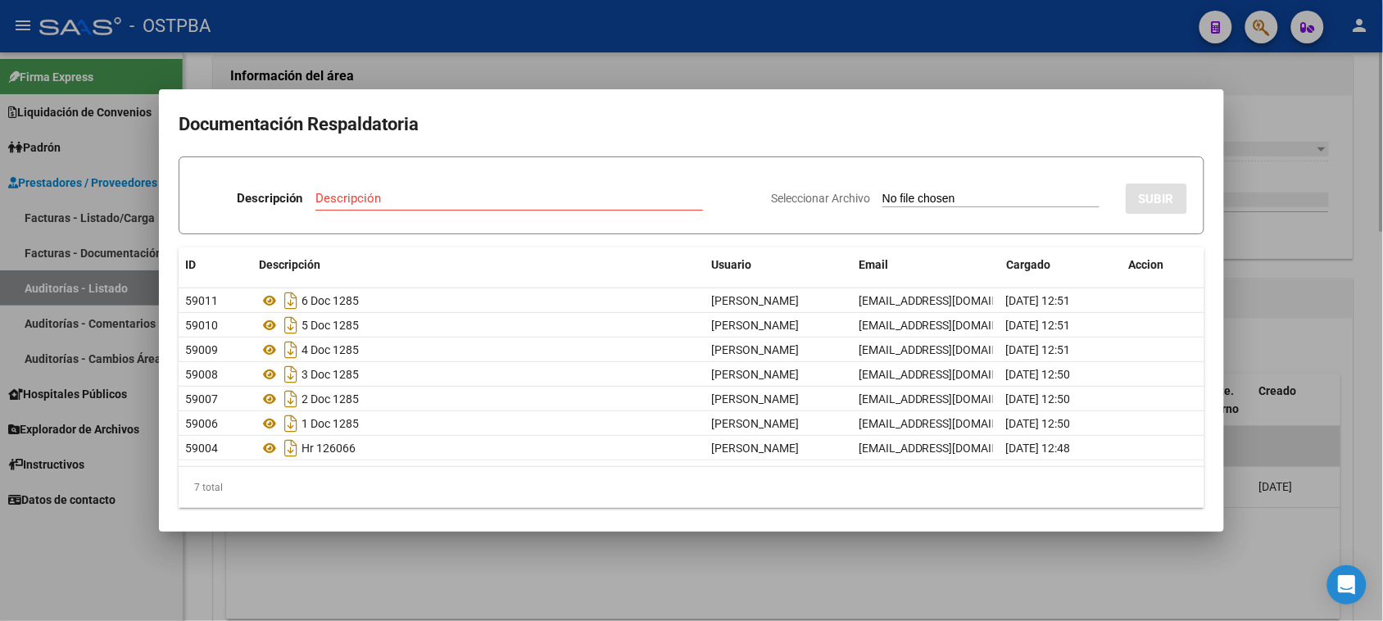
drag, startPoint x: 1311, startPoint y: 547, endPoint x: 1292, endPoint y: 513, distance: 38.5
click at [1309, 547] on div at bounding box center [691, 310] width 1383 height 621
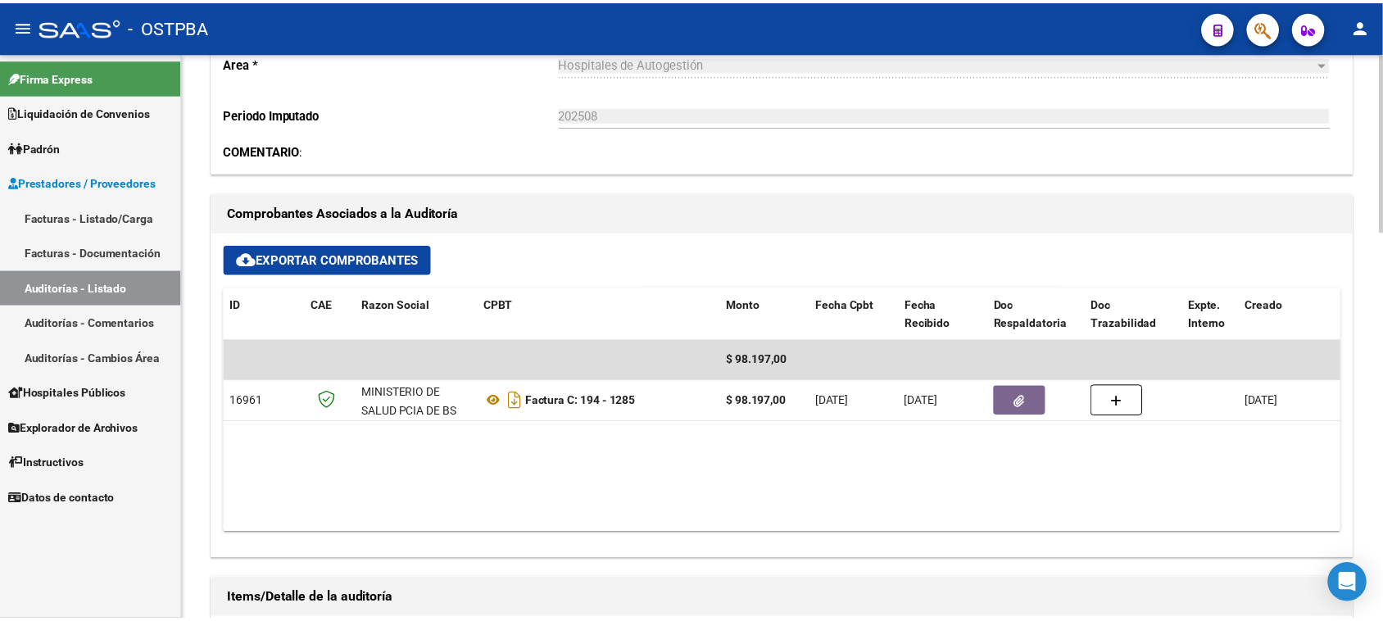
scroll to position [615, 0]
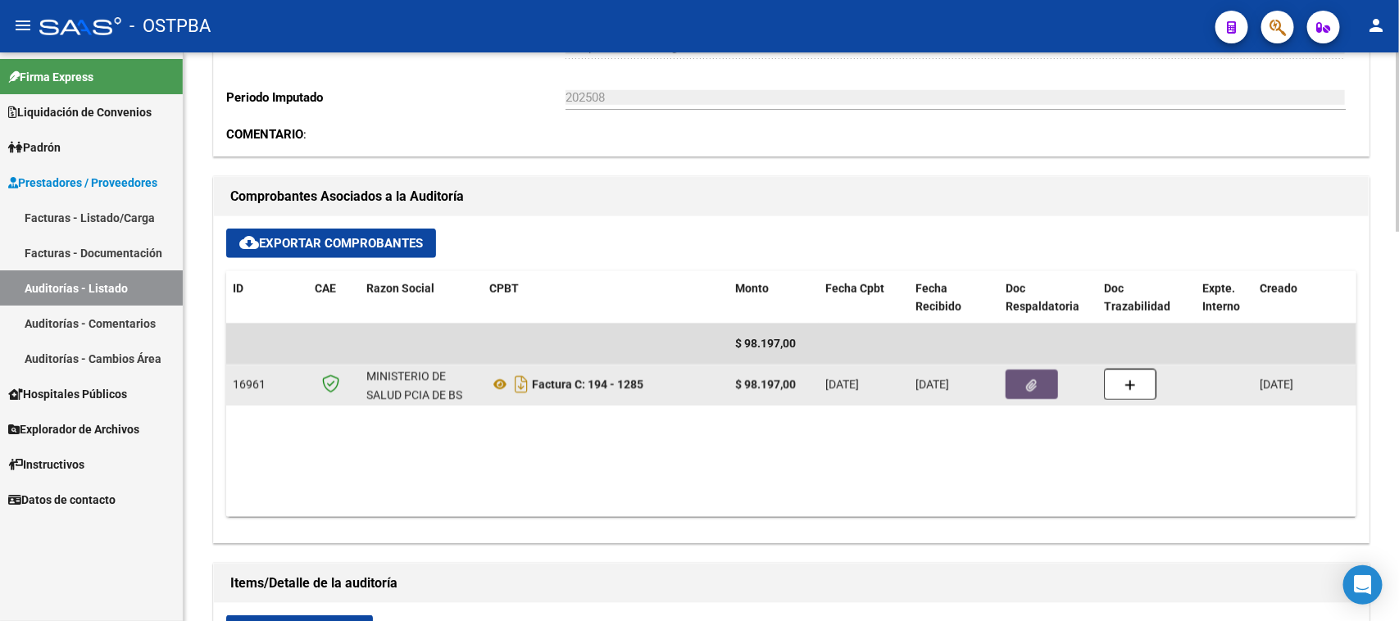
click at [1038, 385] on button "button" at bounding box center [1031, 384] width 52 height 29
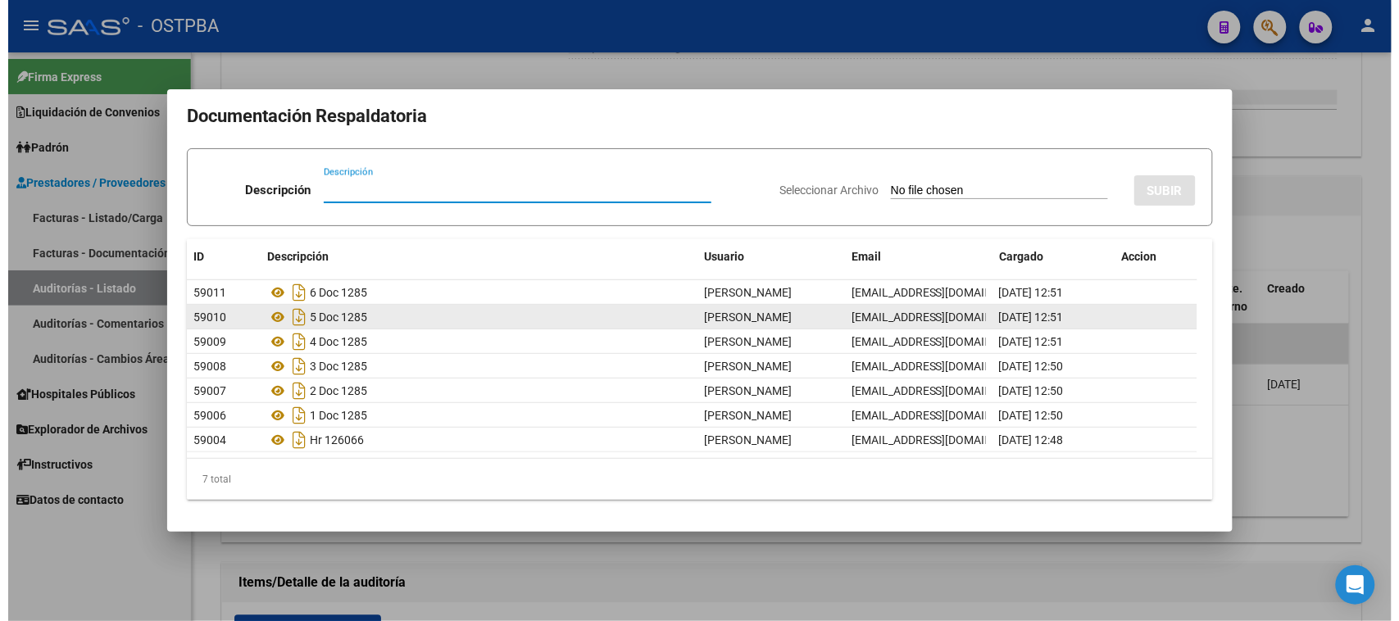
scroll to position [0, 0]
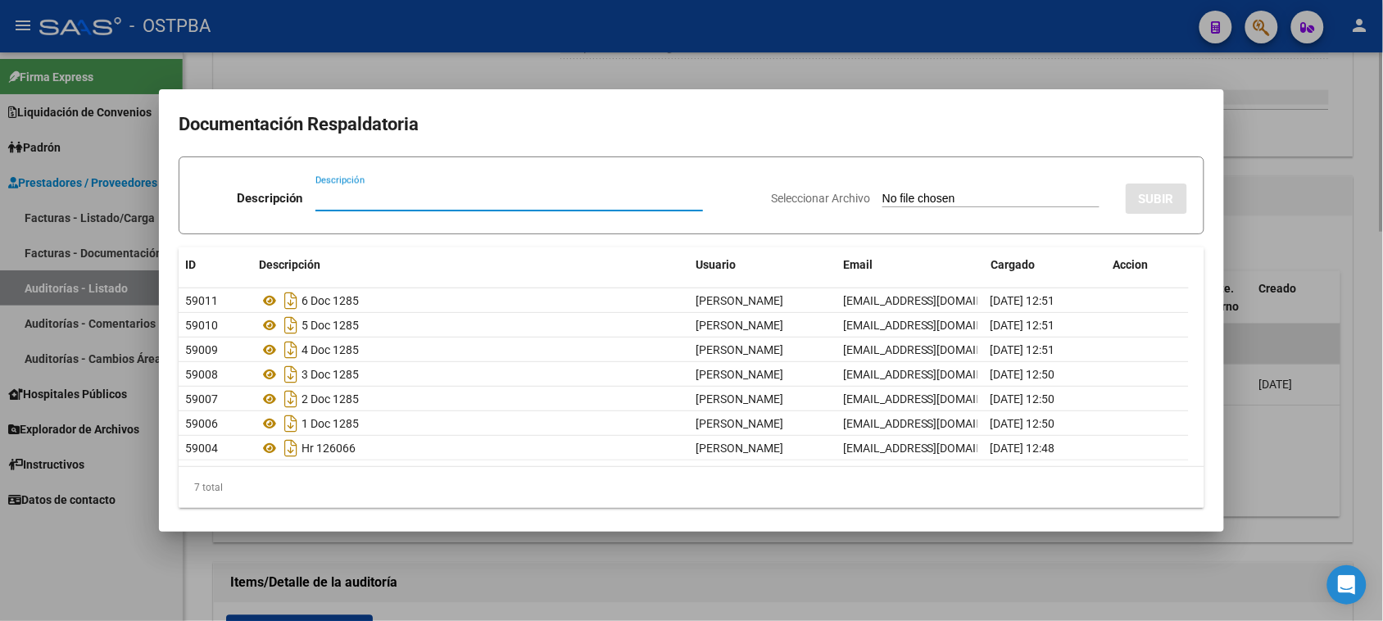
drag, startPoint x: 1009, startPoint y: 583, endPoint x: 1023, endPoint y: 565, distance: 22.1
click at [1009, 579] on div at bounding box center [691, 310] width 1383 height 621
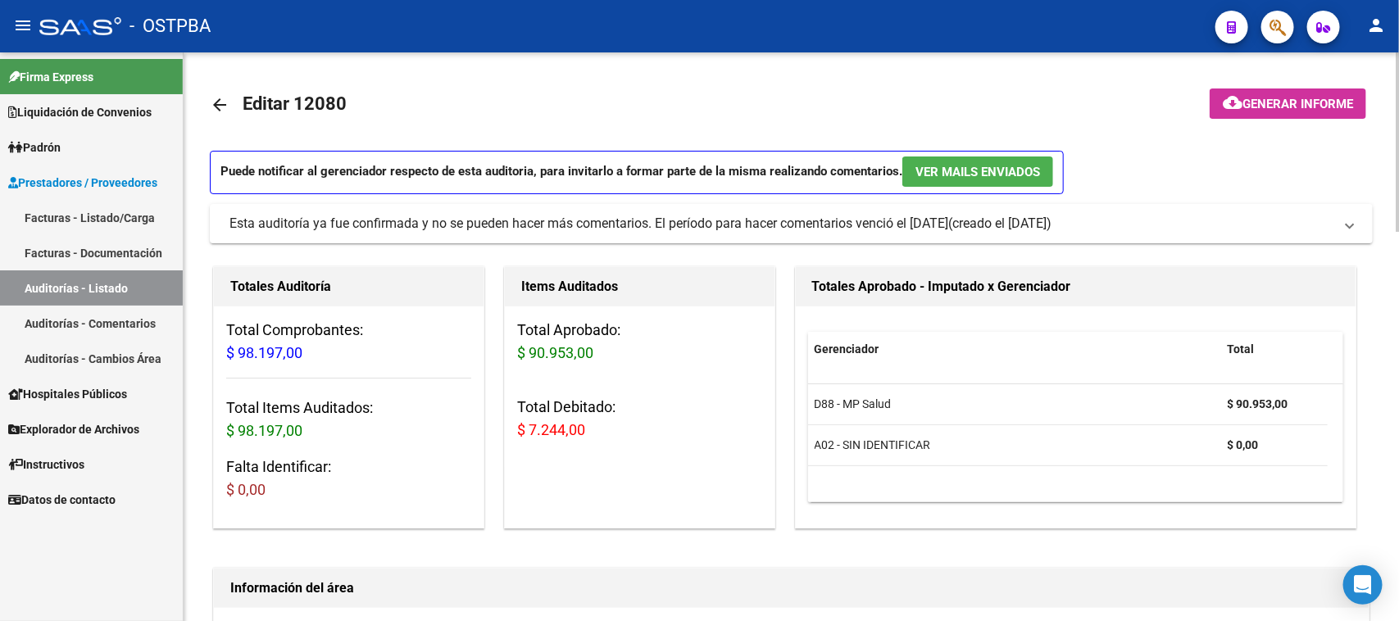
click at [1313, 99] on span "Generar informe" at bounding box center [1297, 104] width 111 height 15
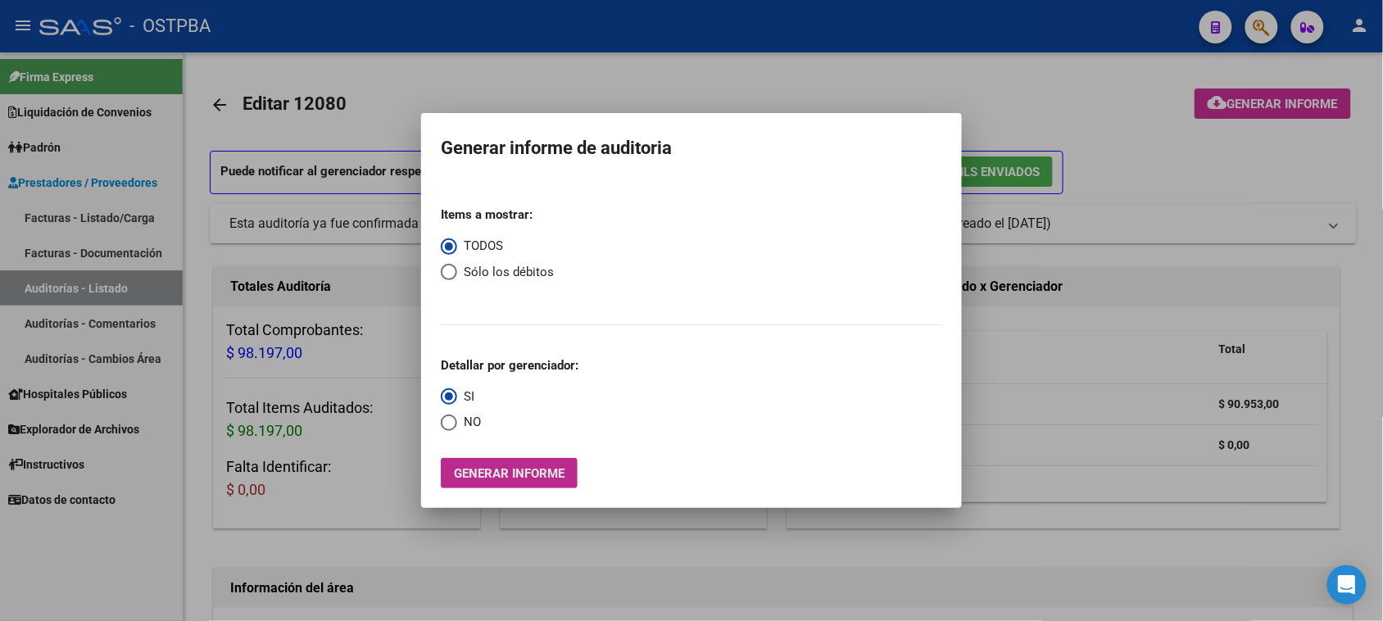
click at [546, 466] on span "Generar informe" at bounding box center [509, 473] width 111 height 15
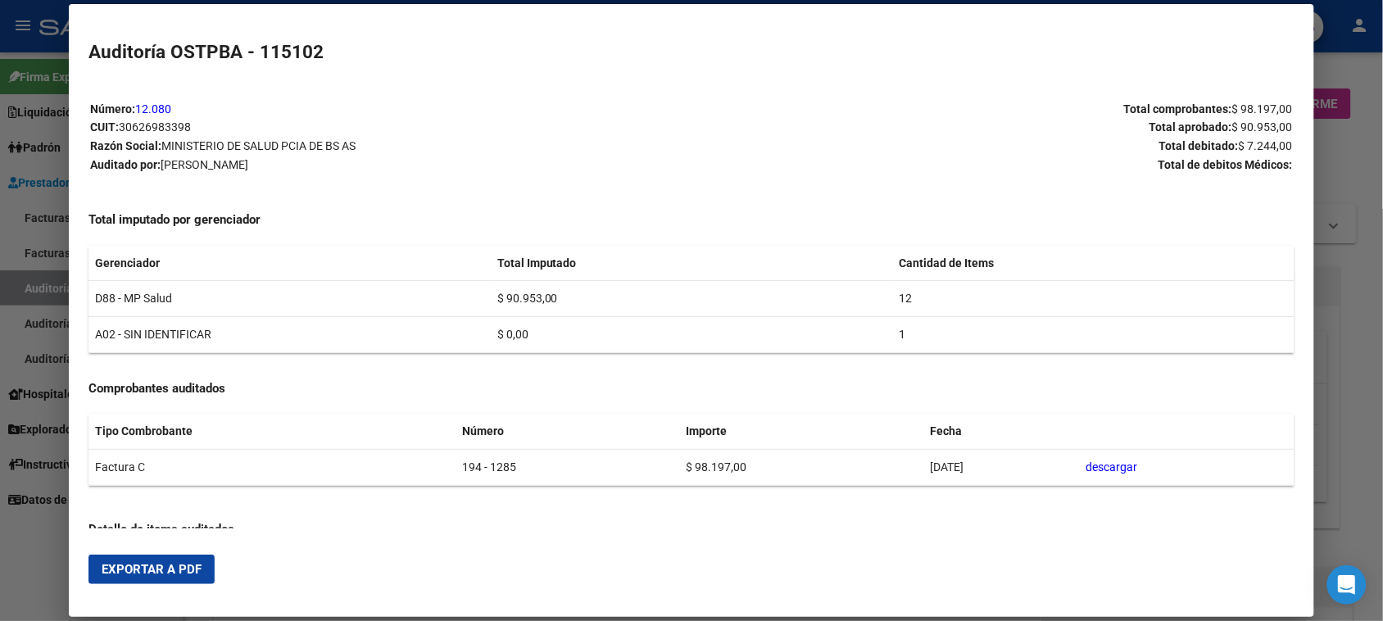
click at [137, 569] on span "Exportar a PDF" at bounding box center [152, 569] width 100 height 15
click at [21, 284] on div at bounding box center [691, 310] width 1383 height 621
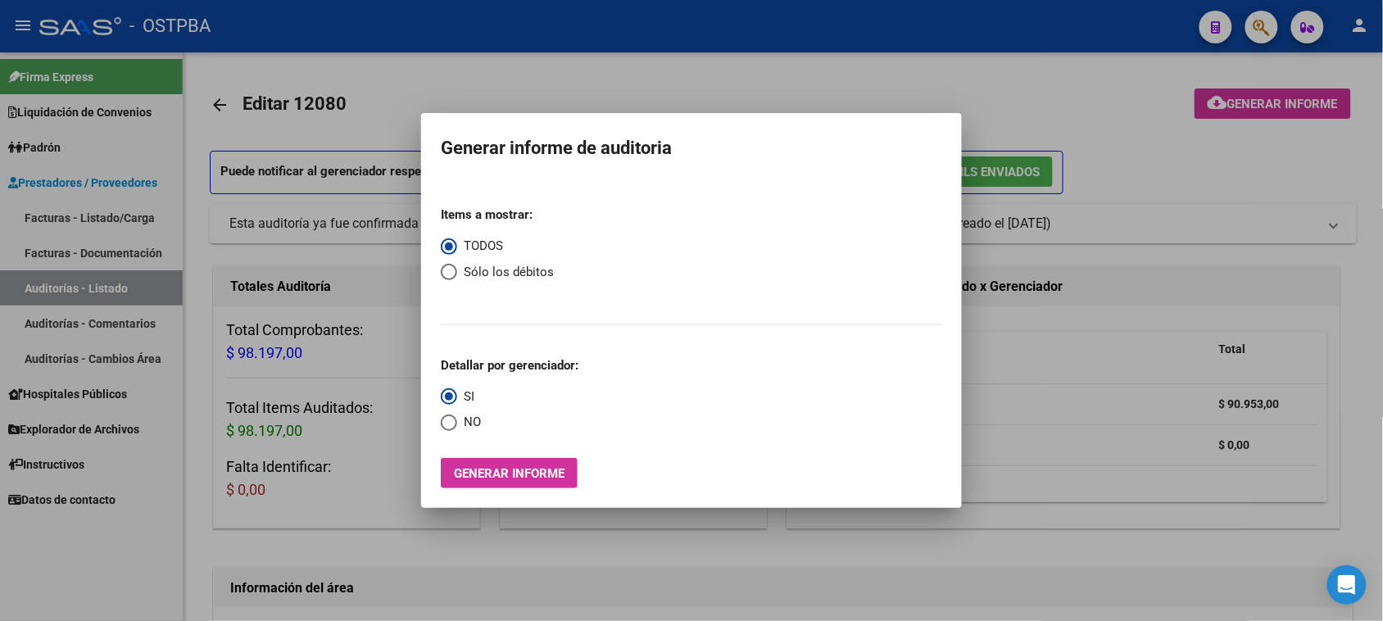
click at [21, 284] on div at bounding box center [691, 310] width 1383 height 621
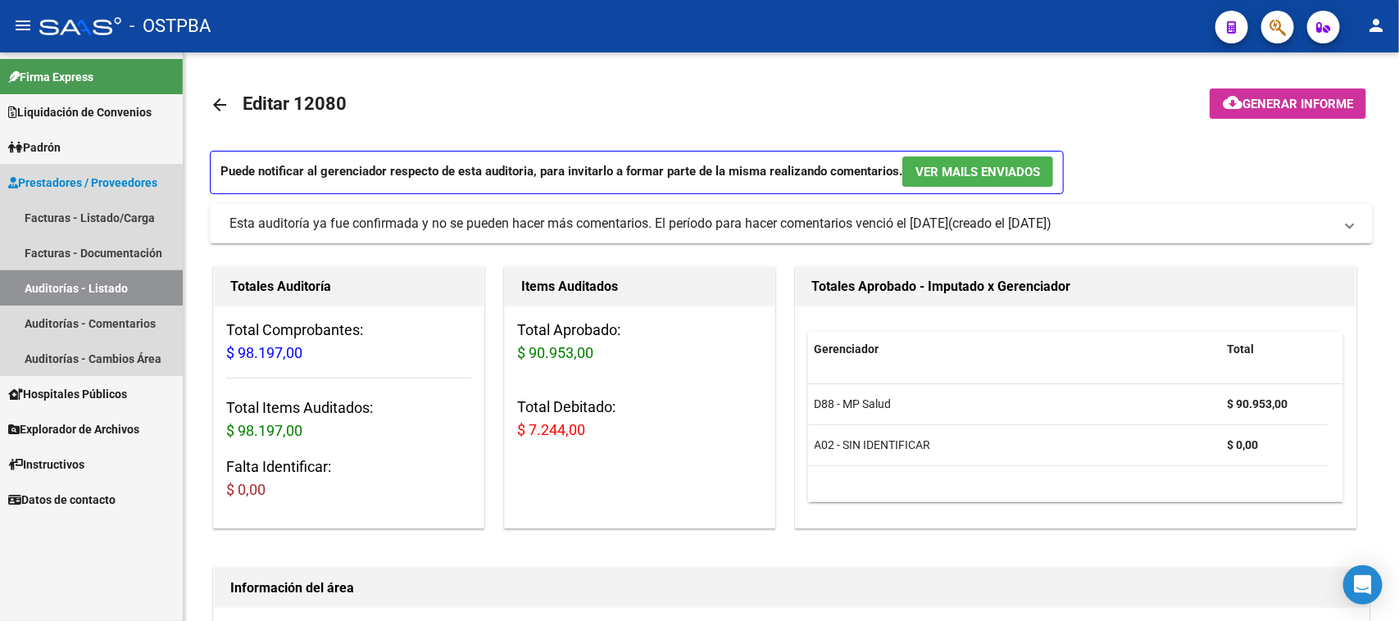
click at [53, 271] on link "Auditorías - Listado" at bounding box center [91, 287] width 183 height 35
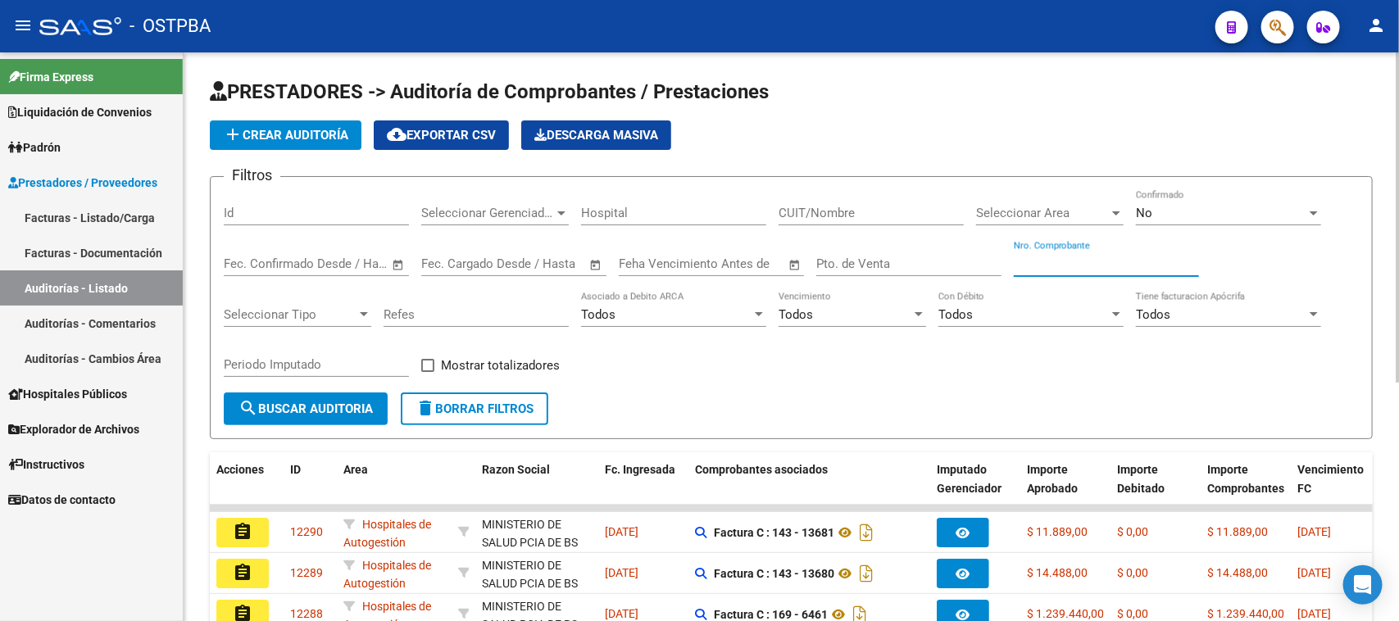
click at [1070, 260] on input "Nro. Comprobante" at bounding box center [1106, 263] width 185 height 15
type input "9472"
click at [1255, 211] on div "No" at bounding box center [1221, 213] width 170 height 15
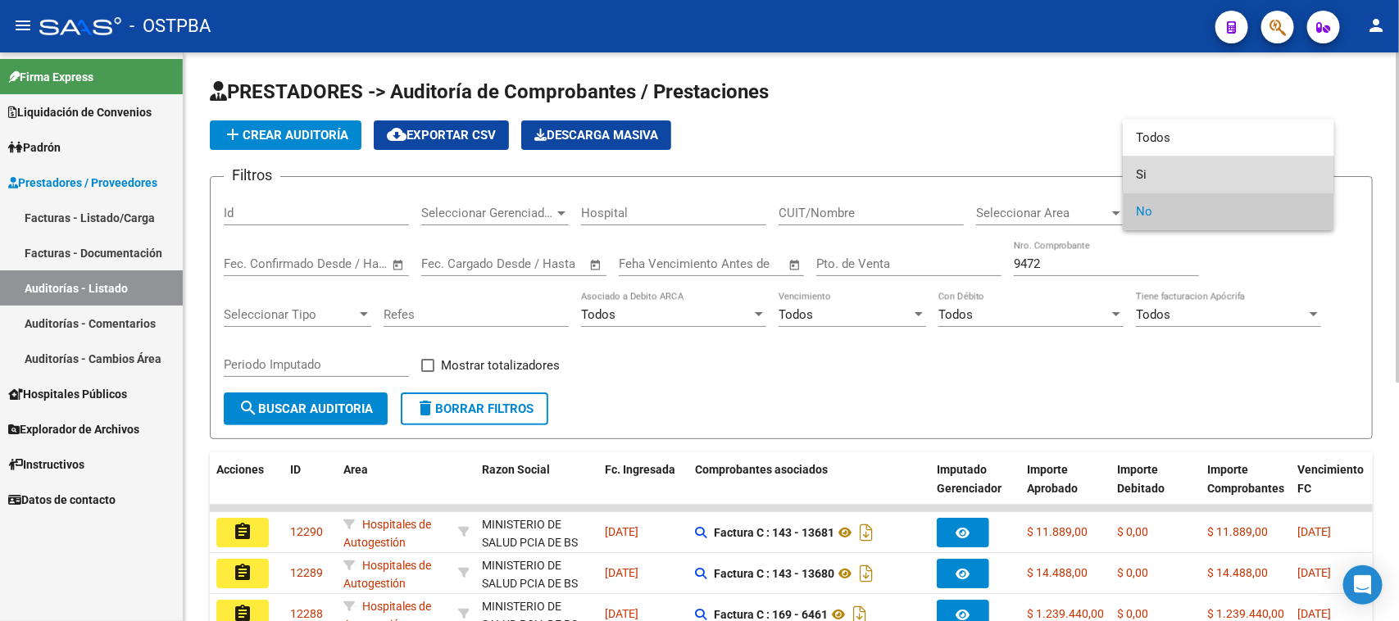
drag, startPoint x: 1137, startPoint y: 175, endPoint x: 823, endPoint y: 258, distance: 324.8
click at [1136, 175] on span "Si" at bounding box center [1228, 174] width 185 height 37
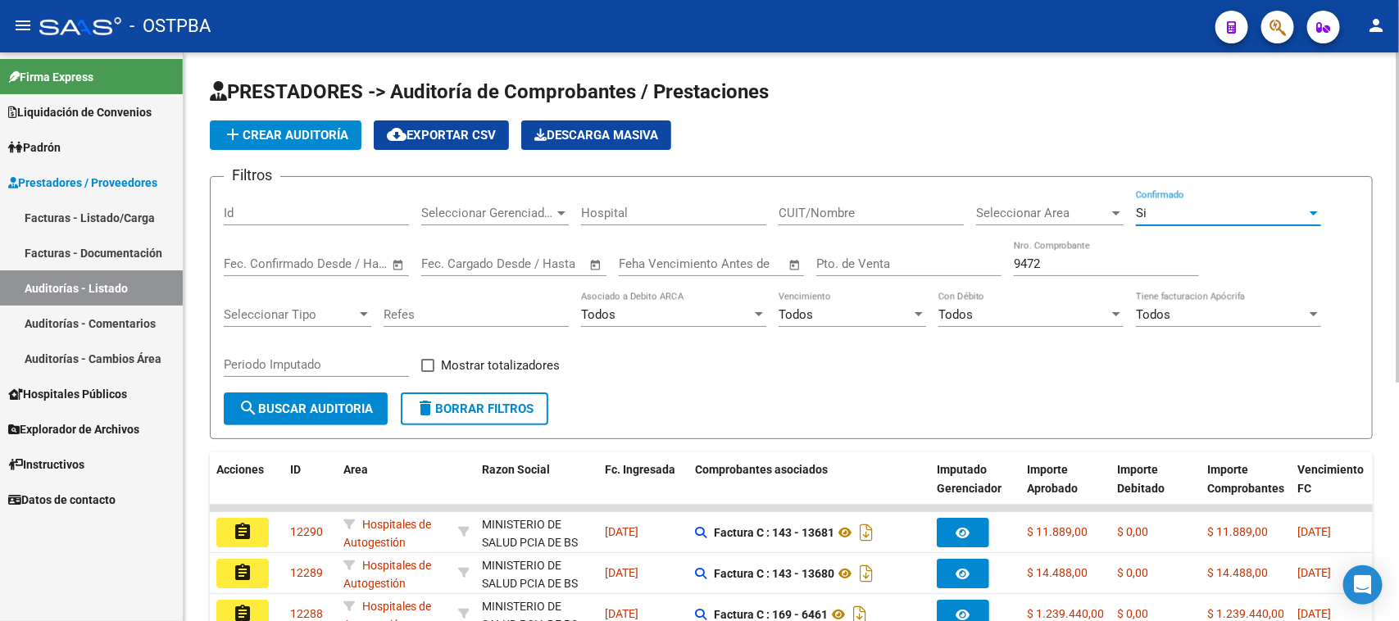
click at [325, 411] on span "search Buscar Auditoria" at bounding box center [305, 408] width 134 height 15
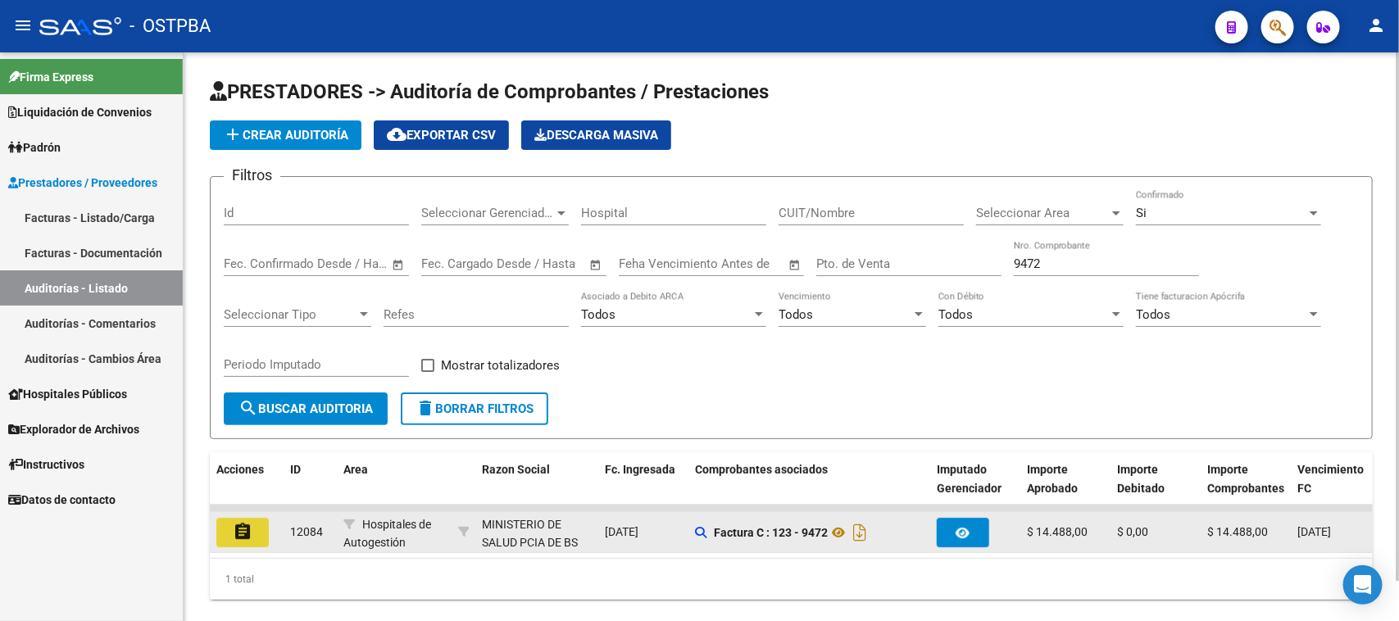
click at [246, 523] on mat-icon "assignment" at bounding box center [243, 532] width 20 height 20
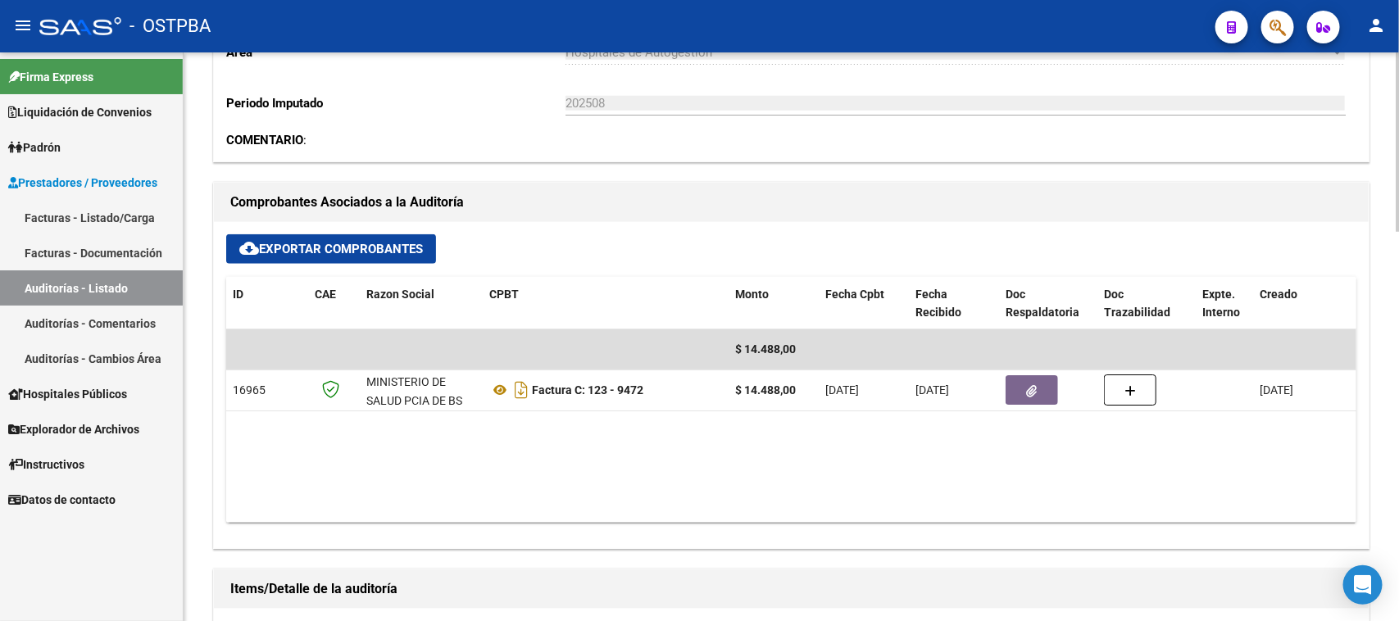
scroll to position [717, 0]
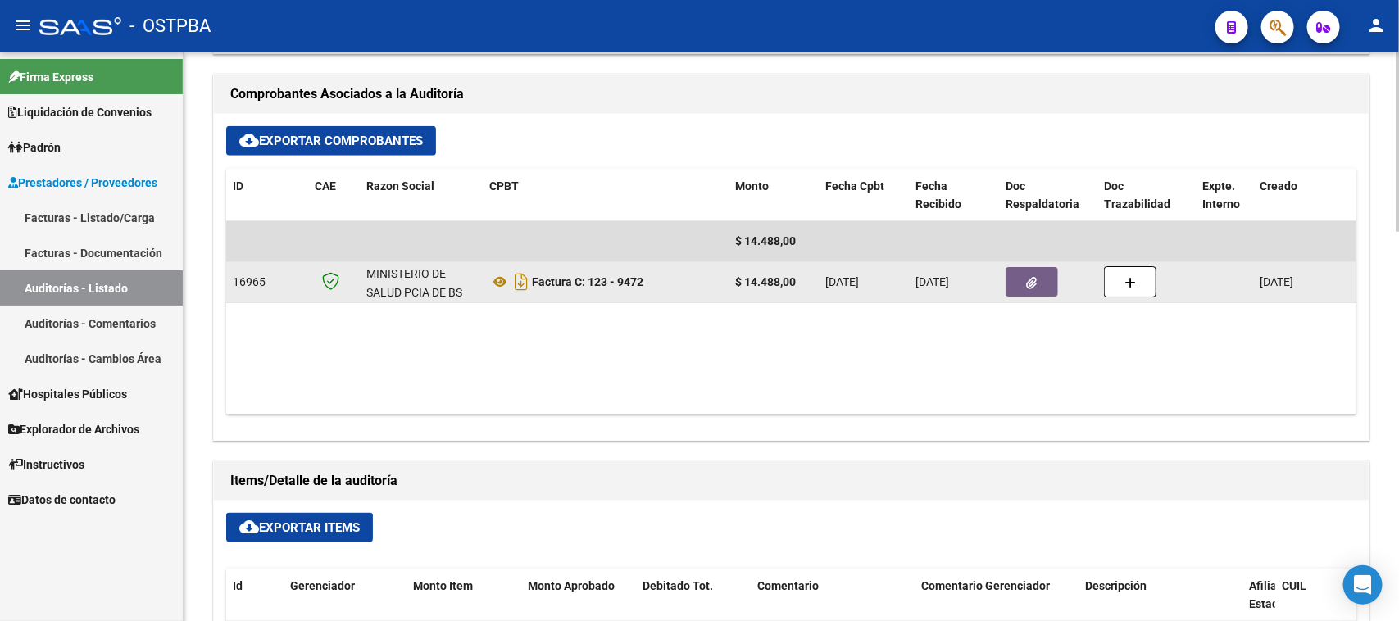
click at [1024, 283] on button "button" at bounding box center [1031, 281] width 52 height 29
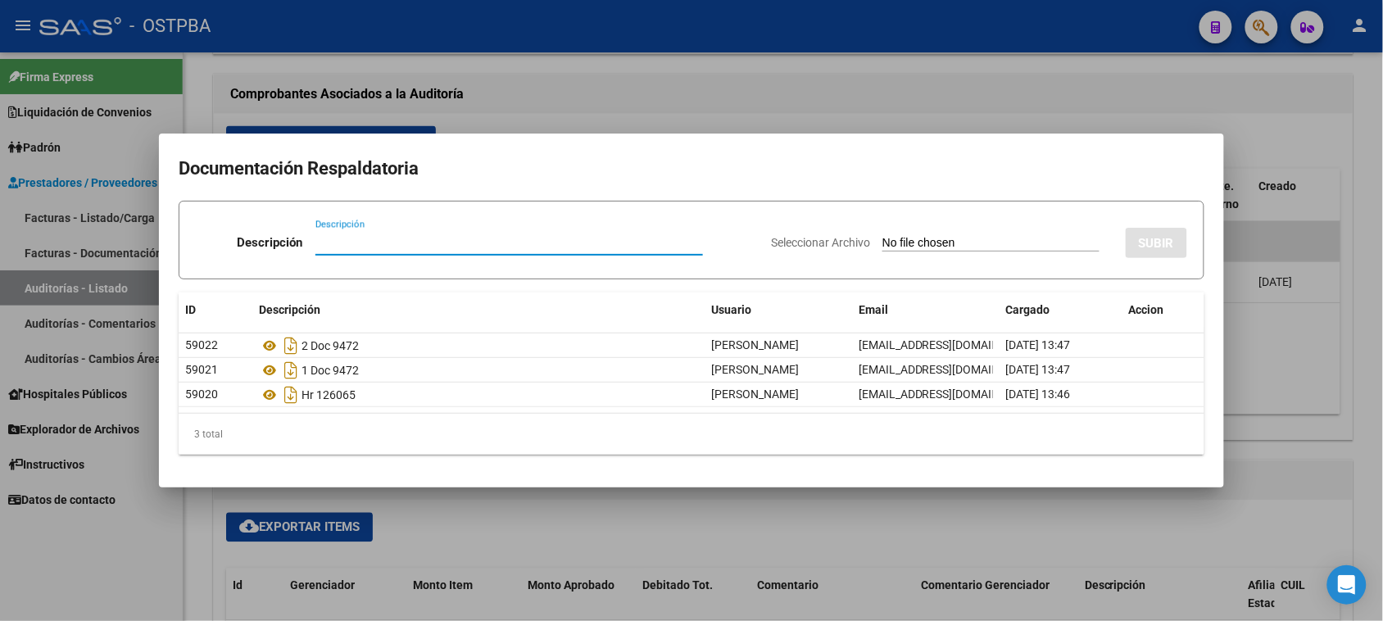
click at [1377, 383] on div at bounding box center [691, 310] width 1383 height 621
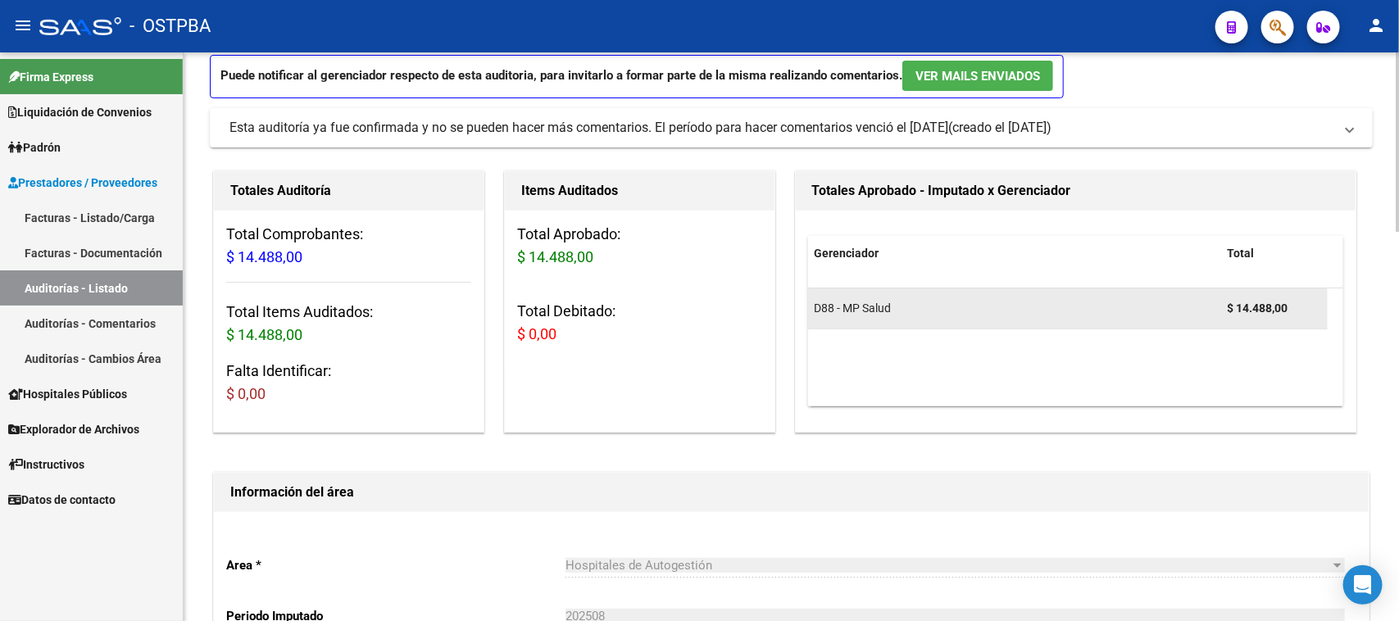
scroll to position [0, 0]
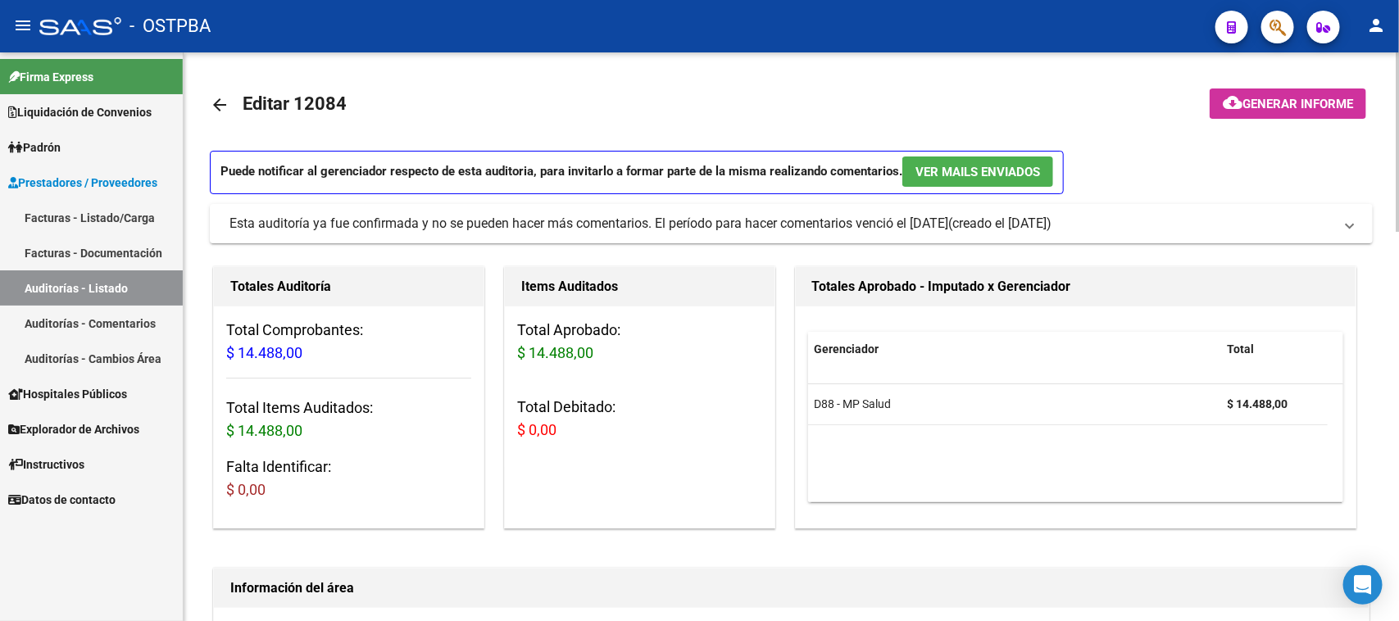
click at [1297, 107] on span "Generar informe" at bounding box center [1297, 104] width 111 height 15
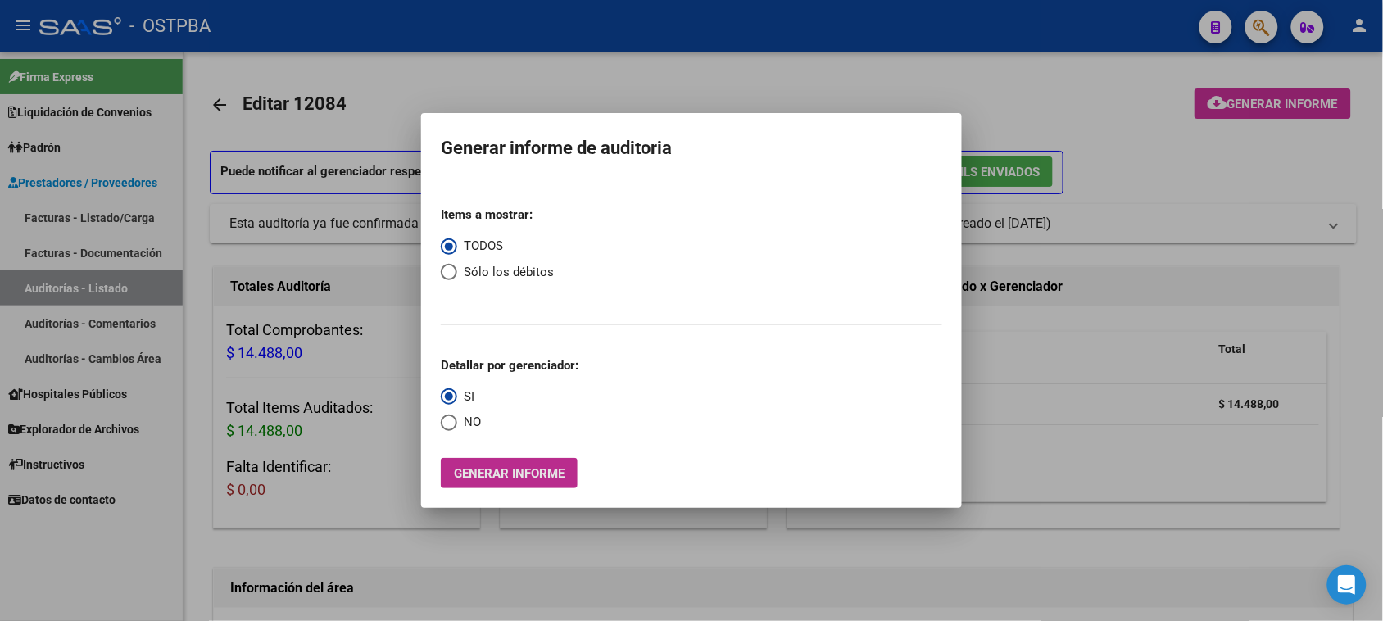
click at [530, 476] on span "Generar informe" at bounding box center [509, 473] width 111 height 15
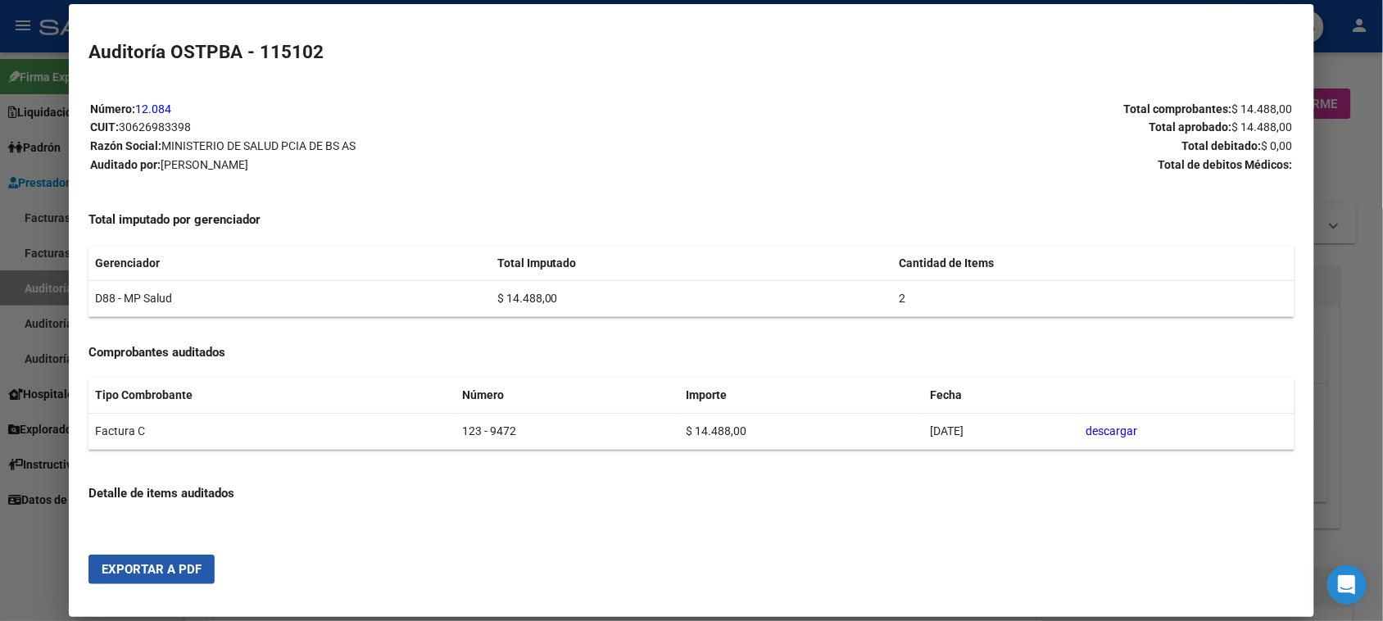
drag, startPoint x: 172, startPoint y: 572, endPoint x: 226, endPoint y: 549, distance: 58.7
click at [172, 571] on span "Exportar a PDF" at bounding box center [152, 569] width 100 height 15
click at [23, 289] on div at bounding box center [691, 310] width 1383 height 621
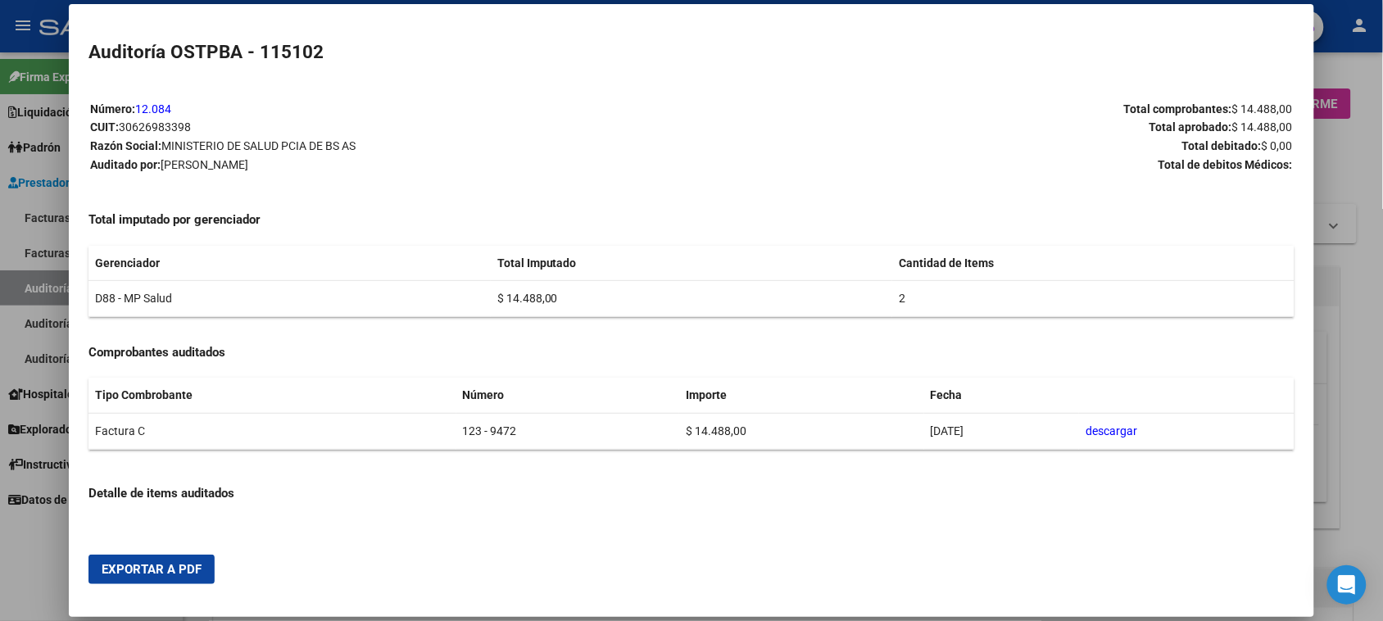
click at [23, 289] on div at bounding box center [691, 310] width 1383 height 621
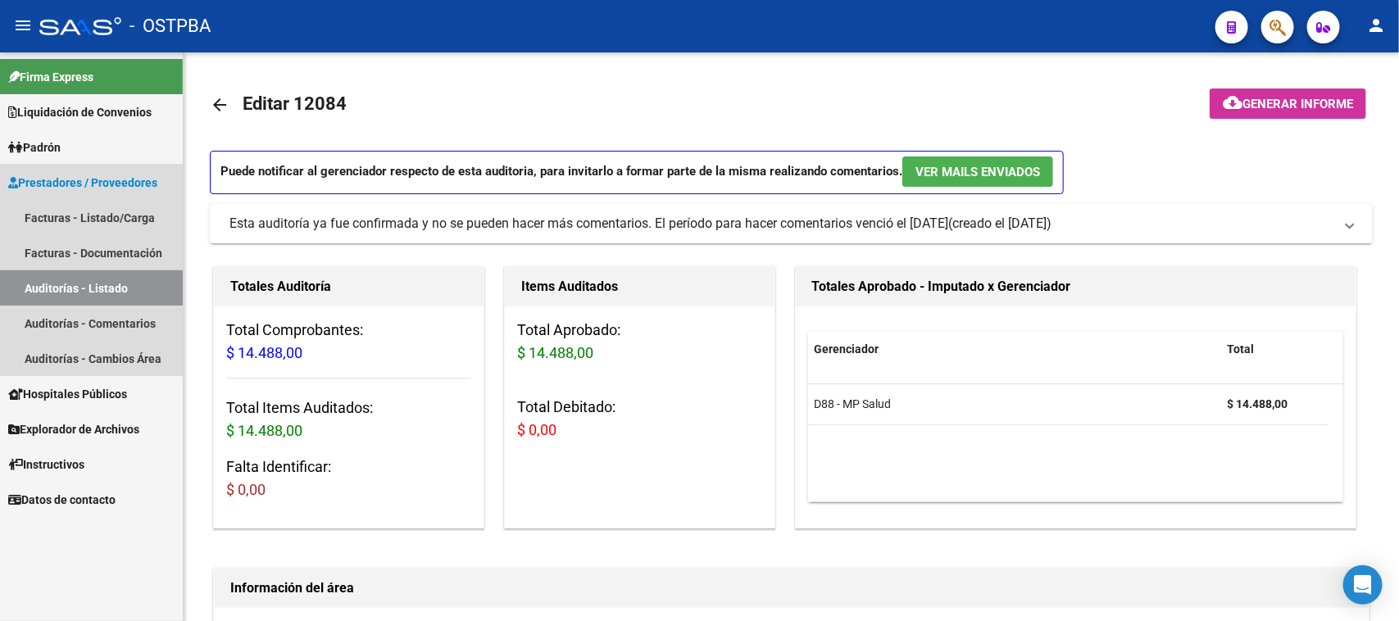
click at [37, 288] on link "Auditorías - Listado" at bounding box center [91, 287] width 183 height 35
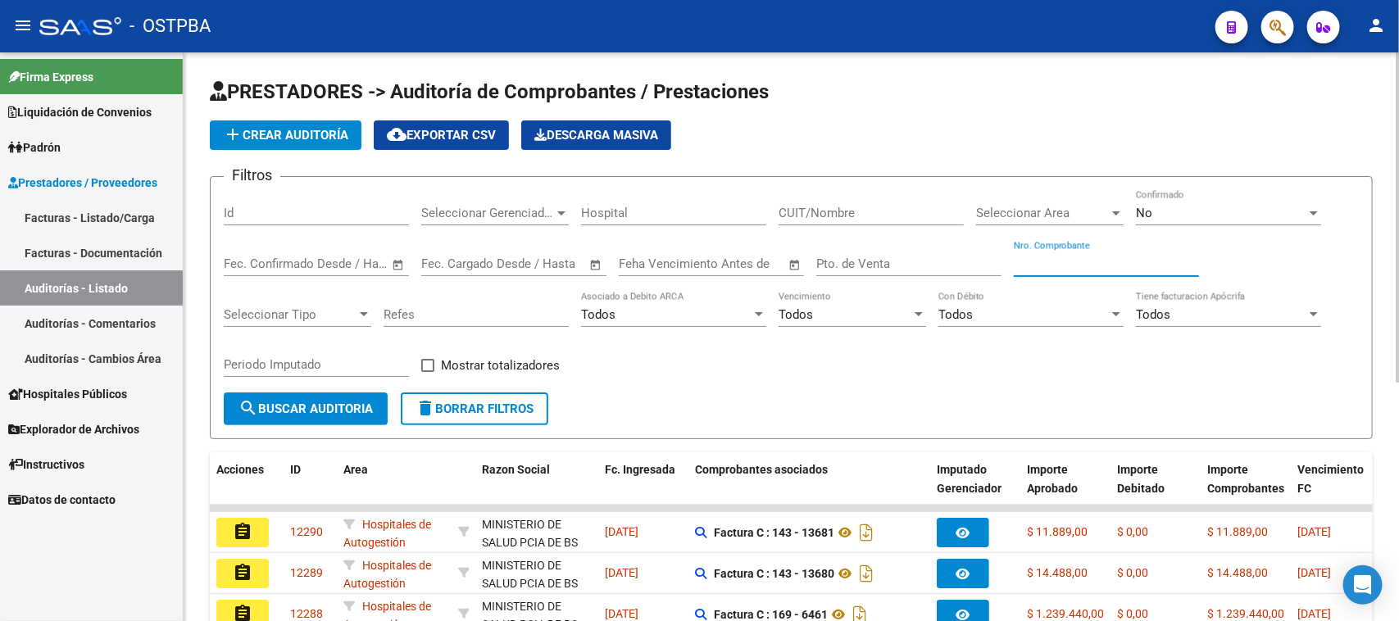
drag, startPoint x: 1084, startPoint y: 262, endPoint x: 1095, endPoint y: 262, distance: 10.7
click at [1092, 262] on input "Nro. Comprobante" at bounding box center [1106, 263] width 185 height 15
type input "9471"
click at [1165, 201] on div "No Confirmado" at bounding box center [1228, 207] width 185 height 35
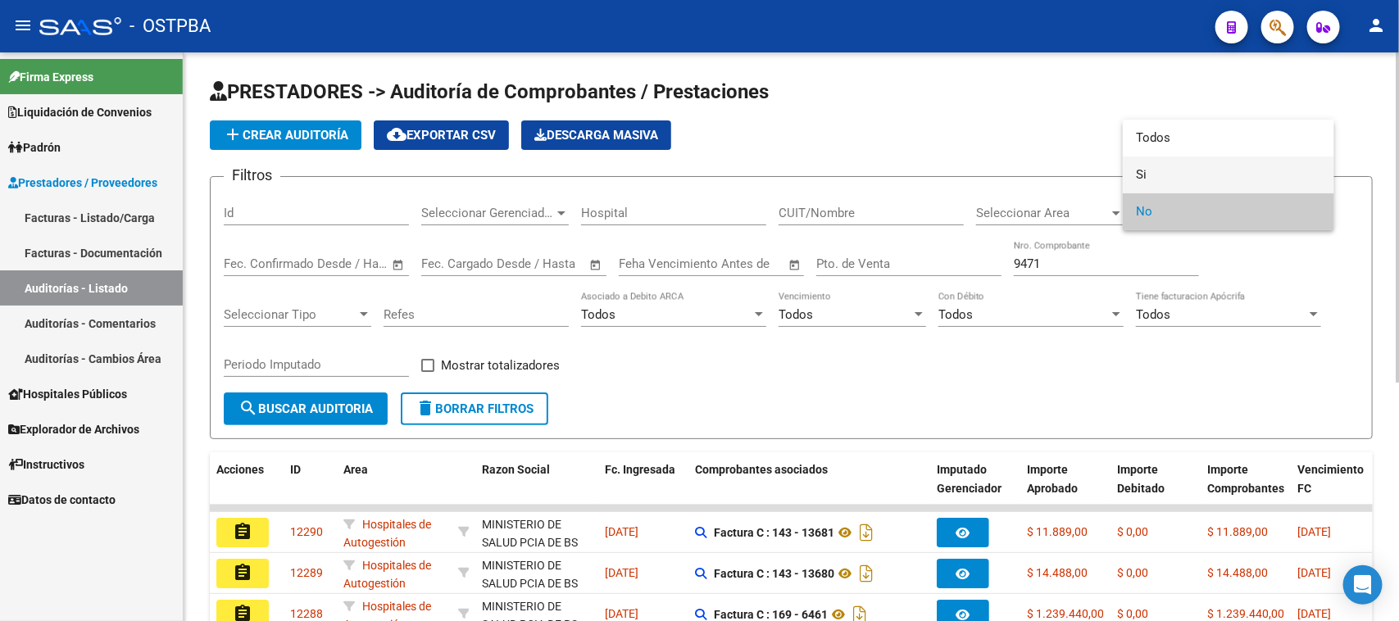
drag, startPoint x: 1140, startPoint y: 170, endPoint x: 1114, endPoint y: 178, distance: 26.7
click at [1139, 170] on span "Si" at bounding box center [1228, 174] width 185 height 37
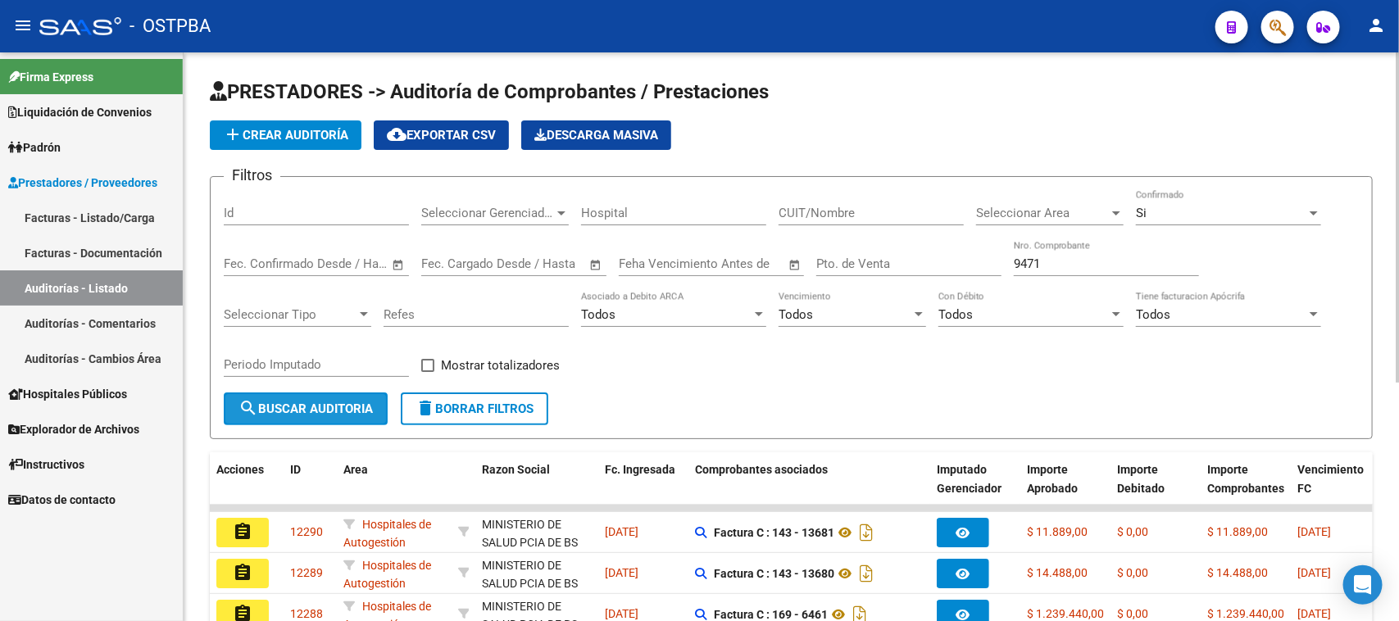
click at [333, 407] on span "search Buscar Auditoria" at bounding box center [305, 408] width 134 height 15
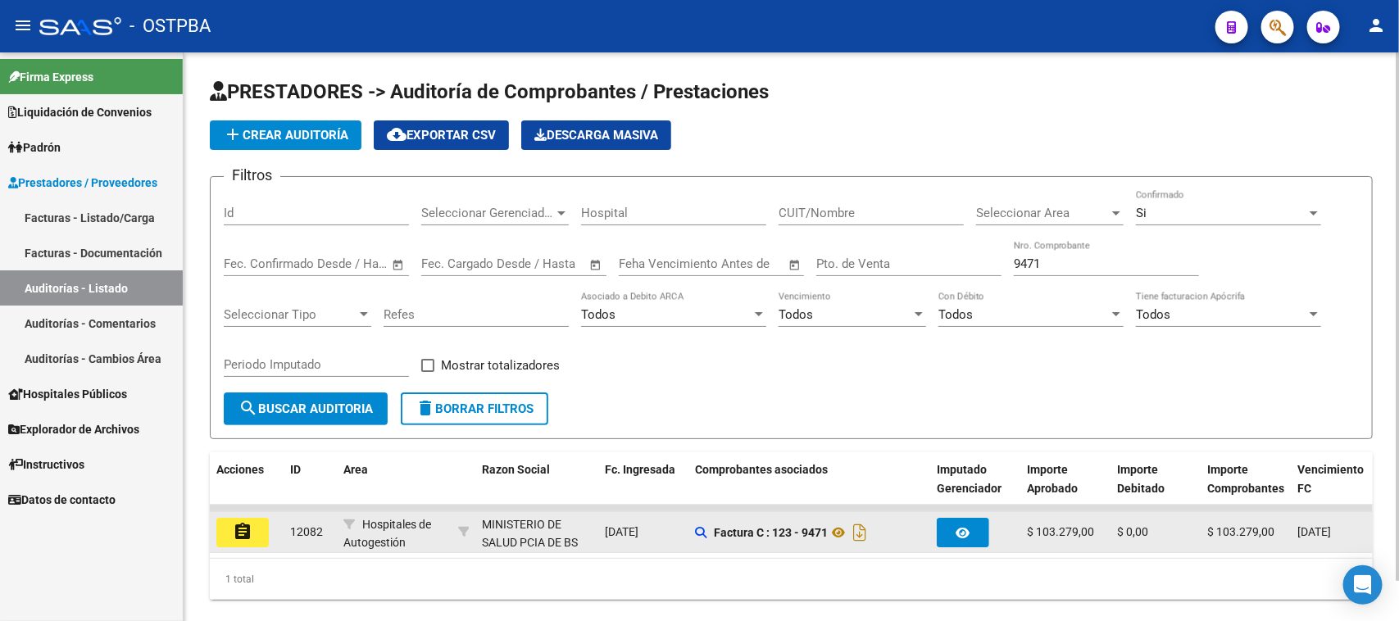
click at [238, 529] on mat-icon "assignment" at bounding box center [243, 532] width 20 height 20
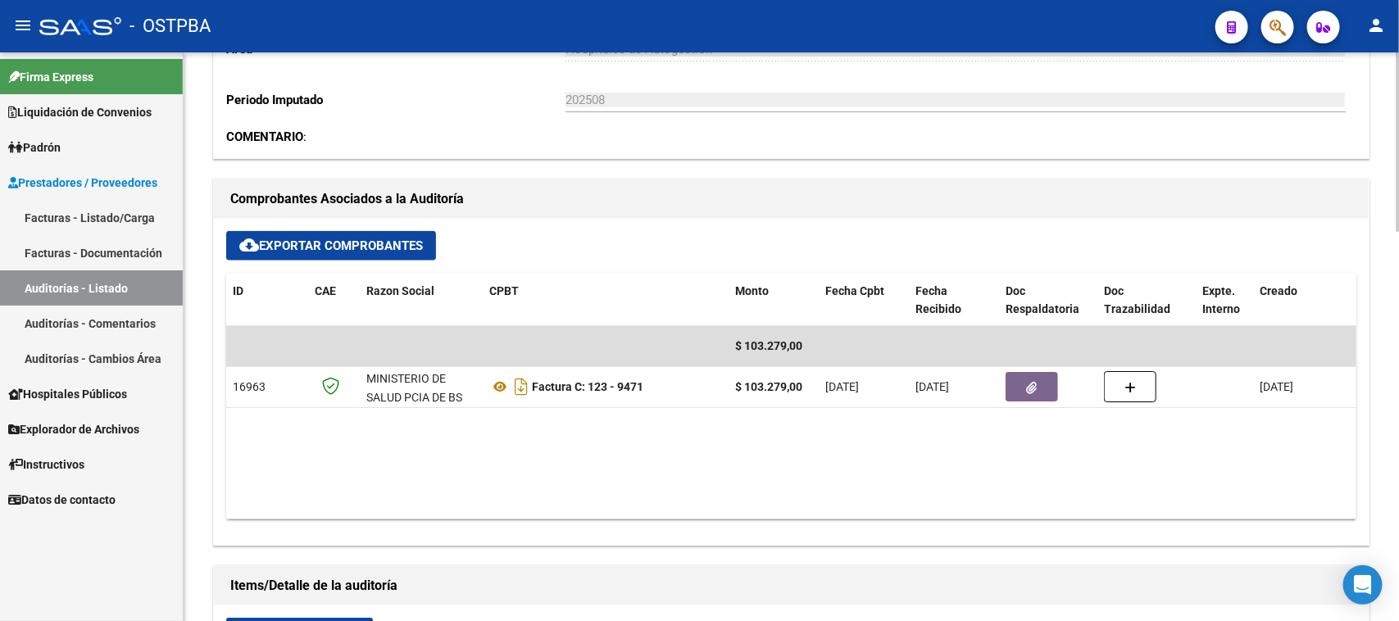
scroll to position [615, 0]
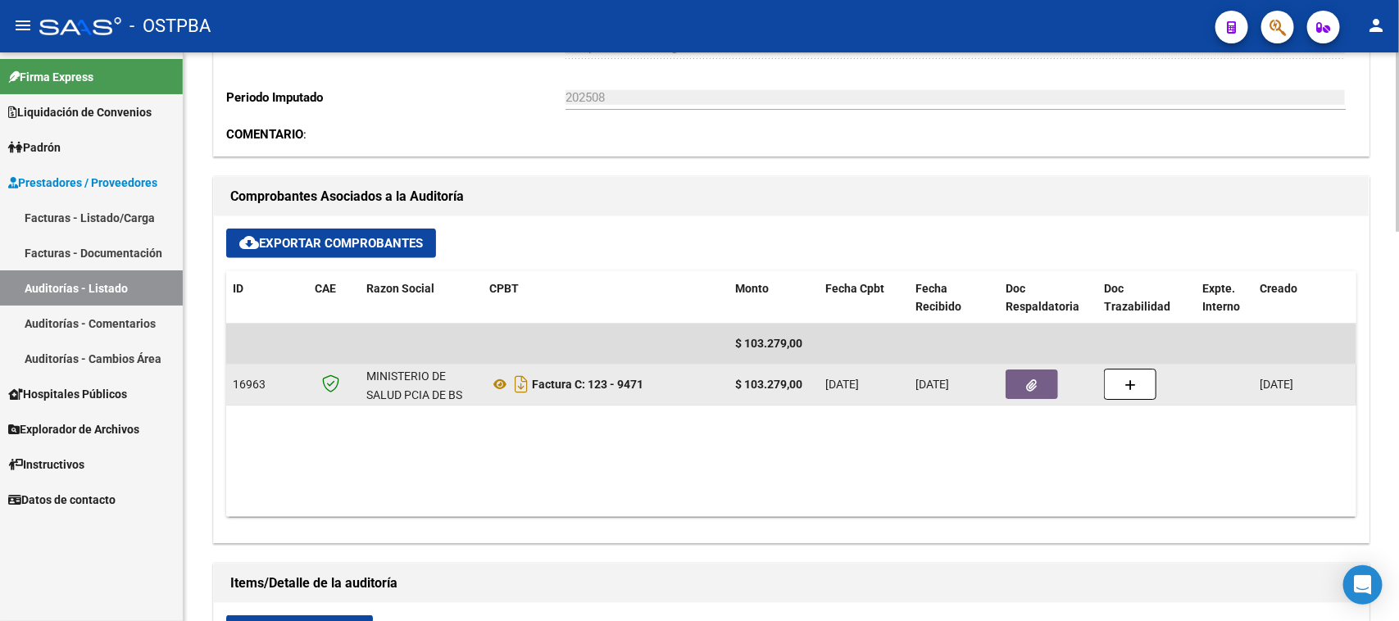
click at [1014, 392] on button "button" at bounding box center [1031, 384] width 52 height 29
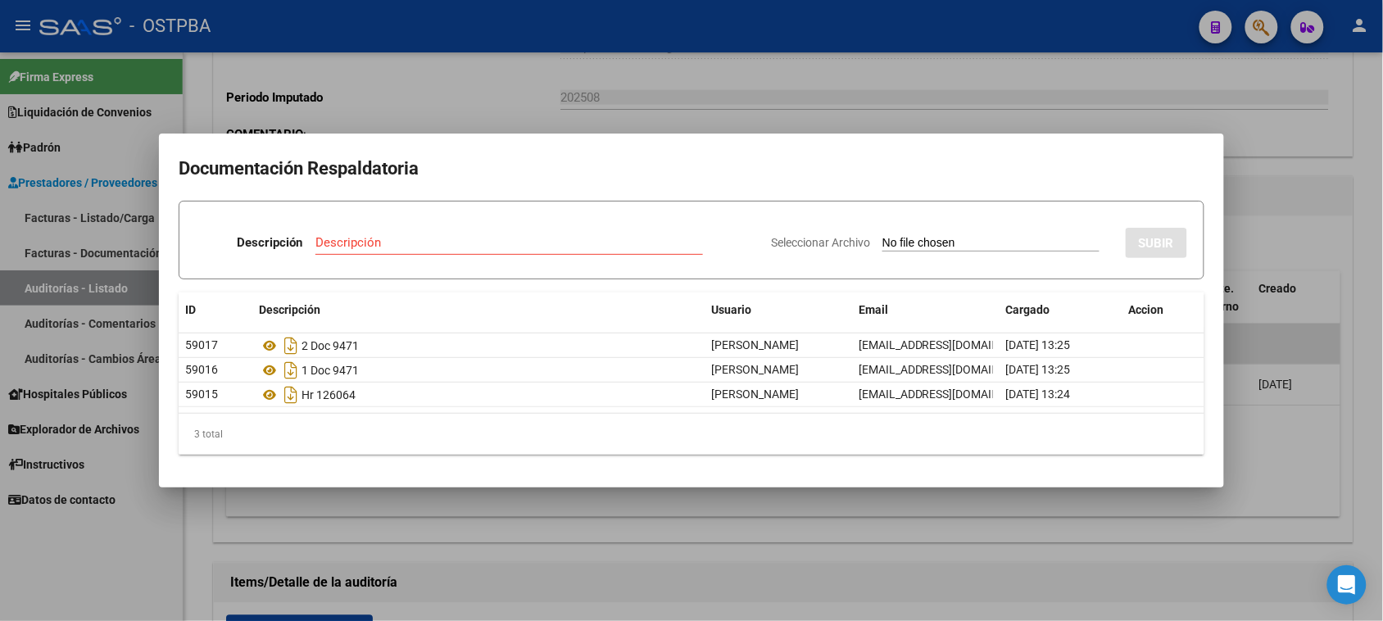
click at [1367, 303] on div at bounding box center [691, 310] width 1383 height 621
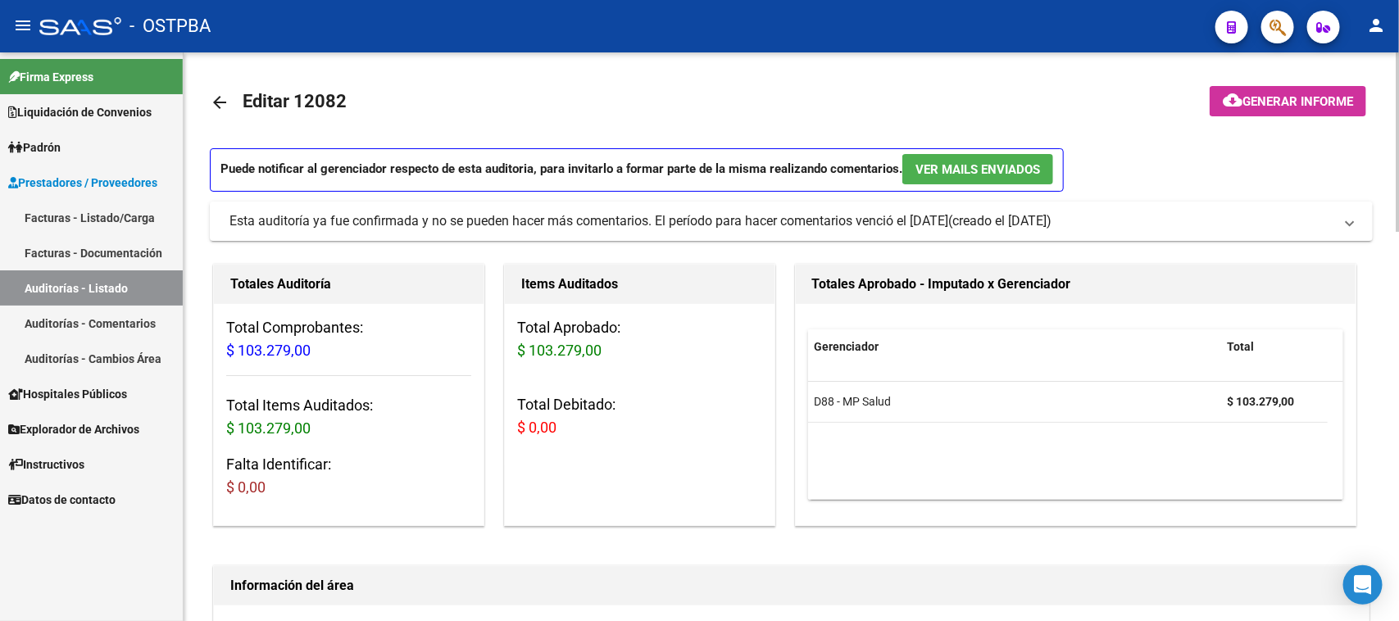
scroll to position [0, 0]
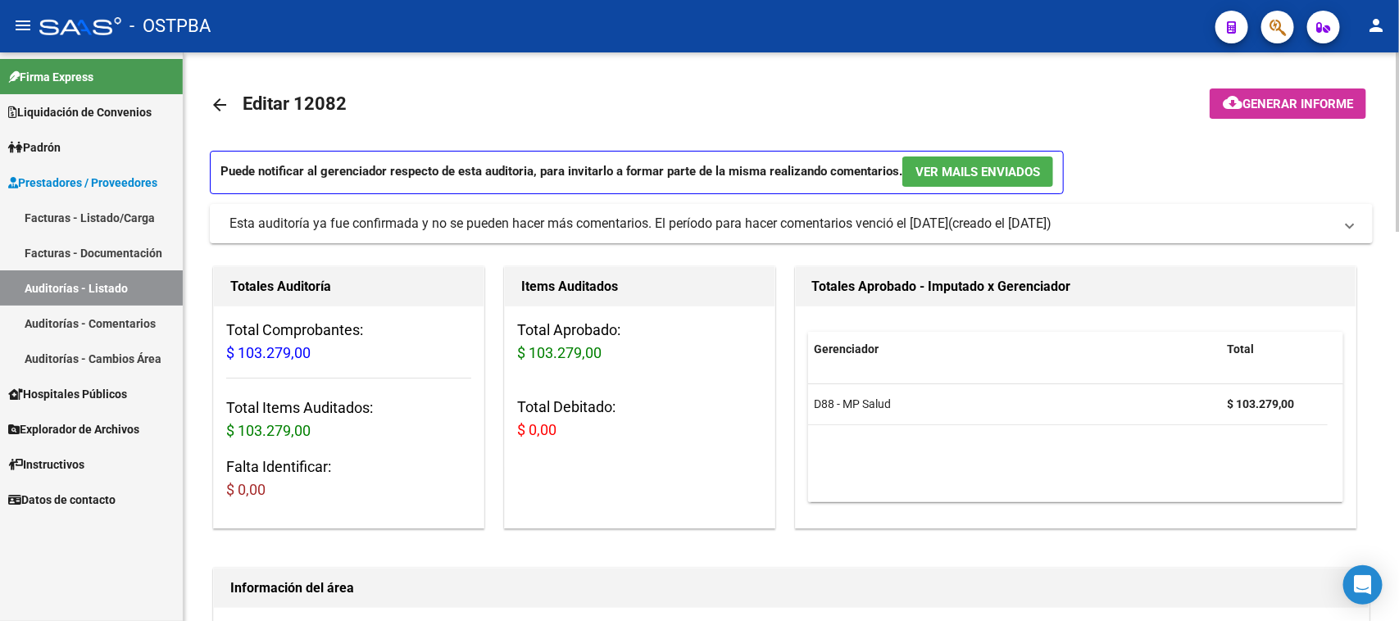
click at [1279, 102] on span "Generar informe" at bounding box center [1297, 104] width 111 height 15
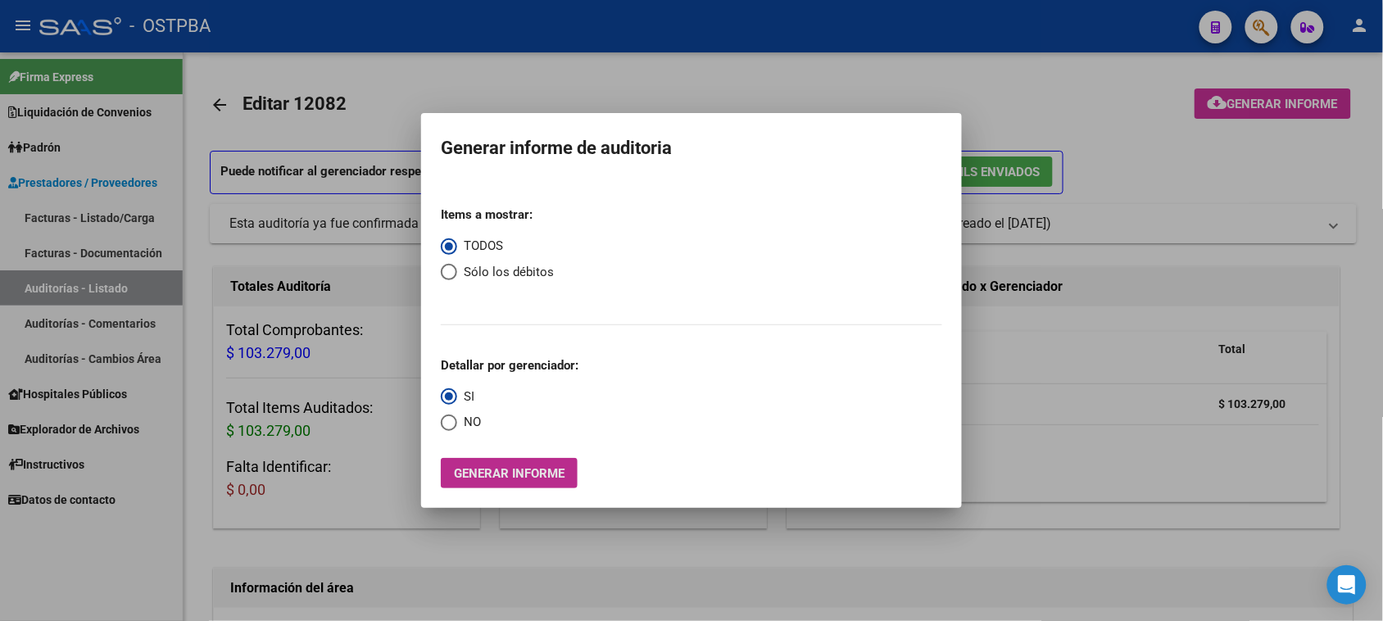
click at [547, 473] on span "Generar informe" at bounding box center [509, 473] width 111 height 15
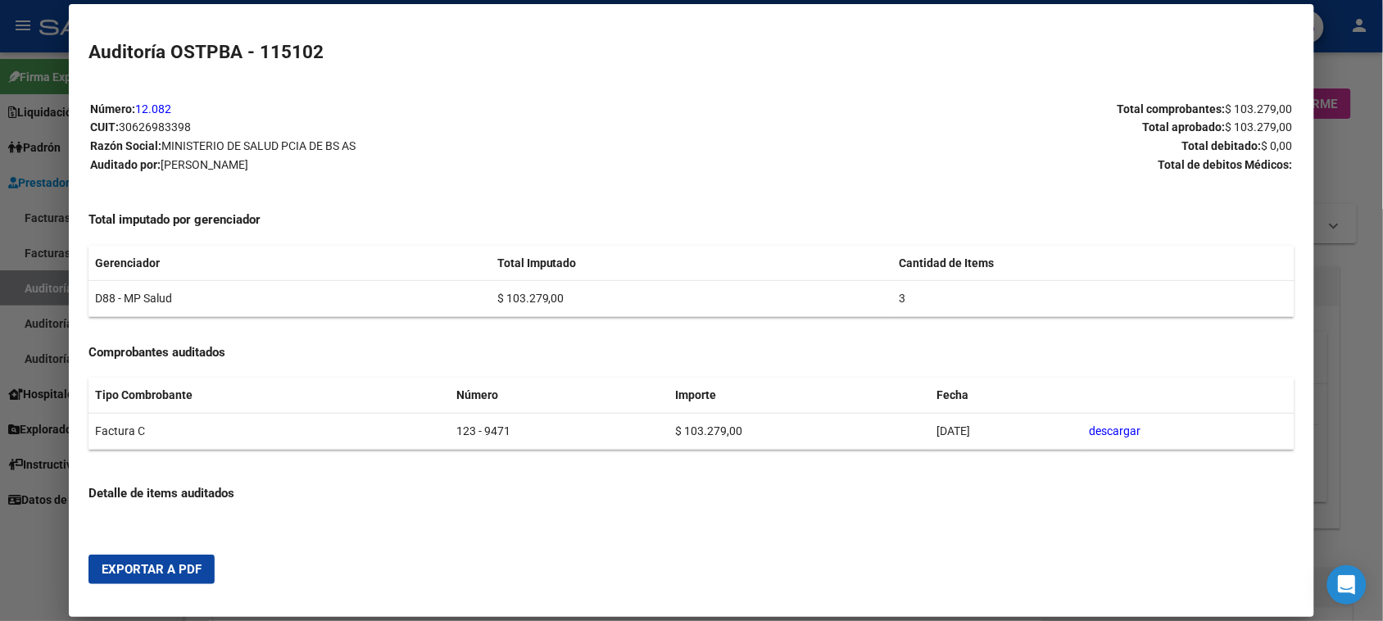
click at [148, 568] on span "Exportar a PDF" at bounding box center [152, 569] width 100 height 15
click at [37, 287] on div at bounding box center [691, 310] width 1383 height 621
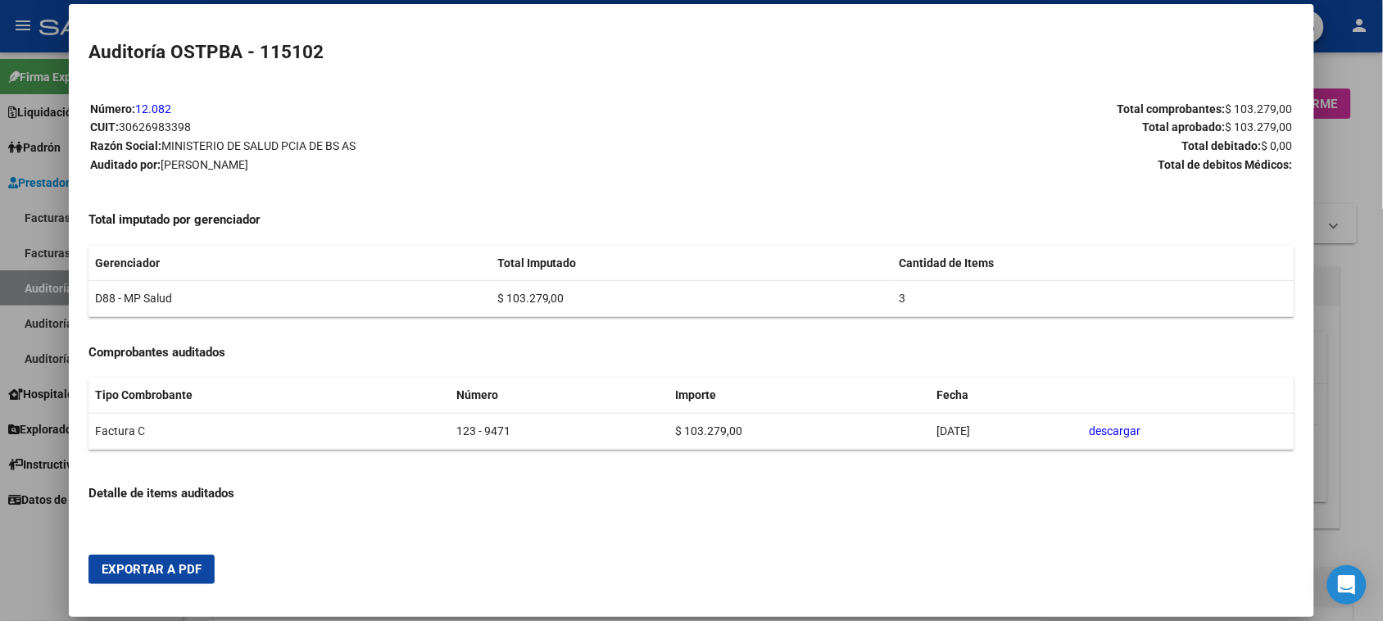
click at [37, 287] on div at bounding box center [691, 310] width 1383 height 621
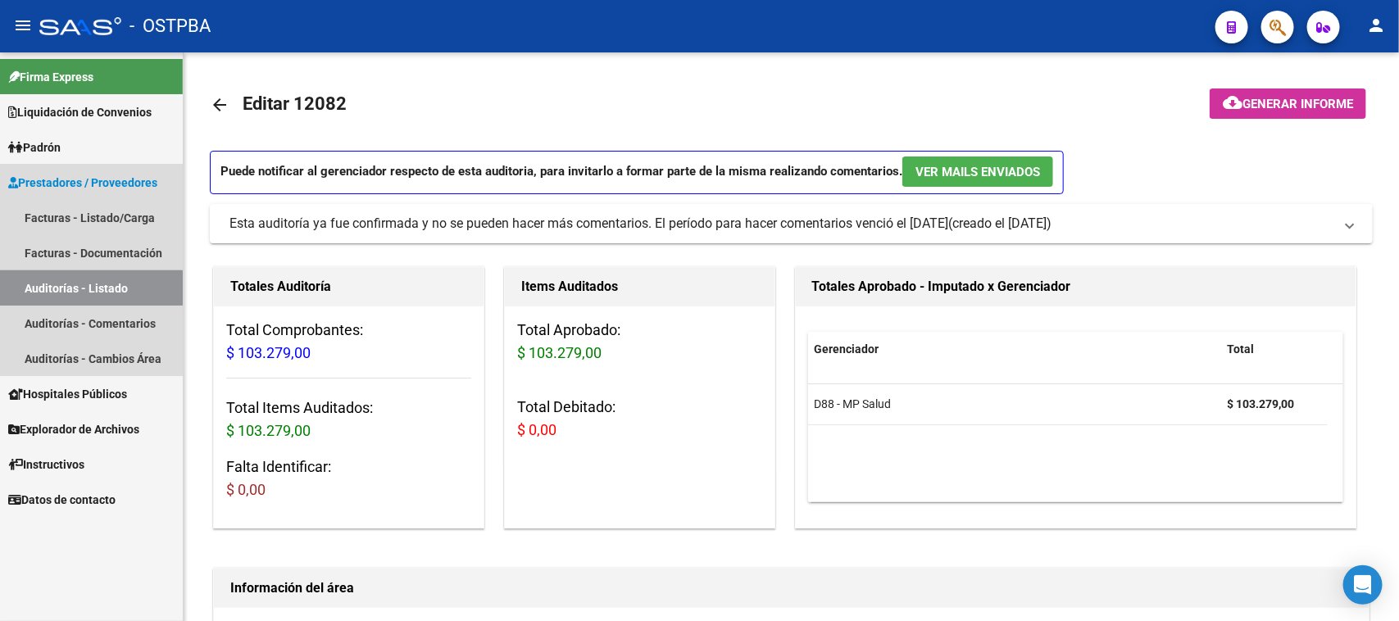
click at [39, 287] on link "Auditorías - Listado" at bounding box center [91, 287] width 183 height 35
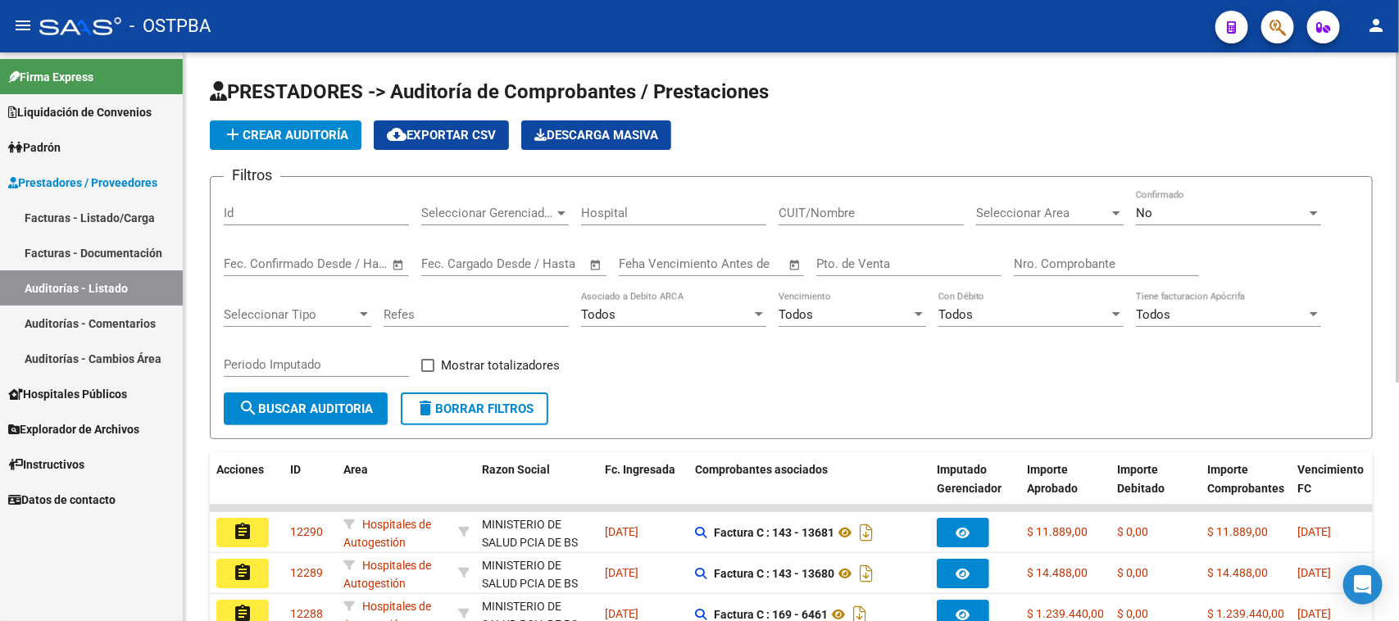
click at [1061, 261] on input "Nro. Comprobante" at bounding box center [1106, 263] width 185 height 15
type input "9013"
click at [1150, 209] on span "No" at bounding box center [1144, 213] width 16 height 15
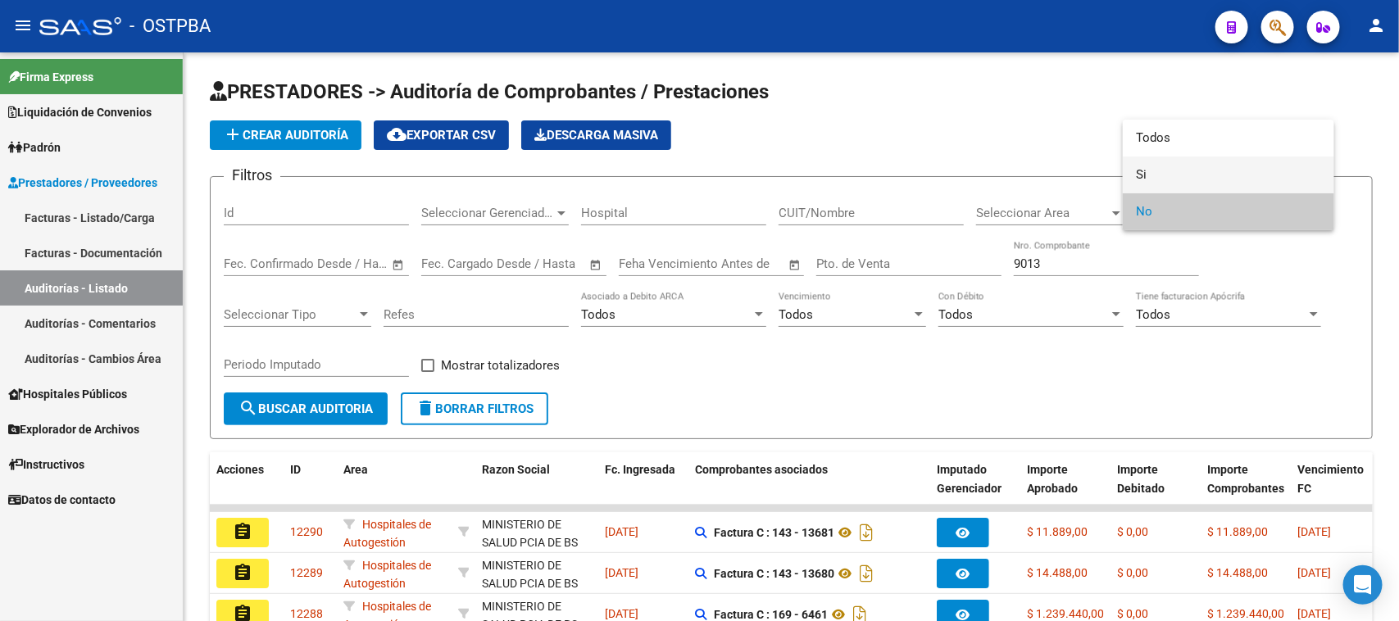
click at [1137, 170] on span "Si" at bounding box center [1228, 174] width 185 height 37
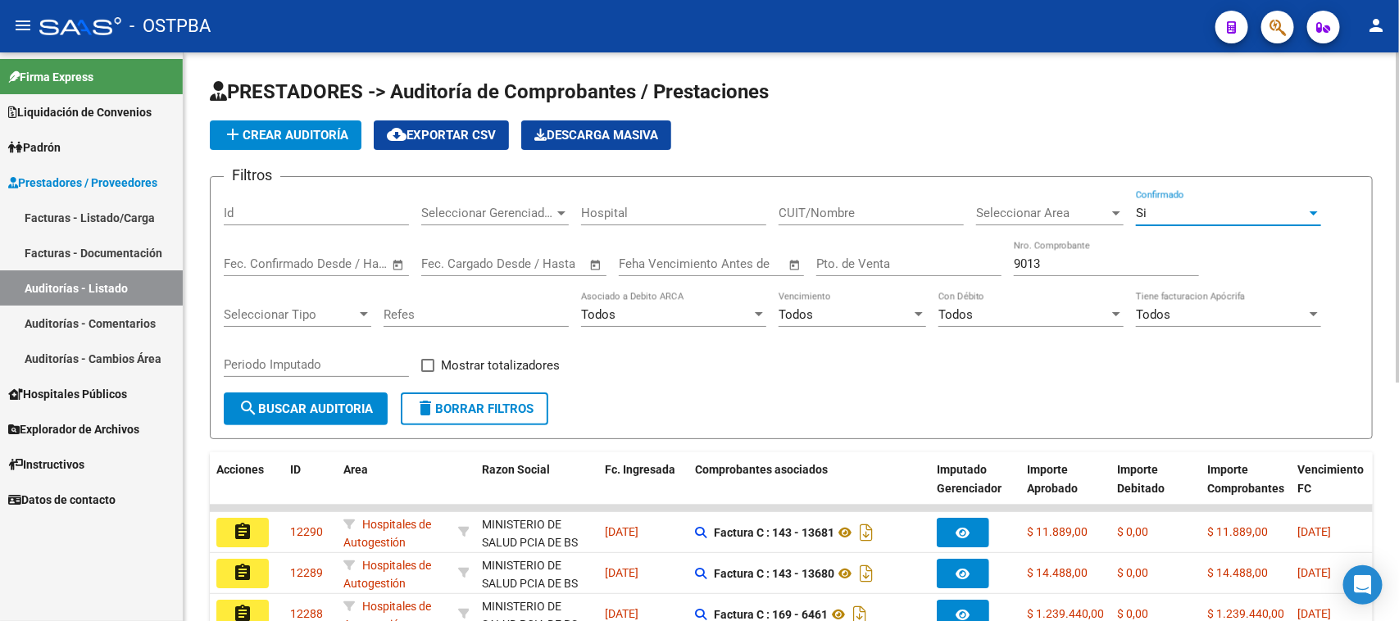
click at [307, 410] on span "search Buscar Auditoria" at bounding box center [305, 408] width 134 height 15
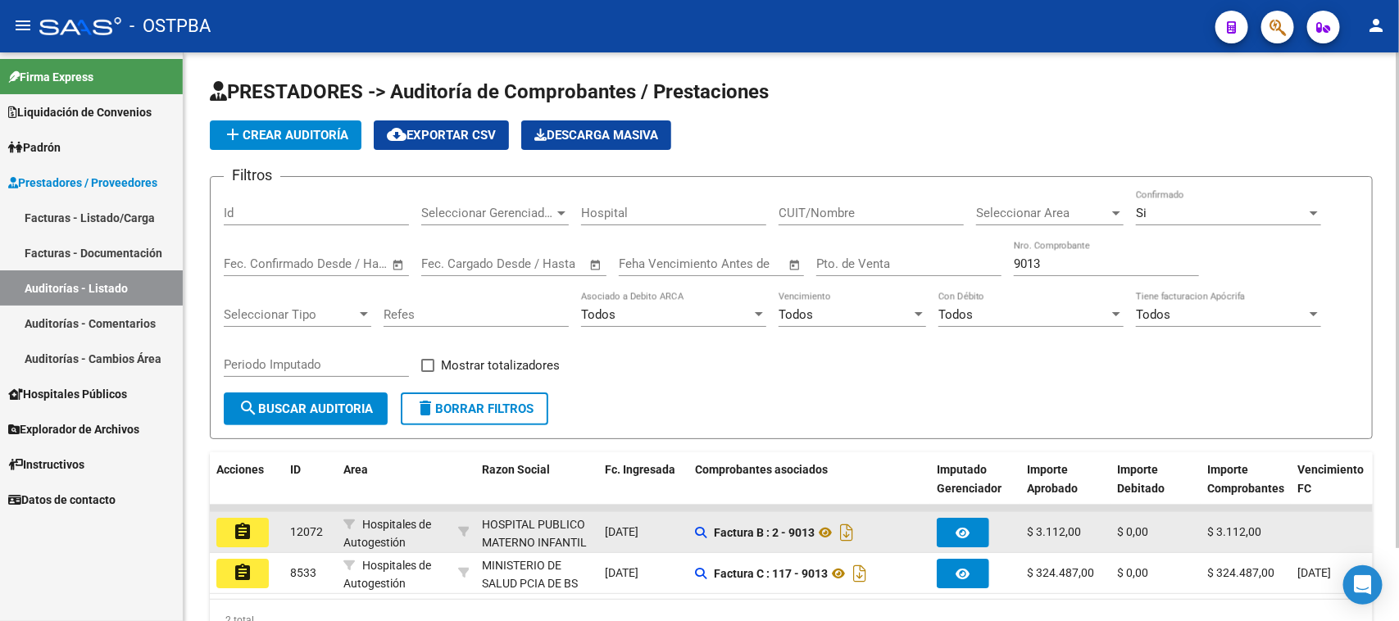
click at [234, 526] on mat-icon "assignment" at bounding box center [243, 532] width 20 height 20
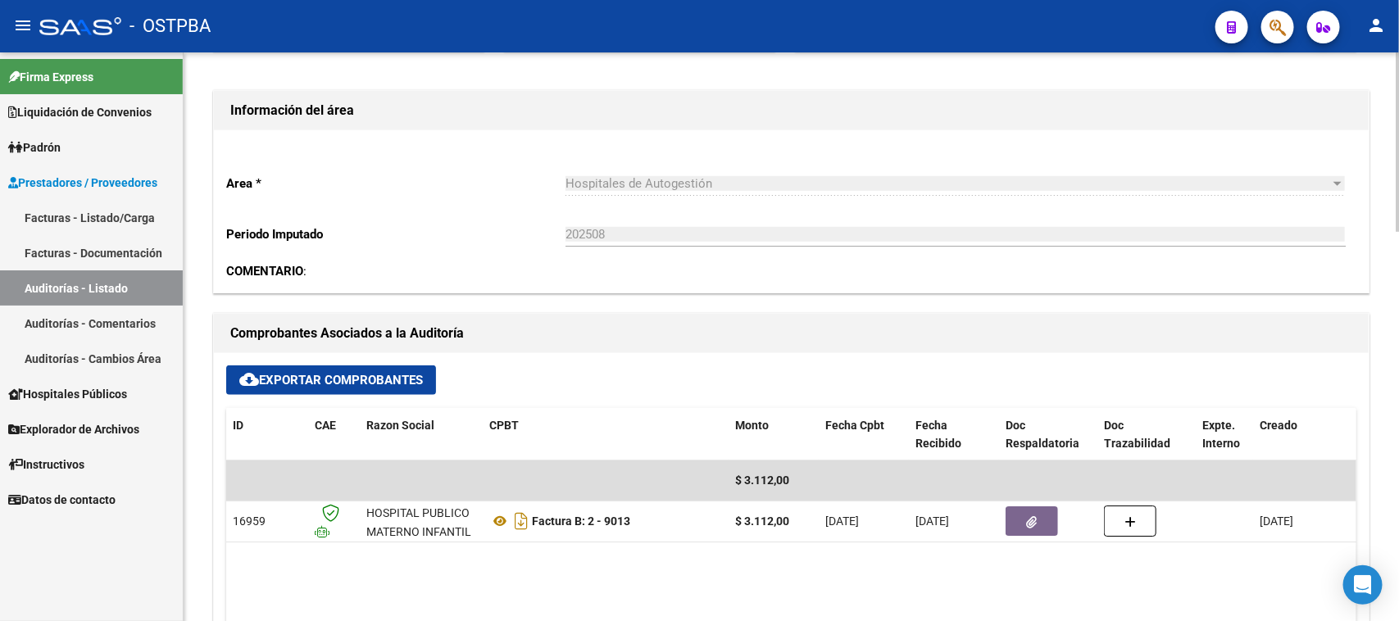
scroll to position [819, 0]
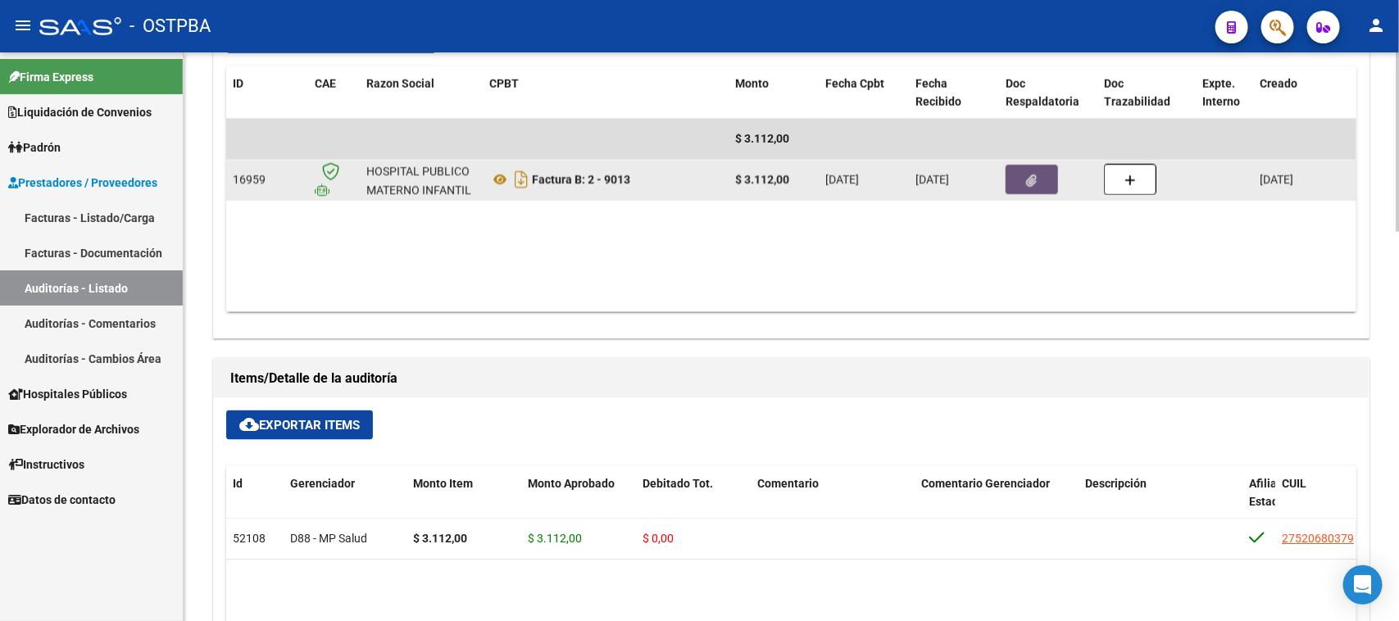
click at [1033, 176] on icon "button" at bounding box center [1032, 181] width 11 height 12
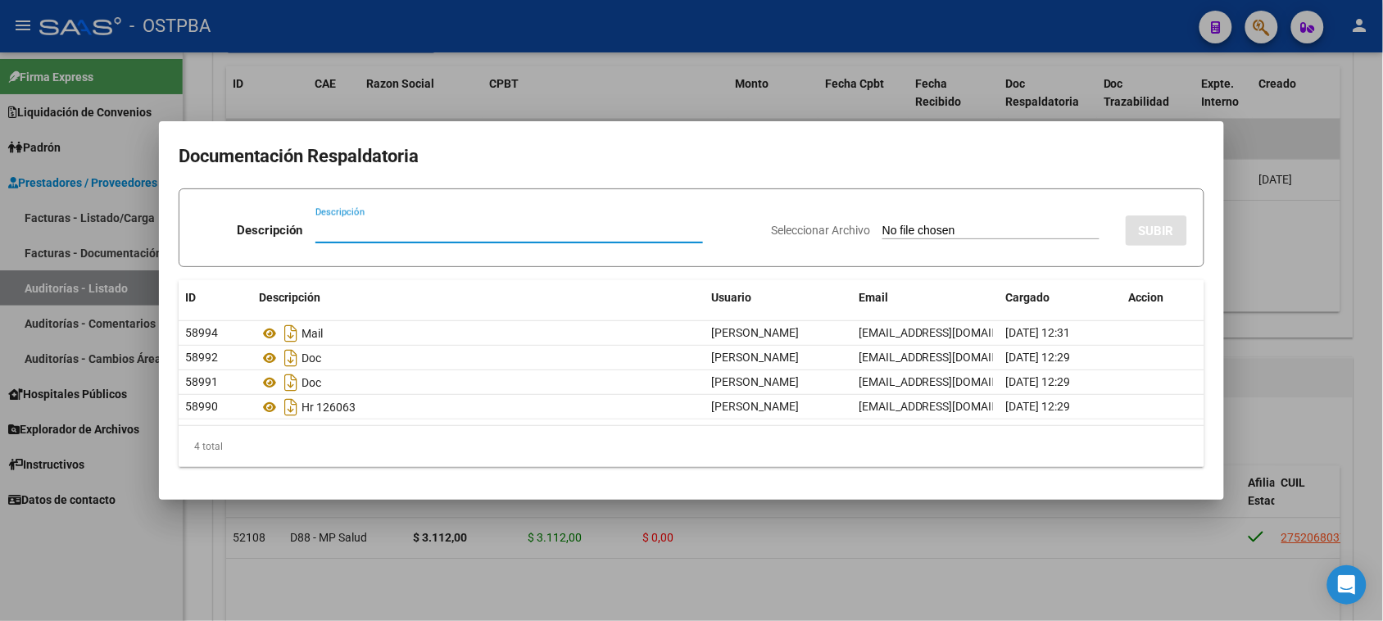
click at [1361, 411] on div at bounding box center [691, 310] width 1383 height 621
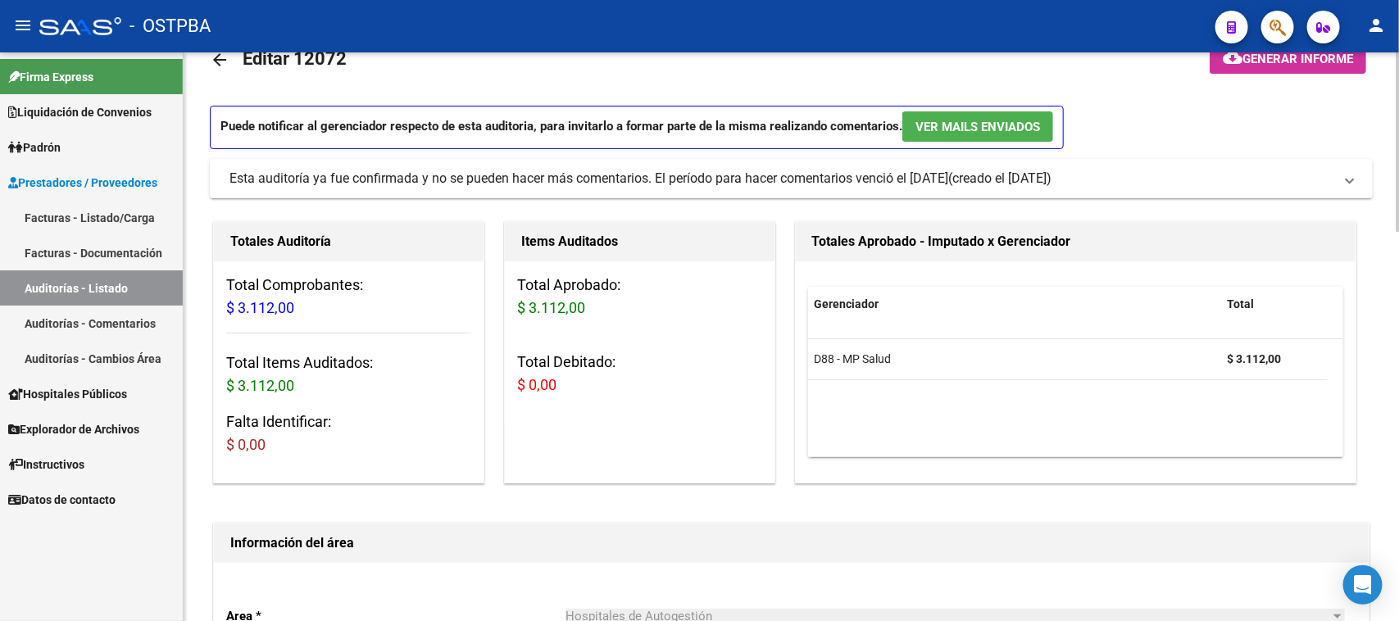
scroll to position [0, 0]
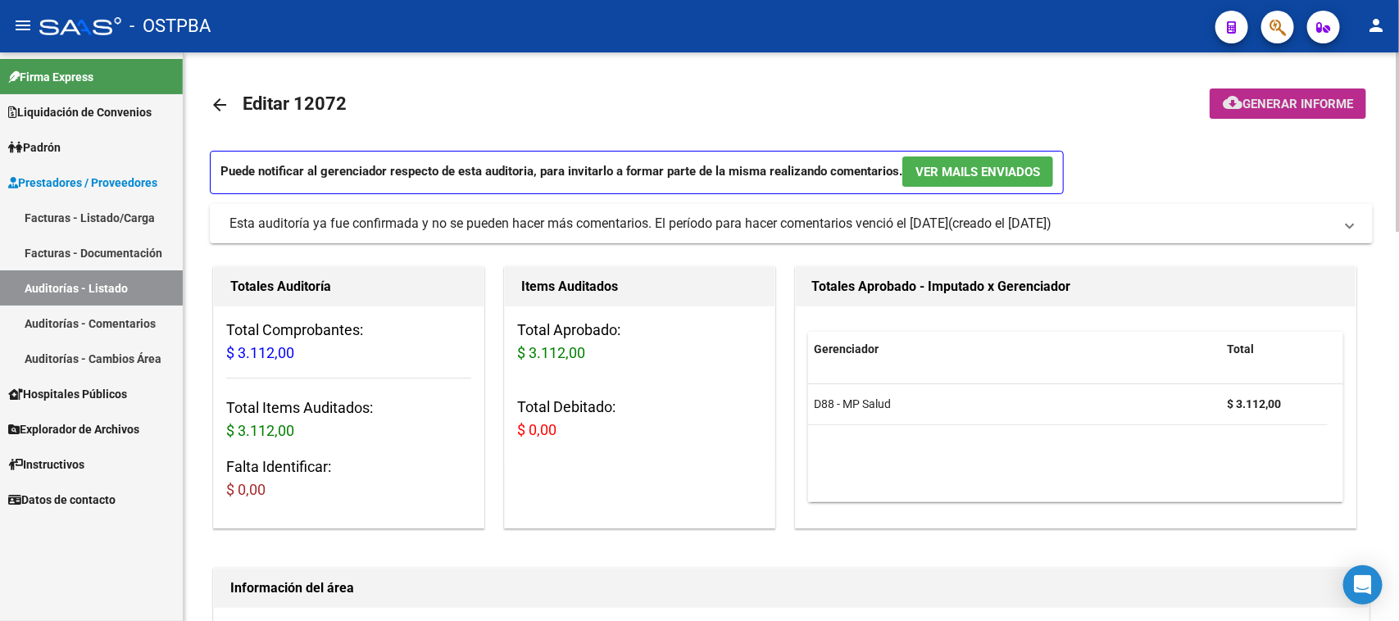
click at [1304, 104] on span "Generar informe" at bounding box center [1297, 104] width 111 height 15
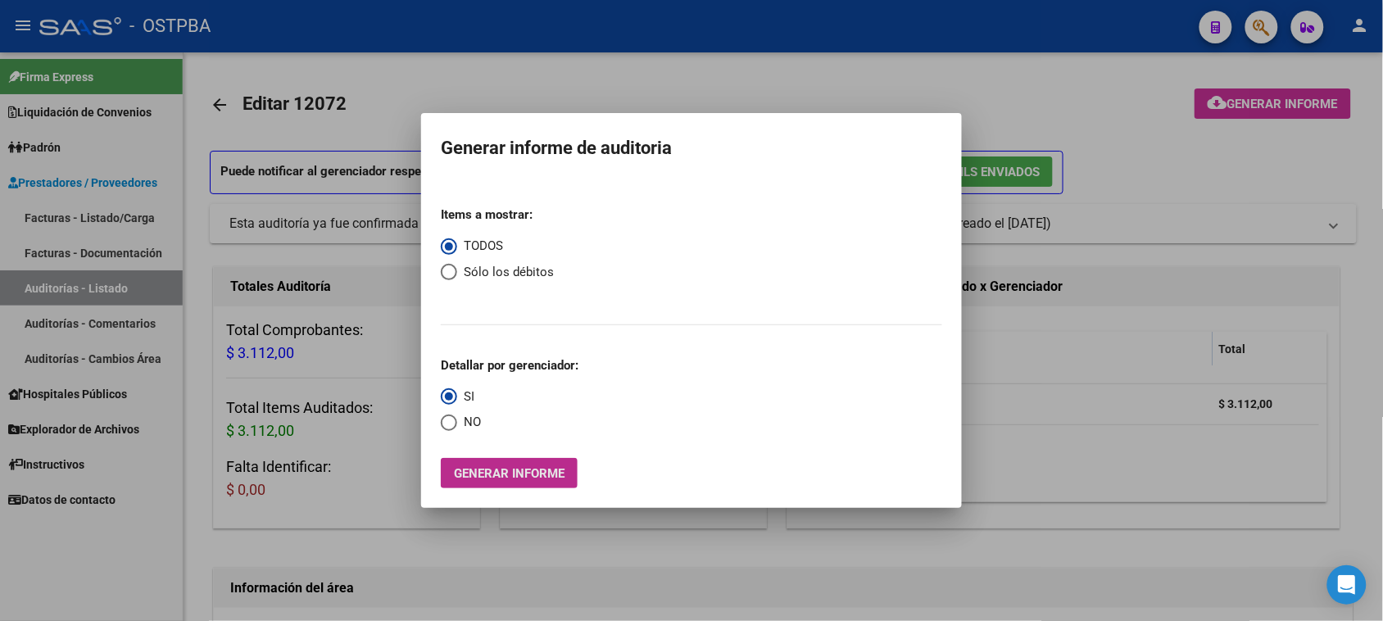
click at [533, 477] on span "Generar informe" at bounding box center [509, 473] width 111 height 15
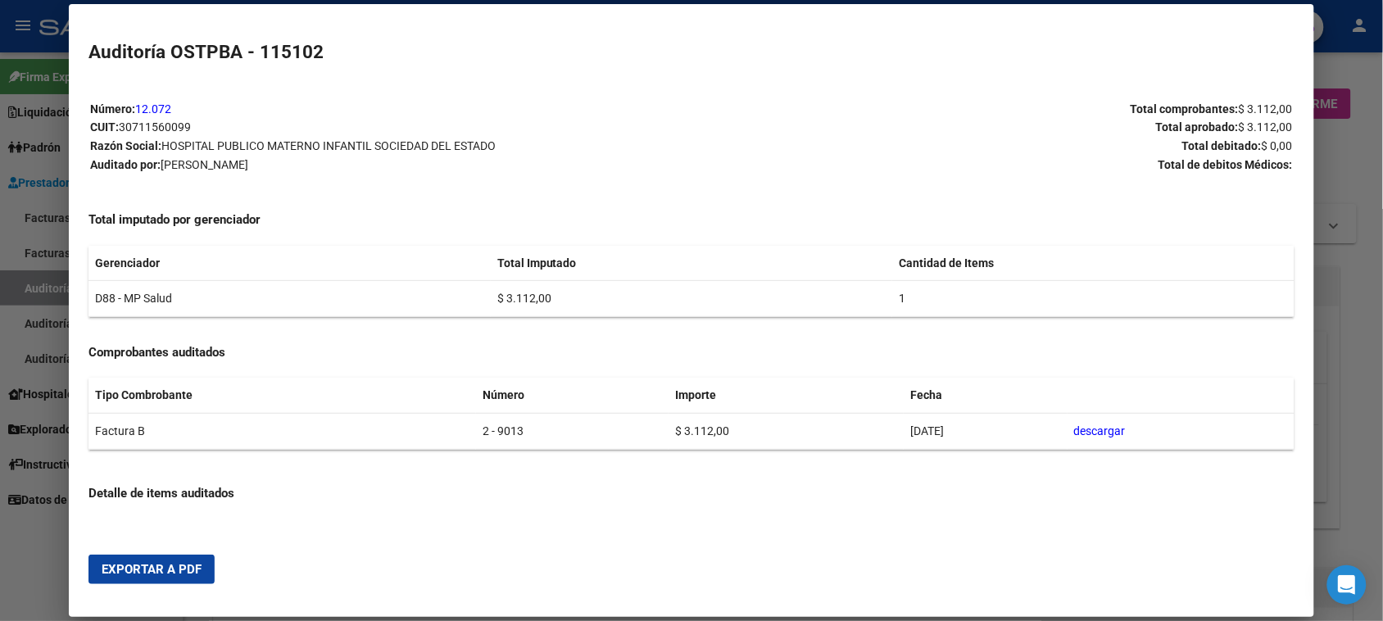
click at [109, 568] on span "Exportar a PDF" at bounding box center [152, 569] width 100 height 15
click at [33, 283] on div at bounding box center [691, 310] width 1383 height 621
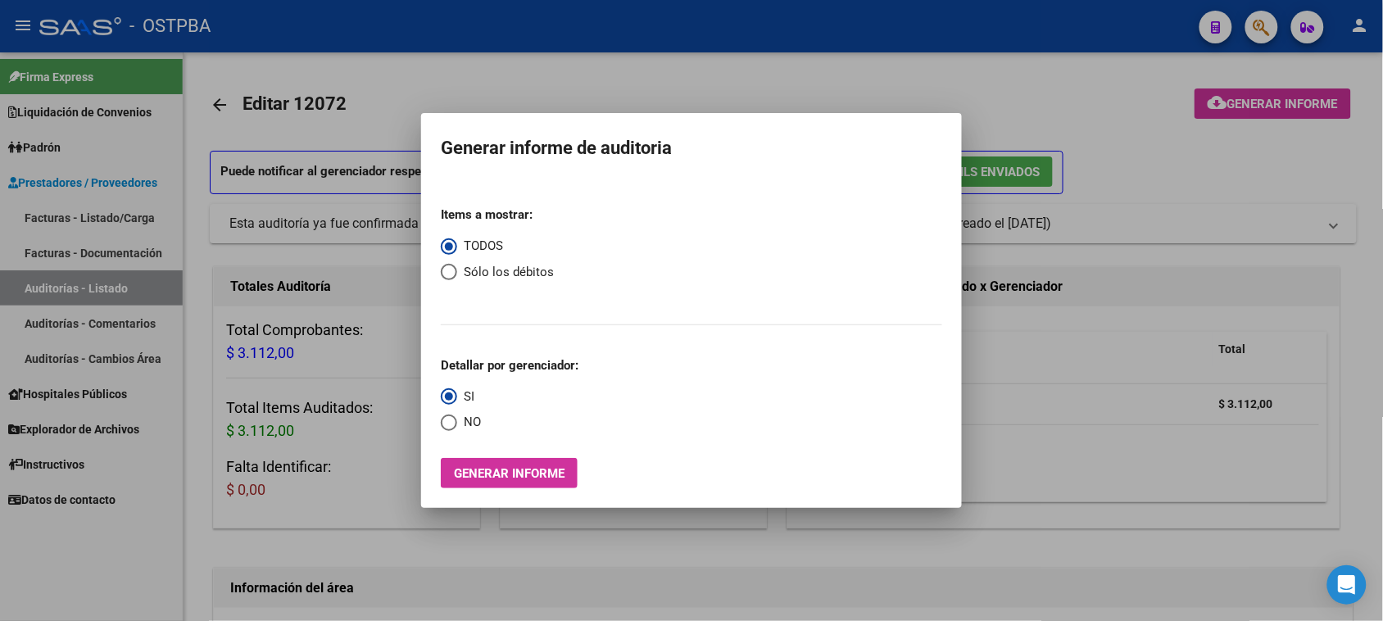
click at [33, 283] on div at bounding box center [691, 310] width 1383 height 621
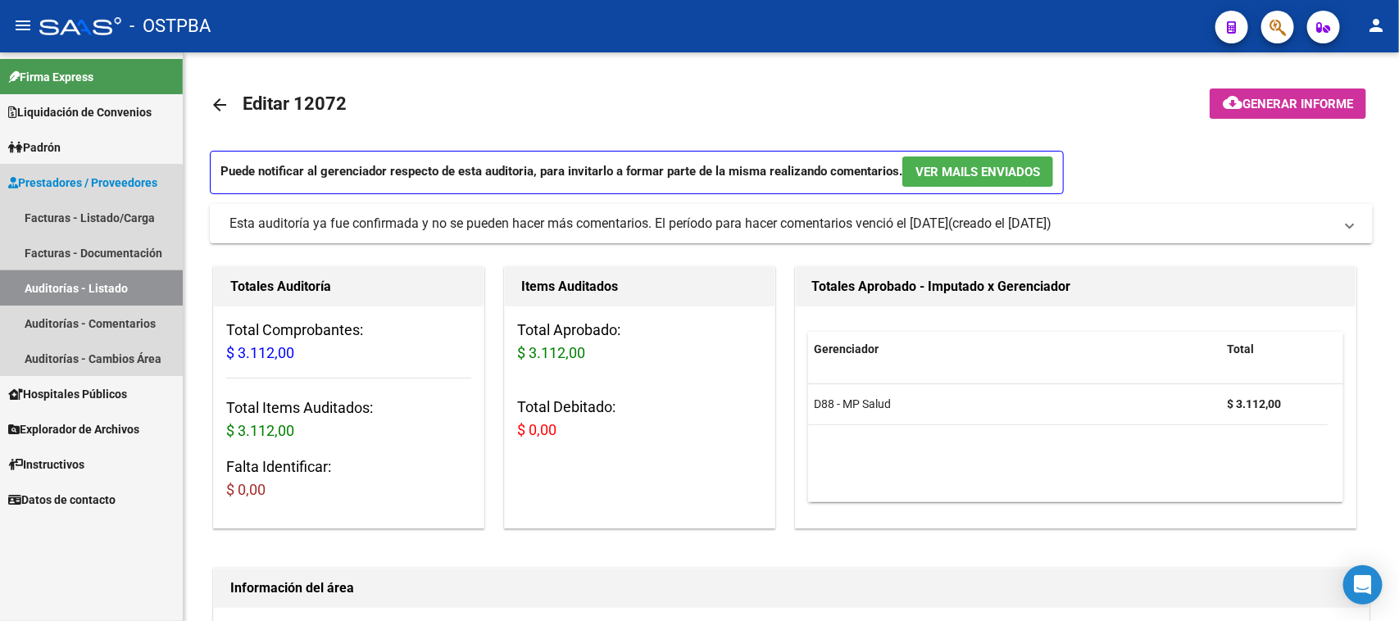
click at [37, 283] on link "Auditorías - Listado" at bounding box center [91, 287] width 183 height 35
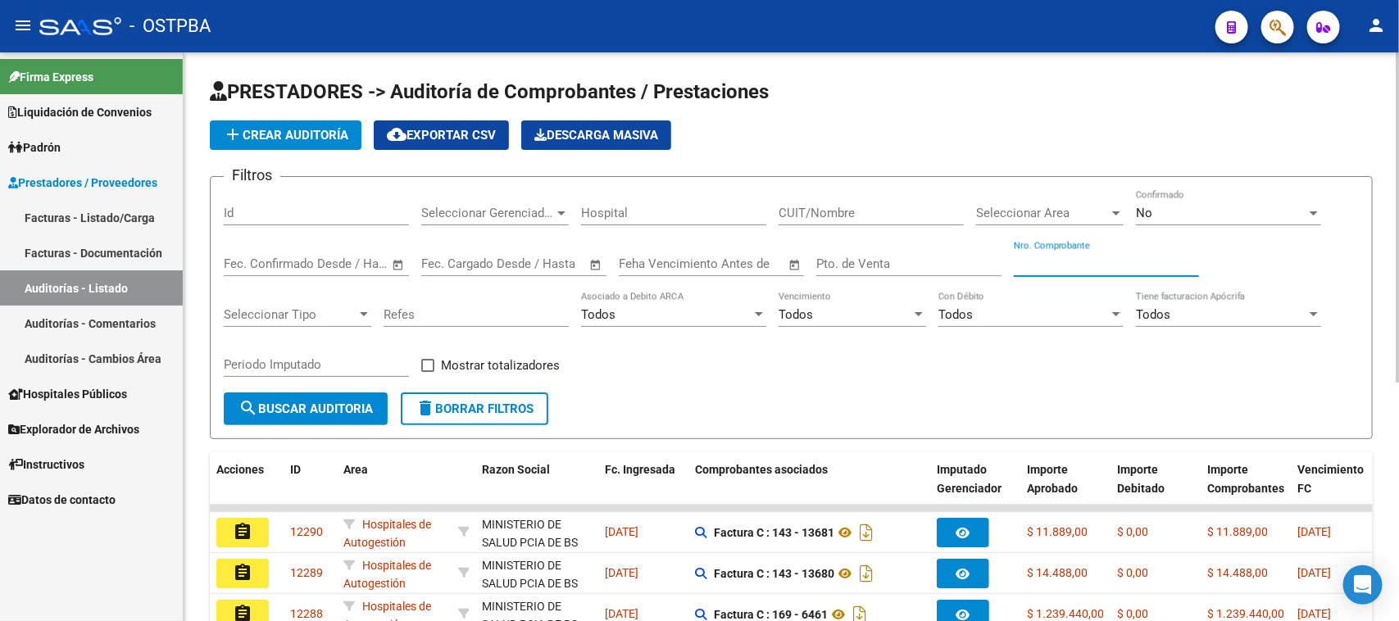
click at [1116, 260] on input "Nro. Comprobante" at bounding box center [1106, 263] width 185 height 15
type input "9073"
click at [1157, 213] on div "No" at bounding box center [1221, 213] width 170 height 15
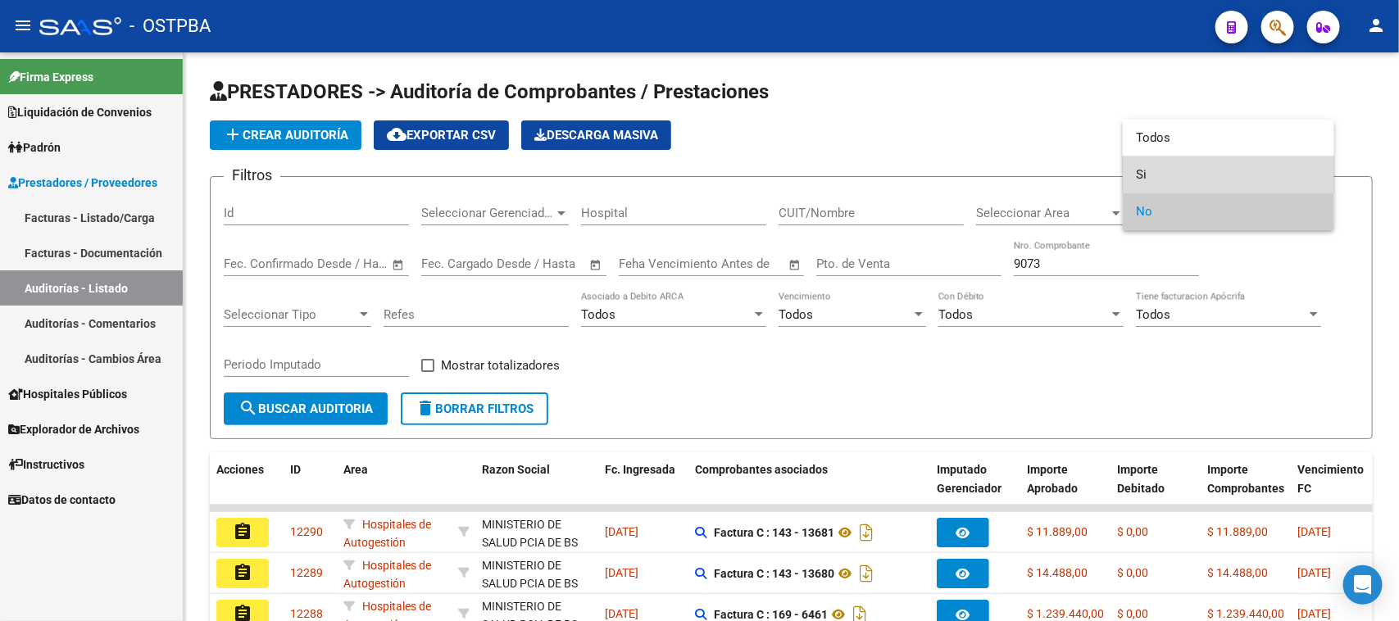
click at [1144, 179] on span "Si" at bounding box center [1228, 174] width 185 height 37
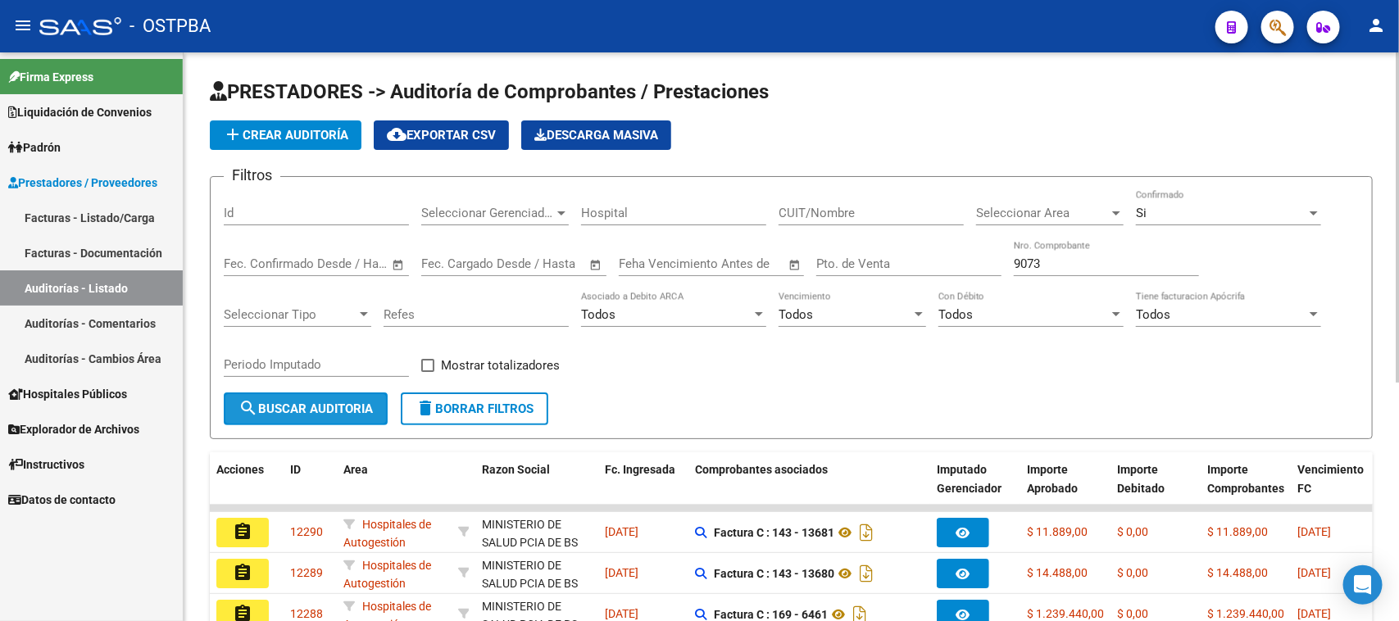
click at [347, 411] on span "search Buscar Auditoria" at bounding box center [305, 408] width 134 height 15
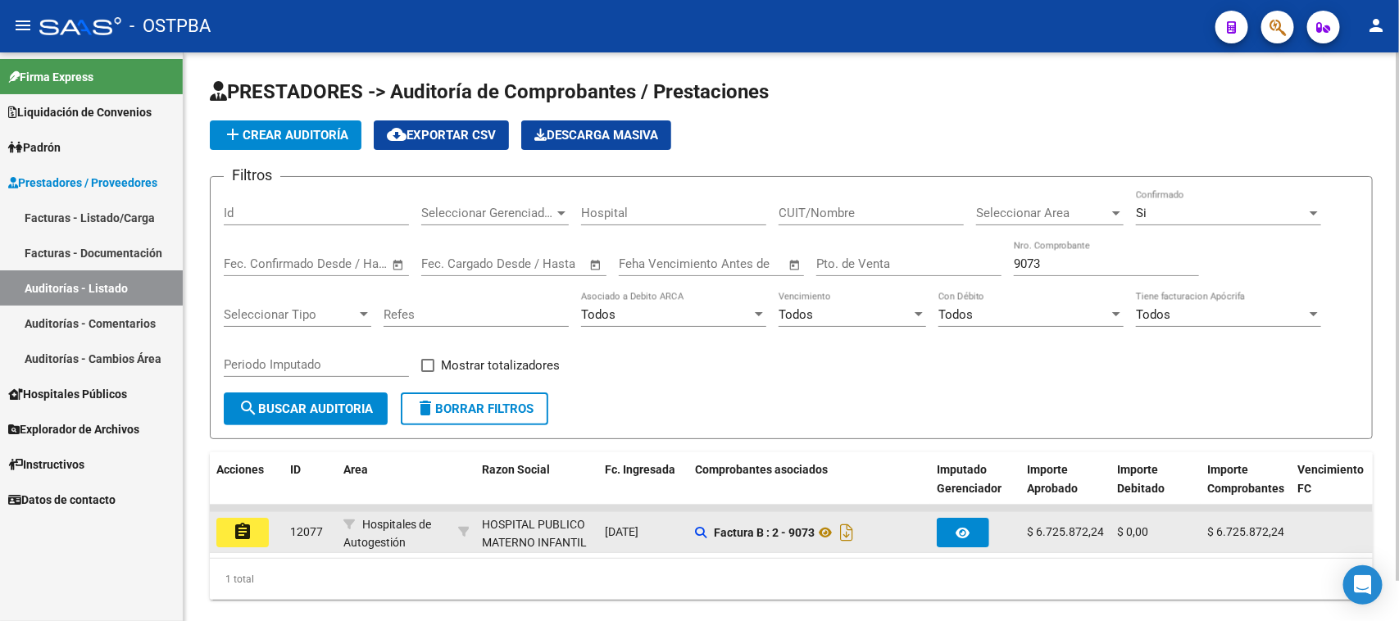
click at [252, 527] on button "assignment" at bounding box center [242, 532] width 52 height 29
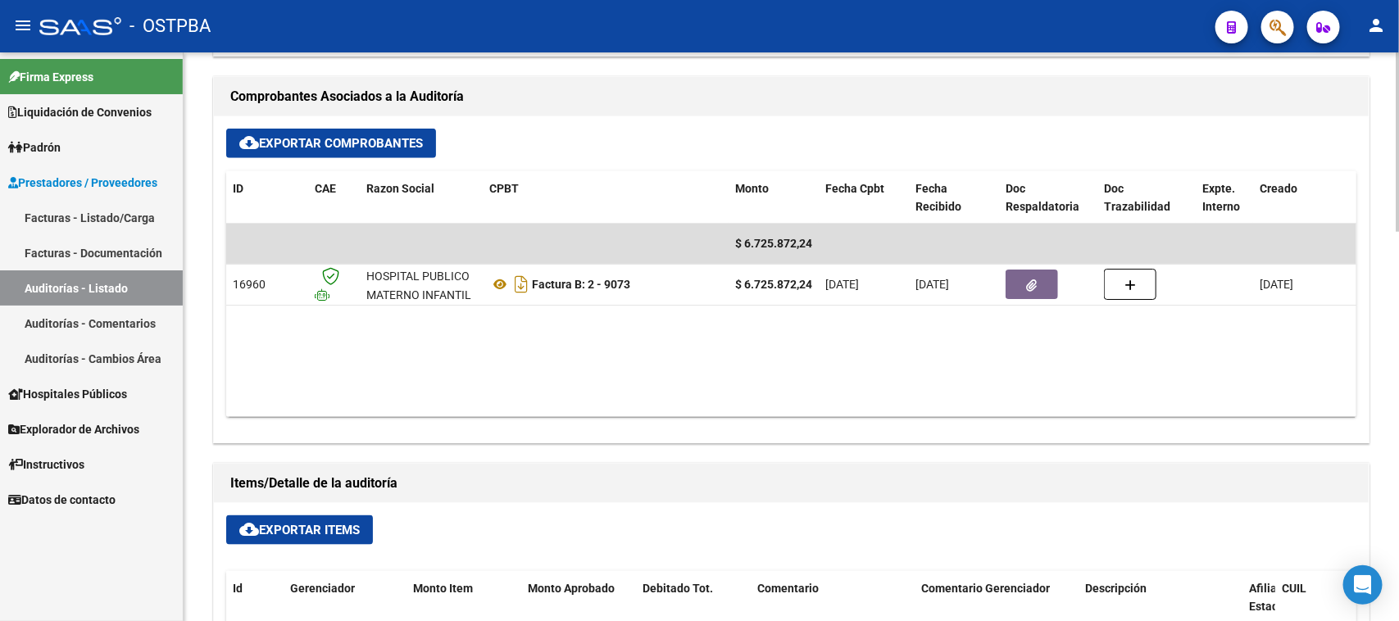
scroll to position [717, 0]
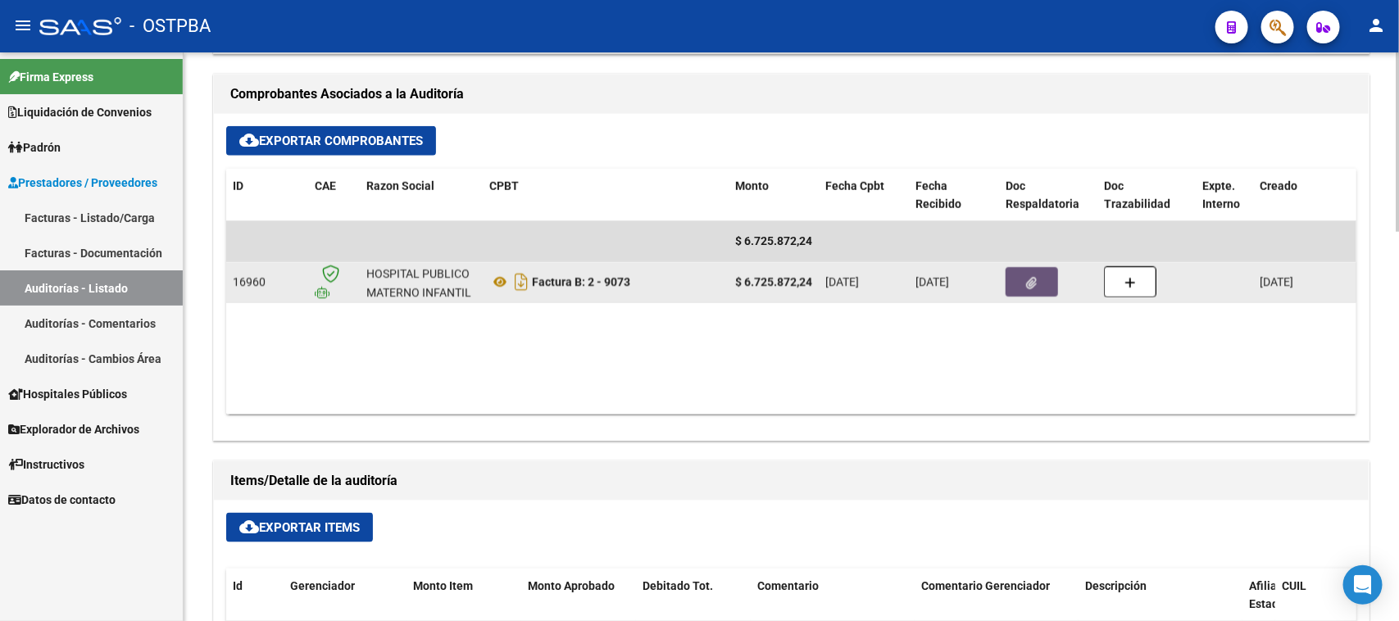
click at [1027, 281] on icon "button" at bounding box center [1032, 283] width 11 height 12
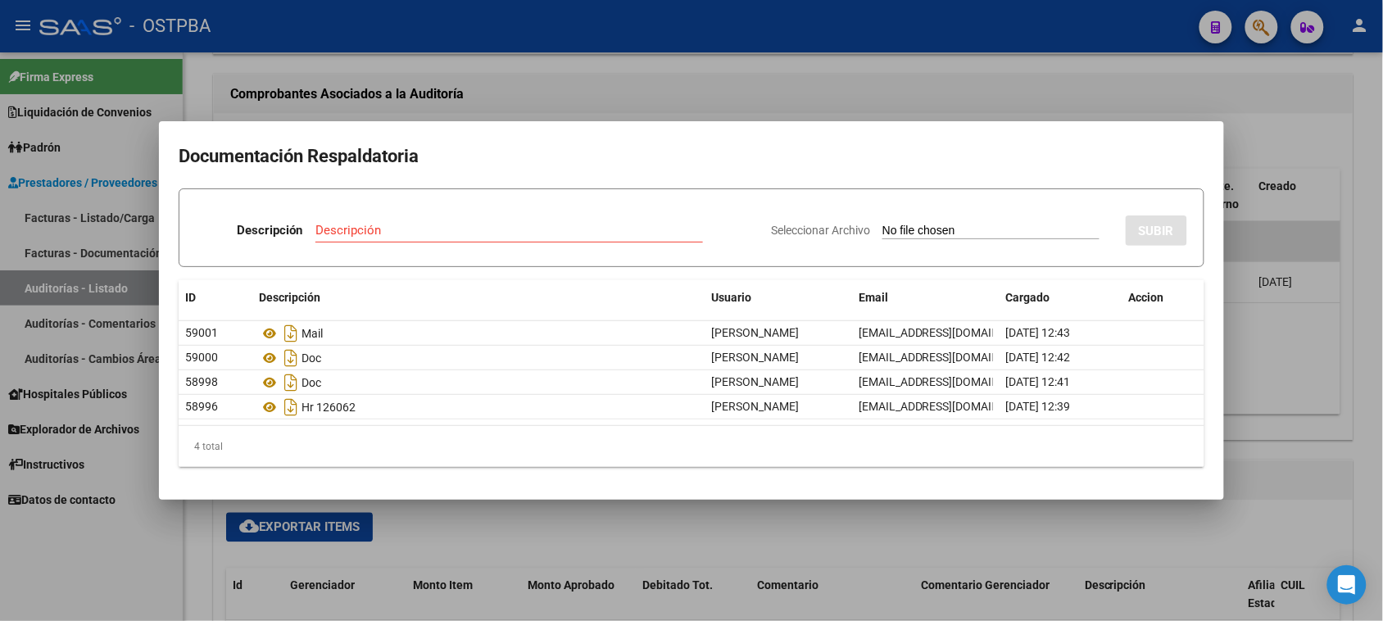
drag, startPoint x: 1369, startPoint y: 382, endPoint x: 1359, endPoint y: 321, distance: 61.6
click at [1368, 382] on div at bounding box center [691, 310] width 1383 height 621
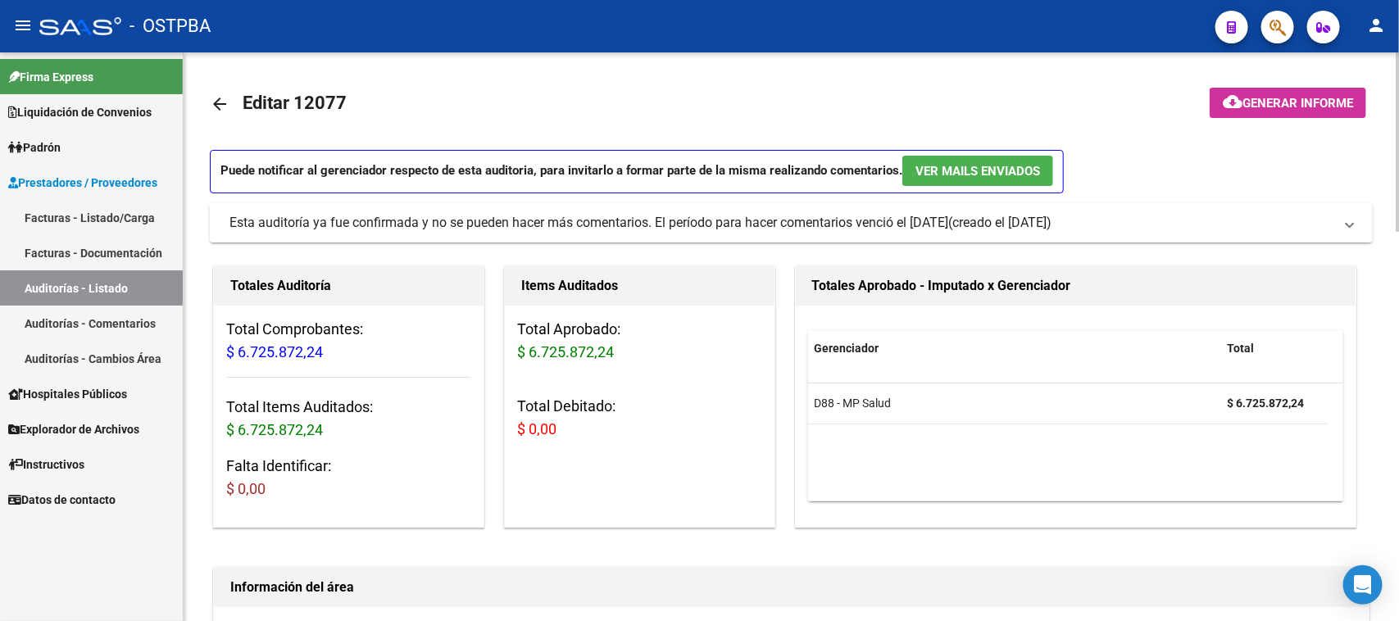
scroll to position [0, 0]
click at [1283, 92] on button "cloud_download Generar informe" at bounding box center [1287, 103] width 156 height 30
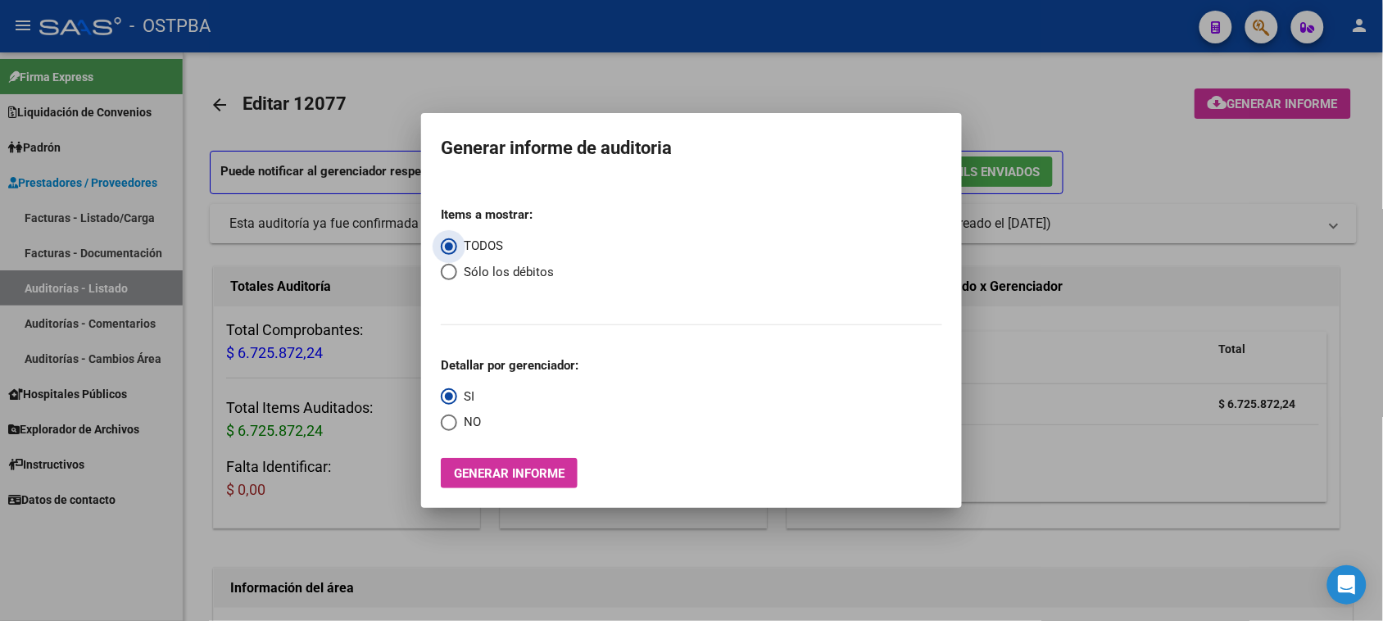
click at [542, 467] on span "Generar informe" at bounding box center [509, 473] width 111 height 15
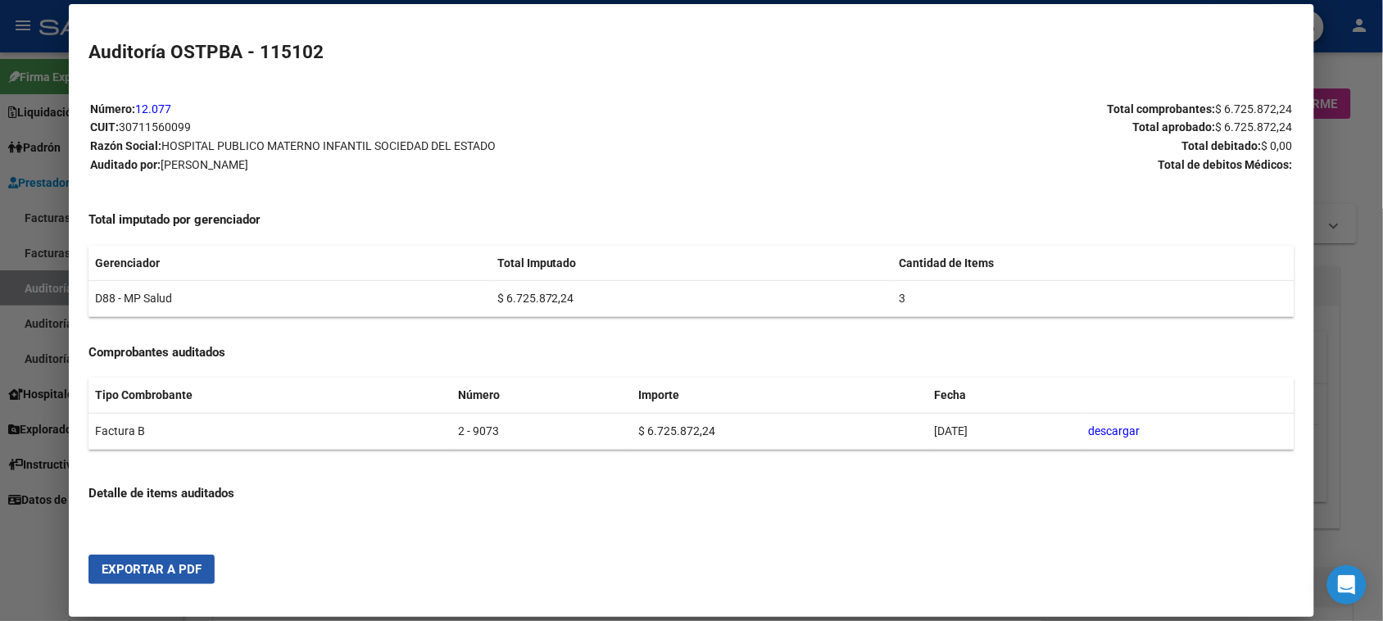
click at [140, 574] on span "Exportar a PDF" at bounding box center [152, 569] width 100 height 15
click at [21, 289] on div at bounding box center [691, 310] width 1383 height 621
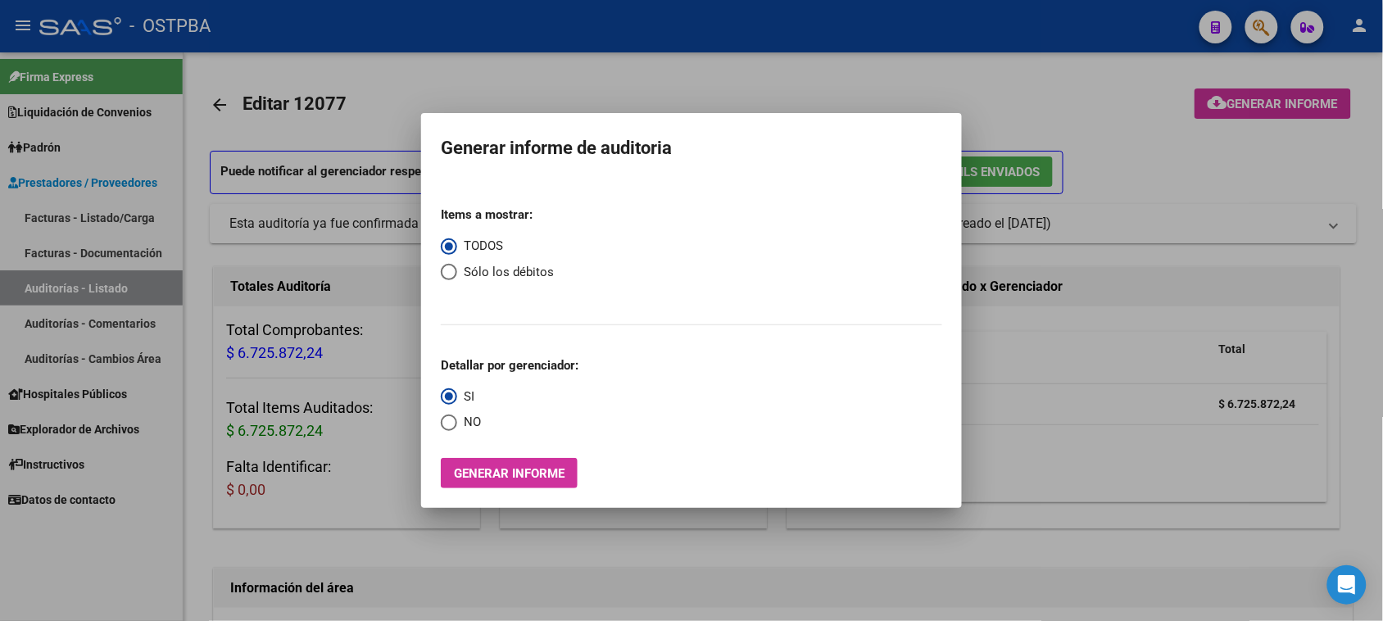
click at [21, 289] on div at bounding box center [691, 310] width 1383 height 621
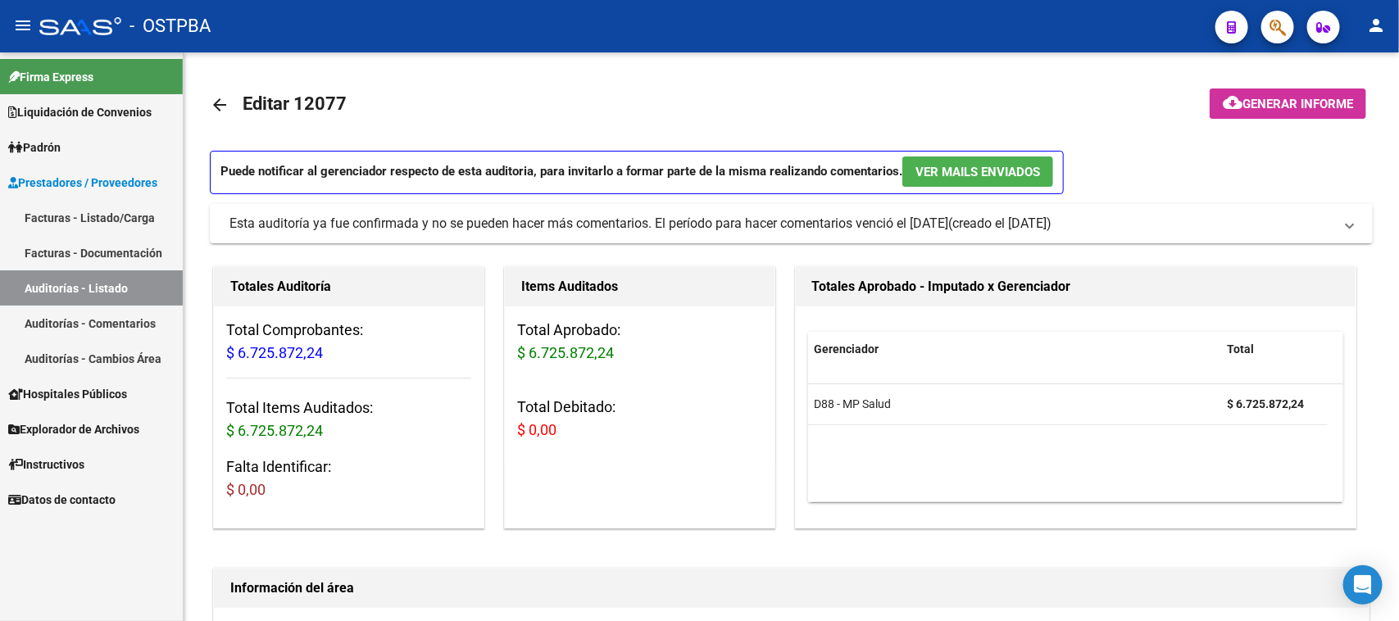
click at [68, 275] on link "Auditorías - Listado" at bounding box center [91, 287] width 183 height 35
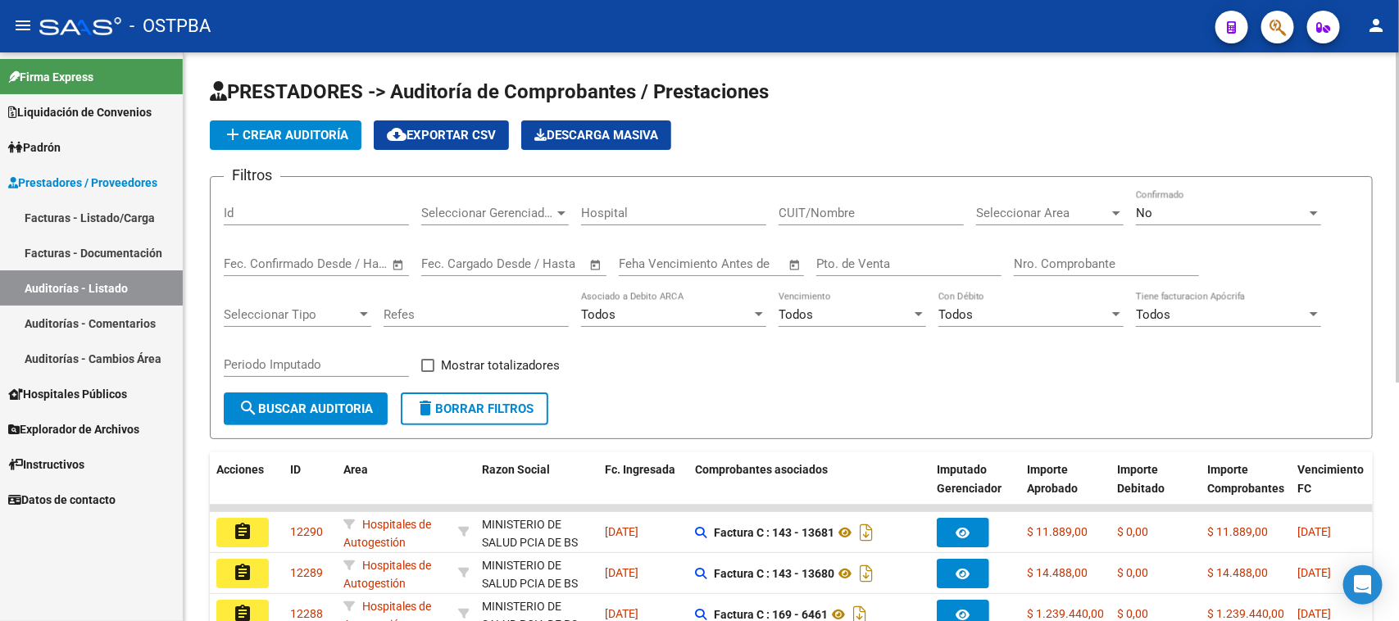
drag, startPoint x: 1073, startPoint y: 258, endPoint x: 1398, endPoint y: 357, distance: 339.3
click at [1074, 258] on input "Nro. Comprobante" at bounding box center [1106, 263] width 185 height 15
type input "10934"
click at [1157, 209] on div "No" at bounding box center [1221, 213] width 170 height 15
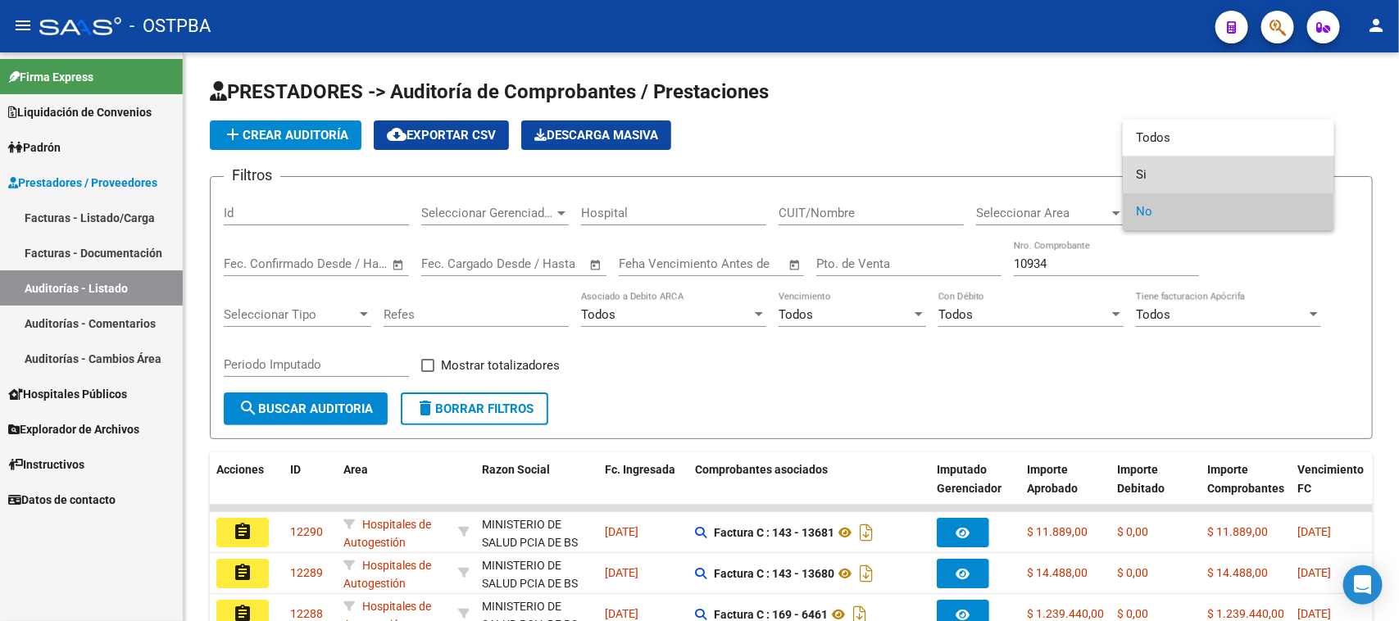
click at [1143, 169] on span "Si" at bounding box center [1228, 174] width 185 height 37
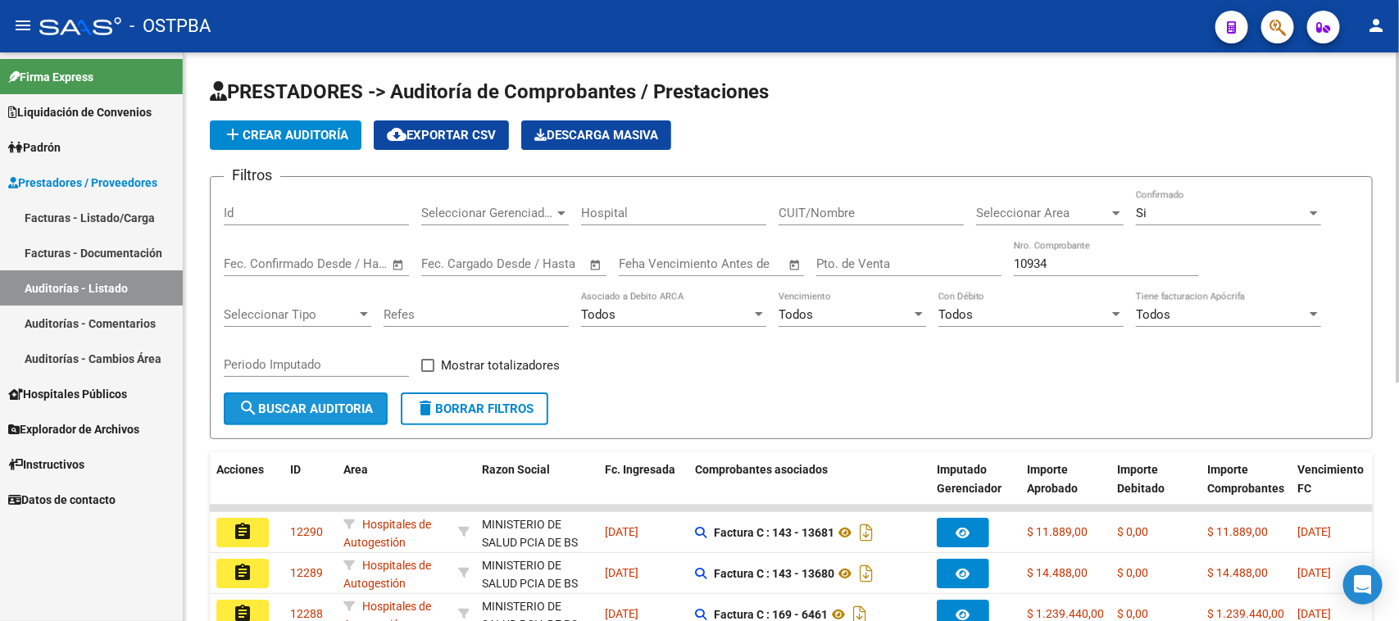
click at [279, 401] on span "search Buscar Auditoria" at bounding box center [305, 408] width 134 height 15
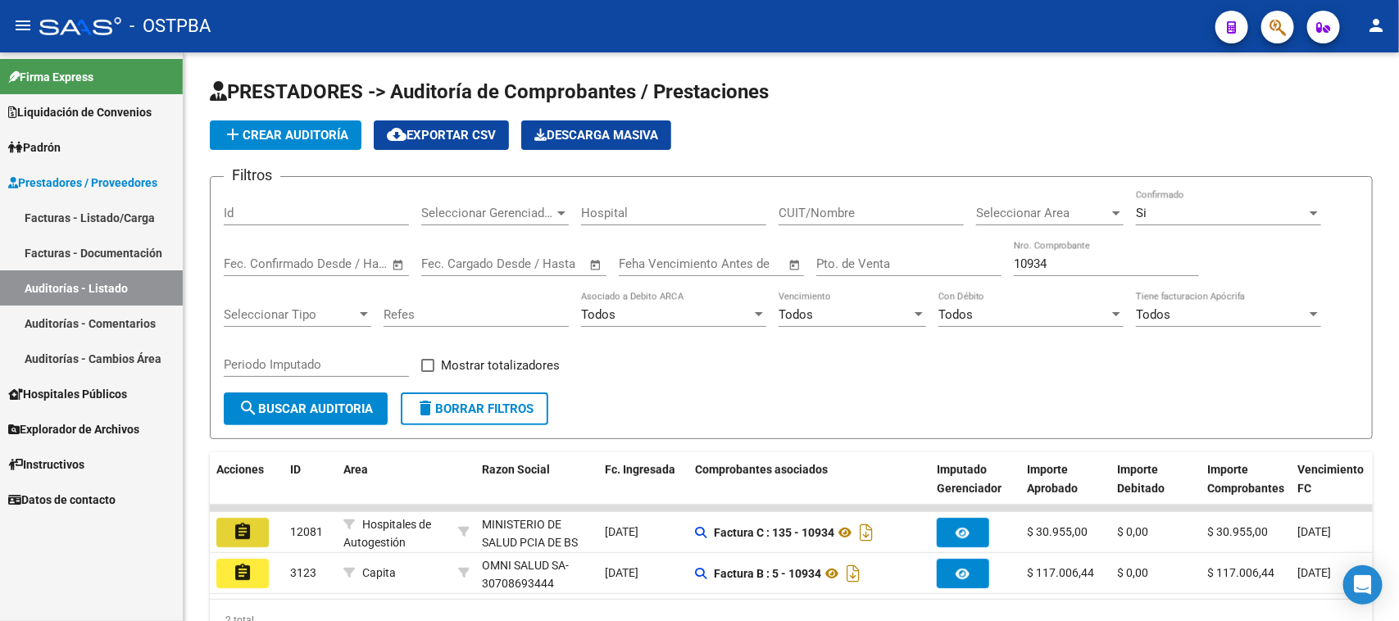
click at [234, 526] on mat-icon "assignment" at bounding box center [243, 532] width 20 height 20
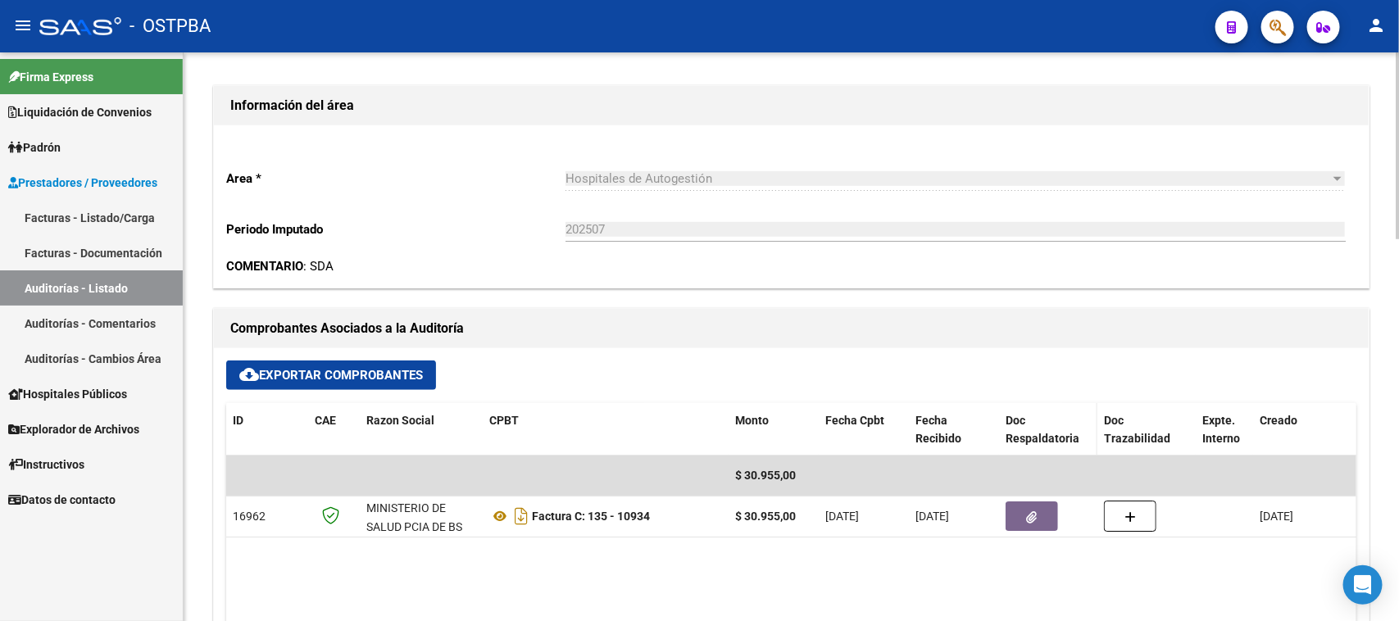
scroll to position [410, 0]
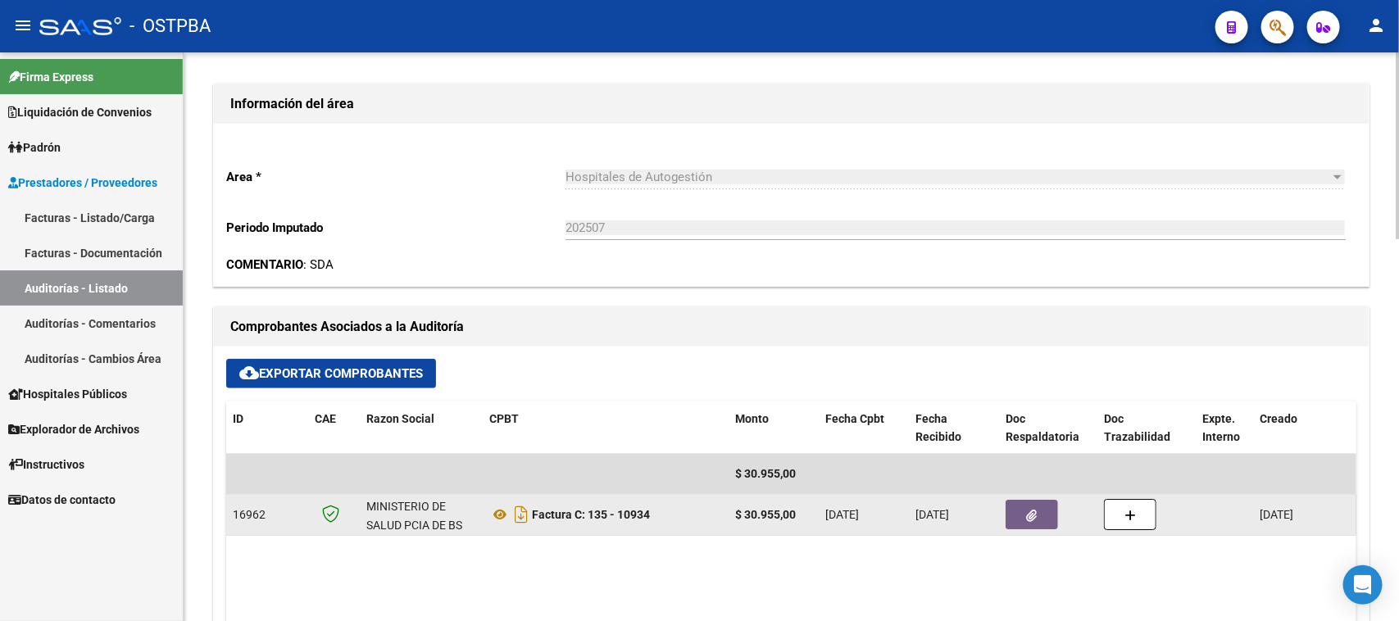
click at [1027, 514] on icon "button" at bounding box center [1032, 516] width 11 height 12
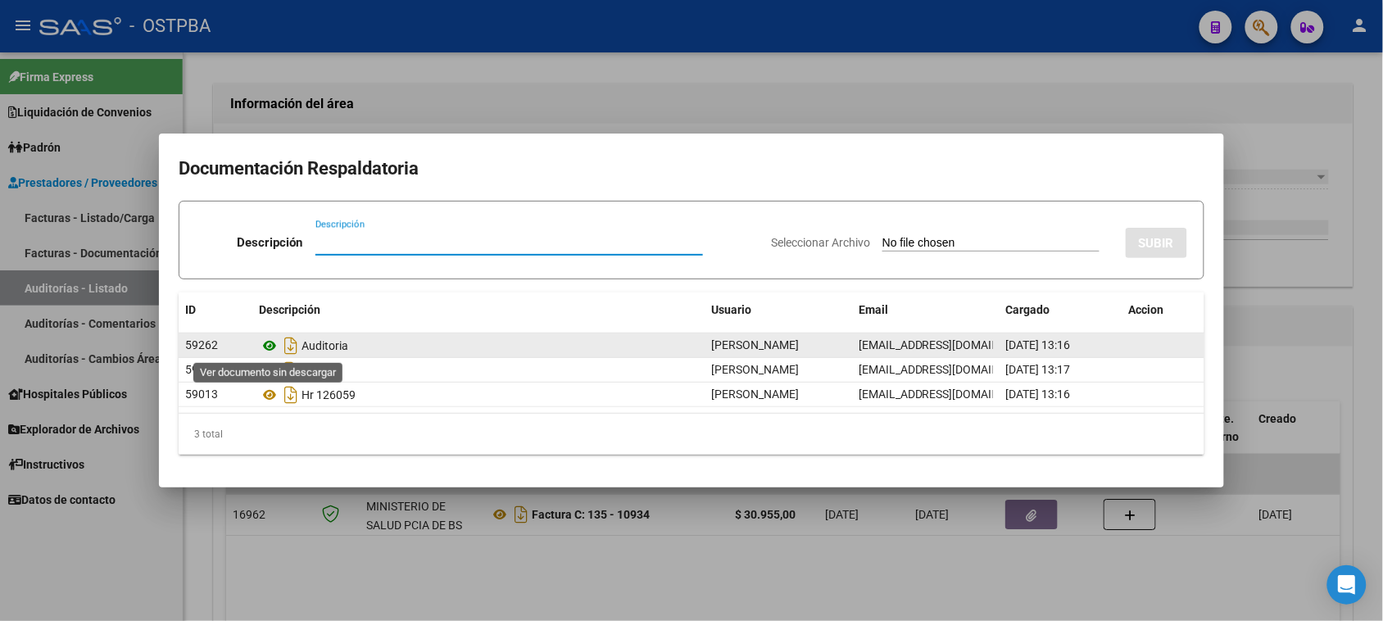
click at [266, 347] on icon at bounding box center [269, 346] width 21 height 20
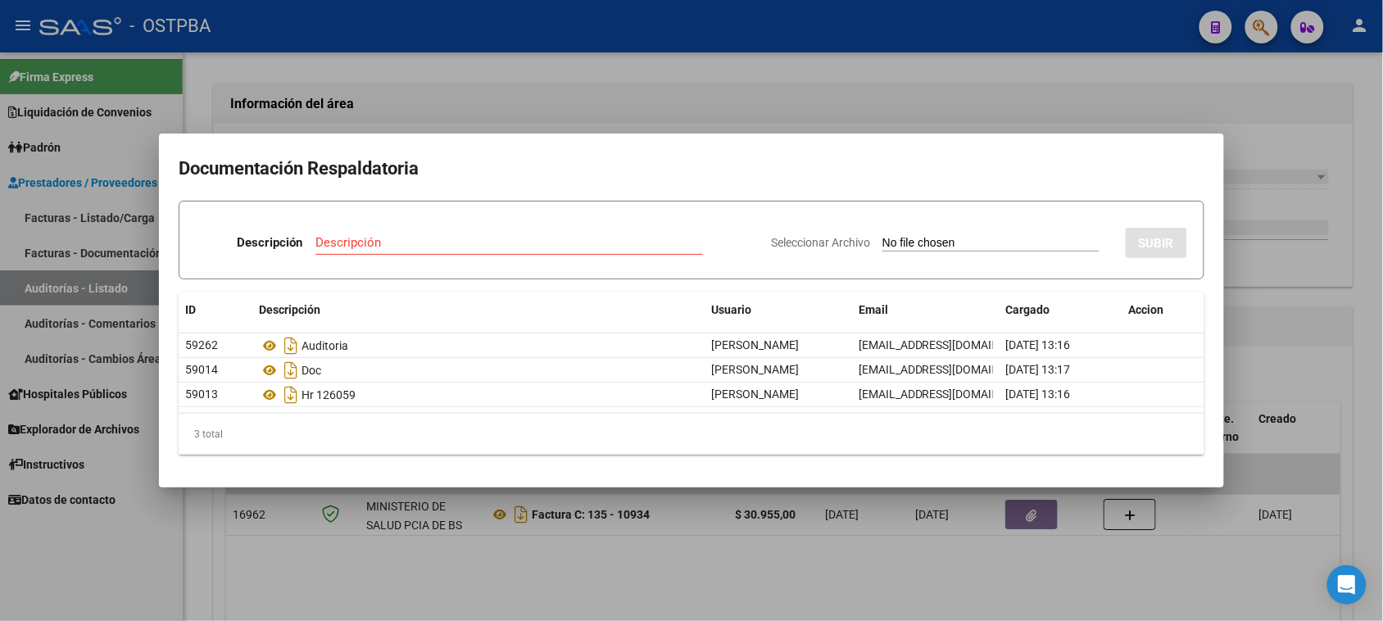
click at [104, 293] on div at bounding box center [691, 310] width 1383 height 621
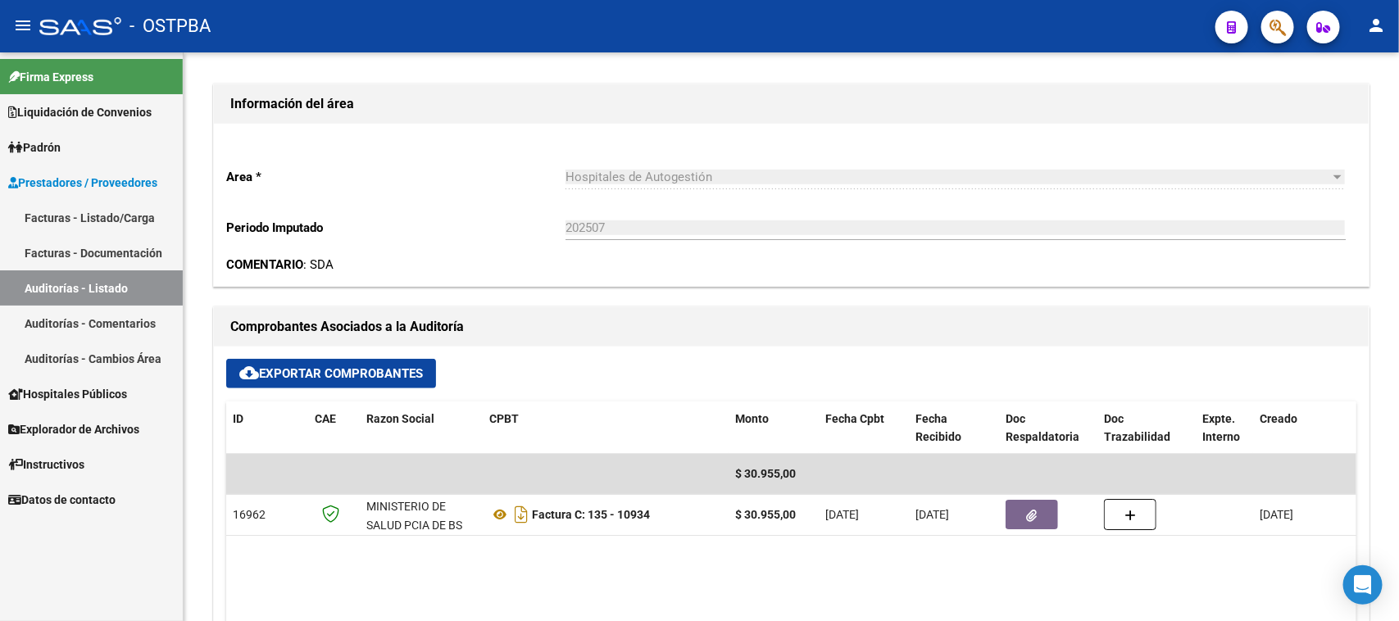
click at [105, 289] on link "Auditorías - Listado" at bounding box center [91, 287] width 183 height 35
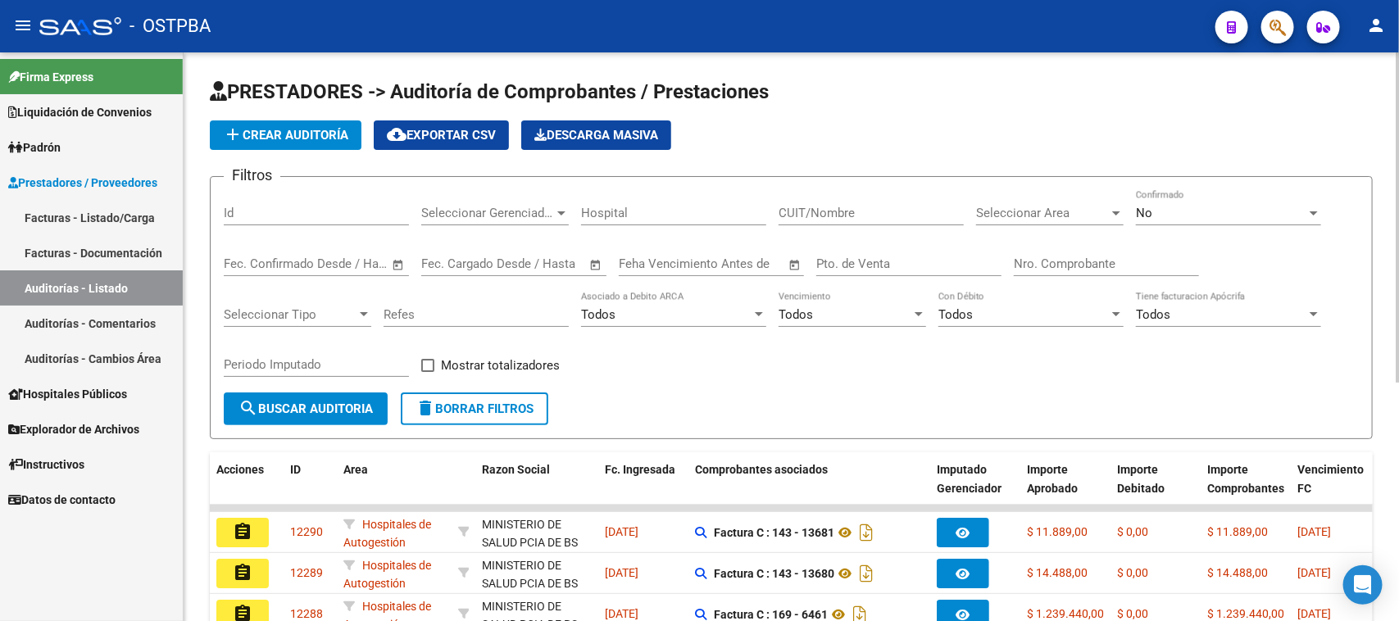
click at [1064, 262] on input "Nro. Comprobante" at bounding box center [1106, 263] width 185 height 15
type input "9514"
click at [1198, 202] on div "No Confirmado" at bounding box center [1228, 207] width 185 height 35
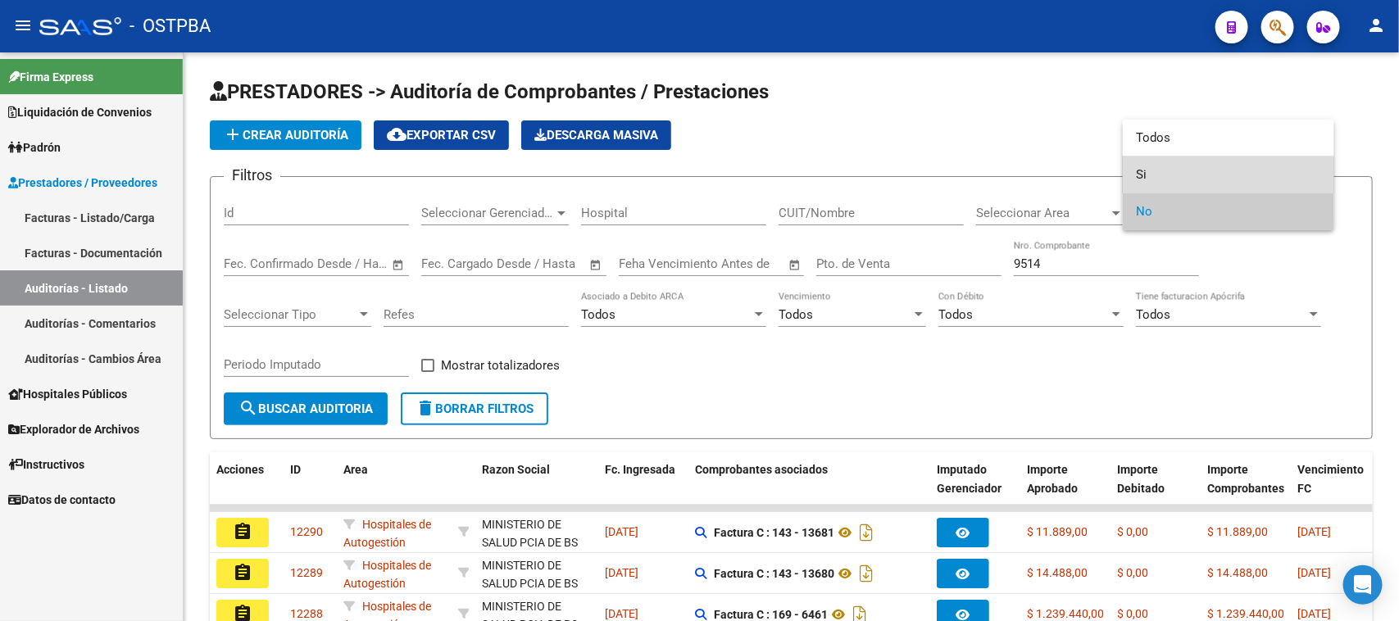
drag, startPoint x: 1141, startPoint y: 175, endPoint x: 1029, endPoint y: 219, distance: 119.9
click at [1140, 176] on span "Si" at bounding box center [1228, 174] width 185 height 37
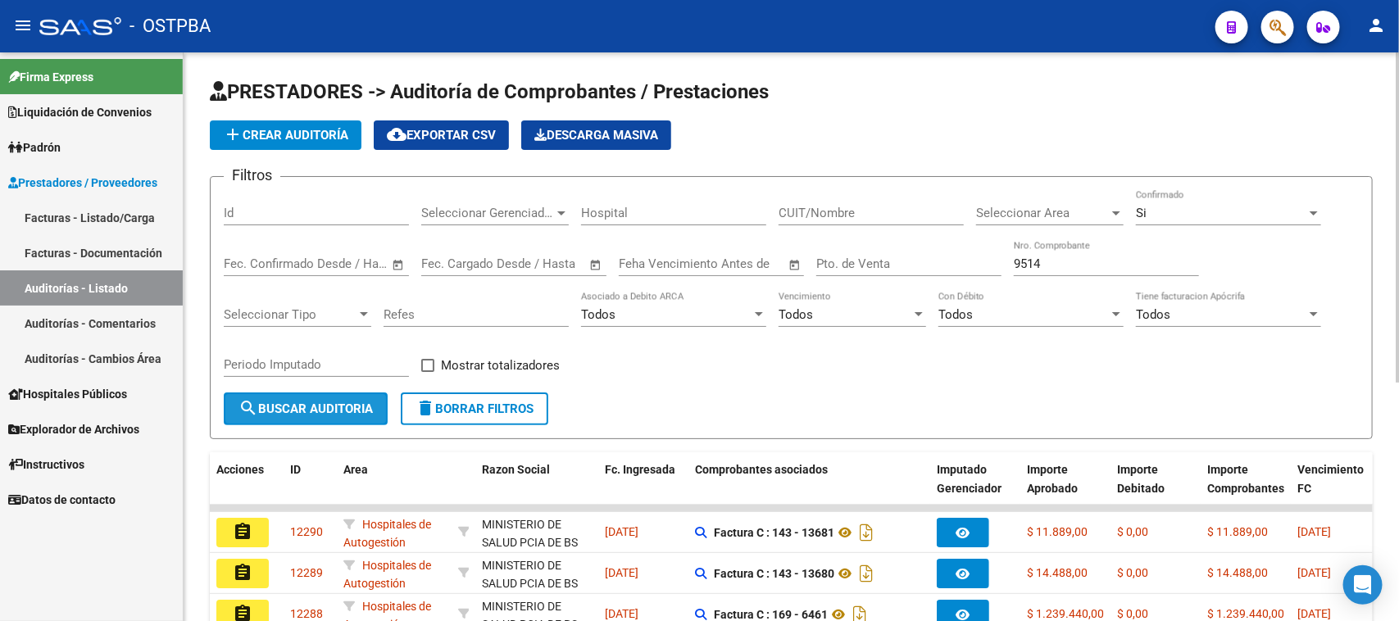
click at [354, 403] on span "search Buscar Auditoria" at bounding box center [305, 408] width 134 height 15
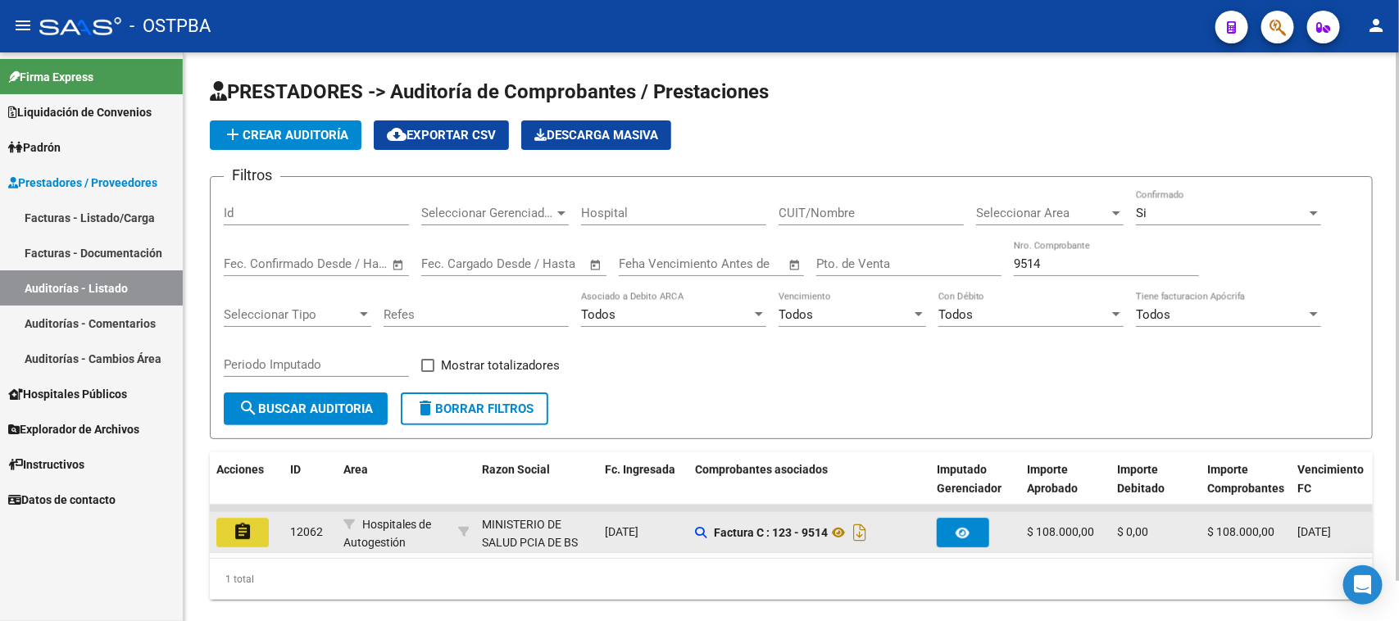
click at [235, 528] on mat-icon "assignment" at bounding box center [243, 532] width 20 height 20
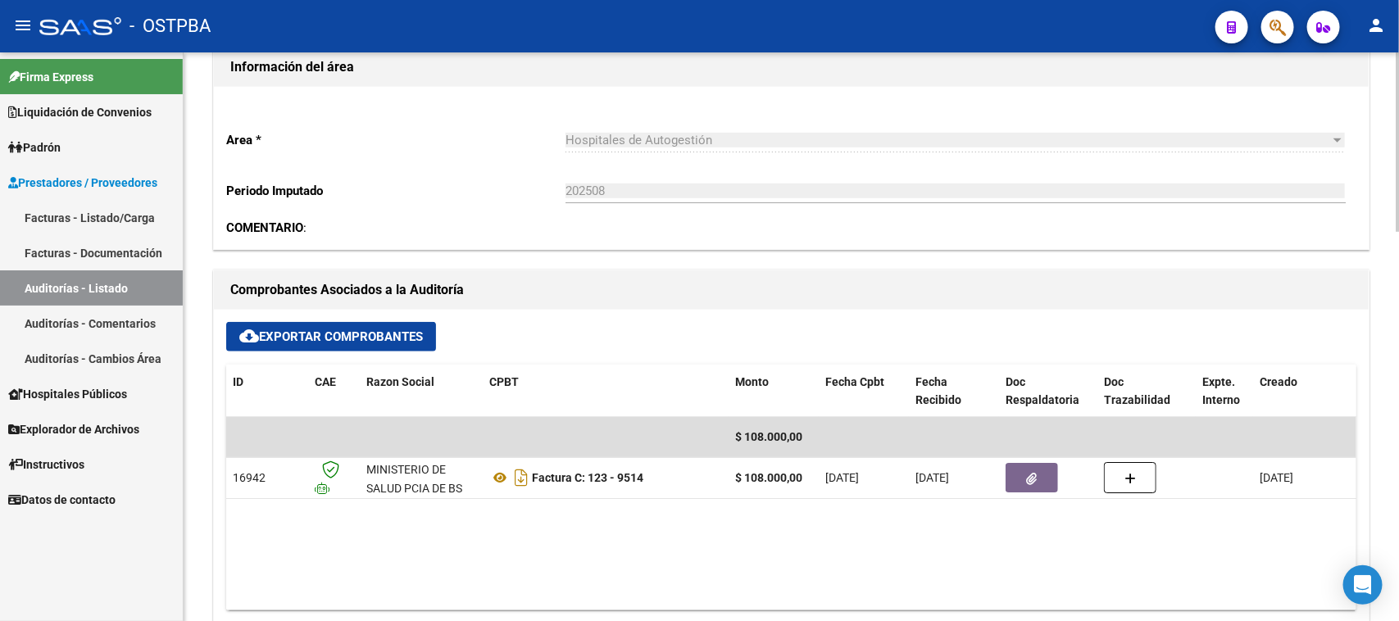
scroll to position [615, 0]
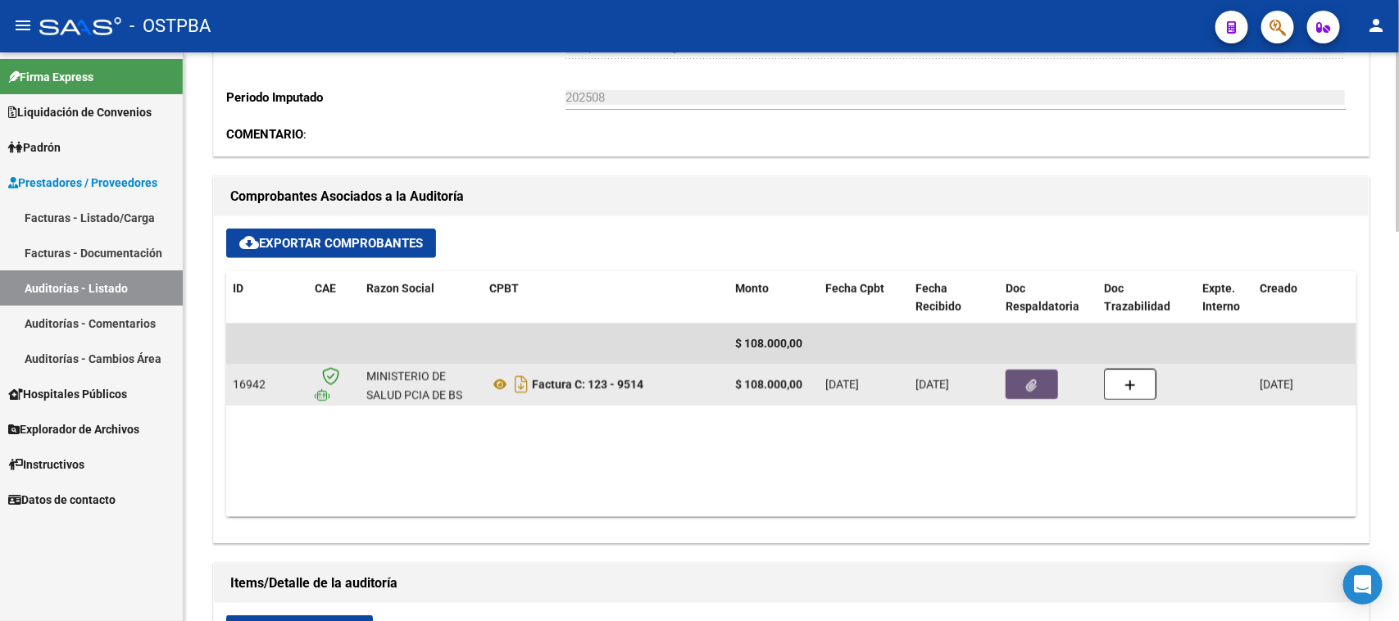
click at [1031, 387] on icon "button" at bounding box center [1032, 385] width 11 height 12
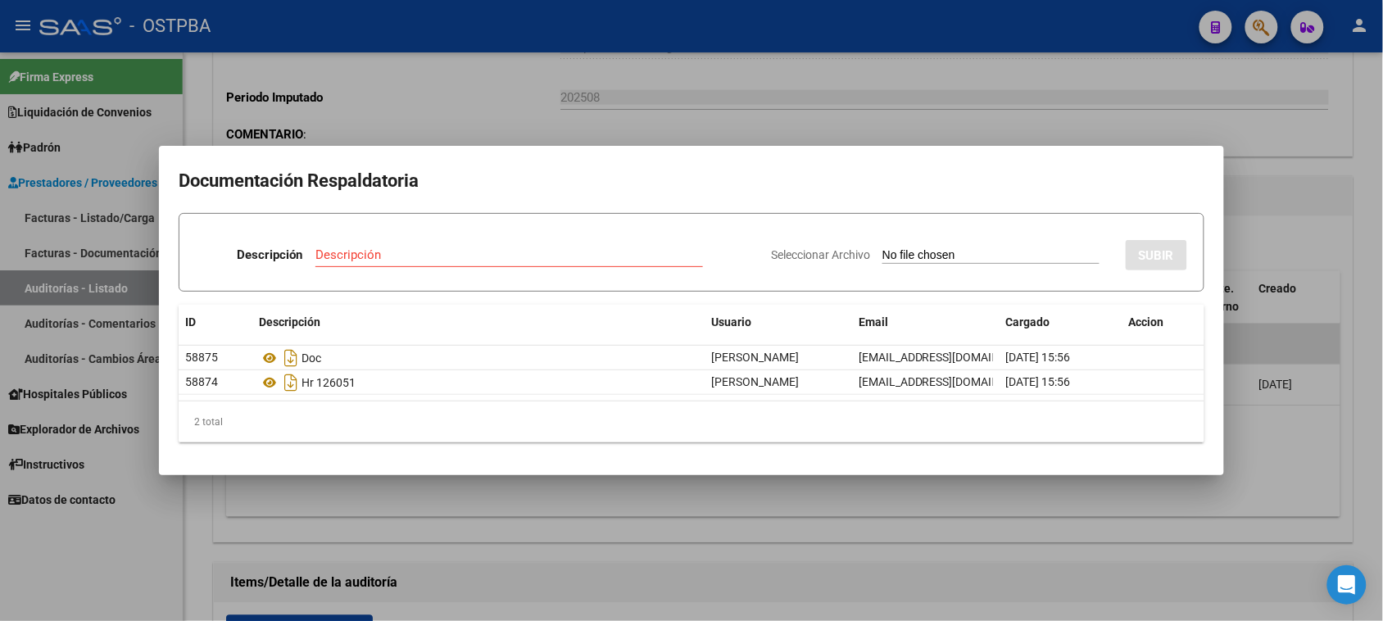
click at [1377, 447] on div at bounding box center [691, 310] width 1383 height 621
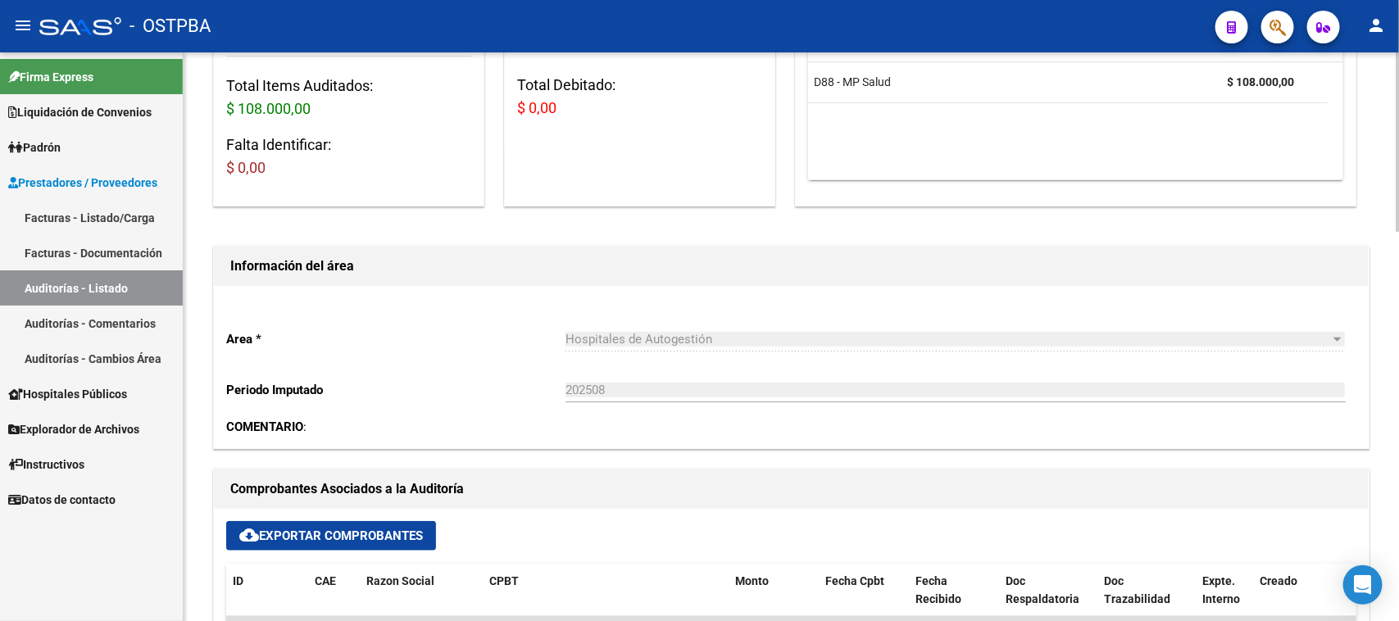
scroll to position [0, 0]
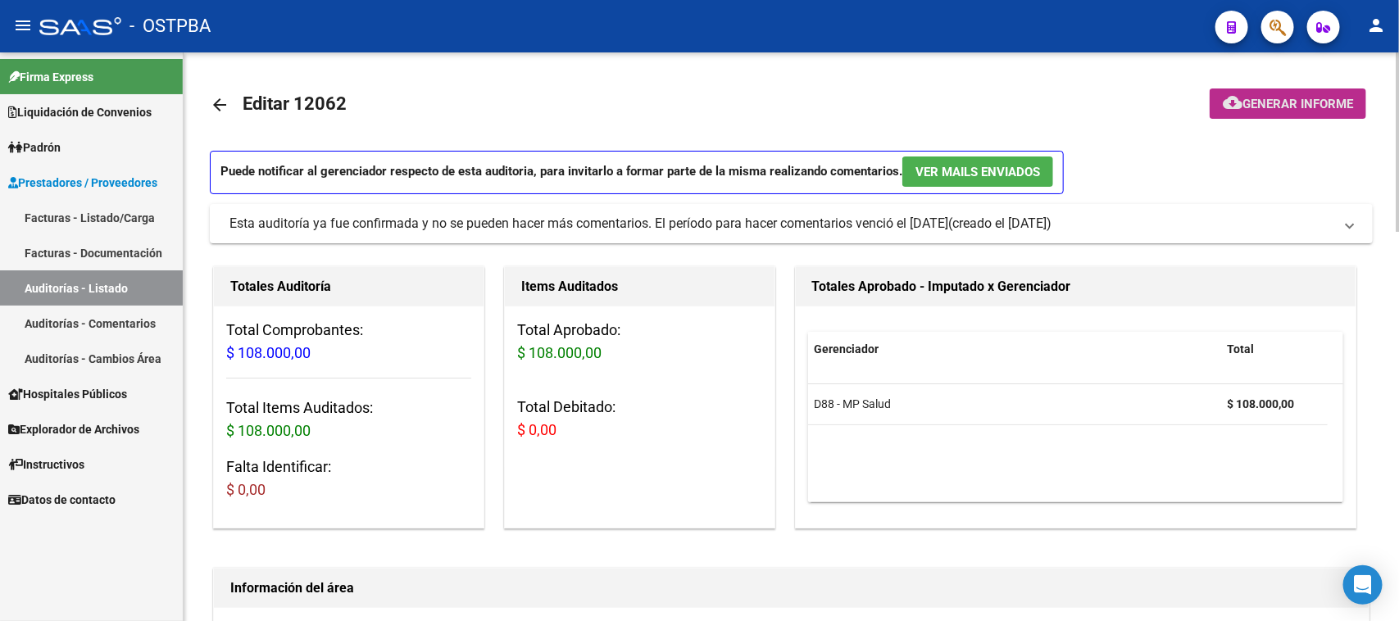
click at [1287, 103] on span "Generar informe" at bounding box center [1297, 104] width 111 height 15
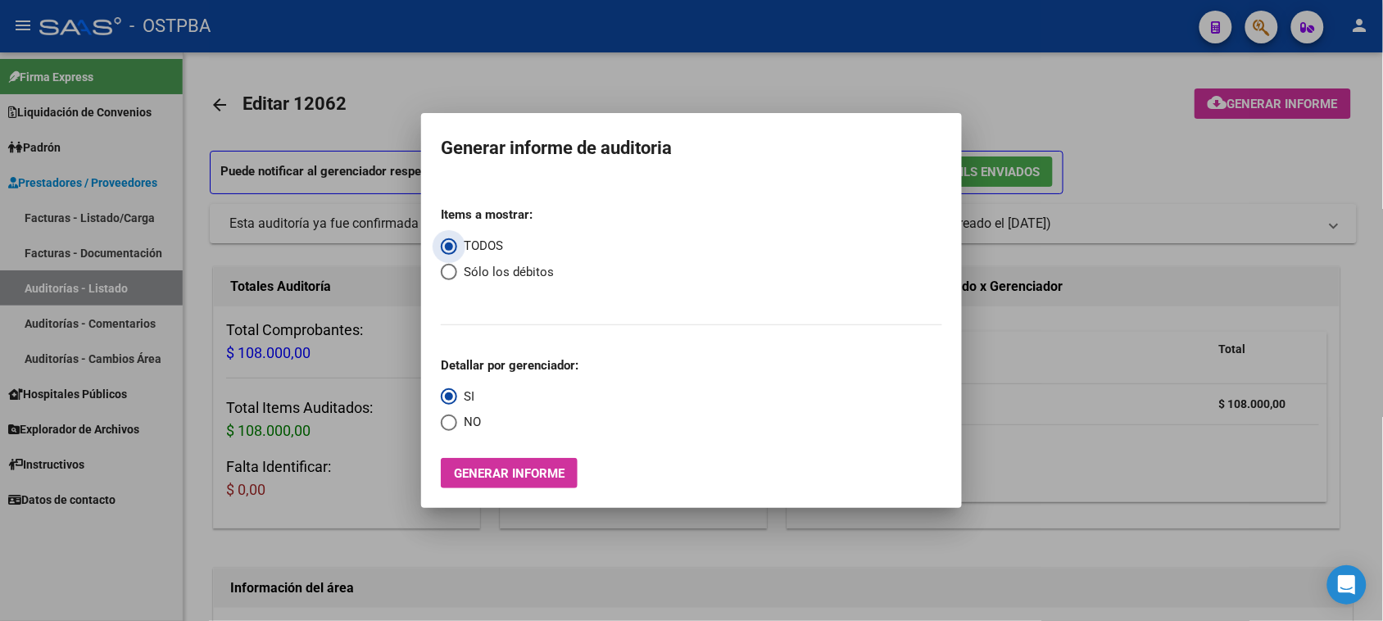
click at [562, 465] on button "Generar informe" at bounding box center [509, 473] width 137 height 30
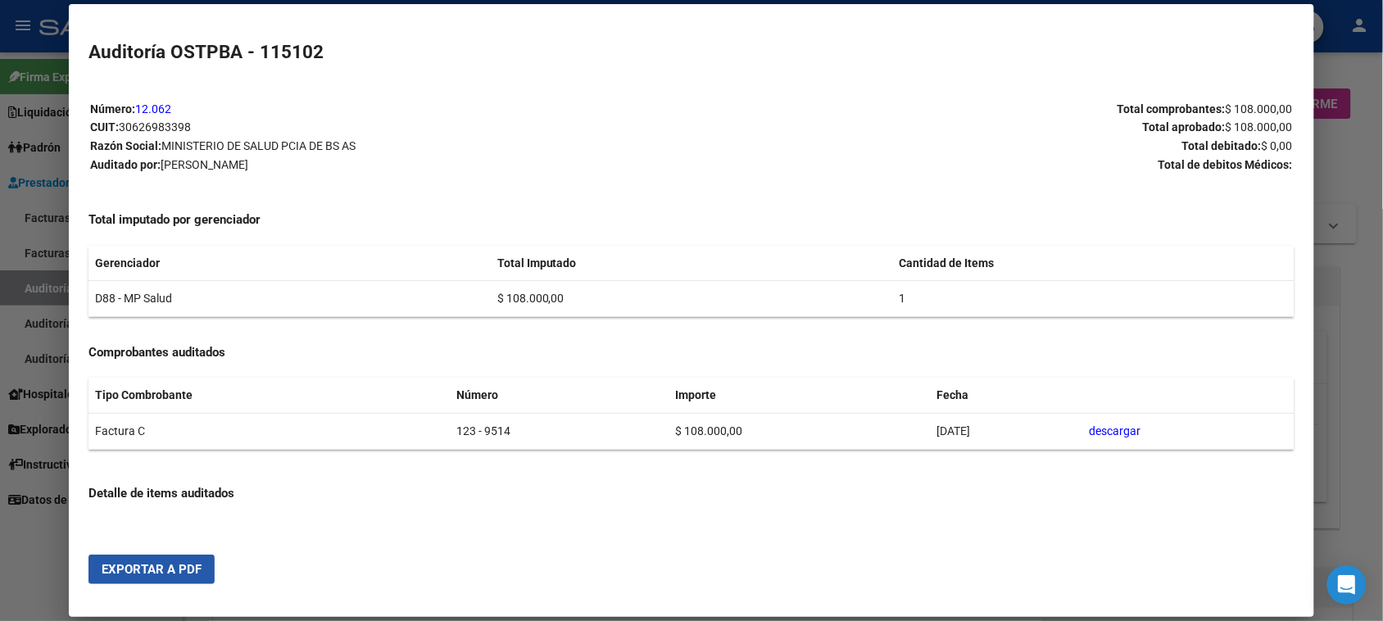
drag, startPoint x: 185, startPoint y: 567, endPoint x: 190, endPoint y: 557, distance: 11.0
click at [184, 565] on span "Exportar a PDF" at bounding box center [152, 569] width 100 height 15
click at [30, 283] on div at bounding box center [691, 310] width 1383 height 621
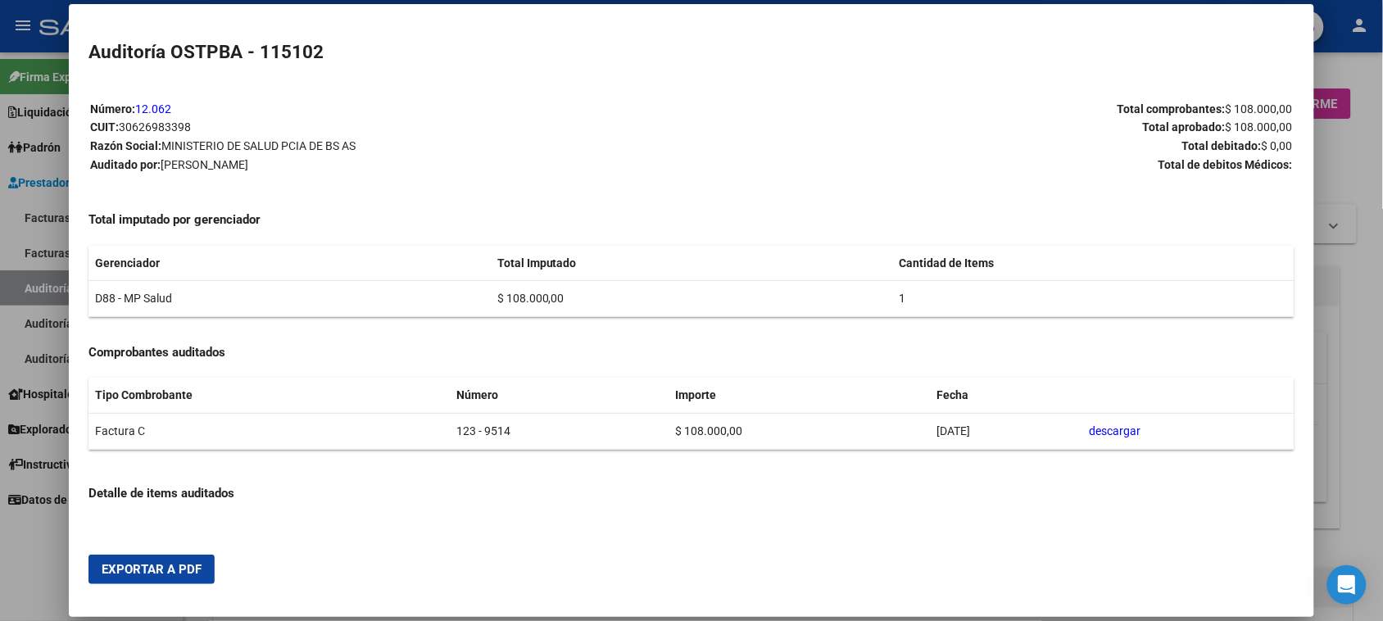
click at [30, 283] on div at bounding box center [691, 310] width 1383 height 621
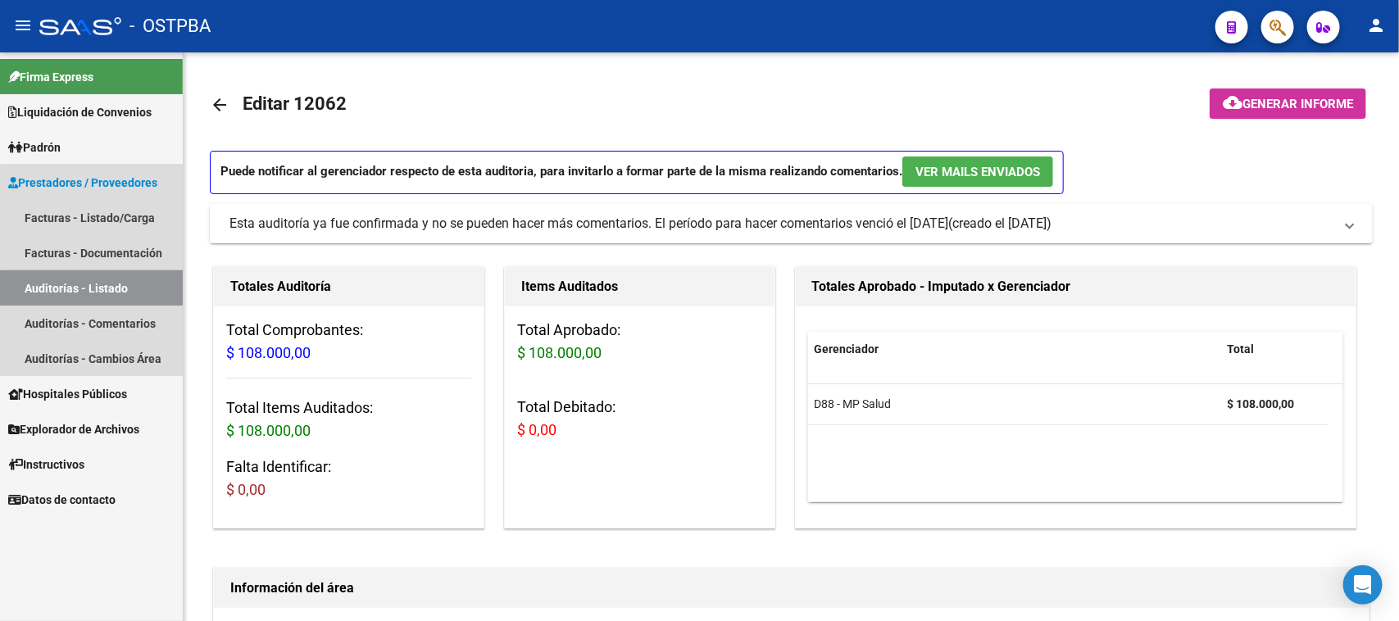
click at [131, 288] on link "Auditorías - Listado" at bounding box center [91, 287] width 183 height 35
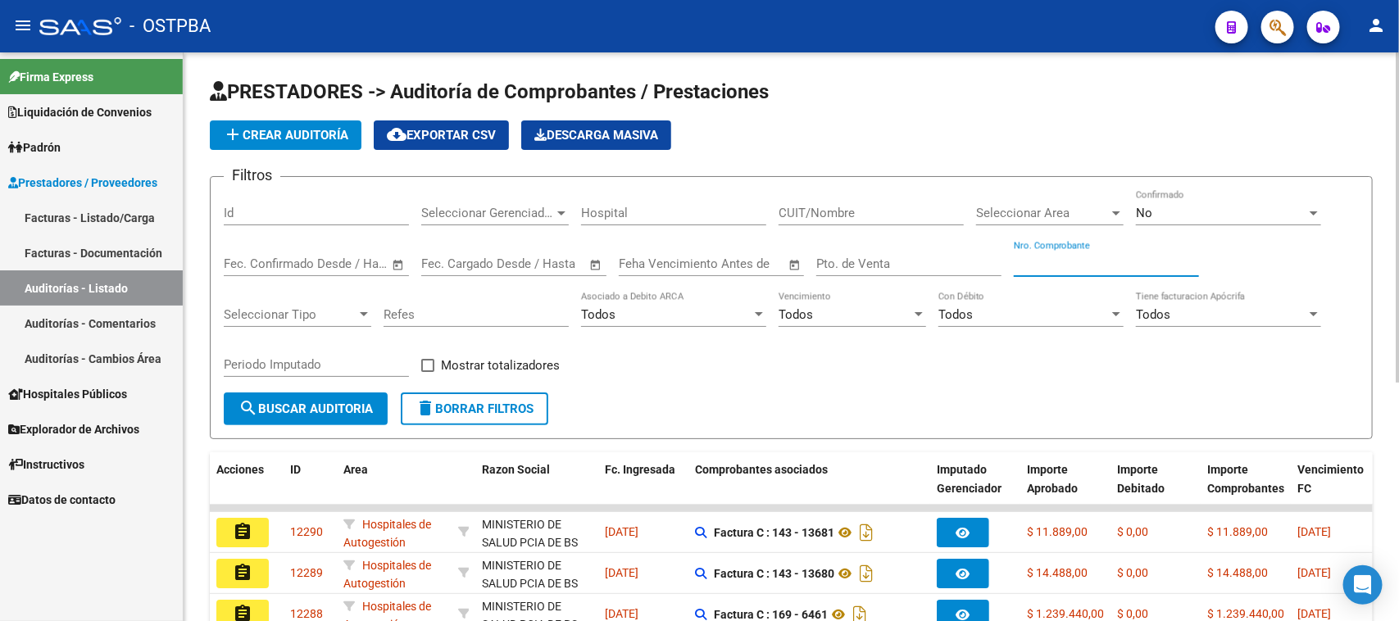
drag, startPoint x: 1059, startPoint y: 256, endPoint x: 1398, endPoint y: 451, distance: 391.3
click at [1064, 256] on input "Nro. Comprobante" at bounding box center [1106, 263] width 185 height 15
type input "9512"
click at [1258, 197] on div "No Confirmado" at bounding box center [1228, 207] width 185 height 35
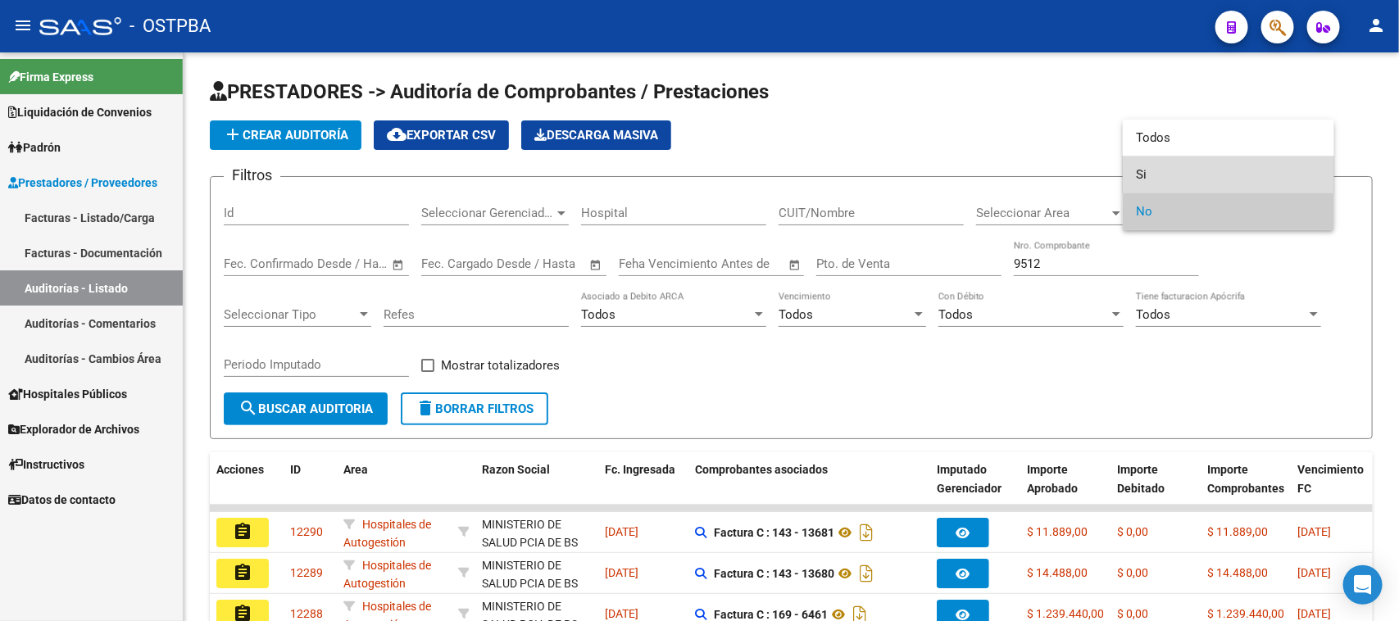
click at [1140, 173] on span "Si" at bounding box center [1228, 174] width 185 height 37
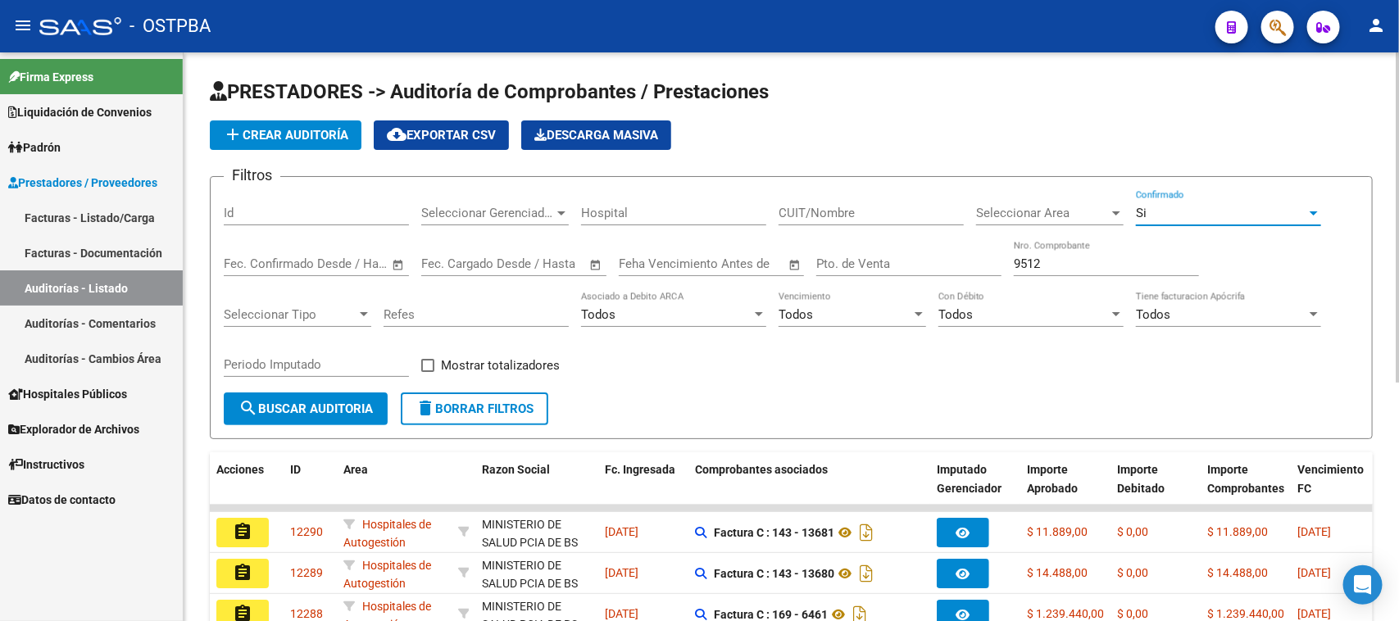
click at [338, 411] on span "search Buscar Auditoria" at bounding box center [305, 408] width 134 height 15
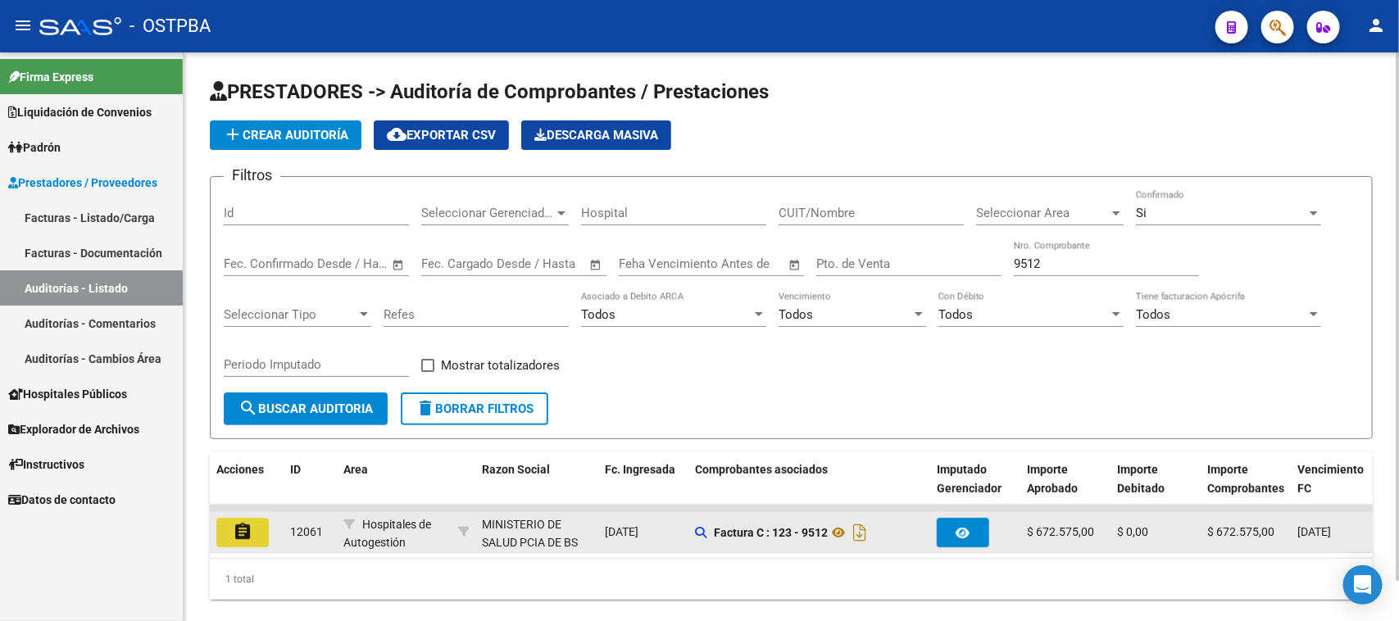
click at [234, 522] on mat-icon "assignment" at bounding box center [243, 532] width 20 height 20
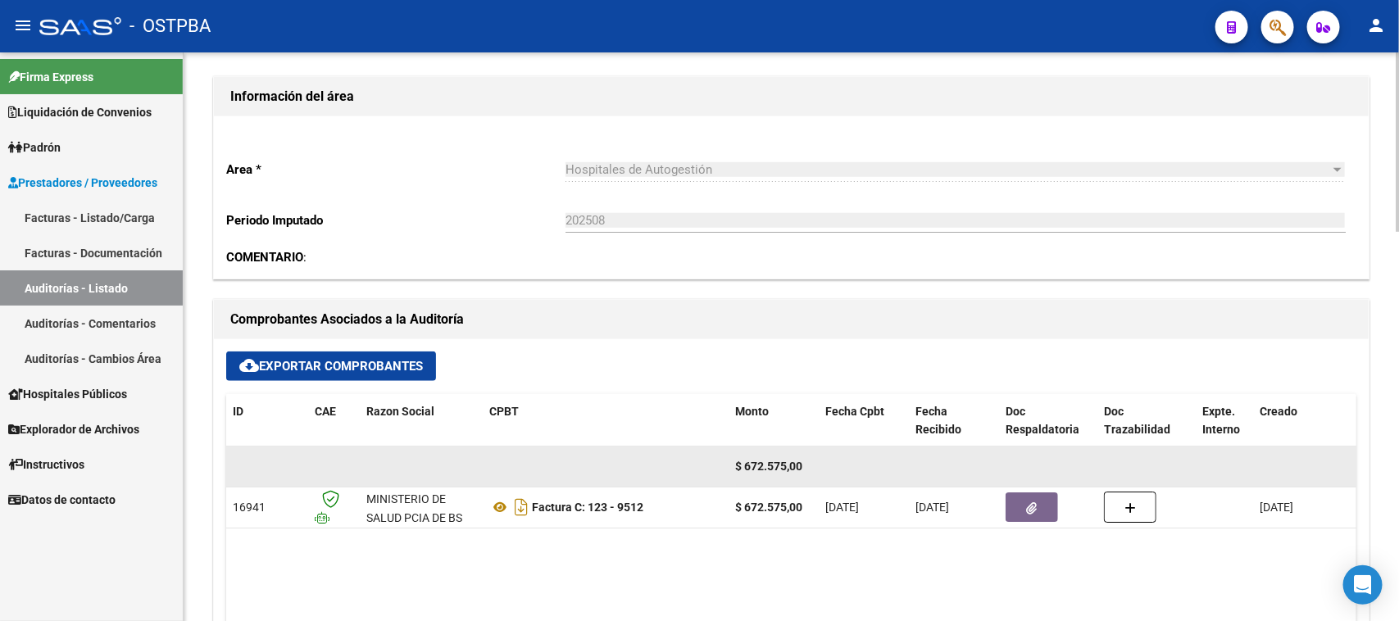
scroll to position [512, 0]
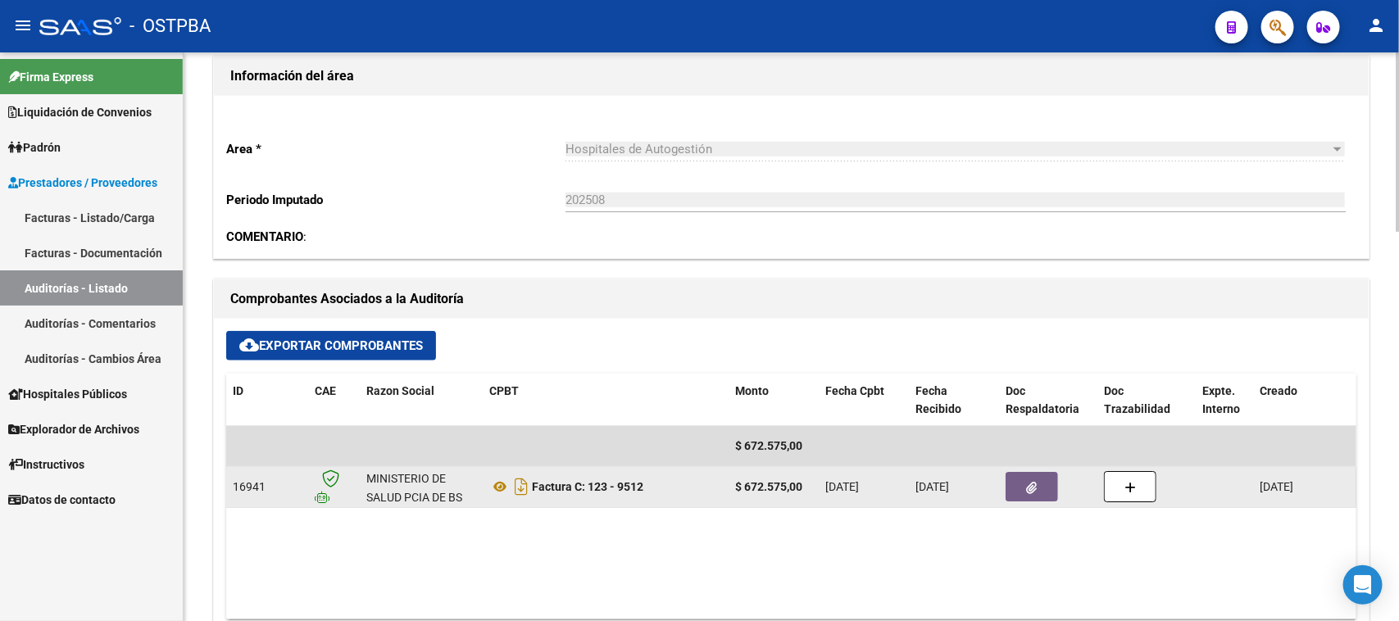
click at [1024, 481] on button "button" at bounding box center [1031, 486] width 52 height 29
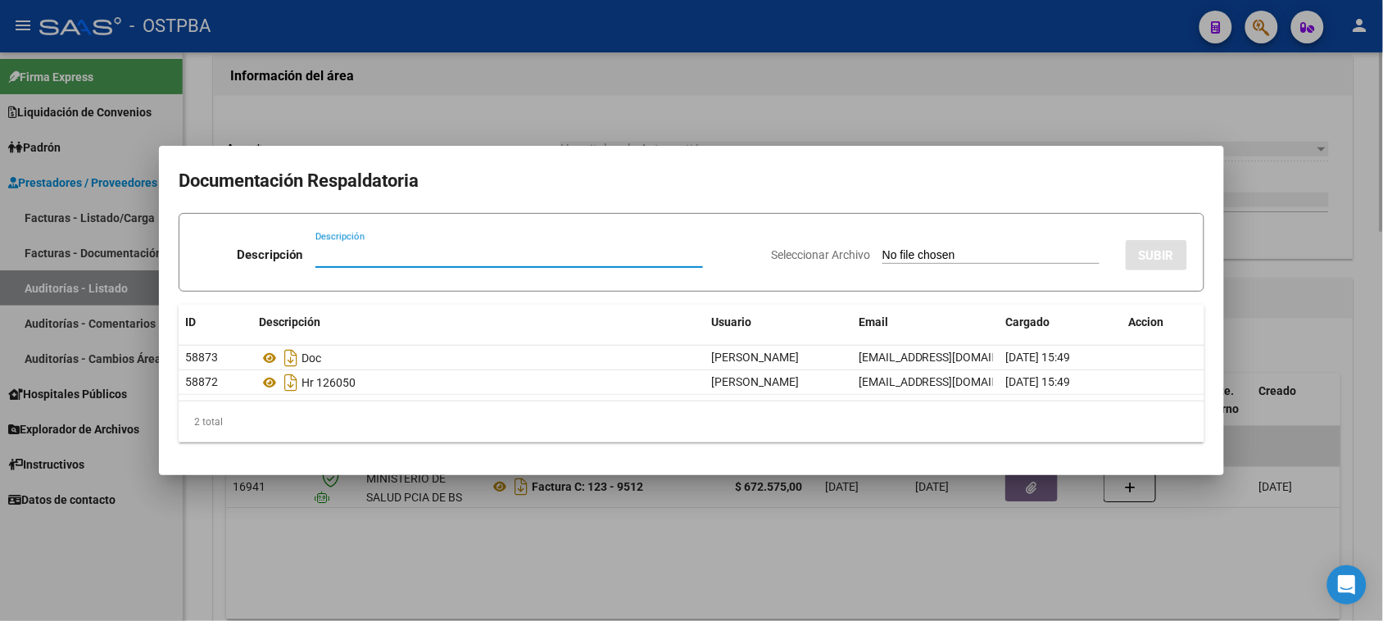
drag, startPoint x: 1360, startPoint y: 371, endPoint x: 1354, endPoint y: 361, distance: 11.8
click at [1357, 366] on div at bounding box center [691, 310] width 1383 height 621
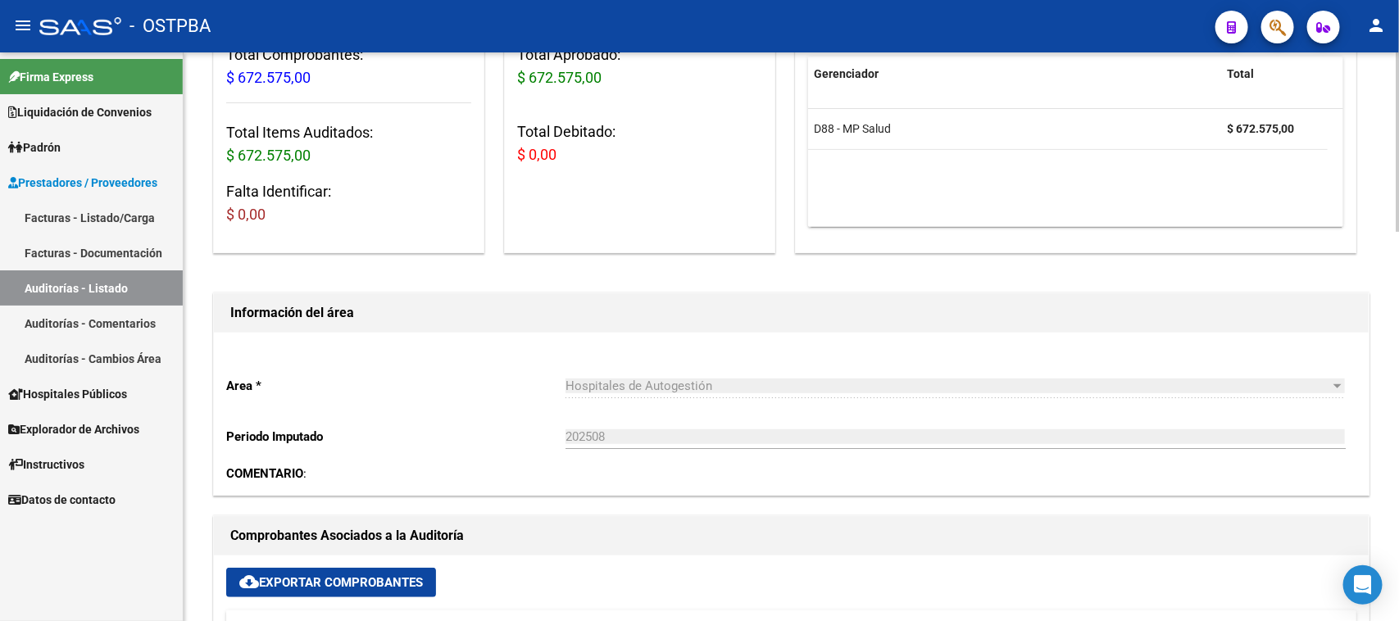
scroll to position [0, 0]
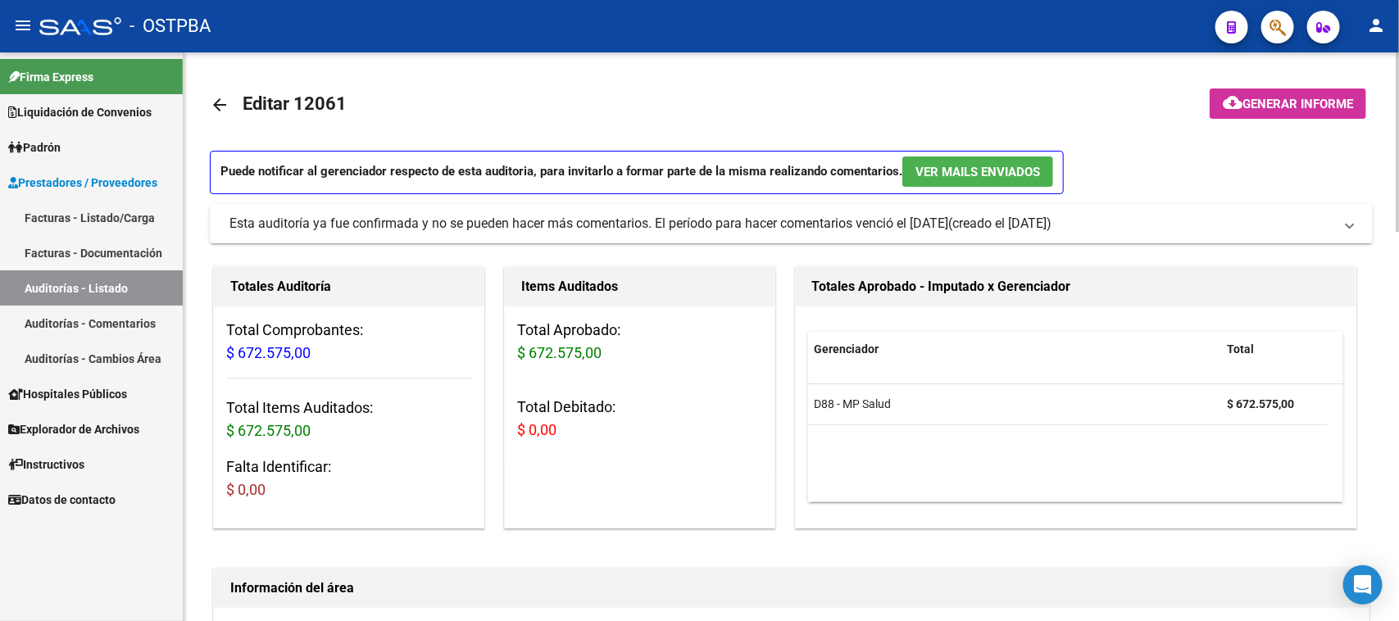
click at [1305, 97] on span "Generar informe" at bounding box center [1297, 104] width 111 height 15
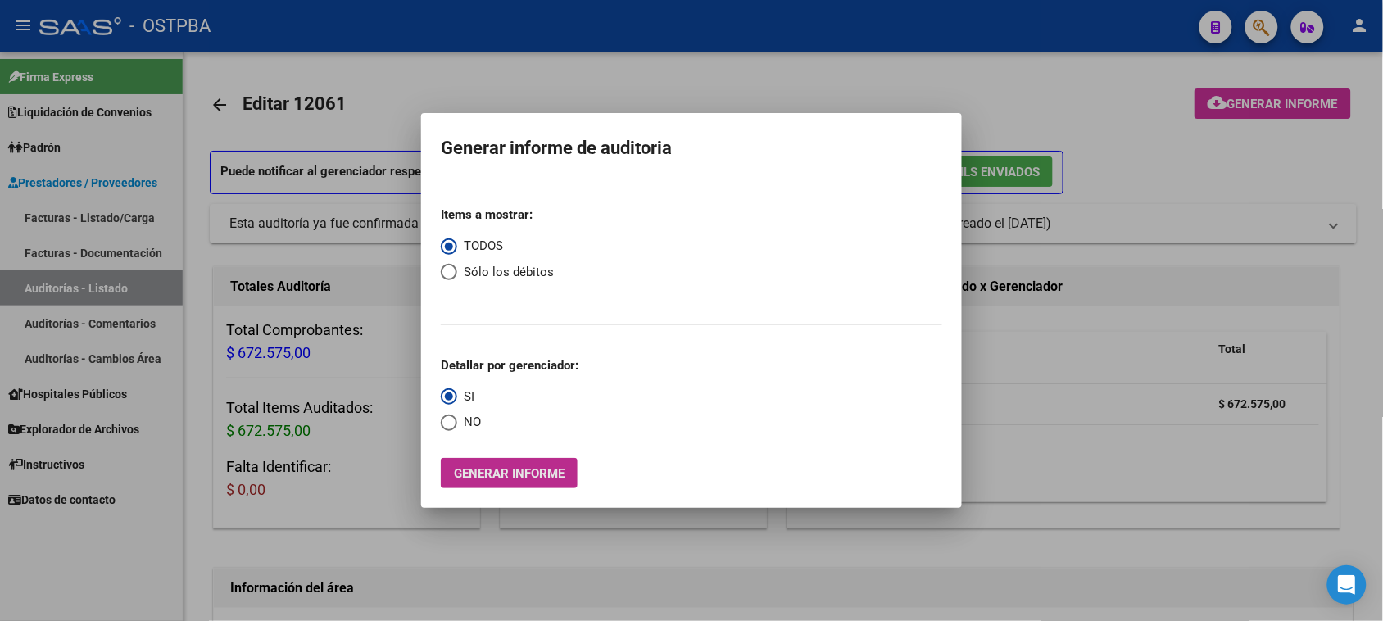
click at [541, 481] on button "Generar informe" at bounding box center [509, 473] width 137 height 30
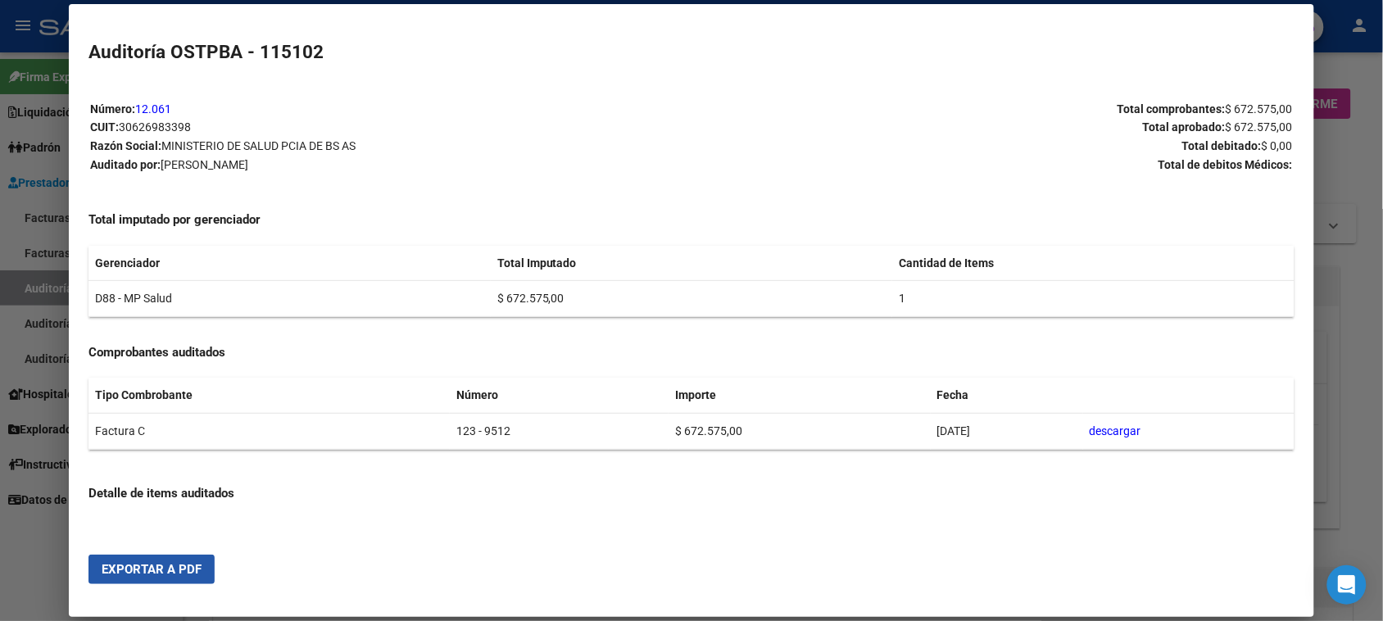
drag, startPoint x: 156, startPoint y: 567, endPoint x: 272, endPoint y: 537, distance: 120.2
click at [156, 567] on span "Exportar a PDF" at bounding box center [152, 569] width 100 height 15
click at [26, 287] on div at bounding box center [691, 310] width 1383 height 621
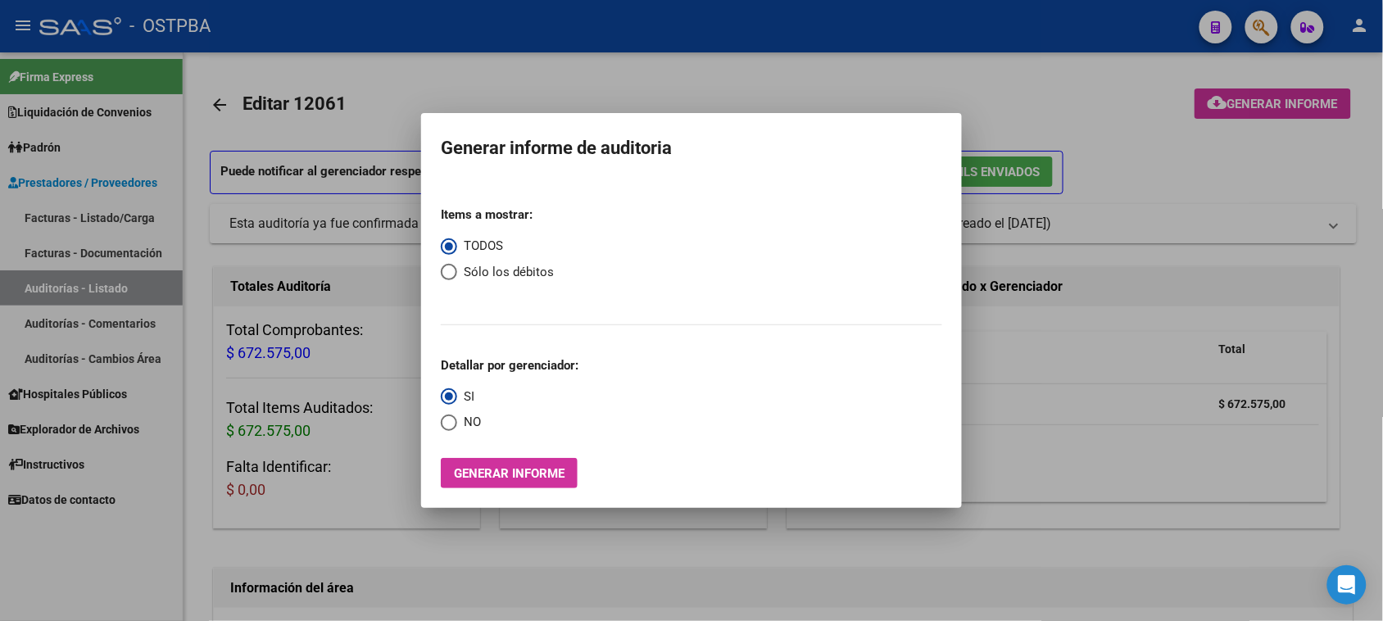
click at [26, 287] on div at bounding box center [691, 310] width 1383 height 621
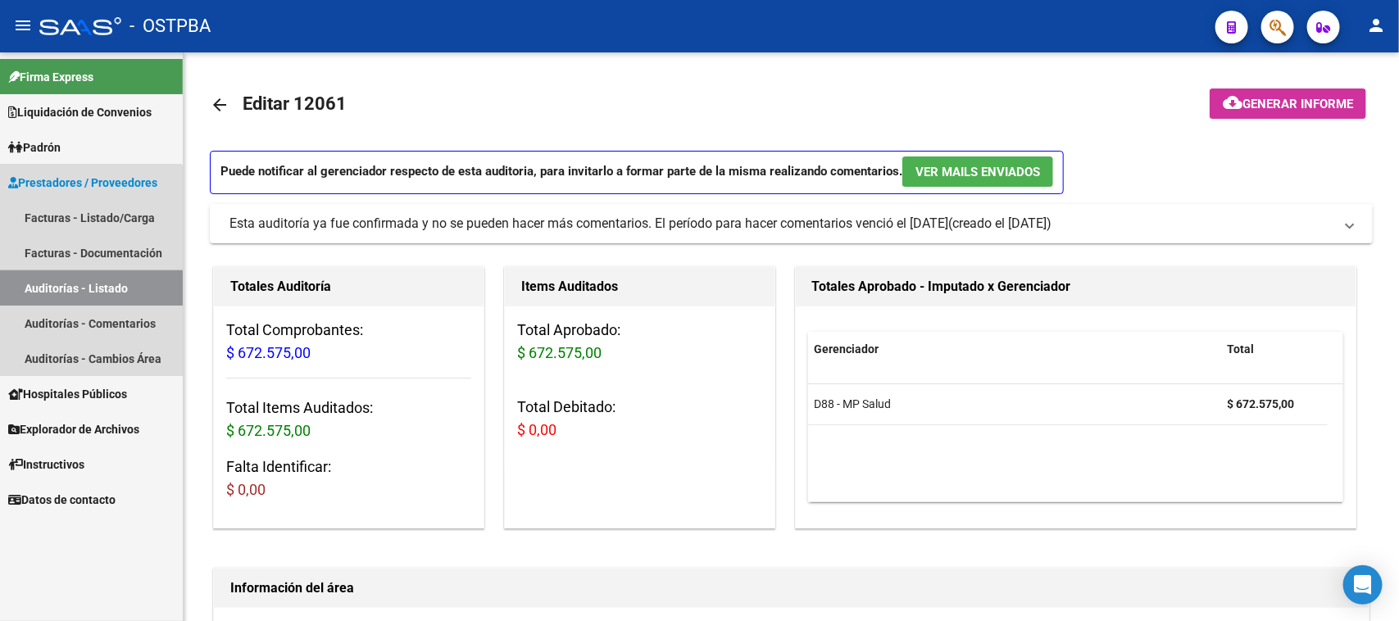
click at [79, 288] on link "Auditorías - Listado" at bounding box center [91, 287] width 183 height 35
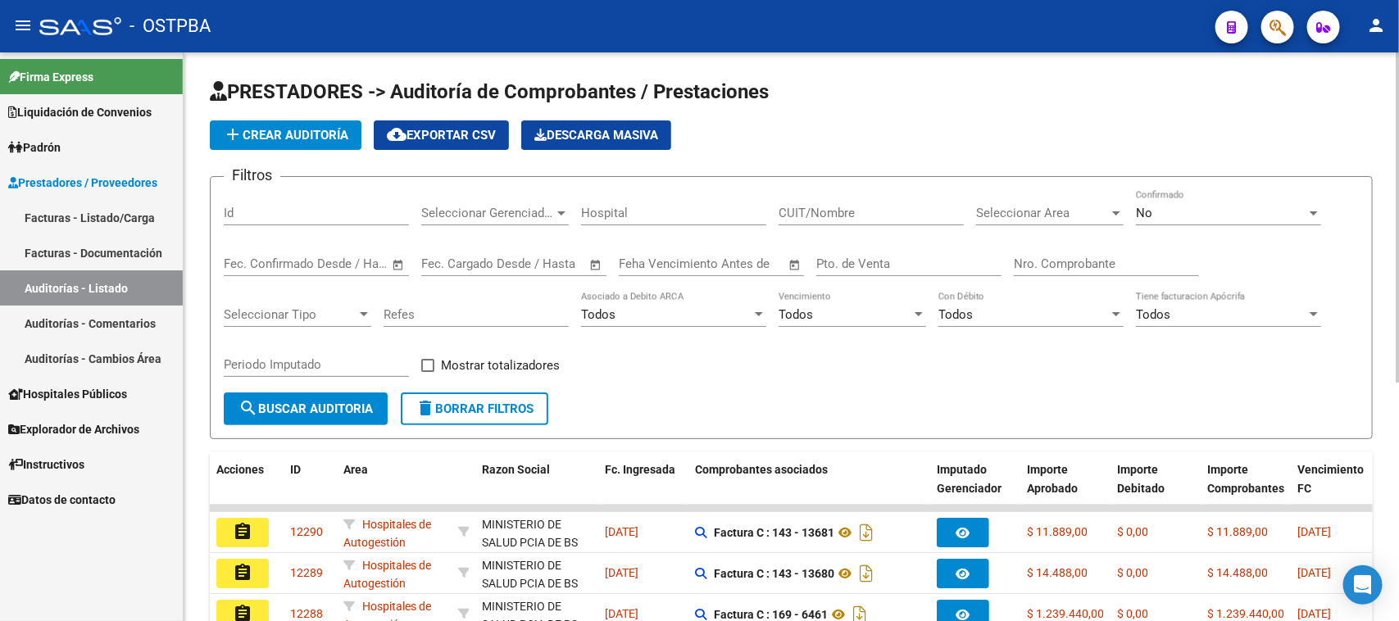
click at [1139, 256] on input "Nro. Comprobante" at bounding box center [1106, 263] width 185 height 15
type input "8626"
click at [1222, 213] on div "No" at bounding box center [1221, 213] width 170 height 15
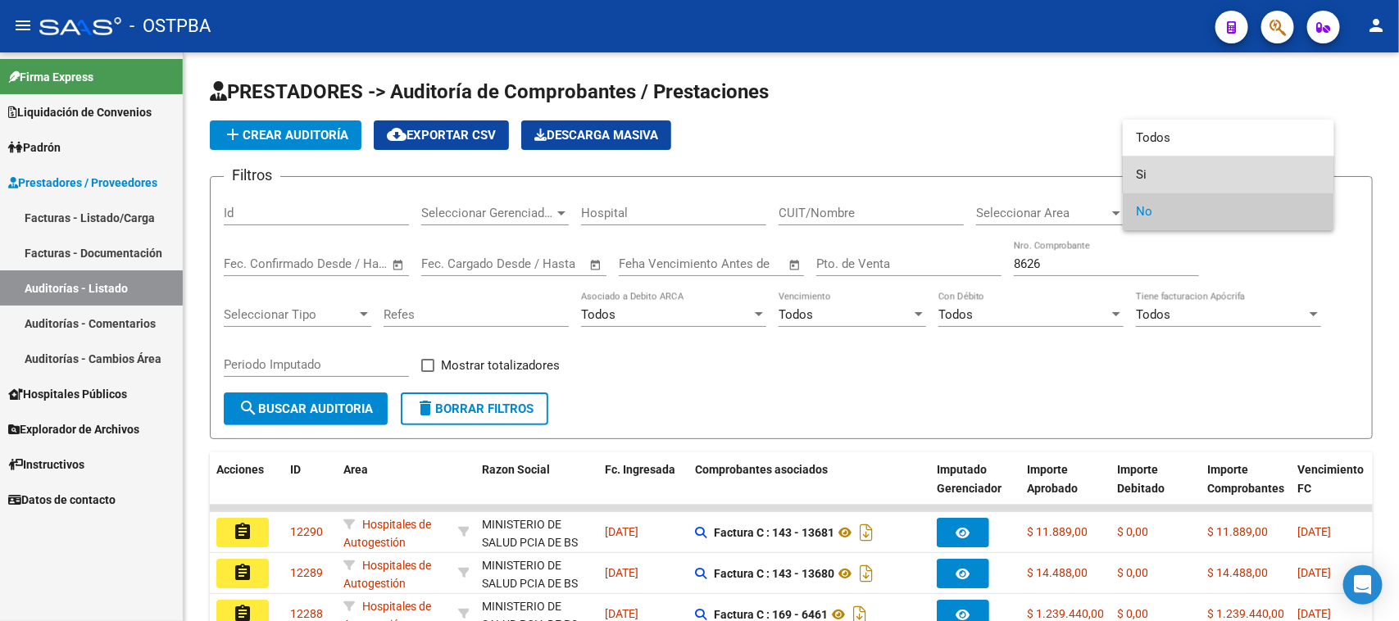
click at [1141, 174] on span "Si" at bounding box center [1228, 174] width 185 height 37
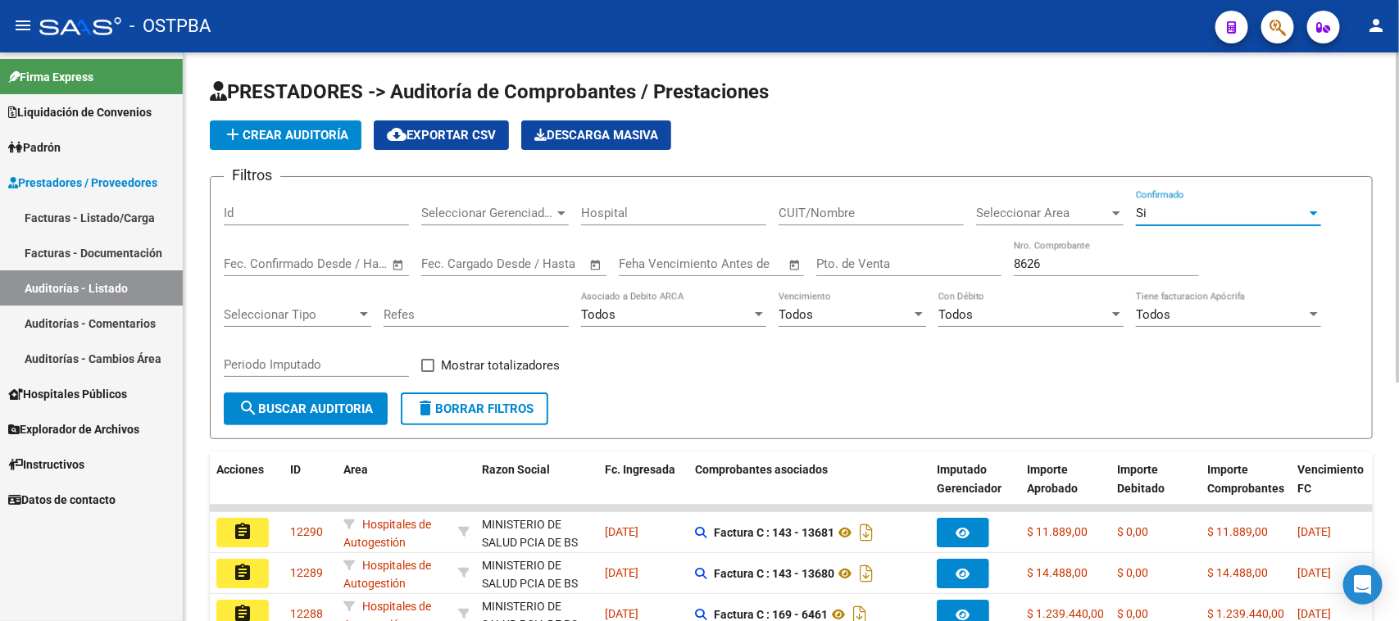
click at [311, 404] on span "search Buscar Auditoria" at bounding box center [305, 408] width 134 height 15
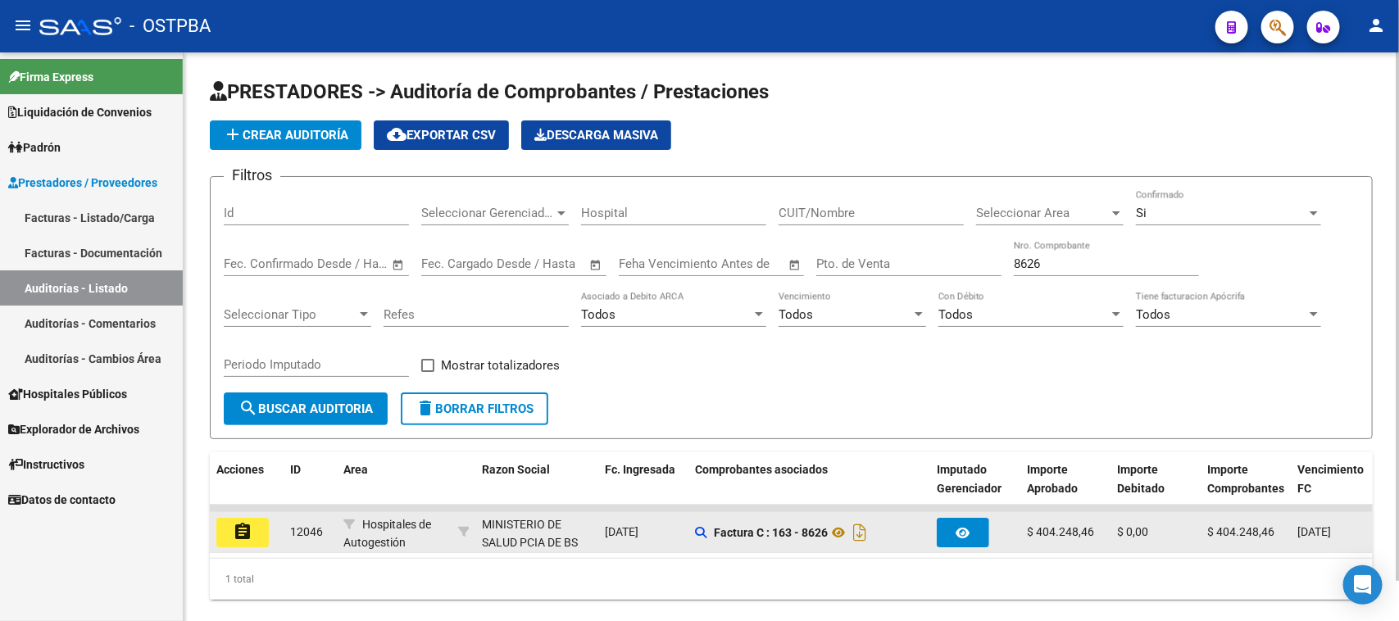
click at [238, 528] on mat-icon "assignment" at bounding box center [243, 532] width 20 height 20
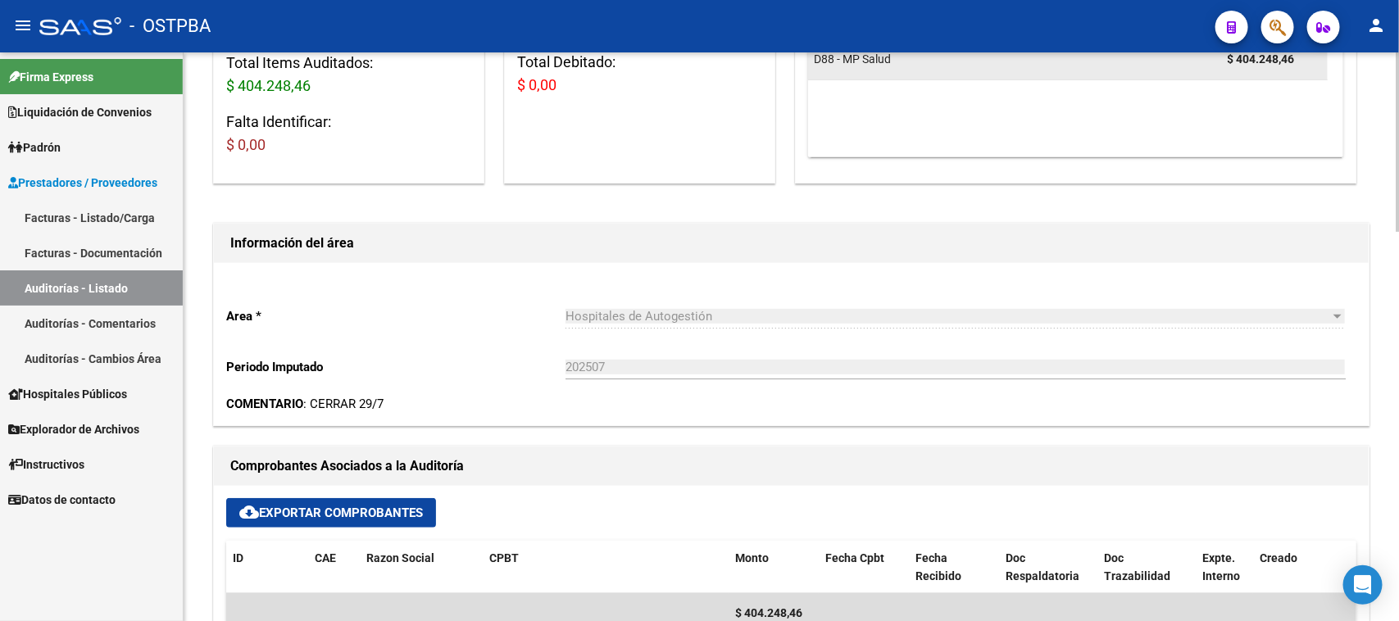
scroll to position [410, 0]
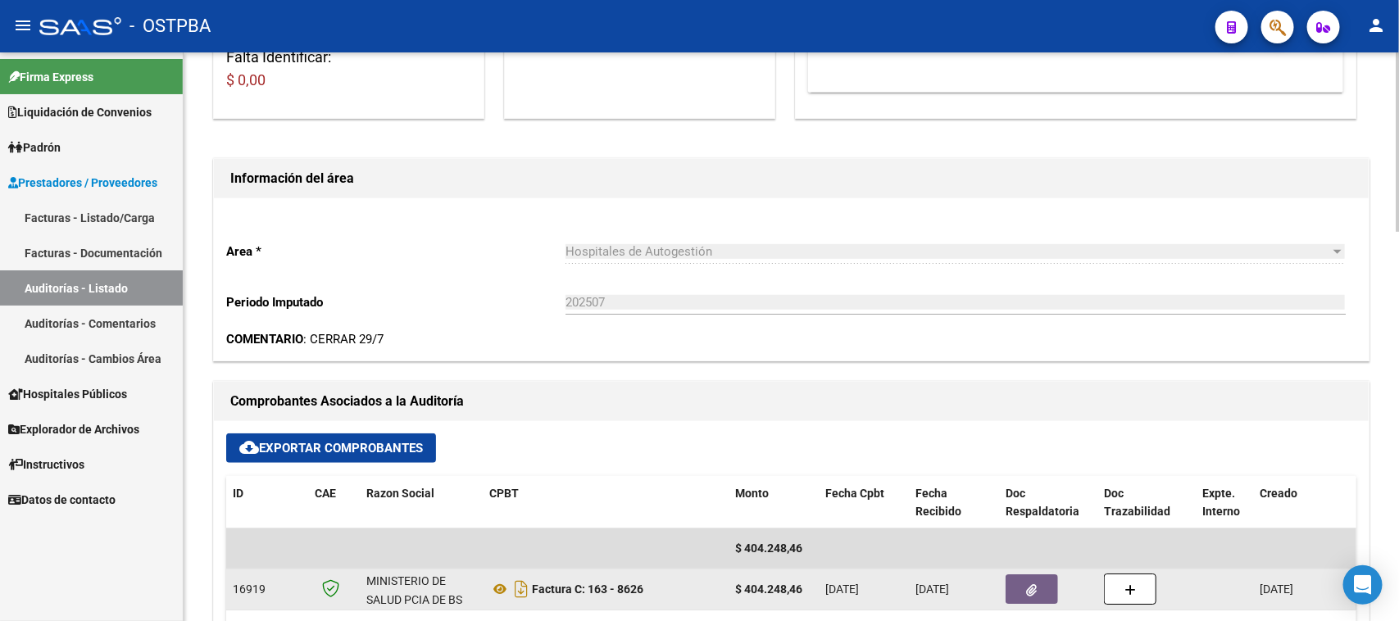
click at [1028, 579] on button "button" at bounding box center [1031, 588] width 52 height 29
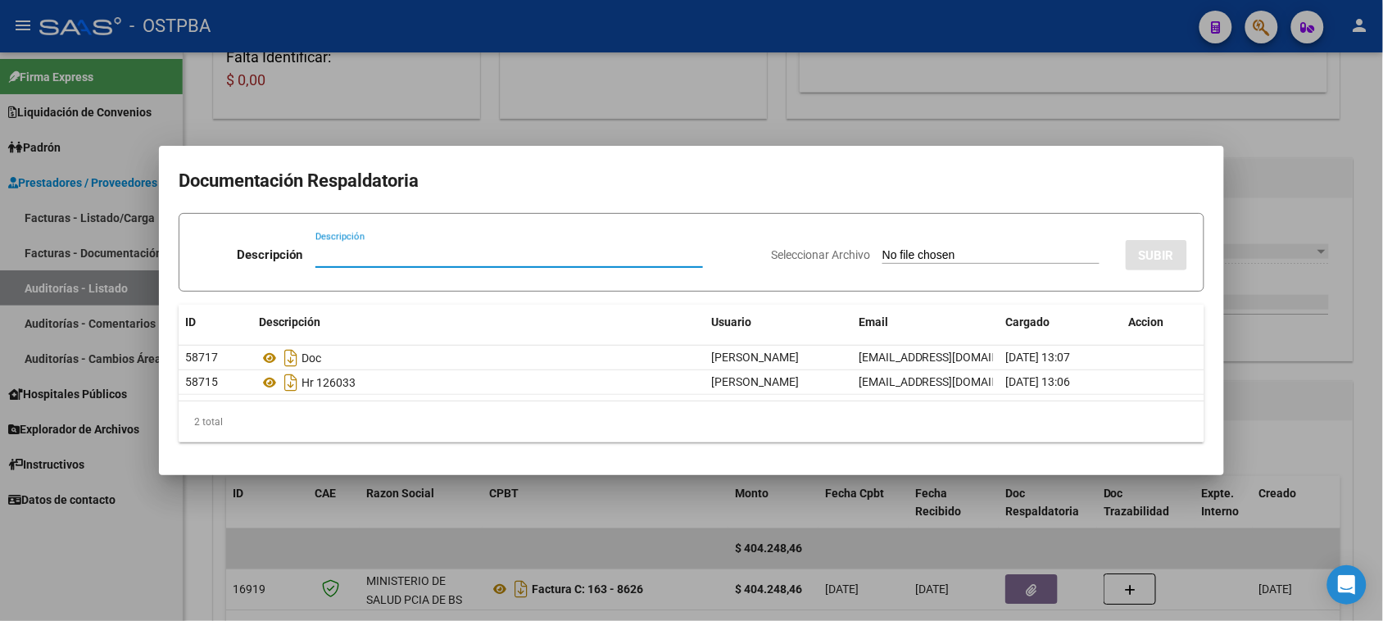
click at [1368, 393] on div at bounding box center [691, 310] width 1383 height 621
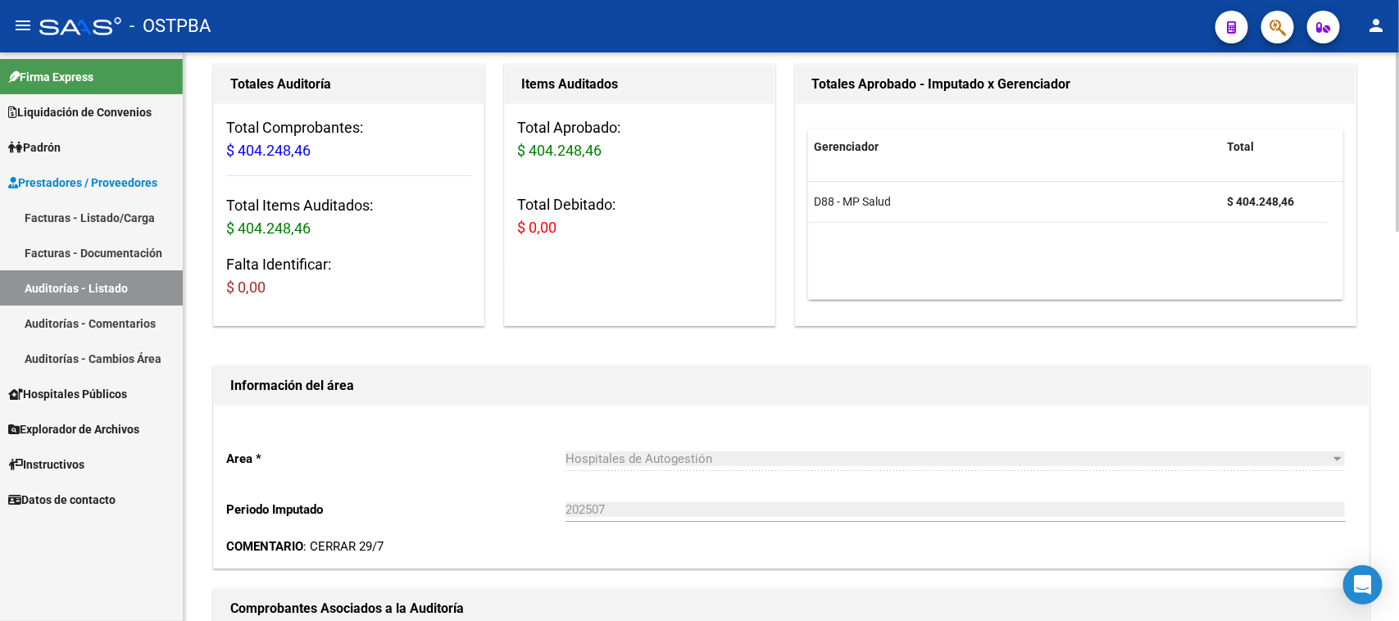
scroll to position [0, 0]
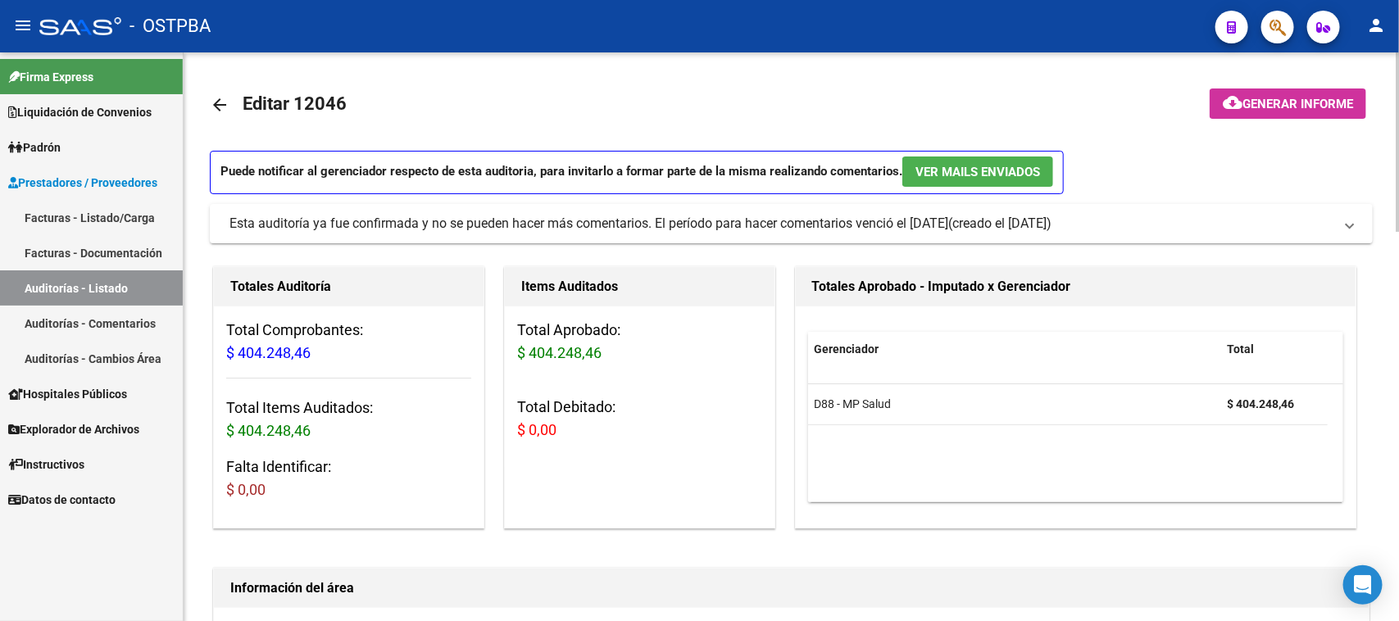
click at [1284, 103] on span "Generar informe" at bounding box center [1297, 104] width 111 height 15
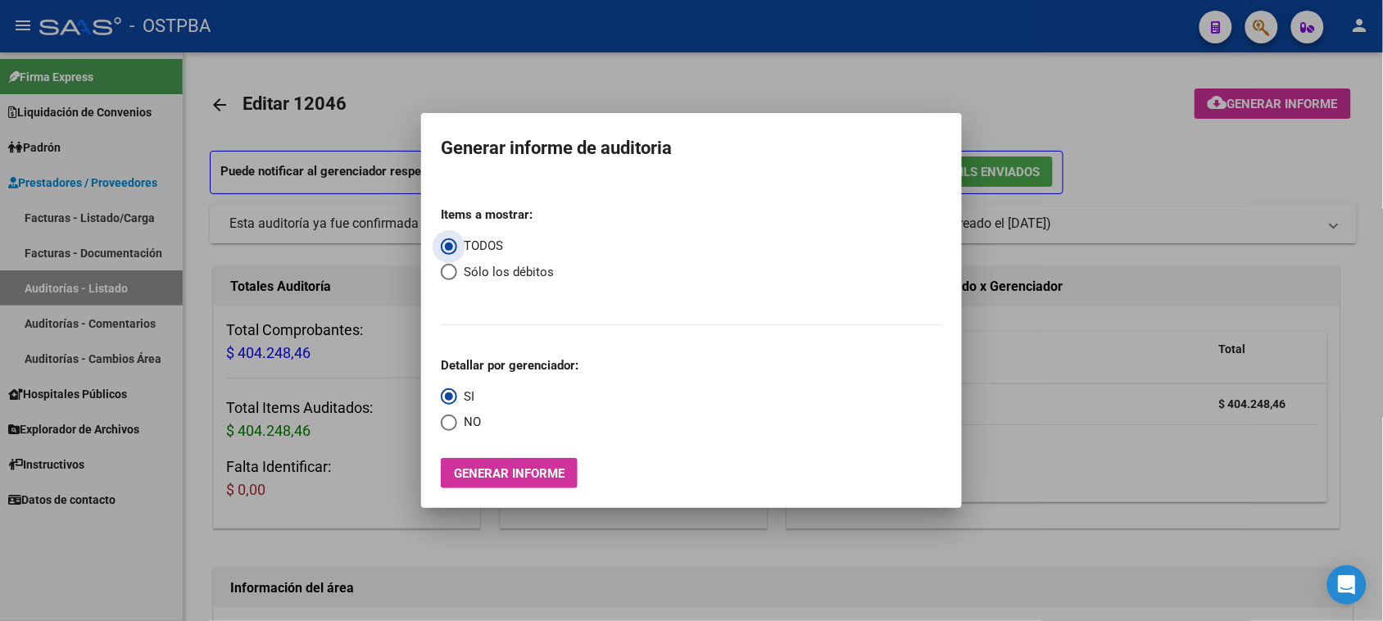
click at [551, 476] on span "Generar informe" at bounding box center [509, 473] width 111 height 15
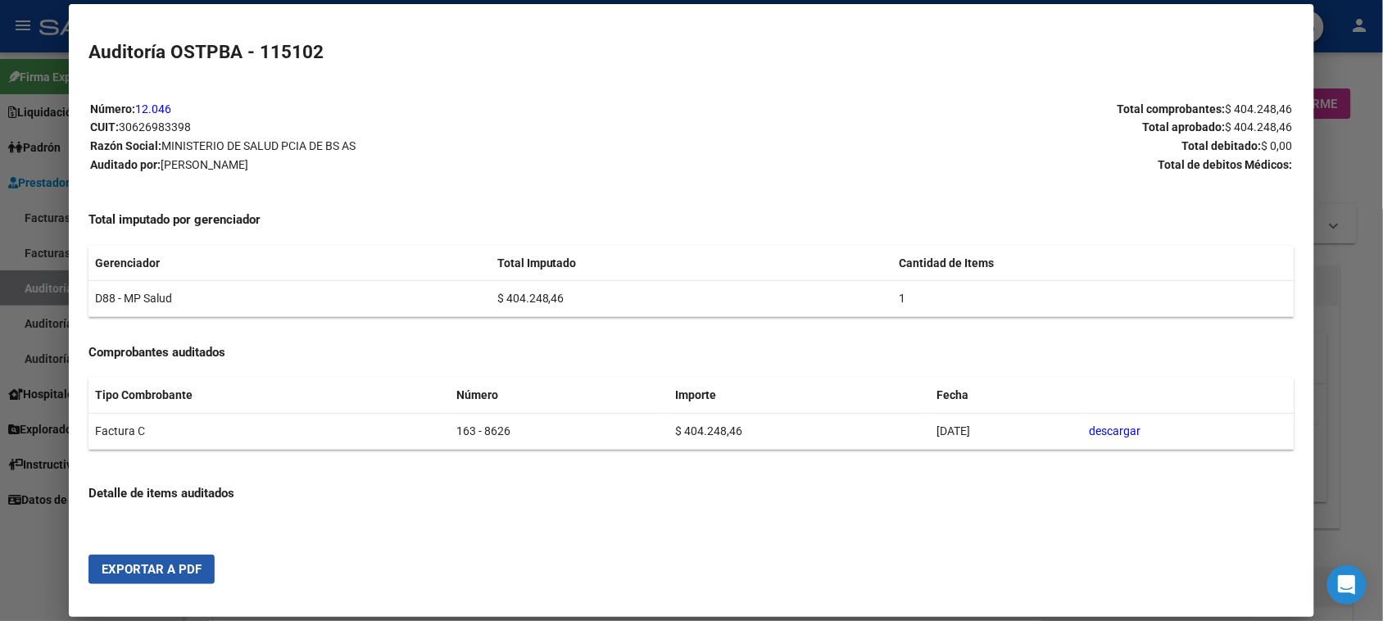
click at [161, 569] on span "Exportar a PDF" at bounding box center [152, 569] width 100 height 15
click at [25, 279] on div at bounding box center [691, 310] width 1383 height 621
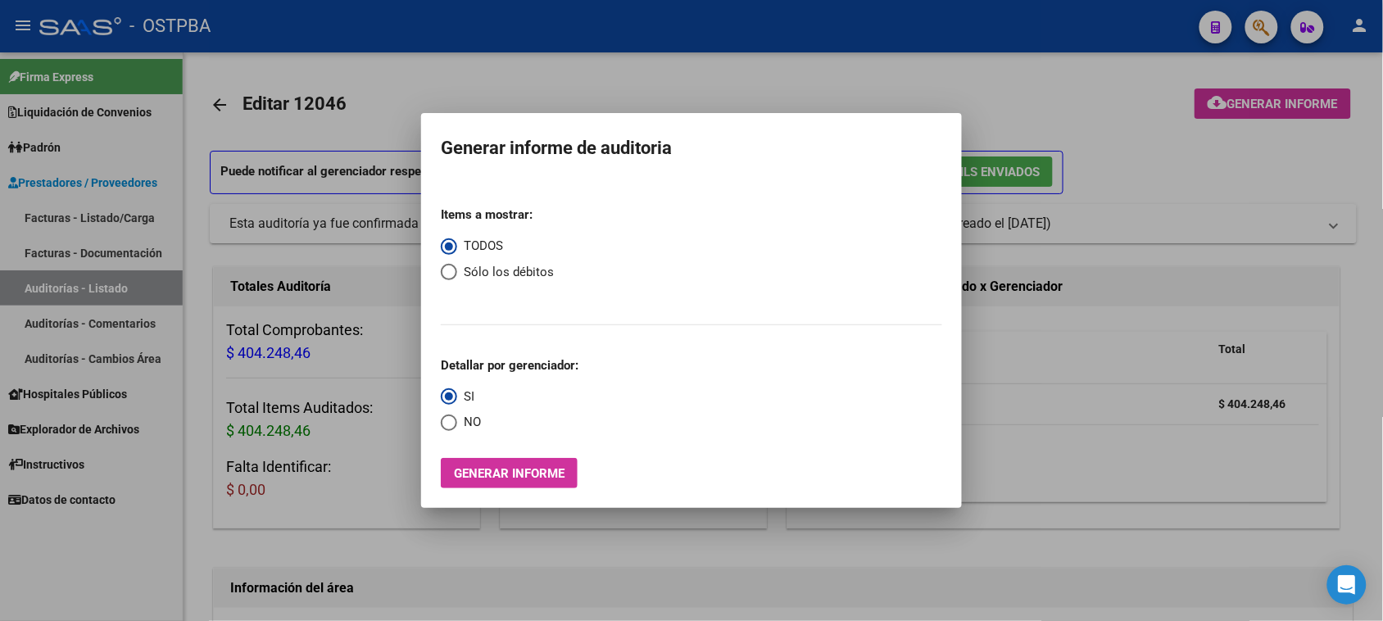
click at [25, 279] on div at bounding box center [691, 310] width 1383 height 621
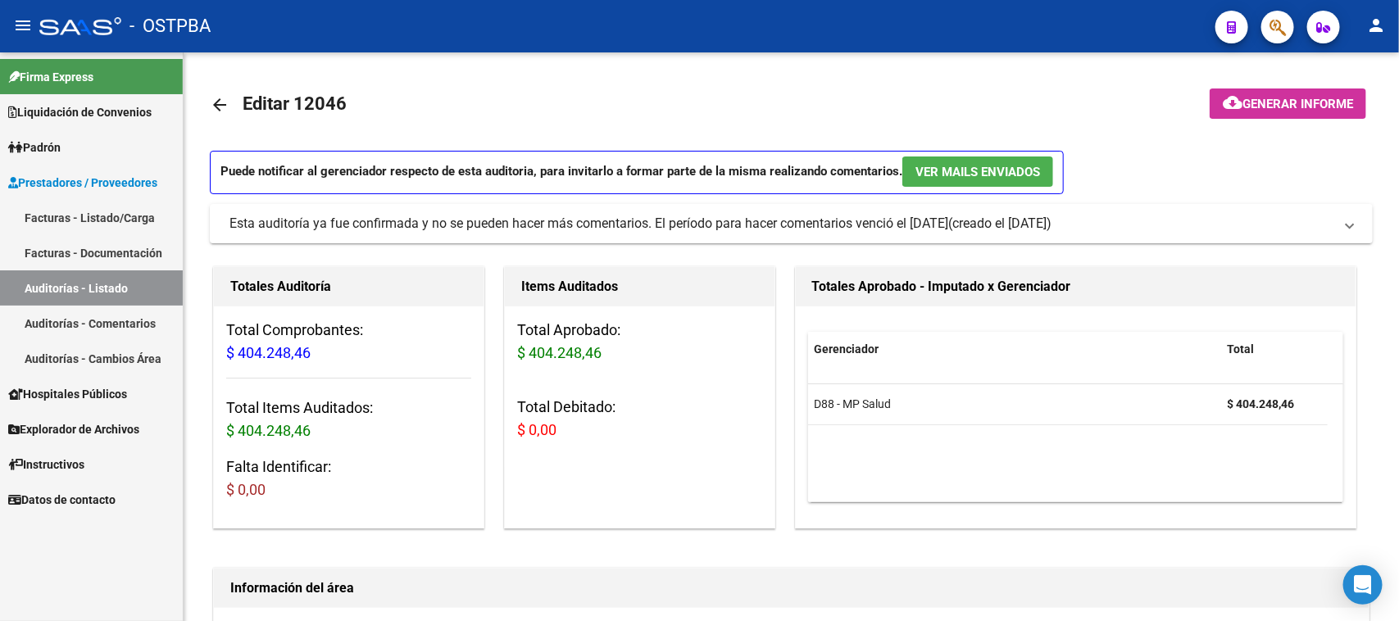
click at [25, 279] on link "Auditorías - Listado" at bounding box center [91, 287] width 183 height 35
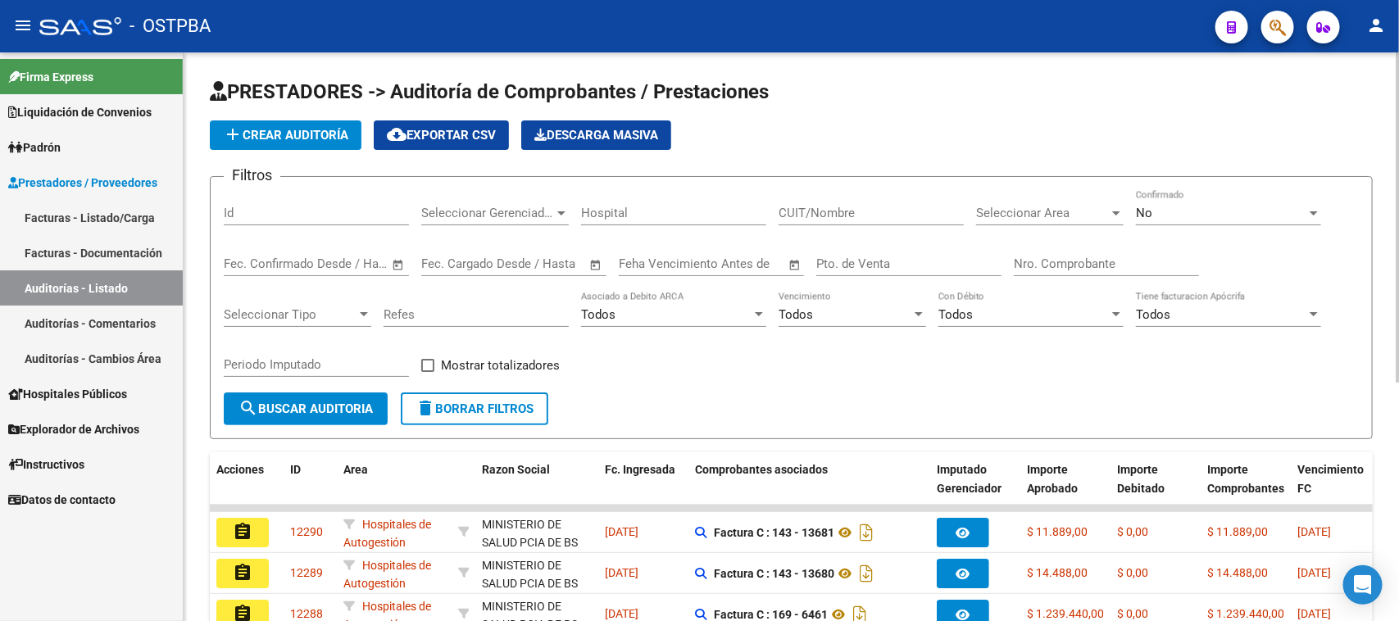
drag, startPoint x: 1051, startPoint y: 258, endPoint x: 1349, endPoint y: 365, distance: 316.2
click at [1066, 263] on input "Nro. Comprobante" at bounding box center [1106, 263] width 185 height 15
type input "8630"
click at [1157, 207] on div "No" at bounding box center [1221, 213] width 170 height 15
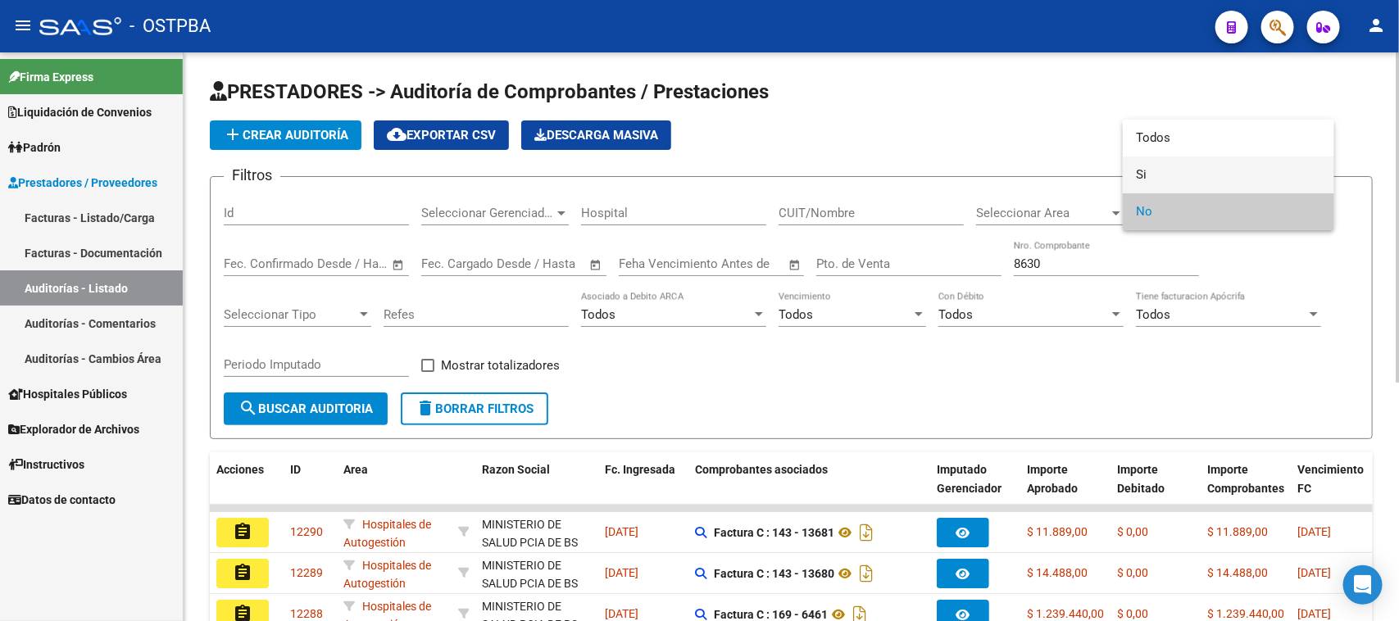
click at [1141, 175] on span "Si" at bounding box center [1228, 174] width 185 height 37
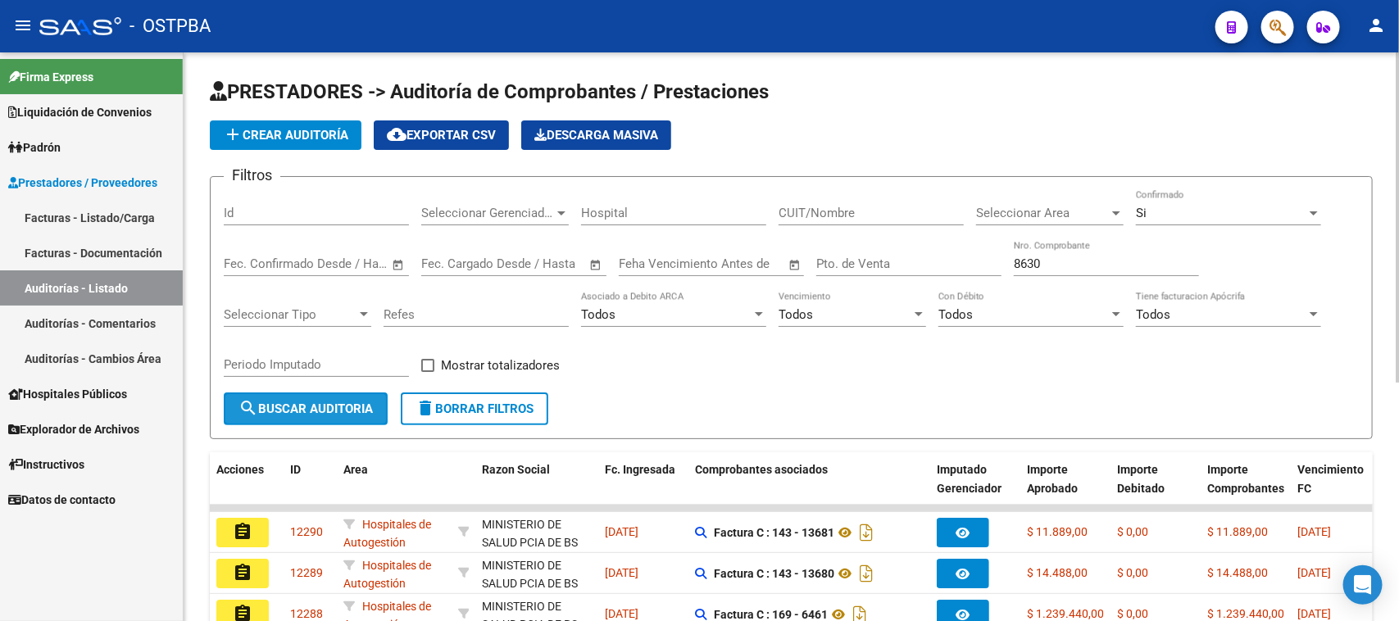
click at [356, 396] on button "search Buscar Auditoria" at bounding box center [306, 408] width 164 height 33
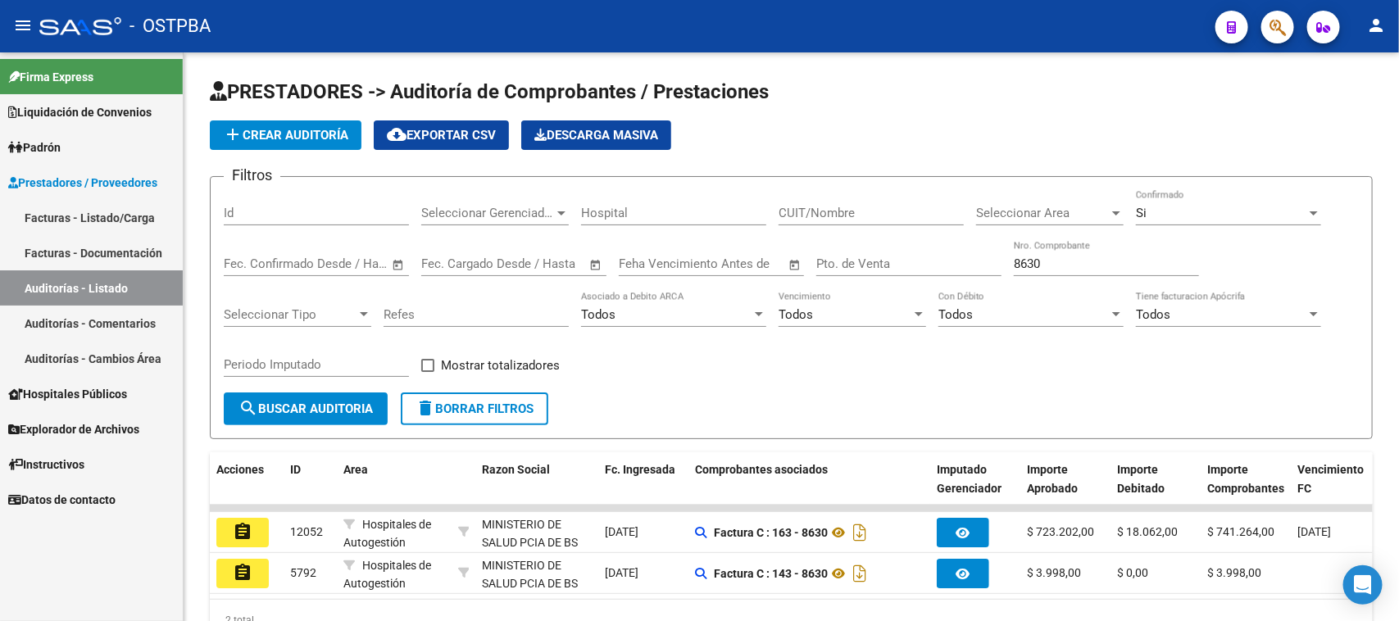
click at [239, 522] on mat-icon "assignment" at bounding box center [243, 532] width 20 height 20
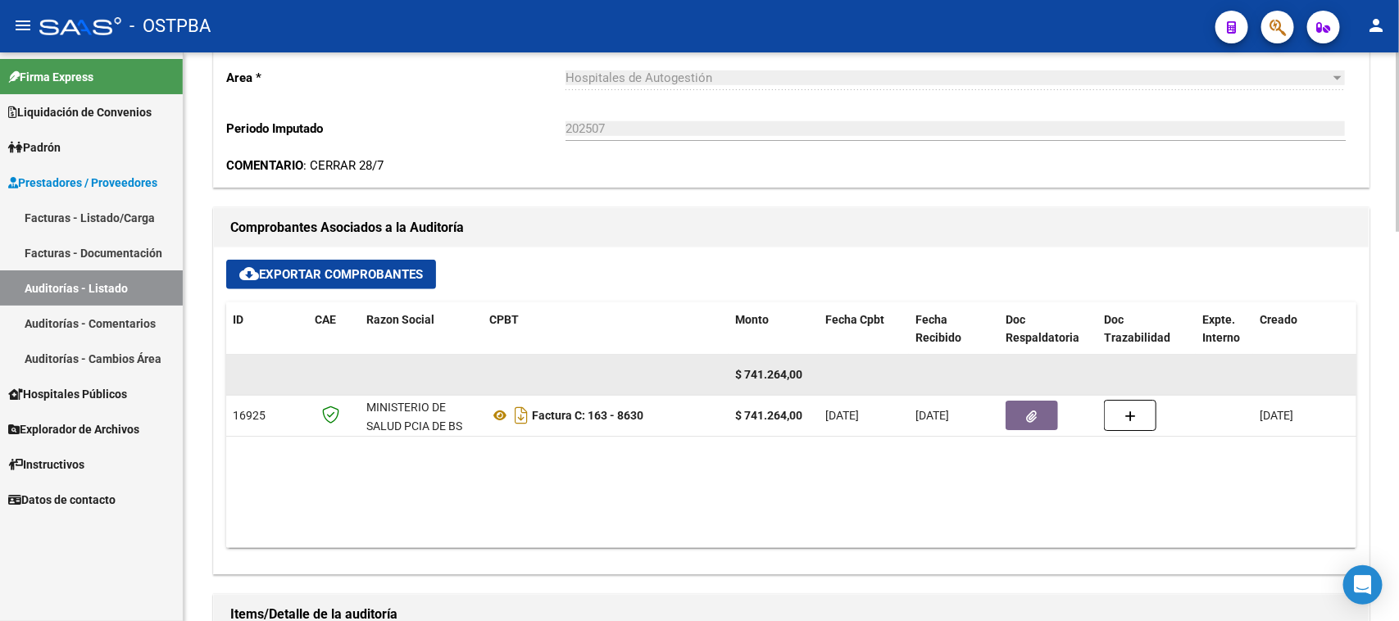
scroll to position [615, 0]
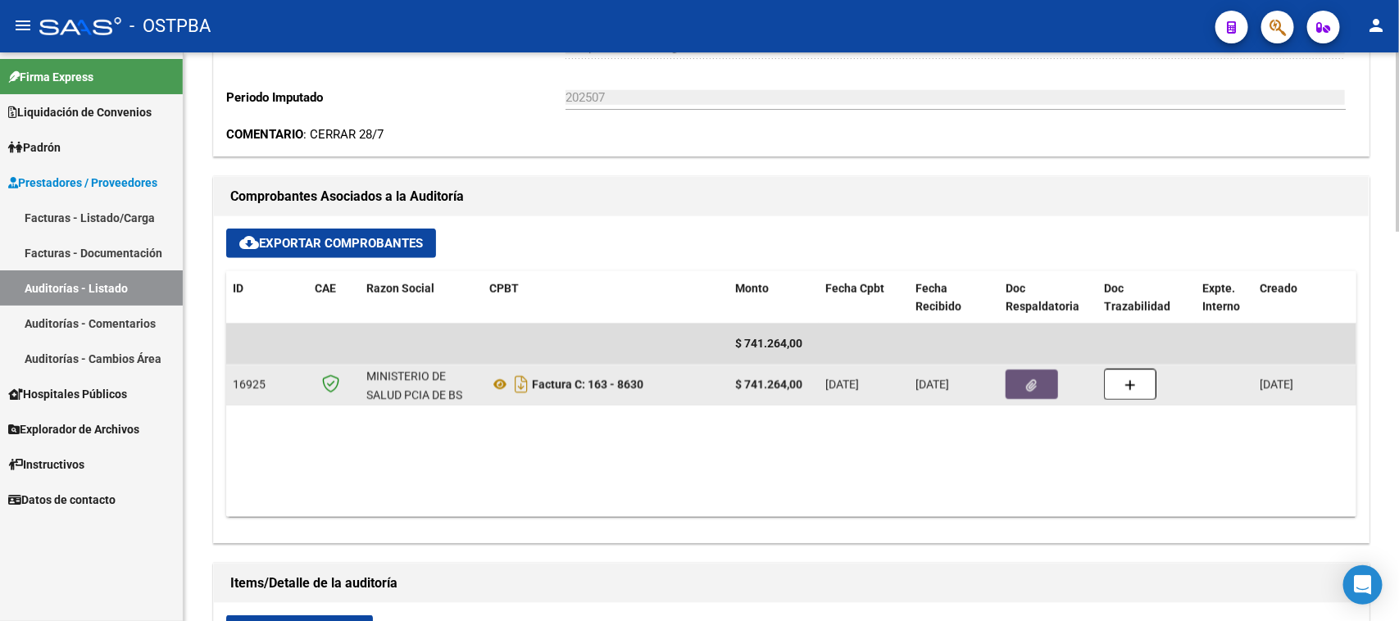
click at [1023, 379] on button "button" at bounding box center [1031, 384] width 52 height 29
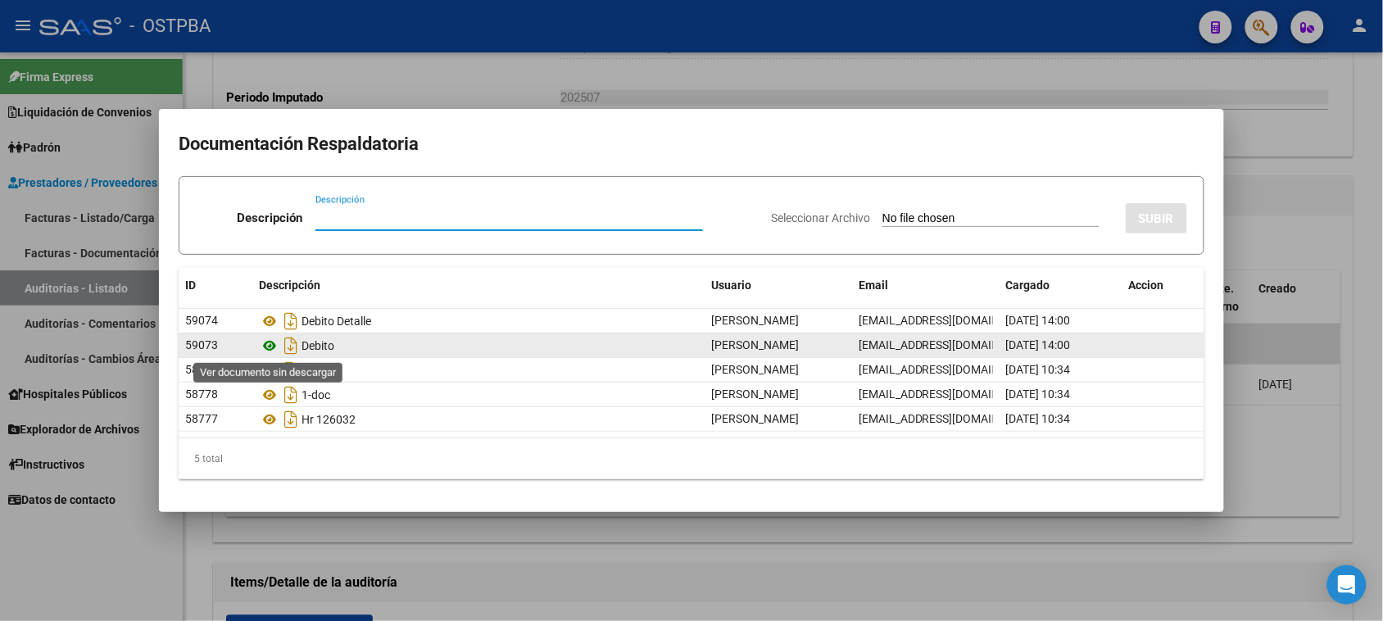
click at [267, 346] on icon at bounding box center [269, 346] width 21 height 20
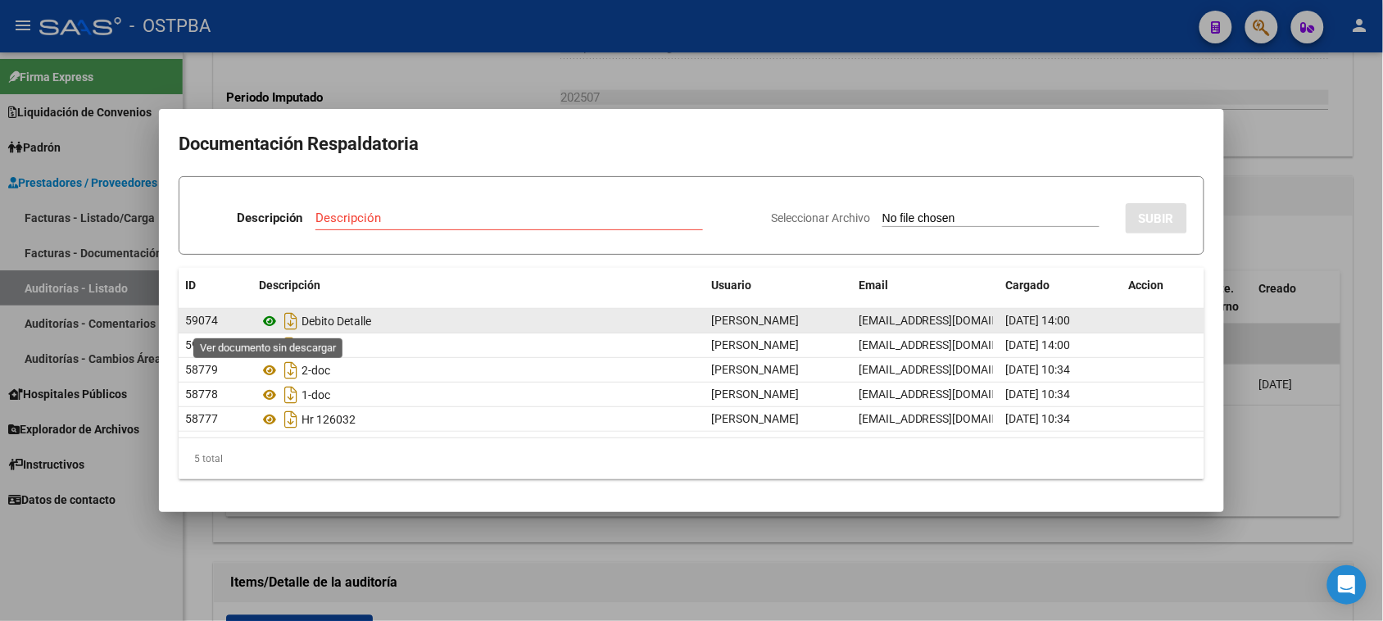
click at [265, 320] on icon at bounding box center [269, 321] width 21 height 20
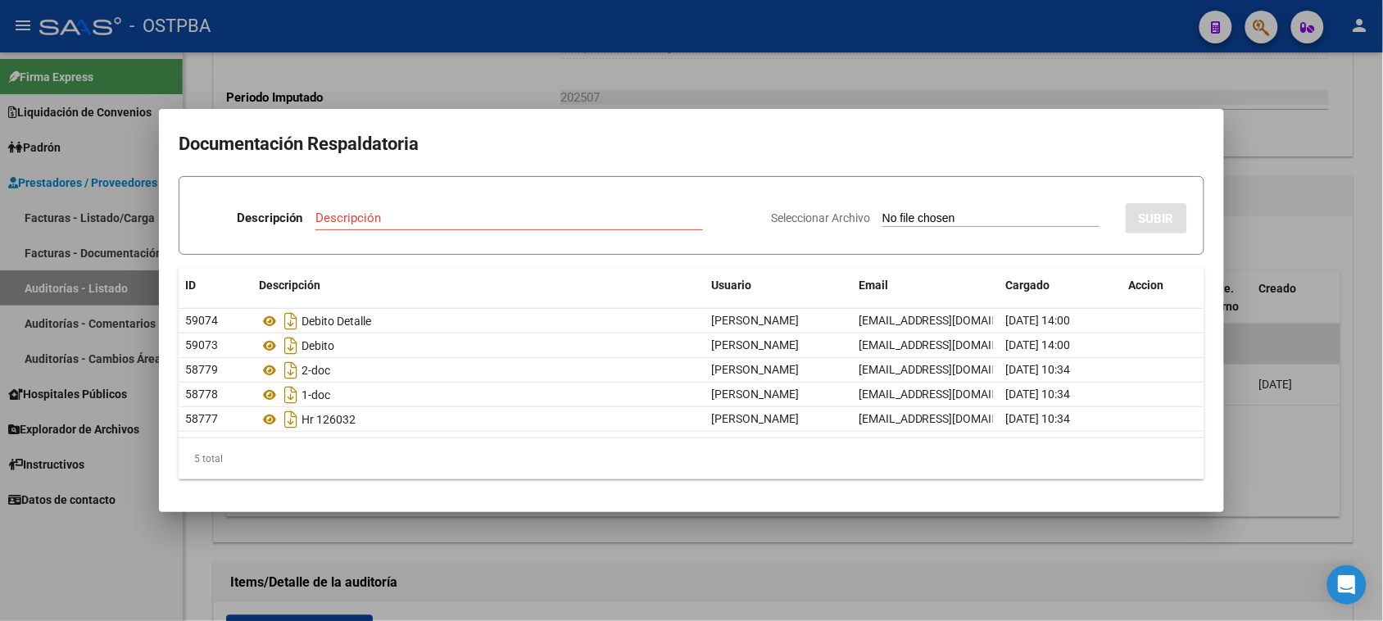
click at [133, 572] on div at bounding box center [691, 310] width 1383 height 621
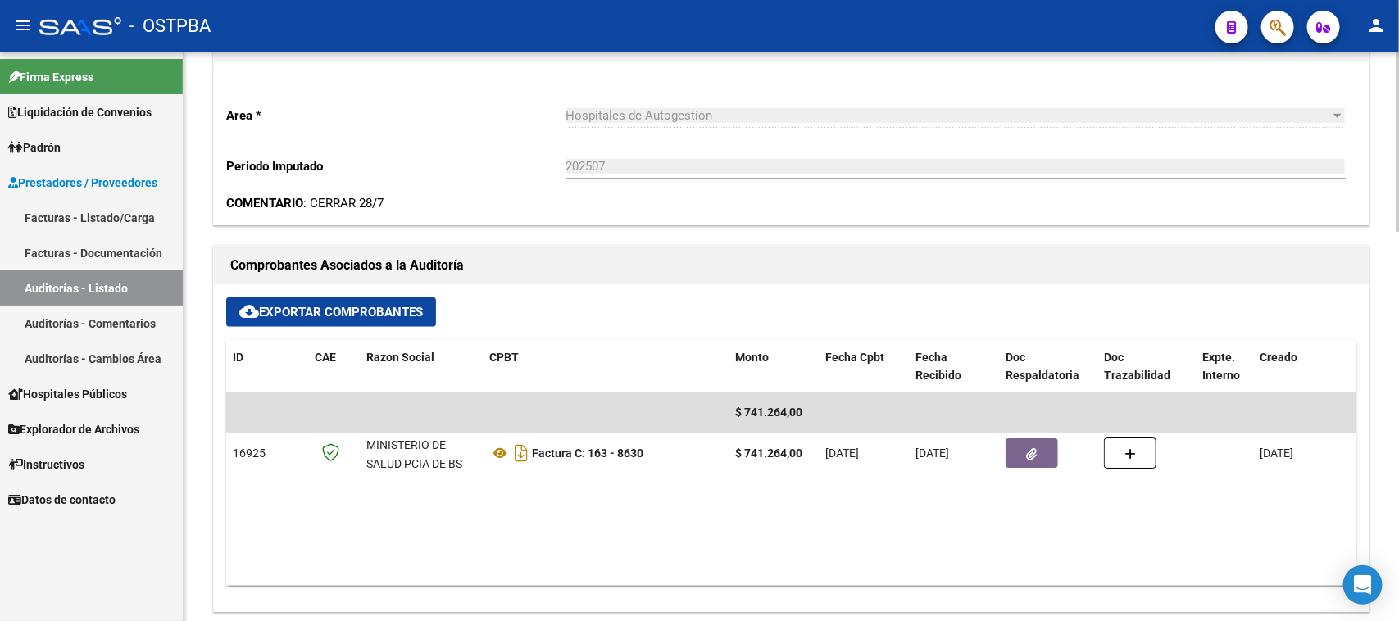
scroll to position [205, 0]
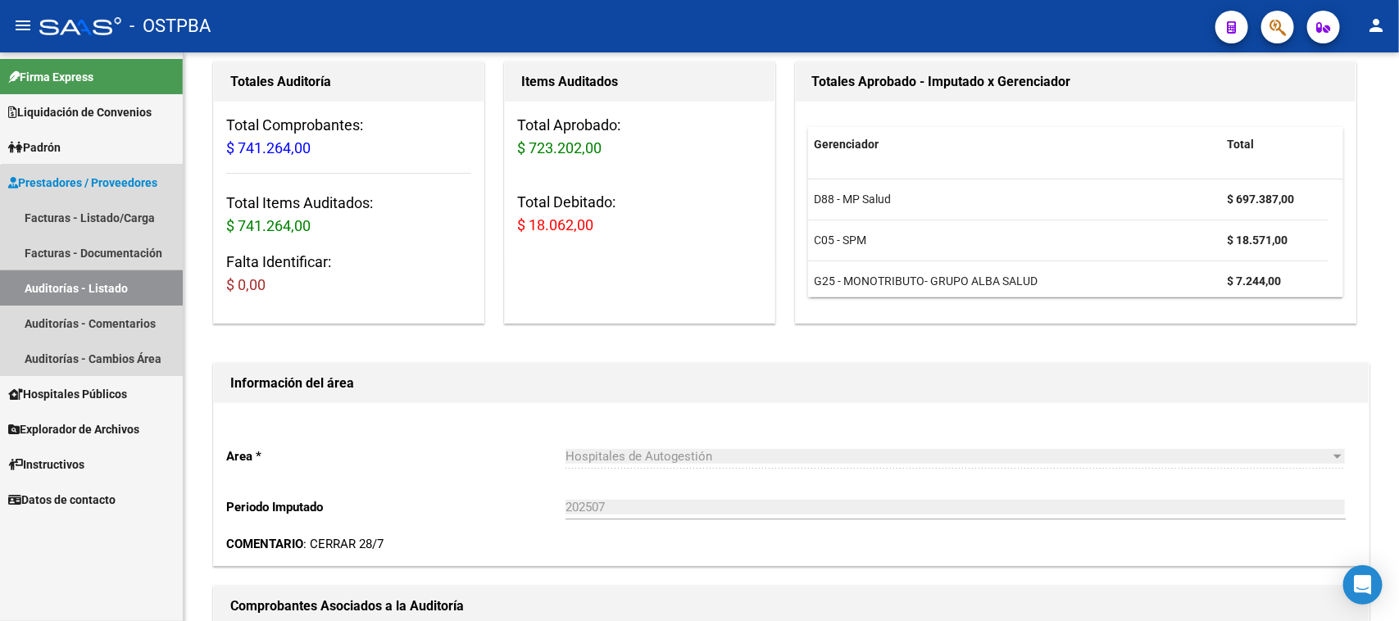
click at [103, 289] on link "Auditorías - Listado" at bounding box center [91, 287] width 183 height 35
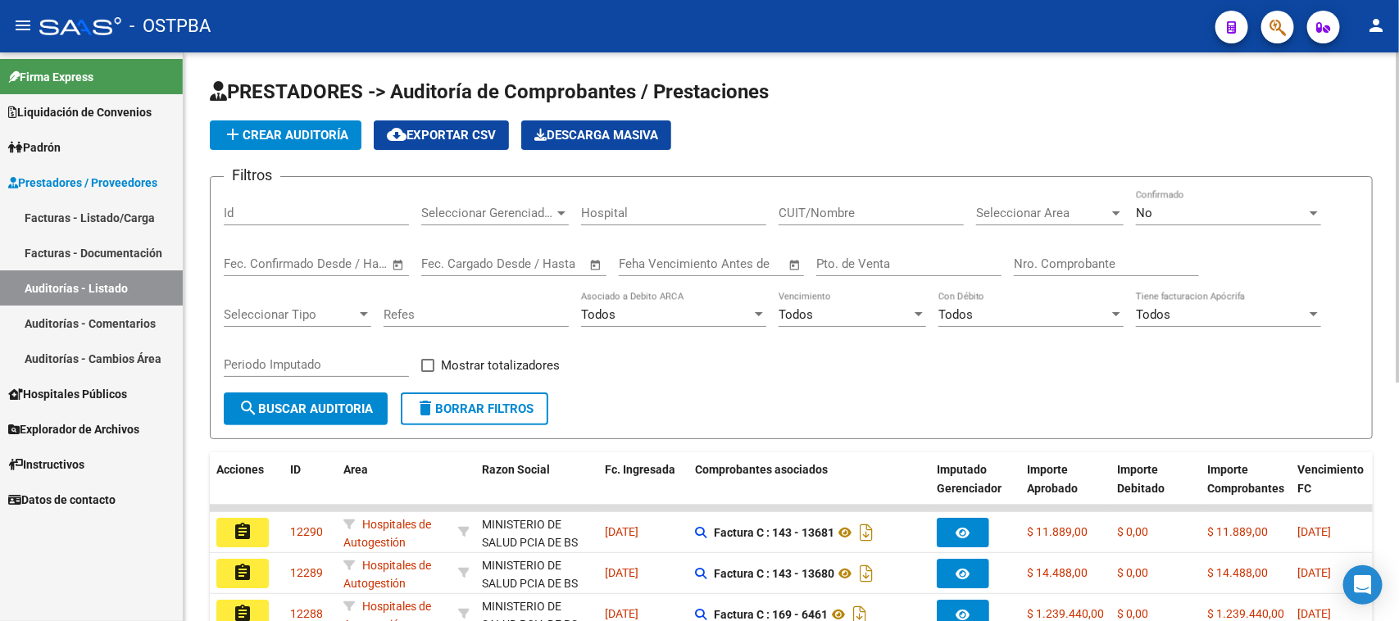
click at [1105, 256] on input "Nro. Comprobante" at bounding box center [1106, 263] width 185 height 15
type input "8624"
click at [1155, 213] on div "No" at bounding box center [1221, 213] width 170 height 15
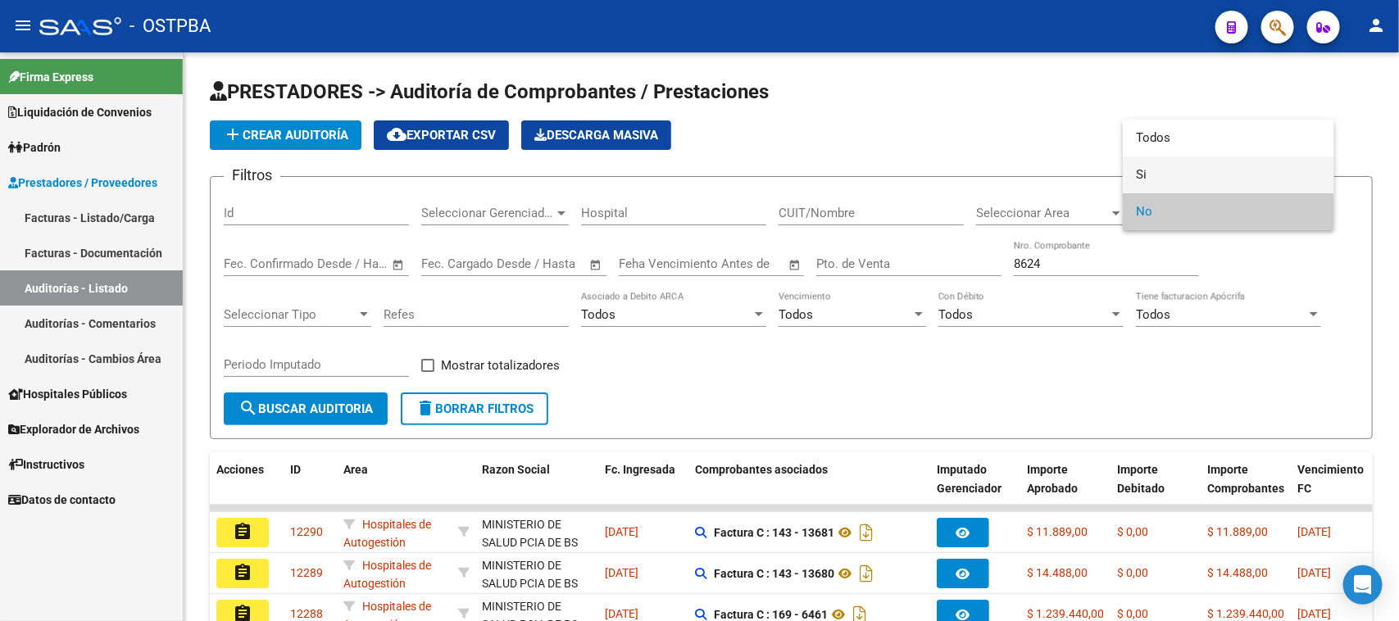
click at [1140, 173] on span "Si" at bounding box center [1228, 174] width 185 height 37
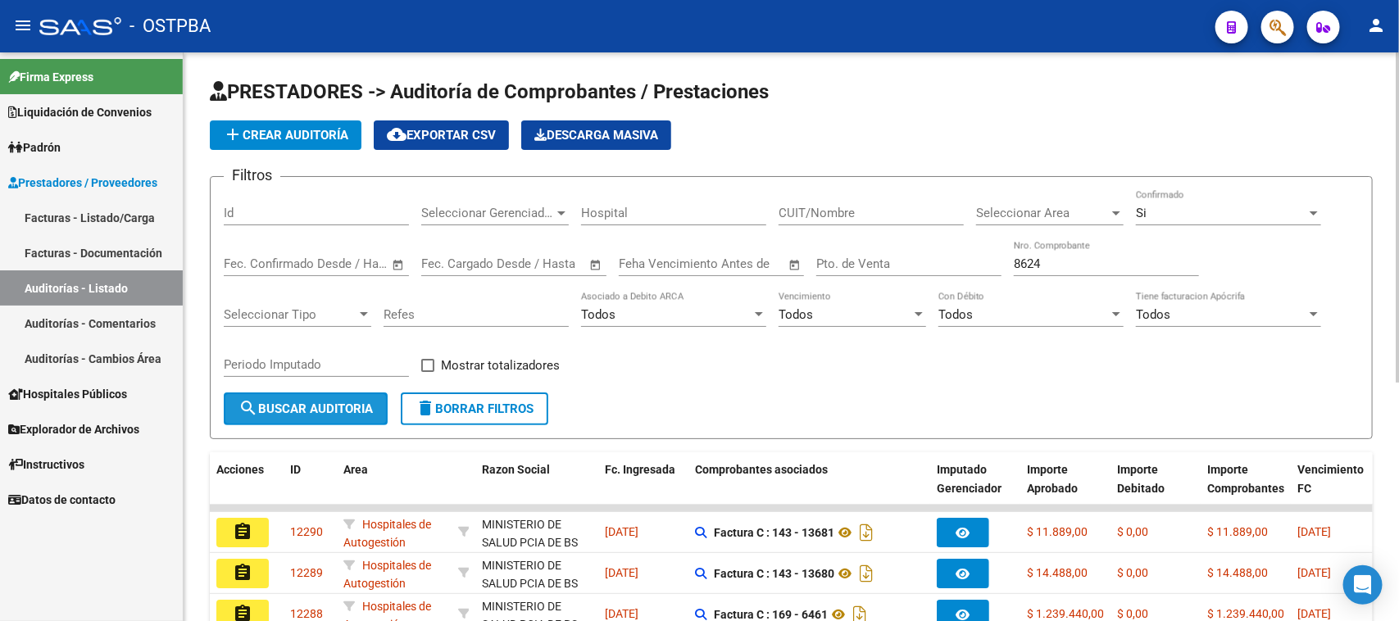
click at [340, 415] on button "search Buscar Auditoria" at bounding box center [306, 408] width 164 height 33
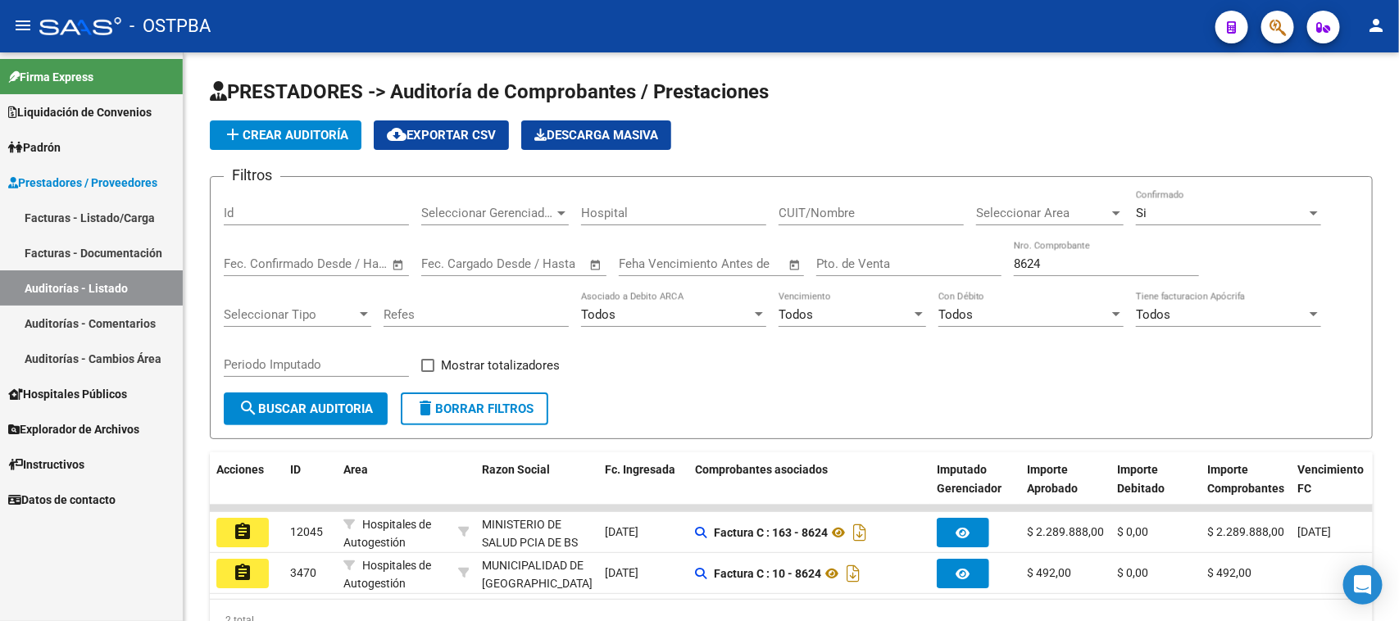
click at [248, 533] on mat-icon "assignment" at bounding box center [243, 532] width 20 height 20
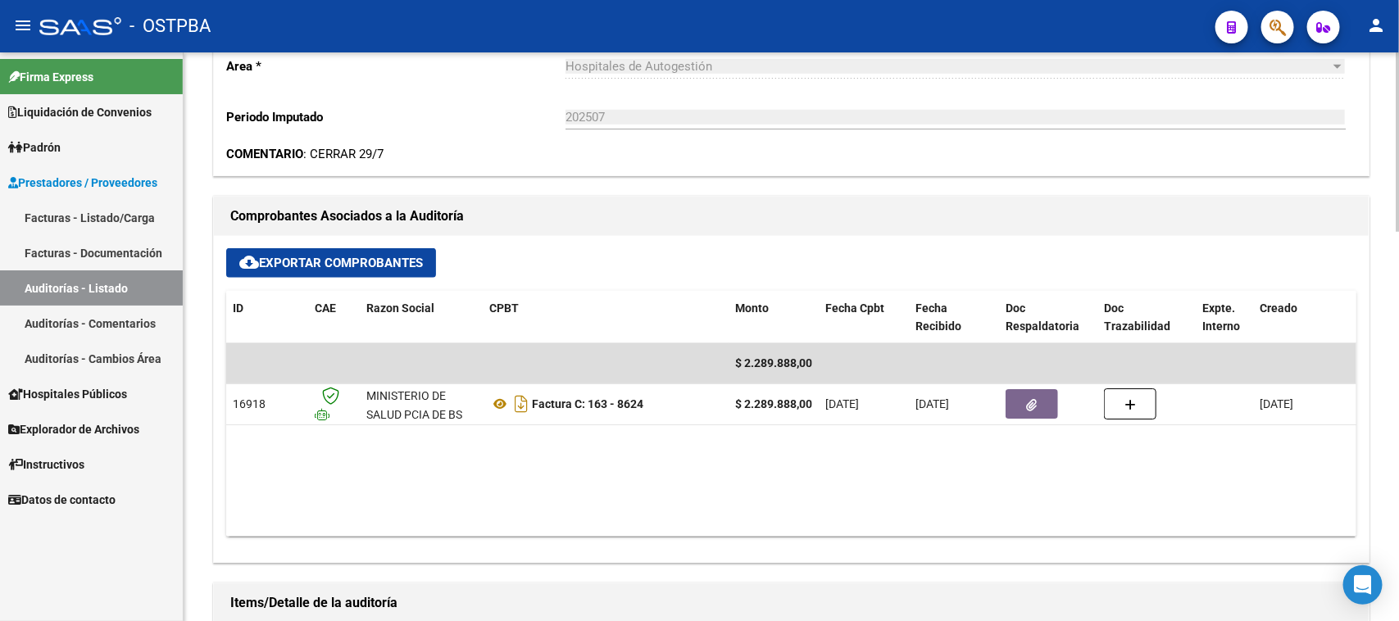
scroll to position [615, 0]
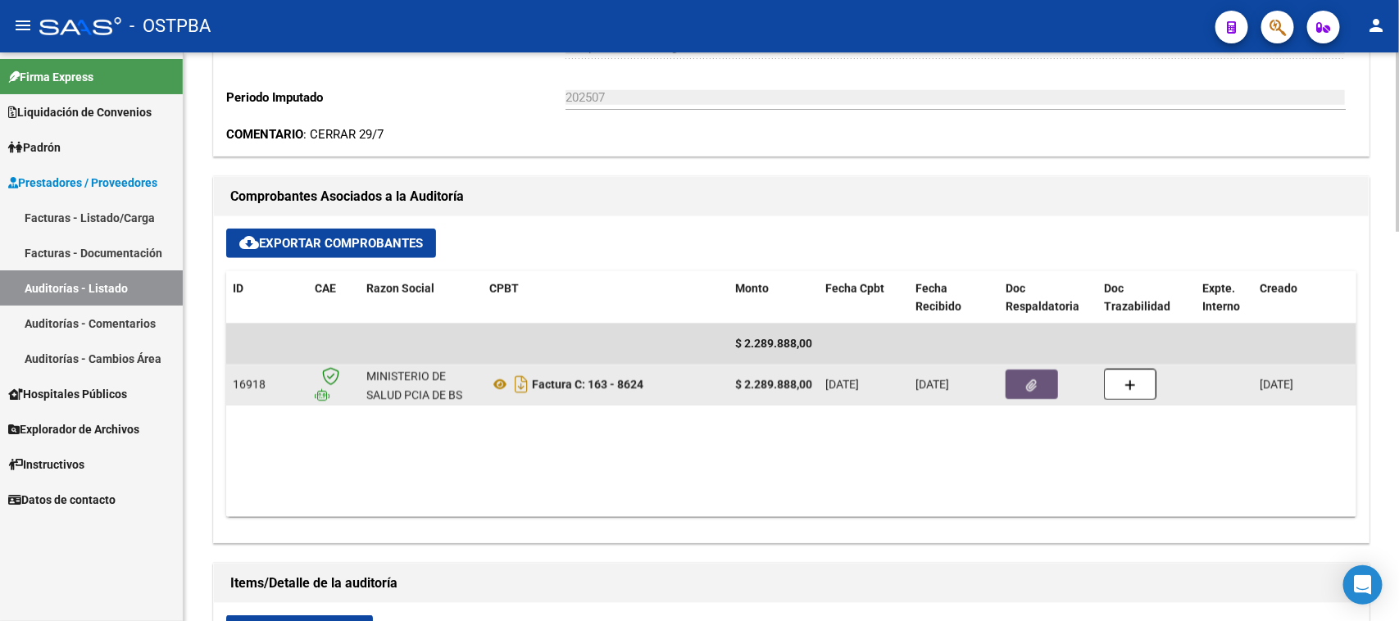
click at [1049, 388] on button "button" at bounding box center [1031, 384] width 52 height 29
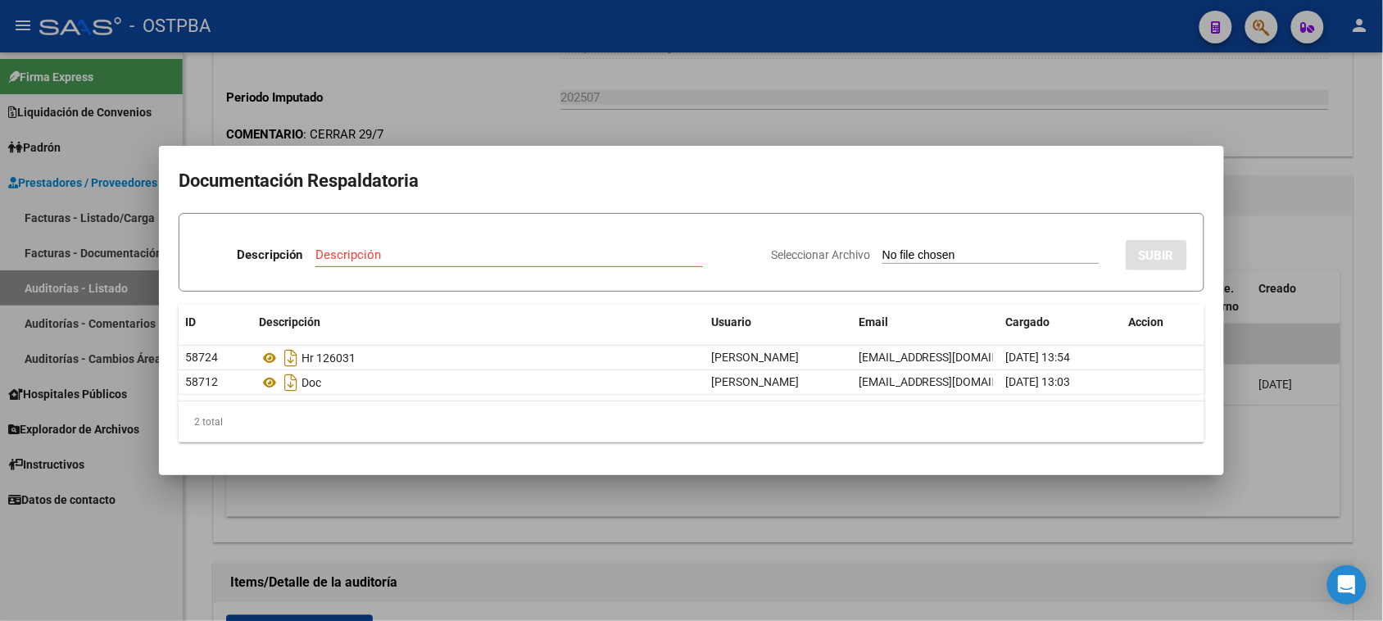
click at [174, 494] on div at bounding box center [691, 310] width 1383 height 621
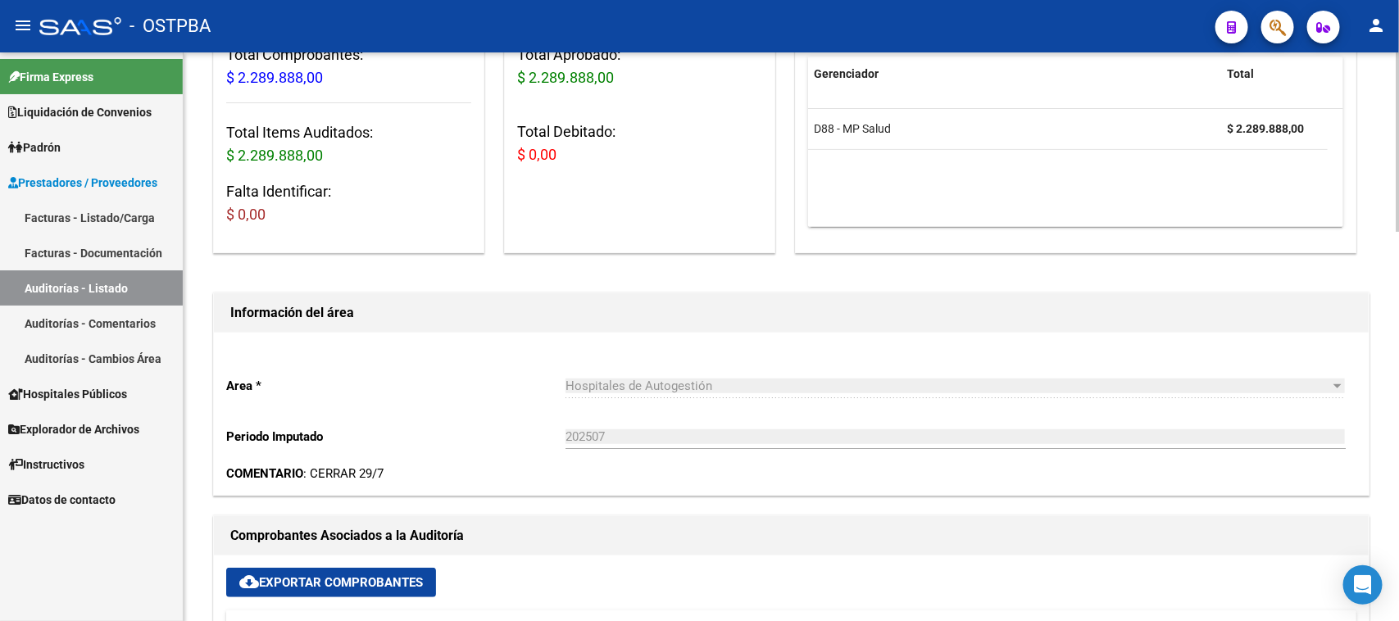
scroll to position [0, 0]
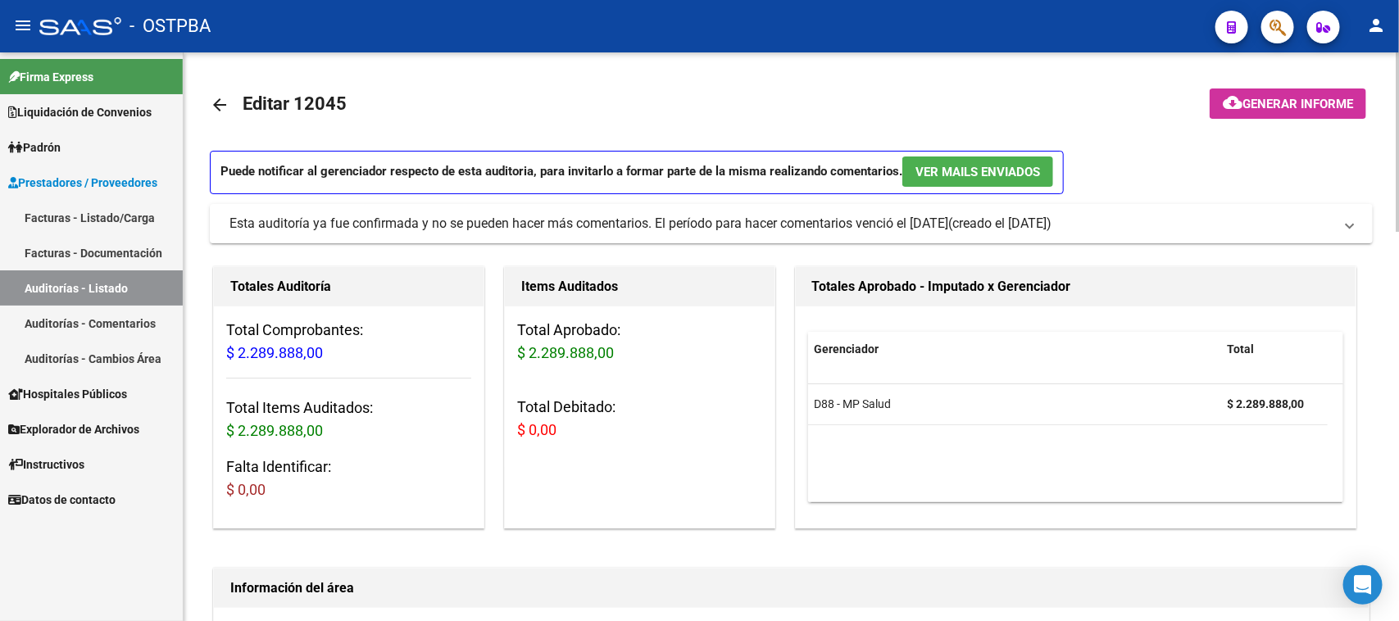
click at [1311, 102] on span "Generar informe" at bounding box center [1297, 104] width 111 height 15
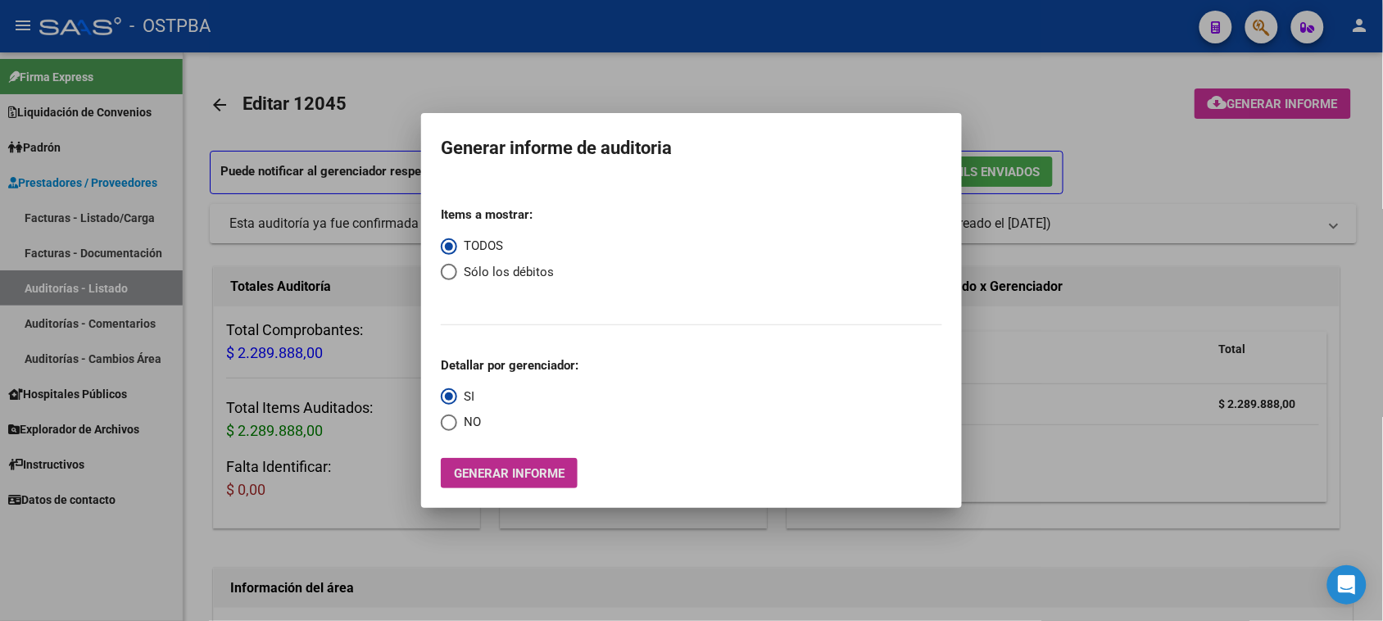
click at [542, 469] on span "Generar informe" at bounding box center [509, 473] width 111 height 15
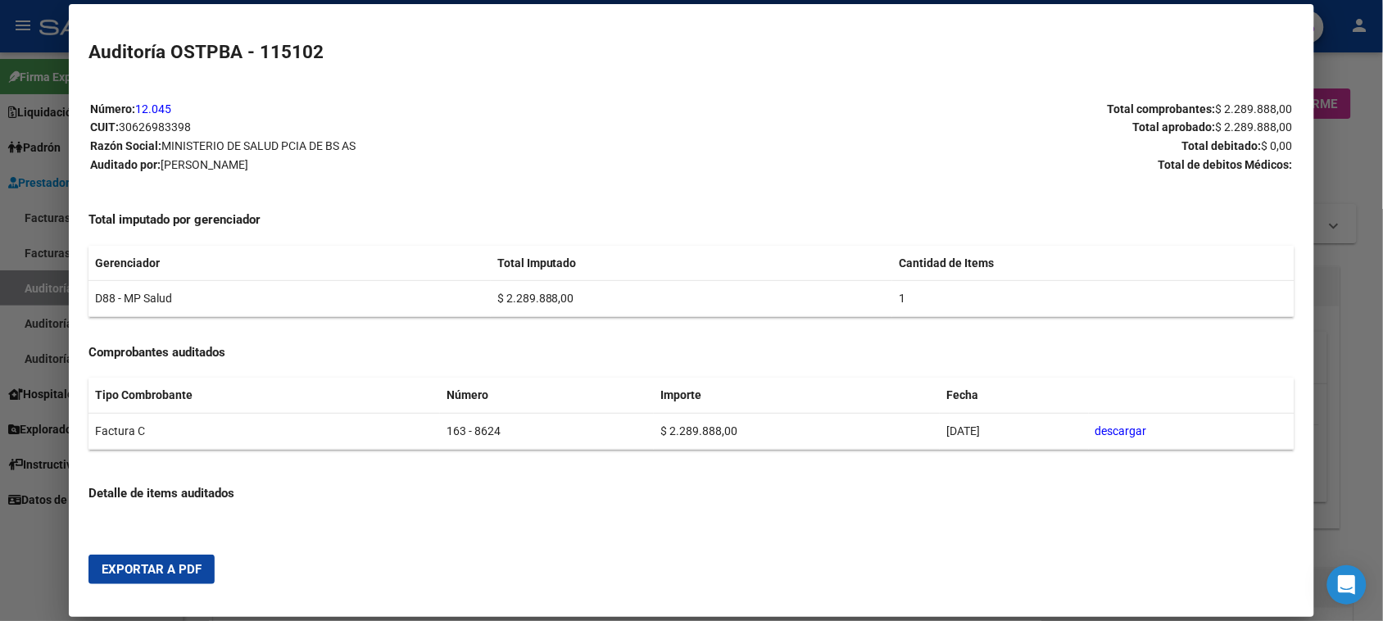
click at [193, 565] on span "Exportar a PDF" at bounding box center [152, 569] width 100 height 15
click at [43, 285] on div at bounding box center [691, 310] width 1383 height 621
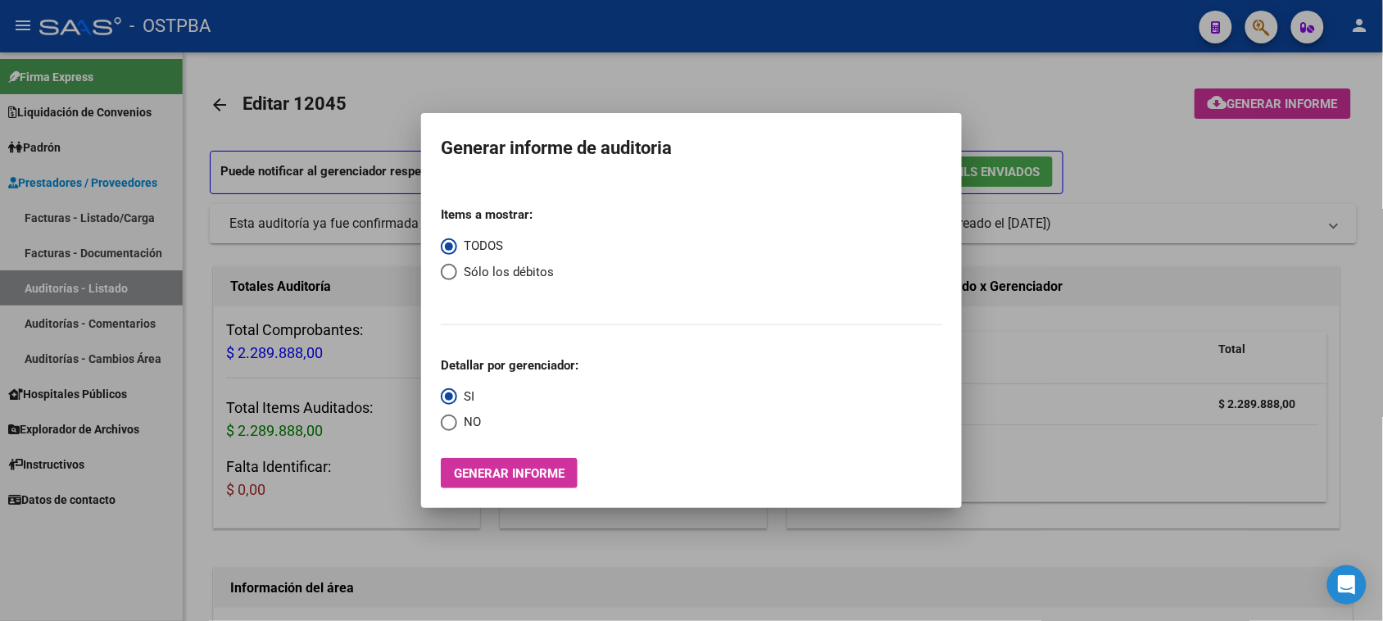
click at [43, 285] on div at bounding box center [691, 310] width 1383 height 621
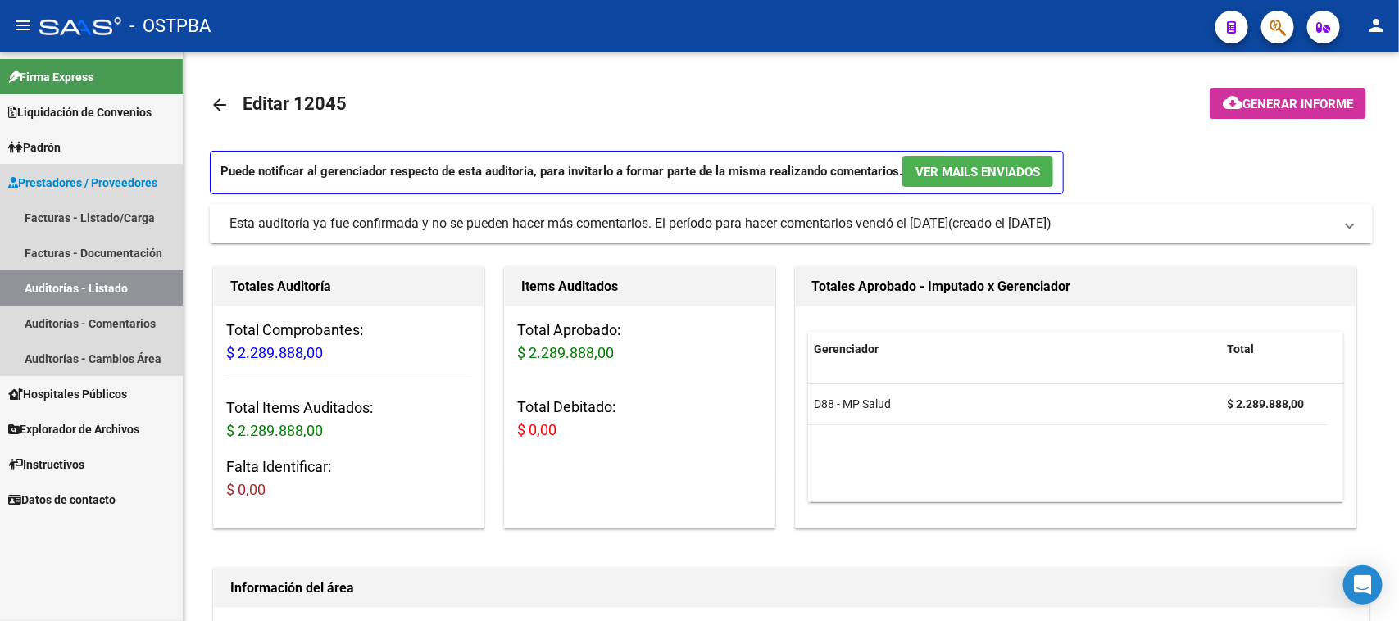
click at [66, 283] on link "Auditorías - Listado" at bounding box center [91, 287] width 183 height 35
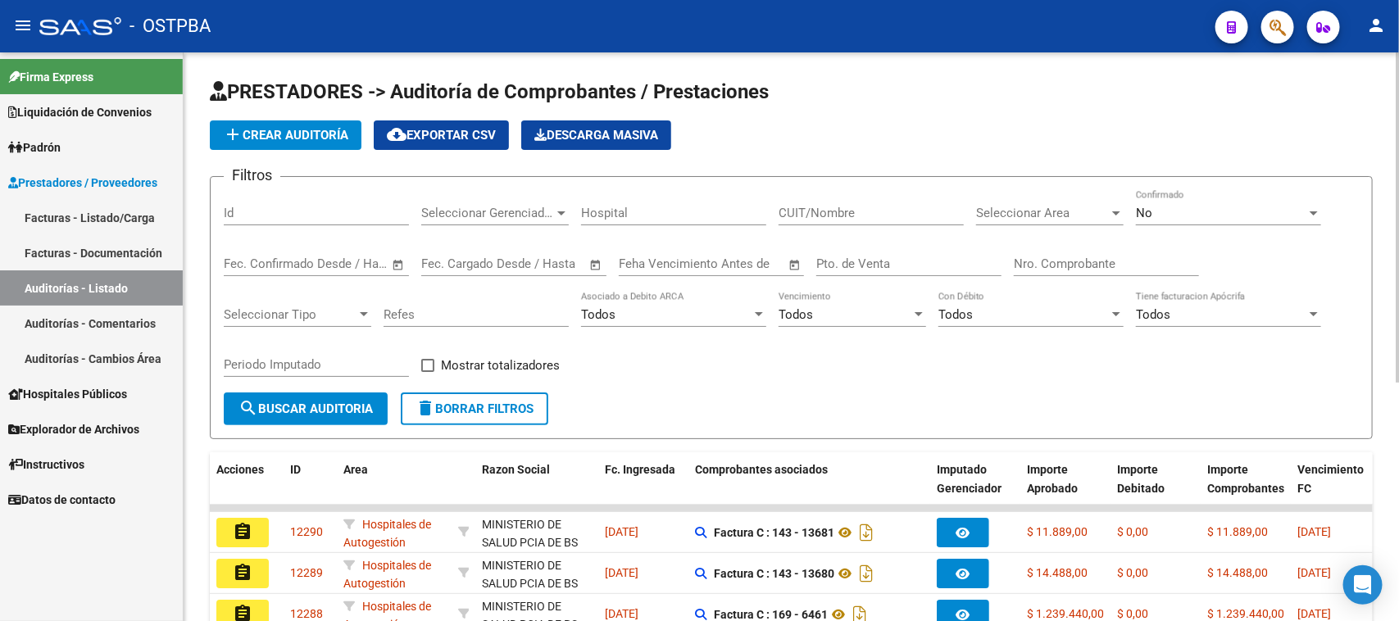
drag, startPoint x: 1139, startPoint y: 264, endPoint x: 1398, endPoint y: 304, distance: 262.0
click at [1140, 263] on input "Nro. Comprobante" at bounding box center [1106, 263] width 185 height 15
type input "8612"
click at [1149, 211] on span "No" at bounding box center [1144, 213] width 16 height 15
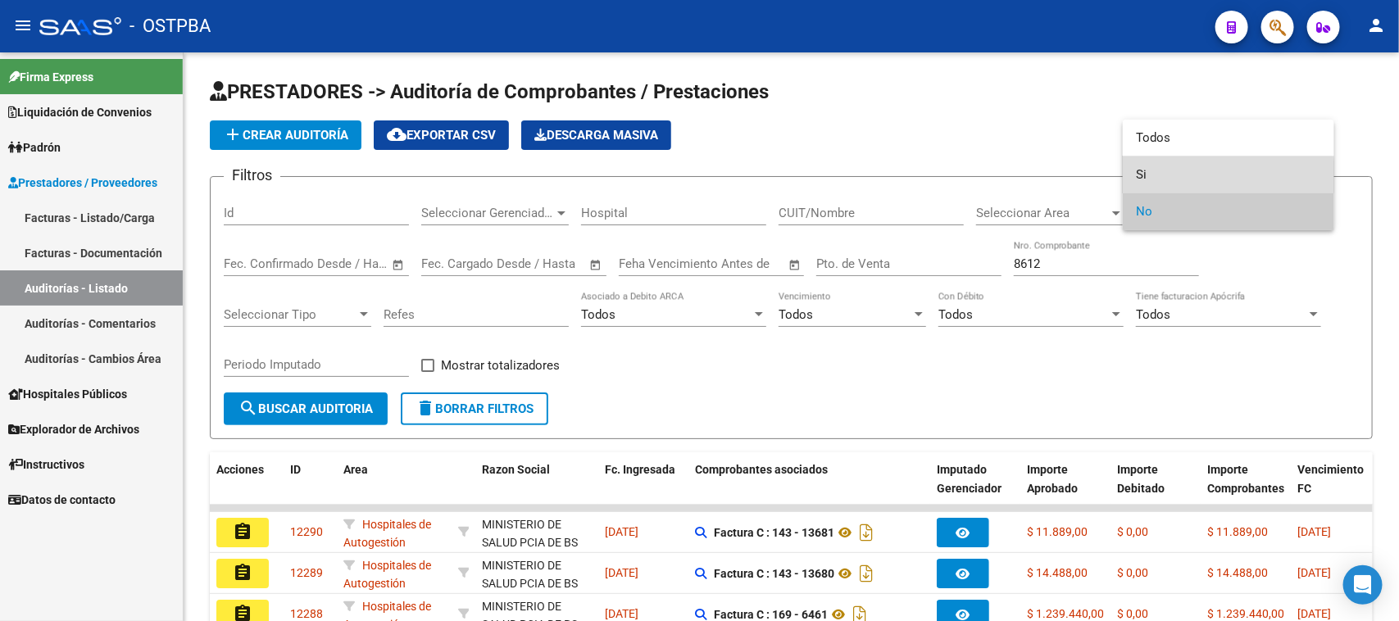
click at [1137, 176] on span "Si" at bounding box center [1228, 174] width 185 height 37
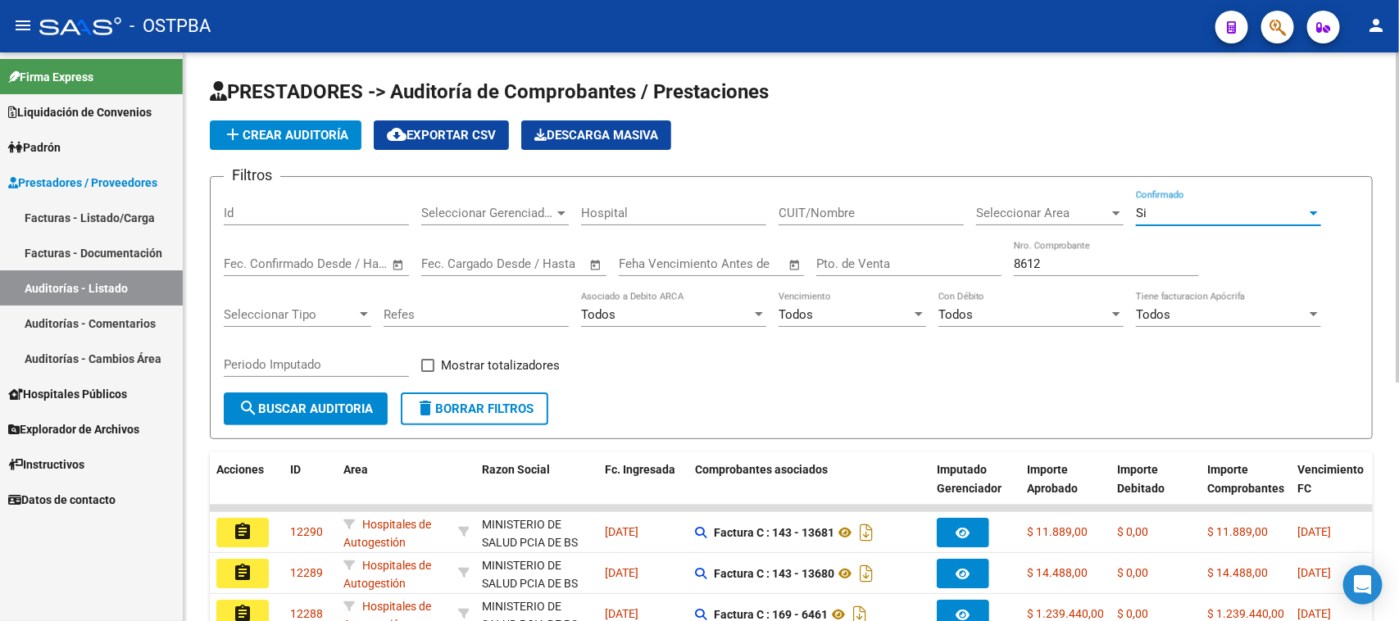
click at [256, 406] on mat-icon "search" at bounding box center [248, 408] width 20 height 20
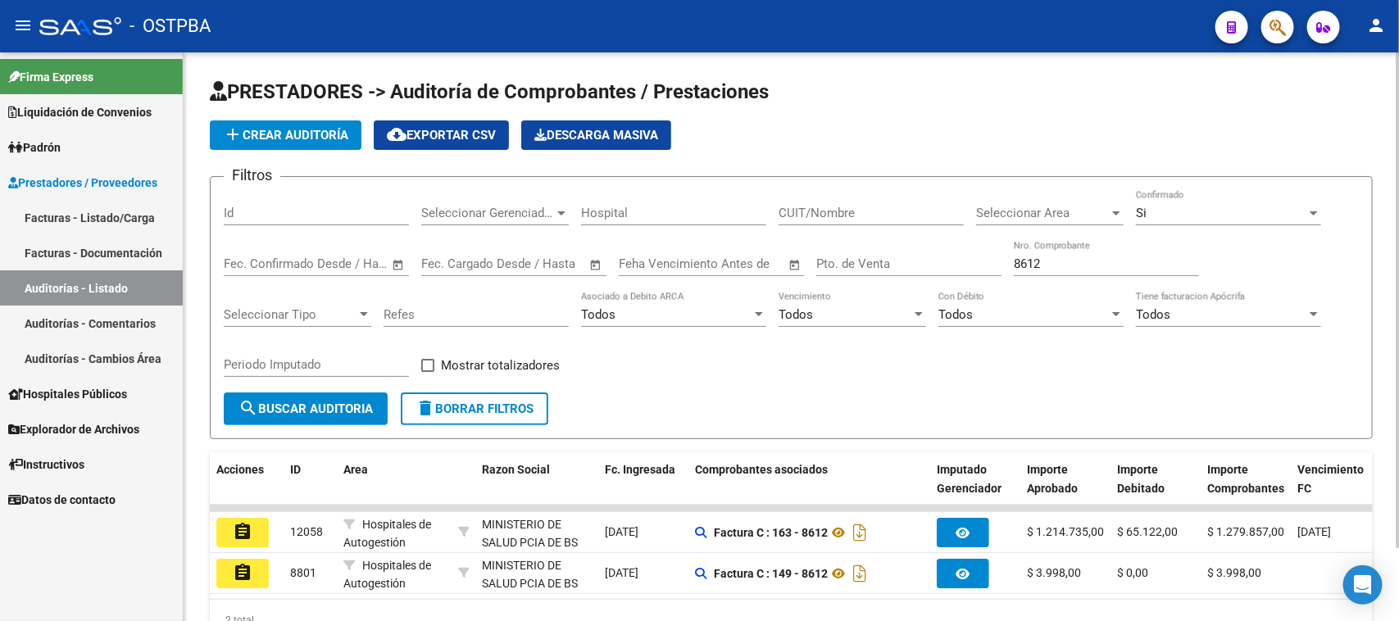
click at [338, 401] on span "search Buscar Auditoria" at bounding box center [305, 408] width 134 height 15
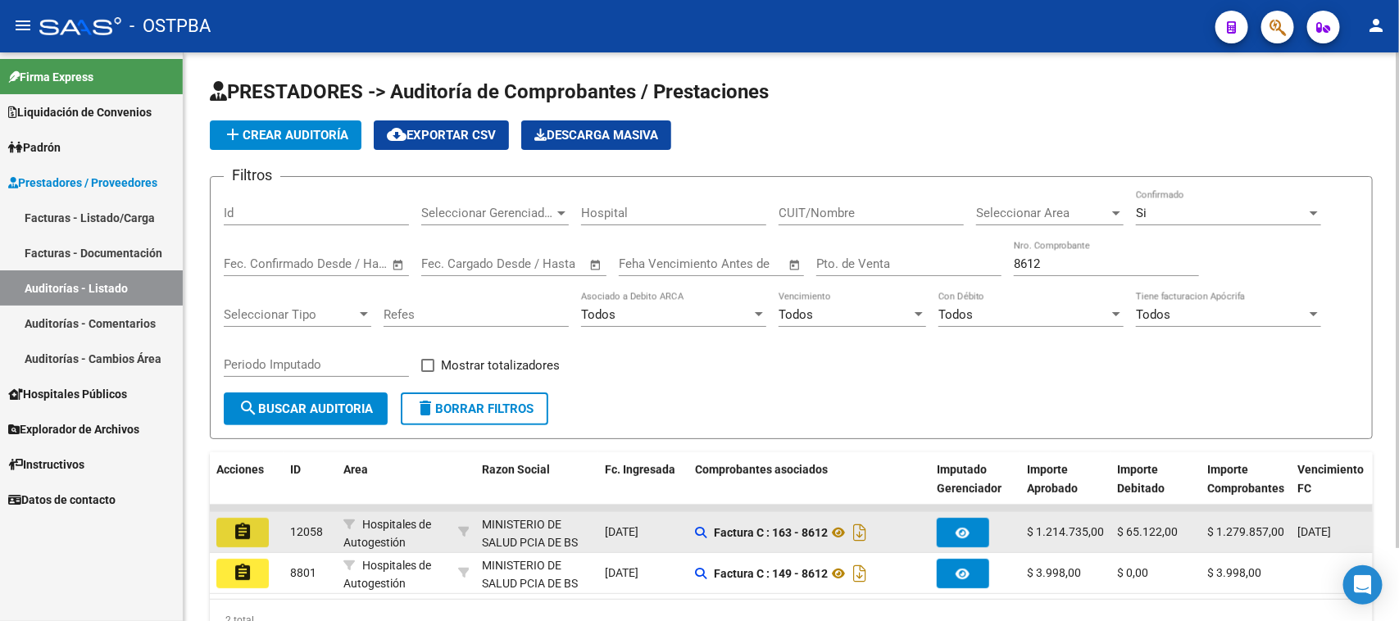
click at [239, 533] on mat-icon "assignment" at bounding box center [243, 532] width 20 height 20
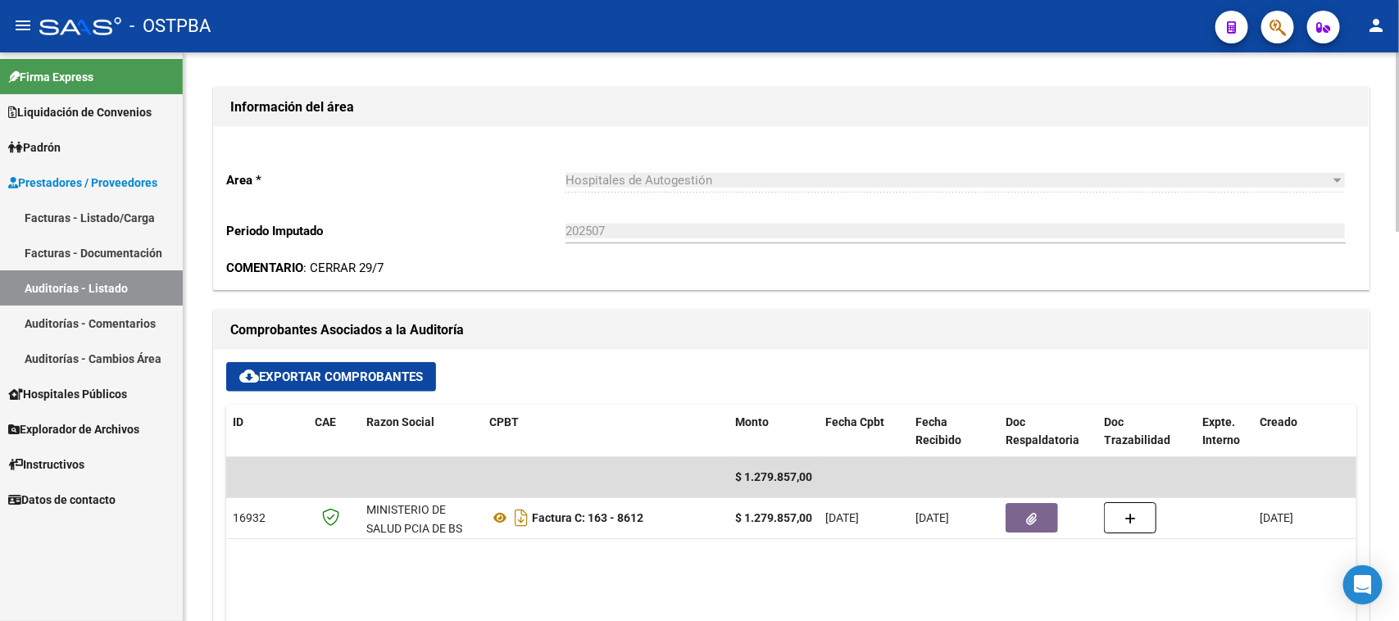
scroll to position [512, 0]
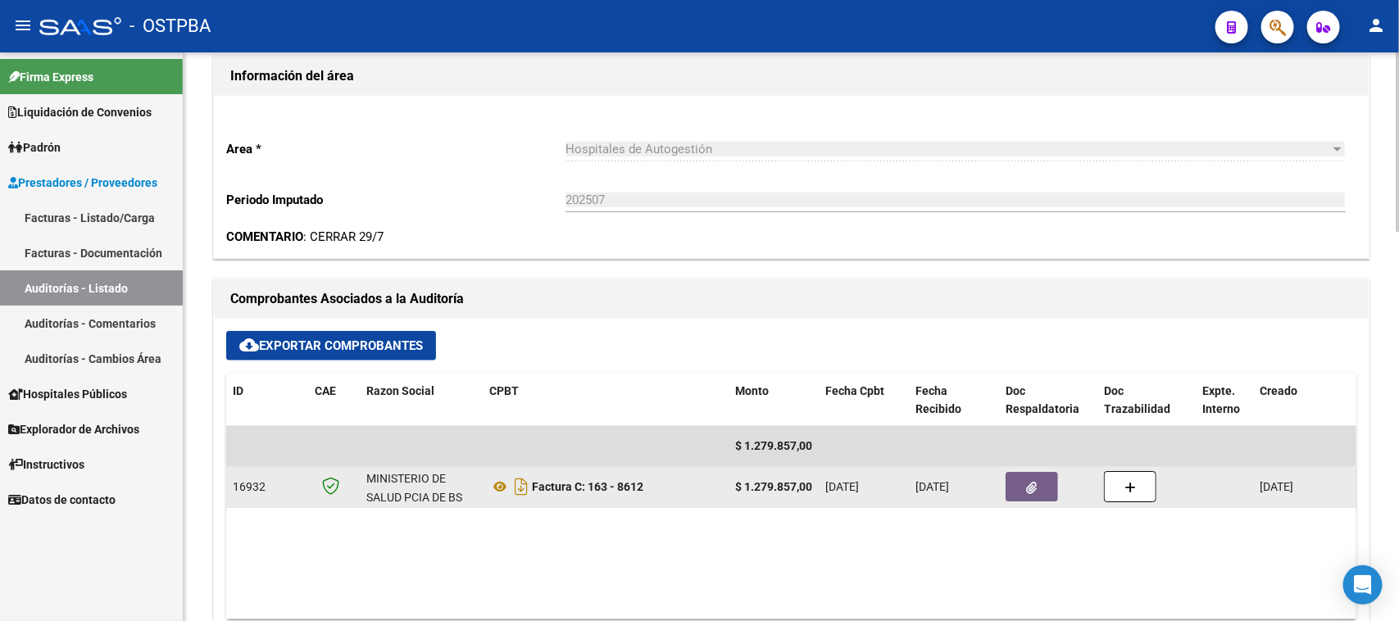
click at [1010, 492] on button "button" at bounding box center [1031, 486] width 52 height 29
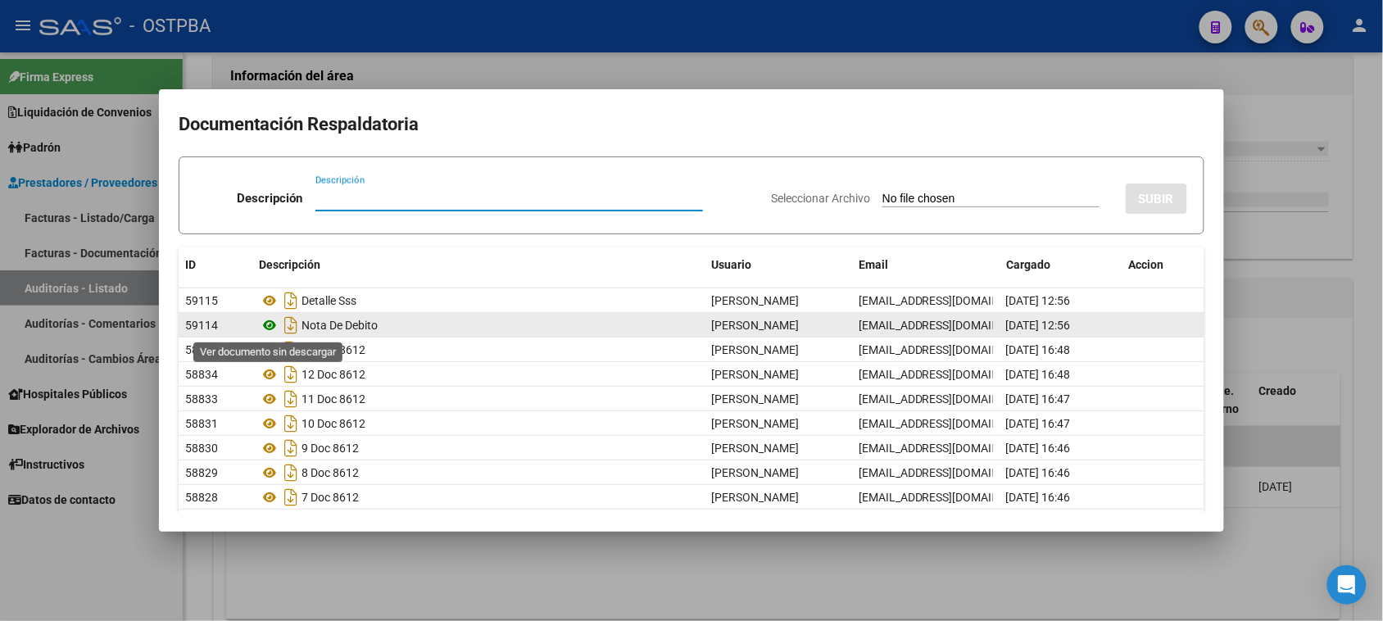
click at [268, 324] on icon at bounding box center [269, 325] width 21 height 20
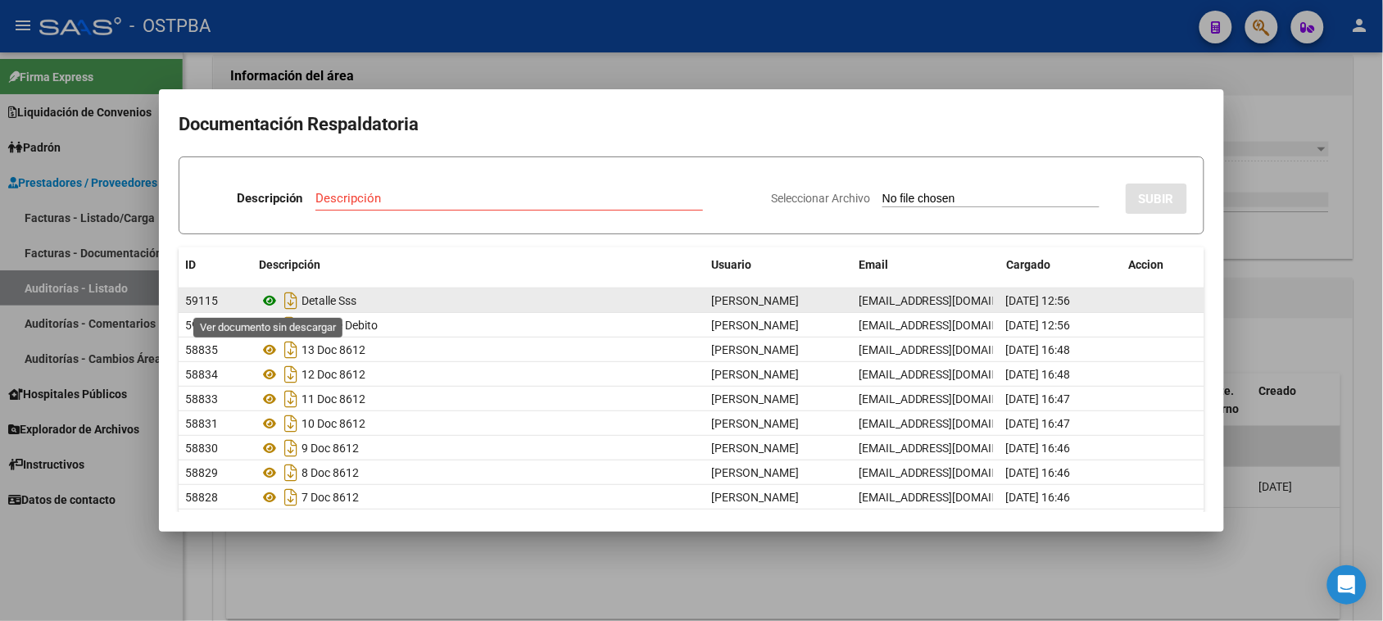
click at [273, 297] on icon at bounding box center [269, 301] width 21 height 20
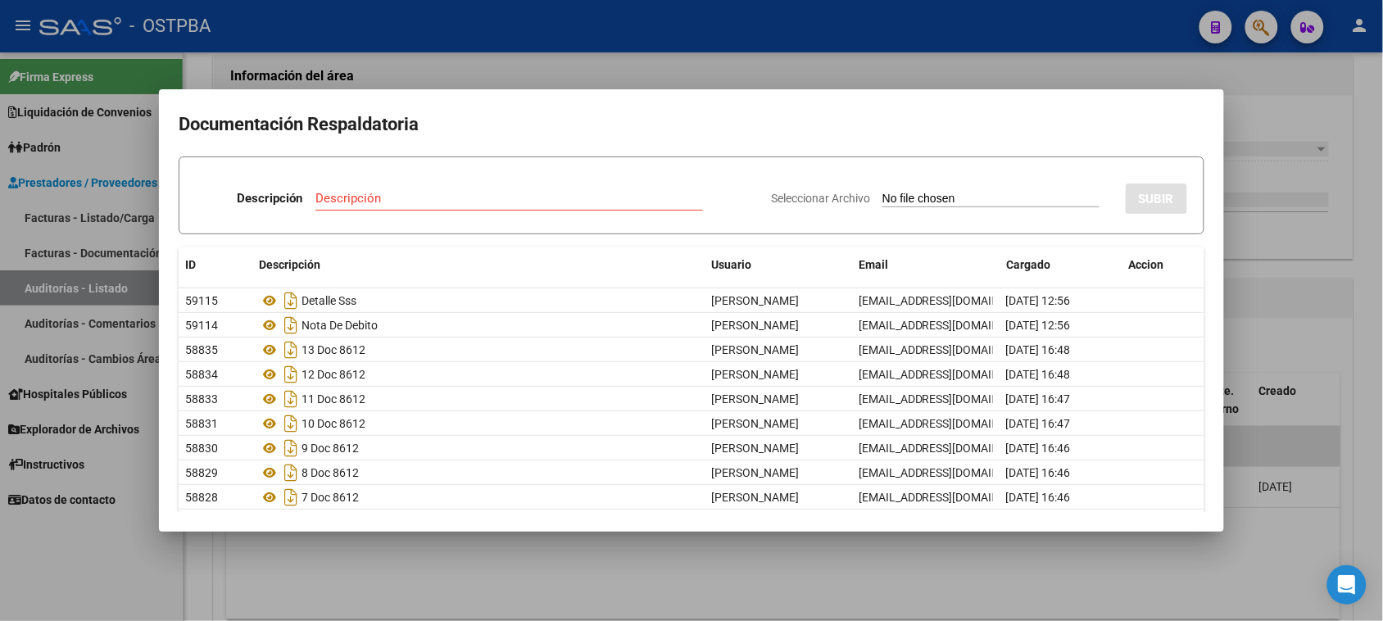
drag, startPoint x: 113, startPoint y: 578, endPoint x: 143, endPoint y: 559, distance: 35.7
click at [115, 576] on div at bounding box center [691, 310] width 1383 height 621
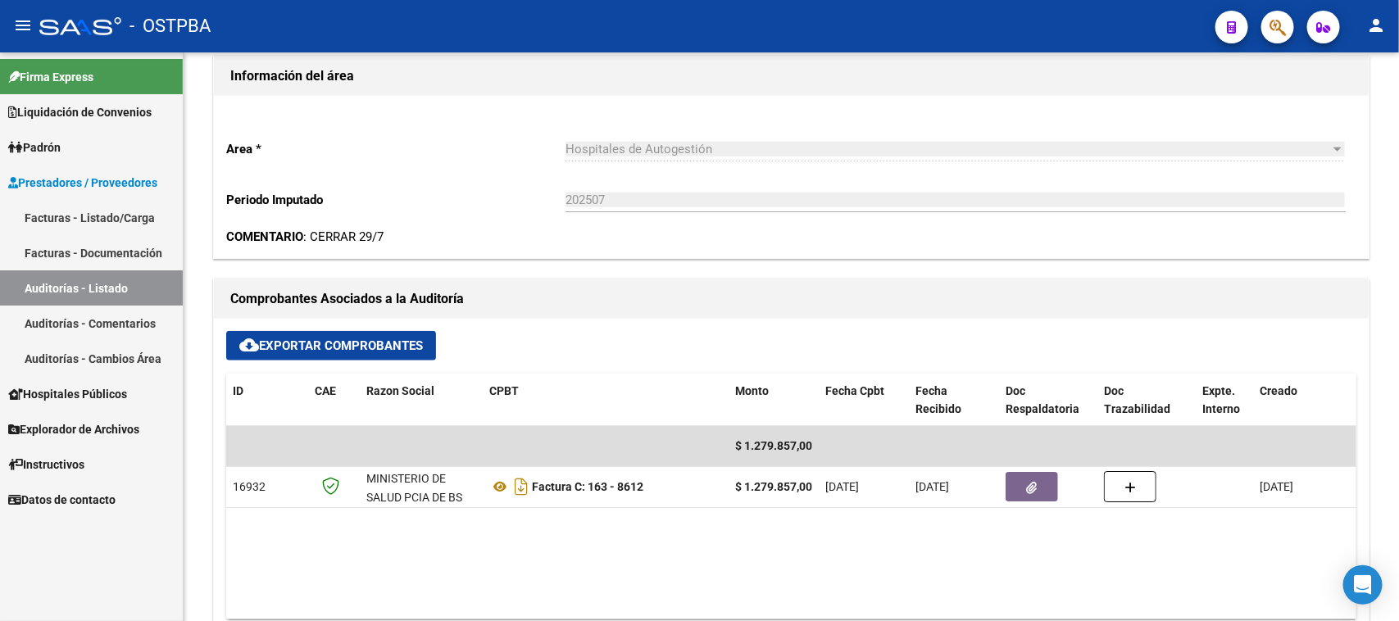
click at [116, 295] on link "Auditorías - Listado" at bounding box center [91, 287] width 183 height 35
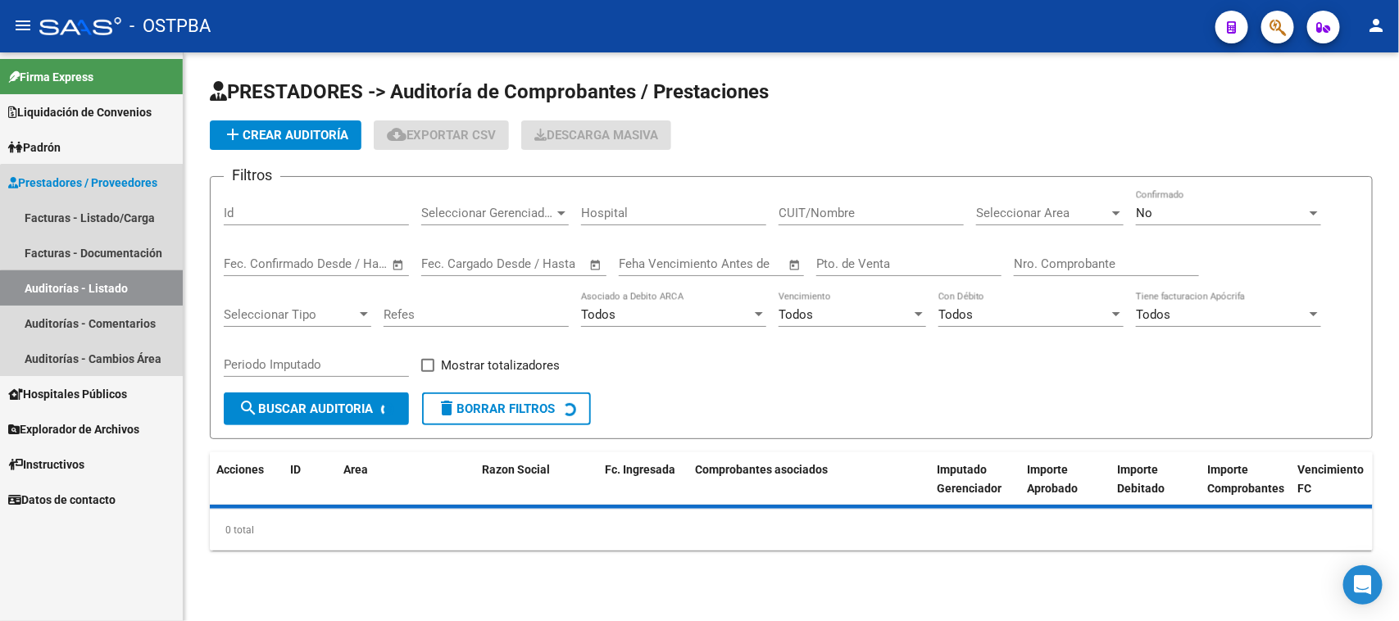
click at [116, 295] on link "Auditorías - Listado" at bounding box center [91, 287] width 183 height 35
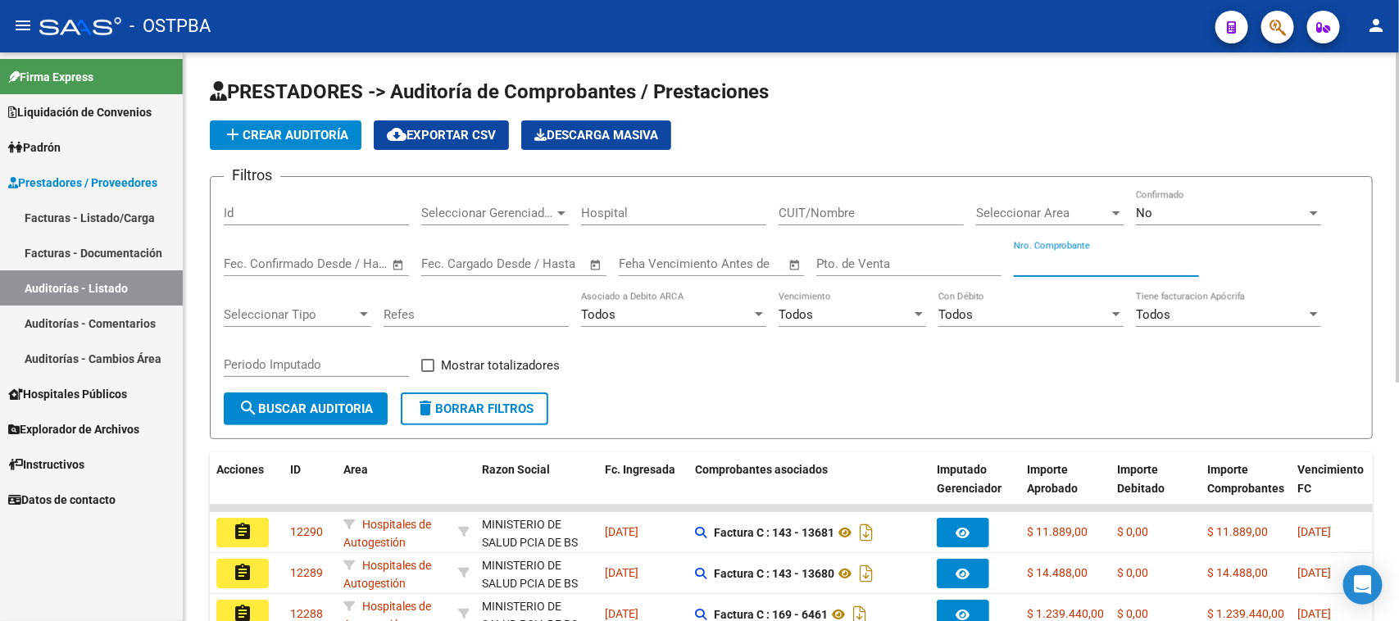
drag, startPoint x: 1063, startPoint y: 261, endPoint x: 1398, endPoint y: 367, distance: 351.6
click at [1065, 259] on input "Nro. Comprobante" at bounding box center [1106, 263] width 185 height 15
type input "8602"
click at [1189, 206] on div "No" at bounding box center [1221, 213] width 170 height 15
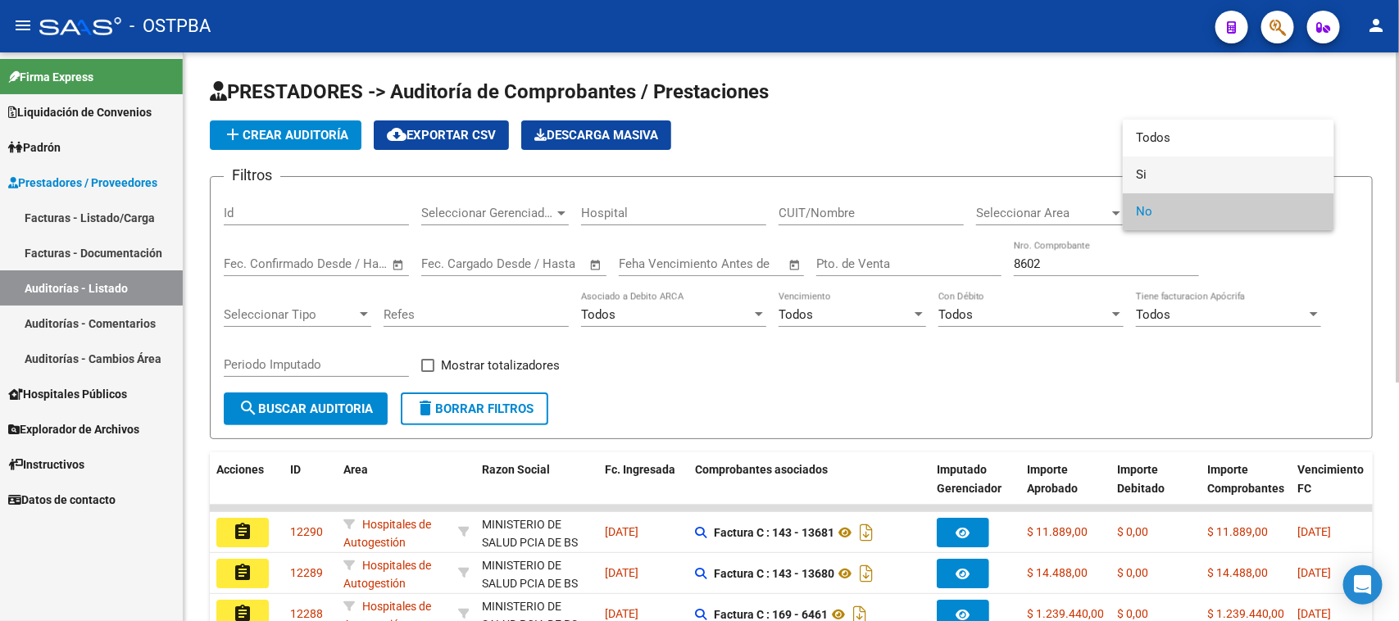
drag, startPoint x: 1141, startPoint y: 170, endPoint x: 1042, endPoint y: 197, distance: 102.0
click at [1139, 170] on span "Si" at bounding box center [1228, 174] width 185 height 37
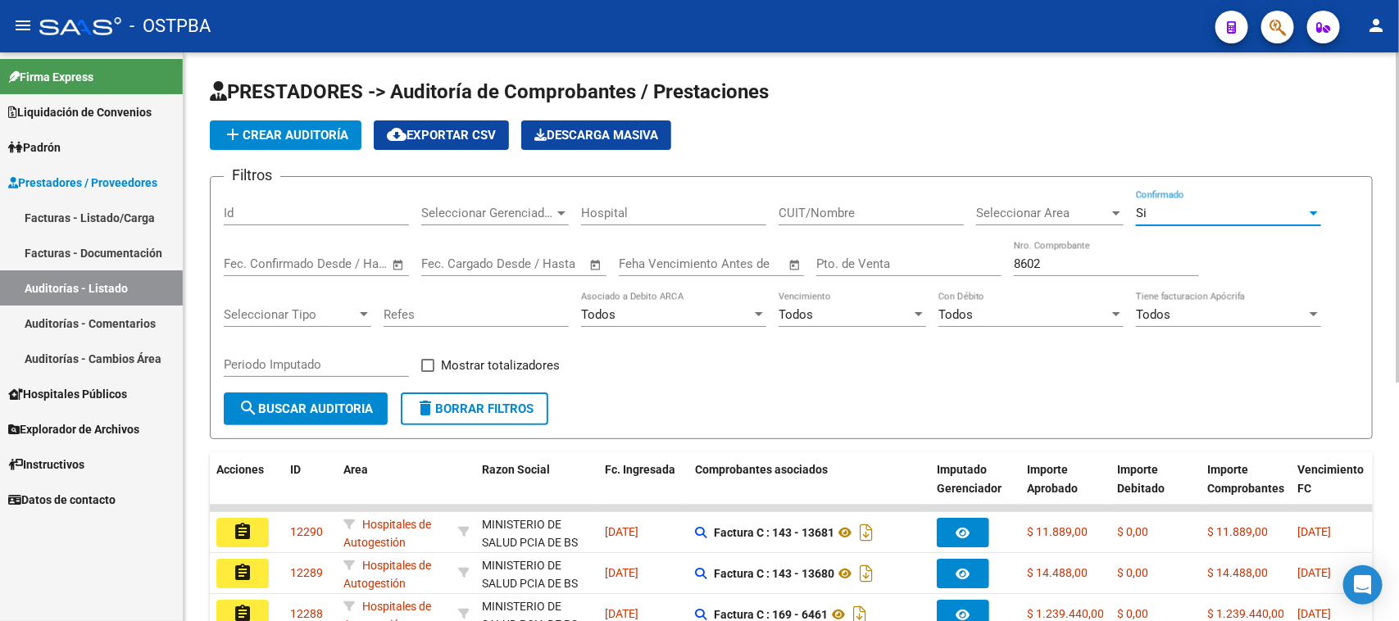
click at [329, 404] on span "search Buscar Auditoria" at bounding box center [305, 408] width 134 height 15
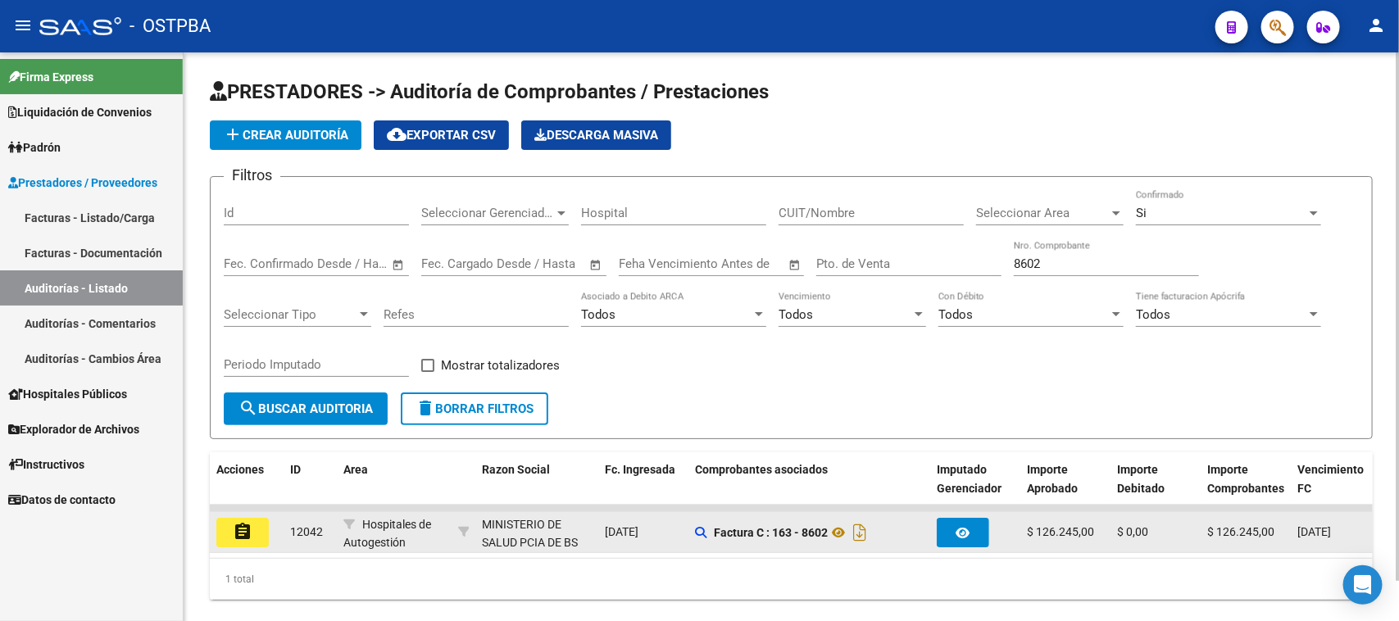
click at [233, 526] on mat-icon "assignment" at bounding box center [243, 532] width 20 height 20
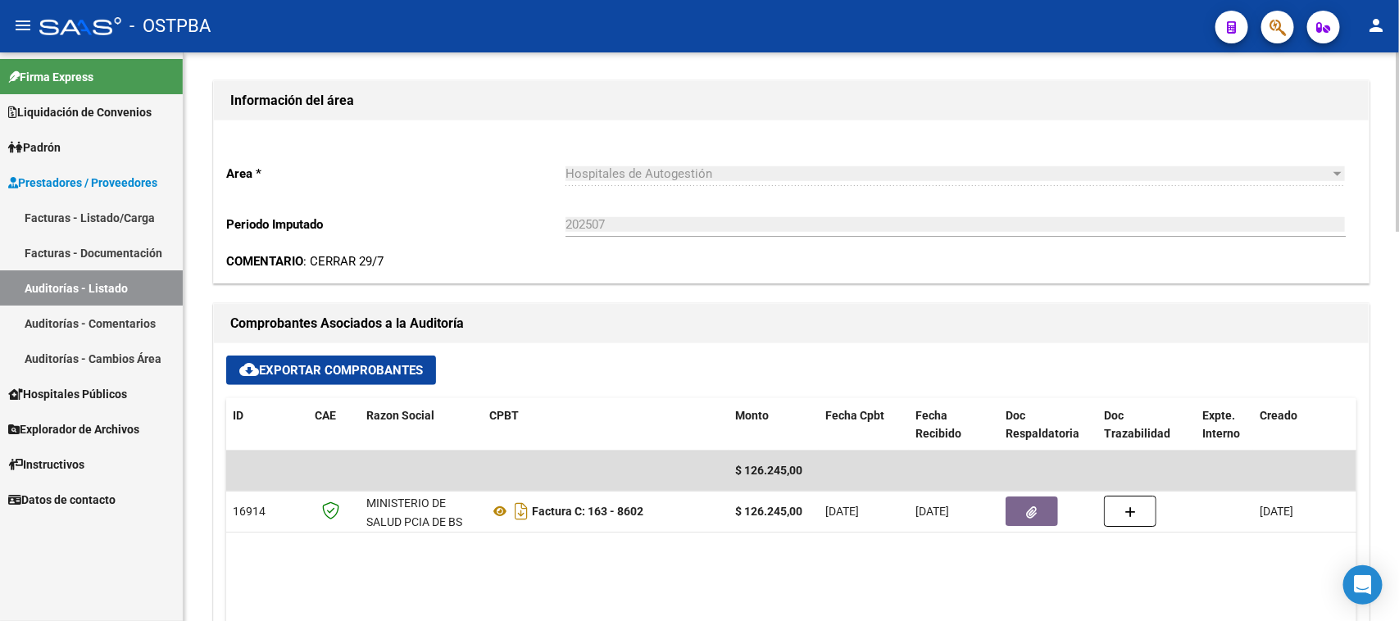
scroll to position [512, 0]
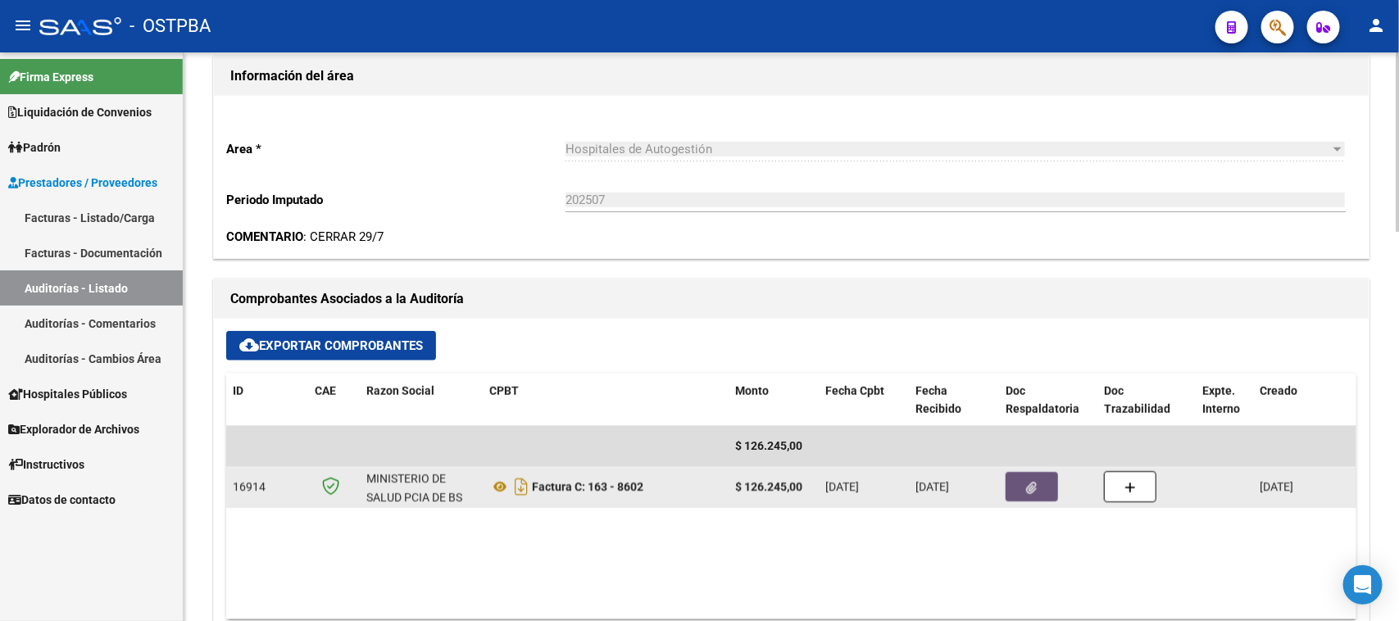
click at [1038, 488] on button "button" at bounding box center [1031, 486] width 52 height 29
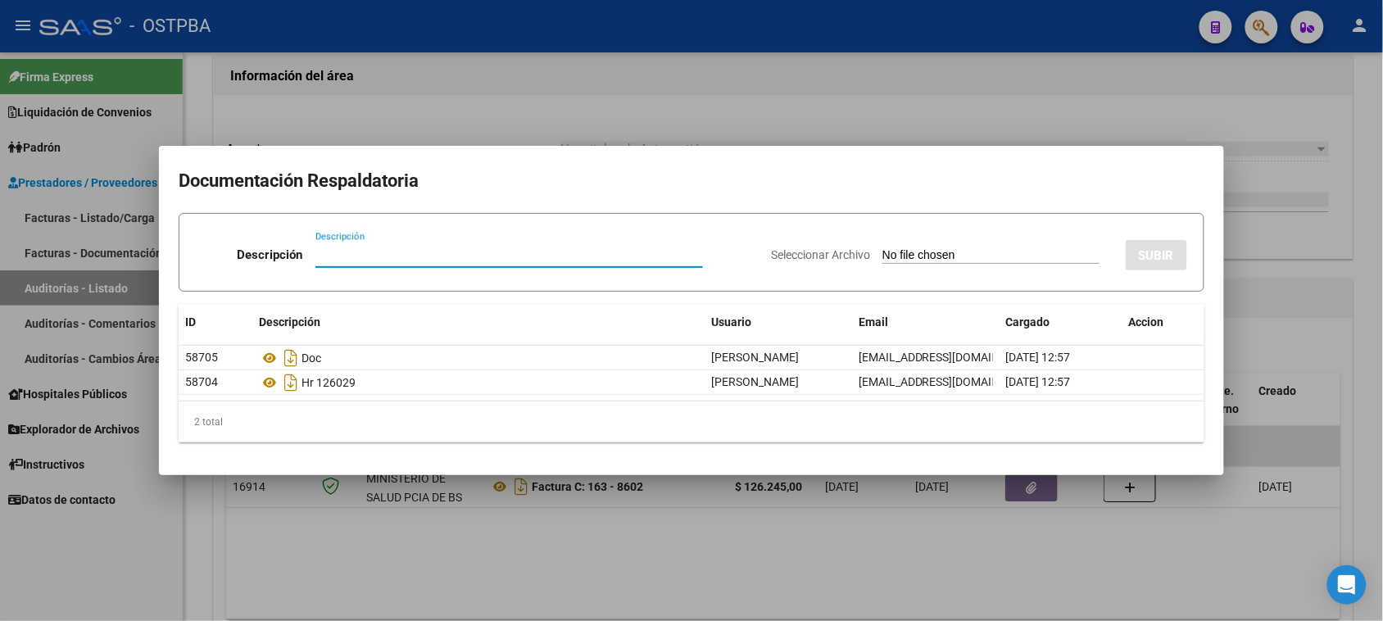
click at [1370, 456] on div at bounding box center [691, 310] width 1383 height 621
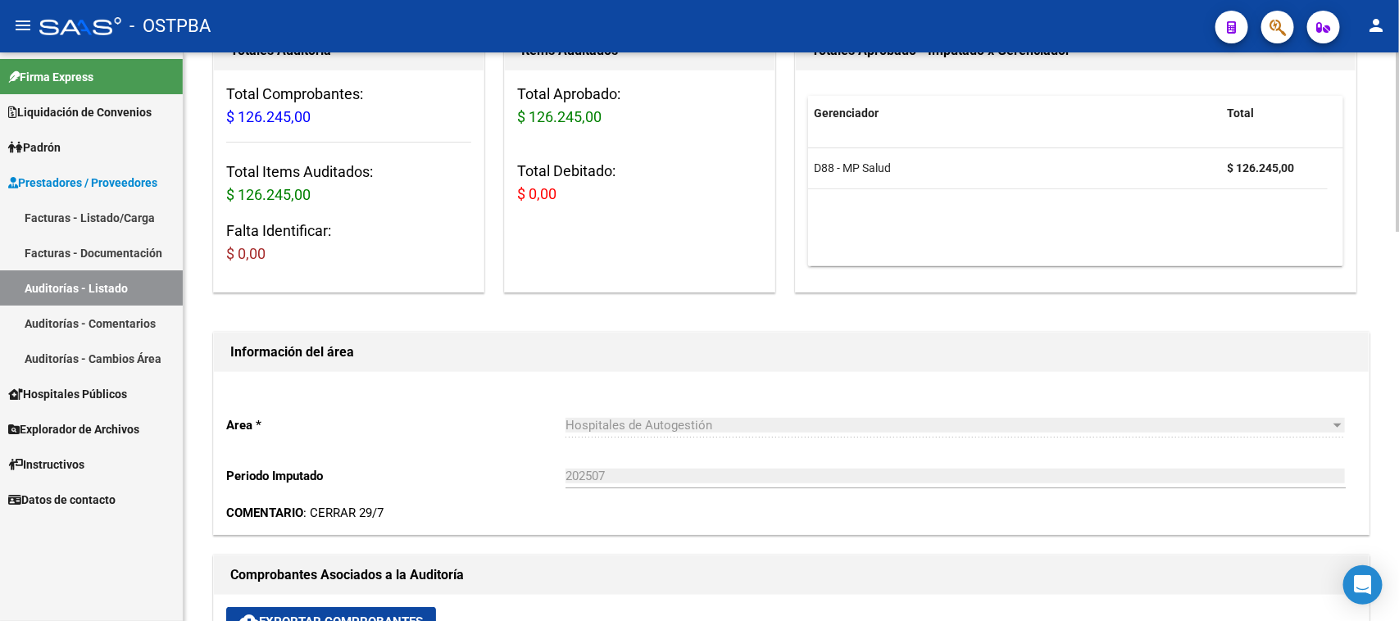
scroll to position [0, 0]
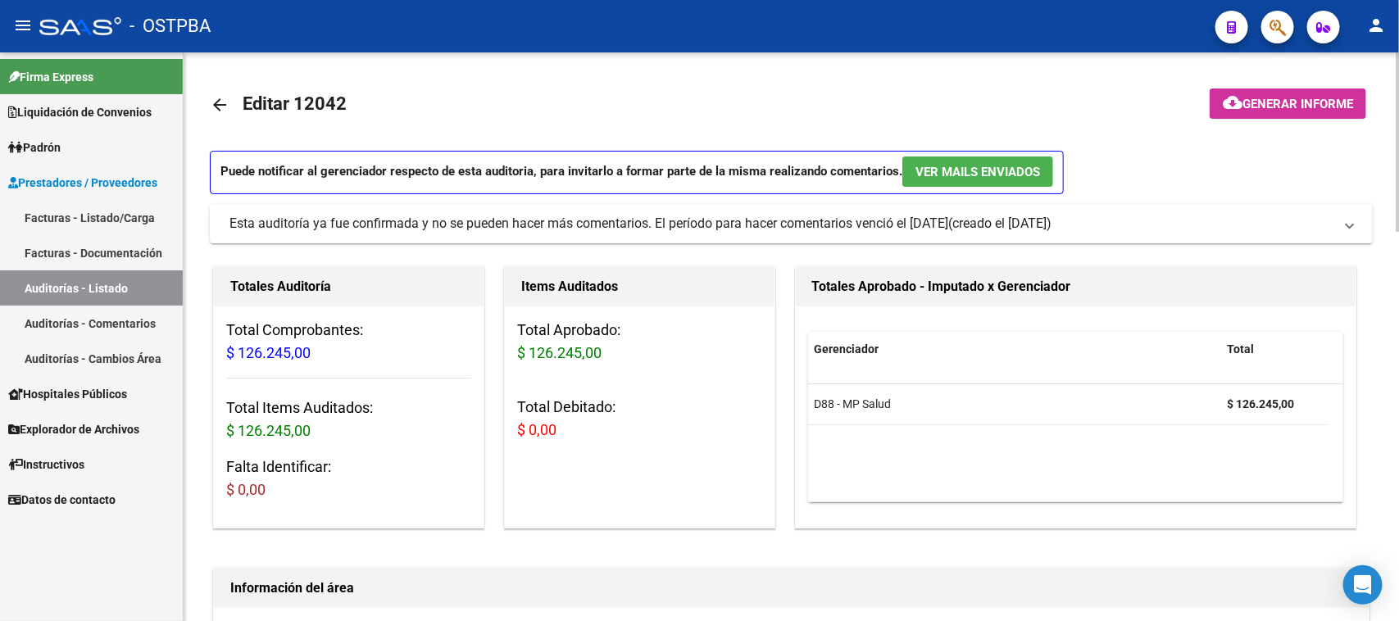
click at [1290, 111] on button "cloud_download Generar informe" at bounding box center [1287, 103] width 156 height 30
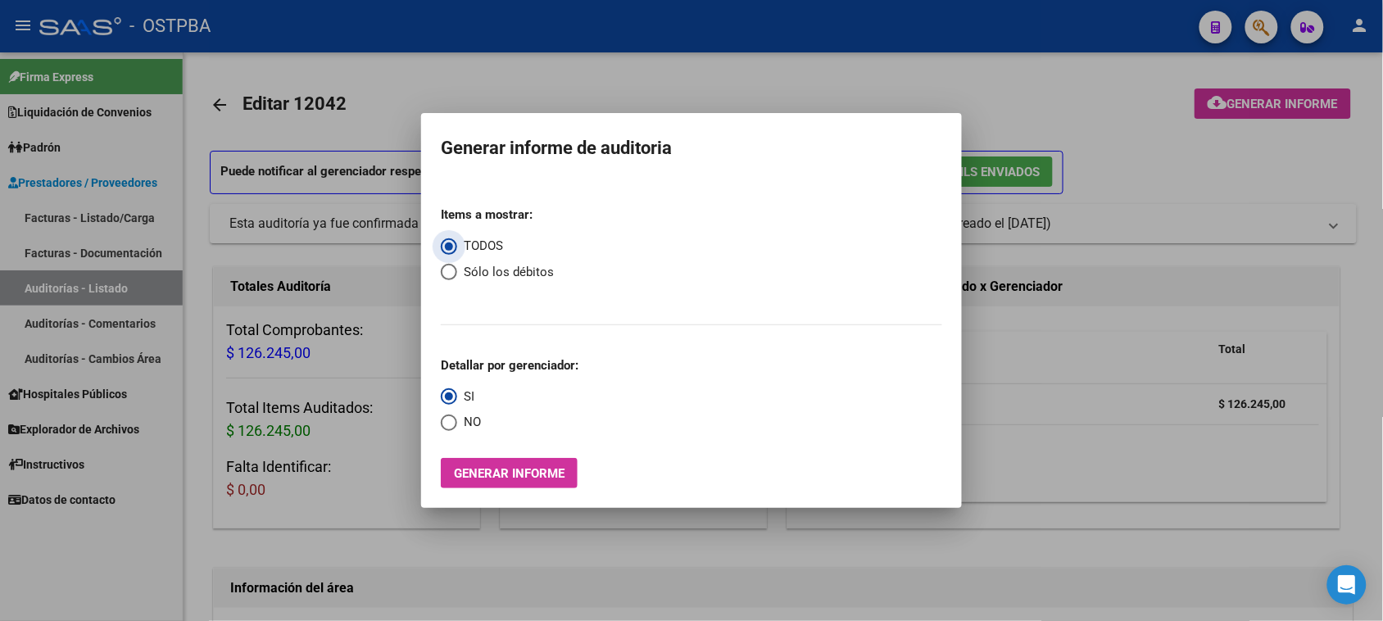
click at [535, 468] on span "Generar informe" at bounding box center [509, 473] width 111 height 15
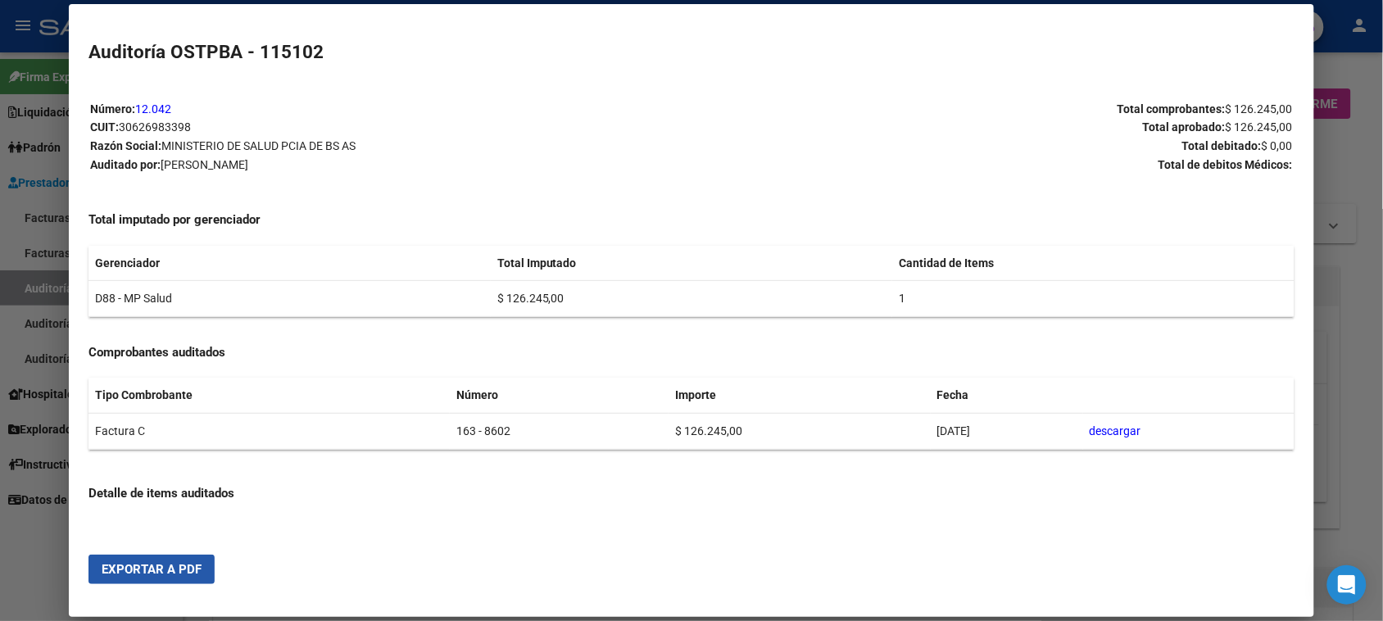
click at [156, 565] on span "Exportar a PDF" at bounding box center [152, 569] width 100 height 15
click at [14, 289] on div at bounding box center [691, 310] width 1383 height 621
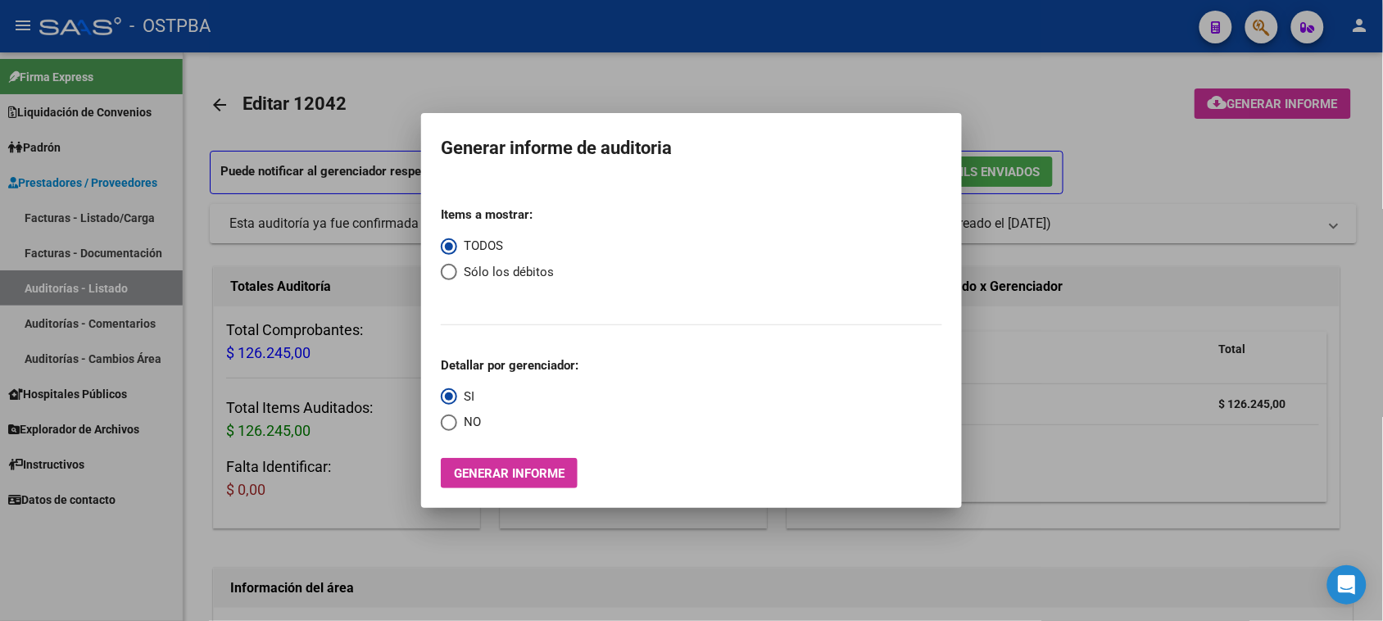
click at [14, 289] on div at bounding box center [691, 310] width 1383 height 621
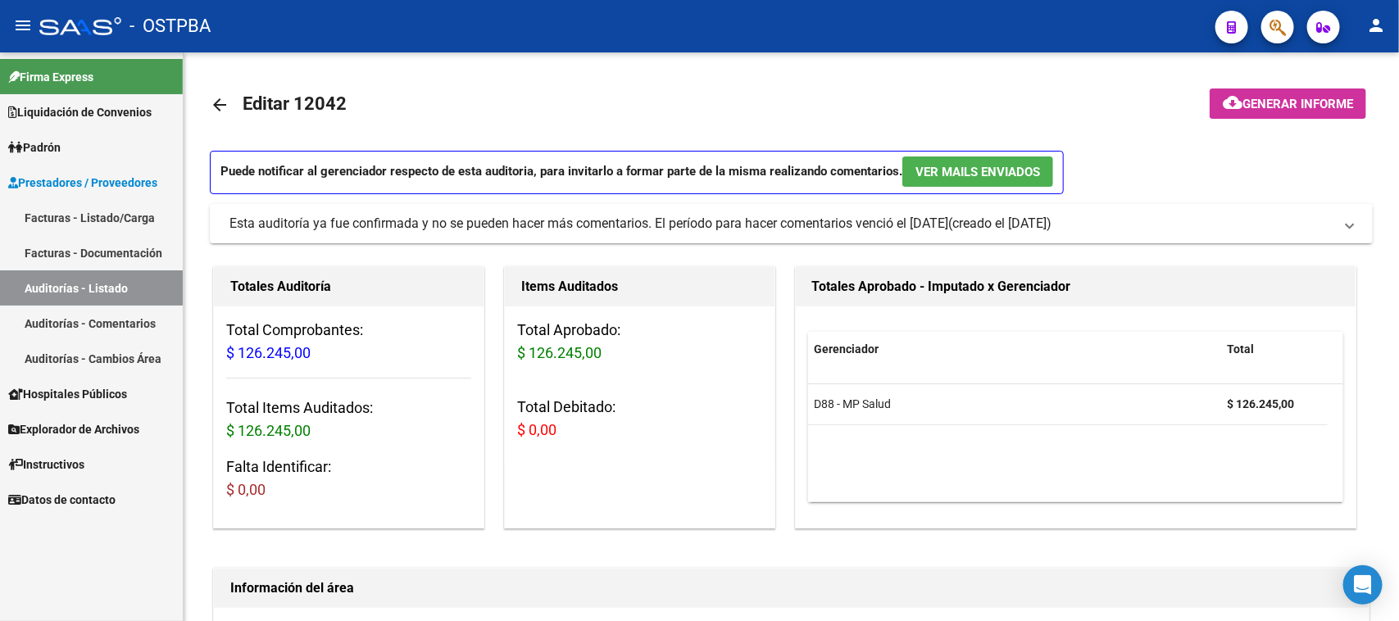
click at [14, 289] on link "Auditorías - Listado" at bounding box center [91, 287] width 183 height 35
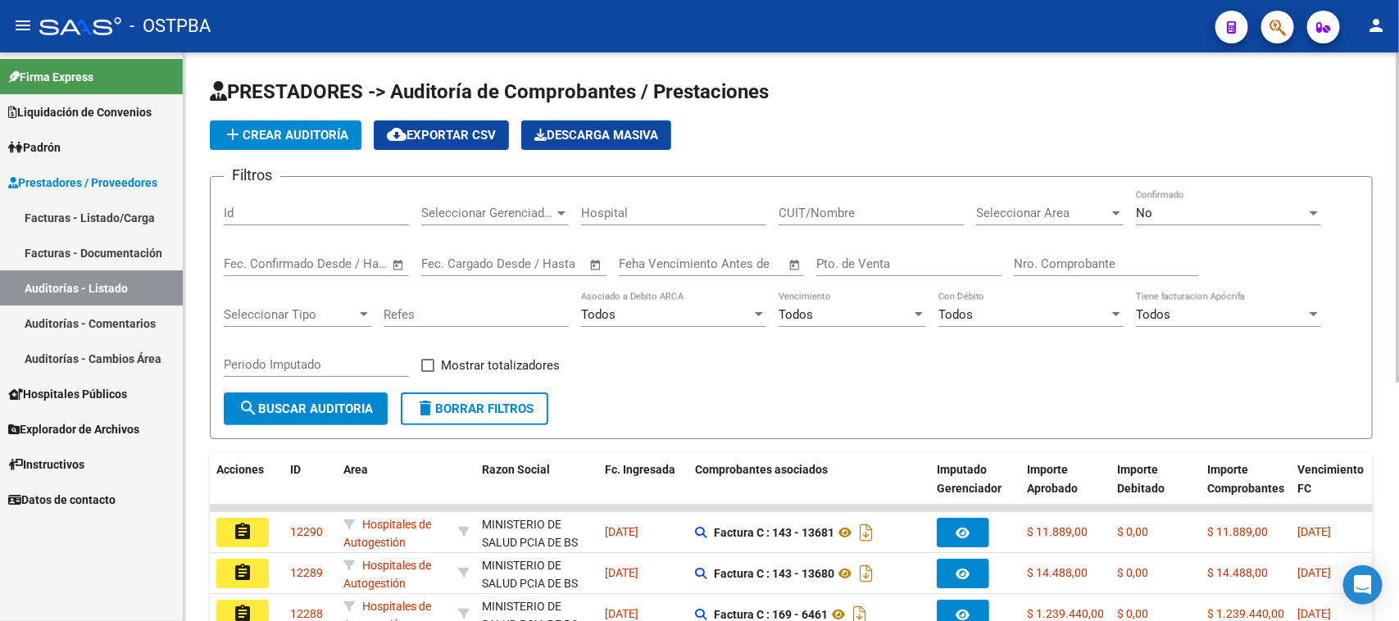
click at [1075, 262] on input "Nro. Comprobante" at bounding box center [1106, 263] width 185 height 15
type input "8590"
click at [1190, 202] on div "No Confirmado" at bounding box center [1228, 207] width 185 height 35
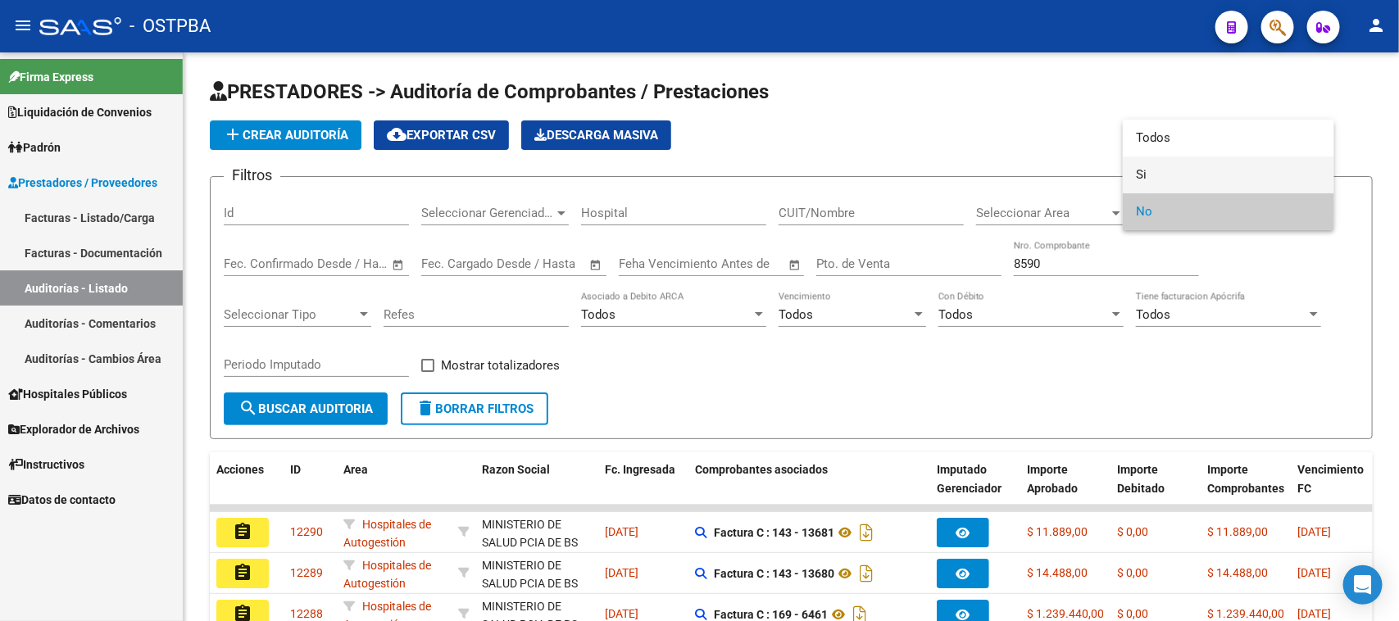
click at [1143, 169] on span "Si" at bounding box center [1228, 174] width 185 height 37
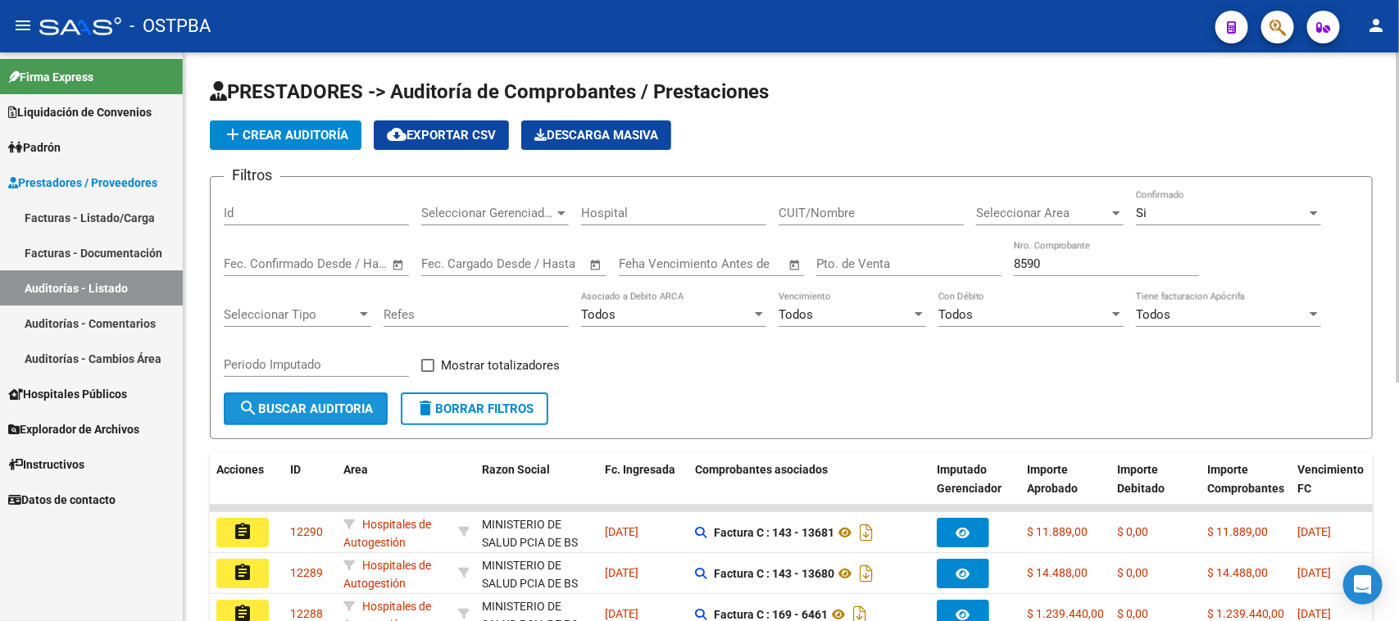
click at [370, 406] on span "search Buscar Auditoria" at bounding box center [305, 408] width 134 height 15
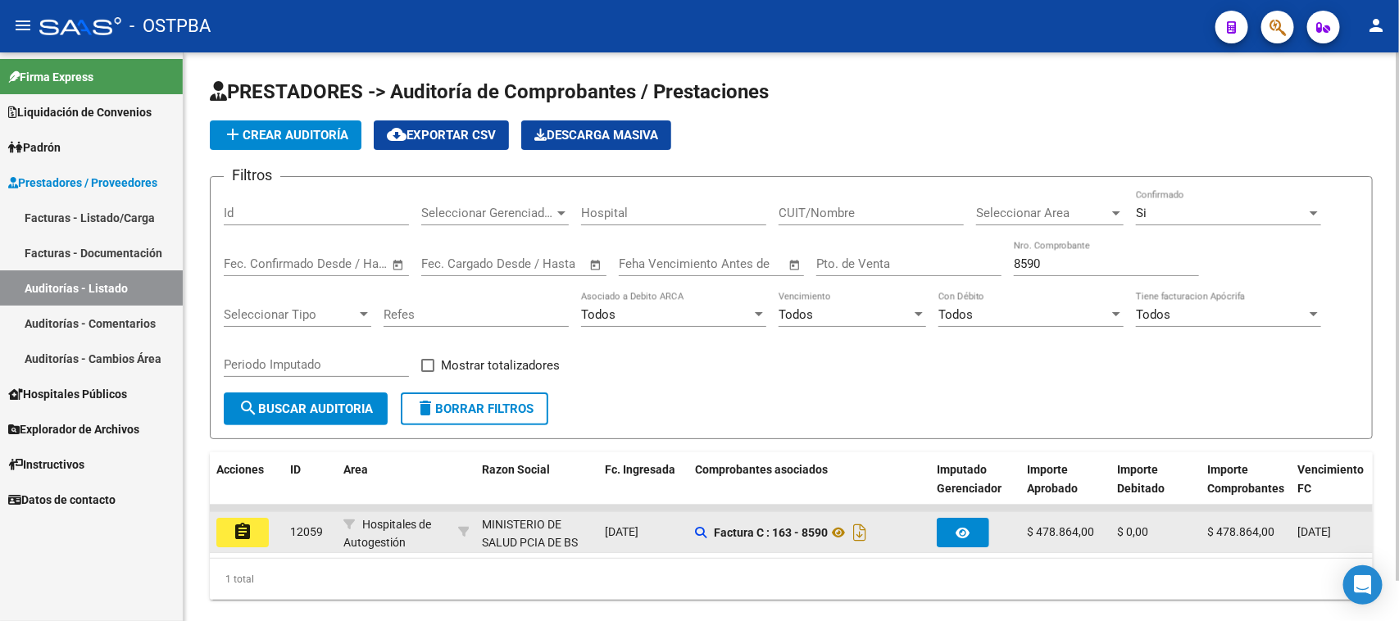
click at [238, 534] on mat-icon "assignment" at bounding box center [243, 532] width 20 height 20
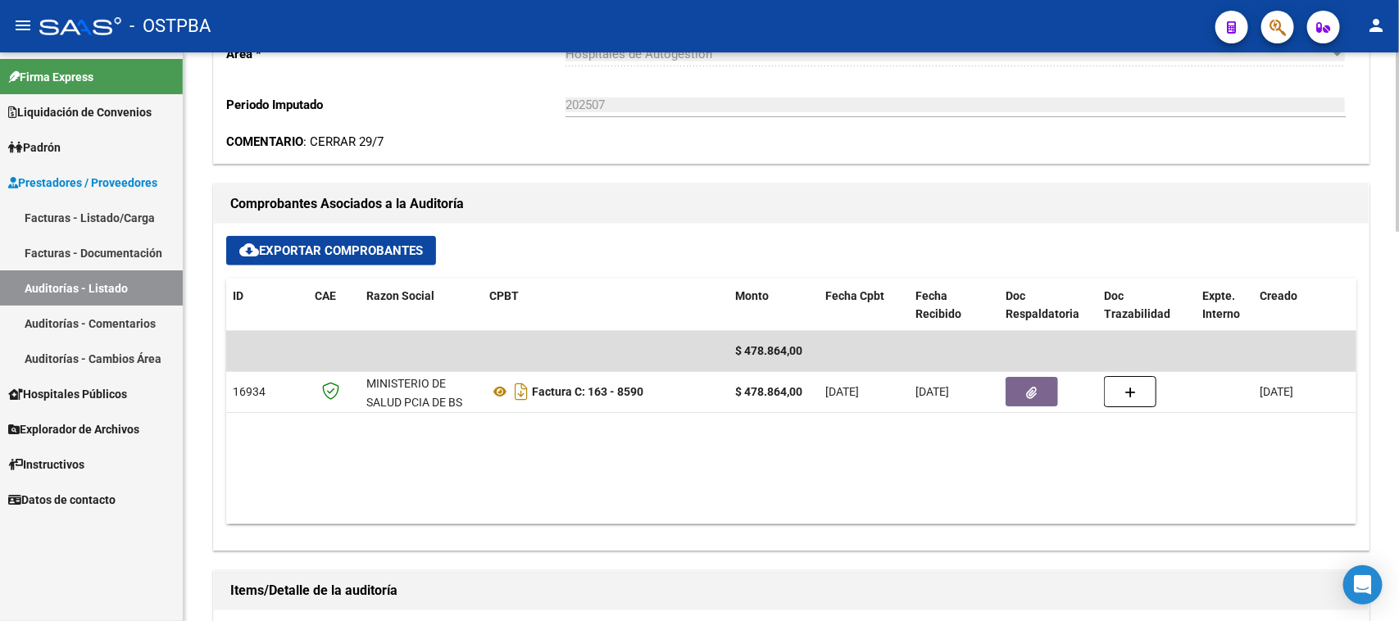
scroll to position [615, 0]
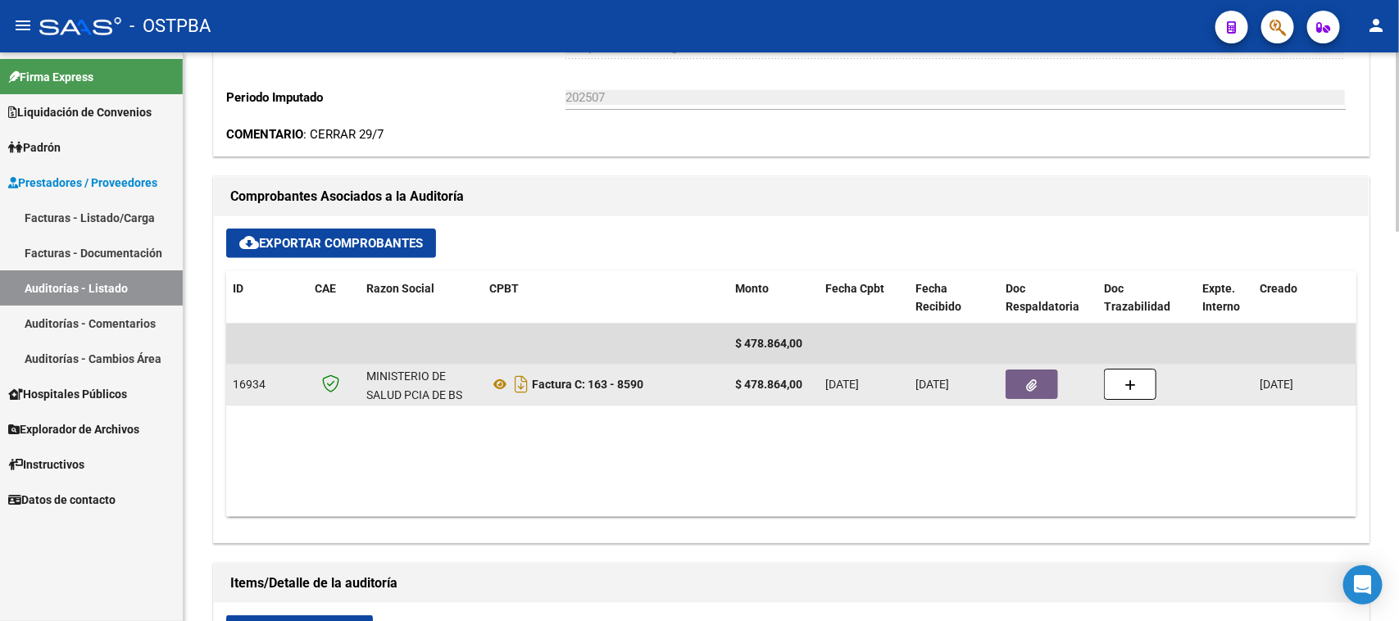
click at [1037, 387] on button "button" at bounding box center [1031, 384] width 52 height 29
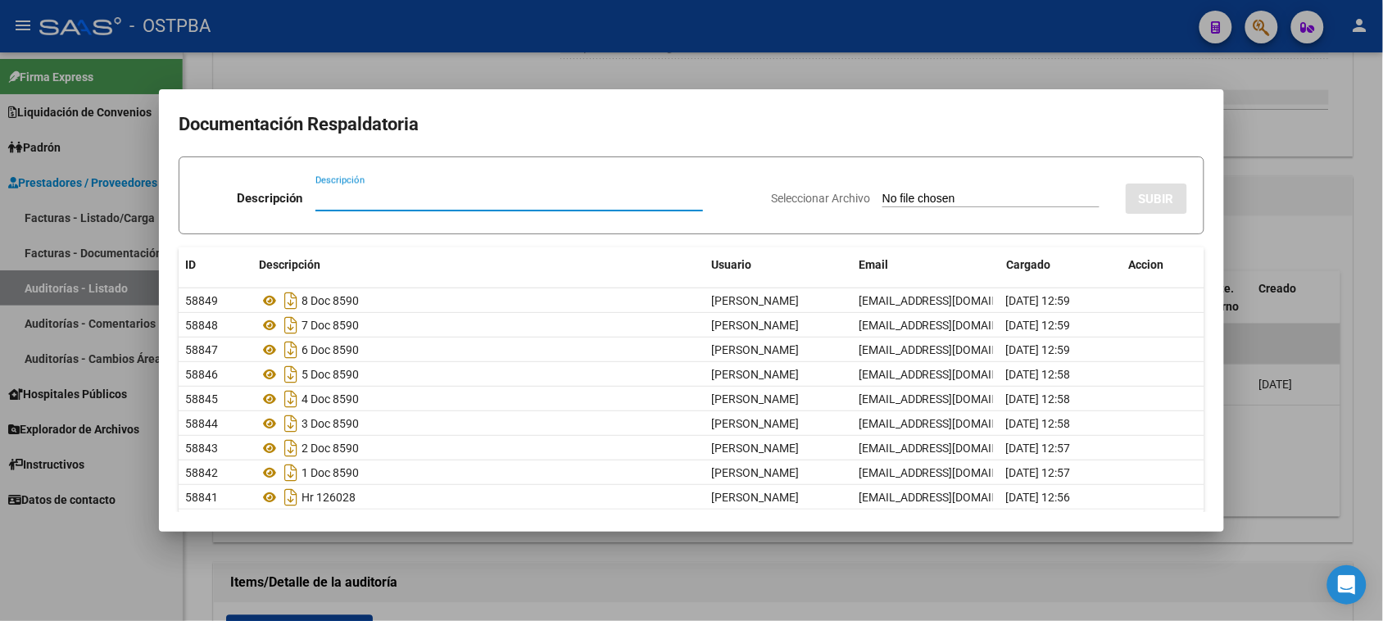
click at [1372, 443] on div at bounding box center [691, 310] width 1383 height 621
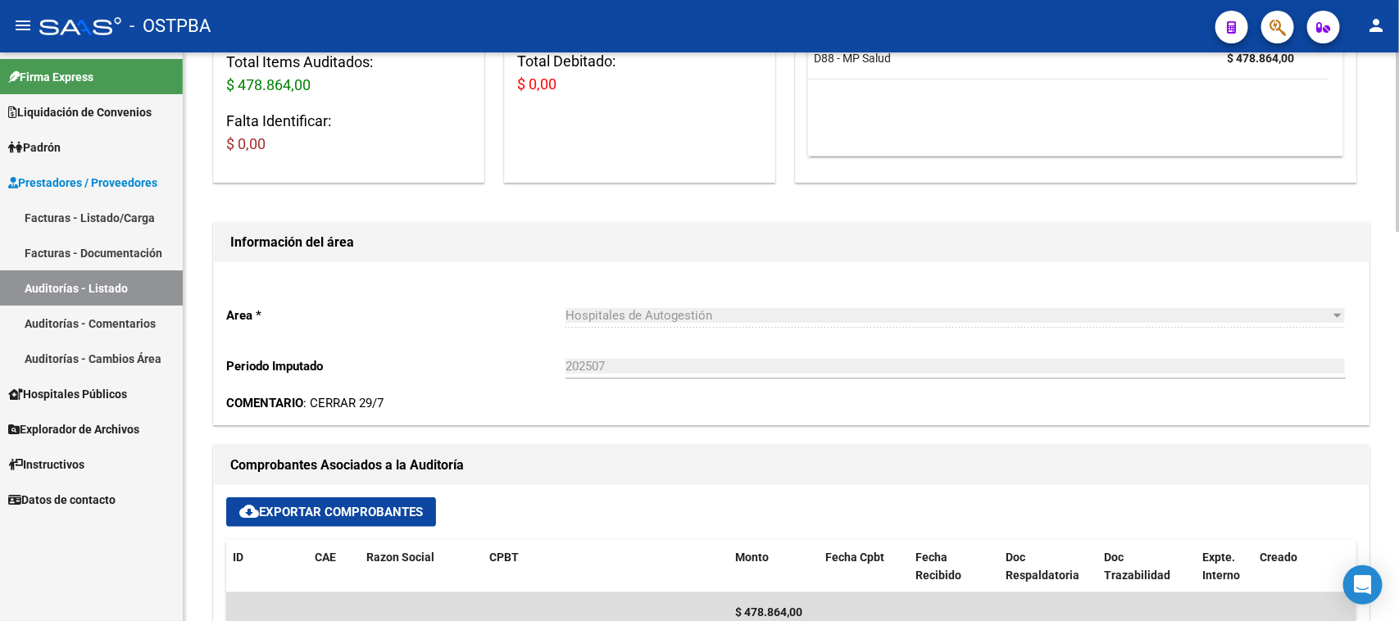
scroll to position [0, 0]
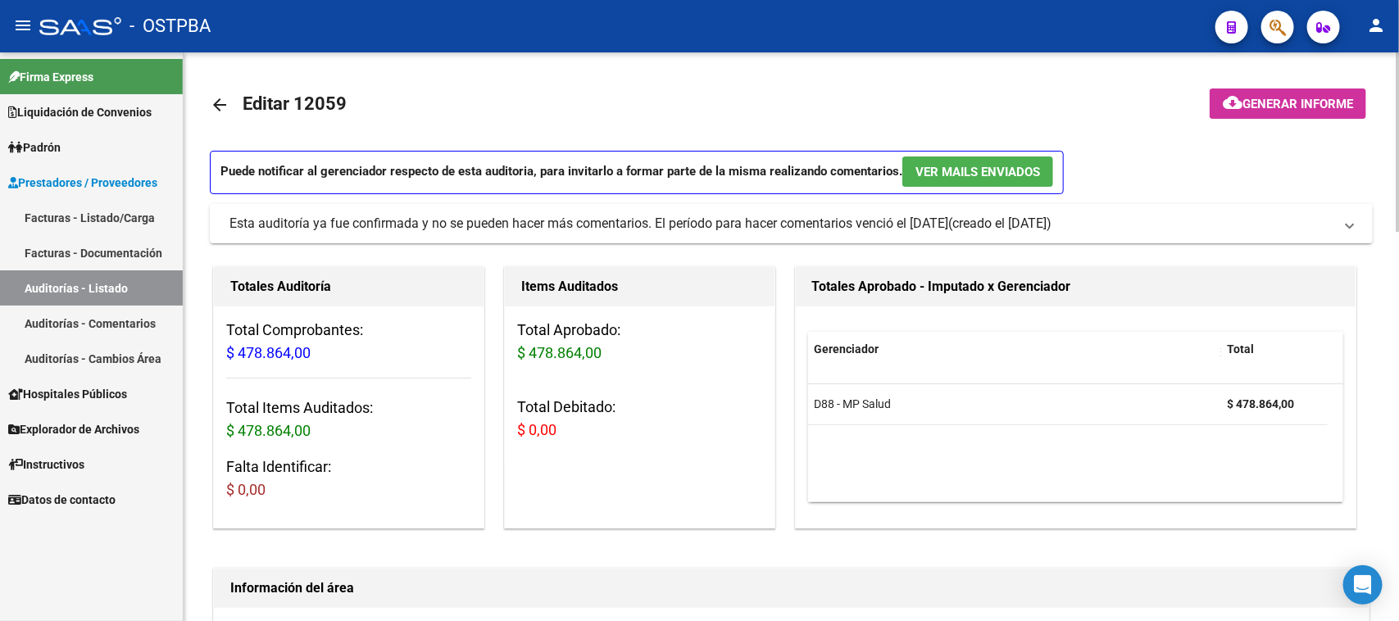
click at [1279, 103] on span "Generar informe" at bounding box center [1297, 104] width 111 height 15
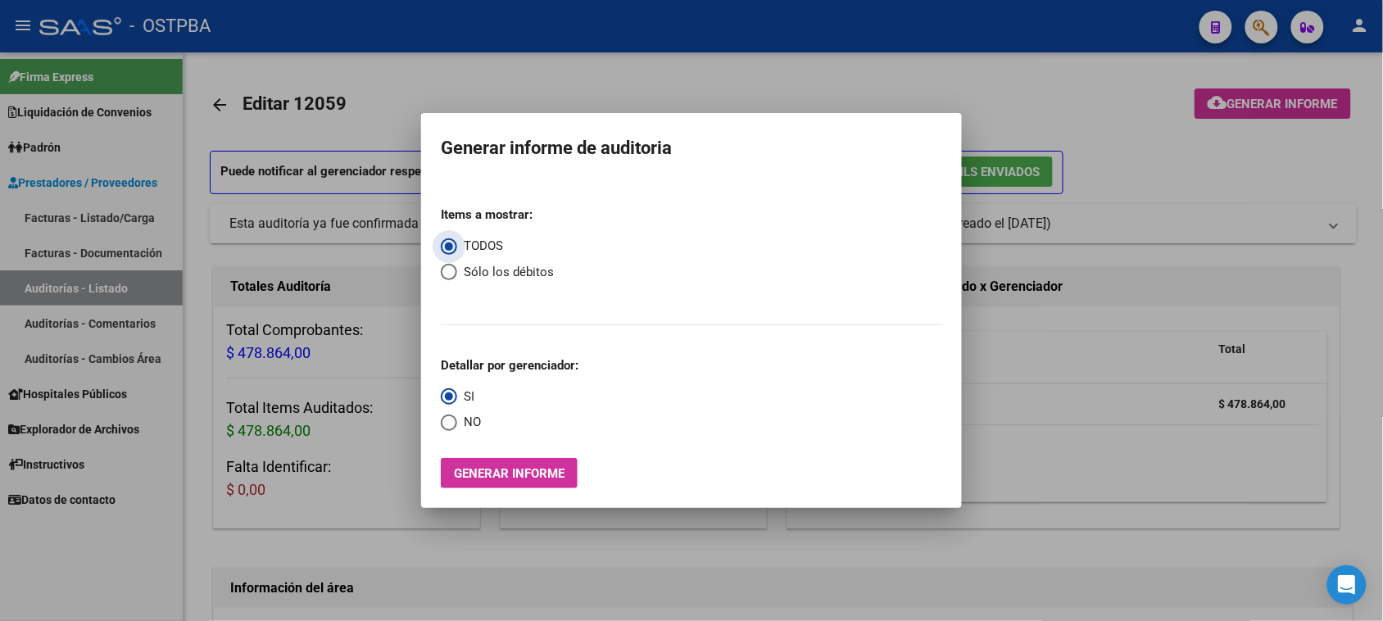
click at [542, 480] on button "Generar informe" at bounding box center [509, 473] width 137 height 30
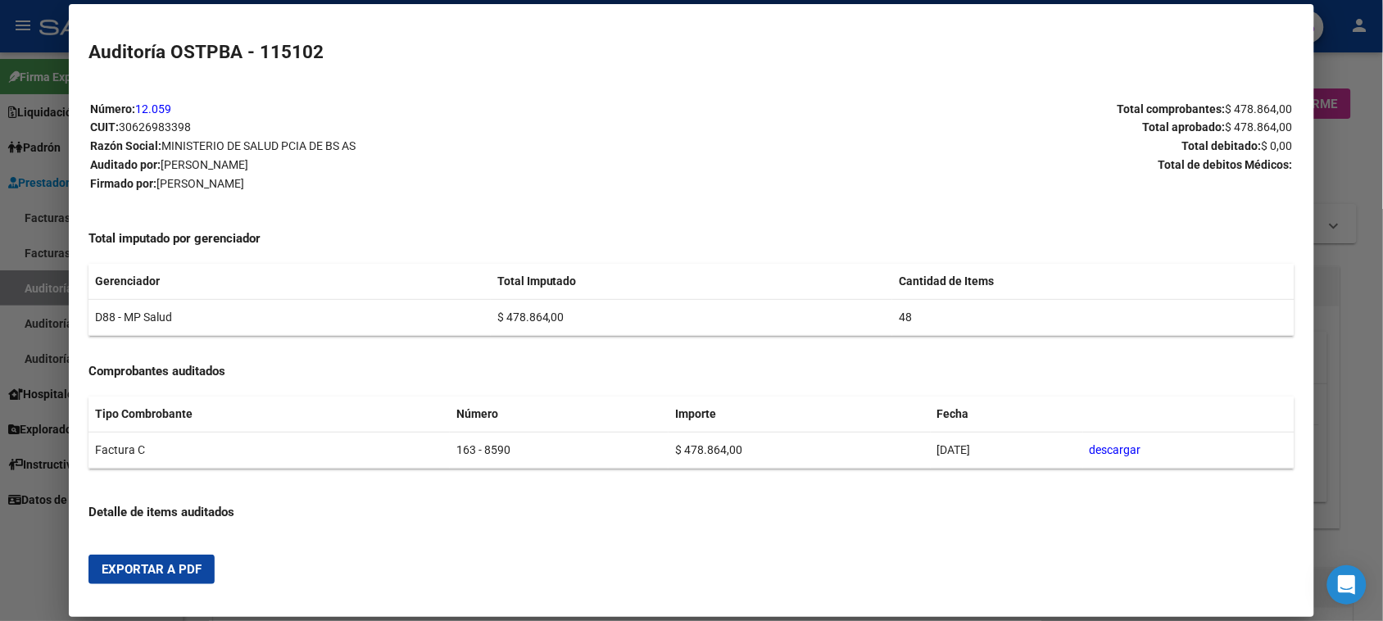
click at [154, 575] on span "Exportar a PDF" at bounding box center [152, 569] width 100 height 15
click at [11, 280] on div at bounding box center [691, 310] width 1383 height 621
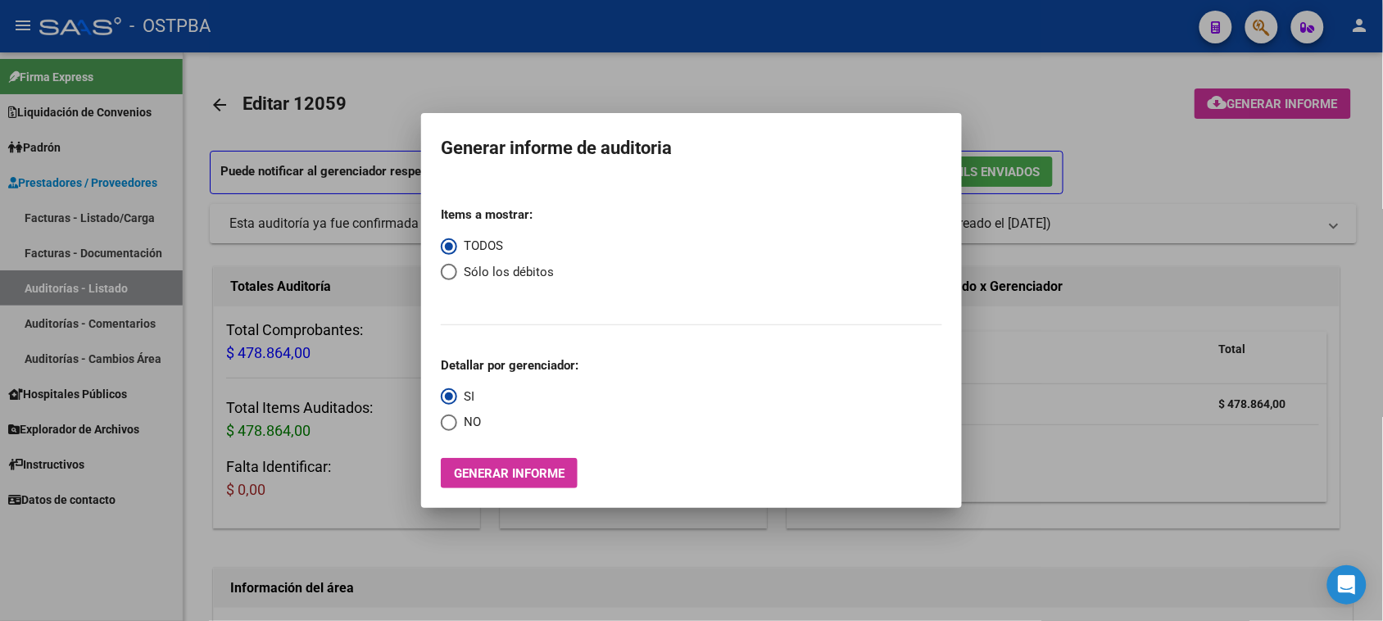
click at [18, 288] on div at bounding box center [691, 310] width 1383 height 621
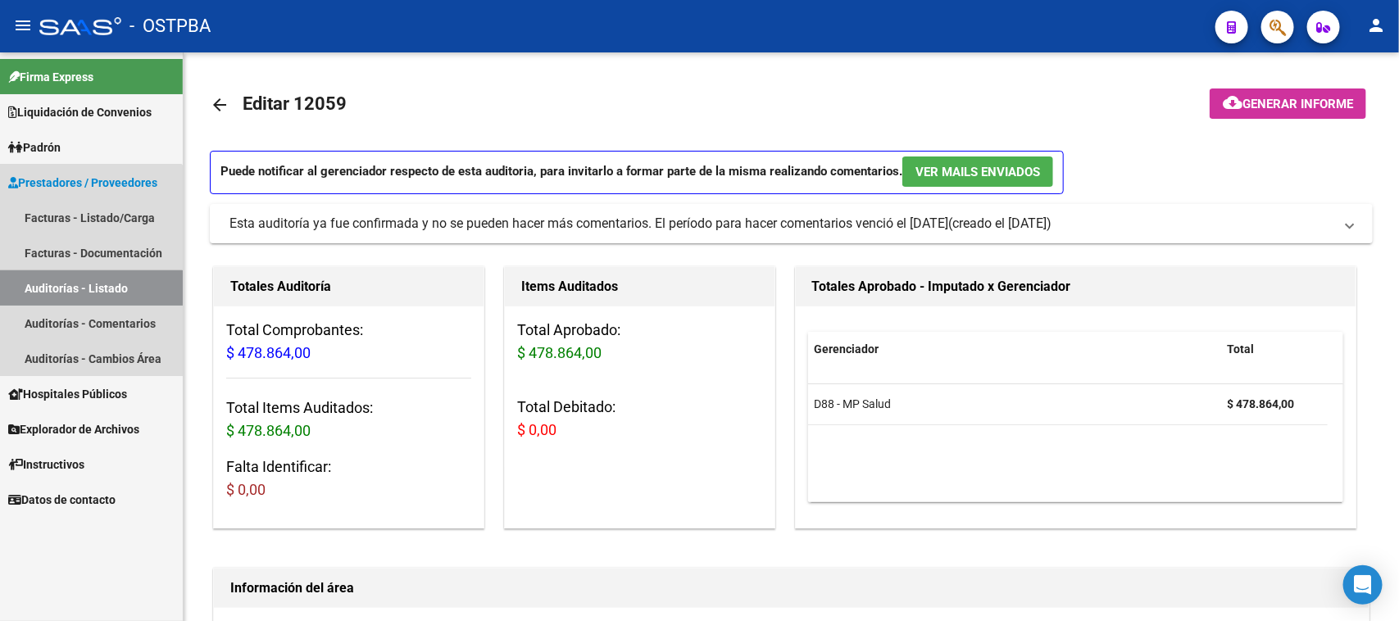
click at [18, 288] on link "Auditorías - Listado" at bounding box center [91, 287] width 183 height 35
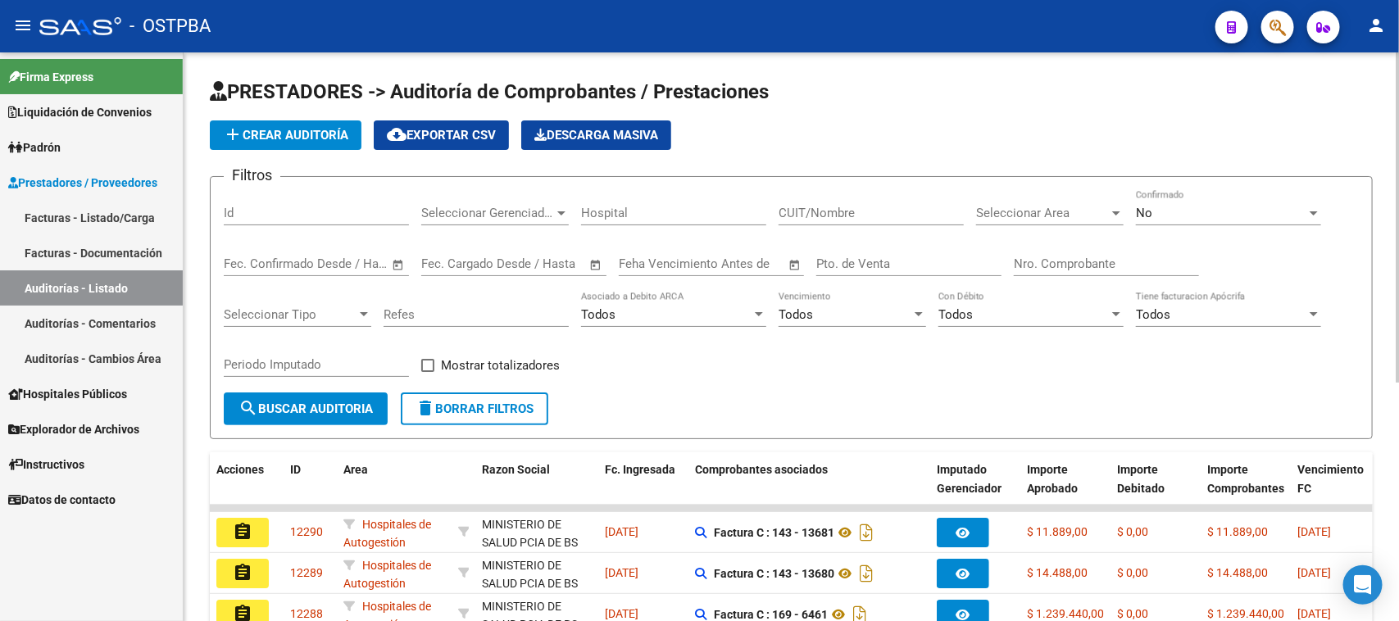
drag, startPoint x: 1088, startPoint y: 254, endPoint x: 1398, endPoint y: 367, distance: 329.7
click at [1094, 256] on div "Nro. Comprobante" at bounding box center [1106, 258] width 185 height 35
type input "8589"
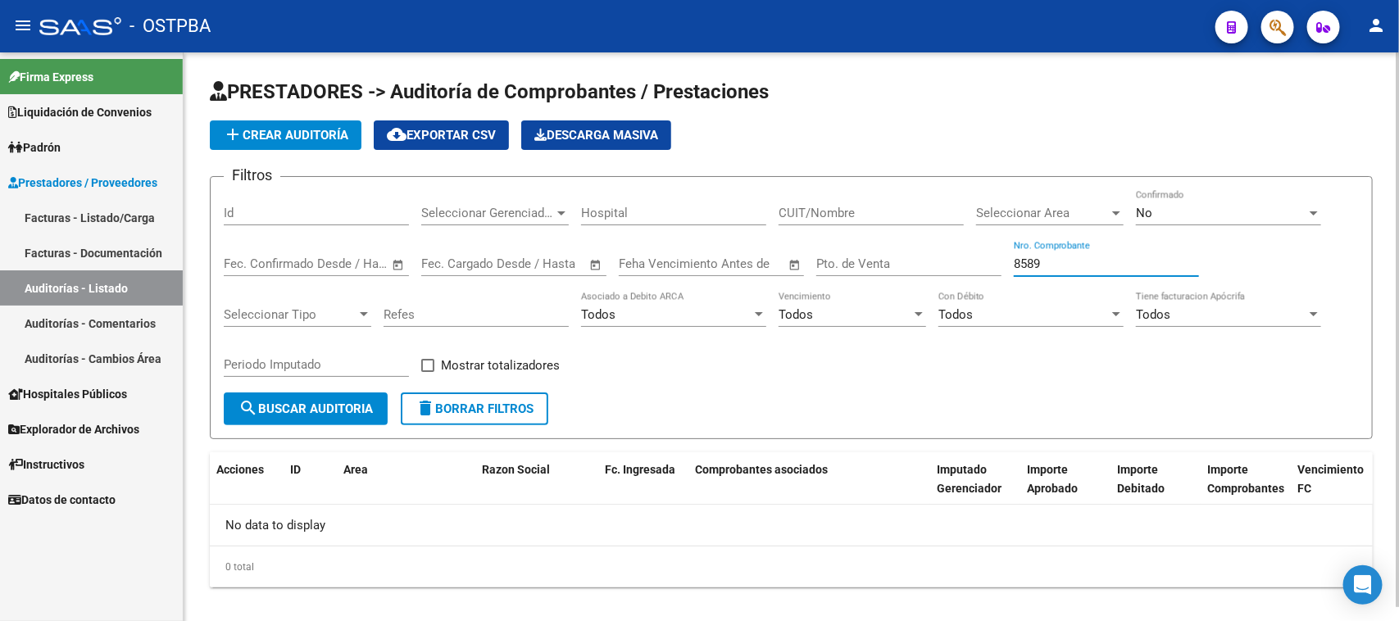
type input "8589"
click at [1241, 210] on div "No" at bounding box center [1221, 213] width 170 height 15
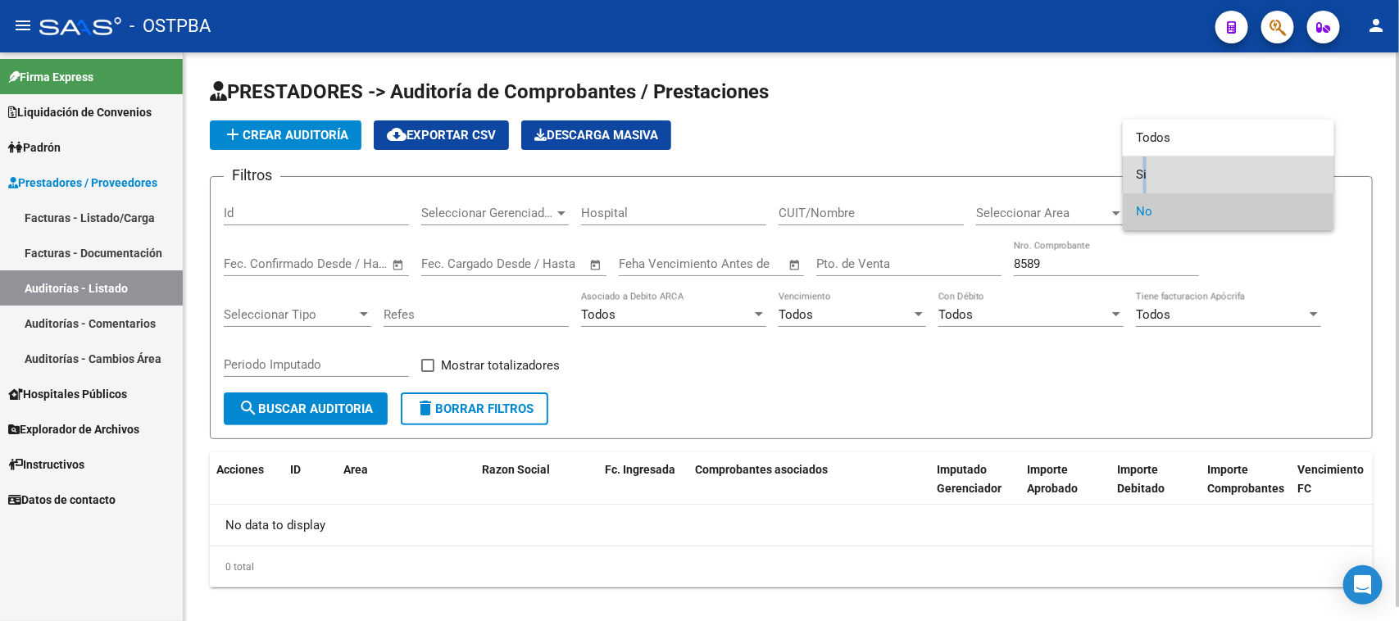
drag, startPoint x: 1141, startPoint y: 172, endPoint x: 991, endPoint y: 262, distance: 174.2
click at [1136, 174] on span "Si" at bounding box center [1228, 174] width 185 height 37
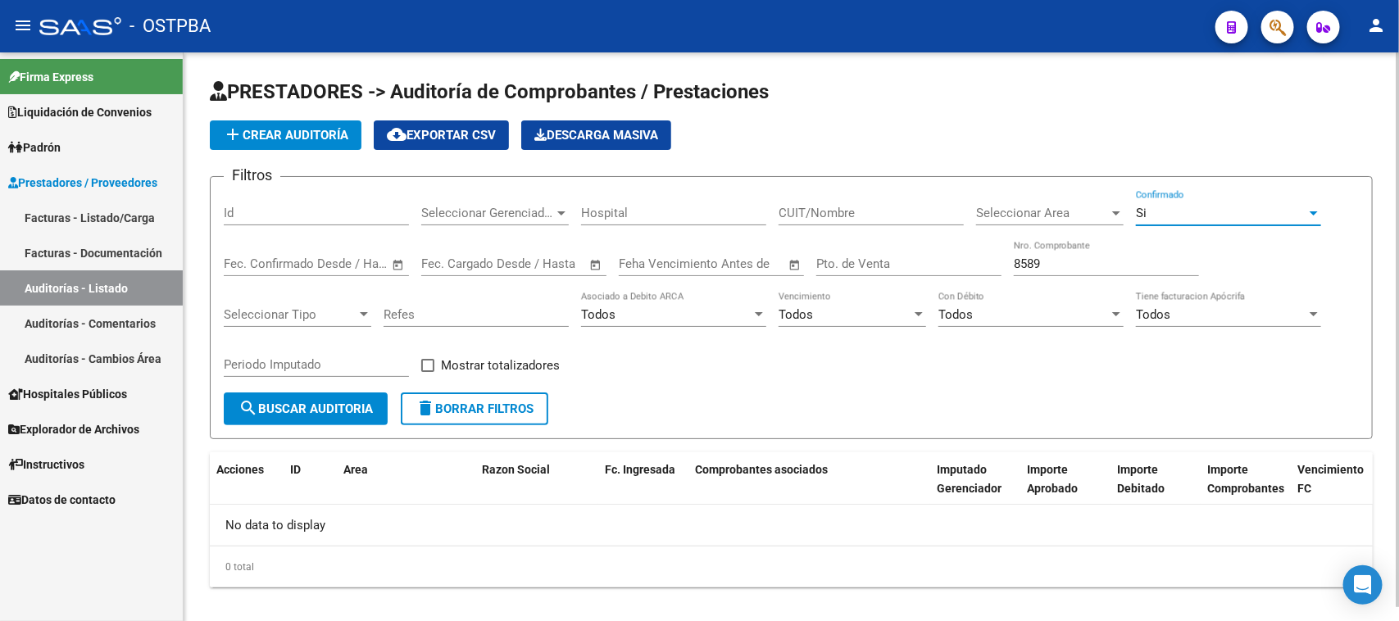
click at [344, 416] on button "search Buscar Auditoria" at bounding box center [306, 408] width 164 height 33
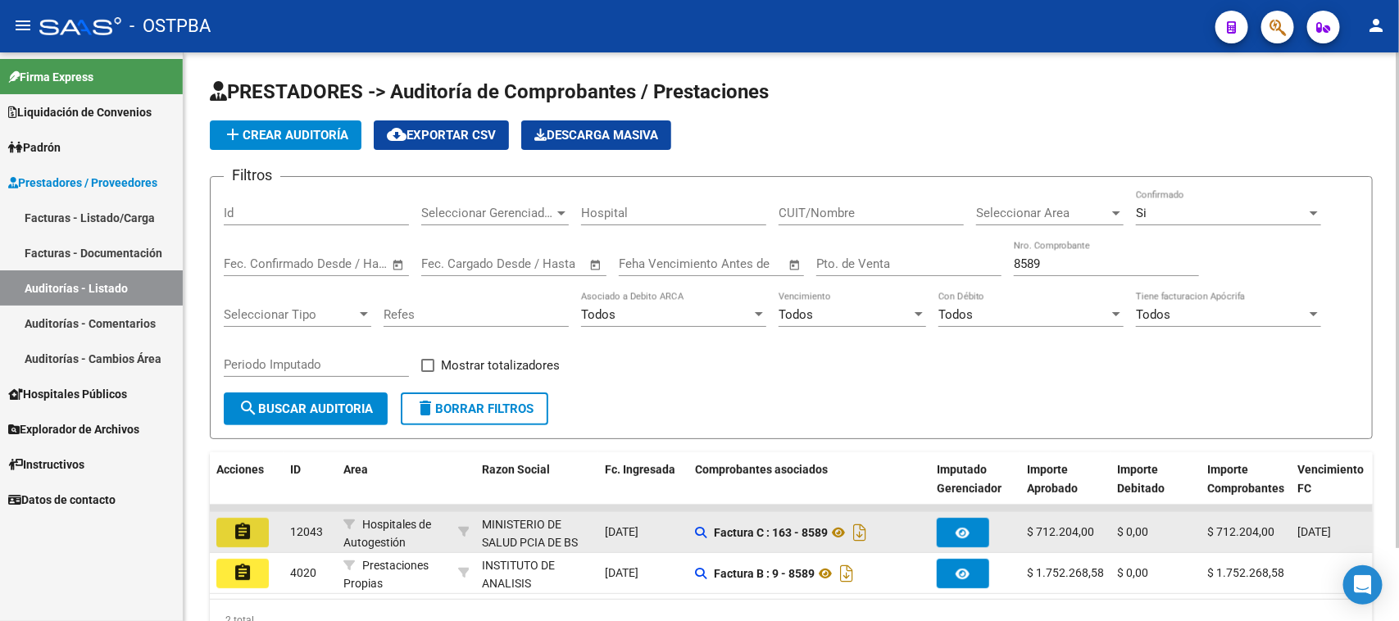
click at [235, 523] on mat-icon "assignment" at bounding box center [243, 532] width 20 height 20
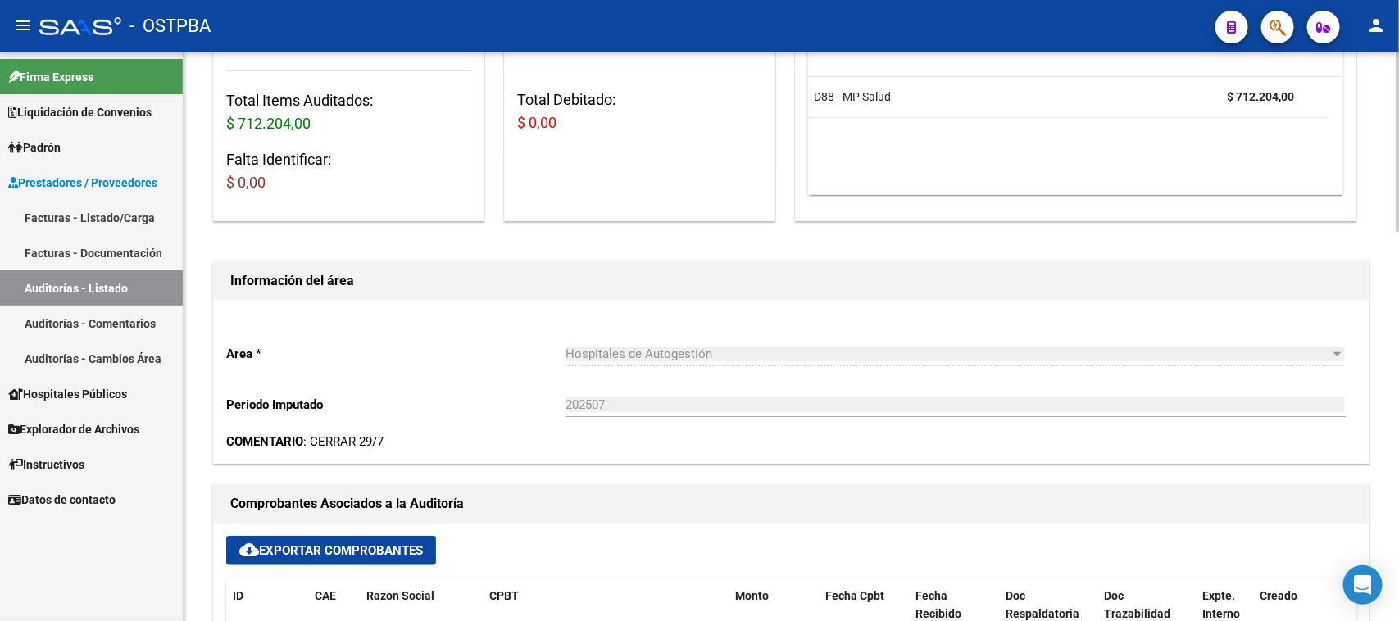
scroll to position [615, 0]
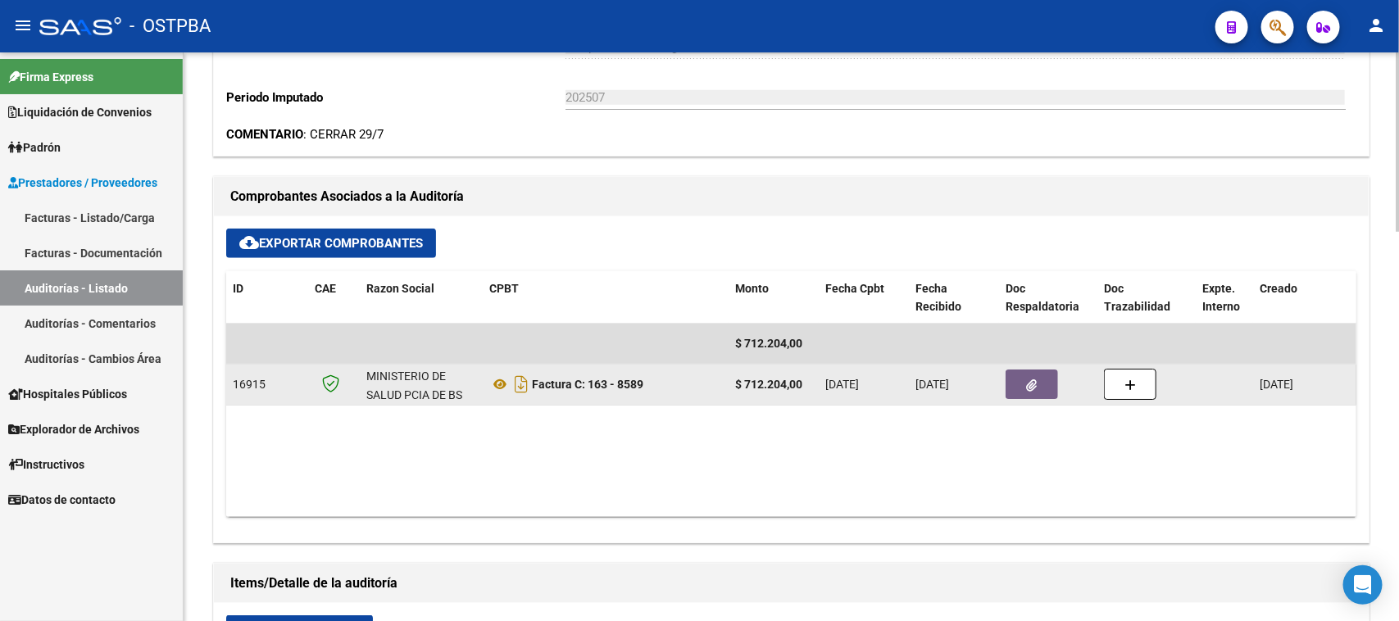
click at [1041, 388] on button "button" at bounding box center [1031, 384] width 52 height 29
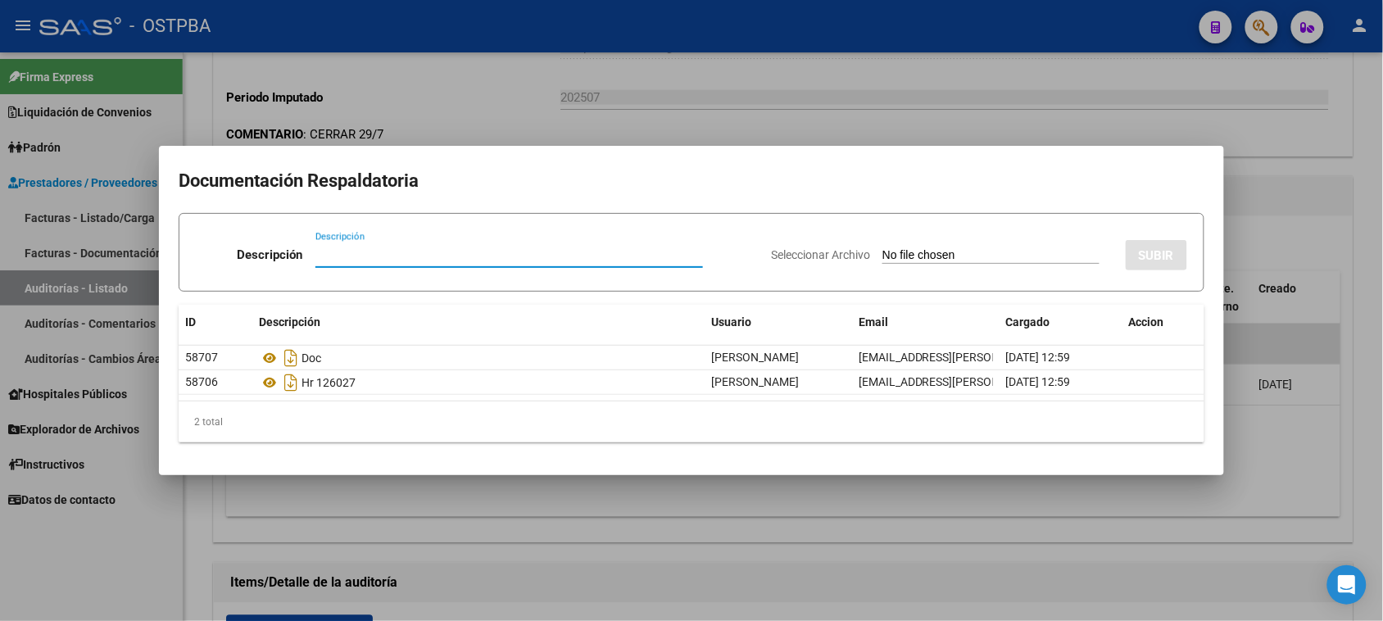
click at [1360, 309] on div at bounding box center [691, 310] width 1383 height 621
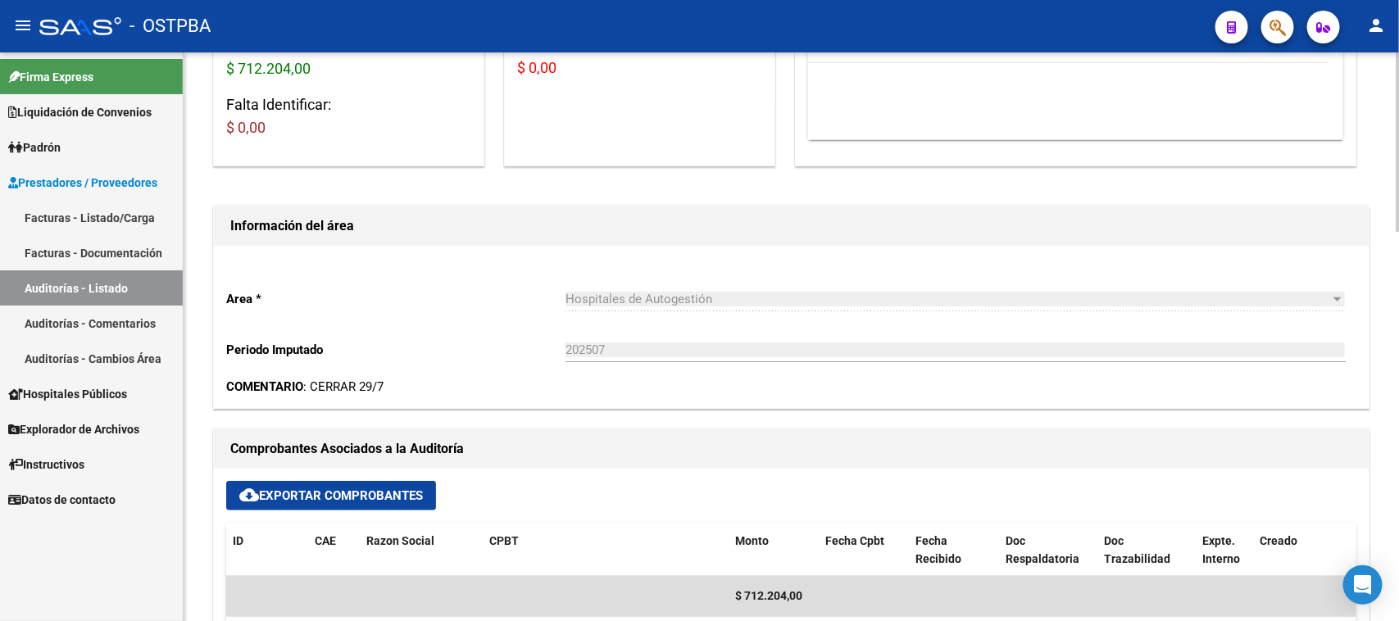
scroll to position [0, 0]
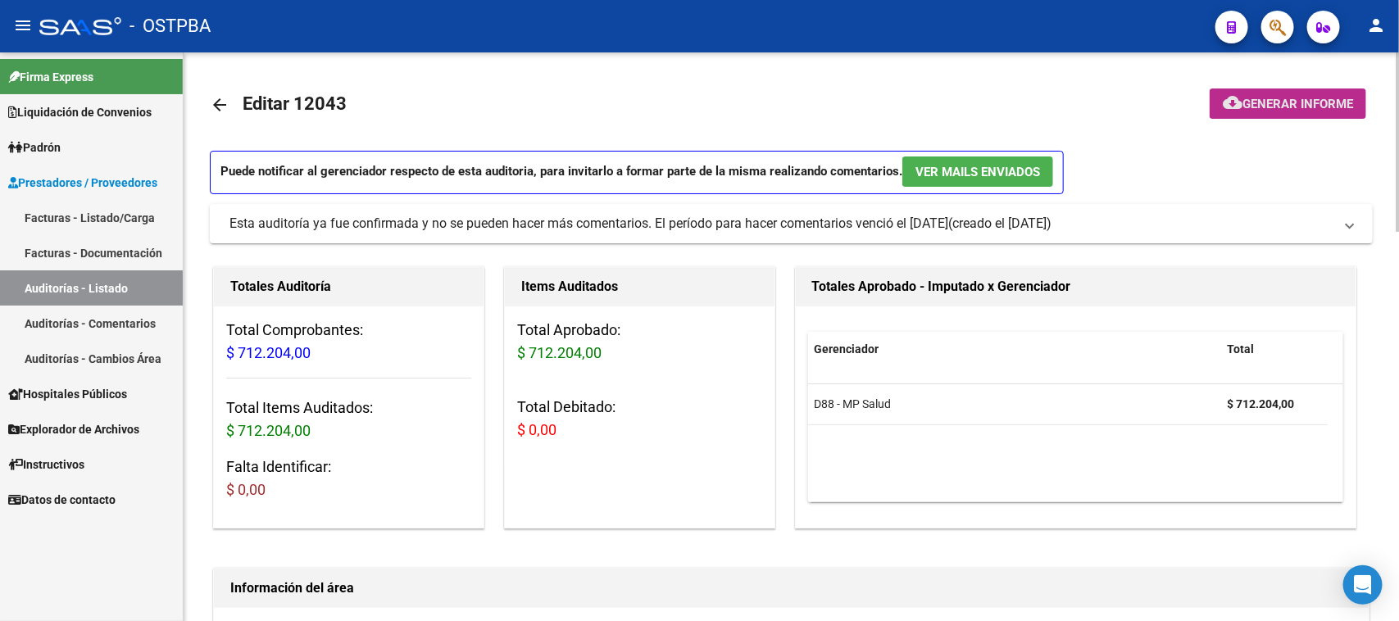
click at [1295, 107] on span "Generar informe" at bounding box center [1297, 104] width 111 height 15
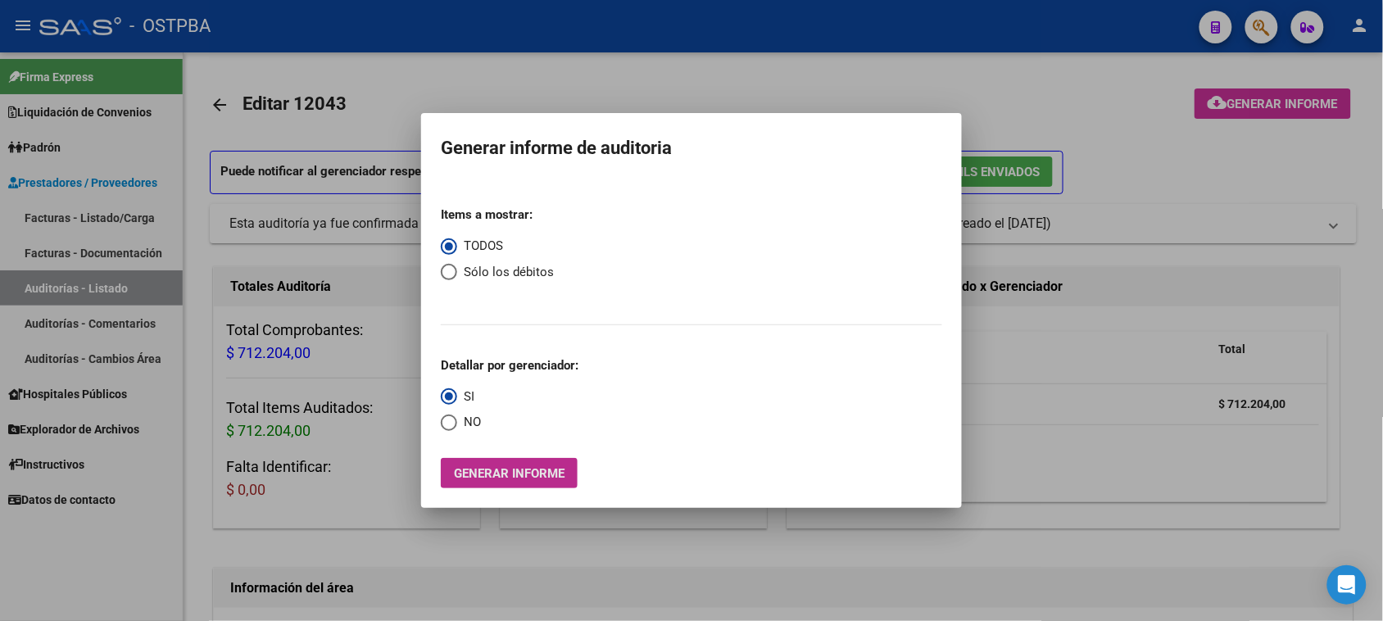
click at [508, 469] on span "Generar informe" at bounding box center [509, 473] width 111 height 15
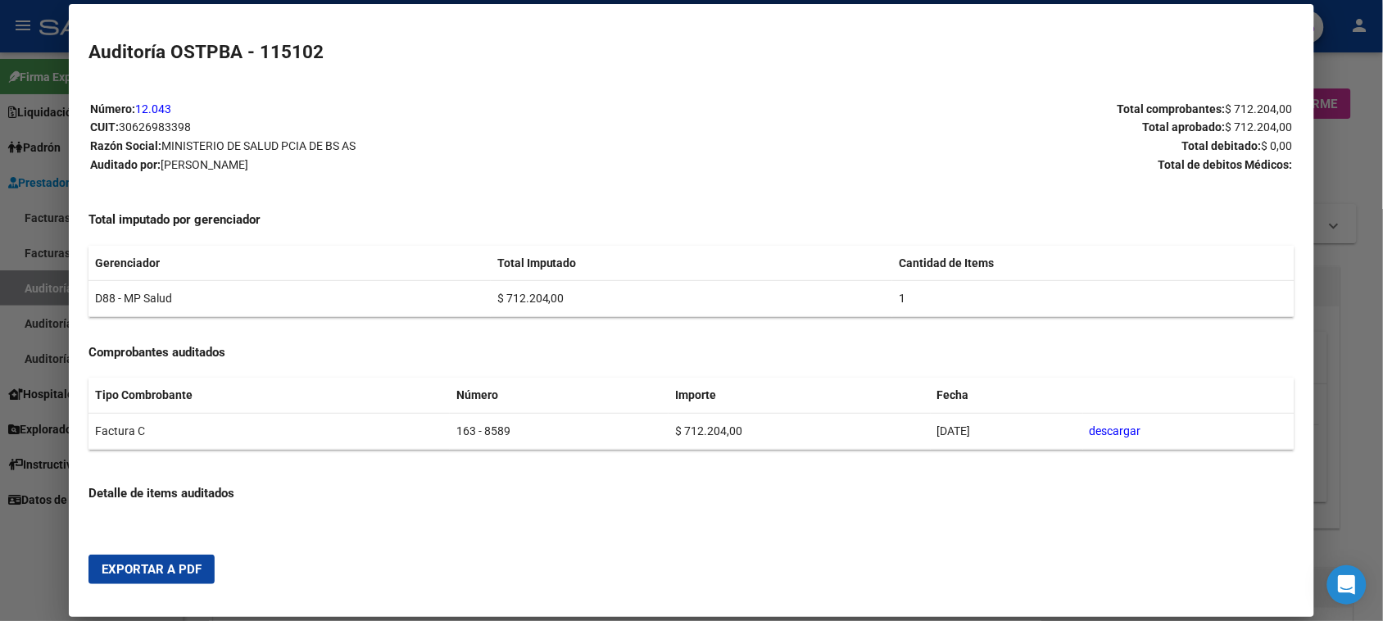
click at [117, 574] on span "Exportar a PDF" at bounding box center [152, 569] width 100 height 15
click at [39, 293] on div at bounding box center [691, 310] width 1383 height 621
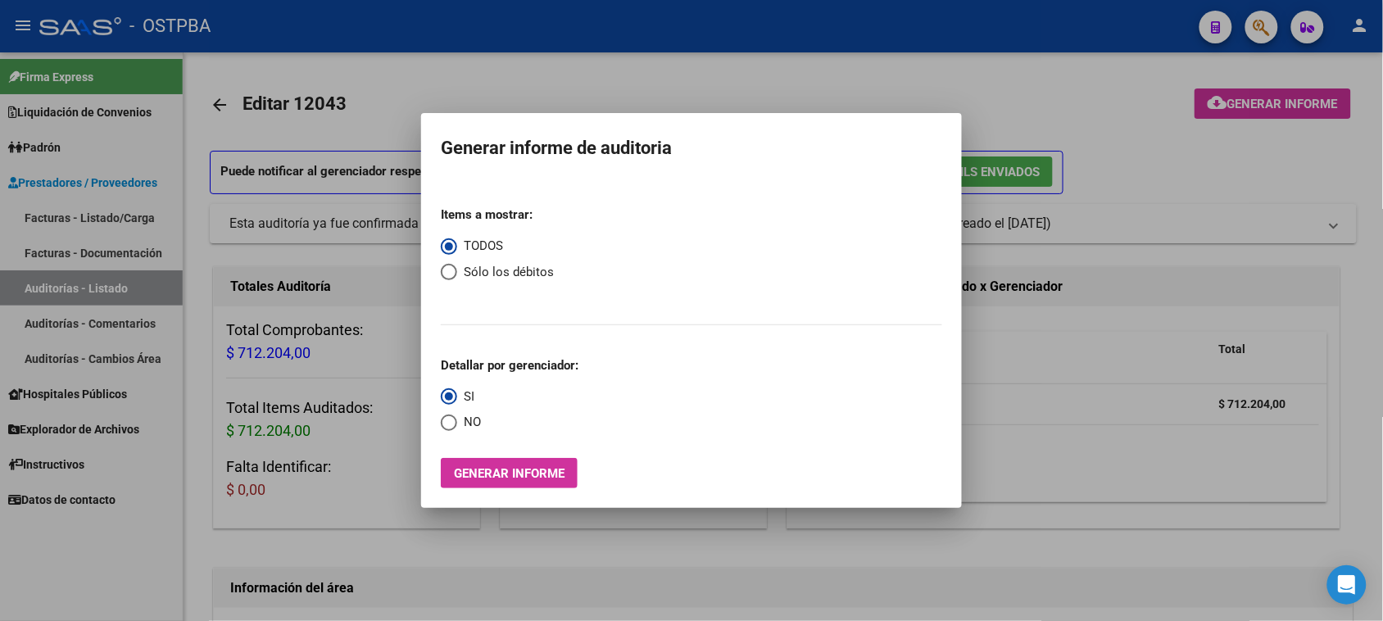
click at [39, 293] on div at bounding box center [691, 310] width 1383 height 621
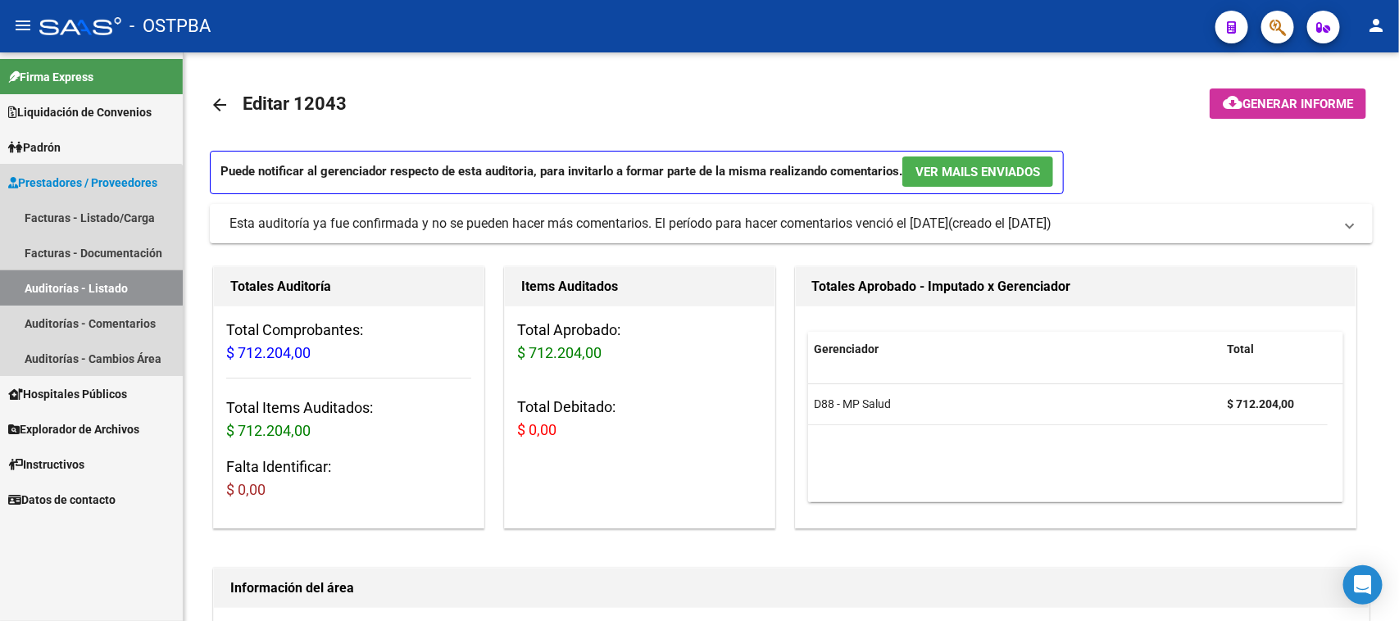
click at [53, 271] on link "Auditorías - Listado" at bounding box center [91, 287] width 183 height 35
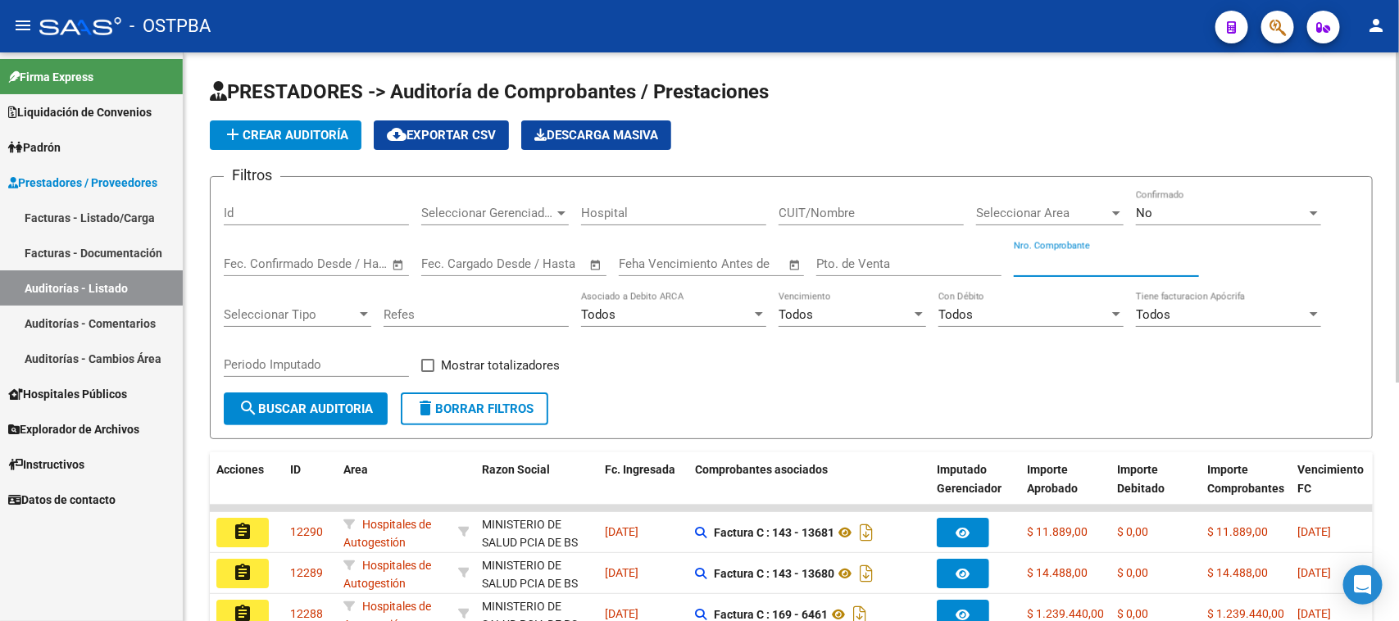
drag, startPoint x: 1033, startPoint y: 258, endPoint x: 1177, endPoint y: 324, distance: 158.7
click at [1037, 262] on input "Nro. Comprobante" at bounding box center [1106, 263] width 185 height 15
type input "9"
type input "8587"
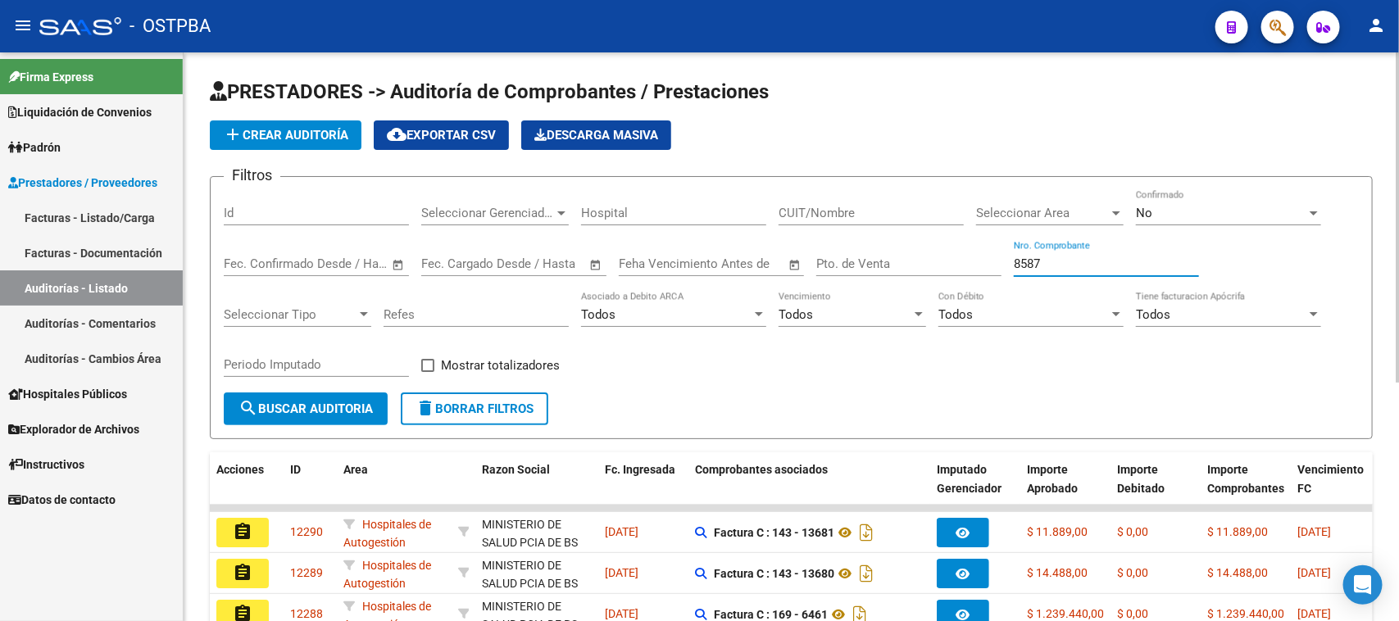
click at [1174, 206] on div "No" at bounding box center [1221, 213] width 170 height 15
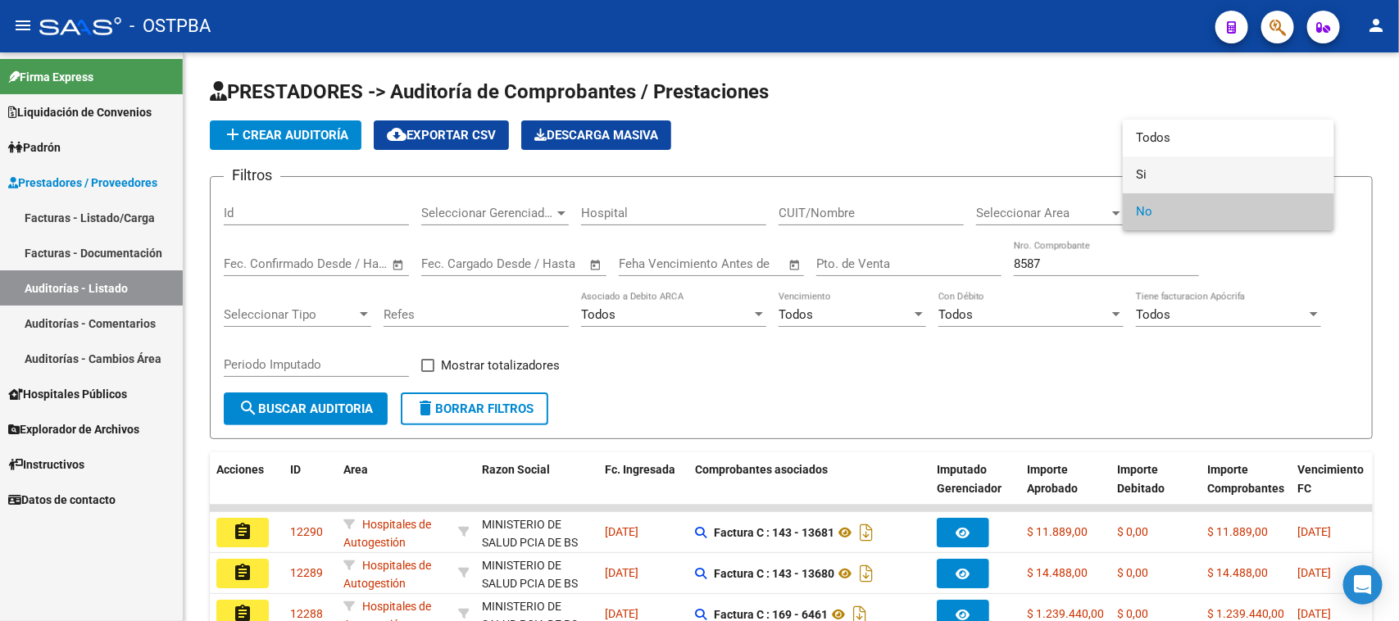
click at [1141, 175] on span "Si" at bounding box center [1228, 174] width 185 height 37
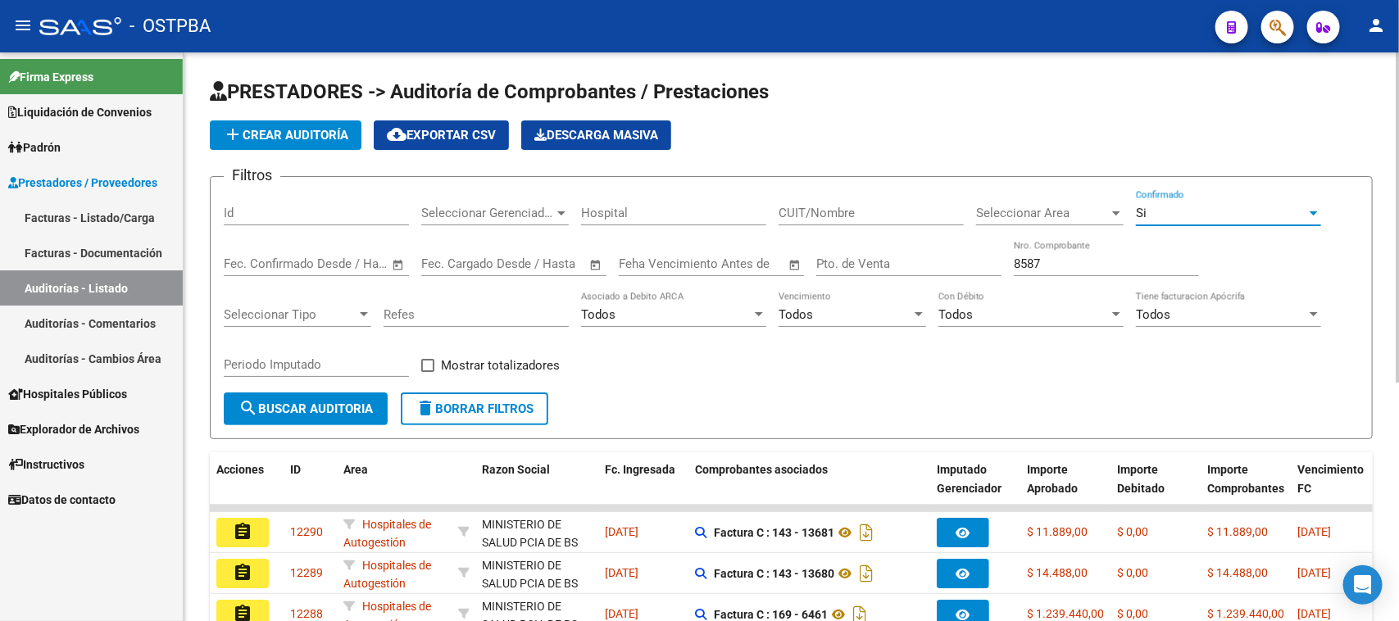
click at [347, 404] on span "search Buscar Auditoria" at bounding box center [305, 408] width 134 height 15
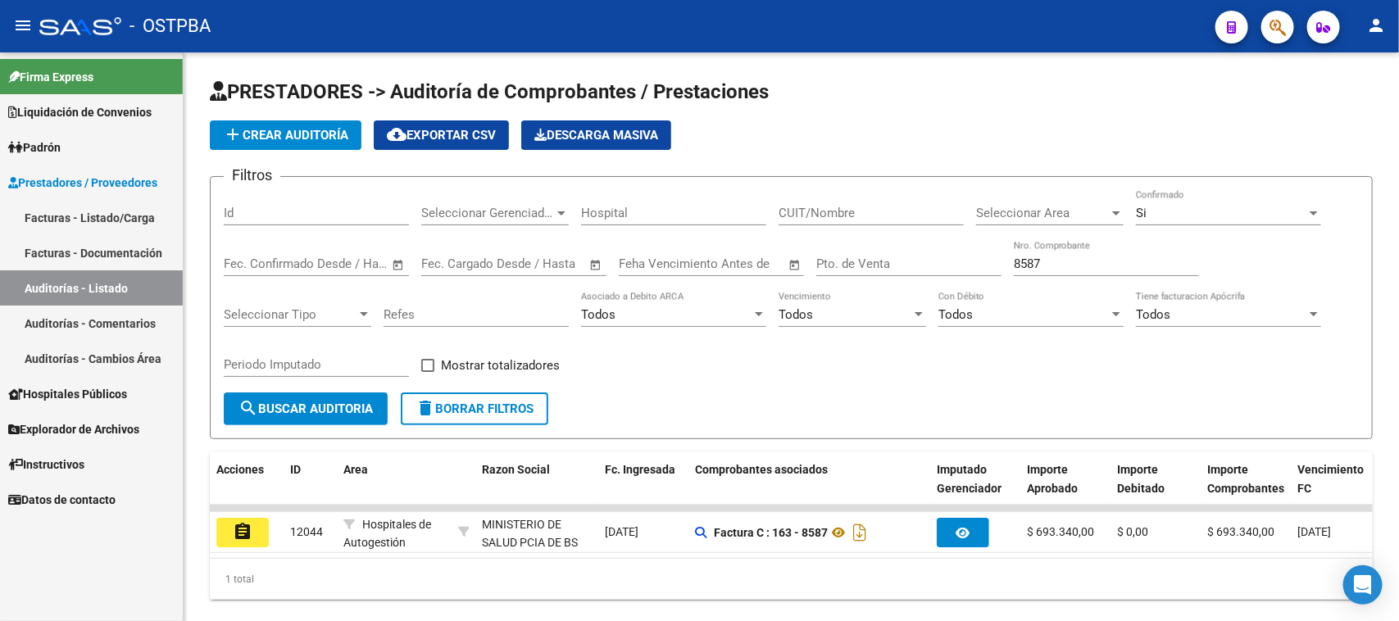
click at [240, 529] on mat-icon "assignment" at bounding box center [243, 532] width 20 height 20
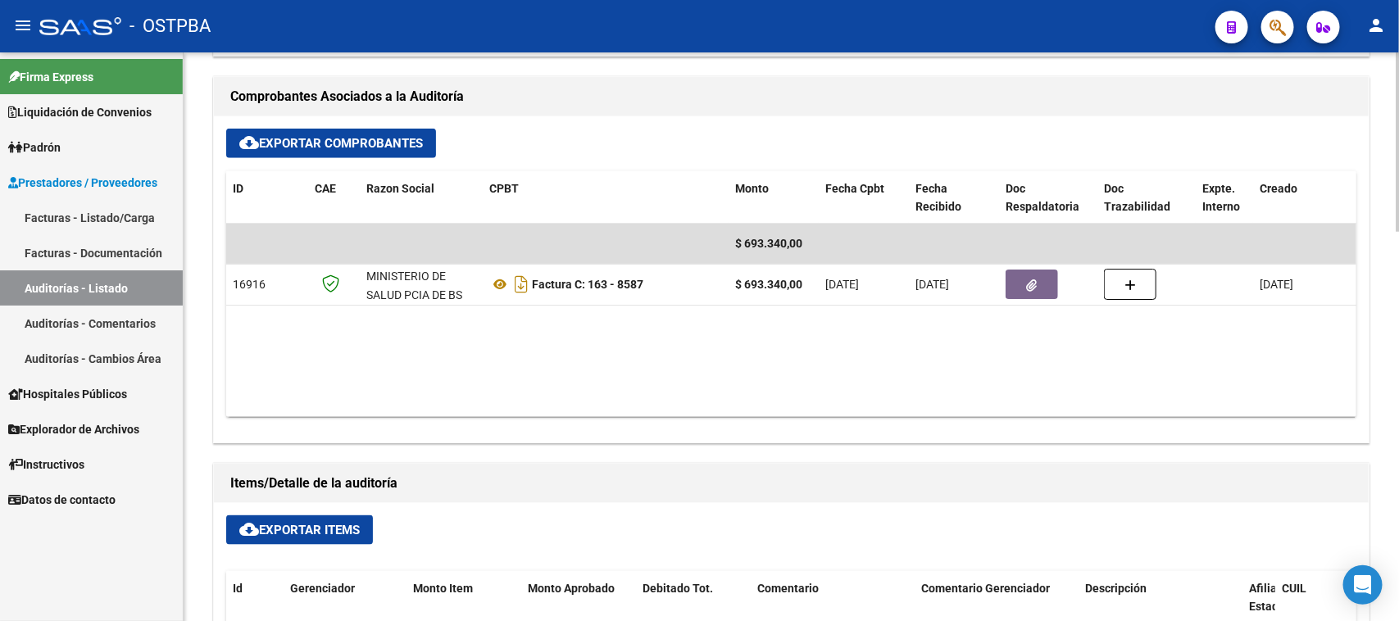
scroll to position [717, 0]
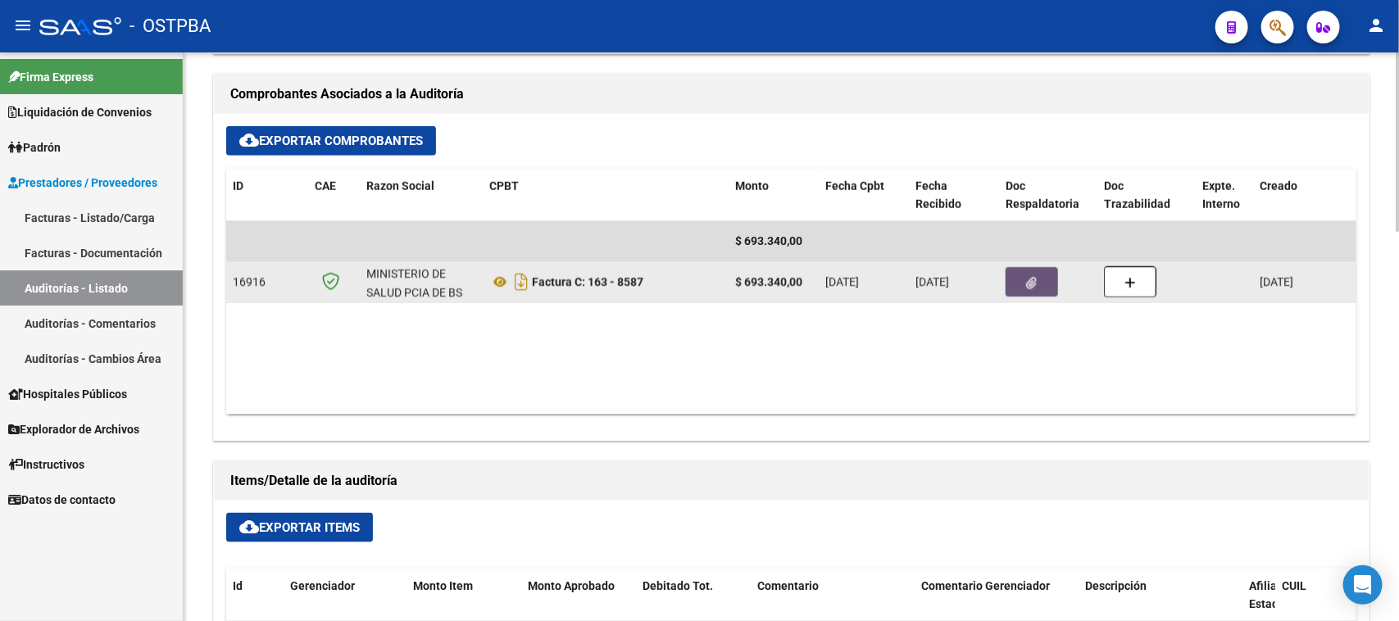
click at [1028, 283] on icon "button" at bounding box center [1032, 283] width 11 height 12
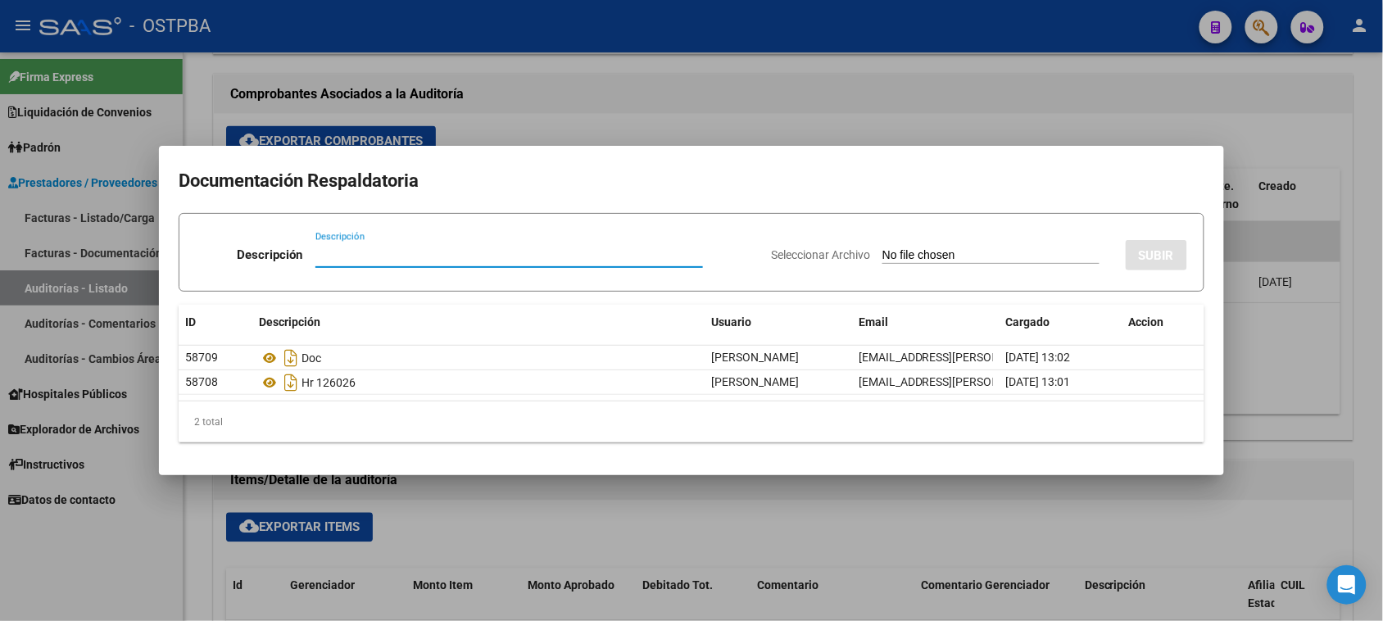
click at [1363, 307] on div at bounding box center [691, 310] width 1383 height 621
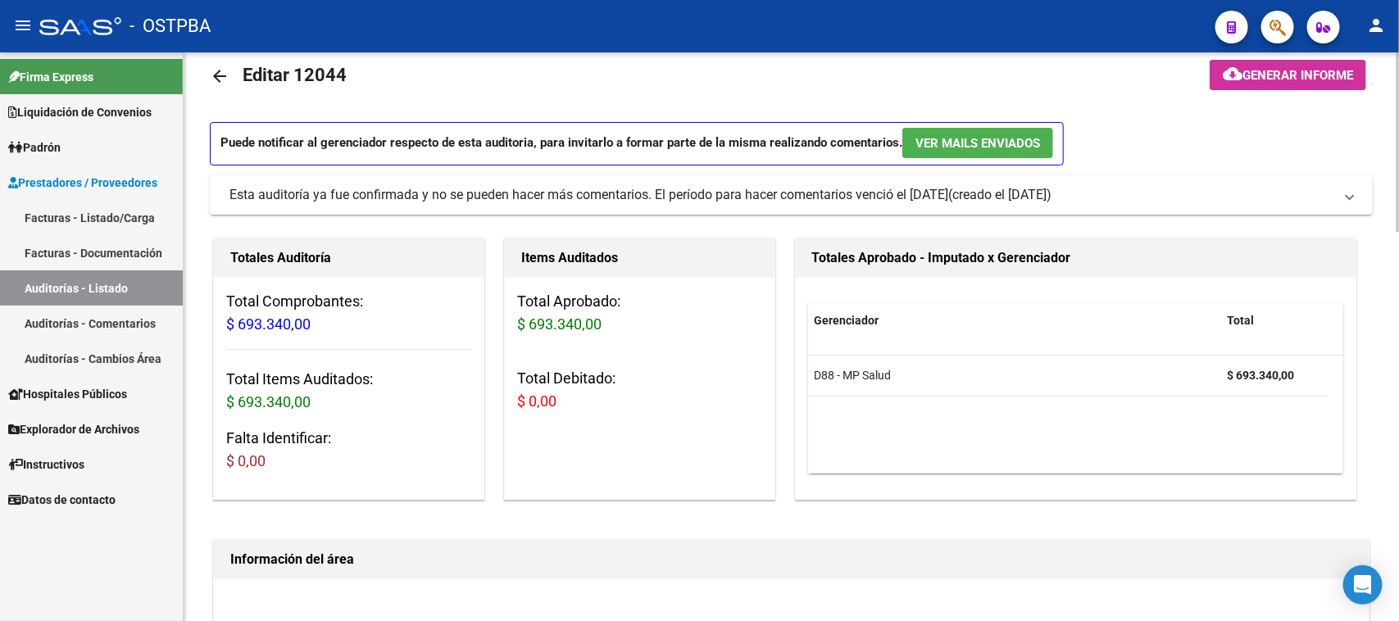
scroll to position [0, 0]
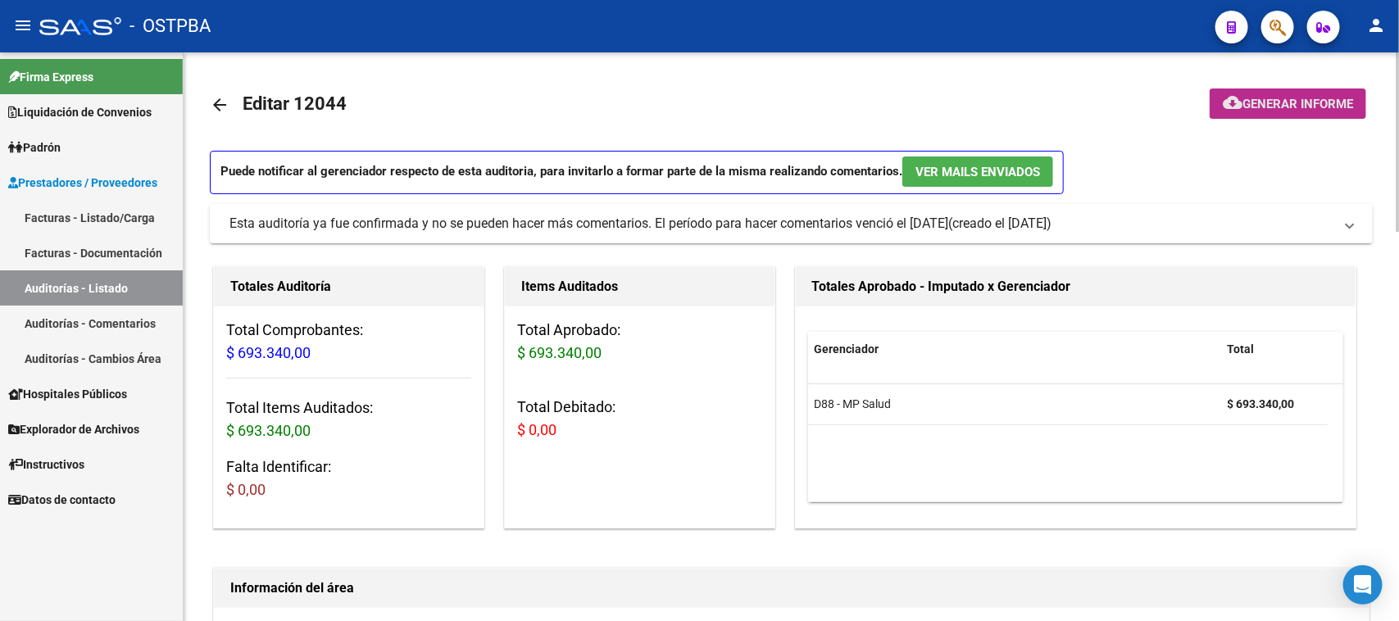
click at [1254, 93] on button "cloud_download Generar informe" at bounding box center [1287, 103] width 156 height 30
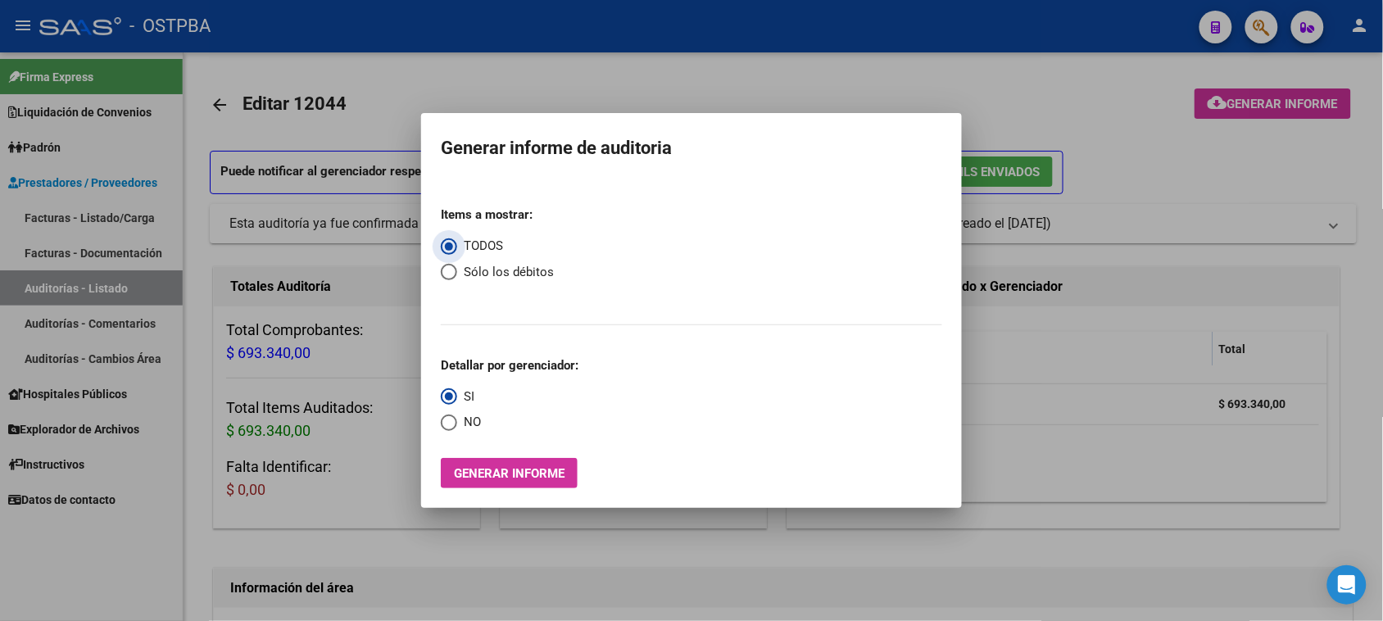
click at [537, 467] on span "Generar informe" at bounding box center [509, 473] width 111 height 15
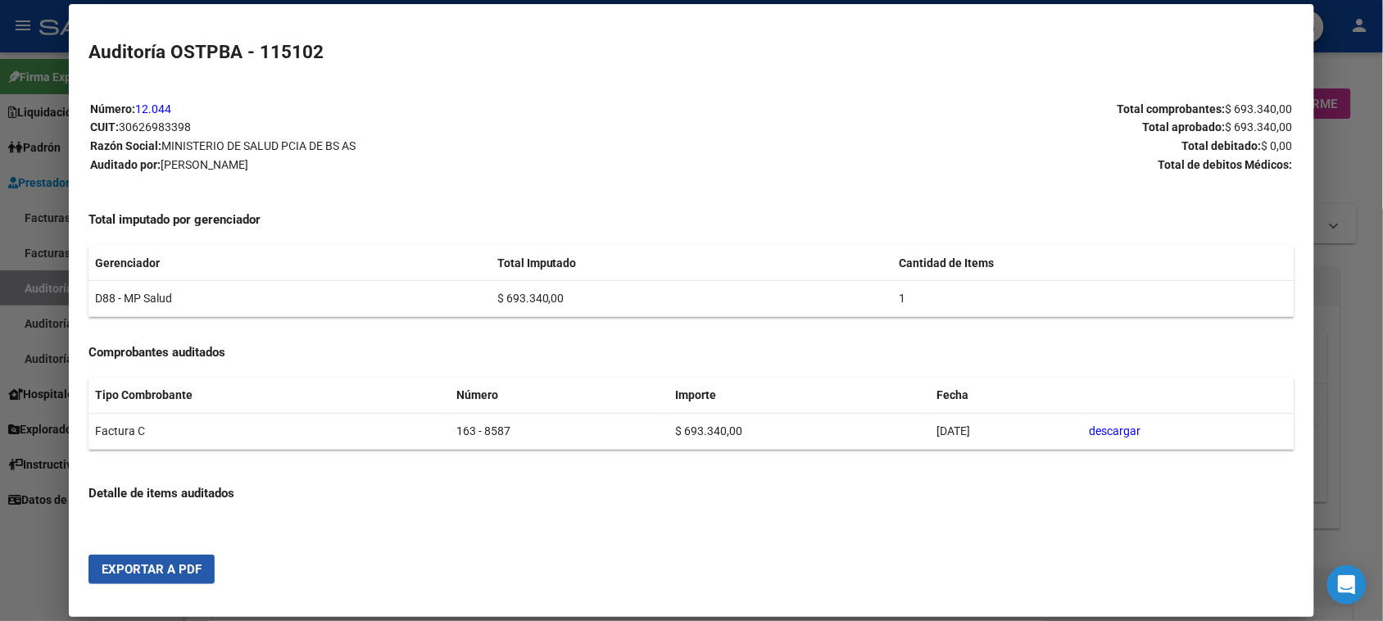
click at [162, 566] on span "Exportar a PDF" at bounding box center [152, 569] width 100 height 15
click at [17, 283] on div at bounding box center [691, 310] width 1383 height 621
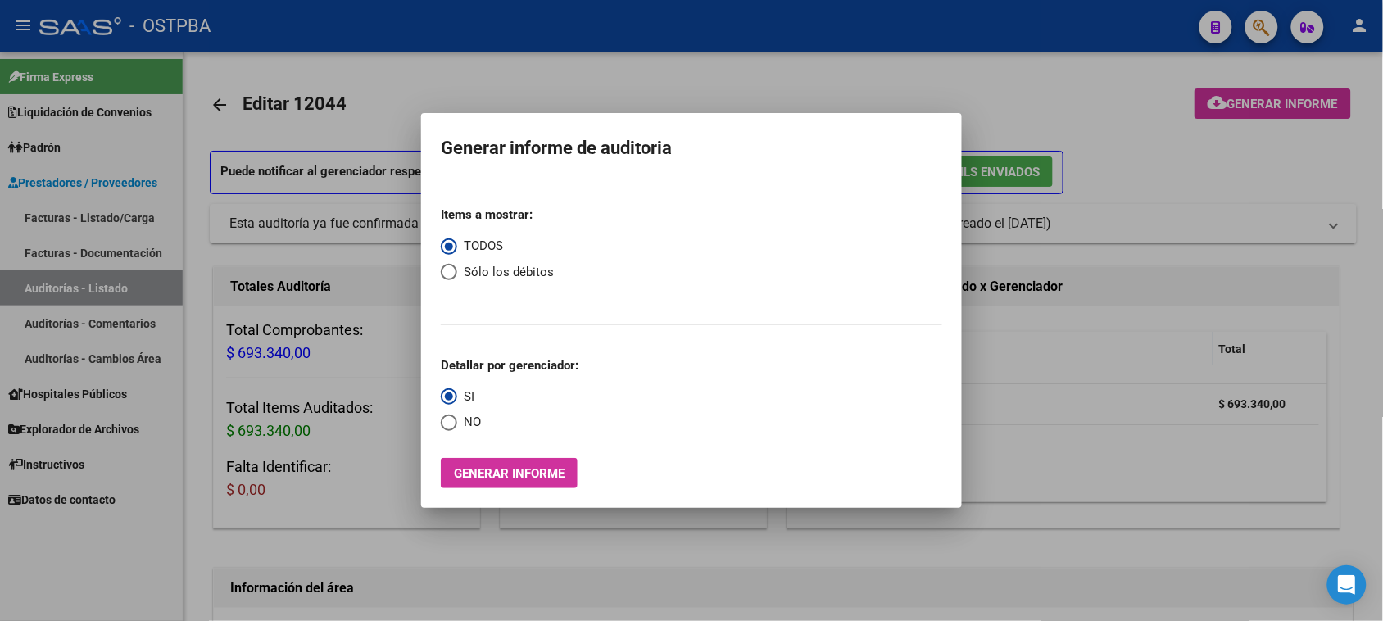
click at [17, 283] on div at bounding box center [691, 310] width 1383 height 621
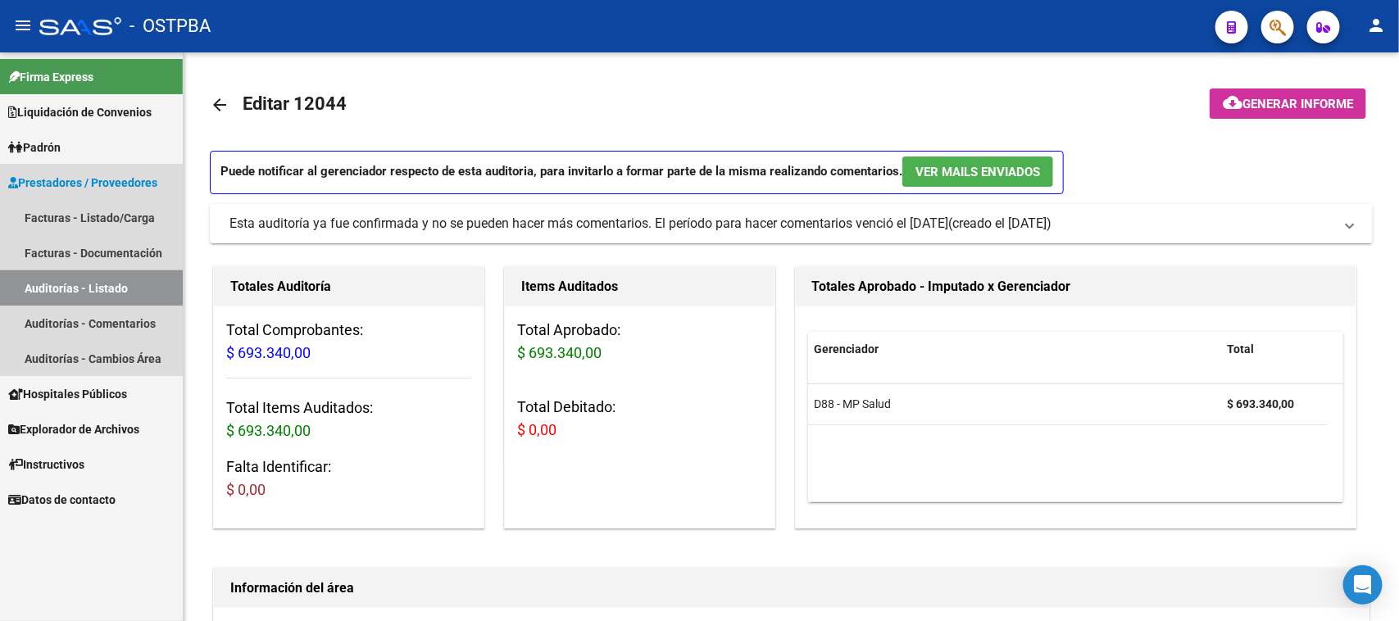
click at [17, 283] on link "Auditorías - Listado" at bounding box center [91, 287] width 183 height 35
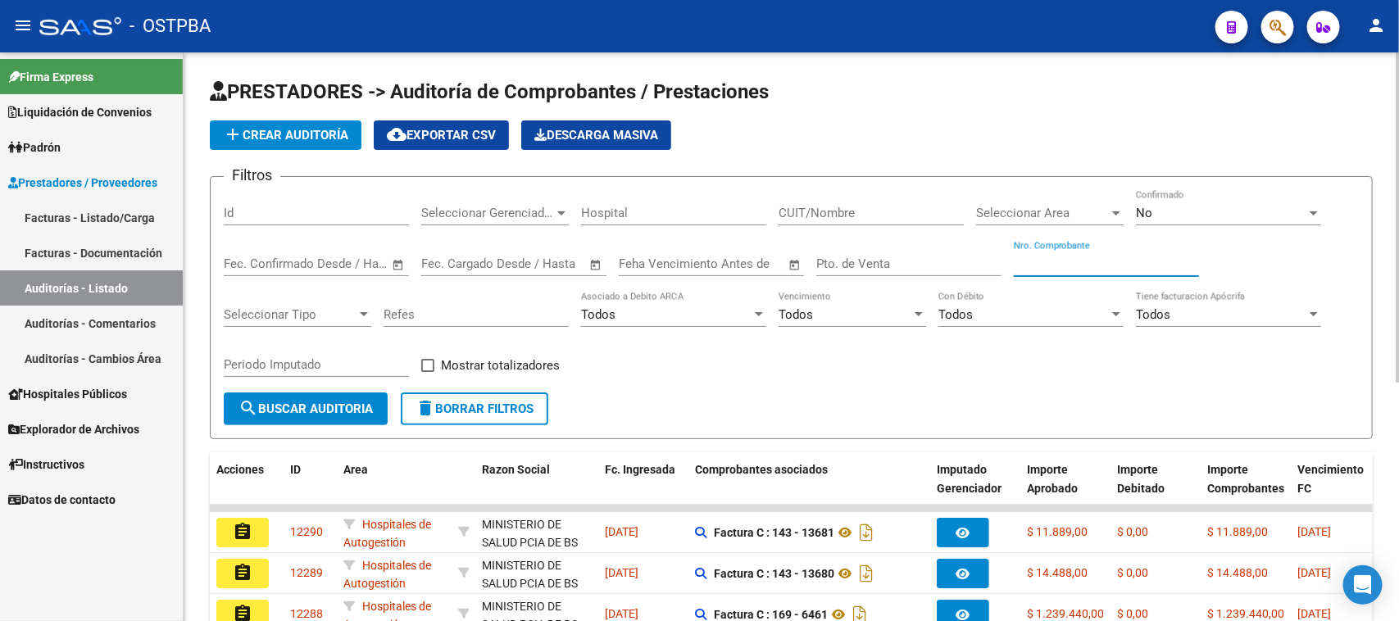
drag, startPoint x: 1033, startPoint y: 262, endPoint x: 1217, endPoint y: 318, distance: 191.8
click at [1034, 262] on input "Nro. Comprobante" at bounding box center [1106, 263] width 185 height 15
type input "8552"
click at [1147, 206] on span "No" at bounding box center [1144, 213] width 16 height 15
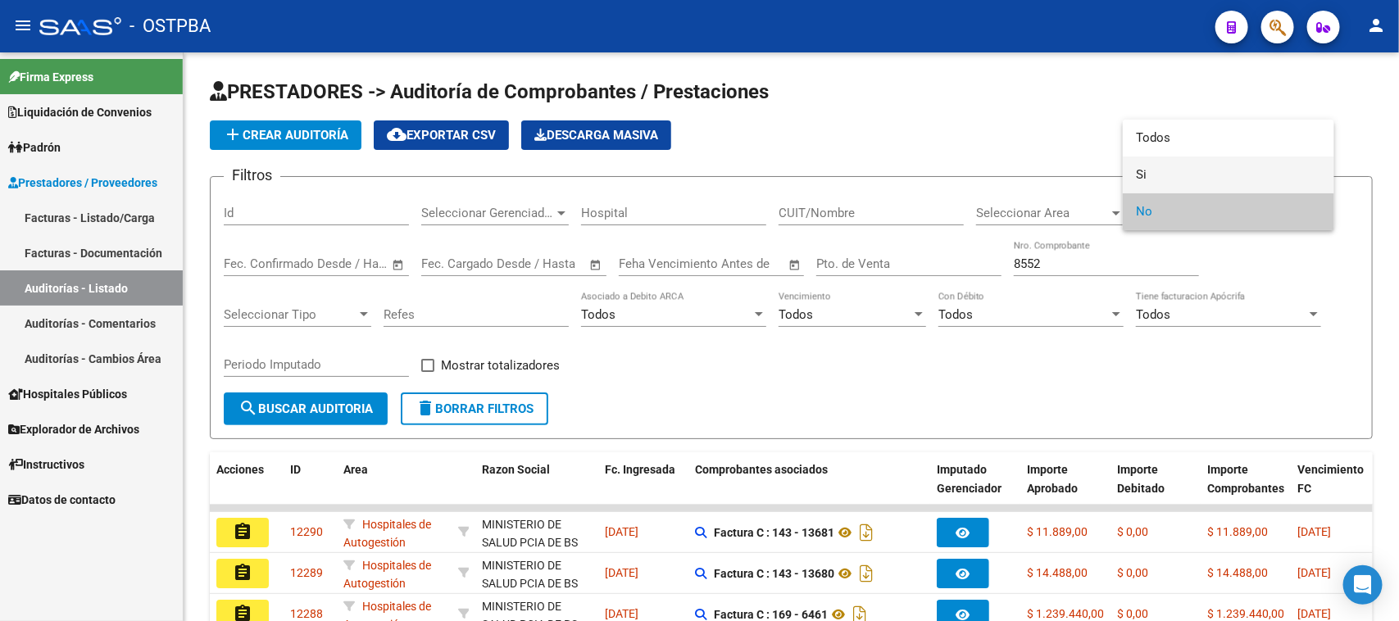
click at [1140, 175] on span "Si" at bounding box center [1228, 174] width 185 height 37
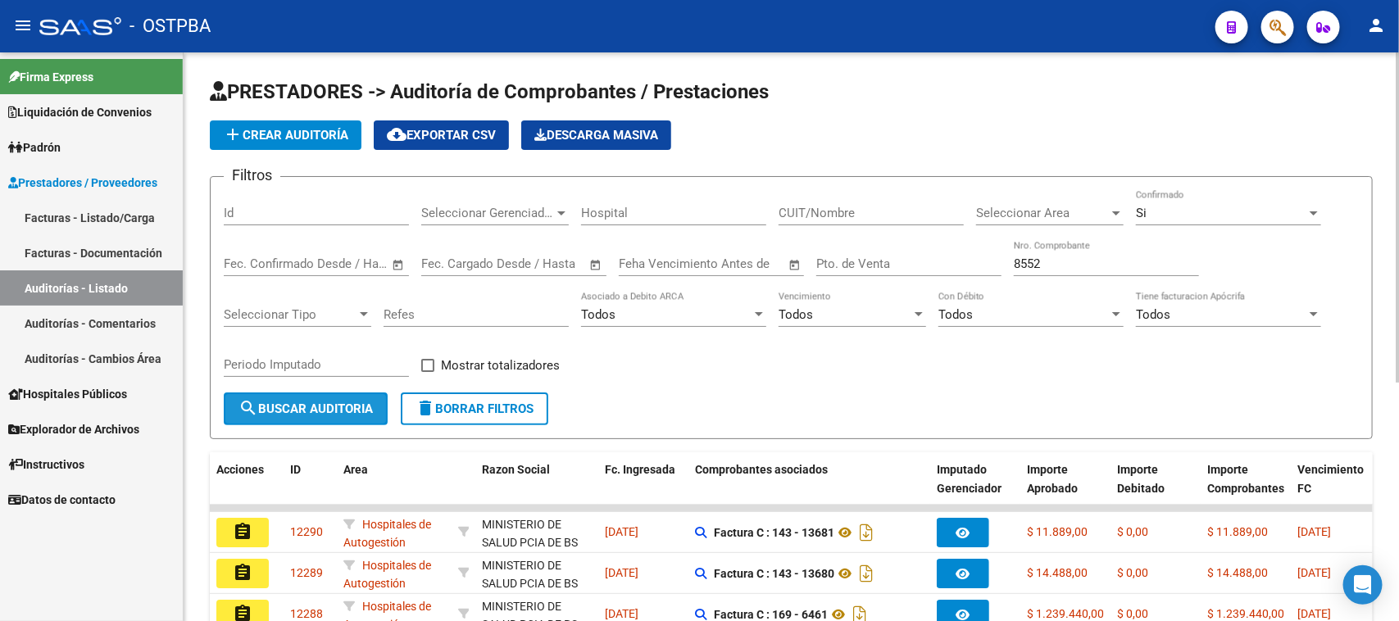
click at [375, 406] on button "search Buscar Auditoria" at bounding box center [306, 408] width 164 height 33
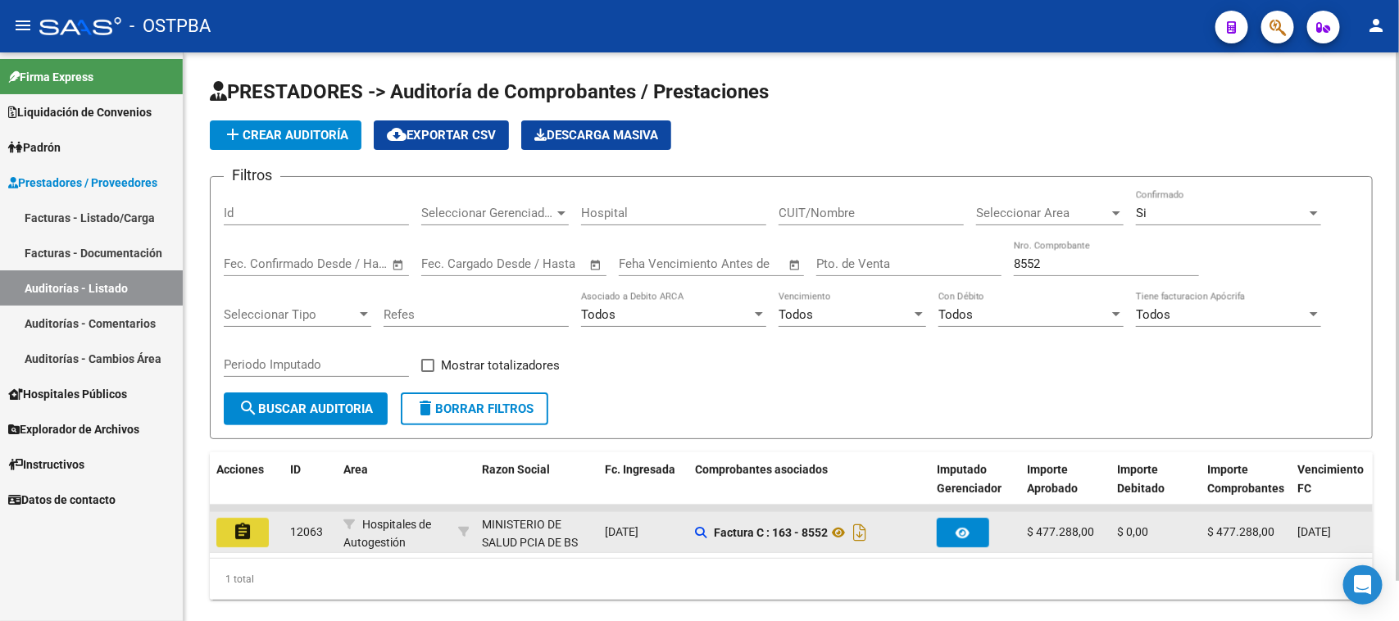
click at [248, 522] on mat-icon "assignment" at bounding box center [243, 532] width 20 height 20
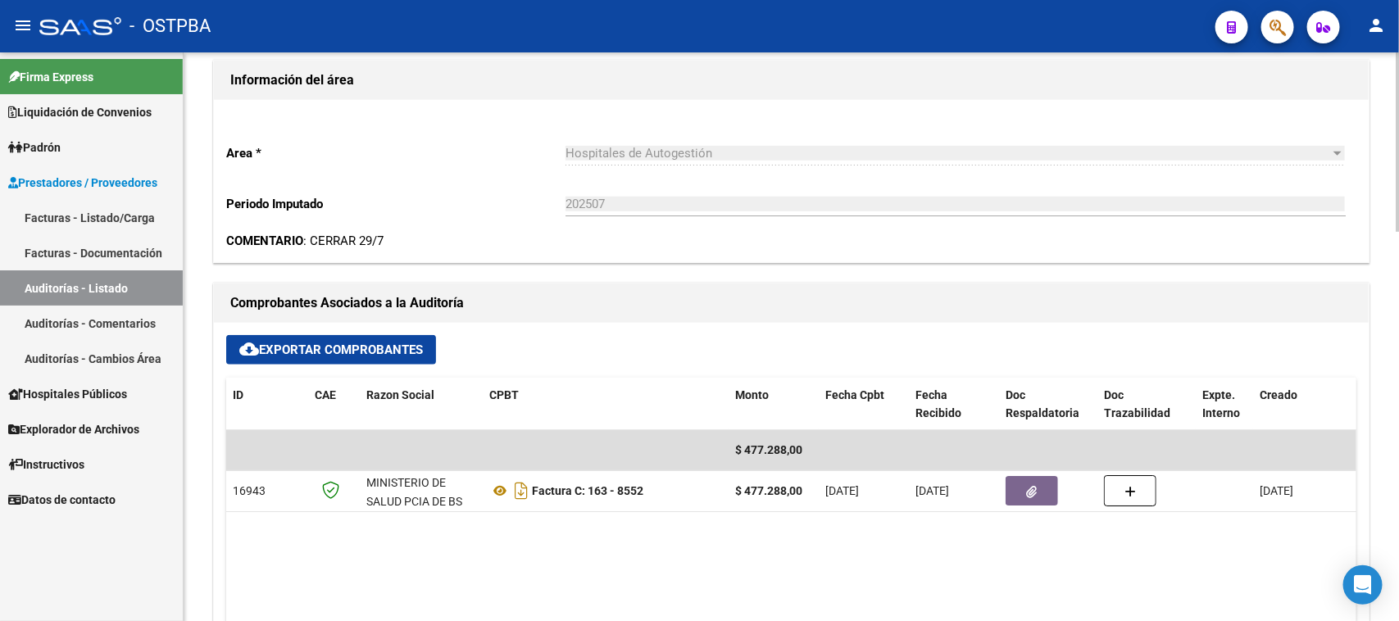
scroll to position [512, 0]
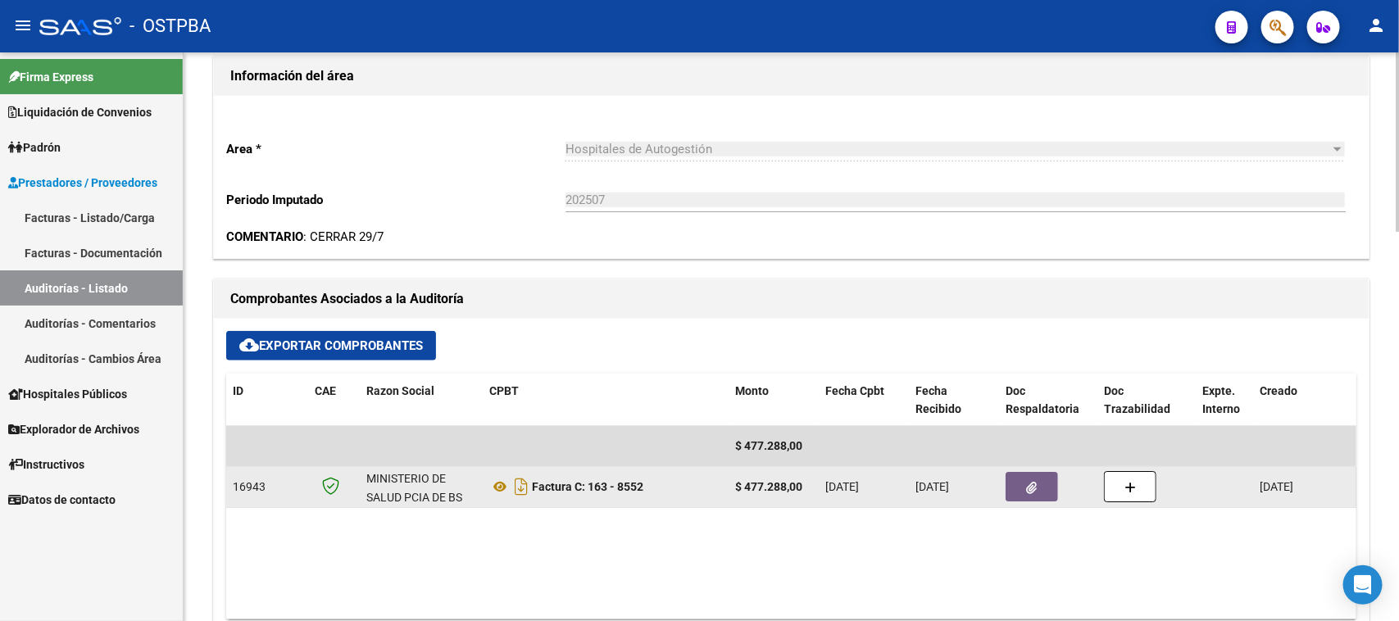
click at [1023, 497] on button "button" at bounding box center [1031, 486] width 52 height 29
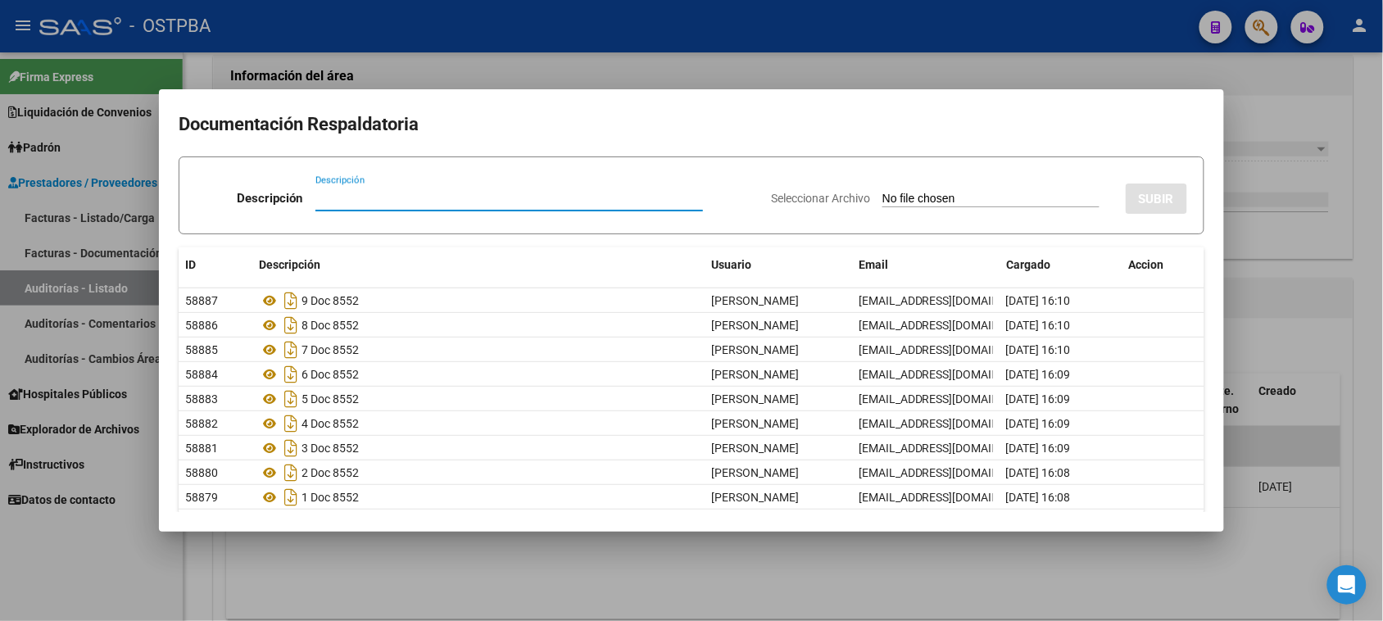
click at [1367, 553] on div at bounding box center [691, 310] width 1383 height 621
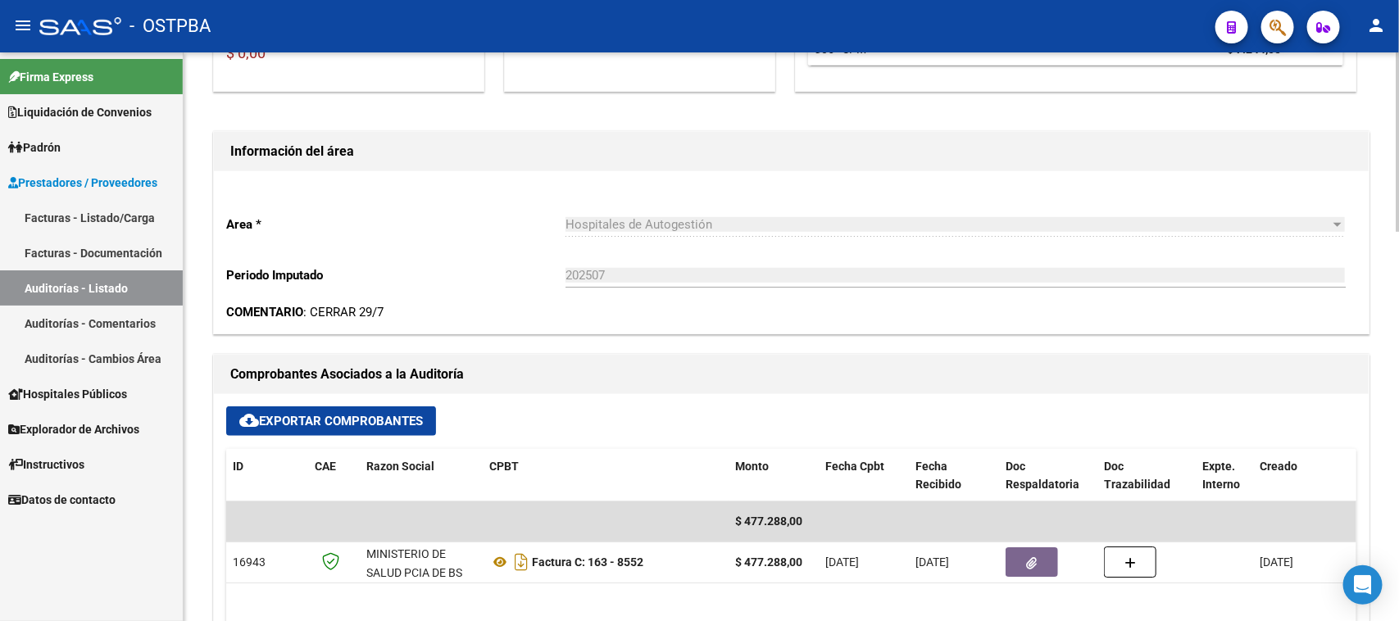
scroll to position [0, 0]
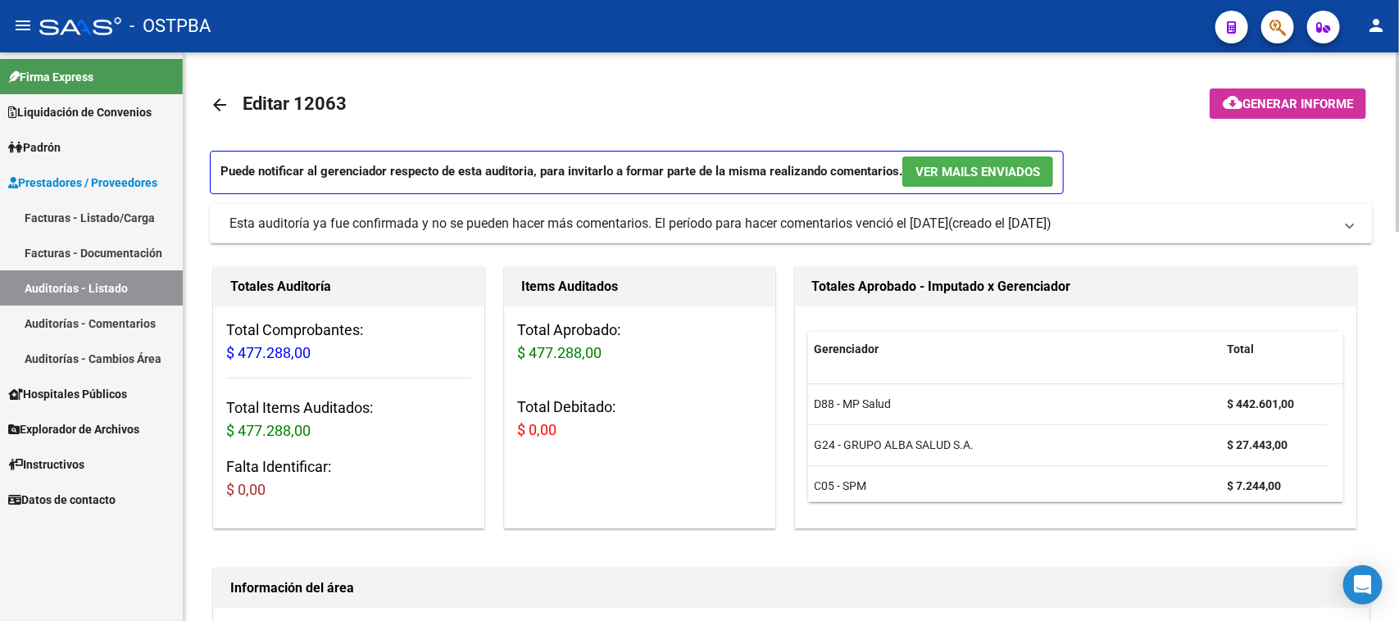
click at [1280, 102] on span "Generar informe" at bounding box center [1297, 104] width 111 height 15
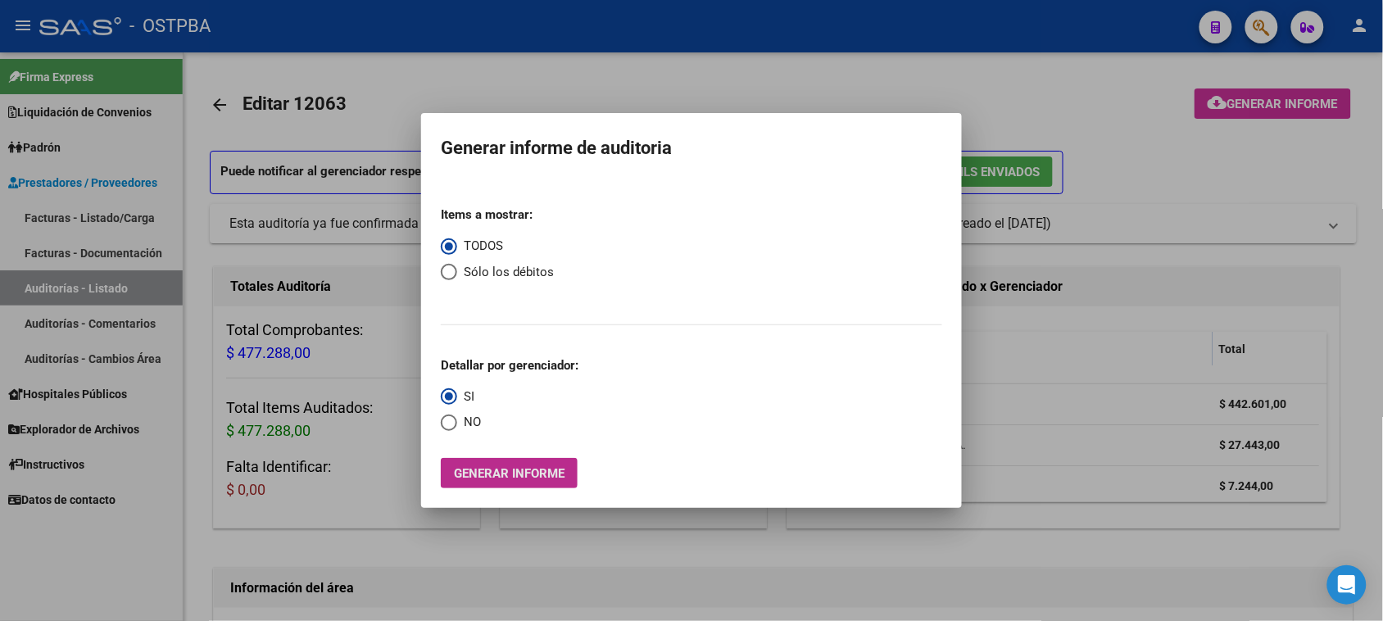
click at [526, 480] on span "Generar informe" at bounding box center [509, 473] width 111 height 15
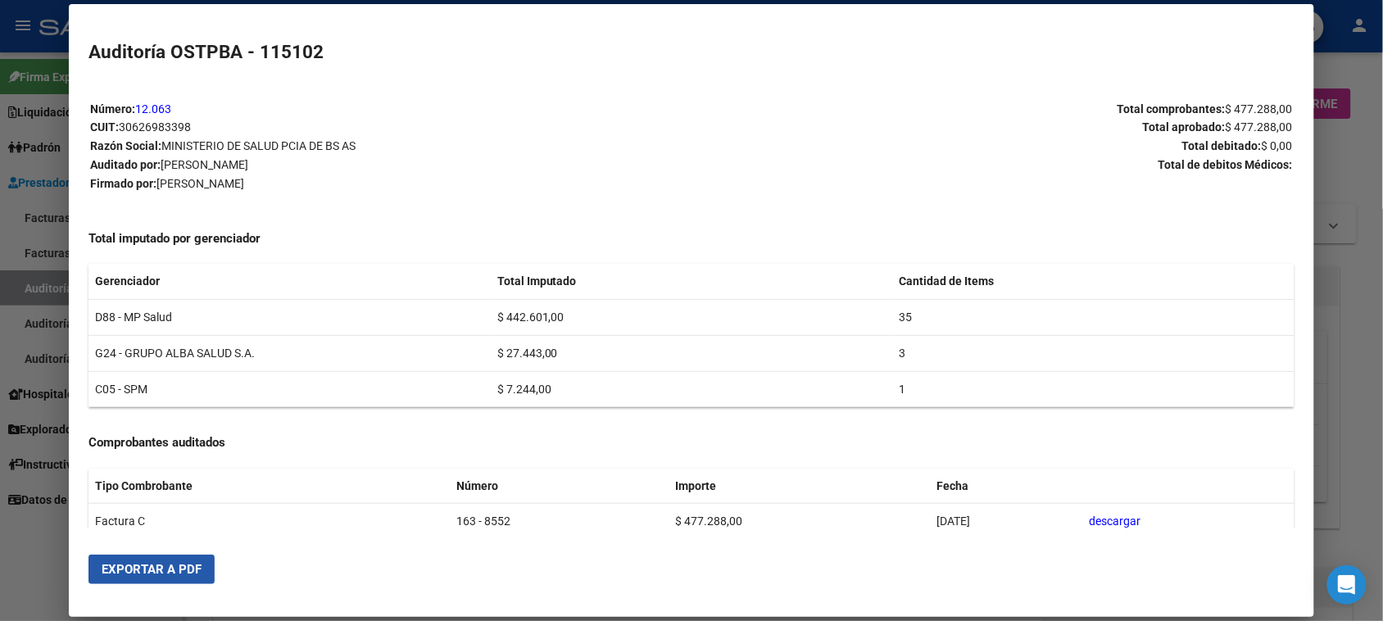
click at [161, 574] on span "Exportar a PDF" at bounding box center [152, 569] width 100 height 15
click at [25, 276] on div at bounding box center [691, 310] width 1383 height 621
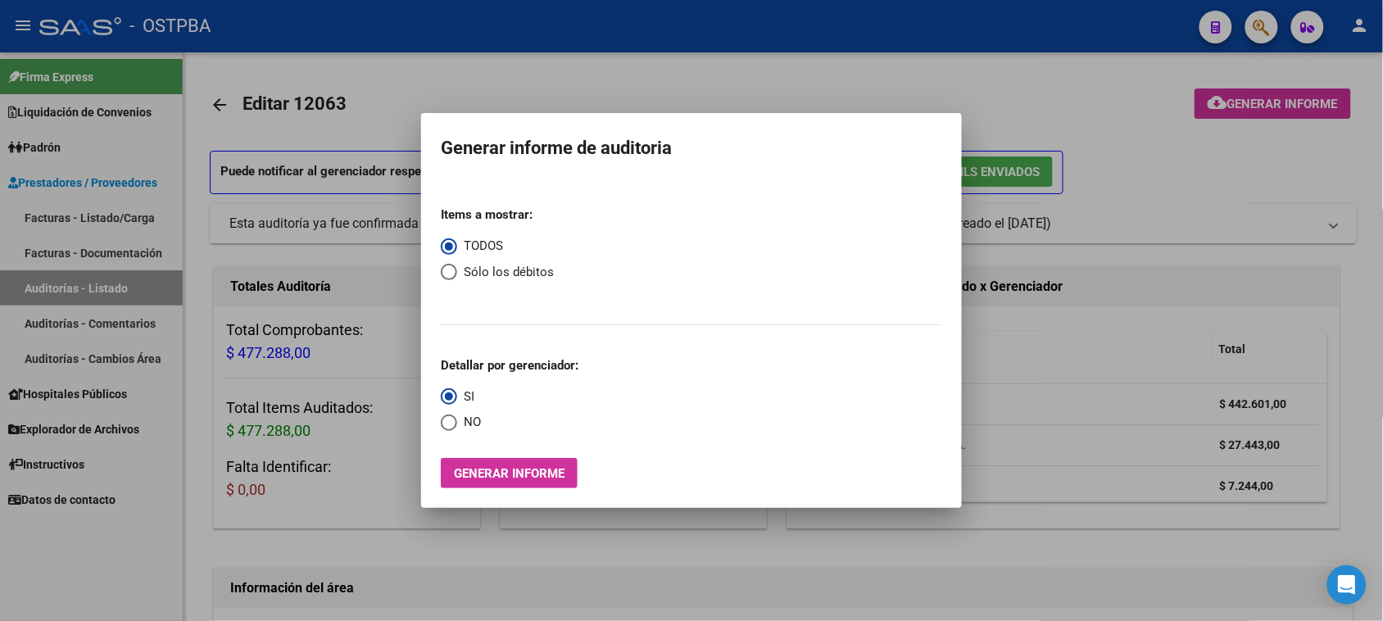
click at [30, 283] on div at bounding box center [691, 310] width 1383 height 621
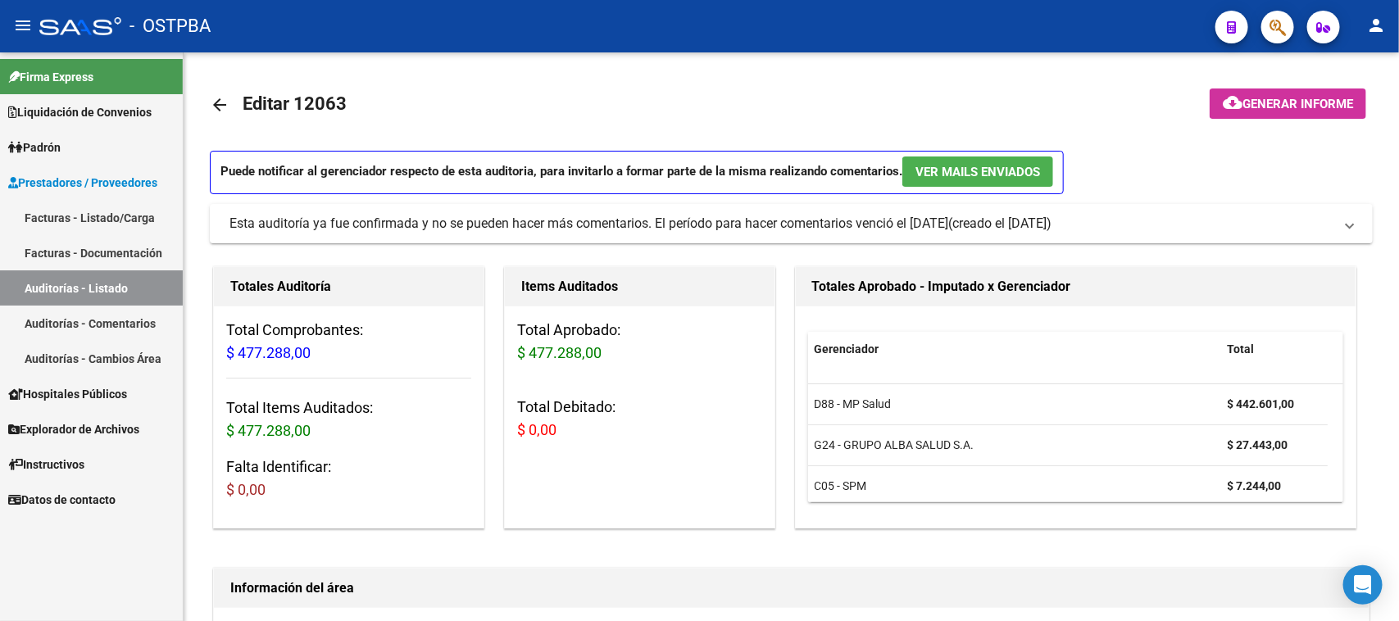
click at [138, 289] on link "Auditorías - Listado" at bounding box center [91, 287] width 183 height 35
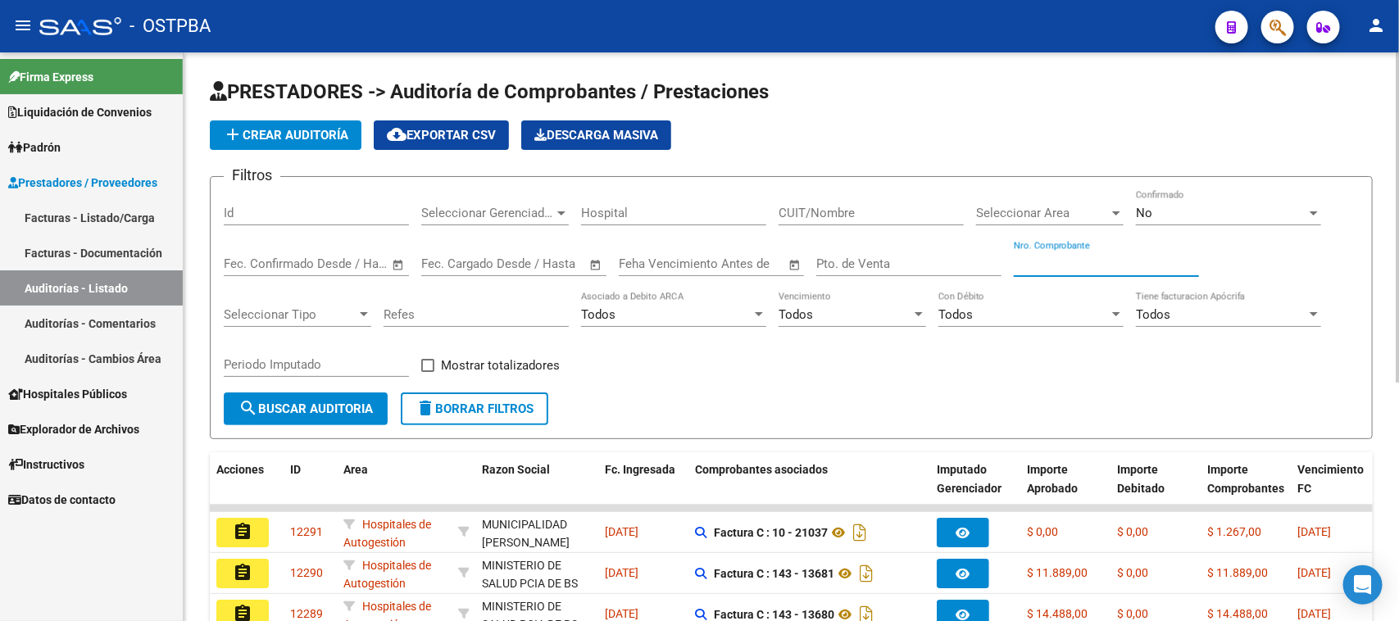
drag, startPoint x: 1074, startPoint y: 261, endPoint x: 1300, endPoint y: 325, distance: 234.4
click at [1075, 261] on input "Nro. Comprobante" at bounding box center [1106, 263] width 185 height 15
type input "8539"
click at [1154, 211] on div "No" at bounding box center [1221, 213] width 170 height 15
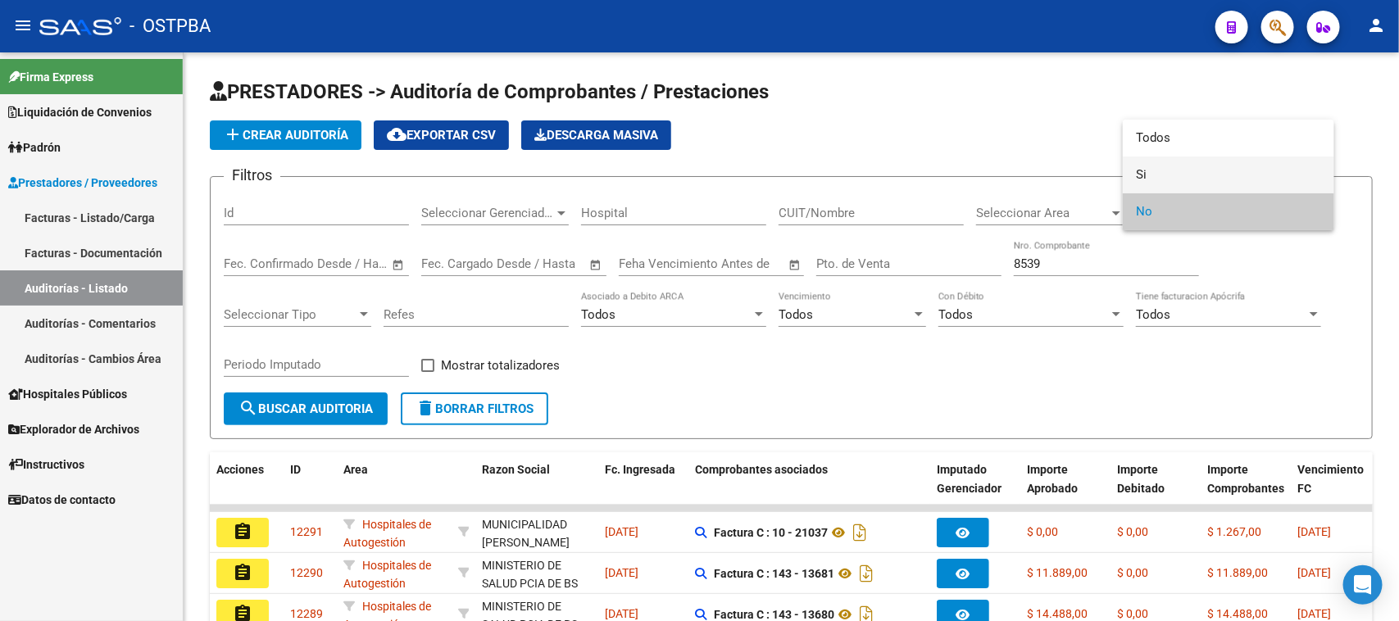
click at [1141, 176] on span "Si" at bounding box center [1228, 174] width 185 height 37
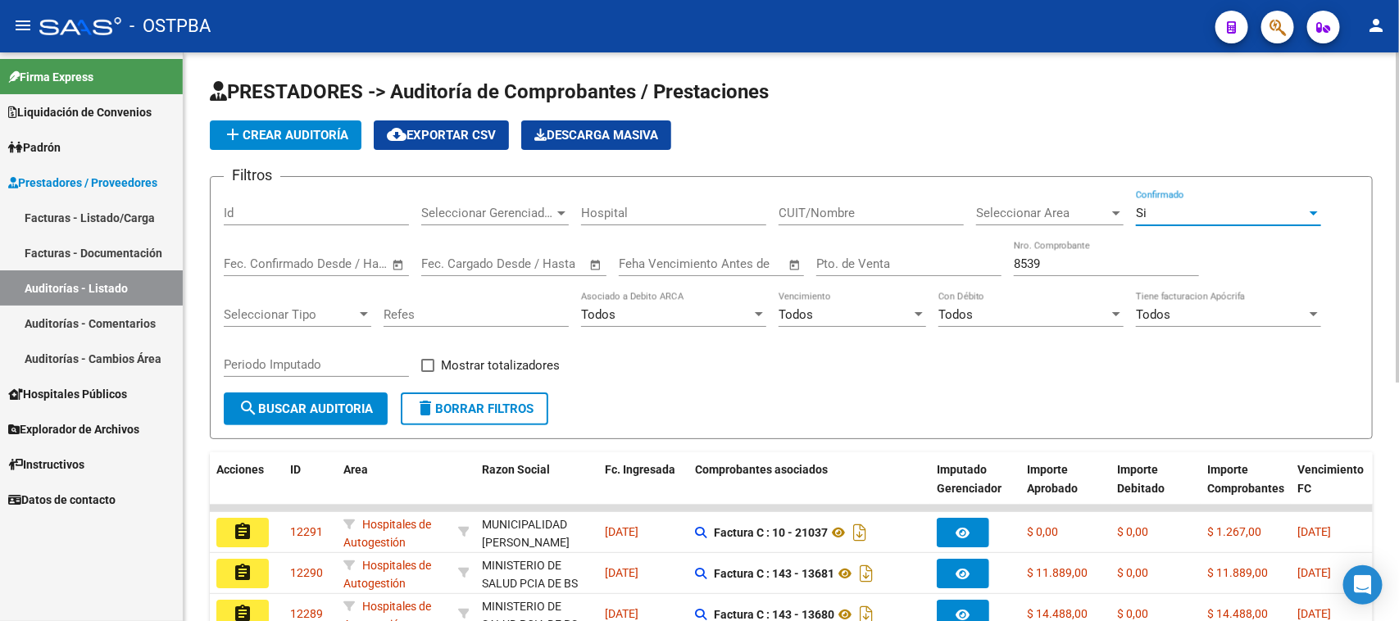
click at [361, 401] on span "search Buscar Auditoria" at bounding box center [305, 408] width 134 height 15
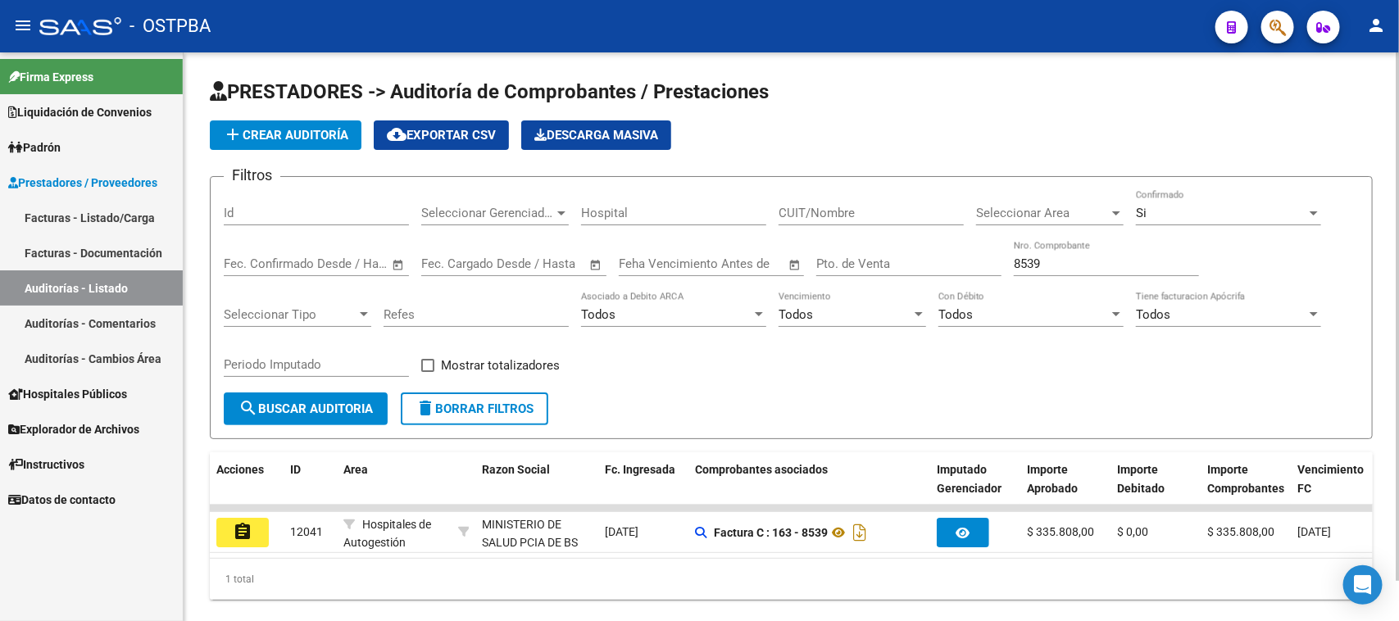
click at [279, 404] on span "search Buscar Auditoria" at bounding box center [305, 408] width 134 height 15
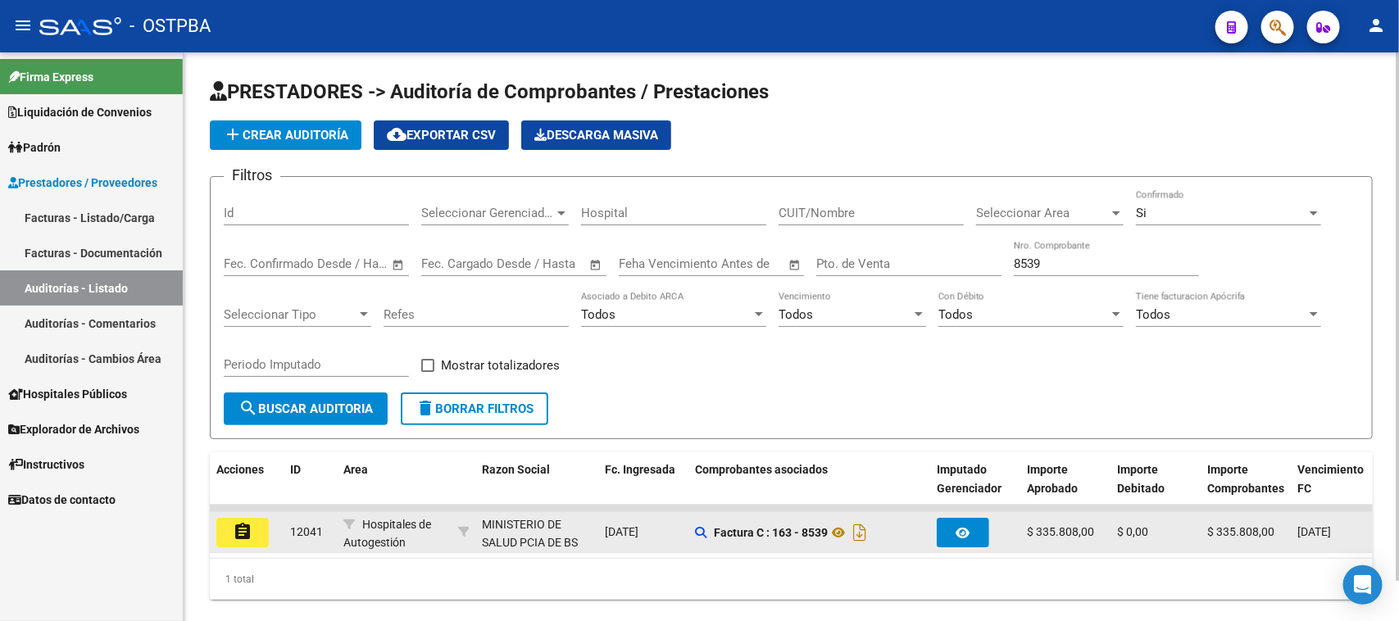
click at [236, 531] on mat-icon "assignment" at bounding box center [243, 532] width 20 height 20
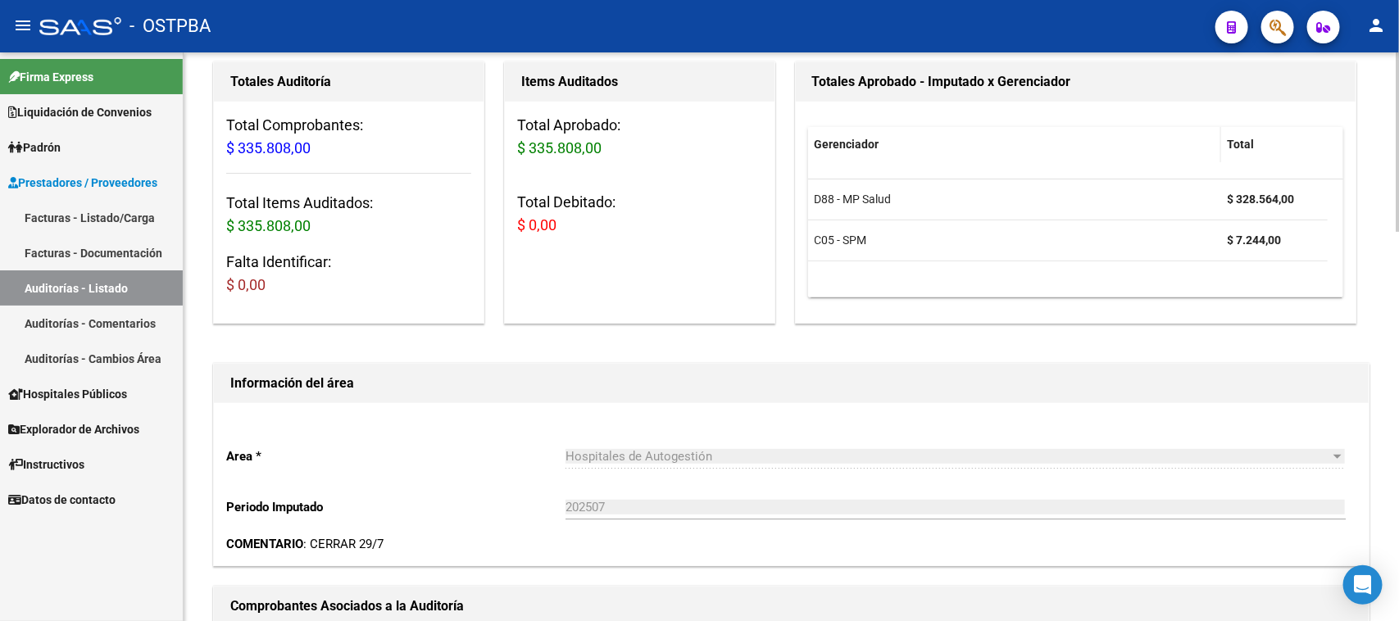
scroll to position [410, 0]
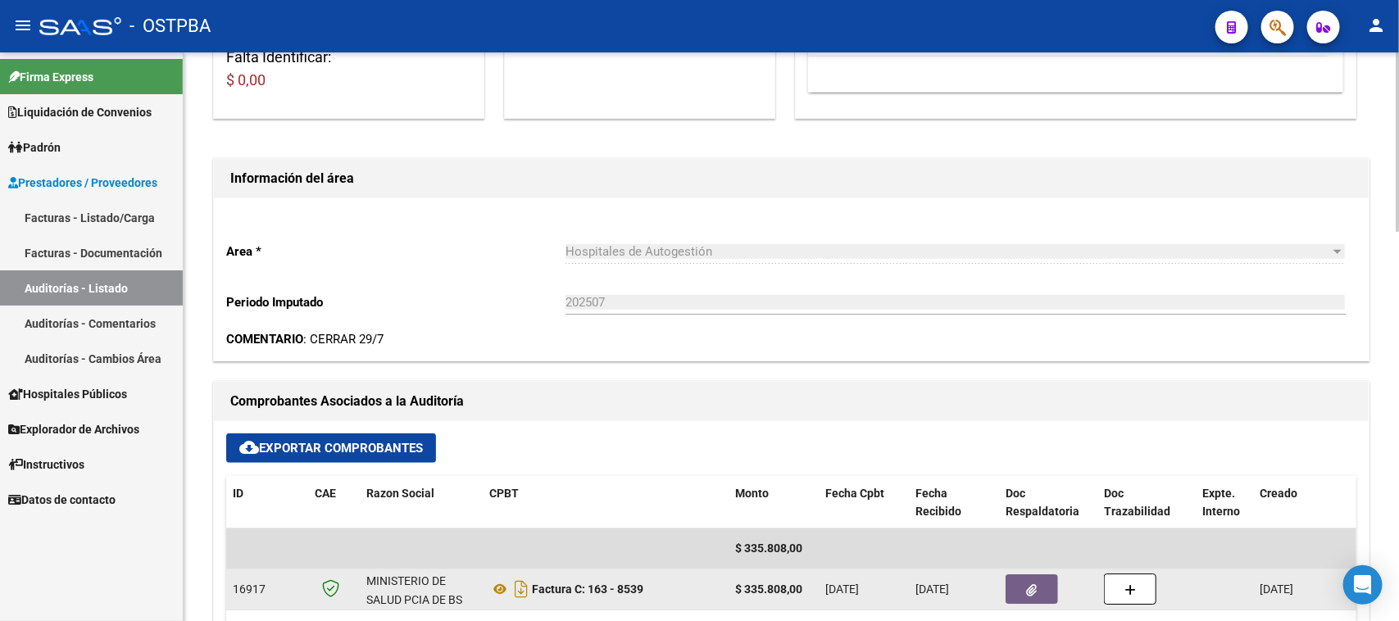
click at [1041, 583] on button "button" at bounding box center [1031, 588] width 52 height 29
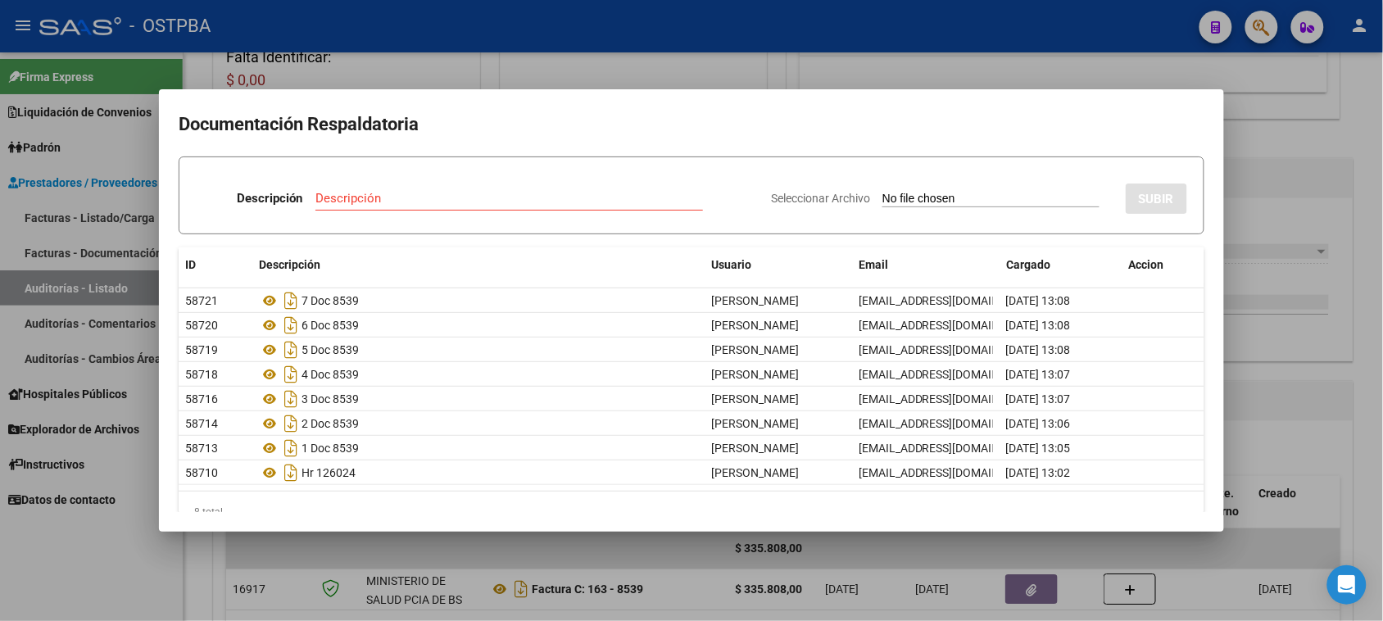
click at [1373, 429] on div at bounding box center [691, 310] width 1383 height 621
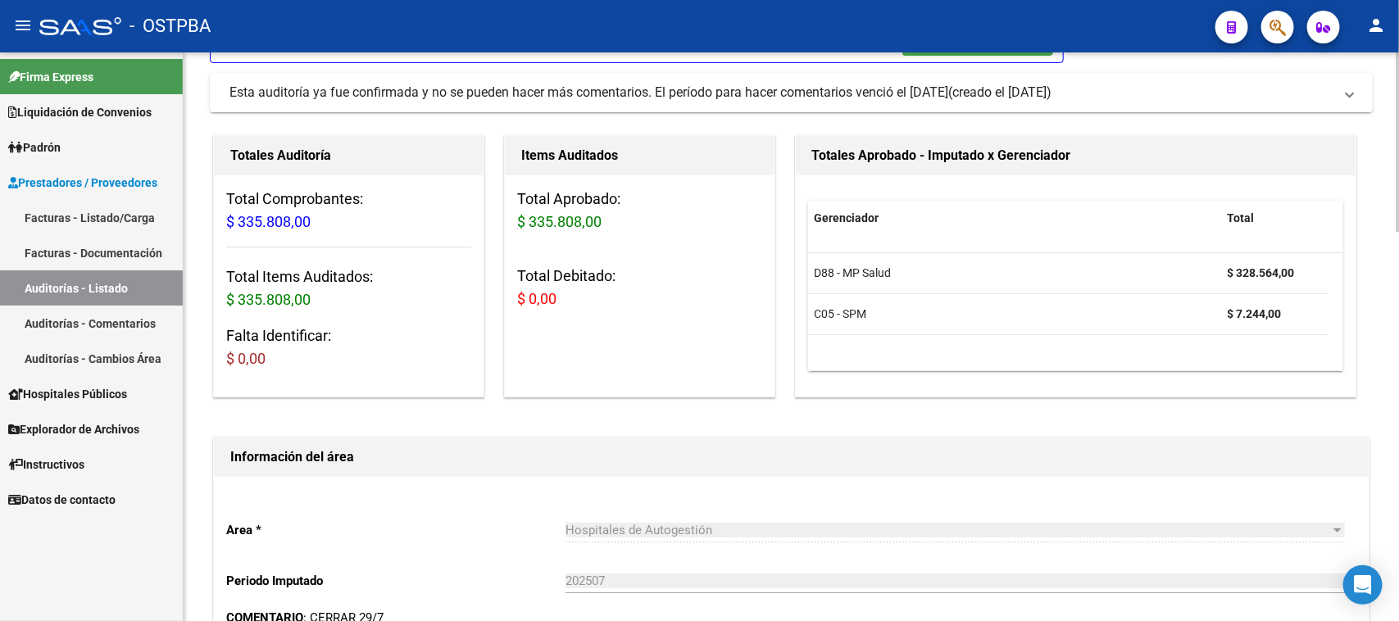
scroll to position [0, 0]
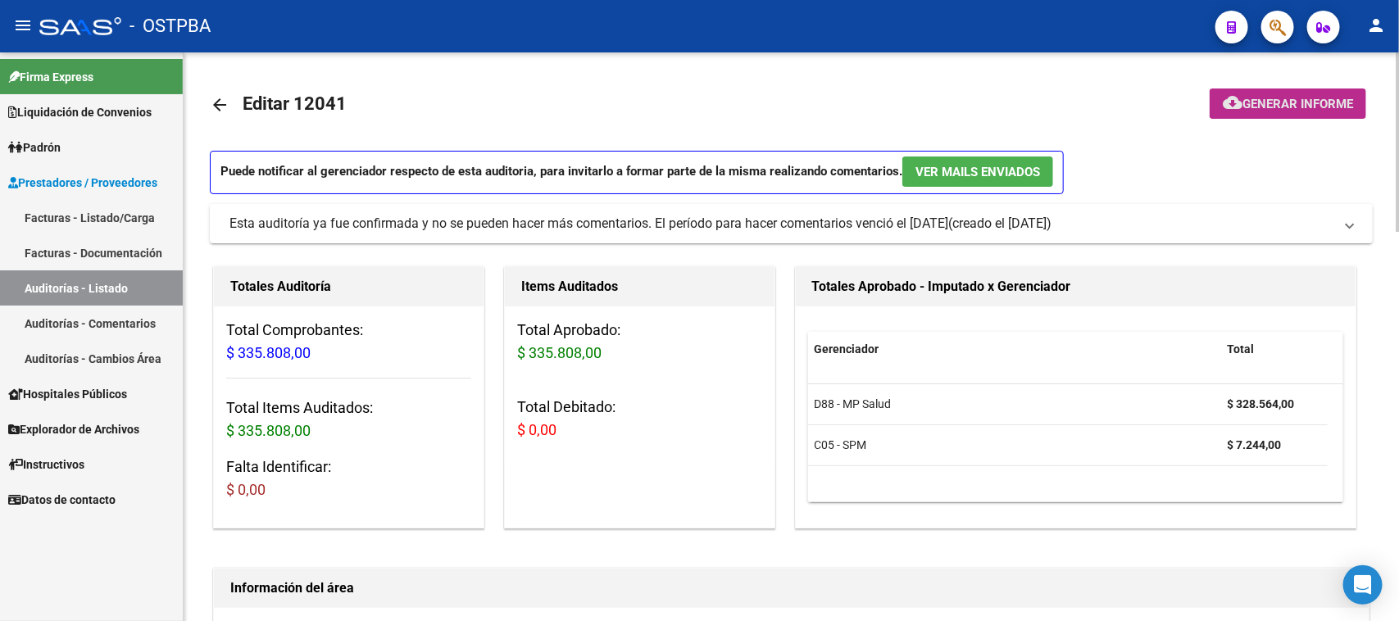
click at [1281, 100] on span "Generar informe" at bounding box center [1297, 104] width 111 height 15
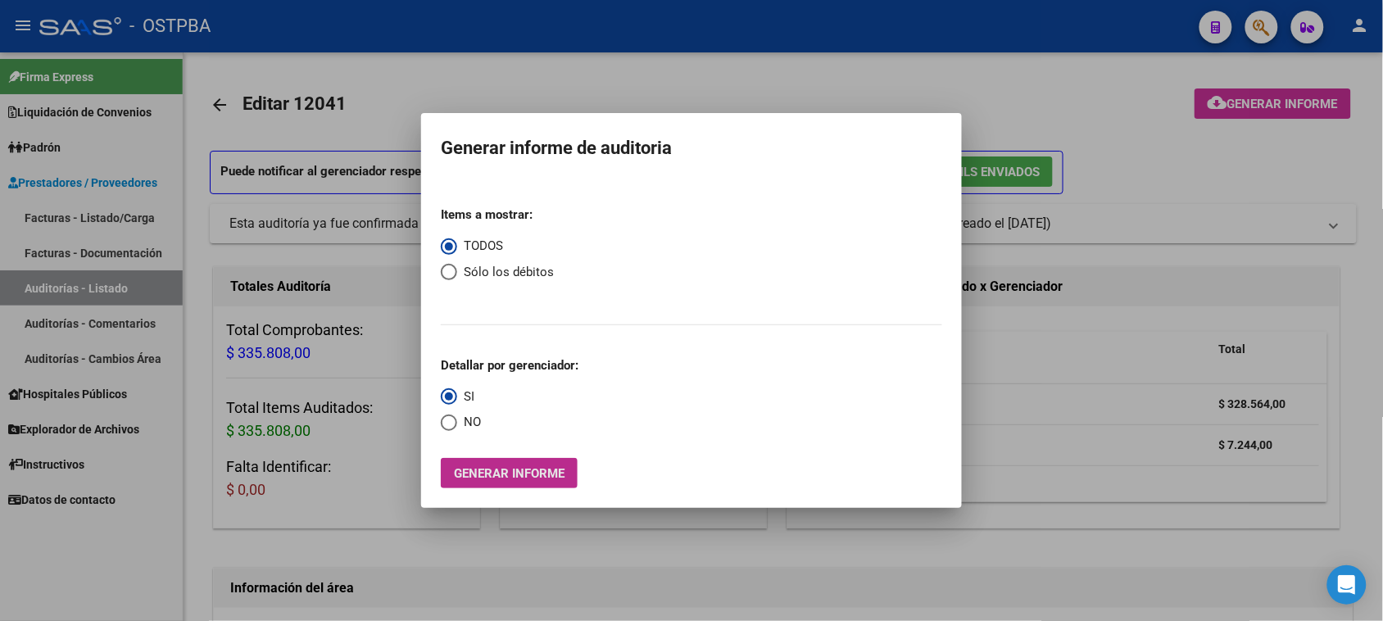
click at [516, 476] on span "Generar informe" at bounding box center [509, 473] width 111 height 15
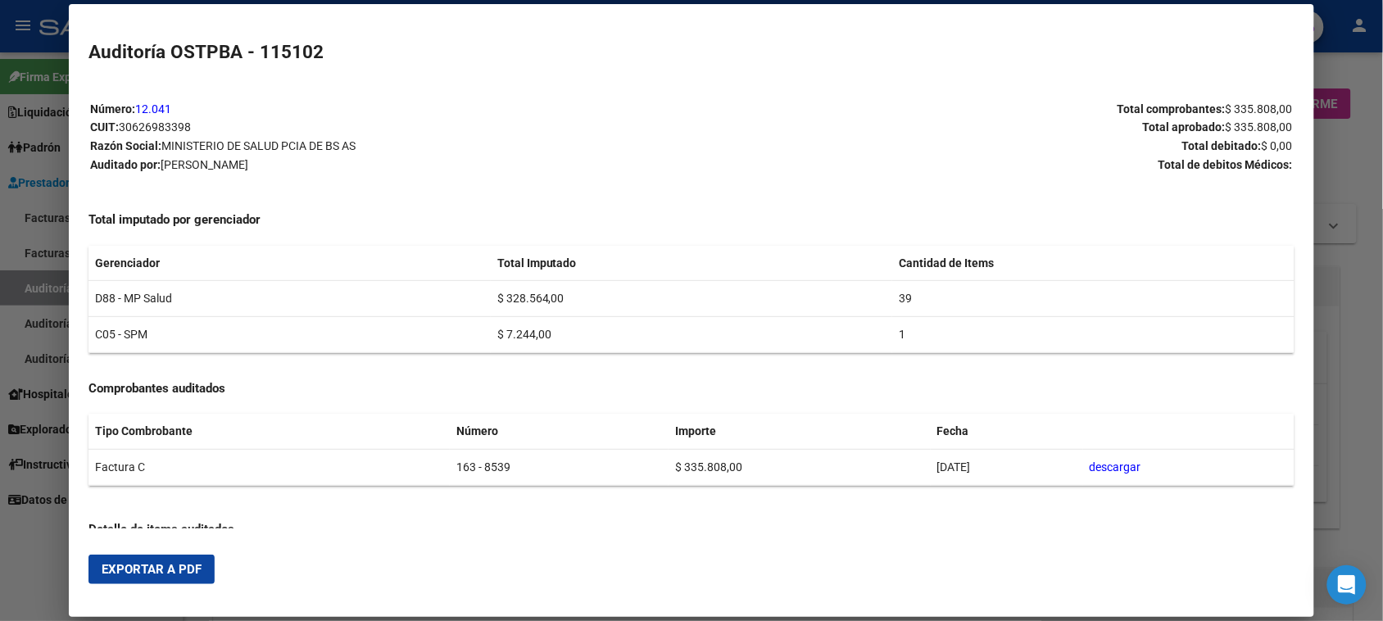
click at [193, 562] on span "Exportar a PDF" at bounding box center [152, 569] width 100 height 15
click at [22, 291] on div at bounding box center [691, 310] width 1383 height 621
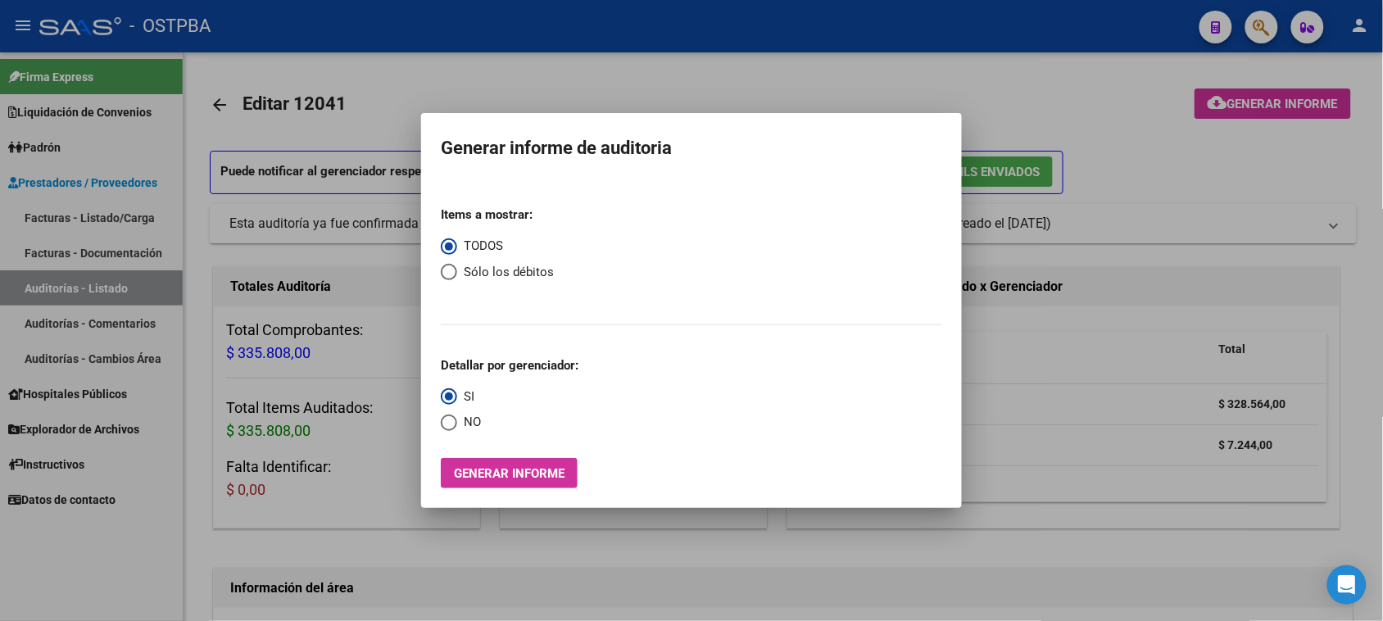
click at [22, 291] on div at bounding box center [691, 310] width 1383 height 621
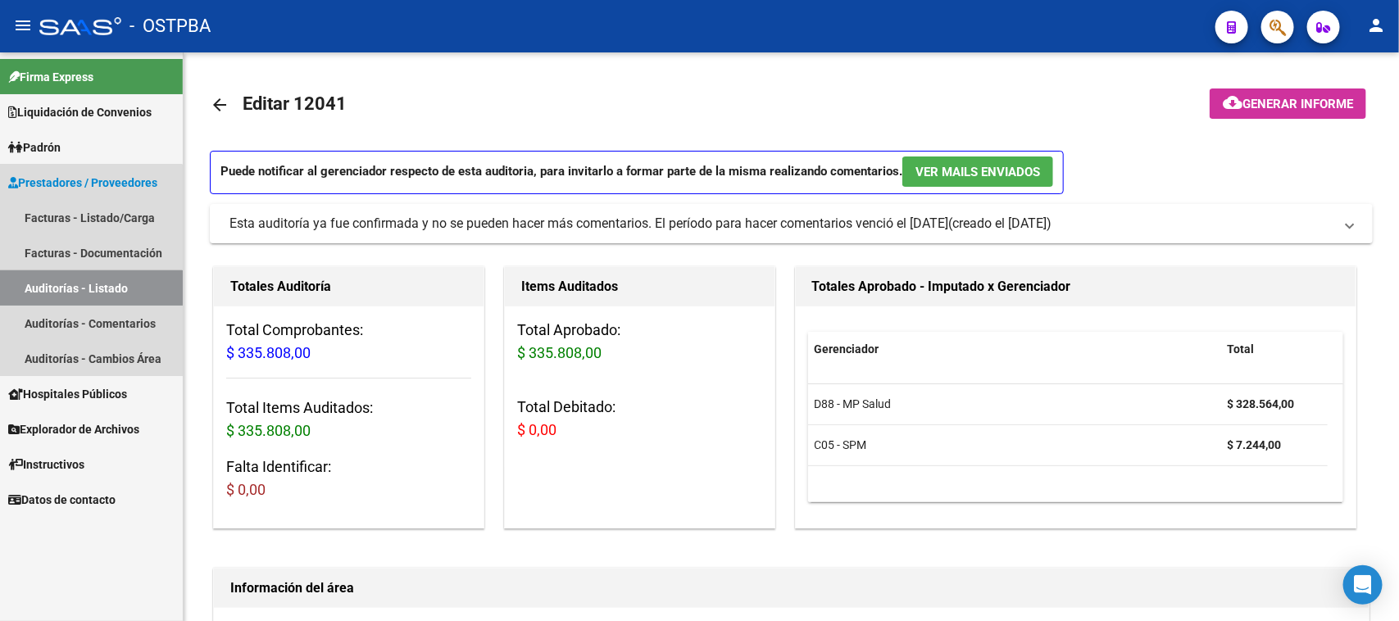
click at [22, 289] on link "Auditorías - Listado" at bounding box center [91, 287] width 183 height 35
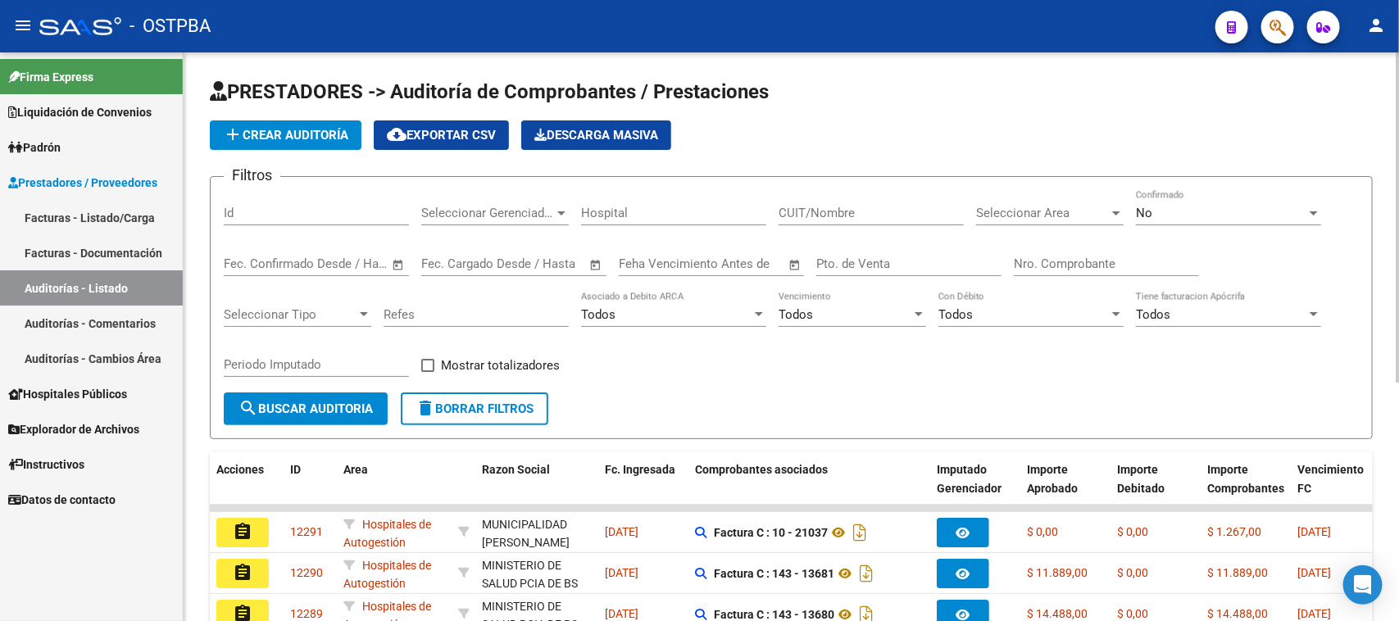
click at [1139, 256] on input "Nro. Comprobante" at bounding box center [1106, 263] width 185 height 15
type input "6844"
click at [1180, 206] on div "No" at bounding box center [1221, 213] width 170 height 15
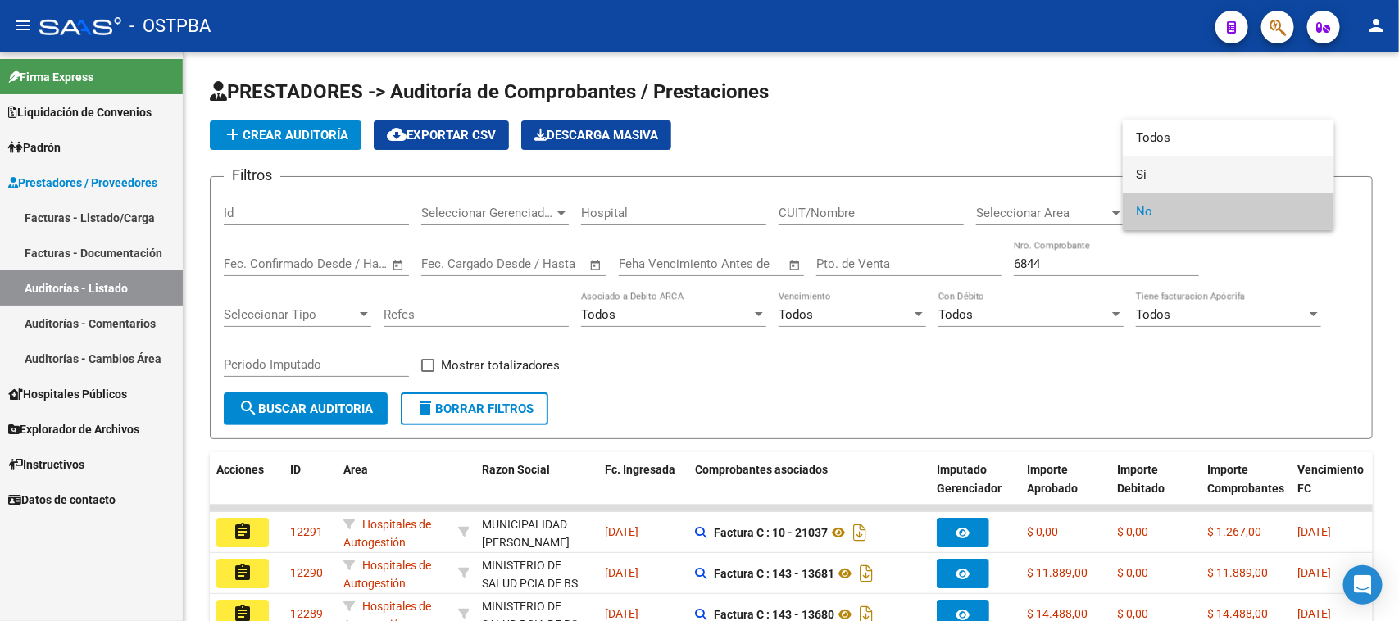
click at [1139, 175] on span "Si" at bounding box center [1228, 174] width 185 height 37
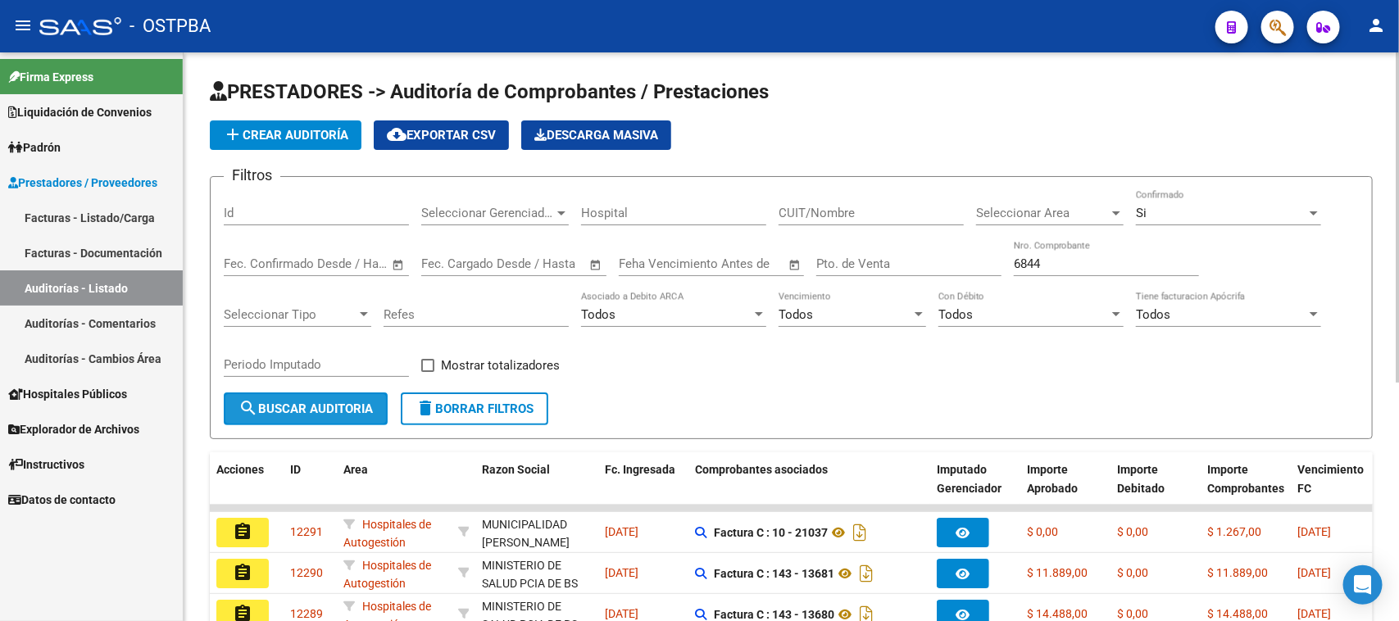
click at [301, 401] on span "search Buscar Auditoria" at bounding box center [305, 408] width 134 height 15
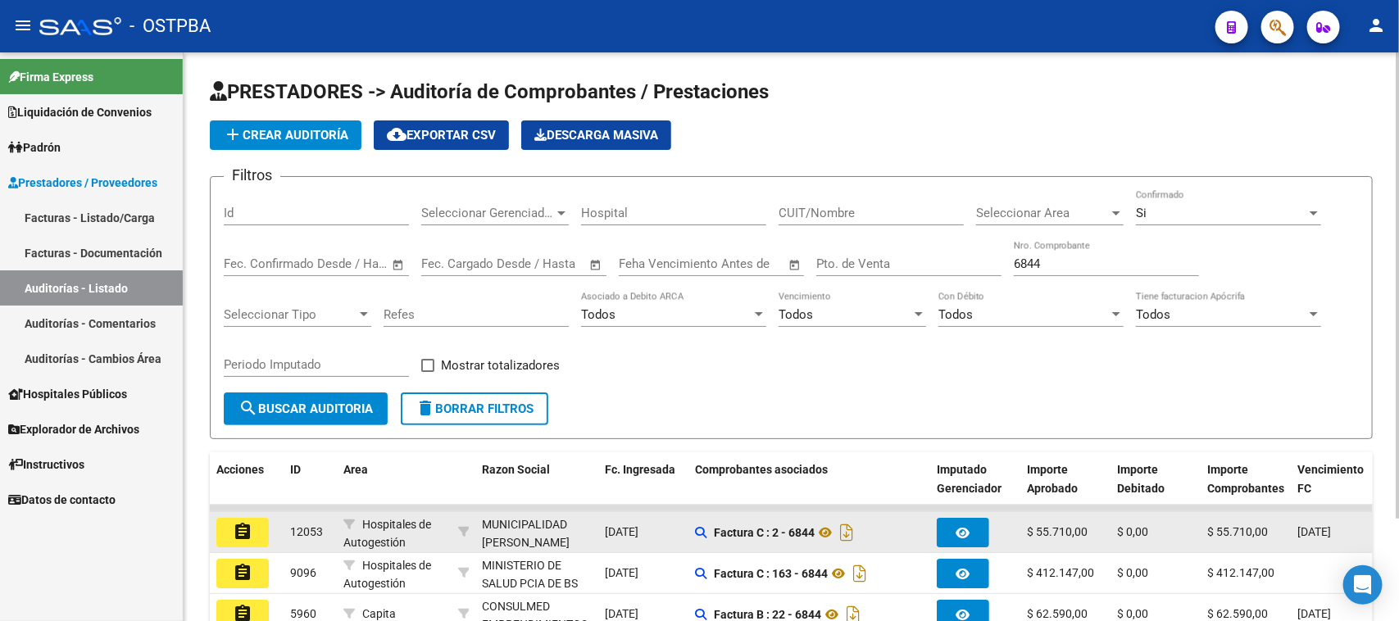
click at [255, 527] on button "assignment" at bounding box center [242, 532] width 52 height 29
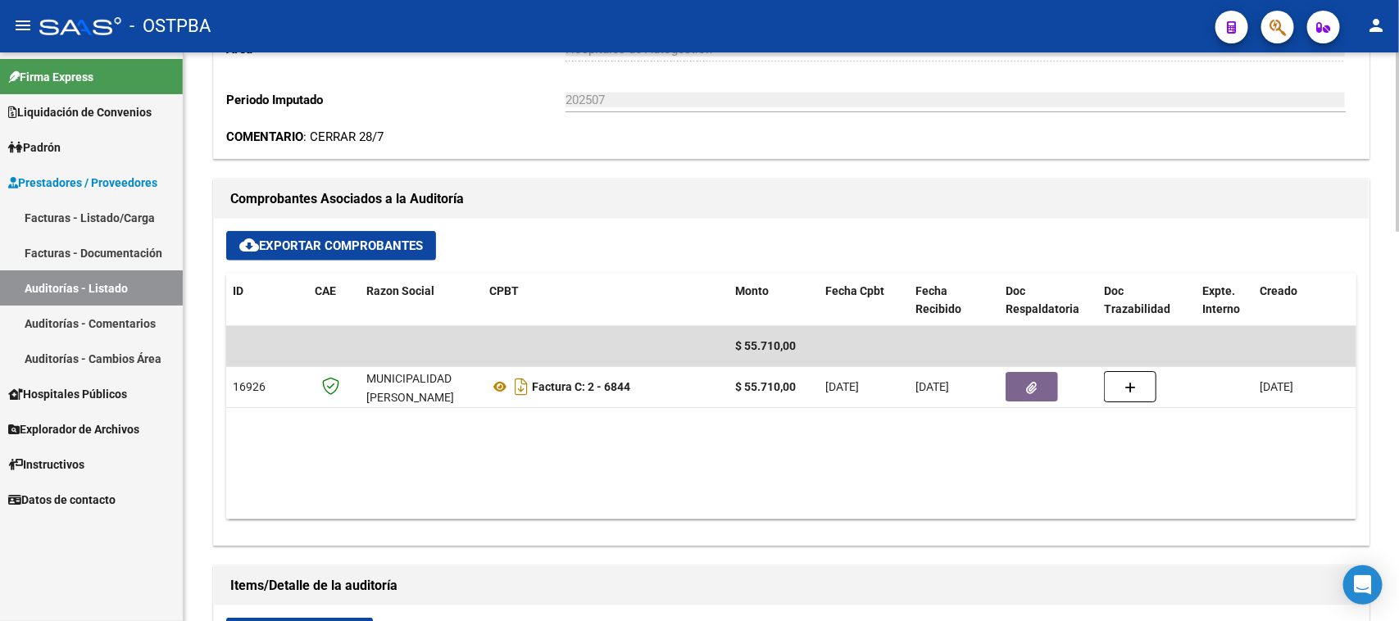
scroll to position [615, 0]
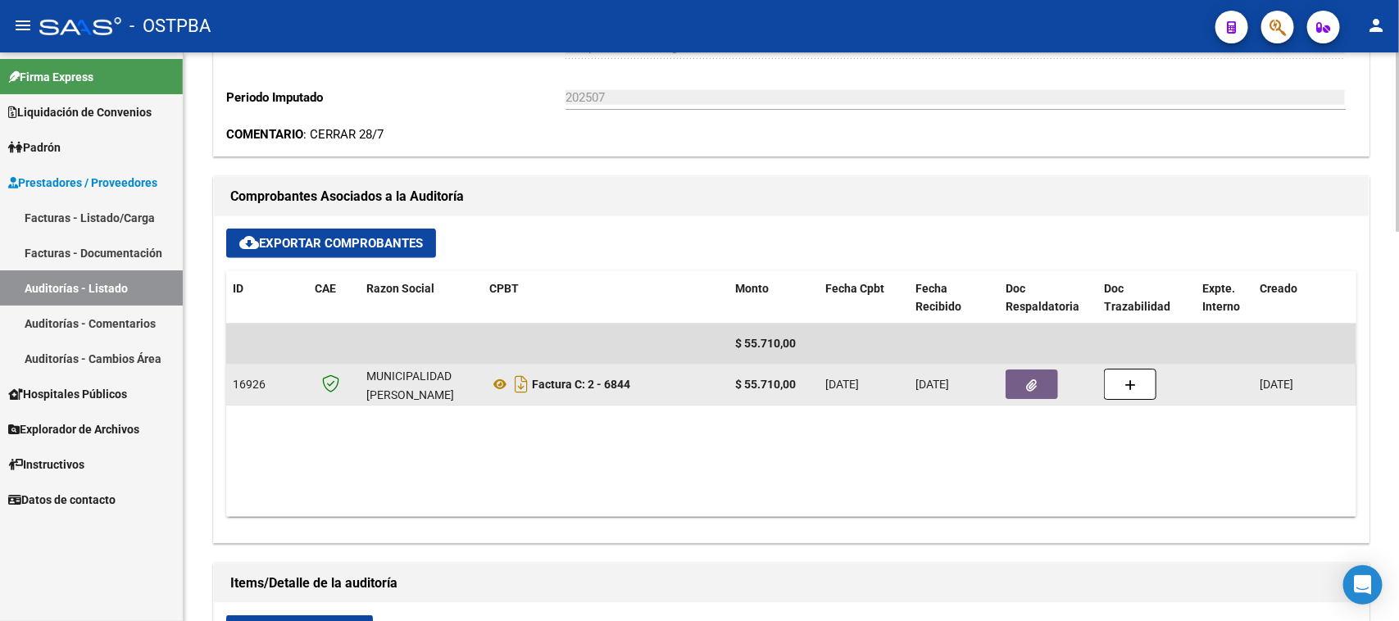
click at [1041, 377] on button "button" at bounding box center [1031, 384] width 52 height 29
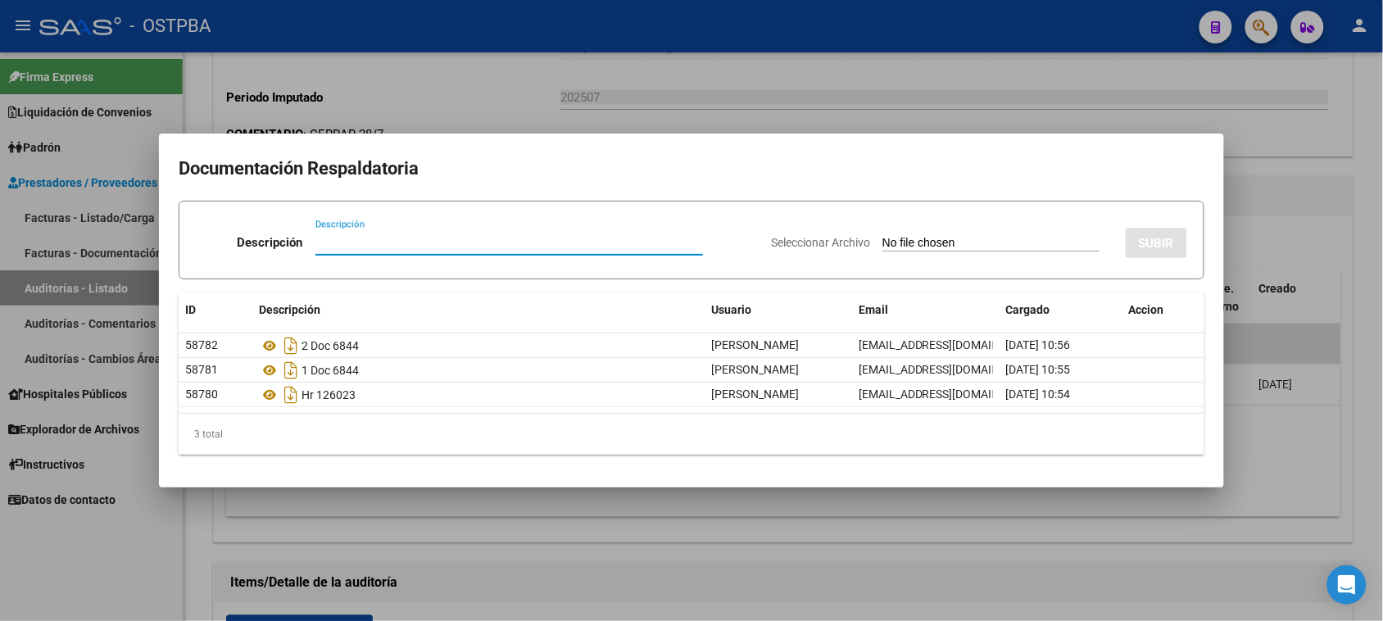
click at [1366, 468] on div at bounding box center [691, 310] width 1383 height 621
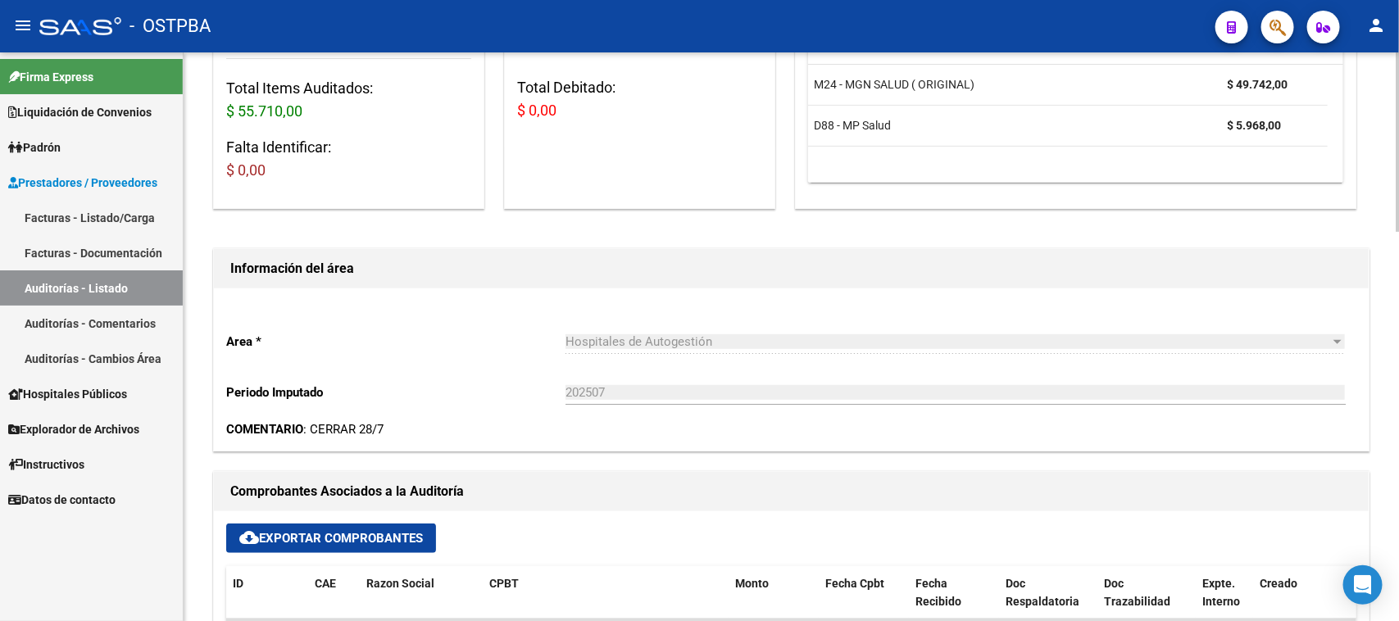
scroll to position [0, 0]
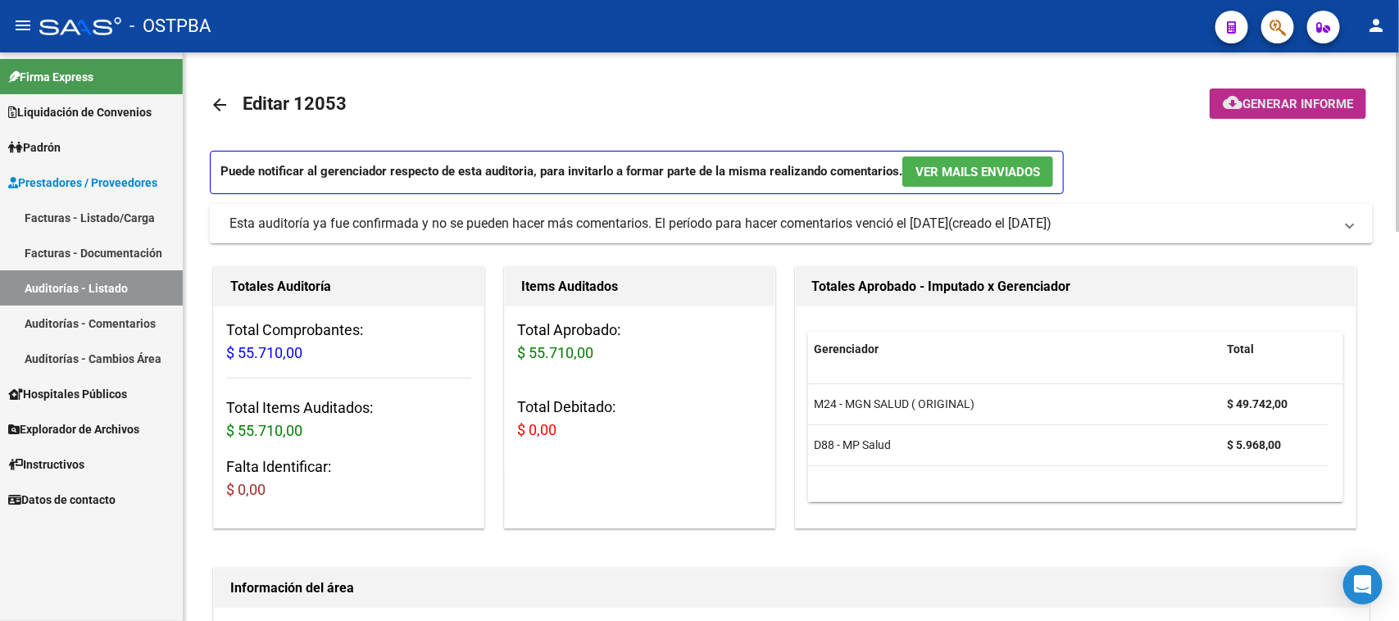
click at [1278, 104] on span "Generar informe" at bounding box center [1297, 104] width 111 height 15
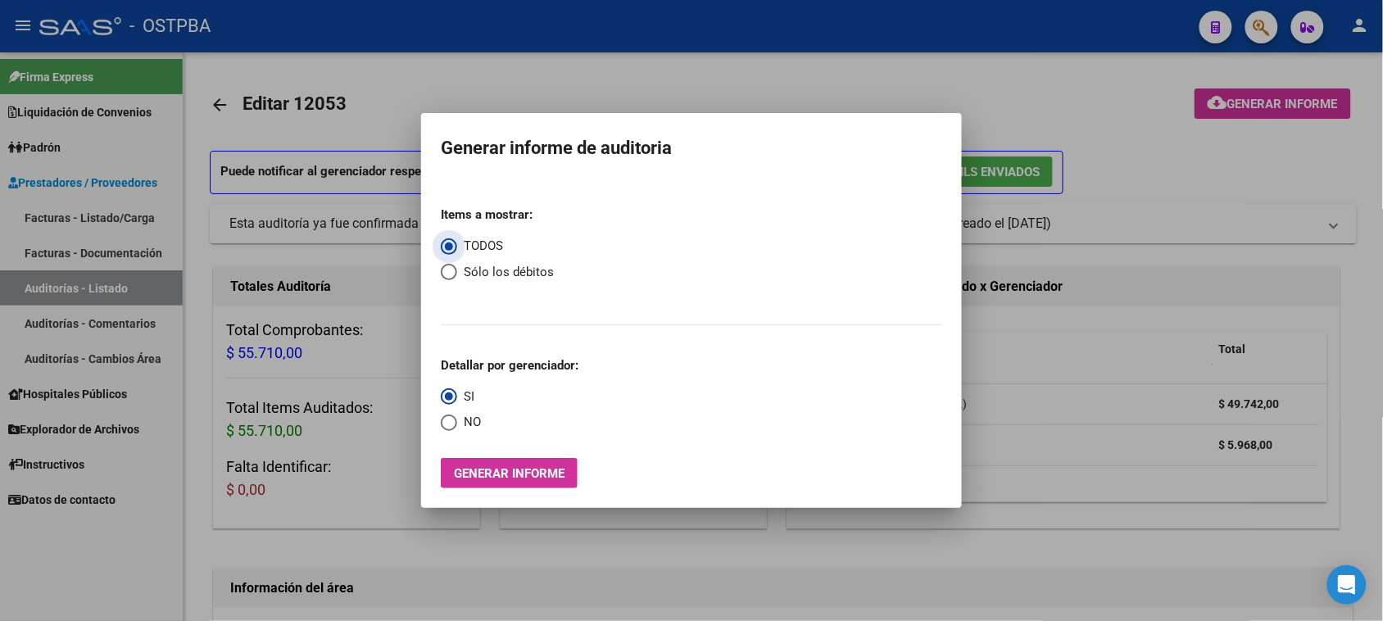
click at [500, 480] on span "Generar informe" at bounding box center [509, 473] width 111 height 15
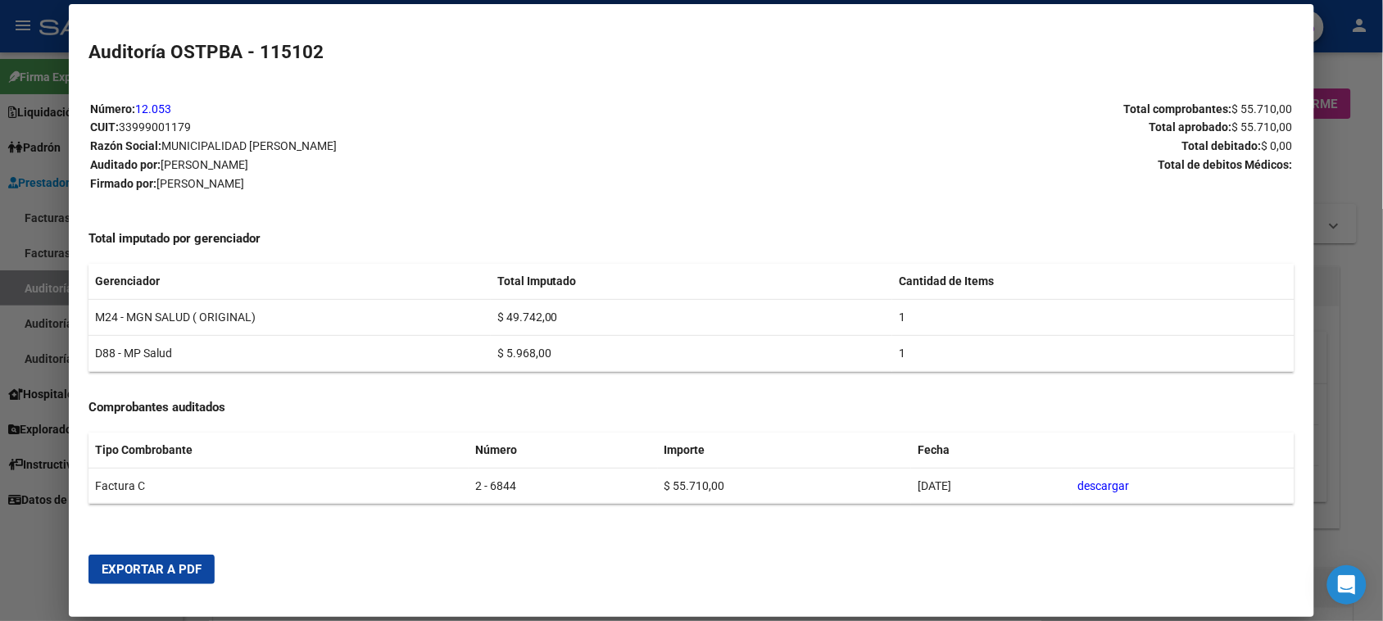
click at [158, 569] on span "Exportar a PDF" at bounding box center [152, 569] width 100 height 15
click at [30, 284] on div at bounding box center [691, 310] width 1383 height 621
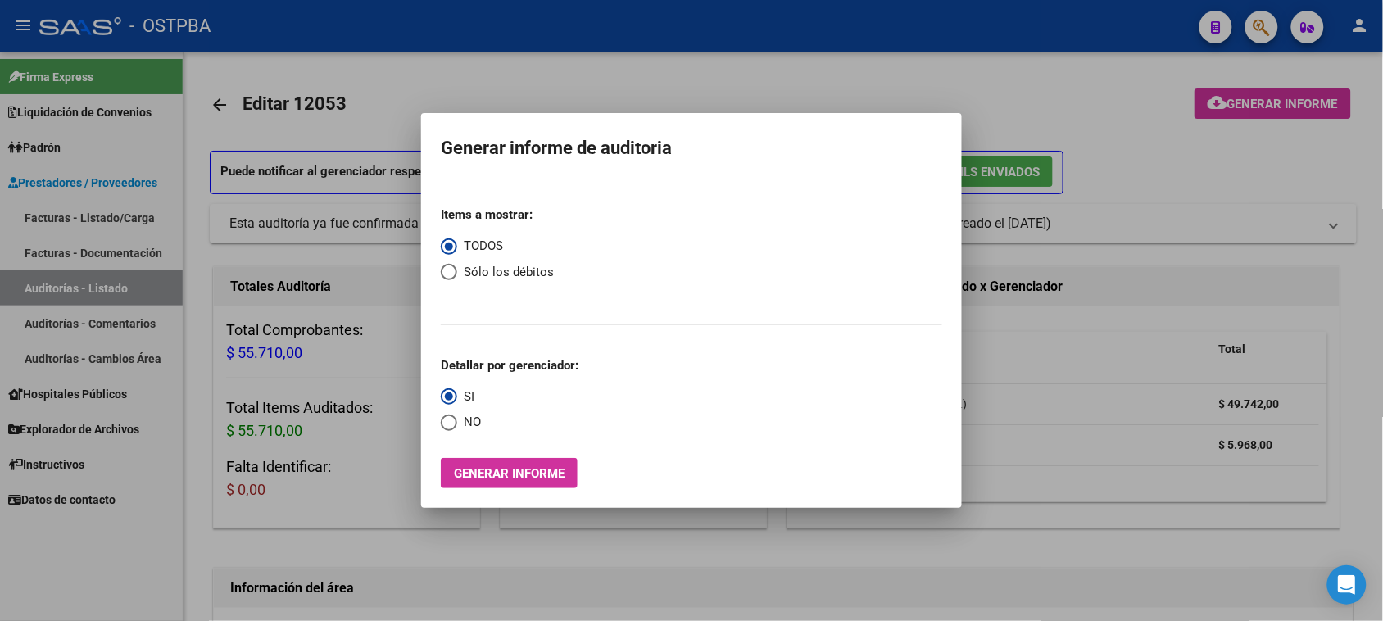
click at [30, 281] on div at bounding box center [691, 310] width 1383 height 621
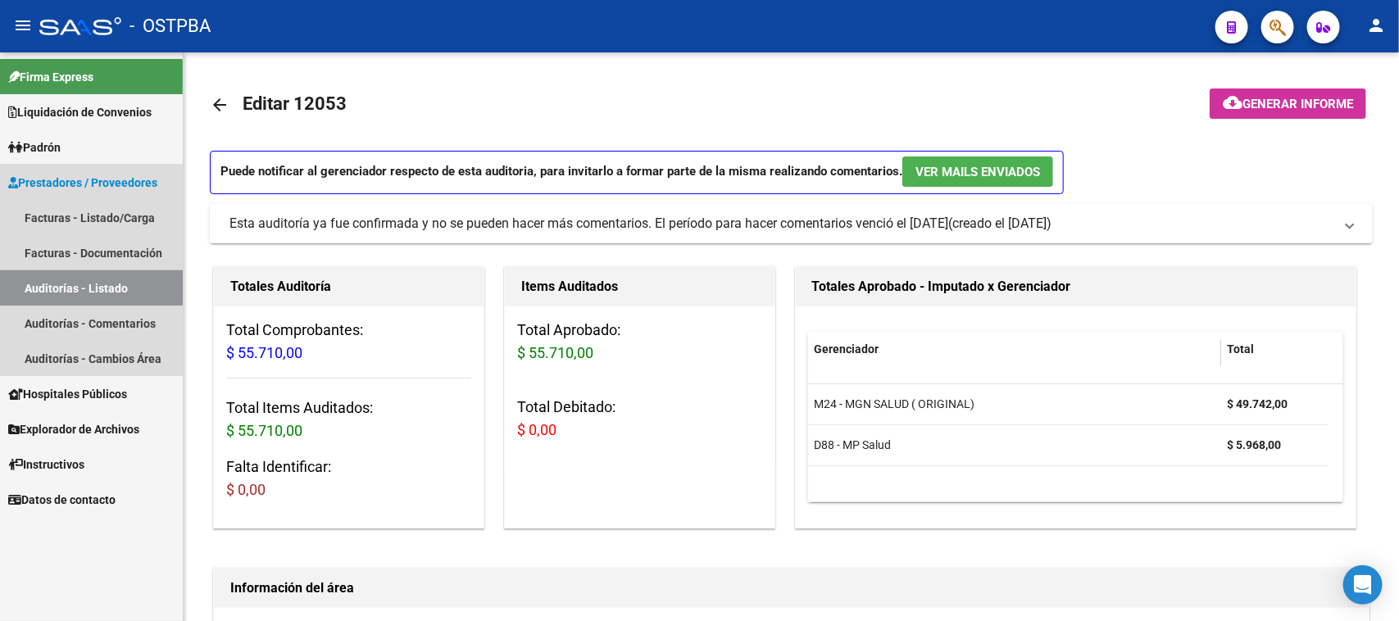
click at [45, 288] on link "Auditorías - Listado" at bounding box center [91, 287] width 183 height 35
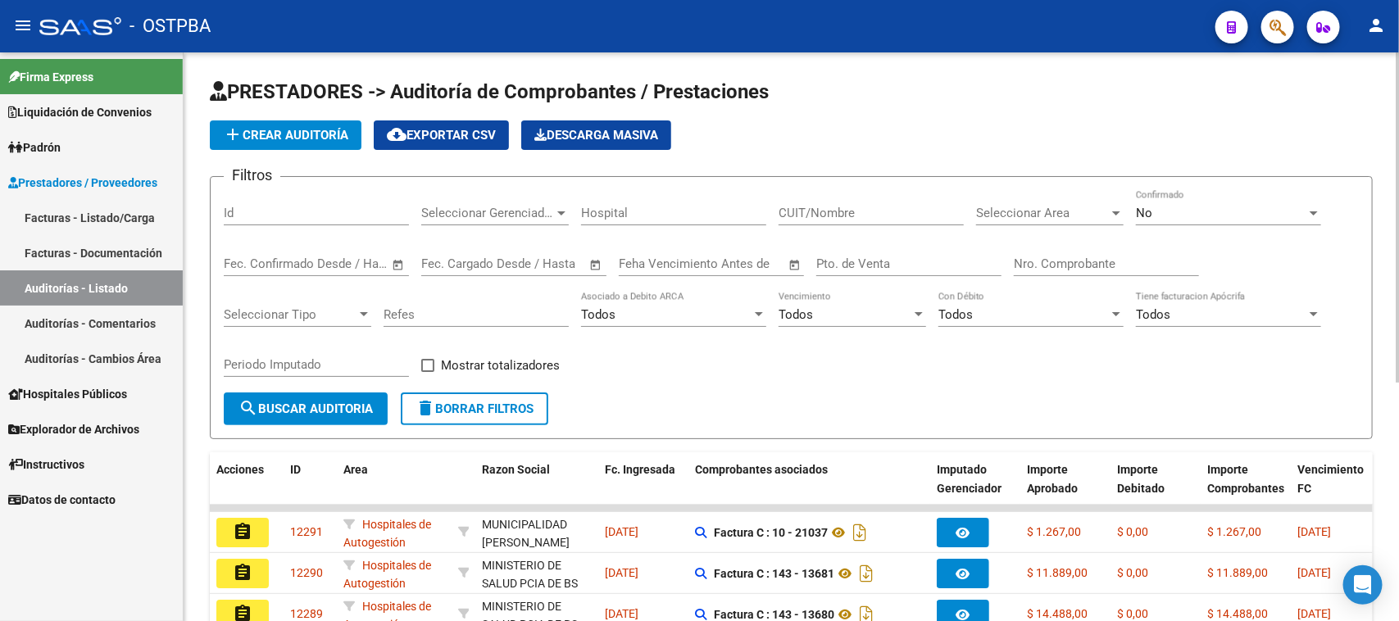
click at [1082, 260] on input "Nro. Comprobante" at bounding box center [1106, 263] width 185 height 15
type input "6846"
click at [1149, 211] on span "No" at bounding box center [1144, 213] width 16 height 15
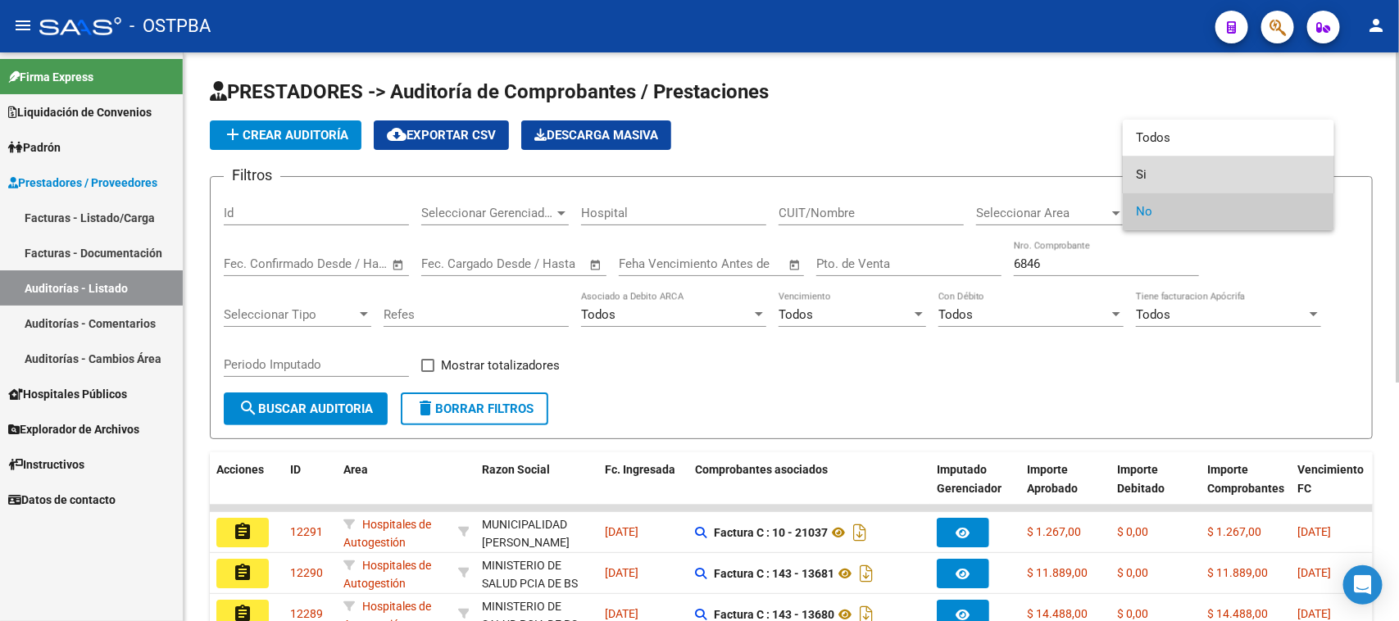
drag, startPoint x: 1145, startPoint y: 173, endPoint x: 848, endPoint y: 234, distance: 302.9
click at [1141, 173] on span "Si" at bounding box center [1228, 174] width 185 height 37
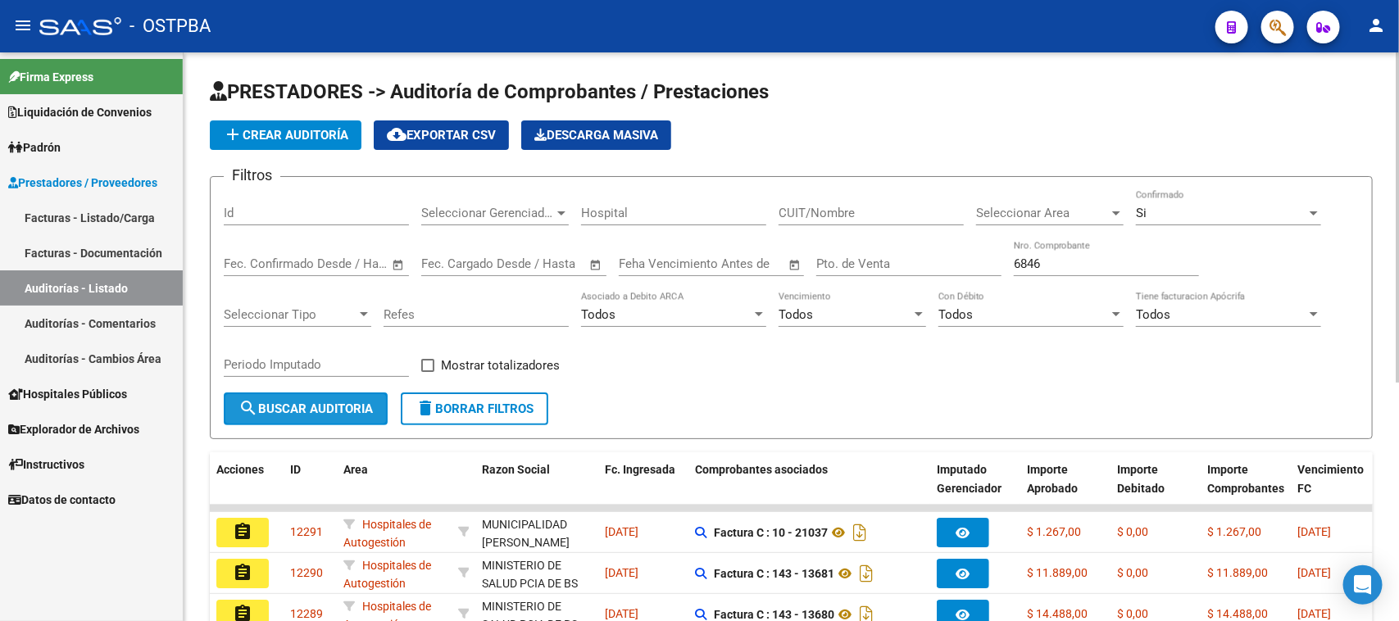
click at [329, 403] on span "search Buscar Auditoria" at bounding box center [305, 408] width 134 height 15
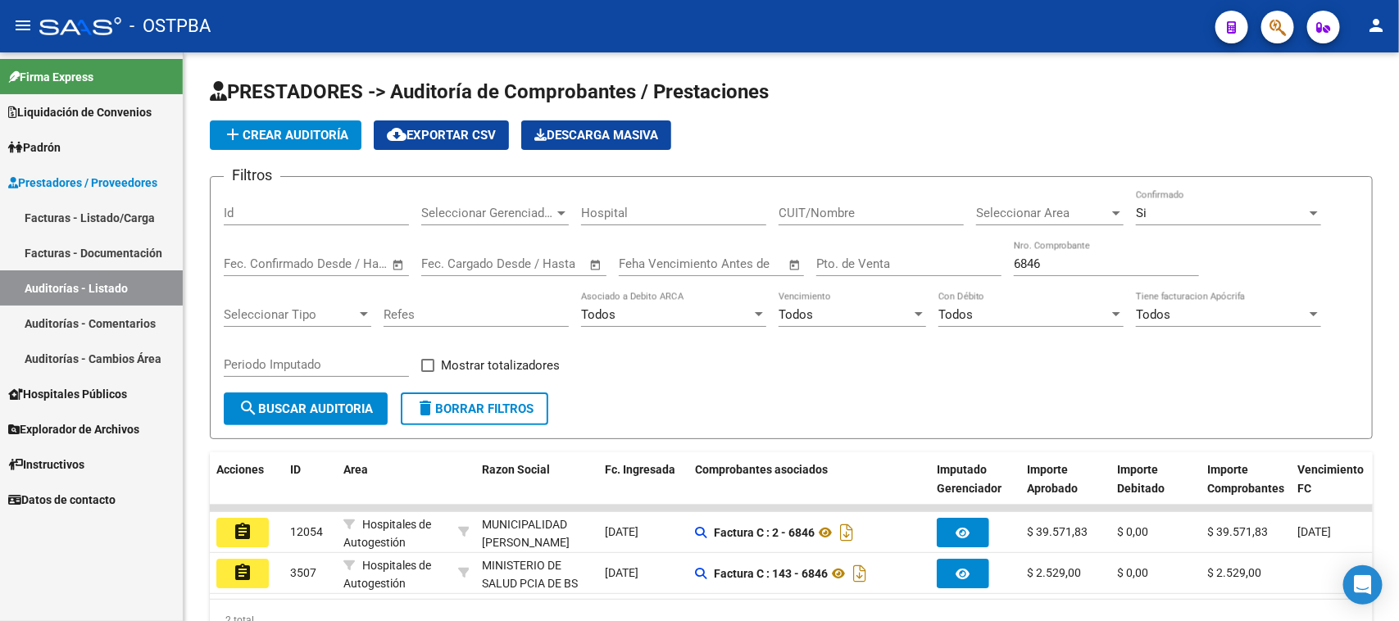
click at [256, 530] on button "assignment" at bounding box center [242, 532] width 52 height 29
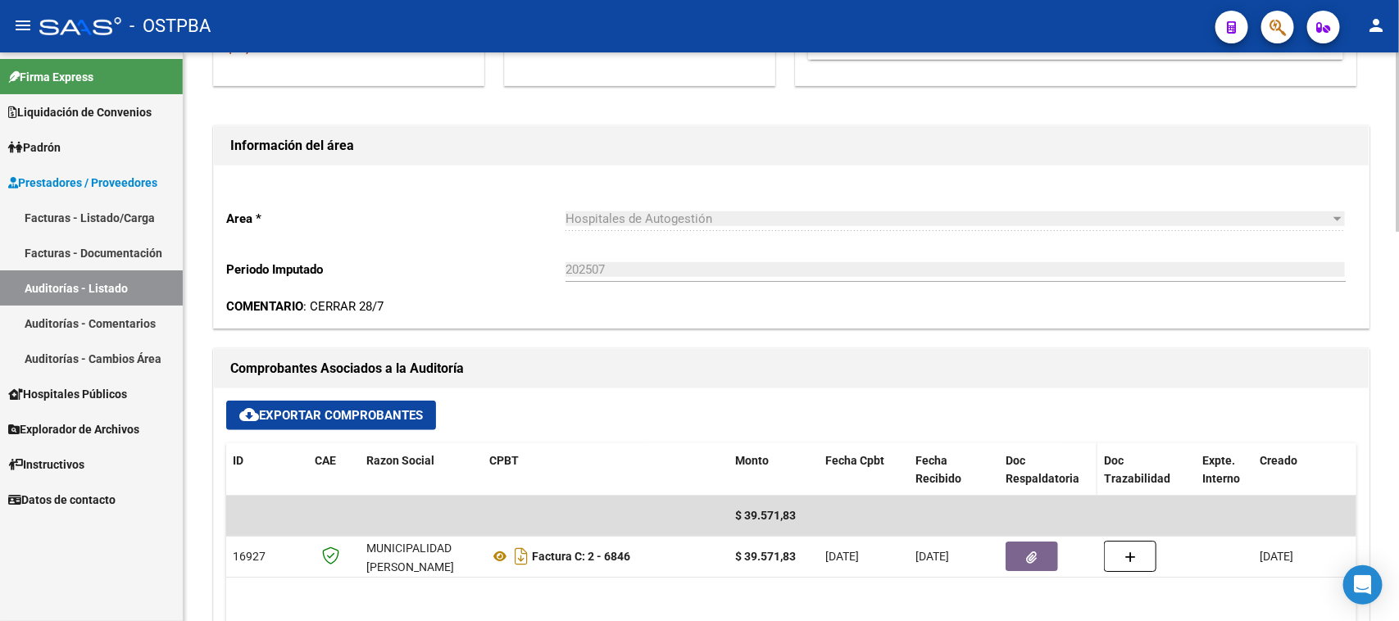
scroll to position [615, 0]
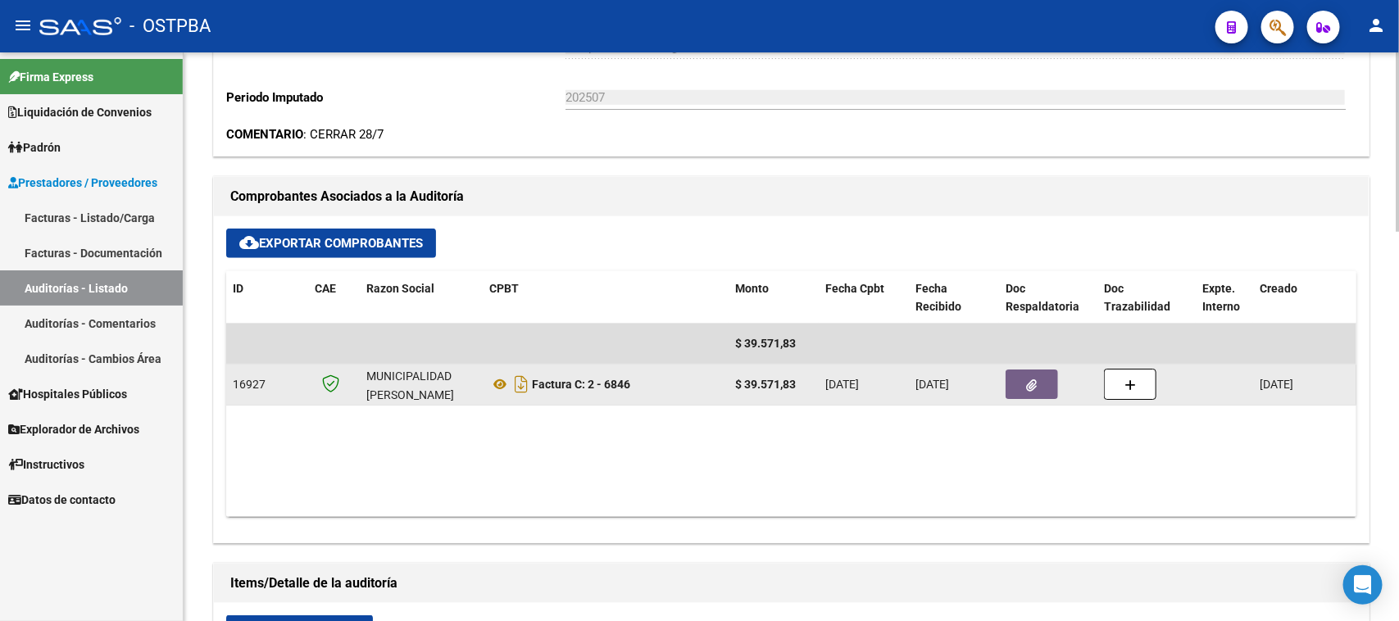
click at [1038, 393] on button "button" at bounding box center [1031, 384] width 52 height 29
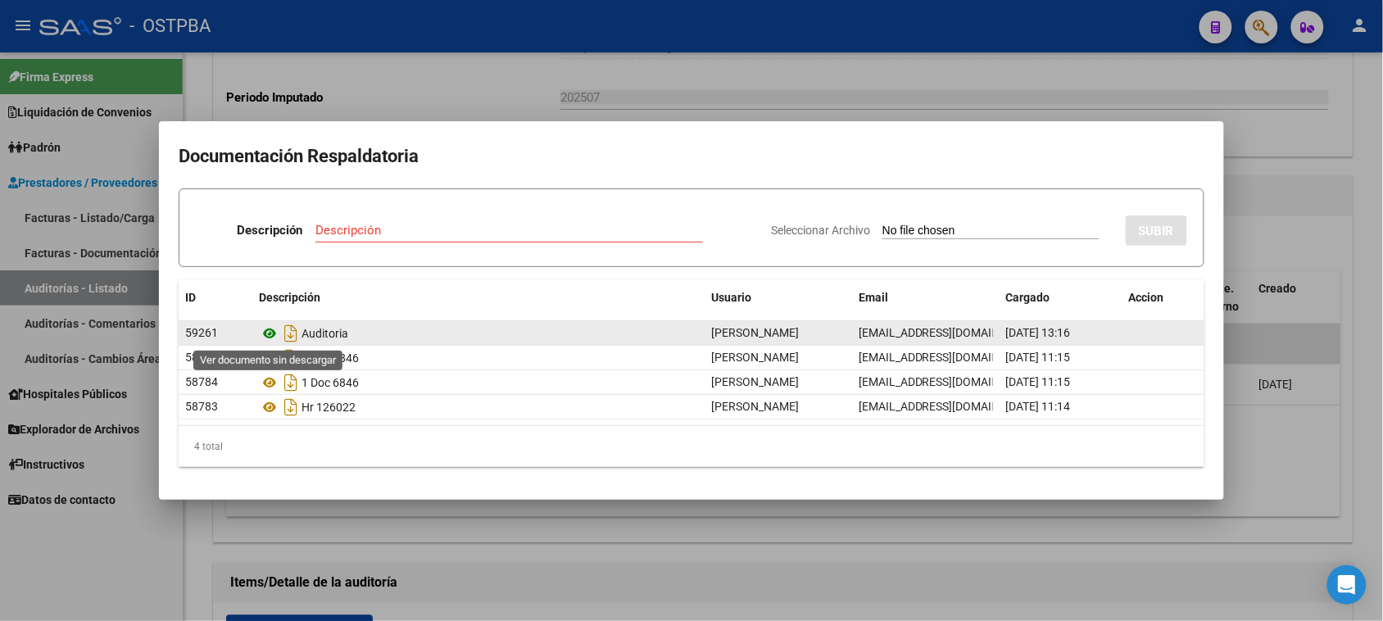
click at [273, 332] on icon at bounding box center [269, 334] width 21 height 20
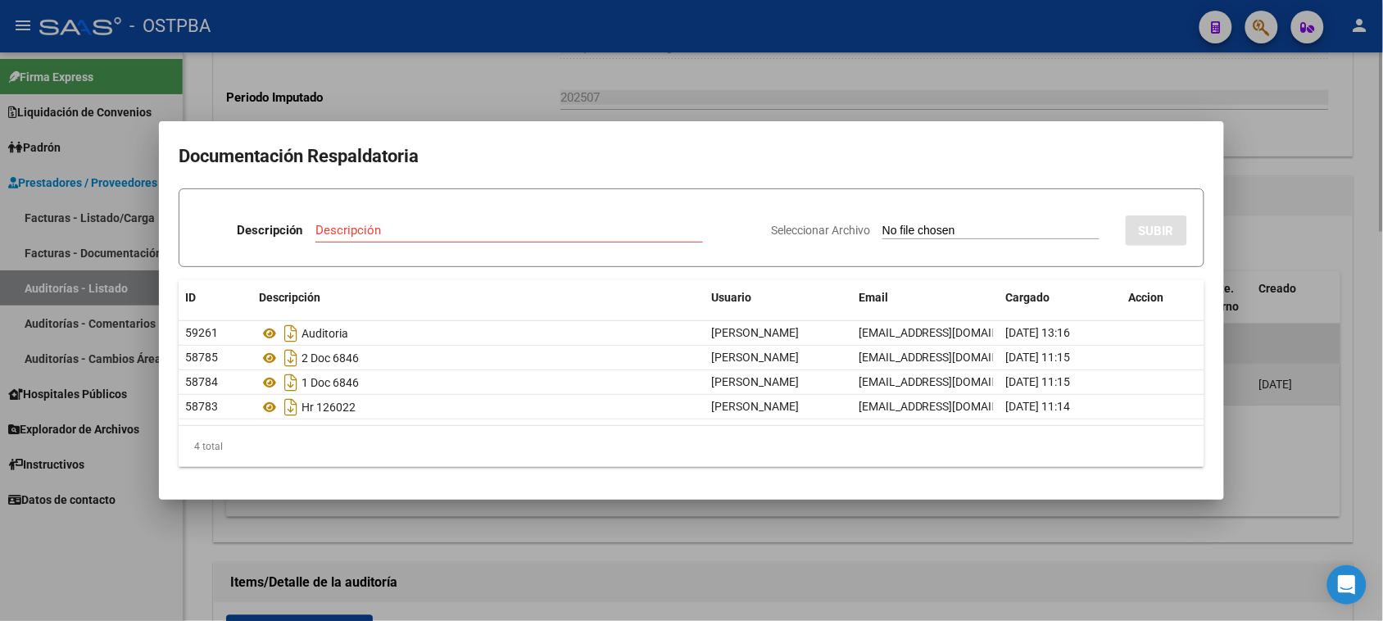
drag, startPoint x: 1287, startPoint y: 483, endPoint x: 1254, endPoint y: 400, distance: 90.1
click at [1286, 476] on div at bounding box center [691, 310] width 1383 height 621
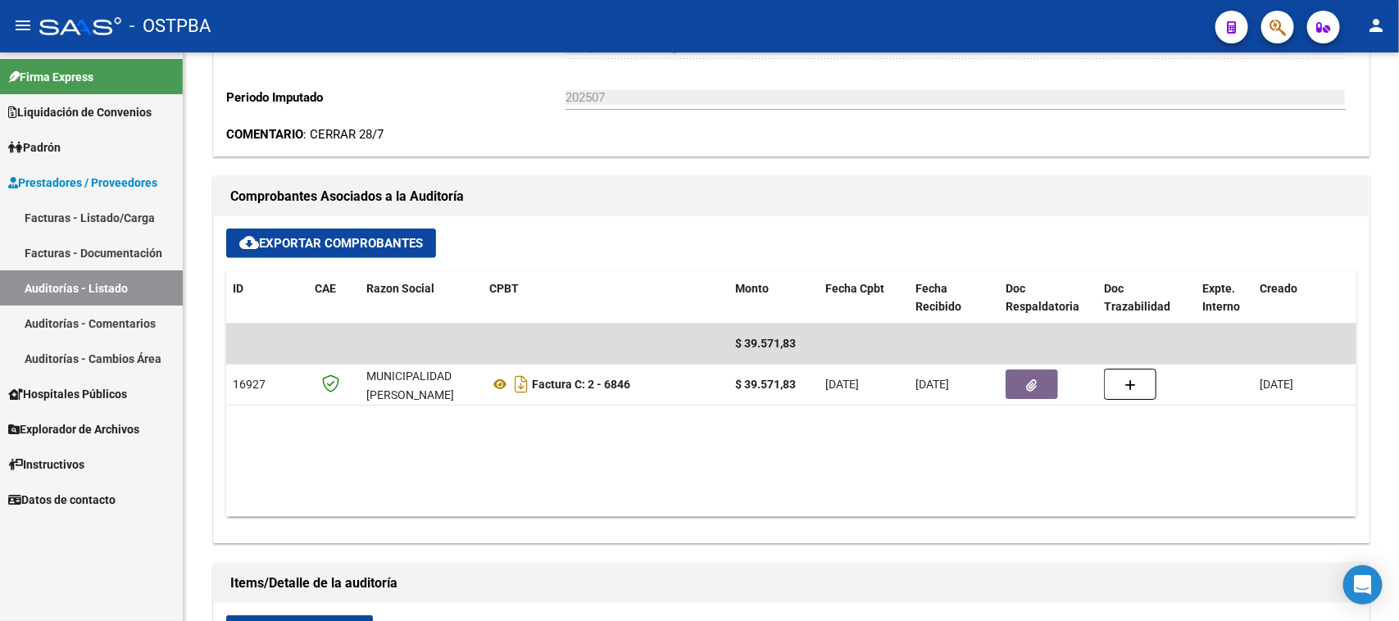
click at [105, 287] on link "Auditorías - Listado" at bounding box center [91, 287] width 183 height 35
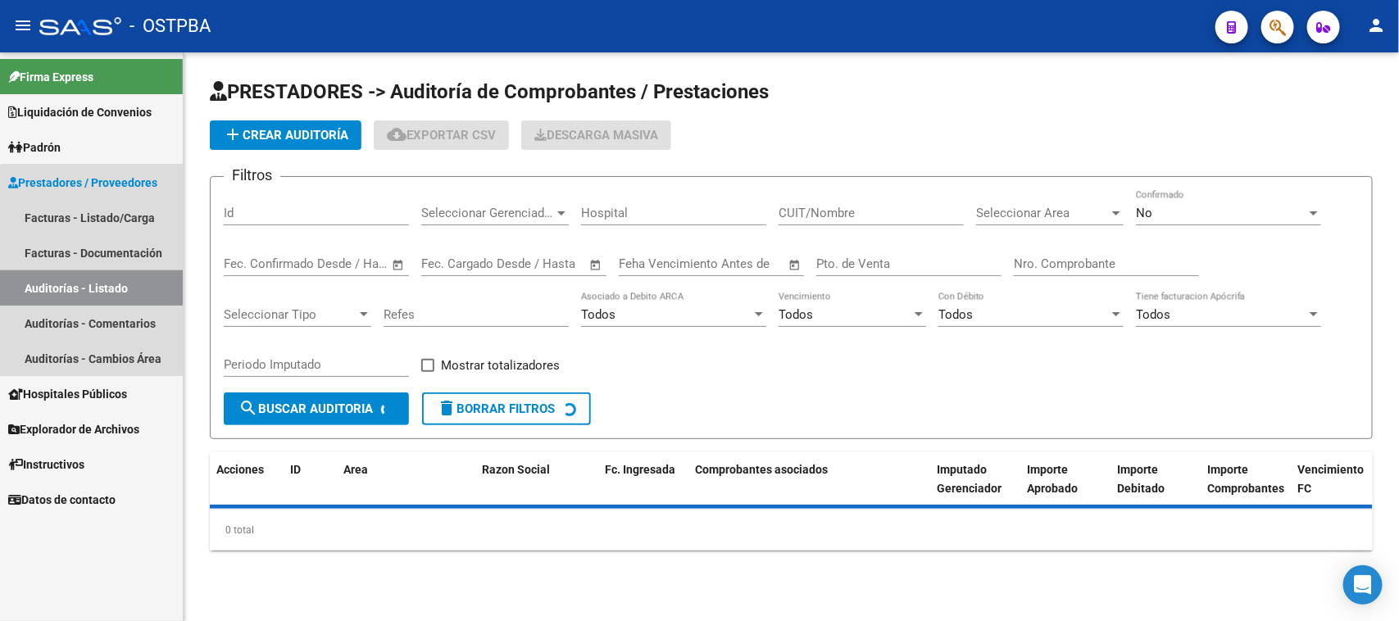
click at [105, 287] on link "Auditorías - Listado" at bounding box center [91, 287] width 183 height 35
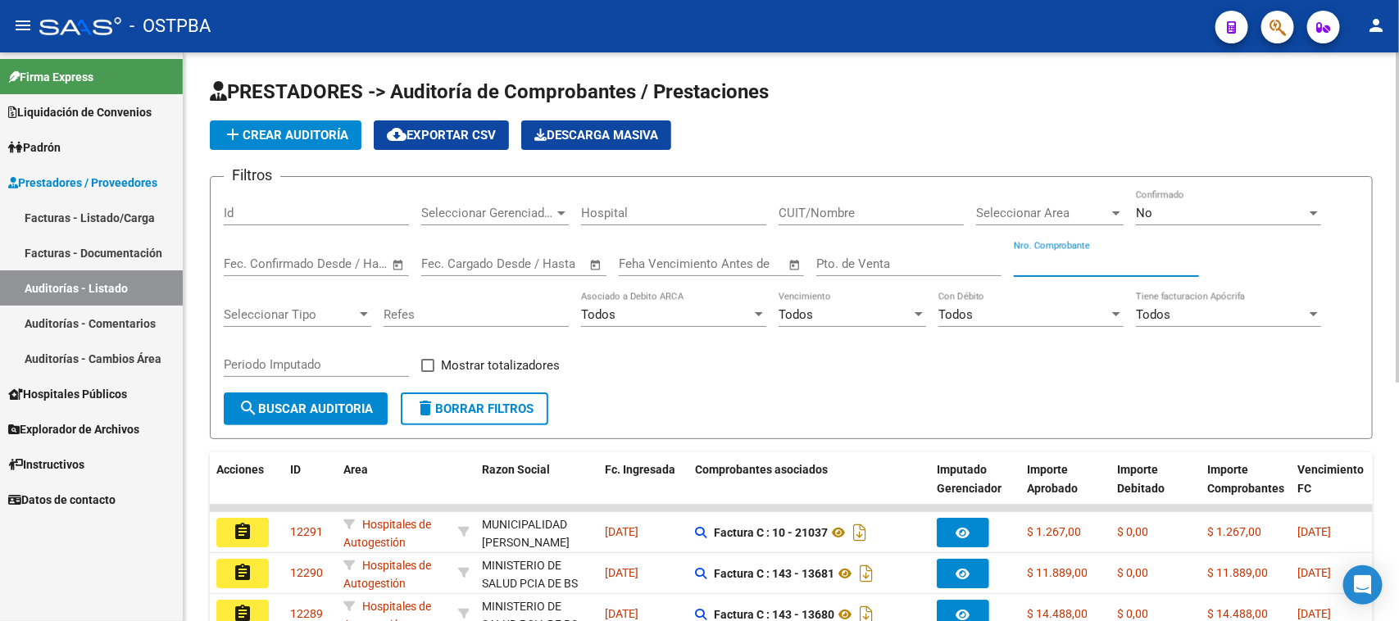
drag, startPoint x: 1055, startPoint y: 260, endPoint x: 1398, endPoint y: 324, distance: 348.6
click at [1057, 268] on input "Nro. Comprobante" at bounding box center [1106, 263] width 185 height 15
type input "10298"
click at [1229, 206] on div "No" at bounding box center [1221, 213] width 170 height 15
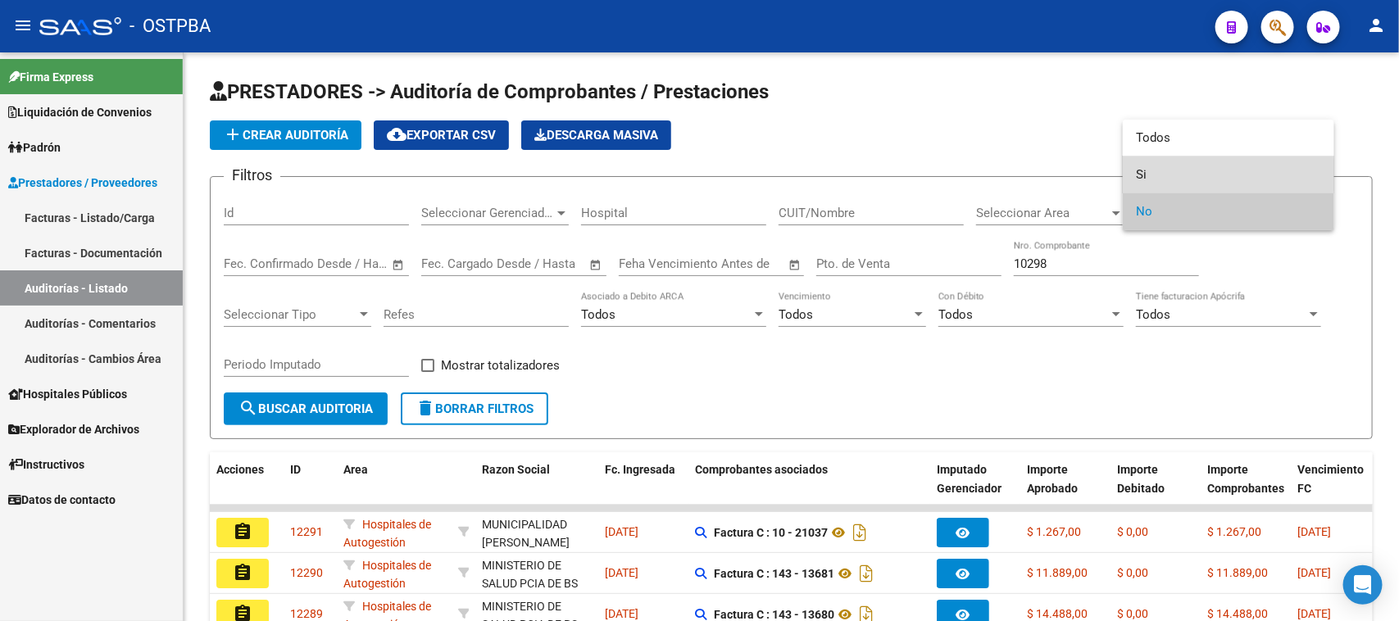
click at [1143, 175] on span "Si" at bounding box center [1228, 174] width 185 height 37
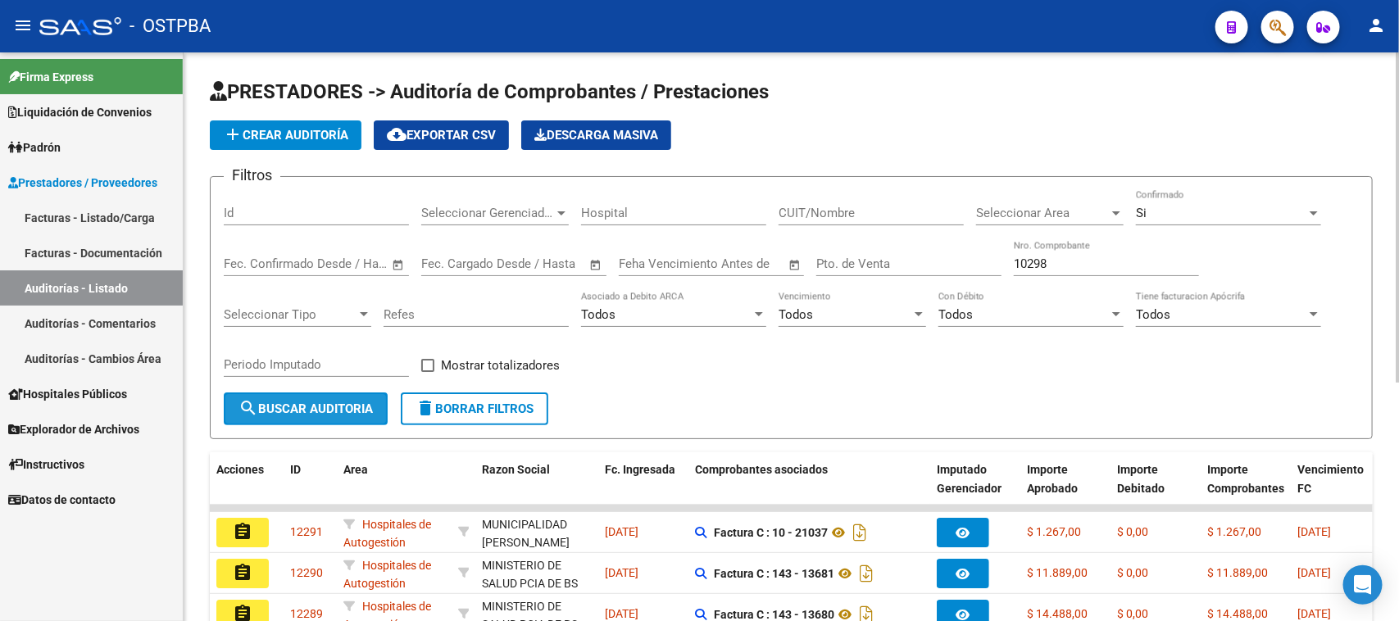
click at [326, 414] on button "search Buscar Auditoria" at bounding box center [306, 408] width 164 height 33
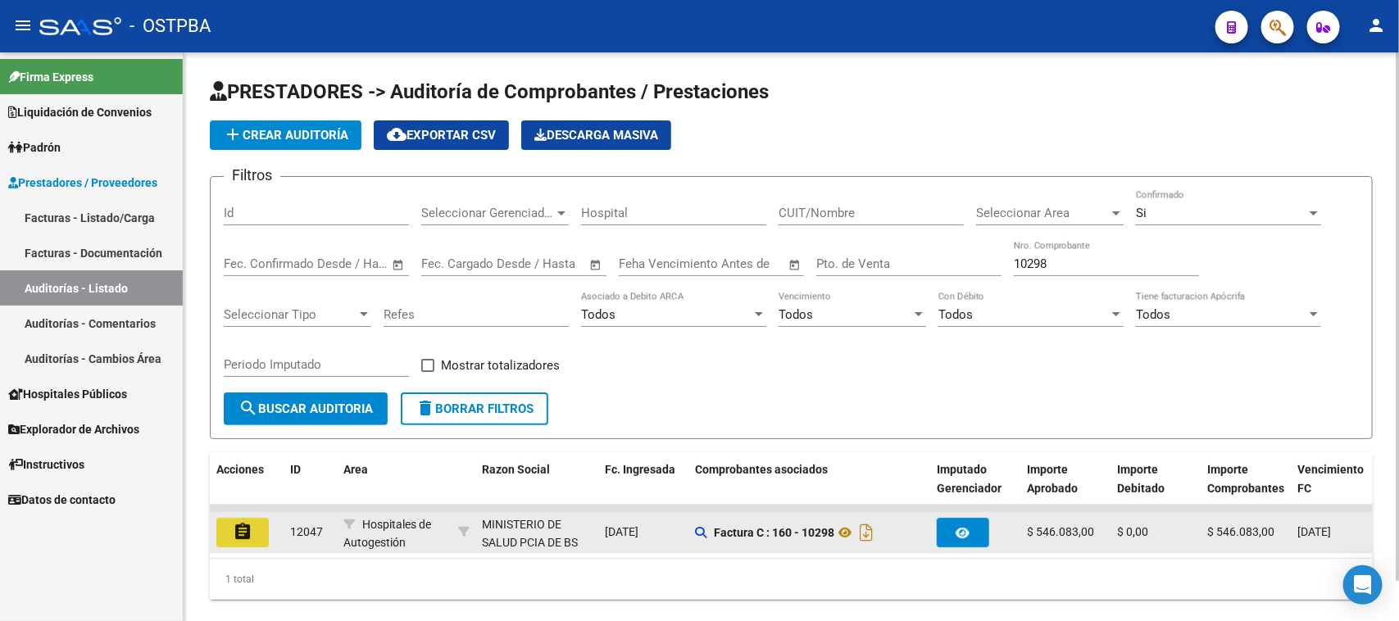
click at [246, 522] on mat-icon "assignment" at bounding box center [243, 532] width 20 height 20
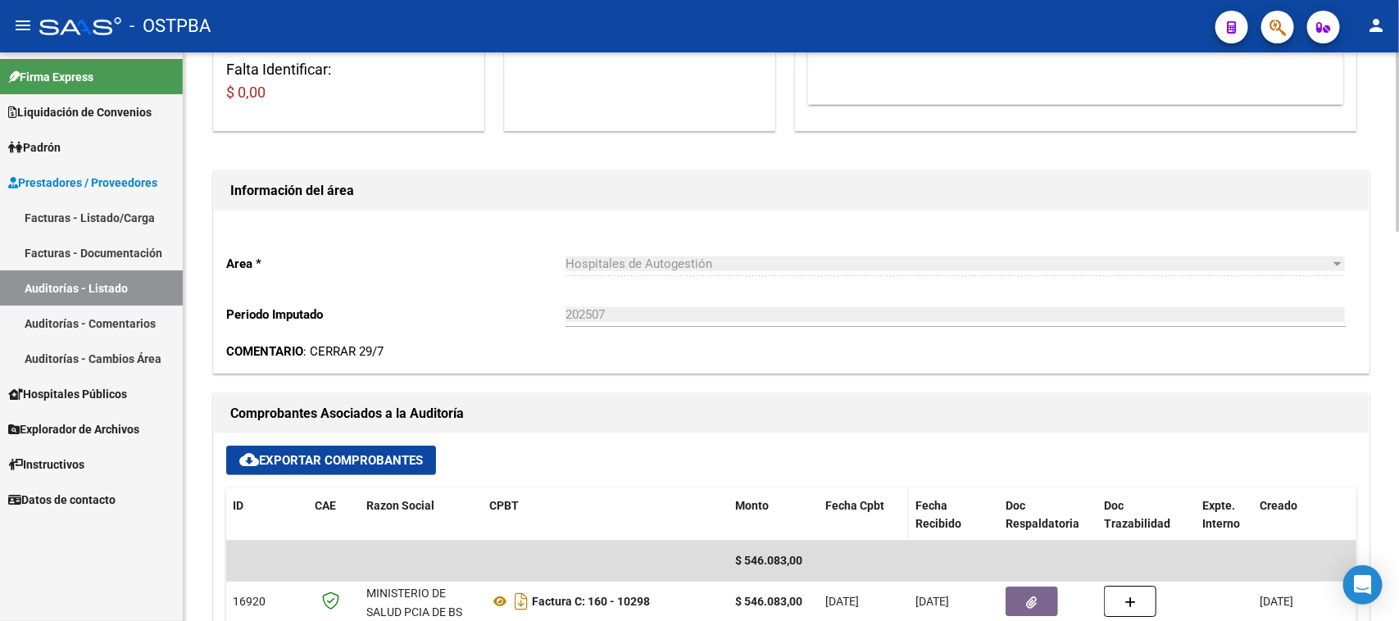
scroll to position [512, 0]
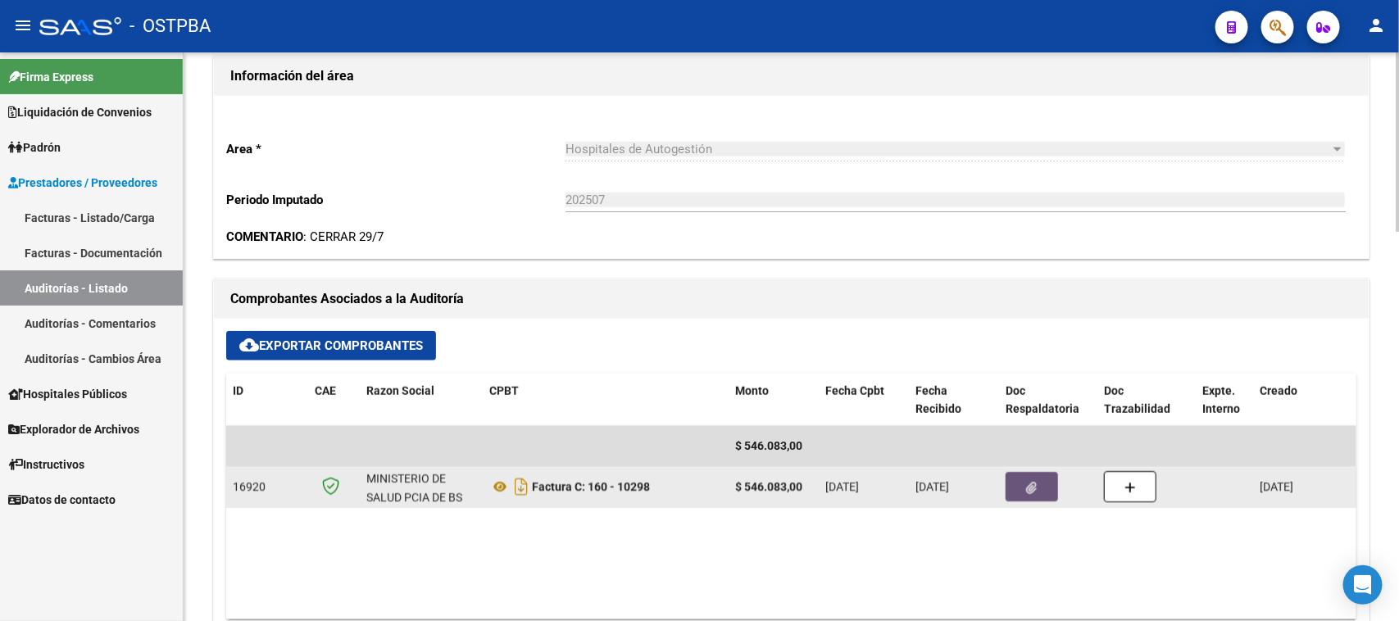
click at [1039, 479] on button "button" at bounding box center [1031, 486] width 52 height 29
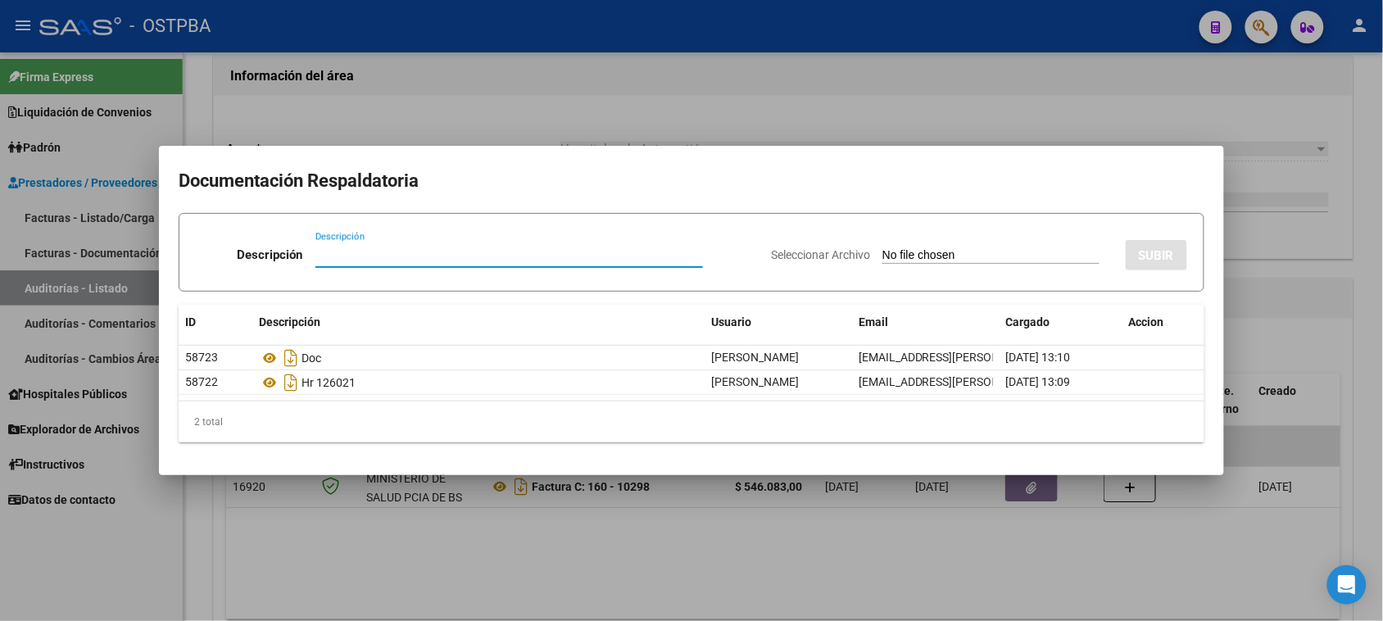
click at [1340, 383] on div at bounding box center [691, 310] width 1383 height 621
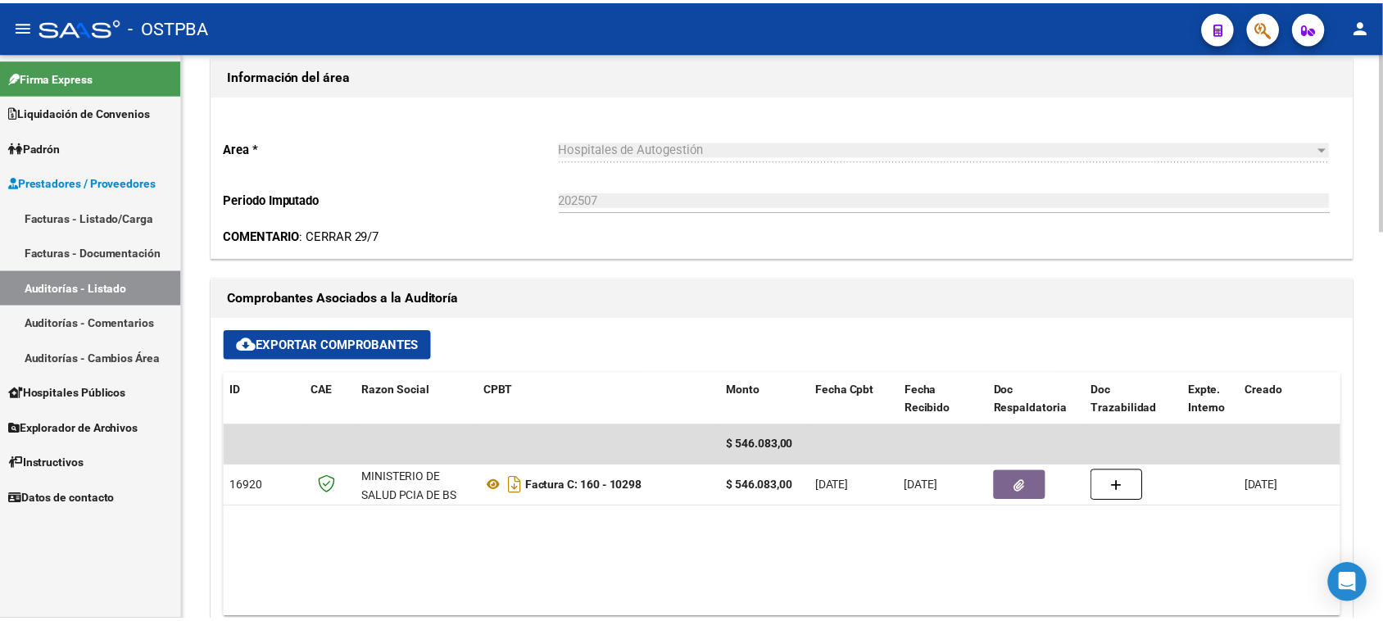
scroll to position [0, 0]
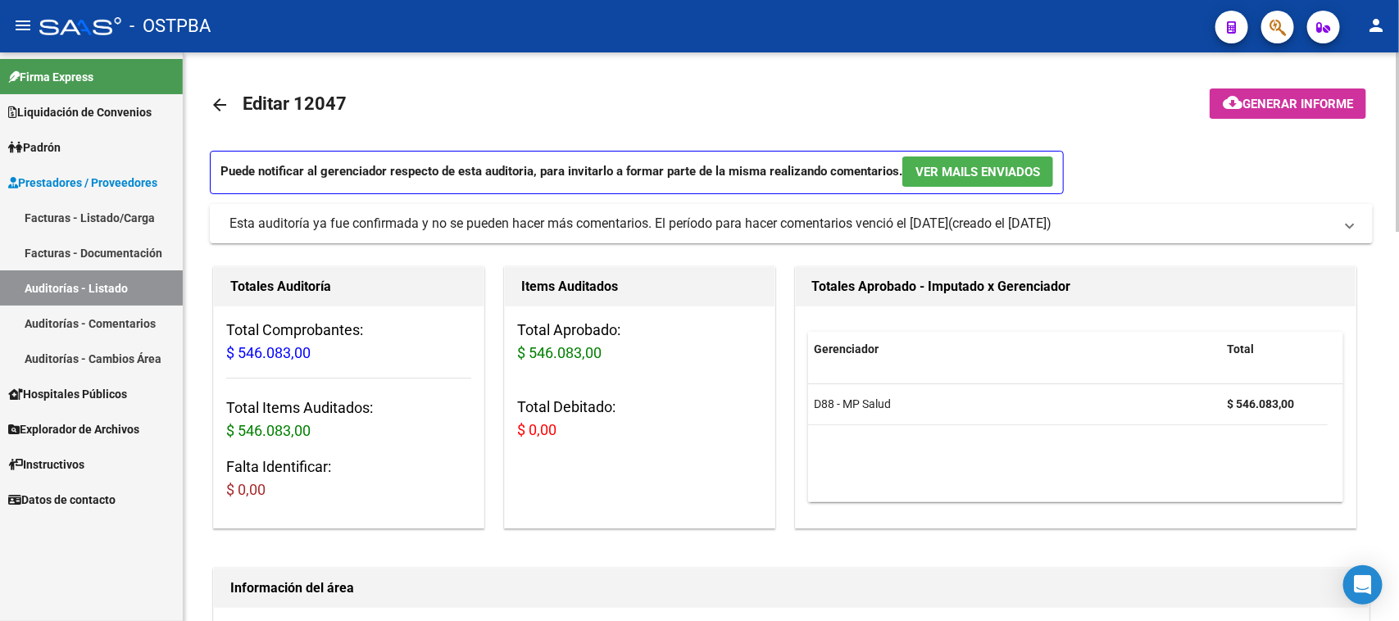
click at [1271, 105] on span "Generar informe" at bounding box center [1297, 104] width 111 height 15
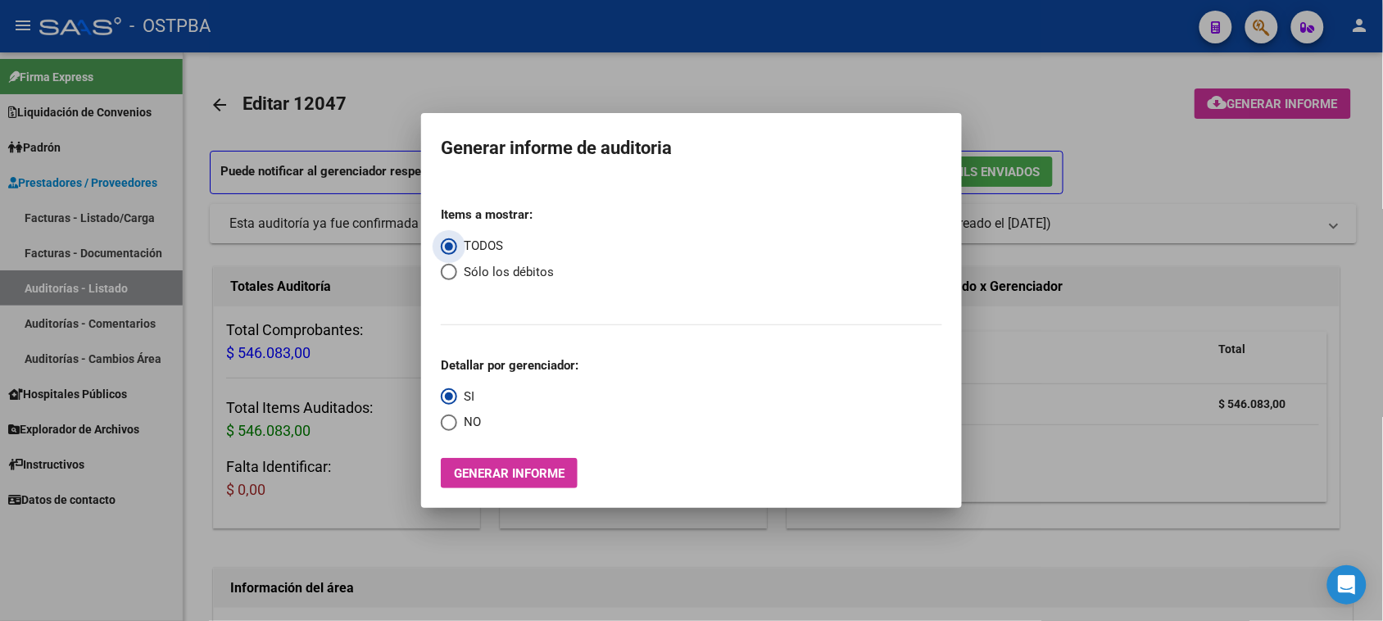
click at [534, 466] on span "Generar informe" at bounding box center [509, 473] width 111 height 15
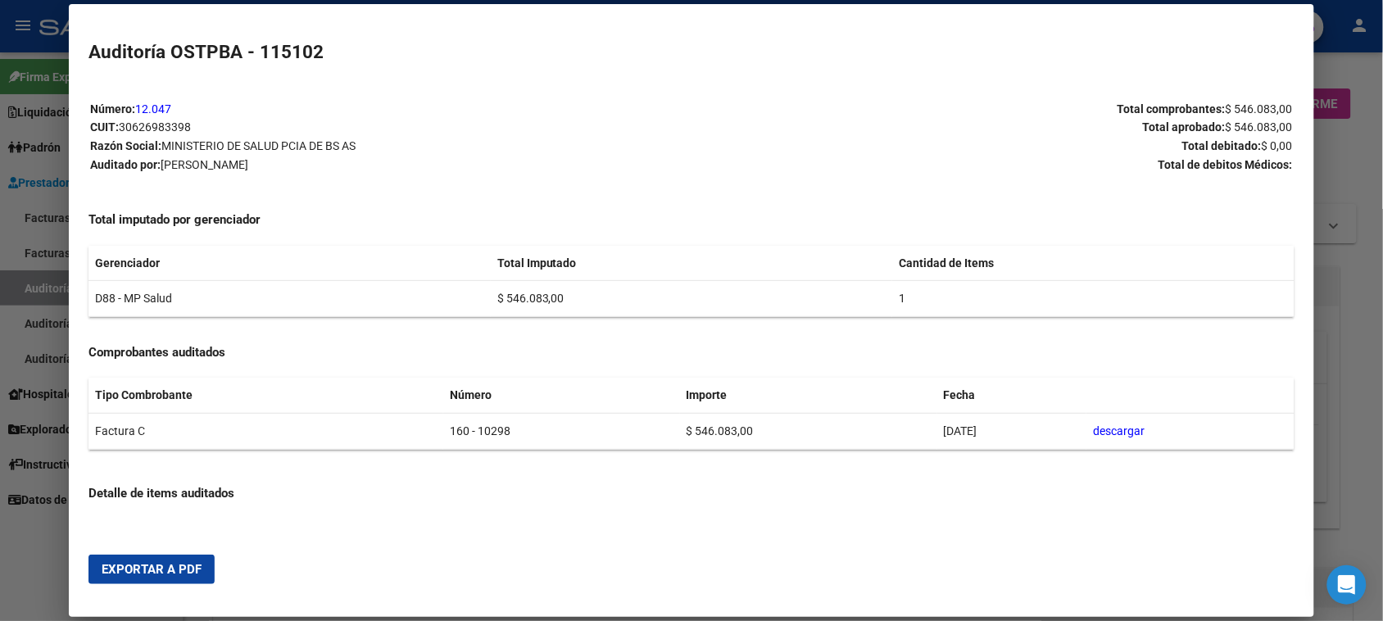
click at [157, 563] on span "Exportar a PDF" at bounding box center [152, 569] width 100 height 15
